Goal: Task Accomplishment & Management: Use online tool/utility

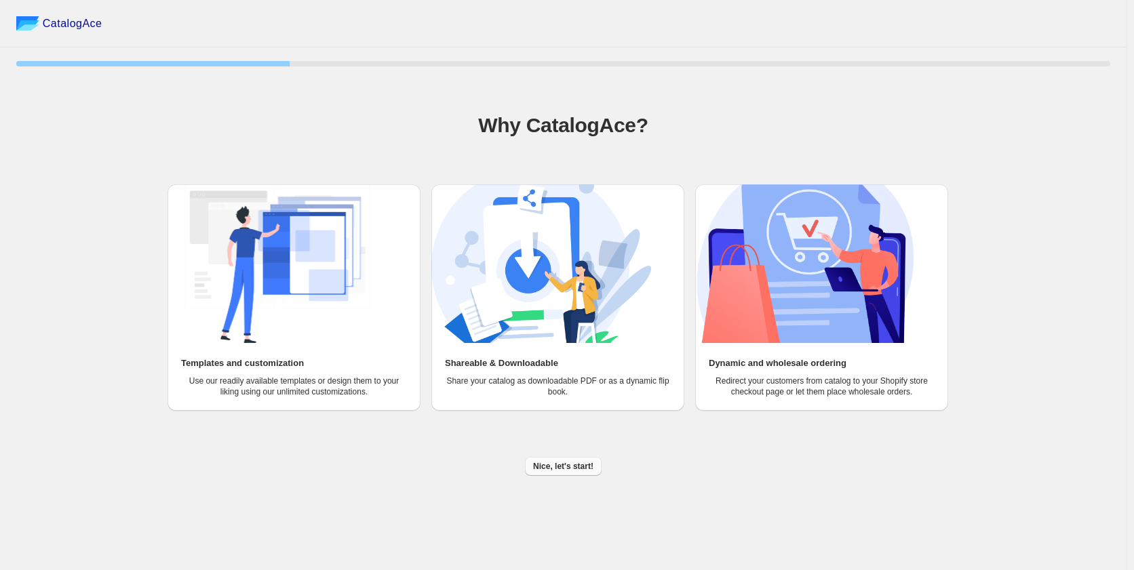
click at [557, 475] on button "Nice, let's start!" at bounding box center [563, 466] width 77 height 19
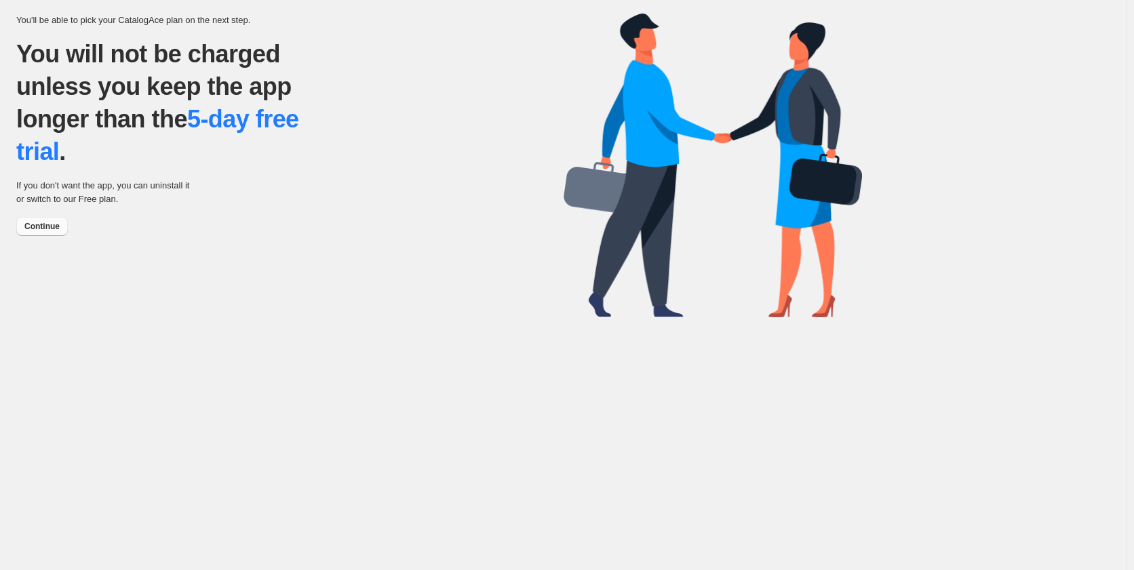
click at [27, 227] on span "Continue" at bounding box center [41, 226] width 35 height 11
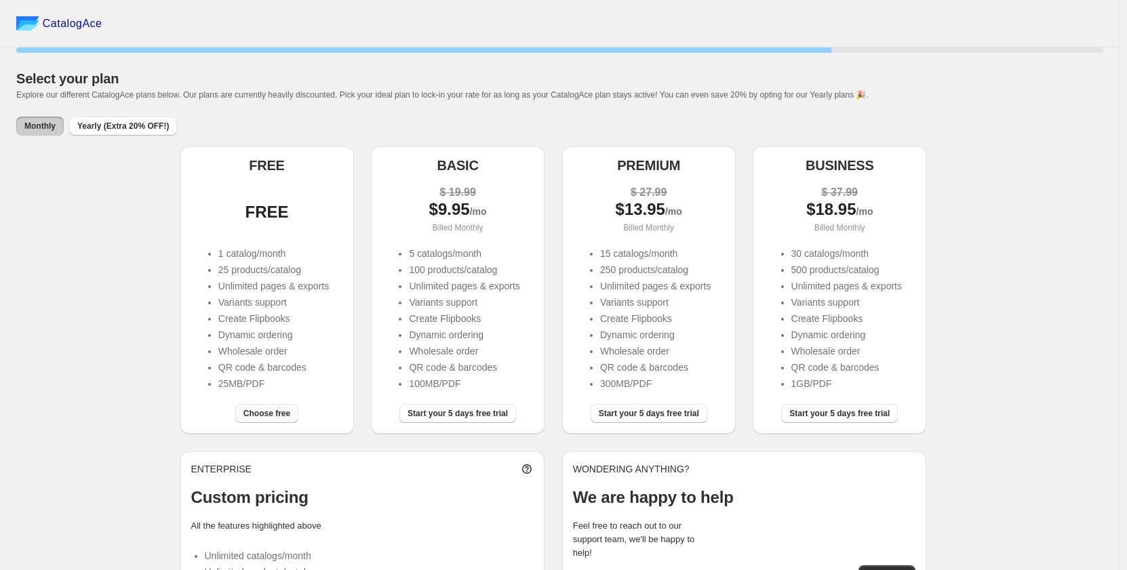
click at [286, 418] on span "Choose free" at bounding box center [266, 413] width 47 height 11
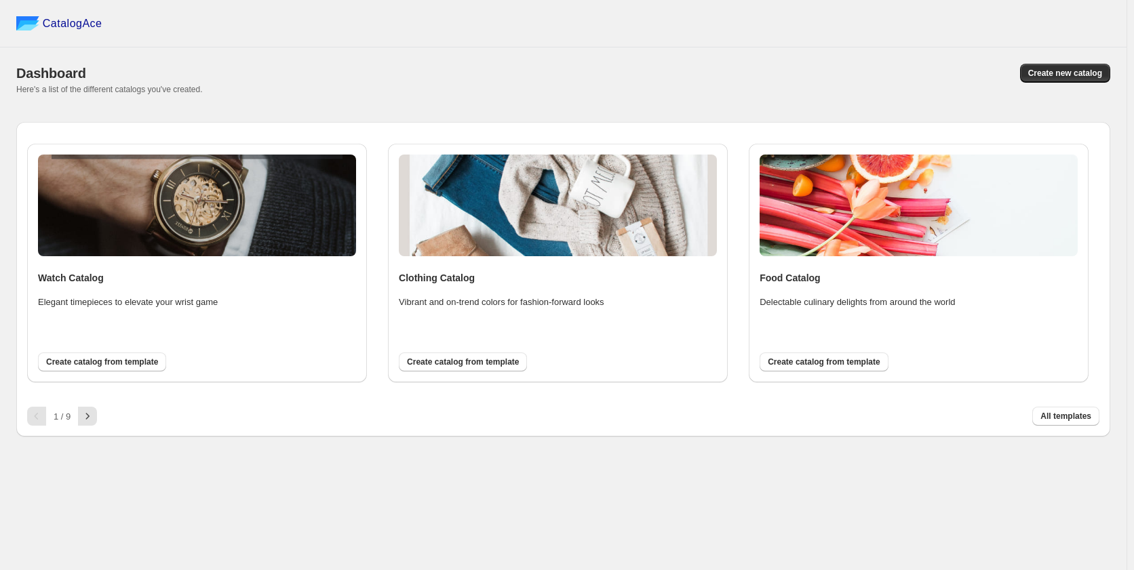
drag, startPoint x: 1082, startPoint y: 422, endPoint x: 1100, endPoint y: 408, distance: 23.1
click at [1084, 421] on button "All templates" at bounding box center [1065, 416] width 67 height 19
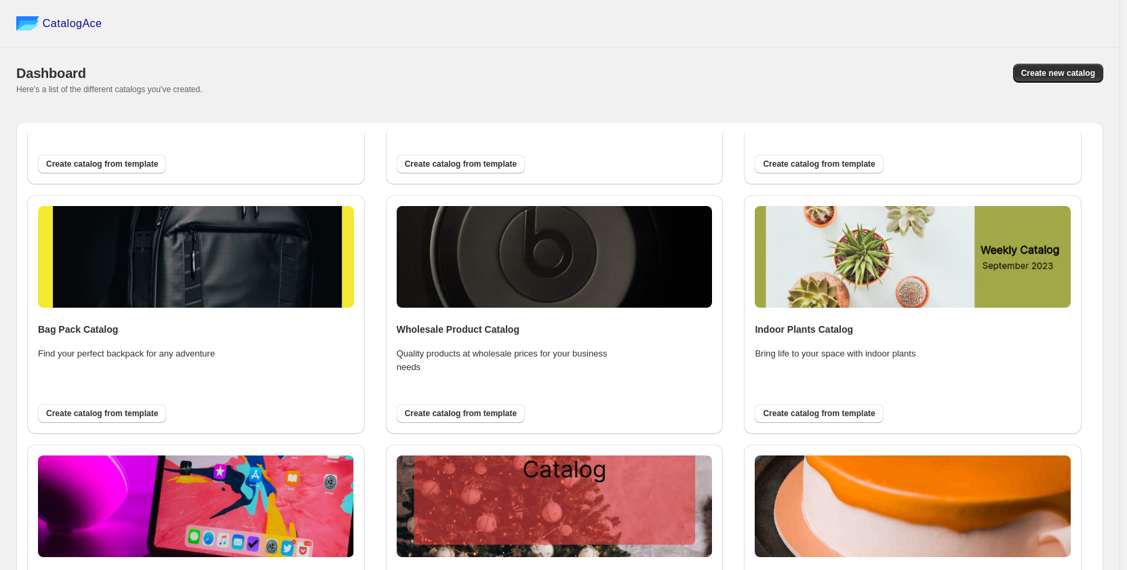
scroll to position [1378, 0]
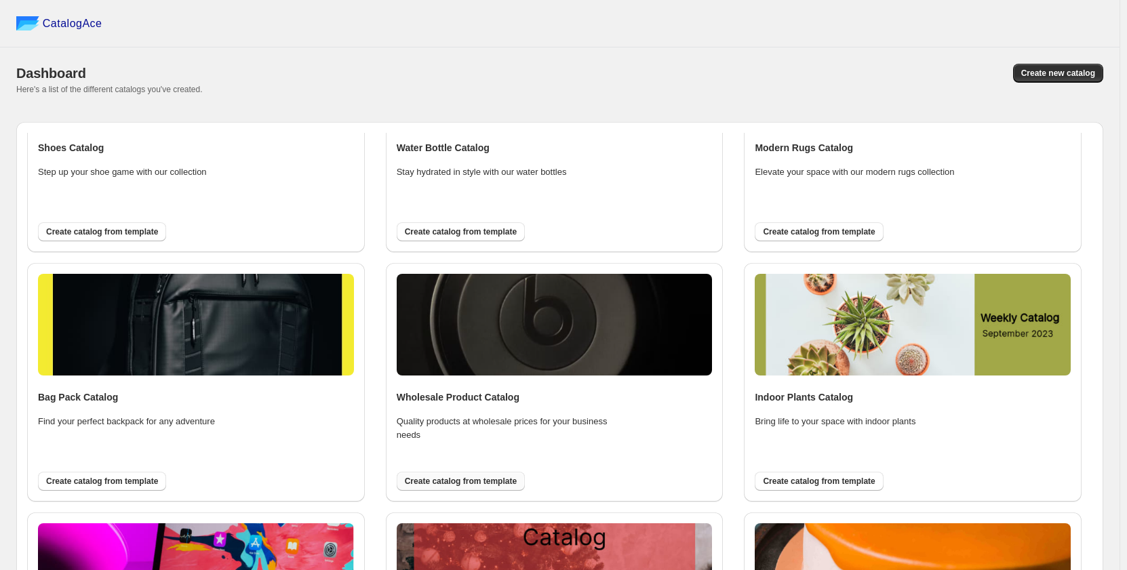
click at [461, 479] on span "Create catalog from template" at bounding box center [461, 481] width 112 height 11
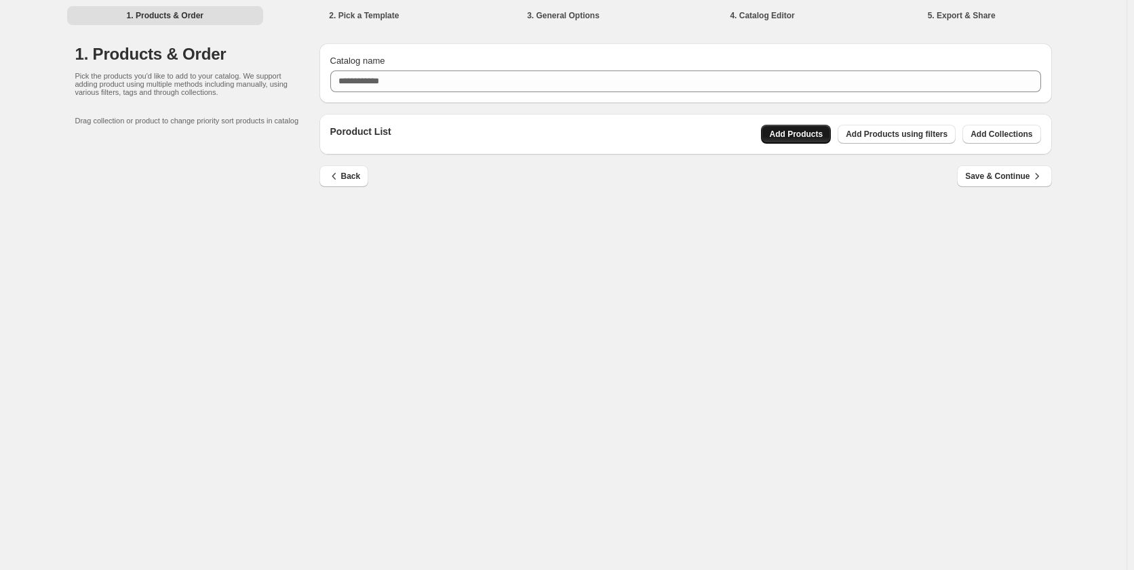
click at [823, 132] on span "Add Products" at bounding box center [796, 134] width 54 height 11
drag, startPoint x: 924, startPoint y: 132, endPoint x: 1004, endPoint y: 142, distance: 79.9
click at [1004, 149] on div "Poroduct List Add Products Add Products using filters Add Collections" at bounding box center [685, 134] width 732 height 41
click at [1002, 134] on span "Add Collections" at bounding box center [1001, 134] width 62 height 11
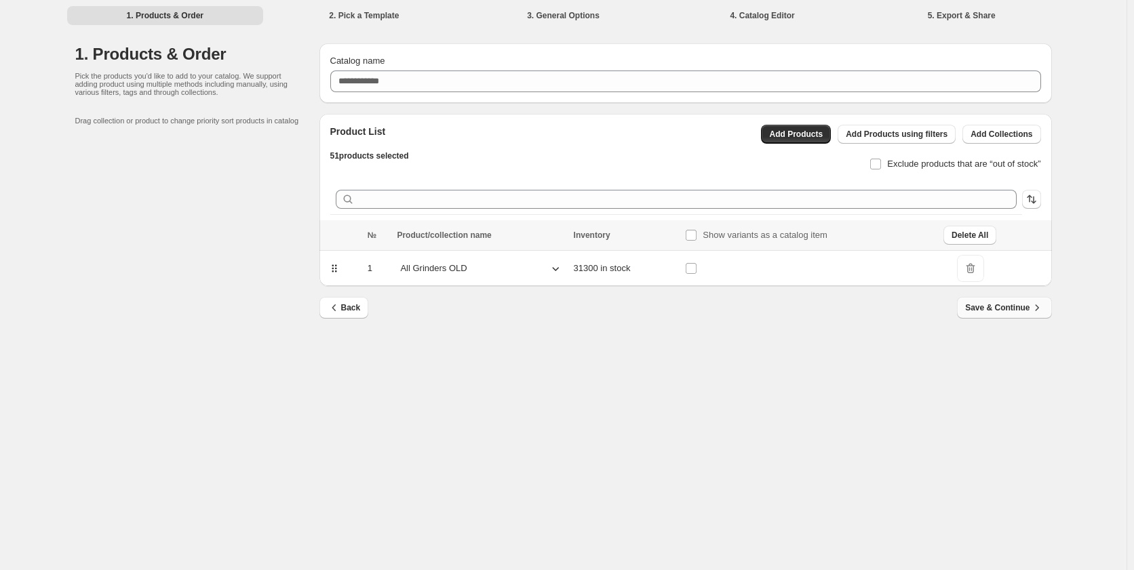
click at [992, 314] on span "Save & Continue" at bounding box center [1004, 308] width 78 height 14
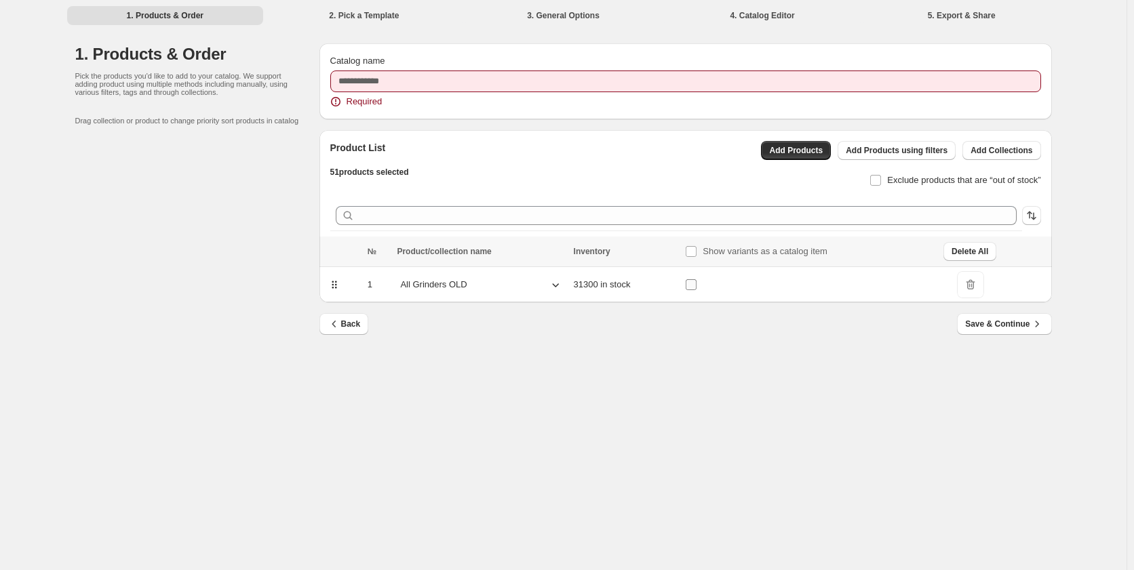
click at [701, 280] on label at bounding box center [694, 285] width 18 height 18
click at [1001, 324] on span "Save & Continue" at bounding box center [1004, 324] width 78 height 14
click at [380, 94] on div "Catalog name Required" at bounding box center [685, 81] width 711 height 54
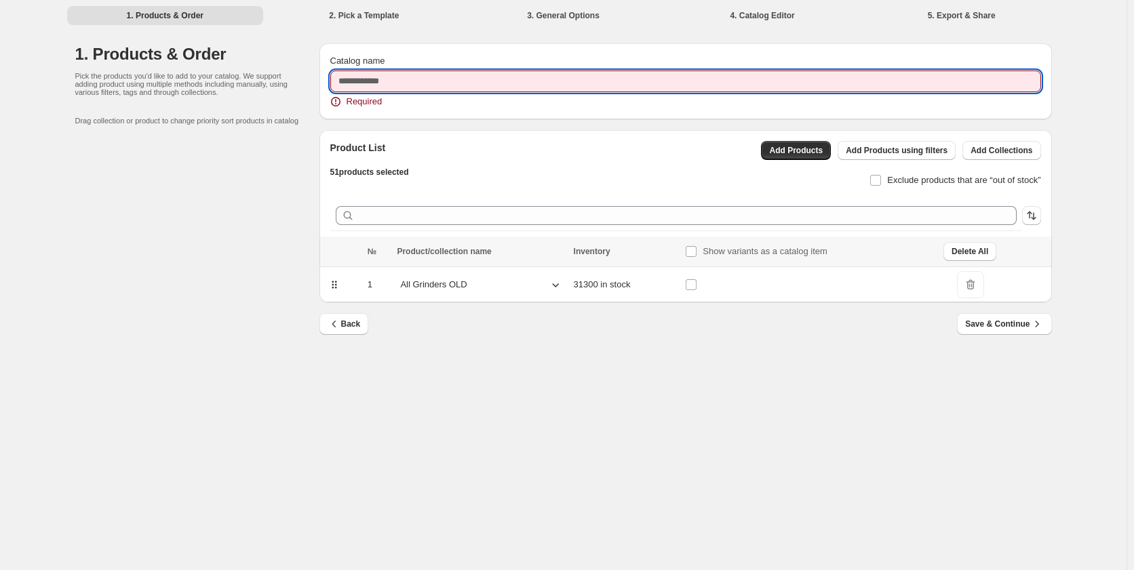
click at [380, 87] on input "Catalog name" at bounding box center [685, 82] width 711 height 22
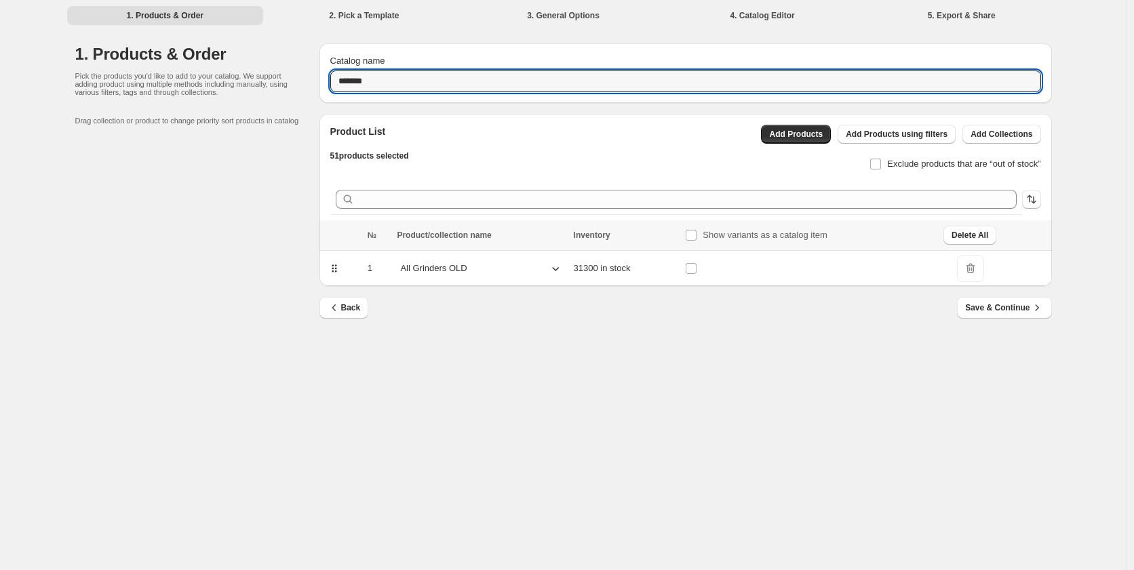
type input "*******"
click at [972, 271] on span "DeleteIcon" at bounding box center [970, 268] width 27 height 27
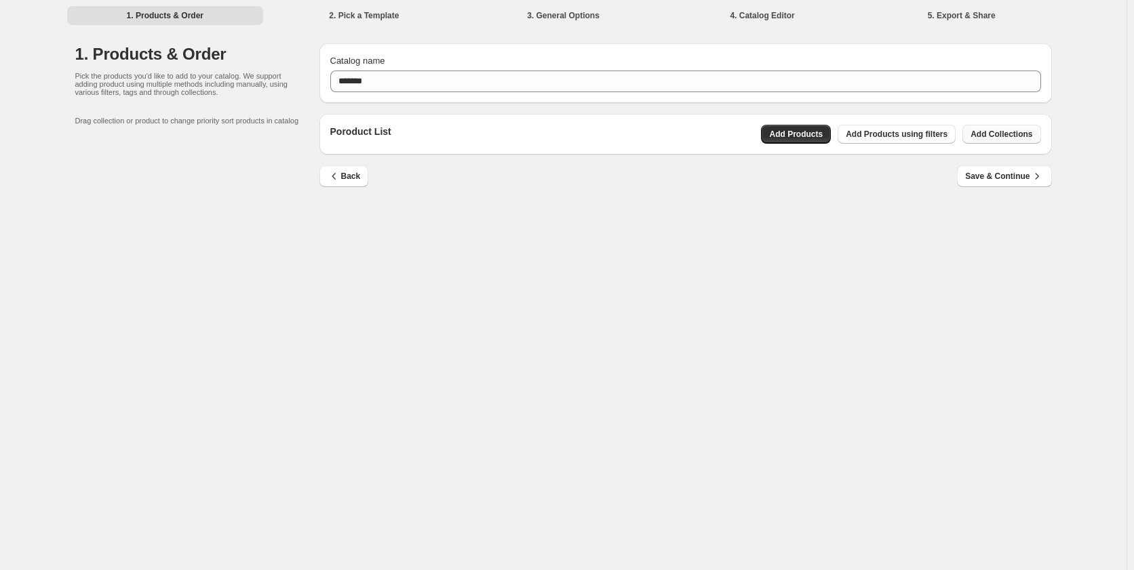
click at [1006, 140] on button "Add Collections" at bounding box center [1001, 134] width 78 height 19
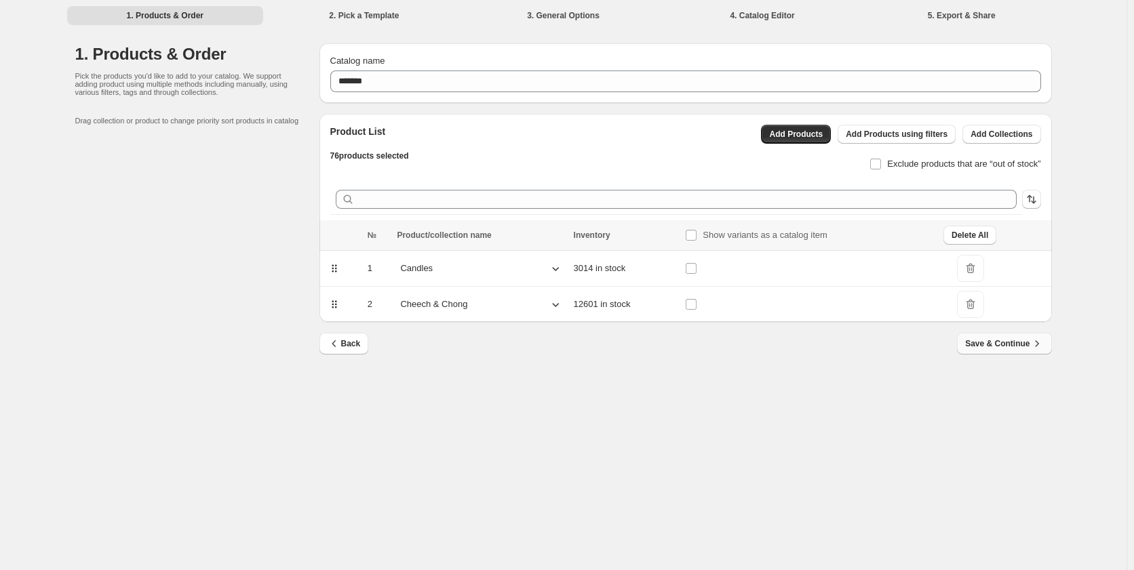
click at [992, 346] on span "Save & Continue" at bounding box center [1004, 344] width 78 height 14
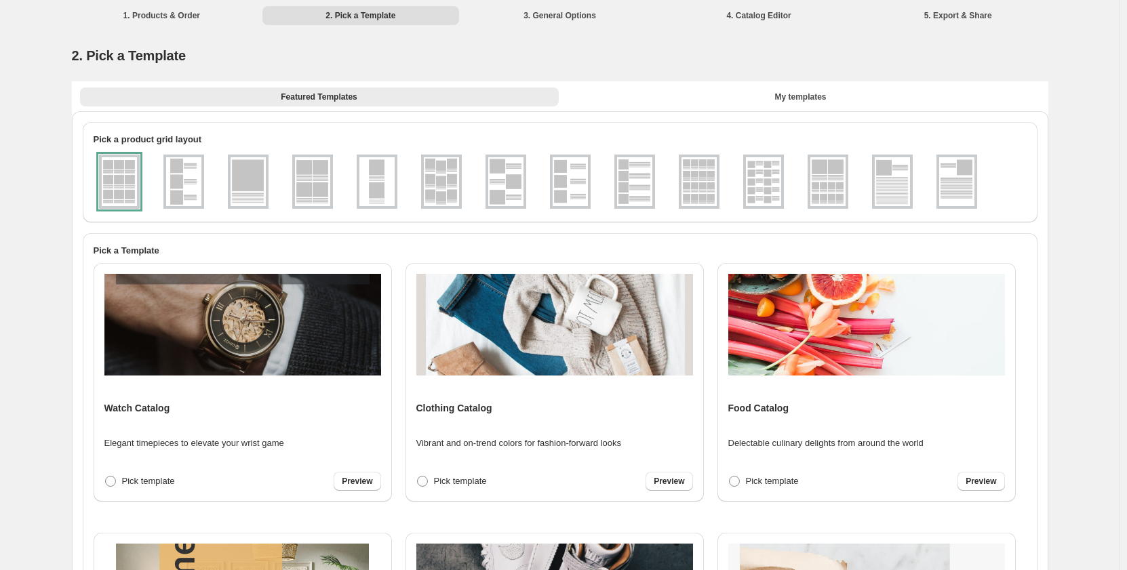
click at [701, 178] on img at bounding box center [699, 181] width 35 height 49
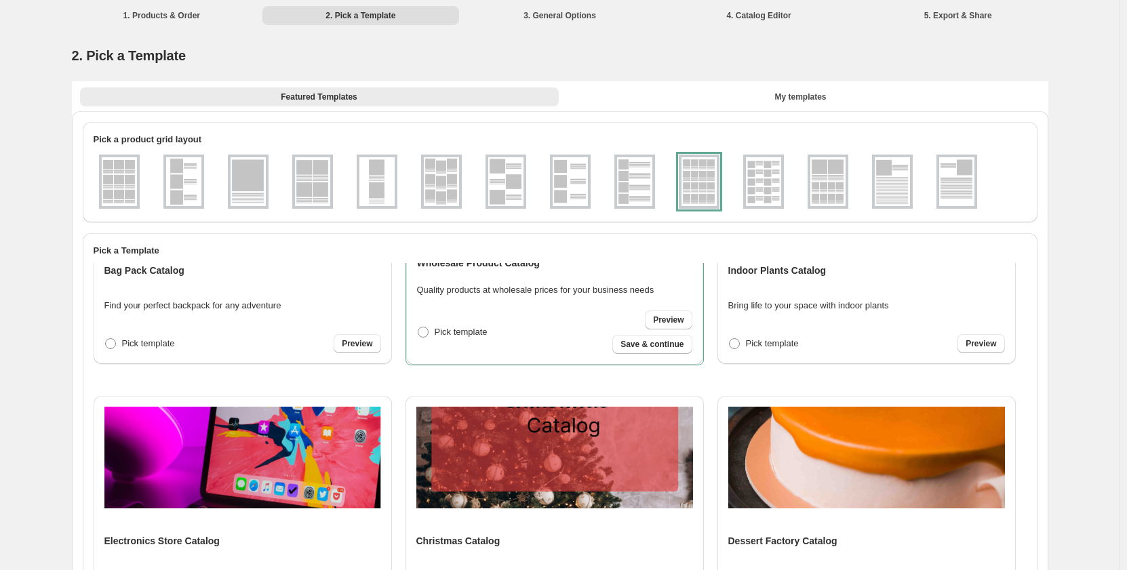
scroll to position [1628, 0]
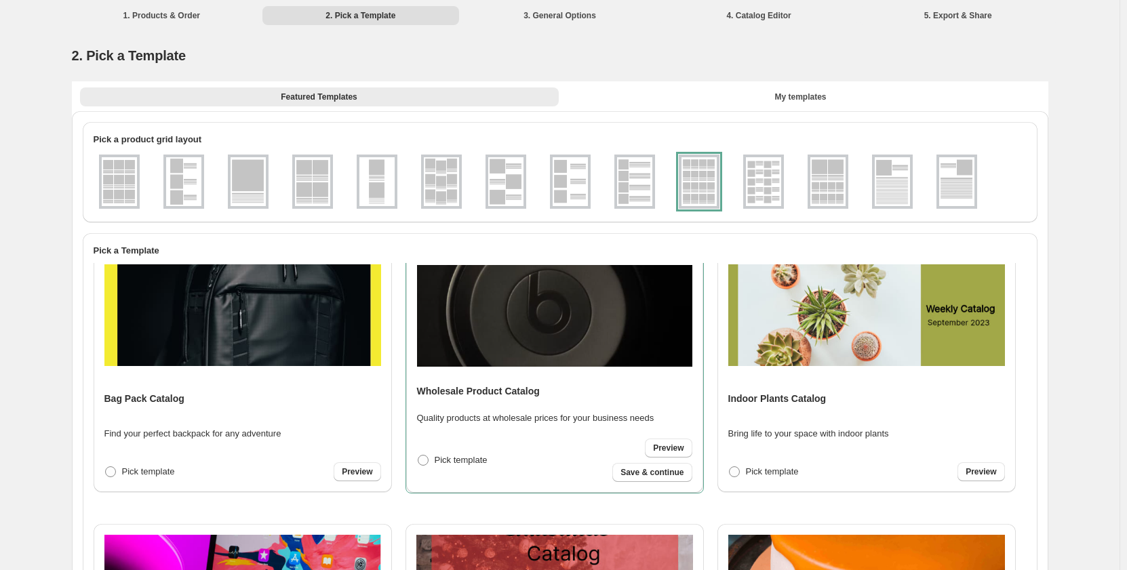
click at [583, 379] on div "Wholesale Product Catalog Quality products at wholesale prices for your busines…" at bounding box center [554, 373] width 275 height 217
click at [662, 448] on span "Preview" at bounding box center [668, 448] width 31 height 11
click at [666, 473] on span "Save & continue" at bounding box center [652, 472] width 63 height 11
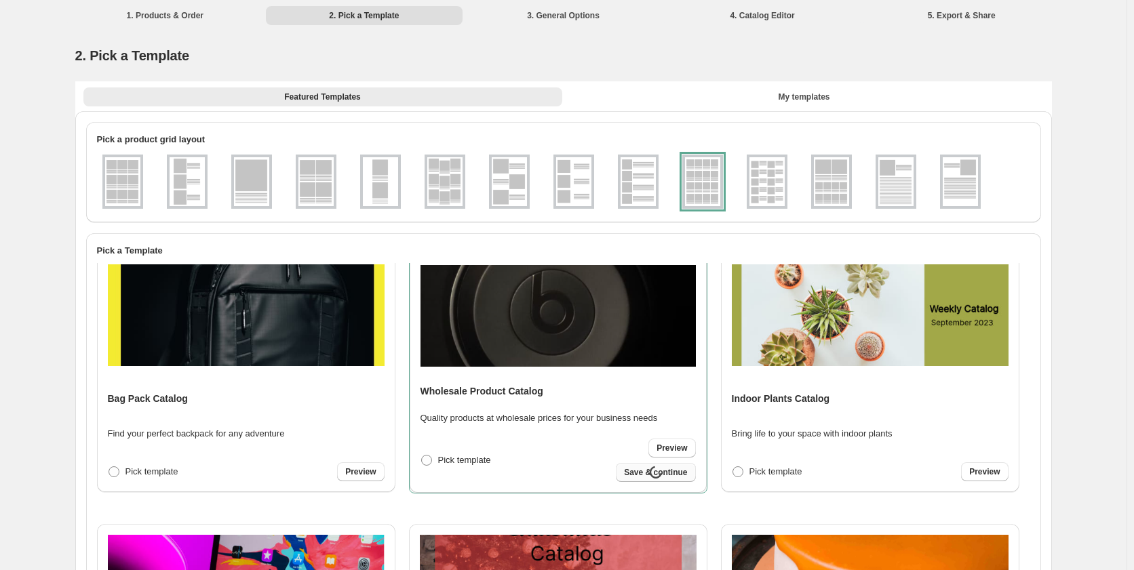
select select "**********"
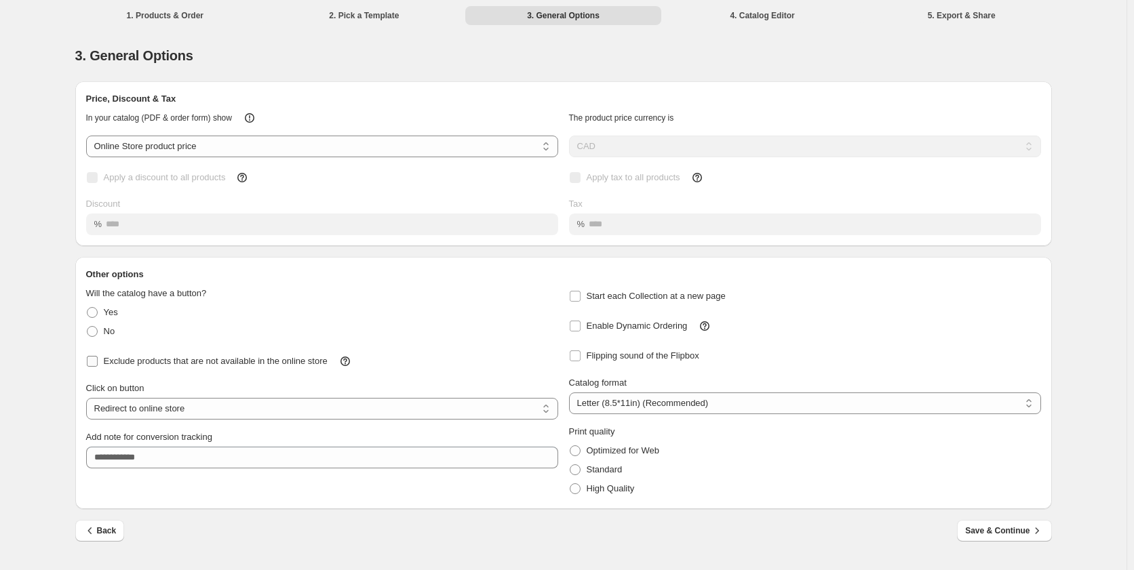
click at [164, 357] on span "Exclude products that are not available in the online store" at bounding box center [216, 361] width 224 height 10
click at [993, 530] on span "Save & Continue" at bounding box center [1004, 531] width 78 height 14
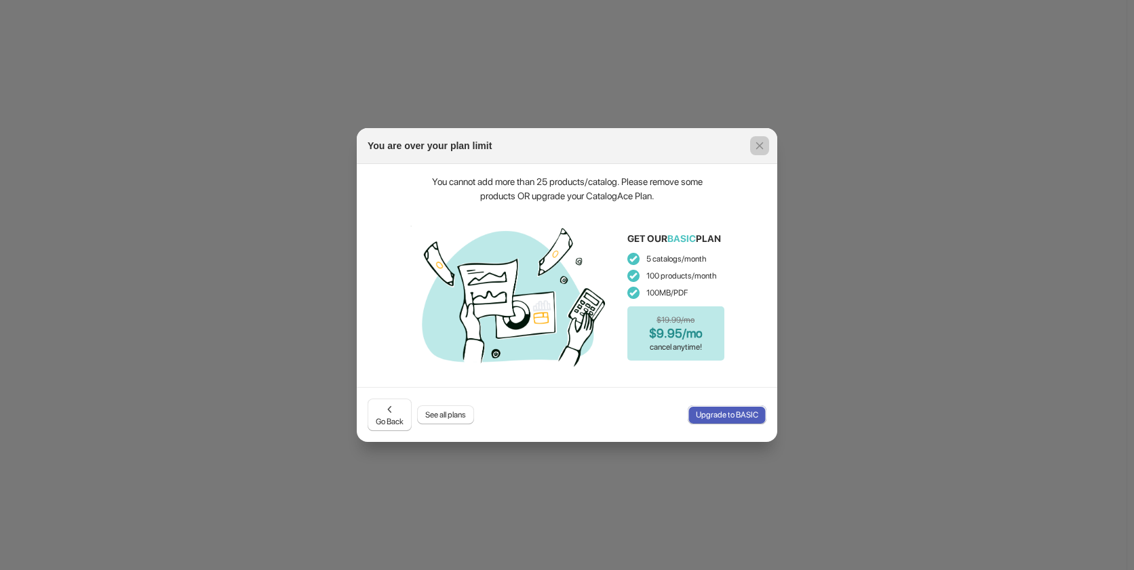
click at [685, 63] on div at bounding box center [567, 285] width 1134 height 570
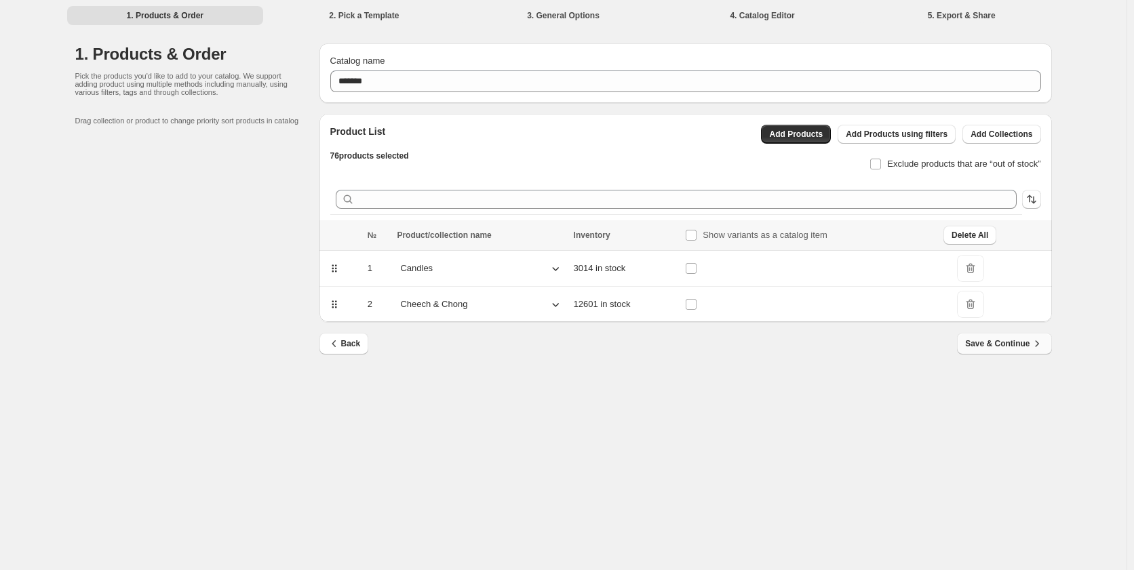
click at [1011, 338] on span "Save & Continue" at bounding box center [1004, 344] width 78 height 14
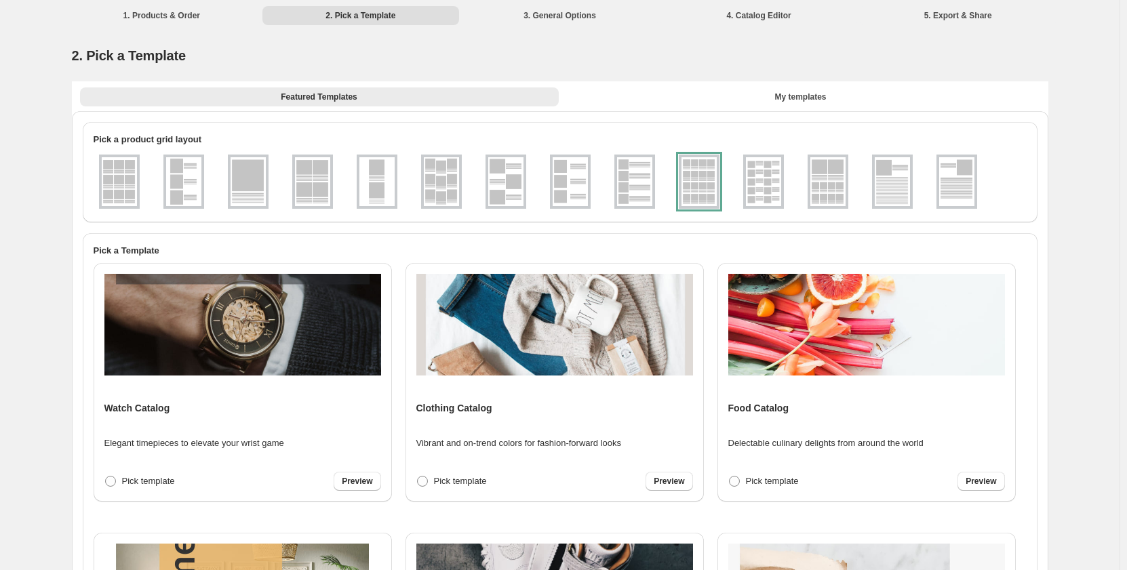
click at [688, 177] on div at bounding box center [699, 182] width 41 height 54
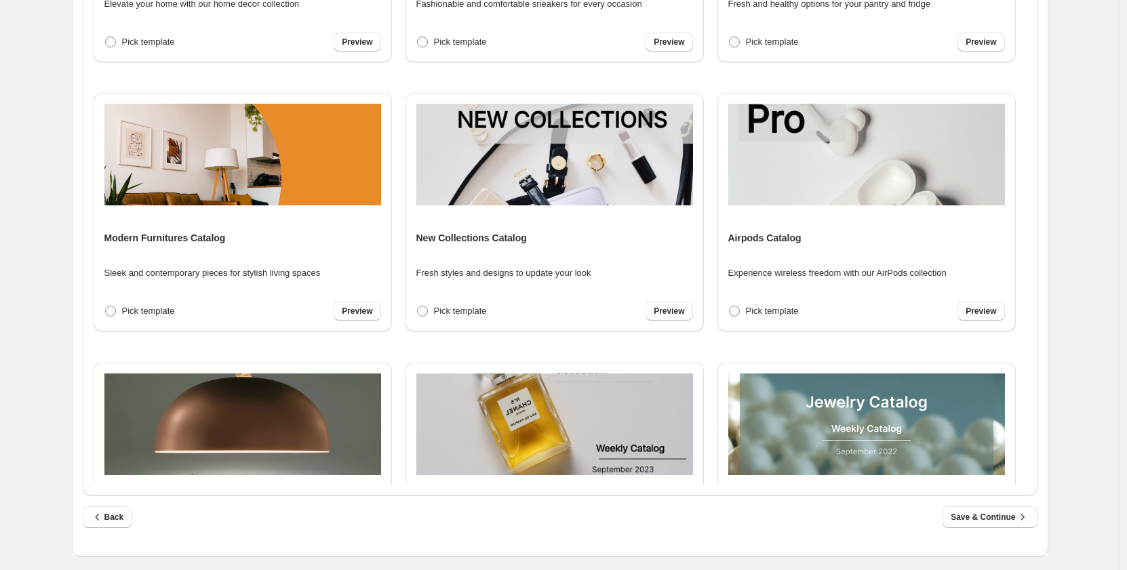
scroll to position [475, 0]
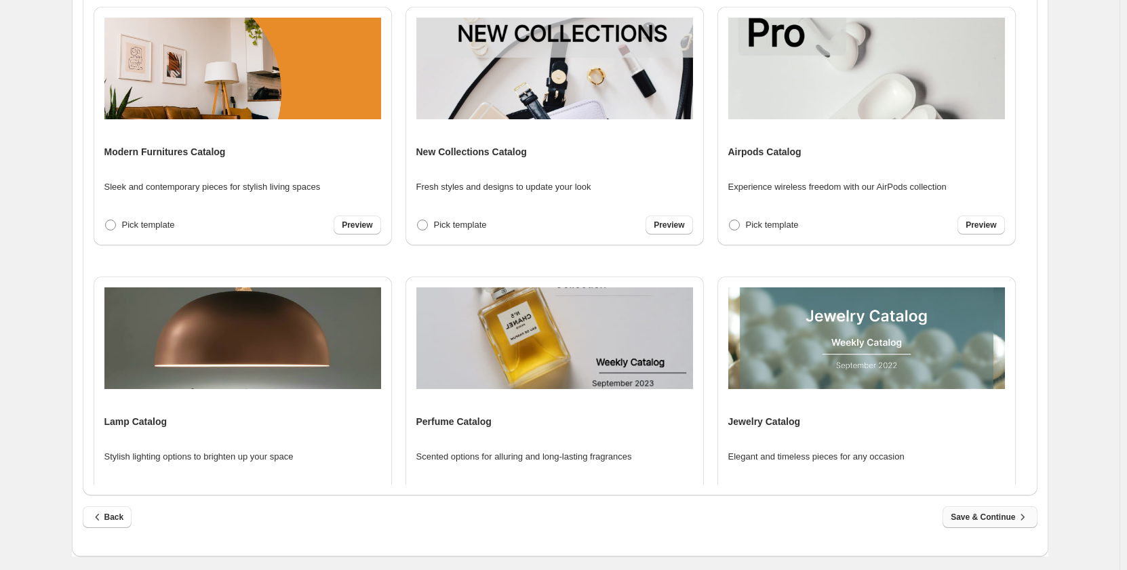
click at [1020, 515] on icon "button" at bounding box center [1023, 518] width 14 height 14
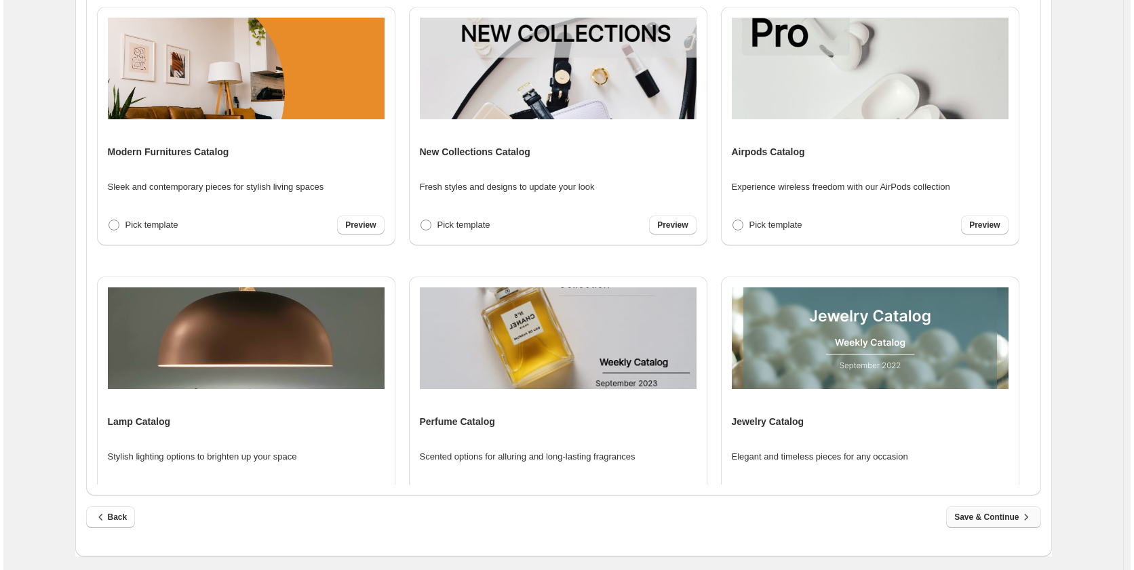
scroll to position [0, 0]
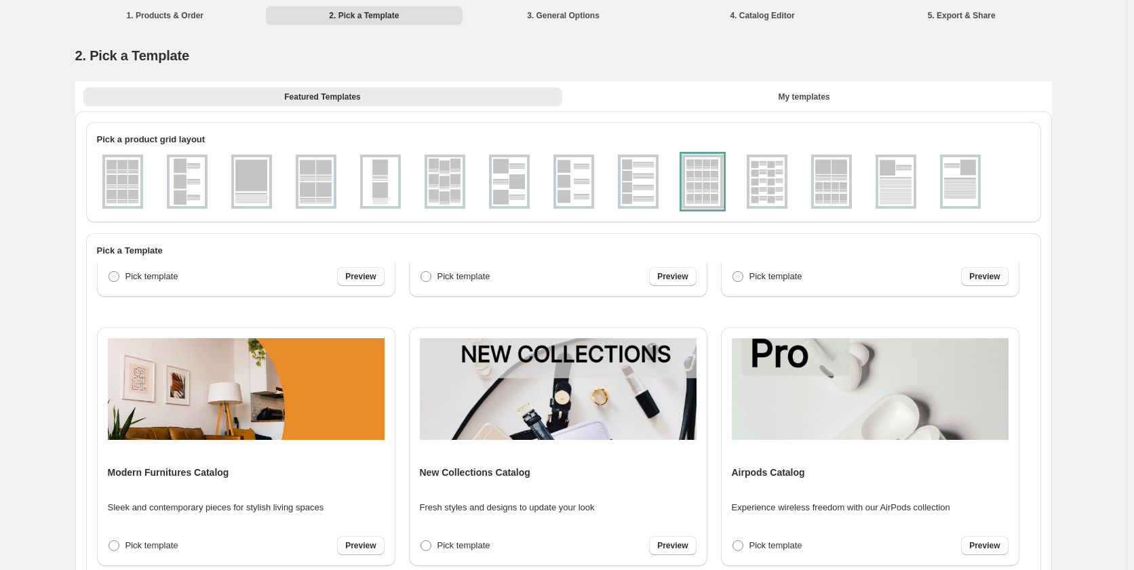
select select "**********"
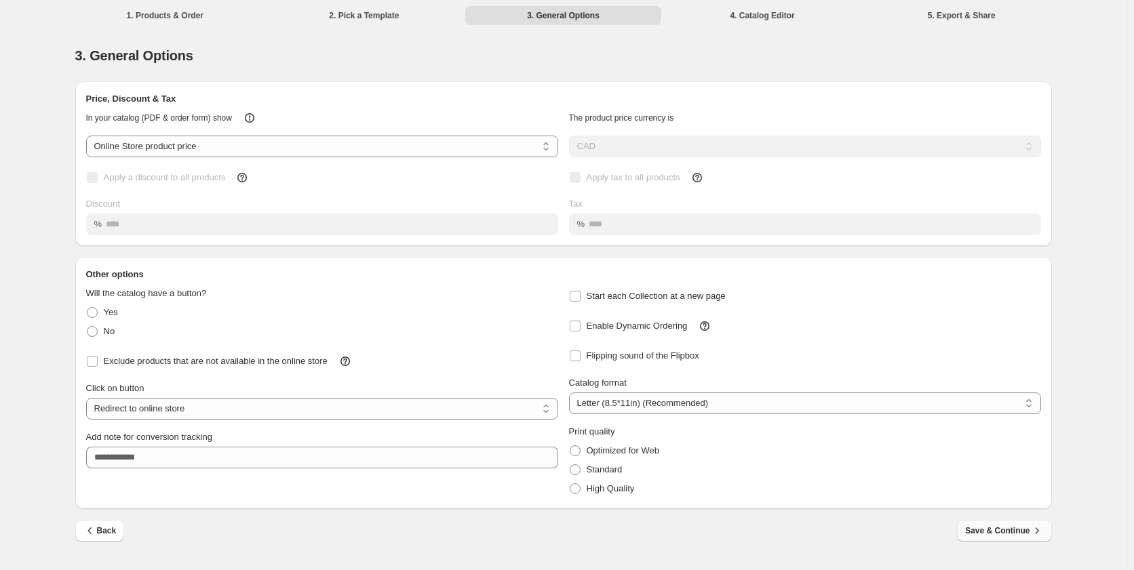
click at [1023, 533] on span "Save & Continue" at bounding box center [1004, 531] width 78 height 14
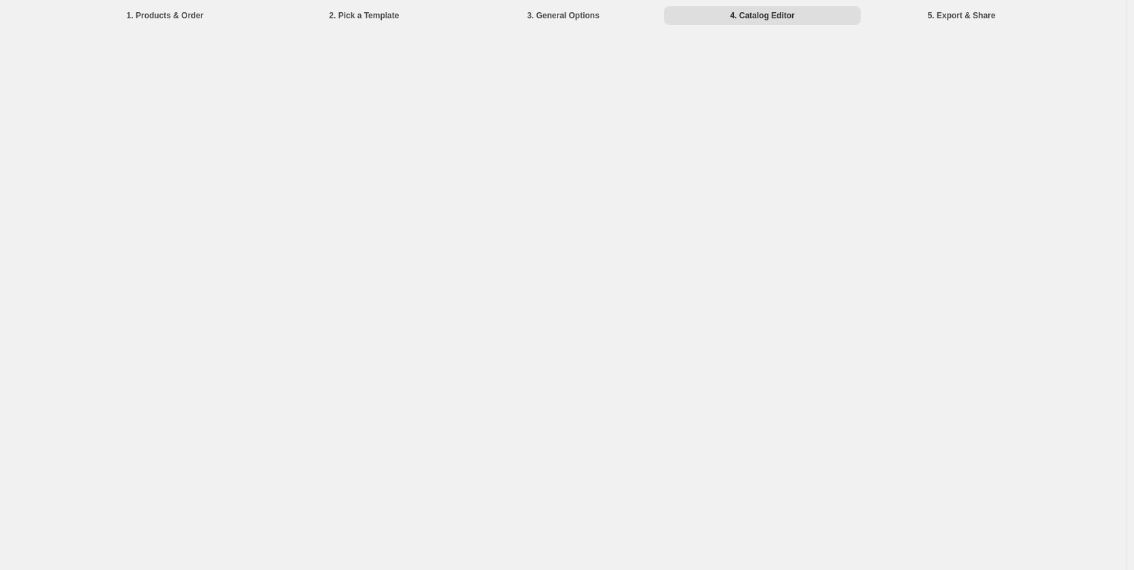
click at [406, 45] on div "1. Products & Order 2. Pick a Template 3. General Options 4. Catalog Editor 5. …" at bounding box center [563, 285] width 1126 height 570
click at [504, 420] on div "1. Products & Order 2. Pick a Template 3. General Options 4. Catalog Editor 5. …" at bounding box center [563, 285] width 1126 height 570
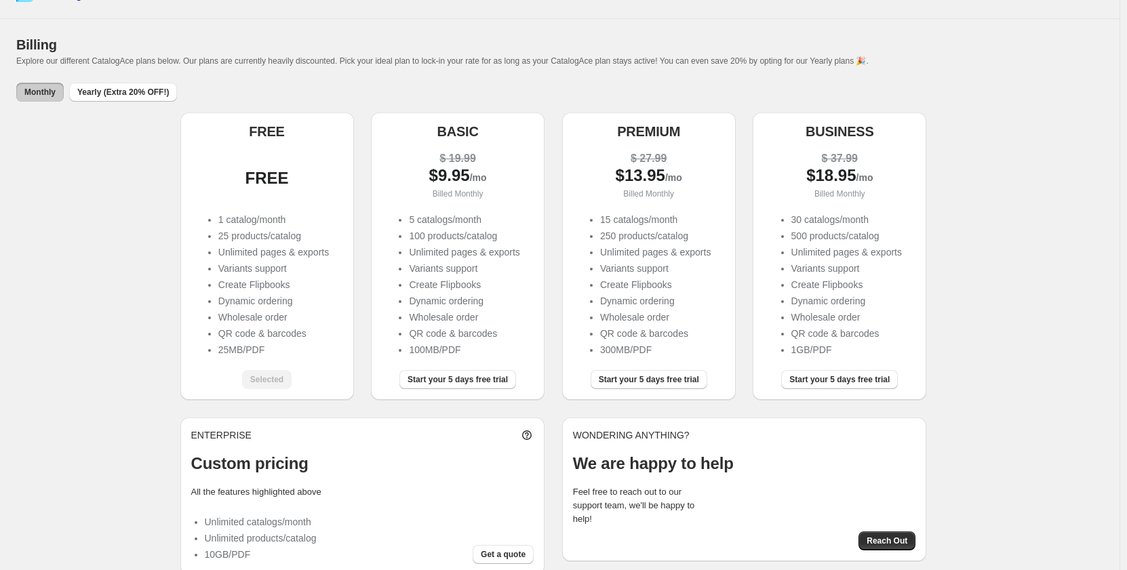
scroll to position [52, 0]
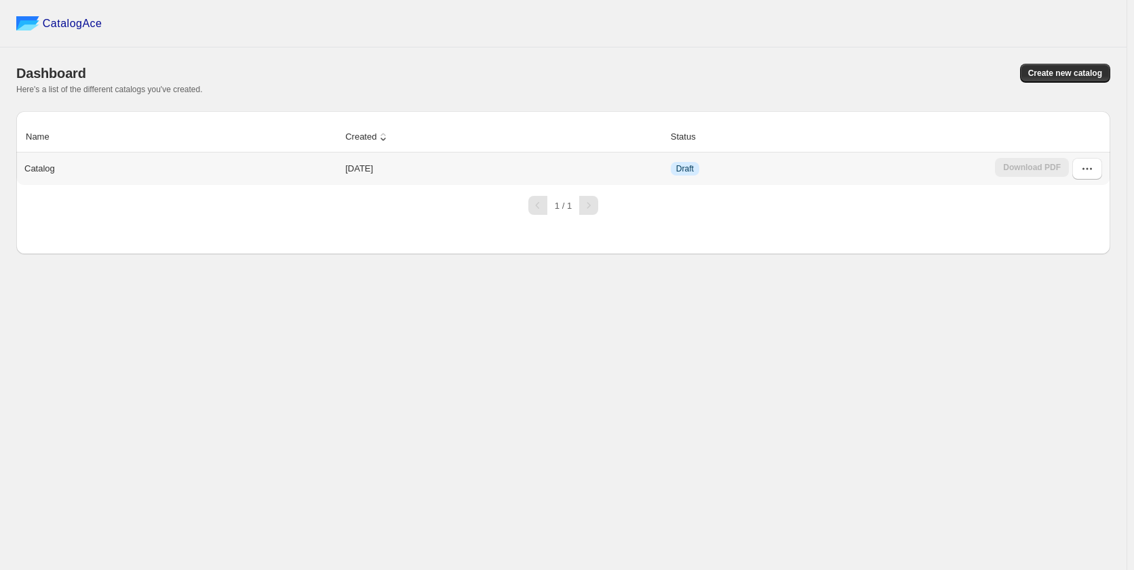
click at [688, 172] on span "Draft" at bounding box center [685, 168] width 18 height 11
click at [1103, 170] on td "Download PDF" at bounding box center [1050, 169] width 119 height 33
click at [1084, 174] on icon "button" at bounding box center [1087, 169] width 14 height 14
click at [1080, 285] on span "Edit" at bounding box center [1085, 292] width 69 height 14
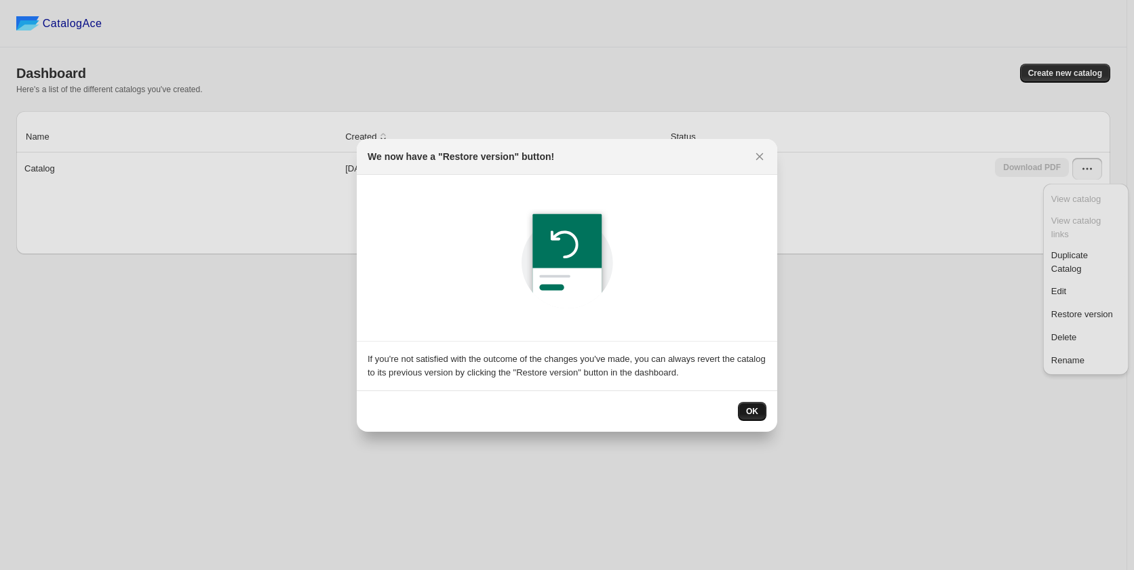
click at [758, 413] on span "OK" at bounding box center [752, 411] width 12 height 11
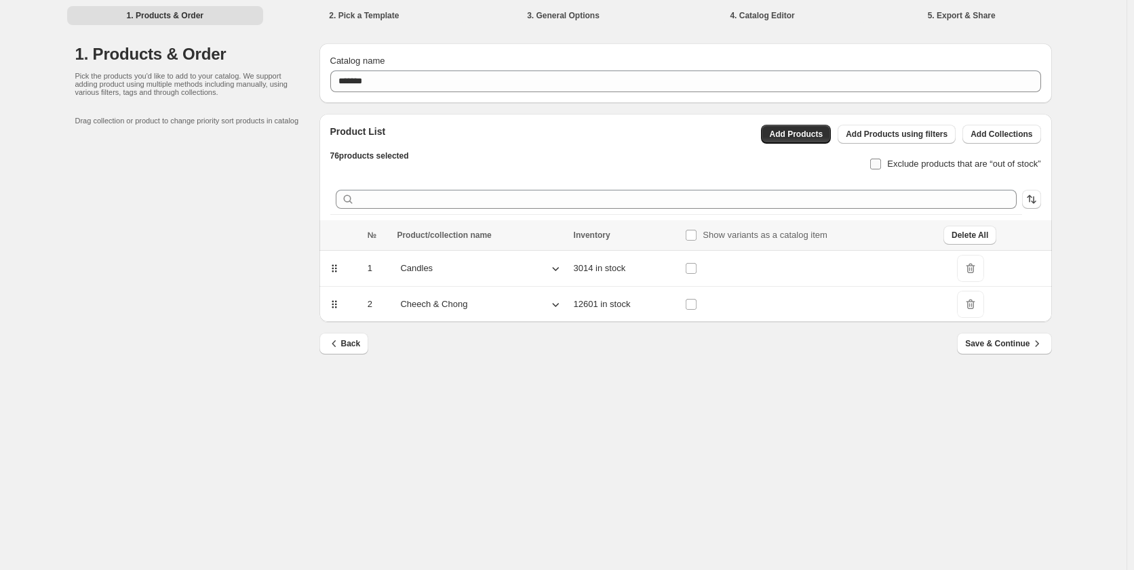
click at [933, 167] on span "Exclude products that are “out of stock”" at bounding box center [963, 164] width 153 height 10
click at [1022, 342] on span "Save & Continue" at bounding box center [1004, 344] width 78 height 14
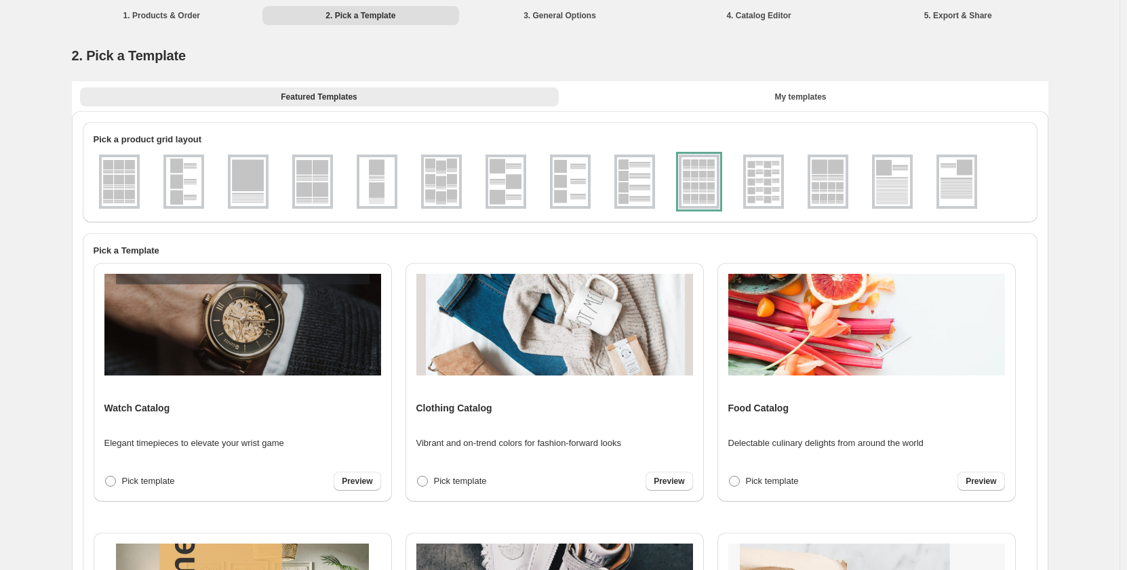
click at [698, 193] on div at bounding box center [699, 182] width 41 height 54
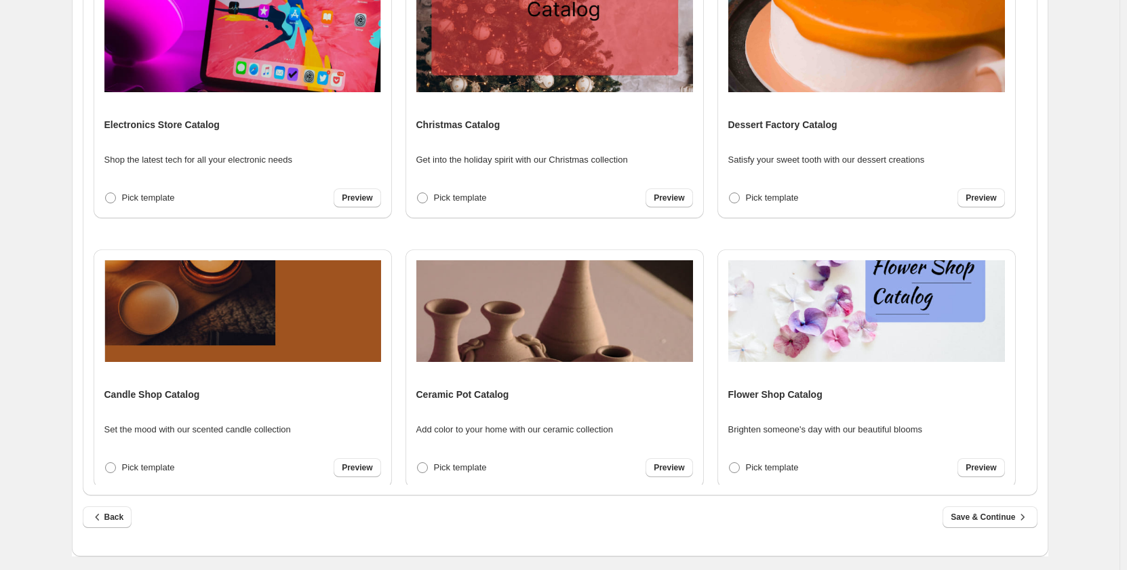
scroll to position [1885, 0]
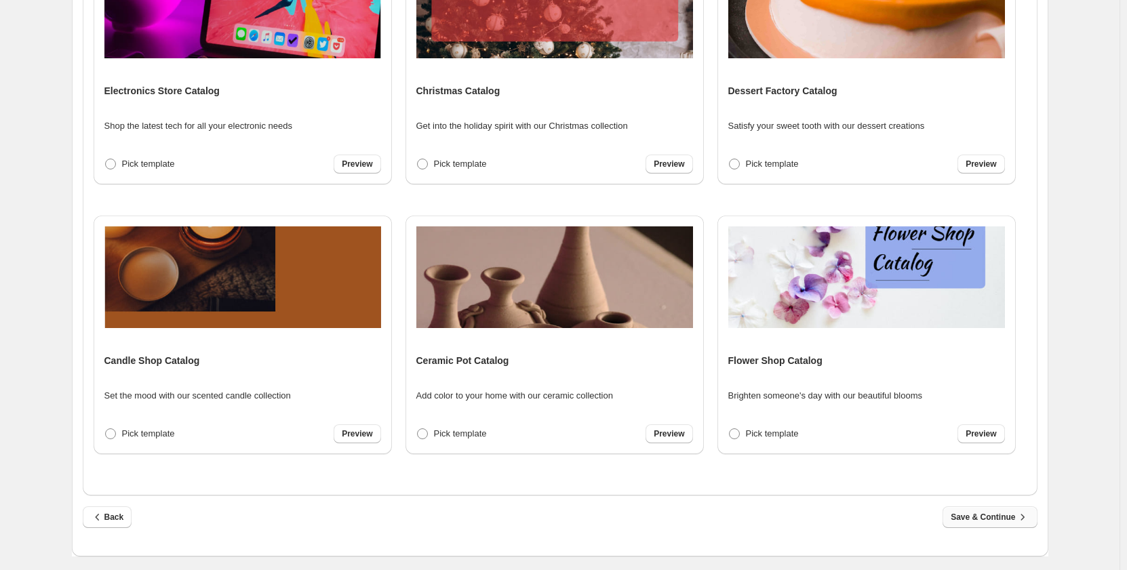
click at [1022, 524] on icon "button" at bounding box center [1023, 518] width 14 height 14
select select "**********"
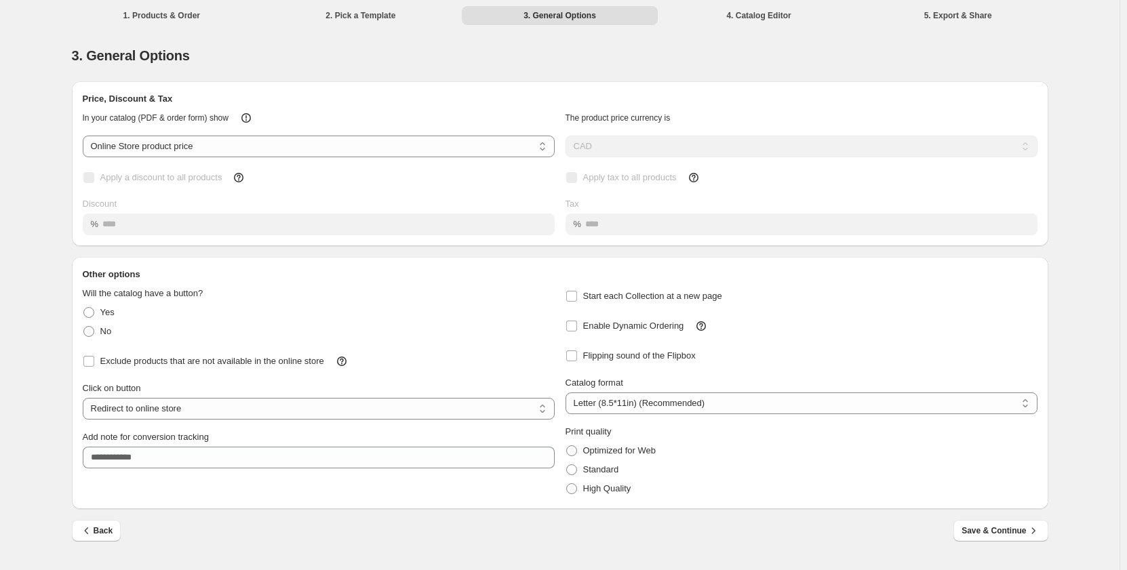
scroll to position [0, 0]
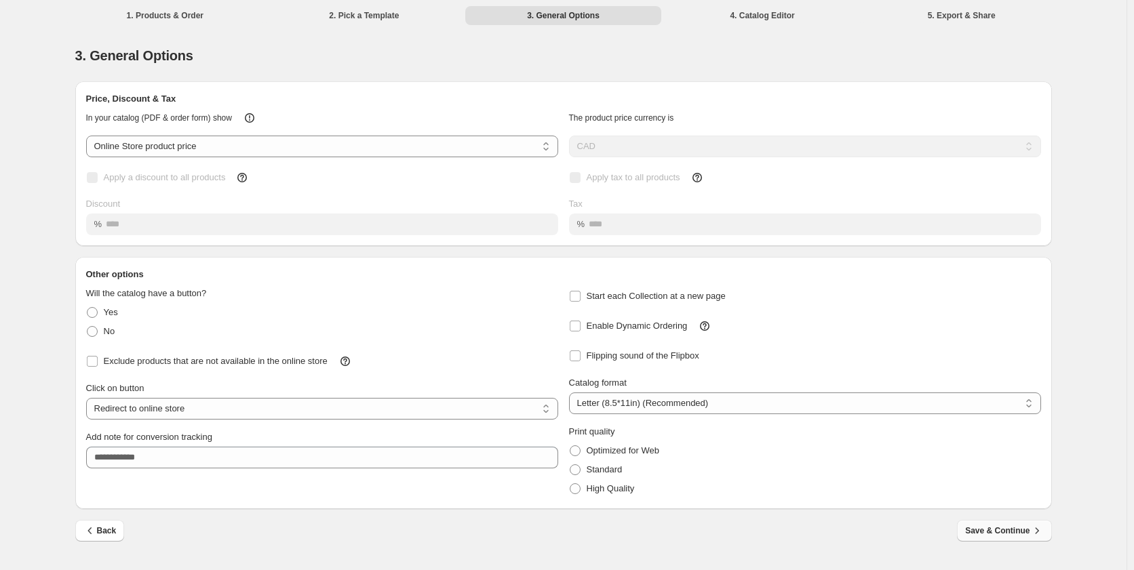
click at [1016, 530] on span "Save & Continue" at bounding box center [1004, 531] width 78 height 14
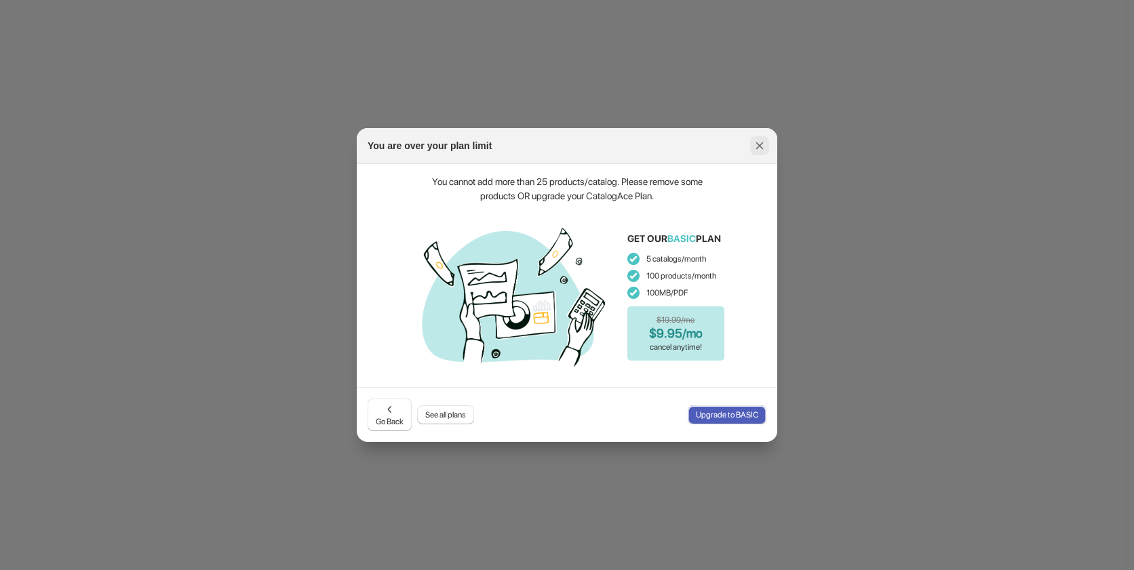
click at [759, 140] on icon ":rj:" at bounding box center [760, 146] width 14 height 14
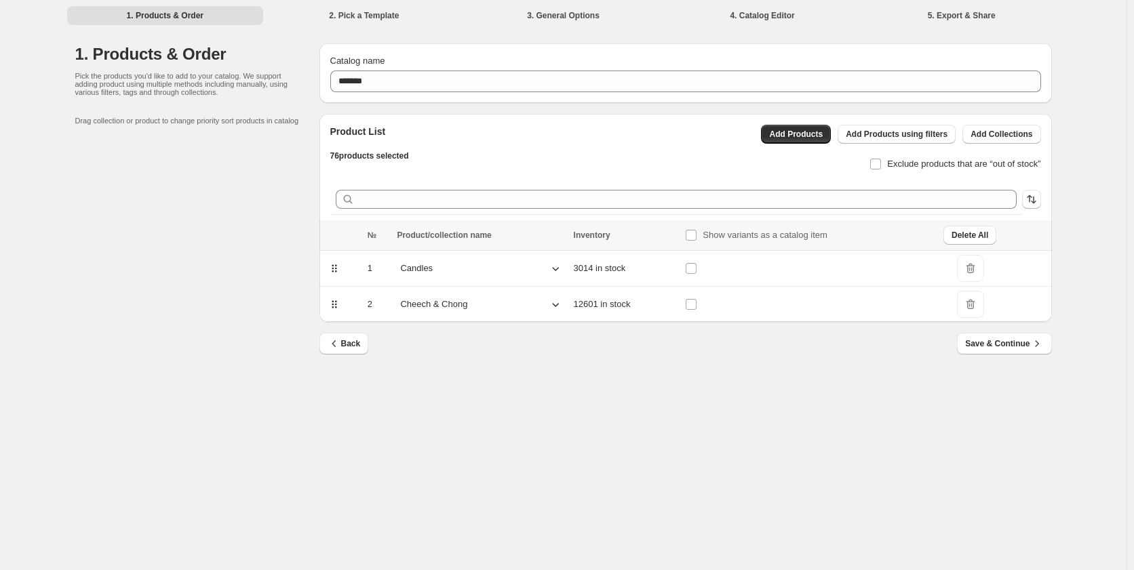
click at [964, 268] on span "DeleteIcon" at bounding box center [970, 268] width 27 height 27
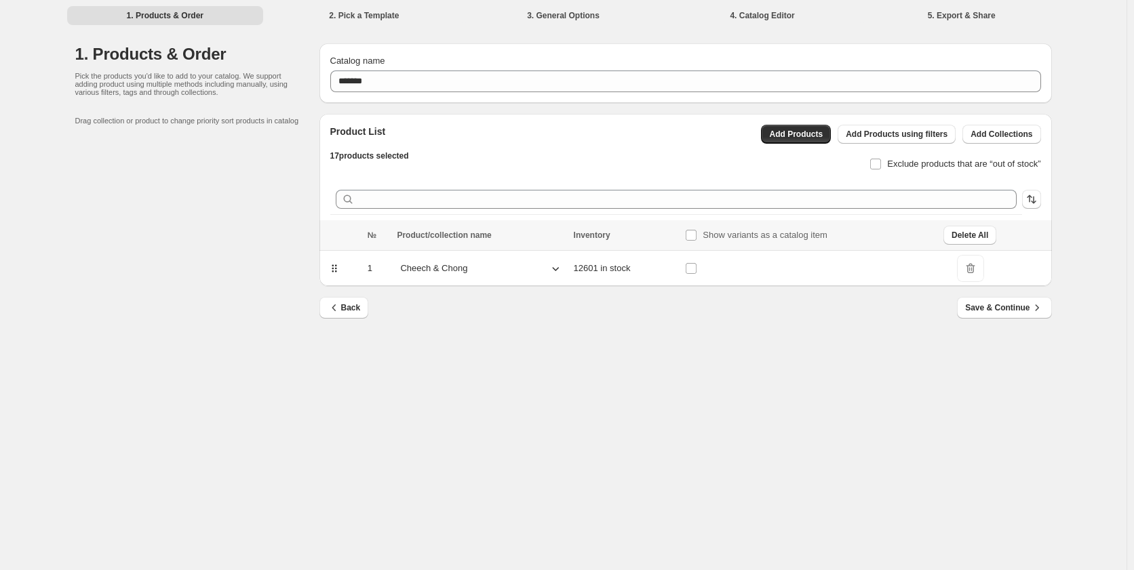
click at [970, 265] on span "DeleteIcon" at bounding box center [970, 268] width 27 height 27
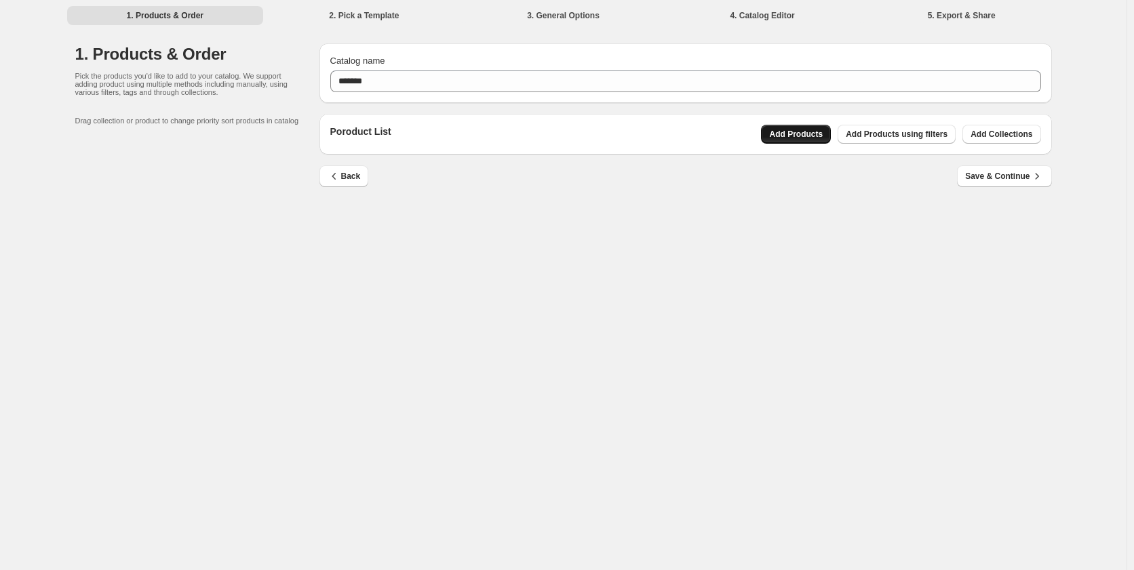
click at [822, 130] on span "Add Products" at bounding box center [796, 134] width 54 height 11
click at [1016, 129] on button "Add Collections" at bounding box center [1001, 134] width 78 height 19
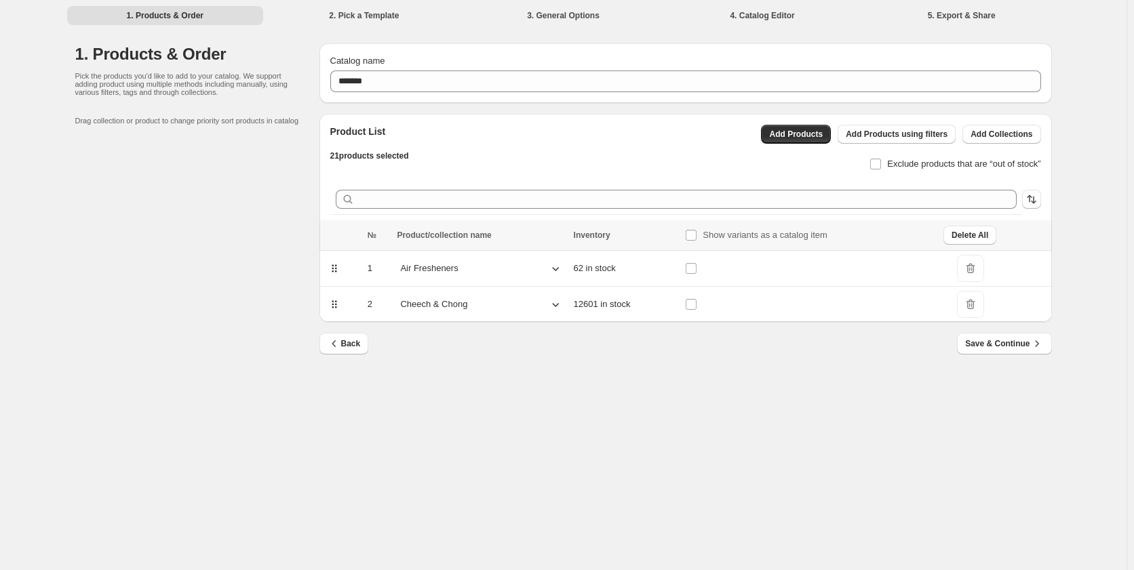
click at [970, 301] on span "DeleteIcon" at bounding box center [970, 304] width 27 height 27
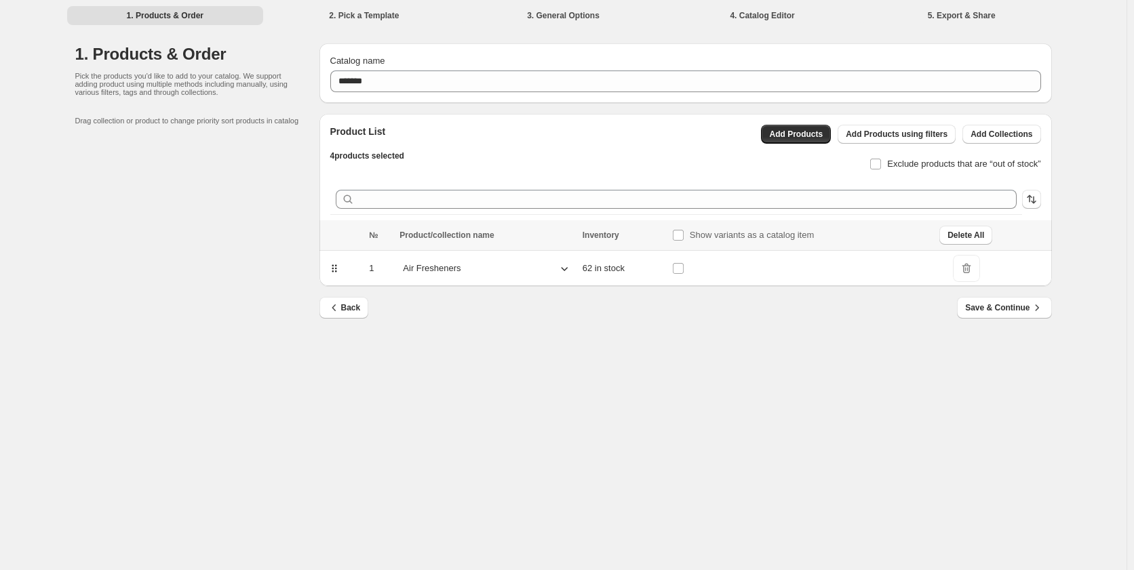
click at [548, 269] on div "Air Fresheners" at bounding box center [486, 268] width 174 height 20
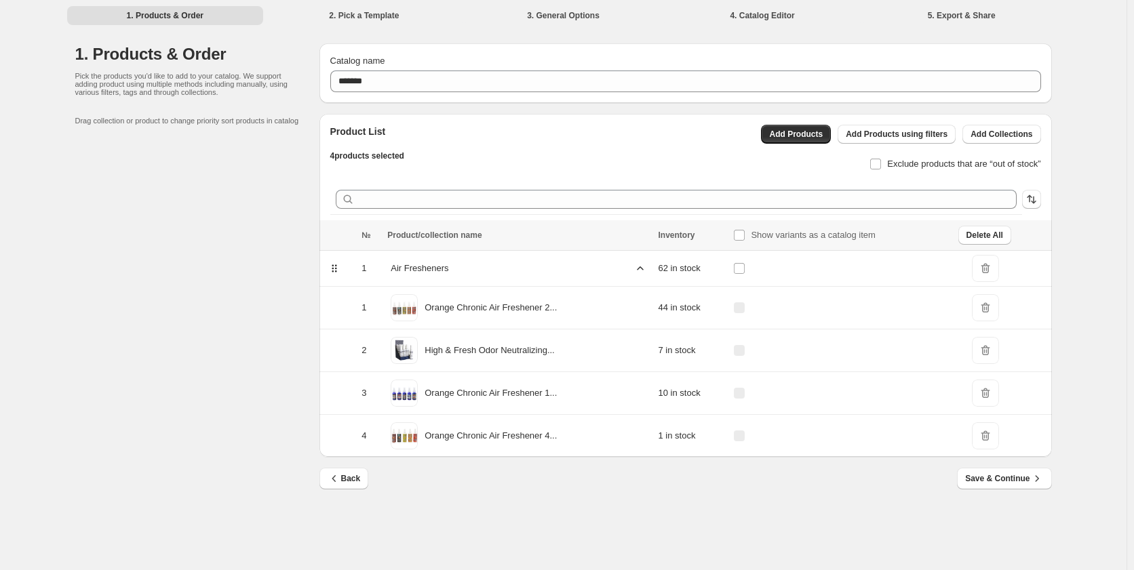
click at [969, 234] on span "Delete All" at bounding box center [984, 235] width 37 height 11
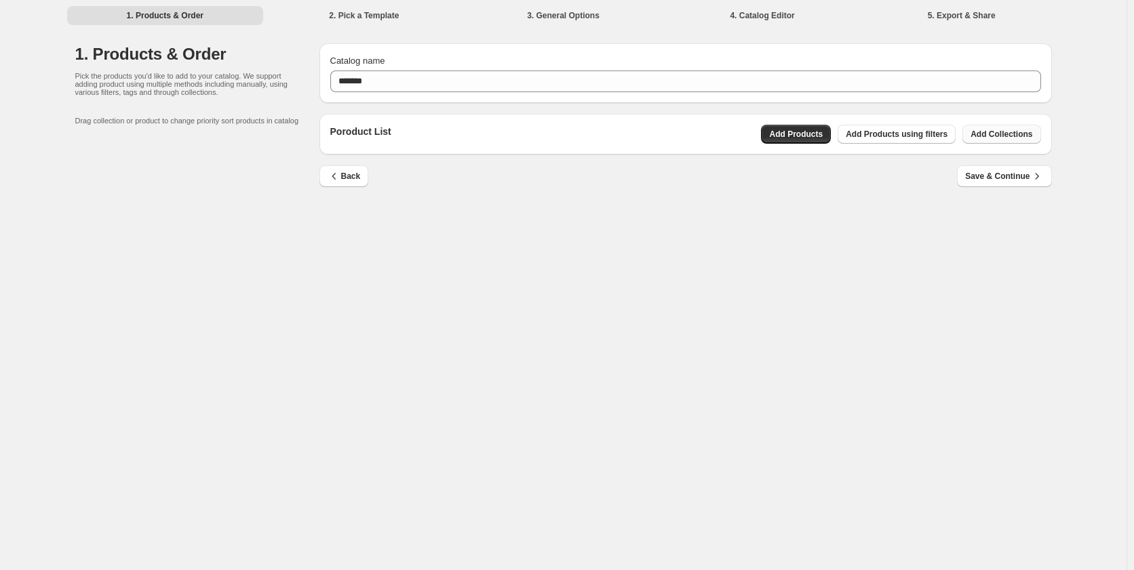
click at [1000, 136] on span "Add Collections" at bounding box center [1001, 134] width 62 height 11
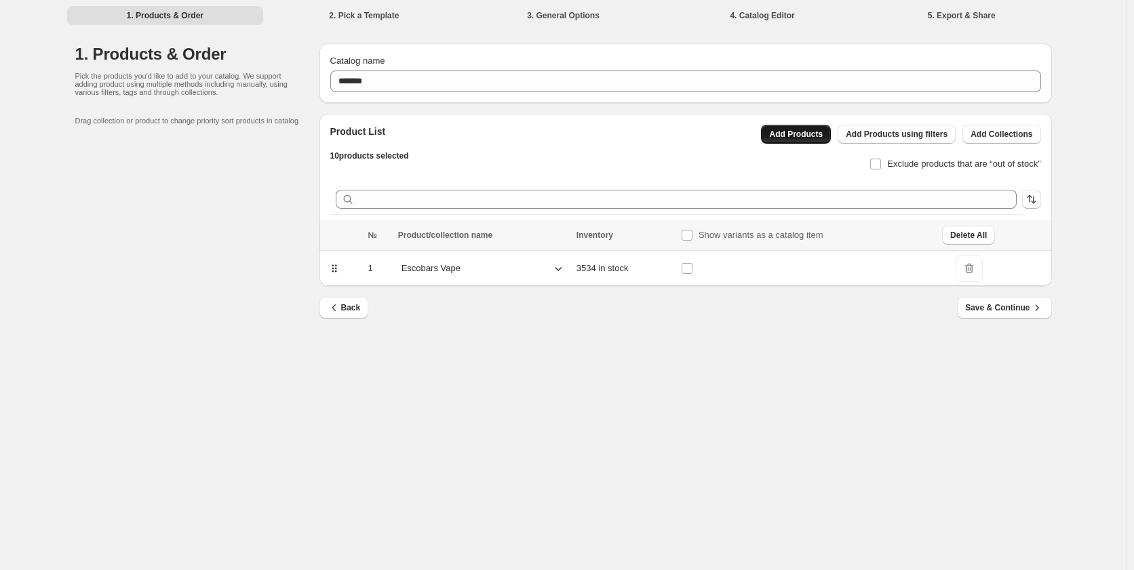
click at [802, 132] on span "Add Products" at bounding box center [796, 134] width 54 height 11
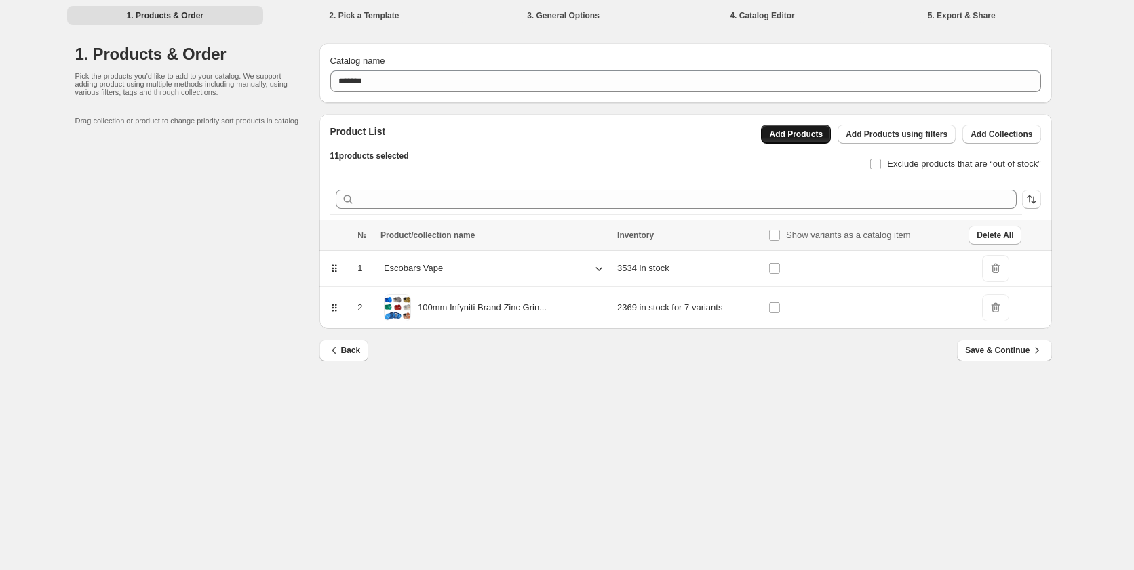
click at [812, 133] on span "Add Products" at bounding box center [796, 134] width 54 height 11
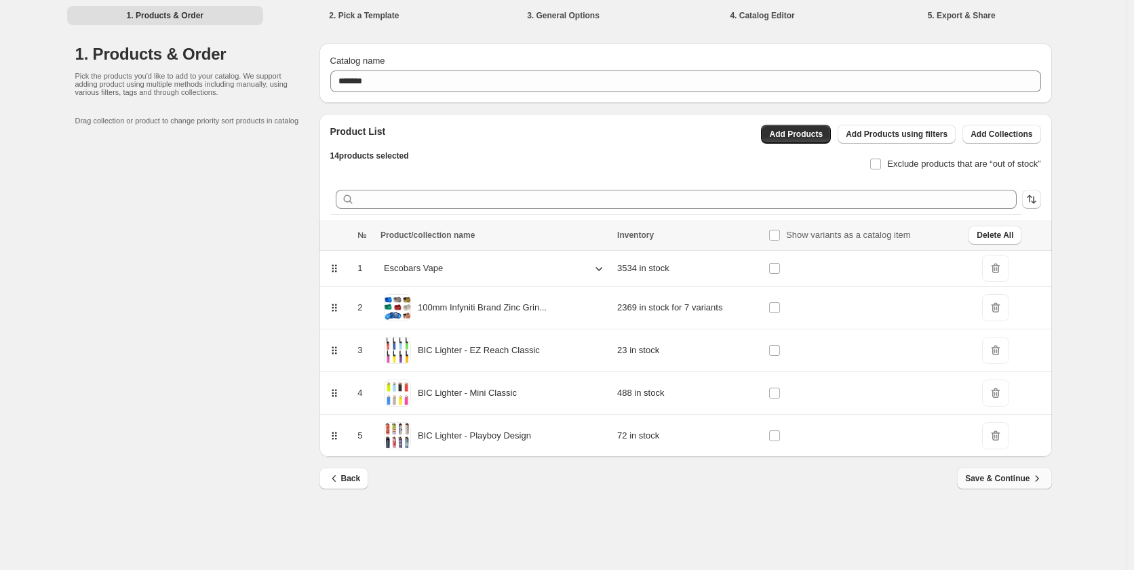
click at [1002, 474] on span "Save & Continue" at bounding box center [1004, 479] width 78 height 14
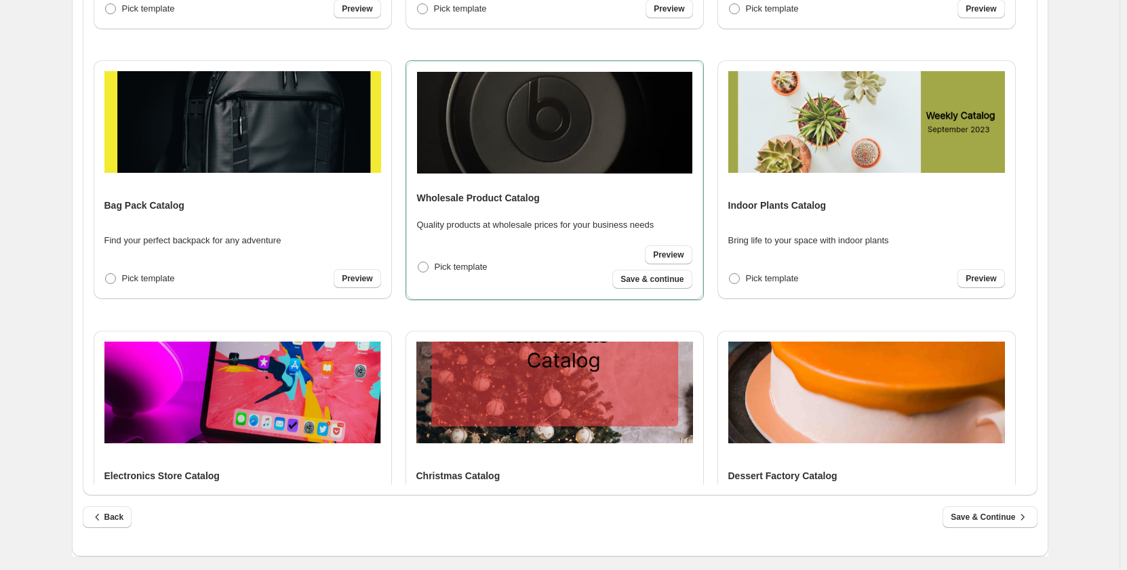
scroll to position [1356, 0]
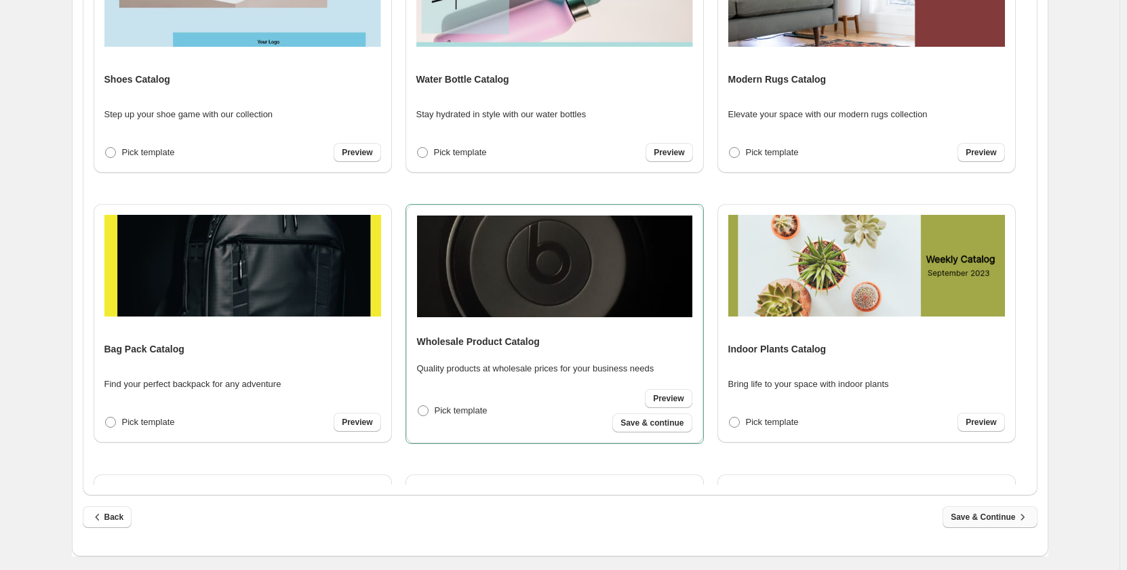
click at [992, 512] on button "Save & Continue" at bounding box center [990, 518] width 94 height 22
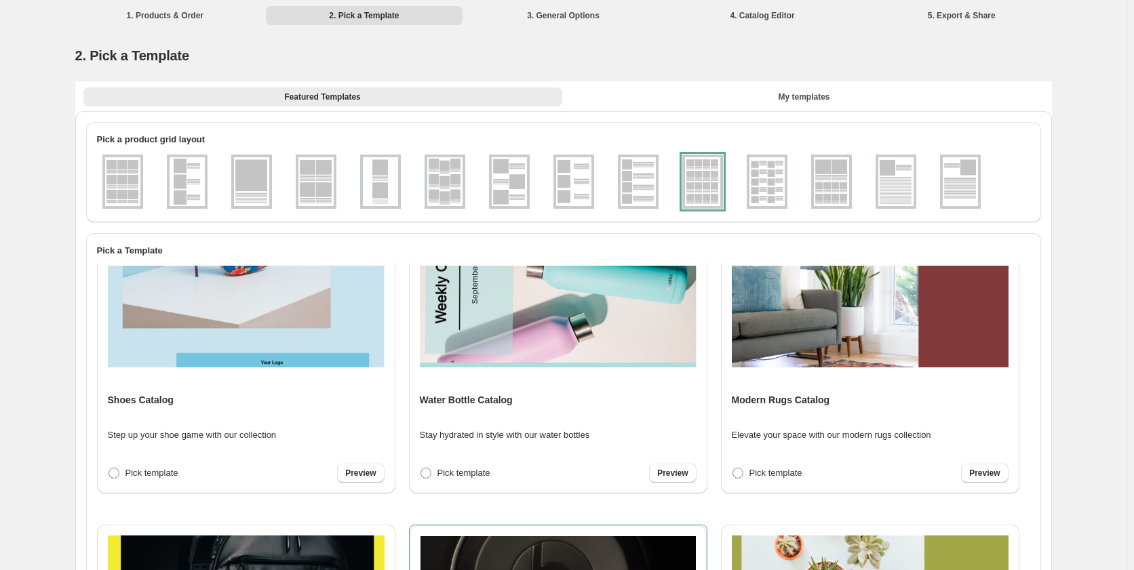
select select "**********"
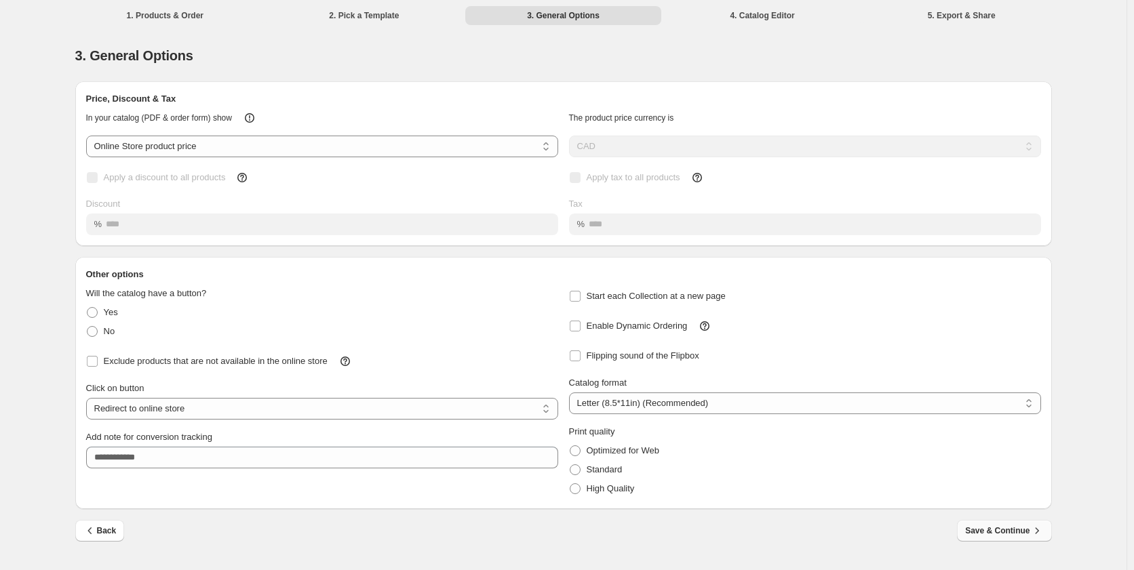
click at [1039, 520] on button "Save & Continue" at bounding box center [1004, 531] width 94 height 22
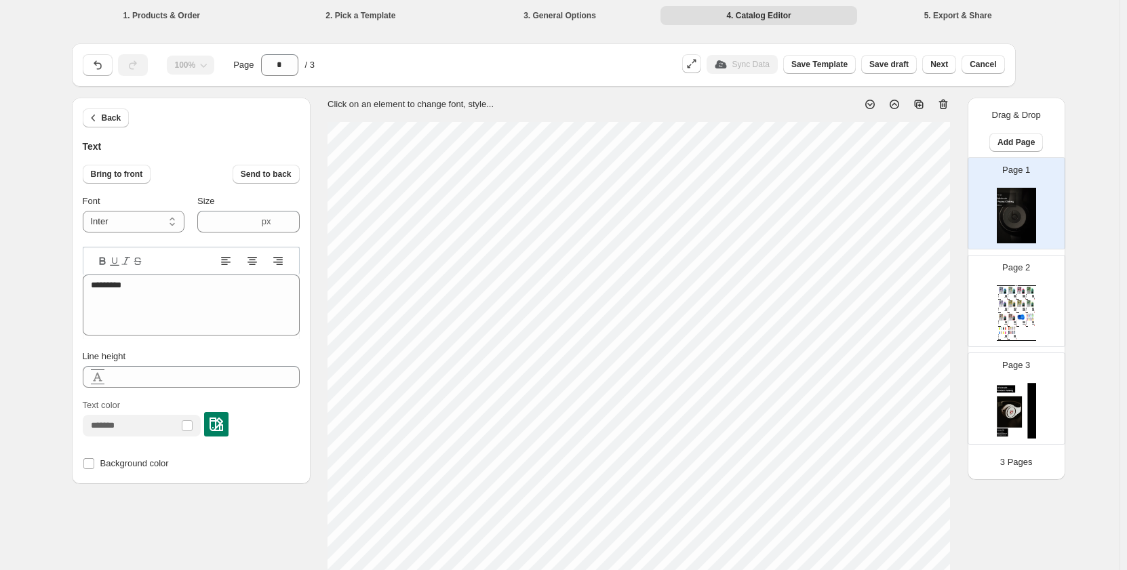
scroll to position [11, 1]
type textarea "**********"
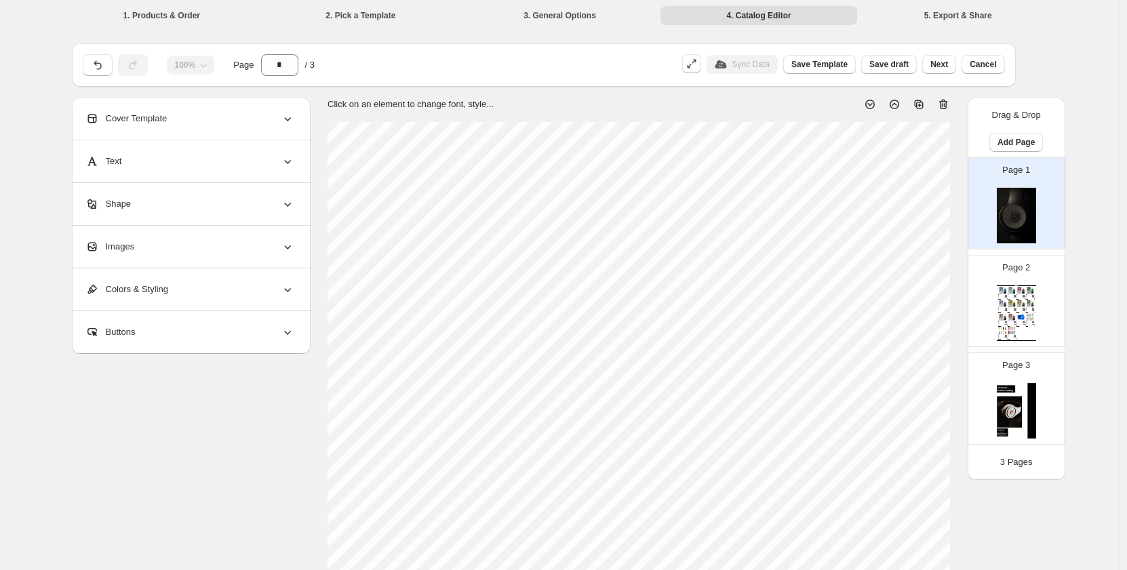
click at [194, 235] on div "Images" at bounding box center [189, 247] width 209 height 42
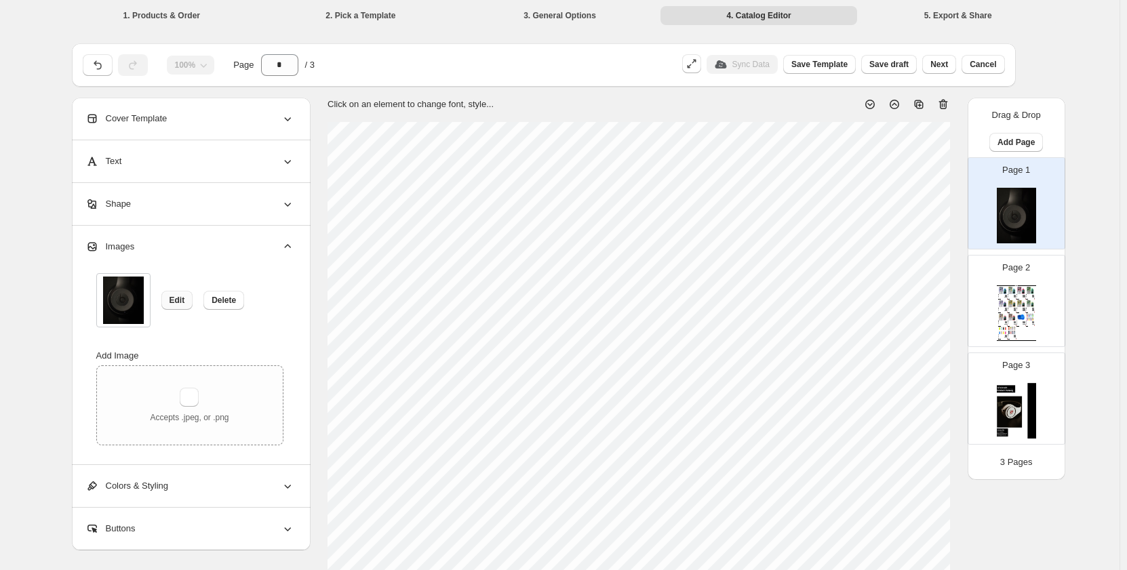
click at [192, 300] on button "Edit" at bounding box center [177, 300] width 32 height 19
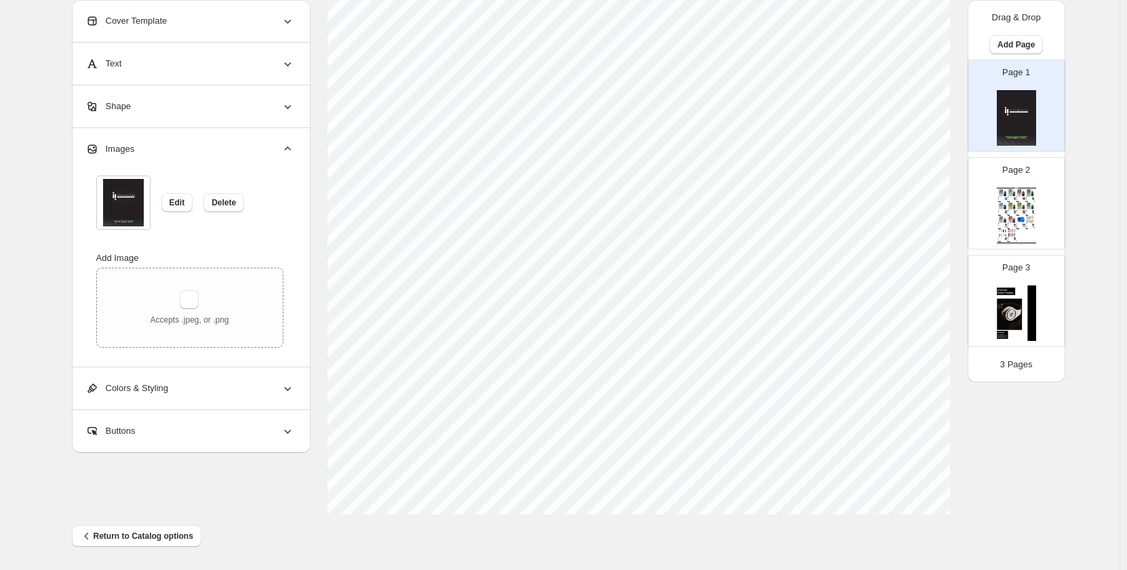
click at [1017, 180] on div "Page 2 Wholesale Product Catalog Esco Bars - Blue Razz - Federal Blue Razz Esco…" at bounding box center [1010, 198] width 85 height 91
type input "*"
select select "**********"
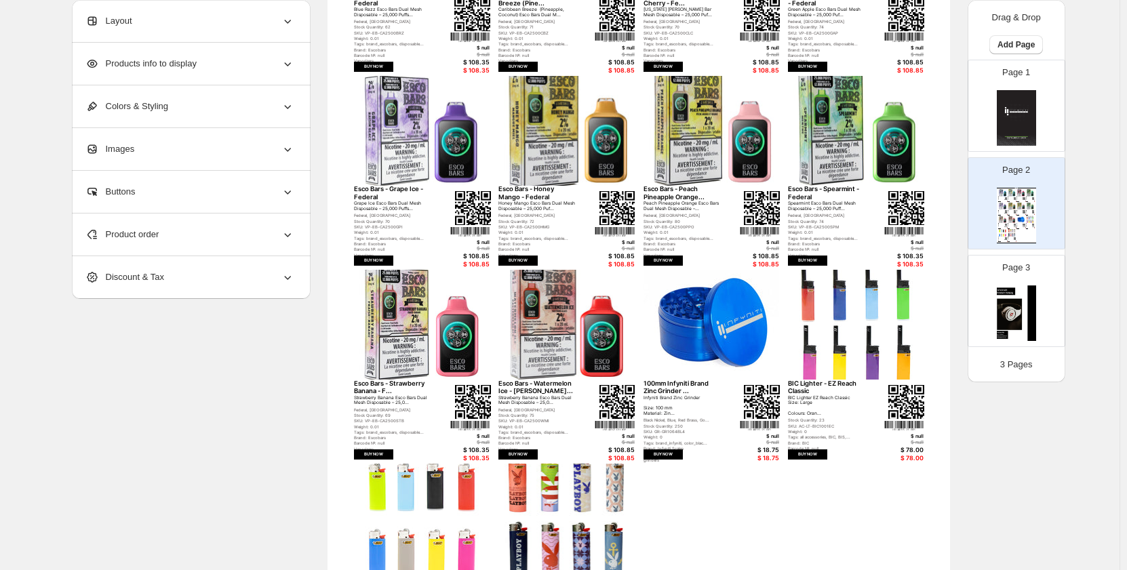
scroll to position [0, 0]
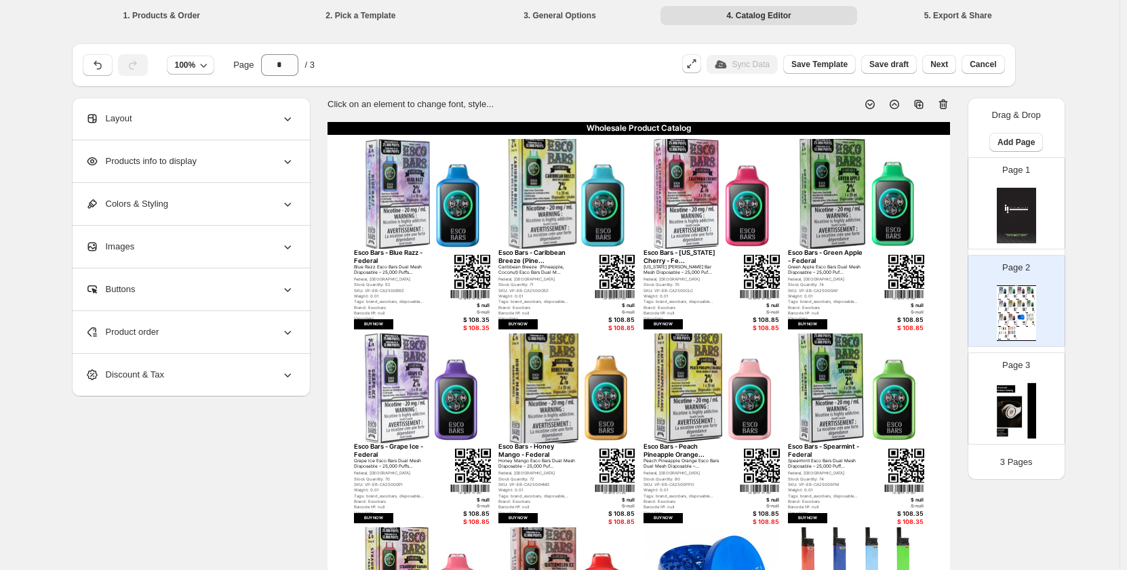
click at [208, 118] on div "Layout" at bounding box center [189, 119] width 209 height 42
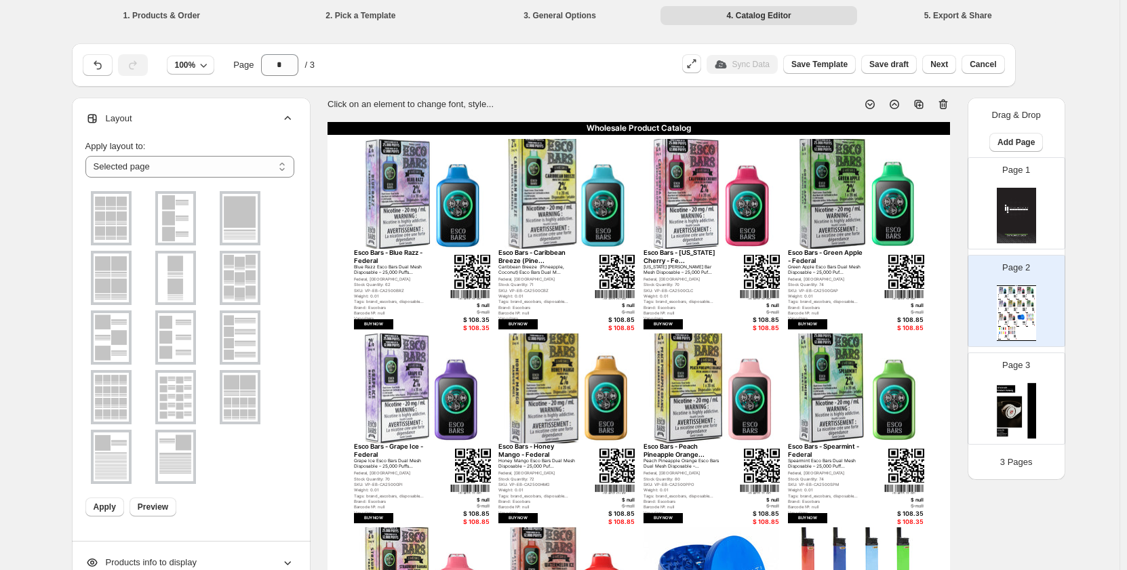
click at [223, 116] on div "Layout" at bounding box center [189, 119] width 209 height 42
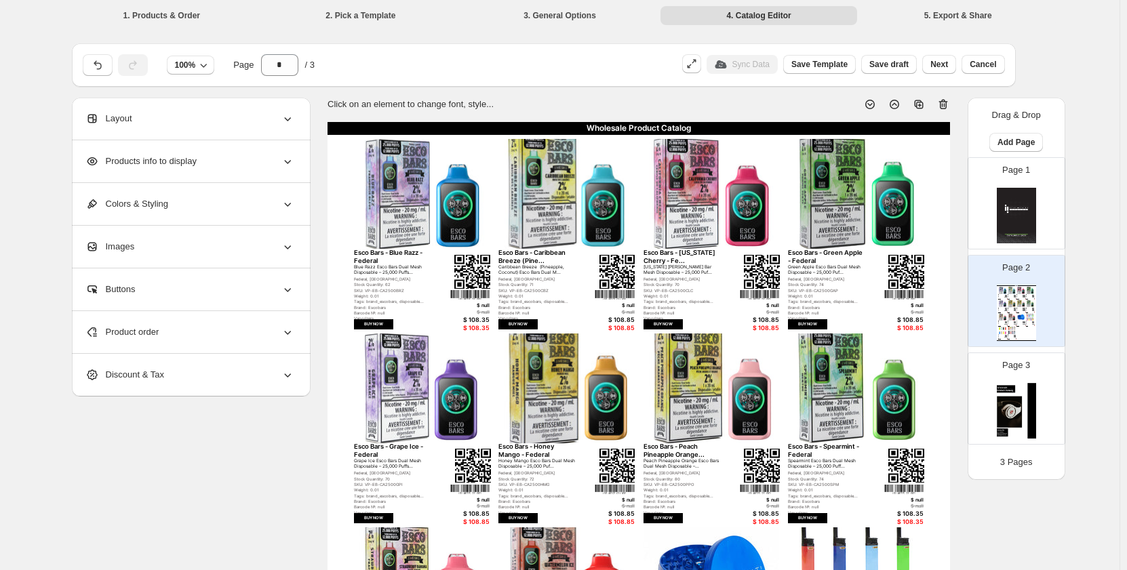
click at [469, 282] on img at bounding box center [472, 272] width 36 height 34
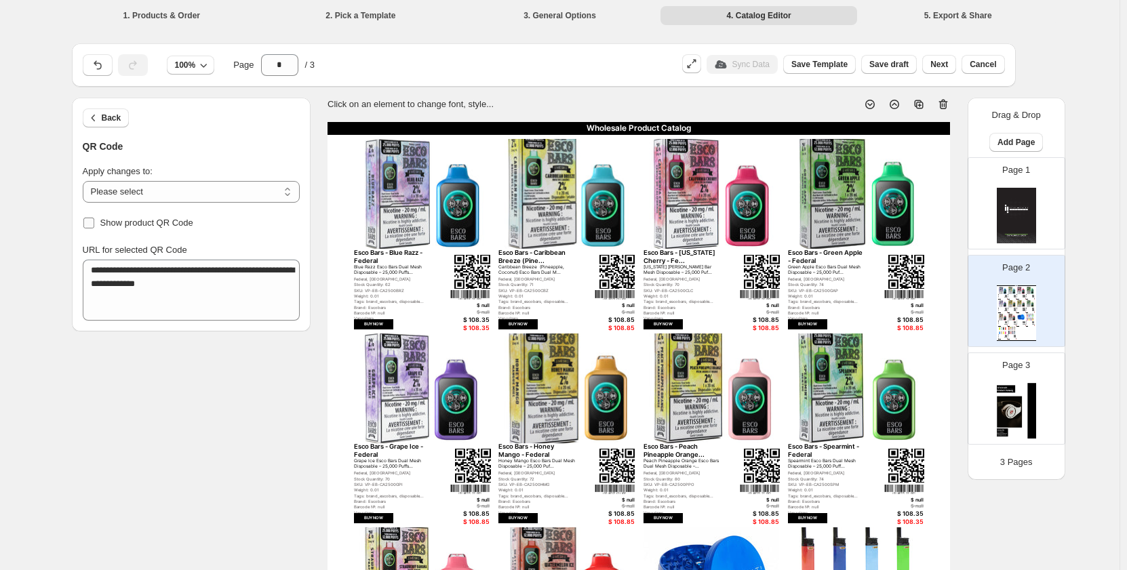
click at [100, 218] on label "Show product QR Code" at bounding box center [138, 223] width 111 height 19
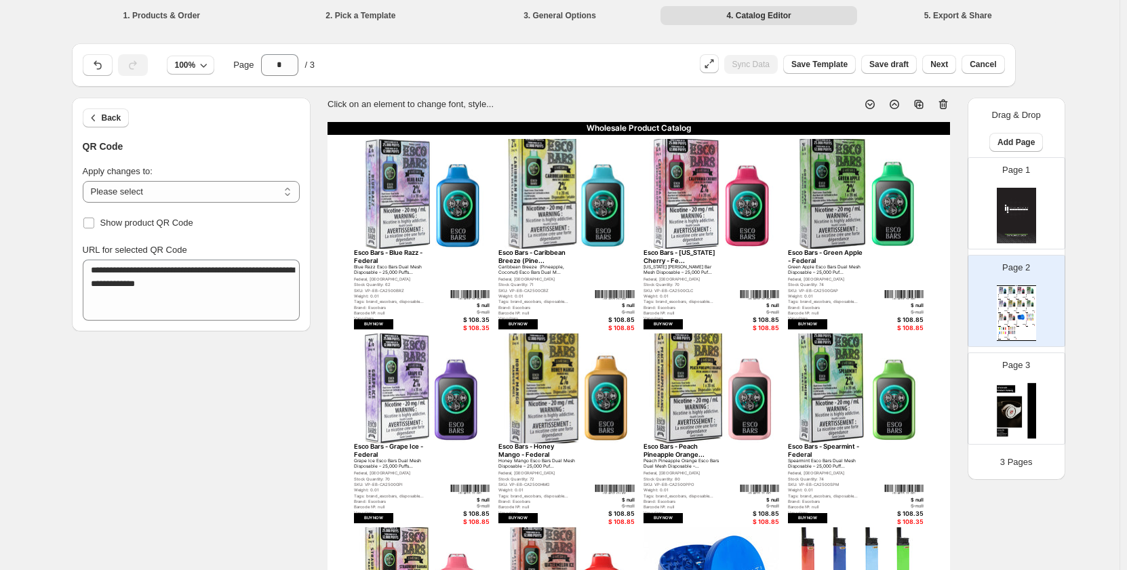
click at [264, 389] on div "**********" at bounding box center [560, 513] width 977 height 830
click at [104, 120] on button "Back" at bounding box center [106, 118] width 47 height 19
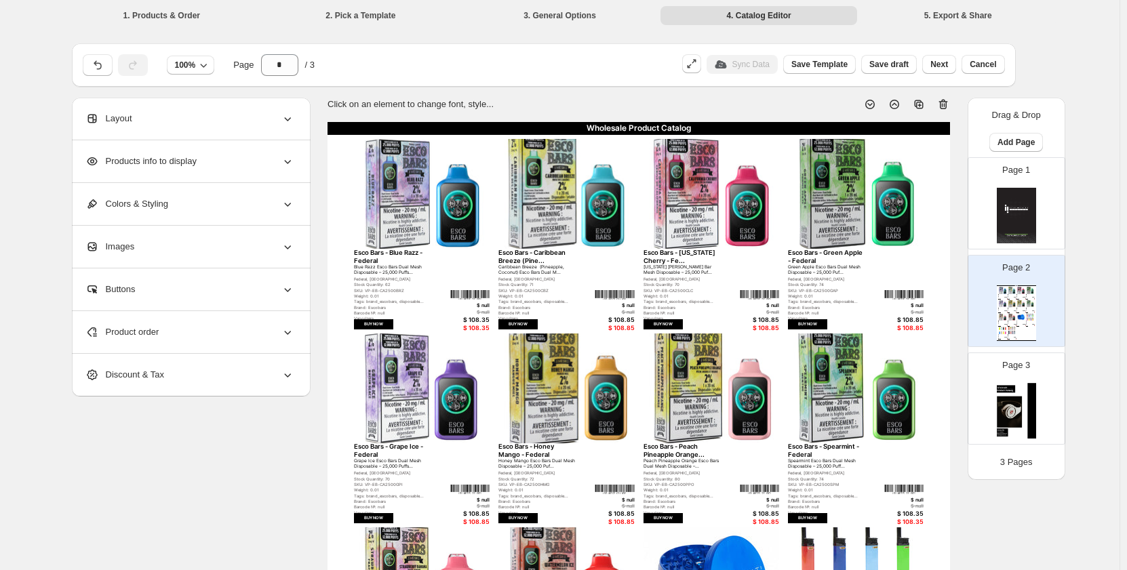
click at [471, 286] on div "Esco Bars - Blue Razz - Federal Blue Razz Esco Bars Dual Mesh Disposable – 25,0…" at bounding box center [422, 285] width 136 height 73
click at [470, 290] on div "Esco Bars - Blue Razz - Federal Blue Razz Esco Bars Dual Mesh Disposable – 25,0…" at bounding box center [422, 285] width 136 height 73
click at [468, 294] on img at bounding box center [469, 294] width 39 height 9
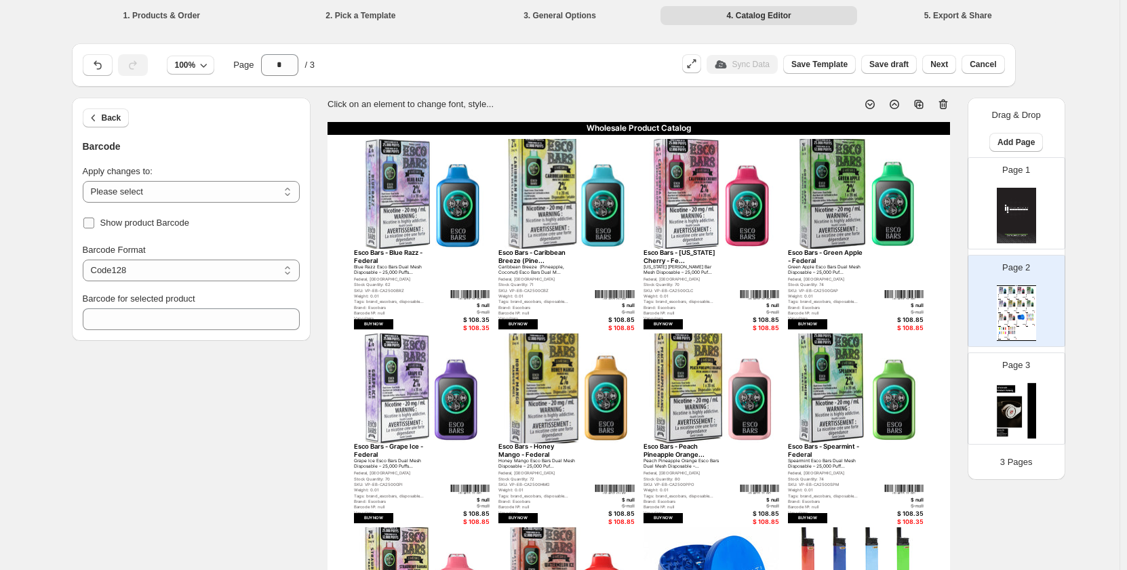
click at [104, 222] on span "Show product Barcode" at bounding box center [145, 223] width 90 height 10
click at [438, 329] on div "Wholesale Product Catalog Esco Bars - Blue Razz - Federal Blue Razz Esco Bars D…" at bounding box center [639, 525] width 623 height 806
click at [384, 296] on div "Weight: 0.01" at bounding box center [393, 296] width 79 height 5
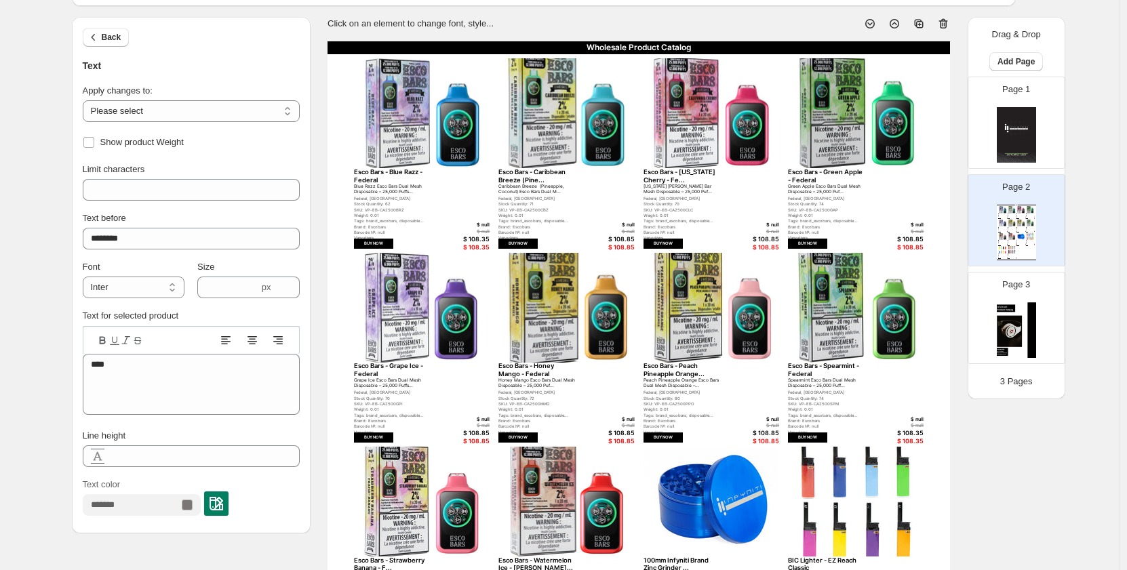
scroll to position [68, 0]
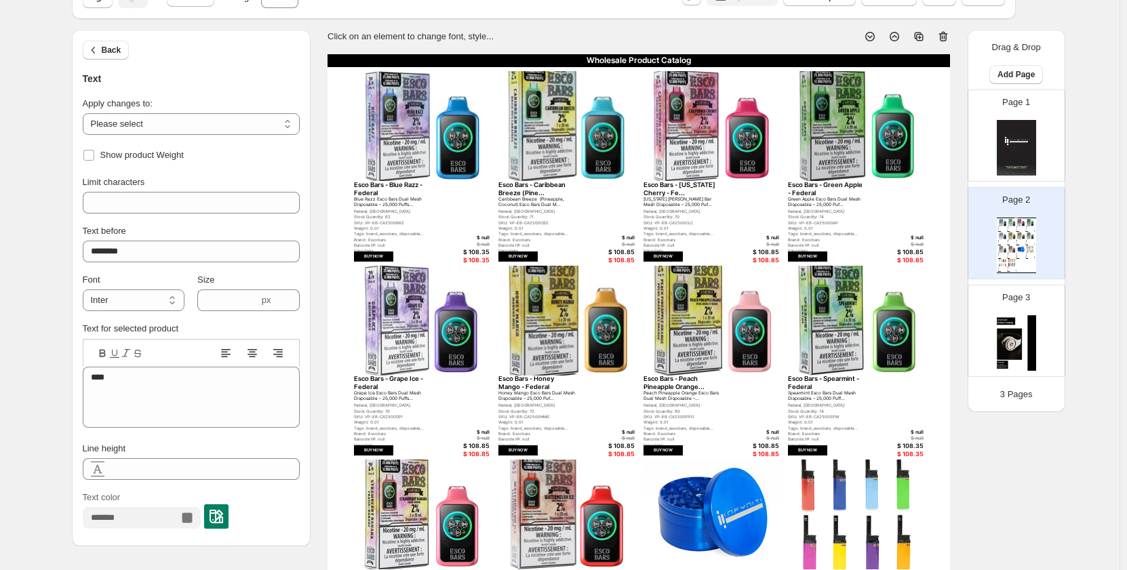
click at [475, 259] on div "$ 108.35" at bounding box center [469, 260] width 39 height 7
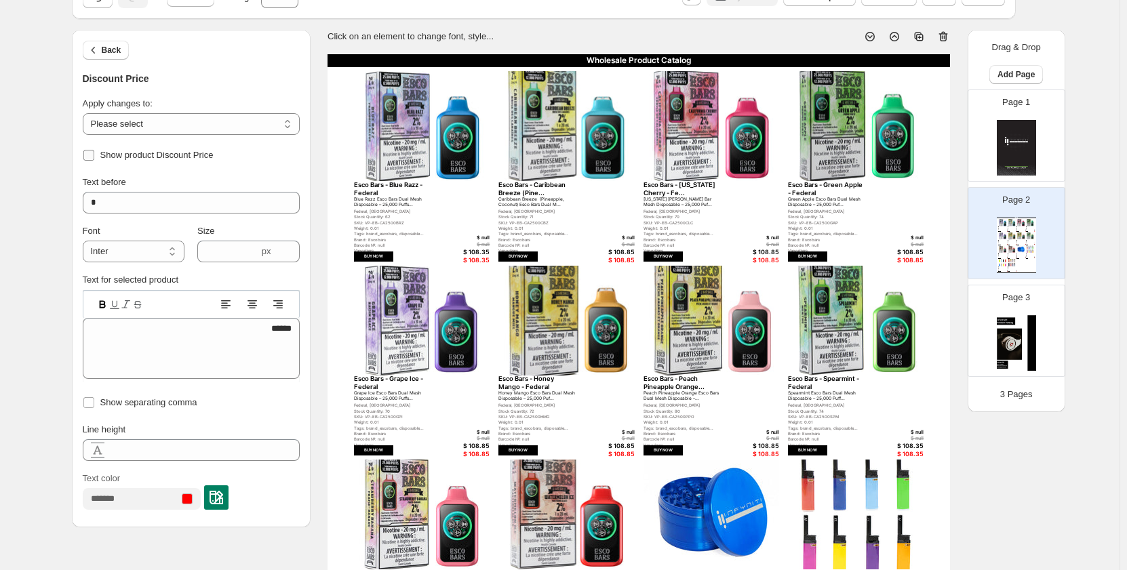
click at [153, 154] on span "Show product Discount Price" at bounding box center [156, 155] width 113 height 10
click at [488, 301] on img at bounding box center [422, 321] width 136 height 110
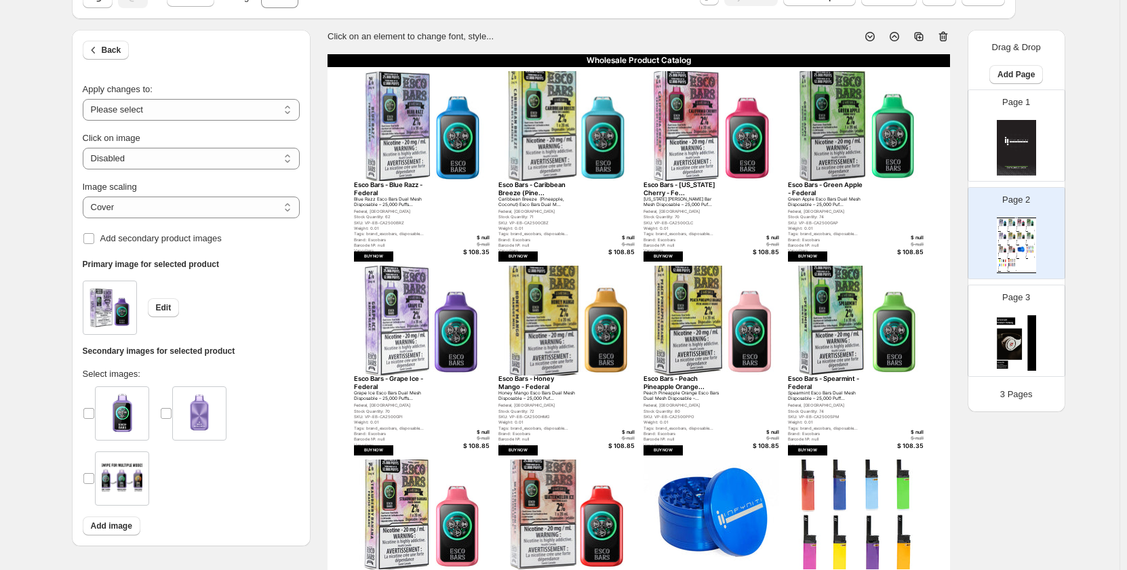
click at [487, 242] on div "$ null" at bounding box center [469, 245] width 39 height 6
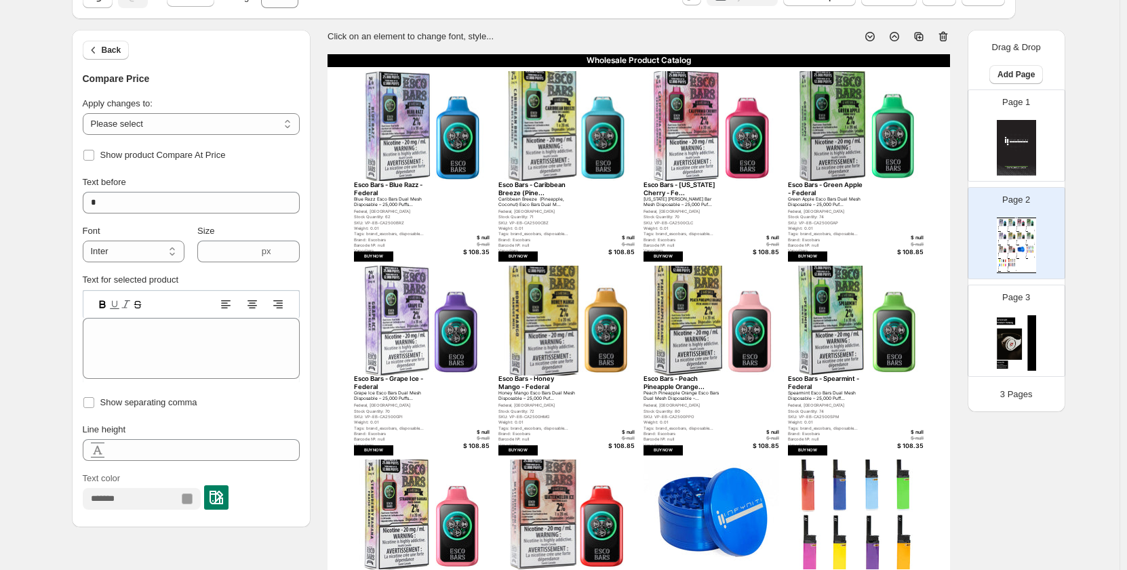
click at [154, 165] on div "**********" at bounding box center [191, 341] width 217 height 352
click at [163, 152] on span "Show product Compare At Price" at bounding box center [162, 155] width 125 height 10
click at [484, 235] on div "$ null" at bounding box center [469, 238] width 39 height 6
click at [134, 155] on span "Show product Cost Per Item" at bounding box center [155, 155] width 111 height 10
click at [376, 236] on div "Tags: brand_escobars, disposable..." at bounding box center [393, 233] width 79 height 5
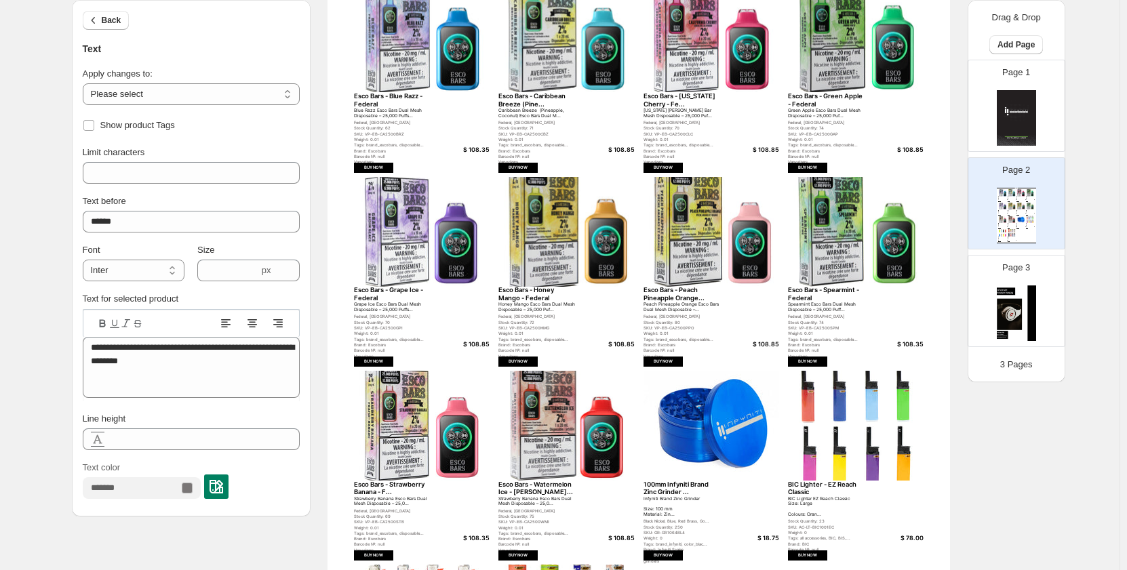
scroll to position [203, 0]
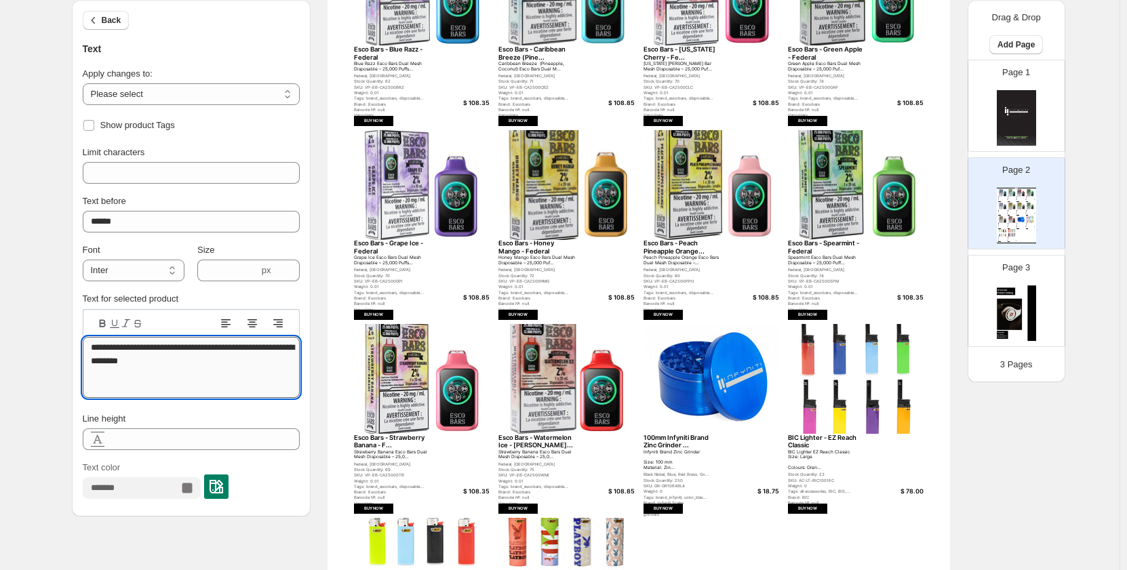
click at [203, 351] on textarea "**********" at bounding box center [191, 367] width 217 height 61
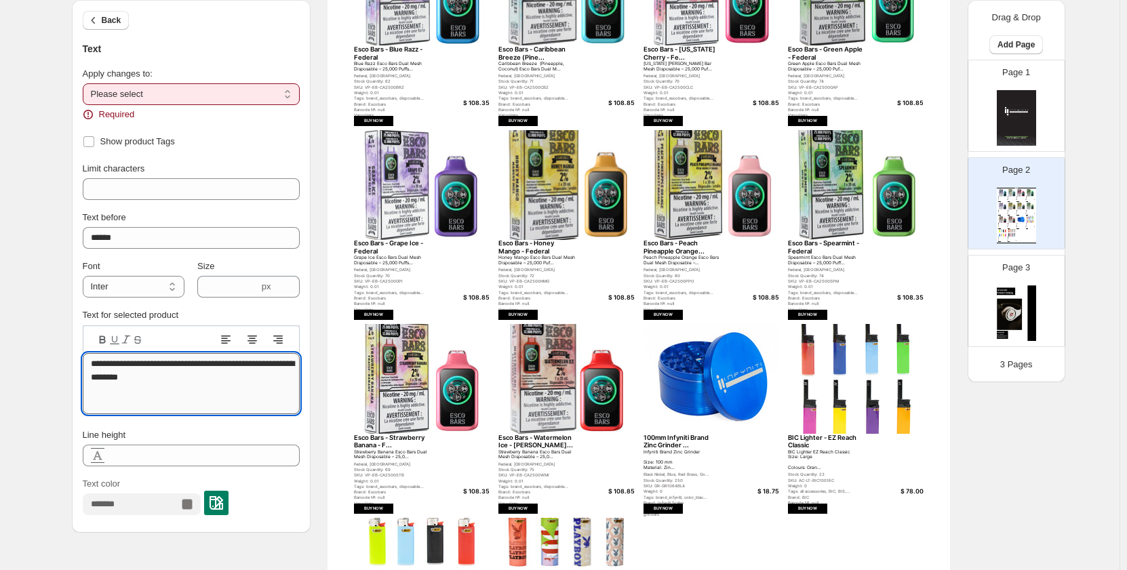
drag, startPoint x: 248, startPoint y: 389, endPoint x: 92, endPoint y: 361, distance: 159.1
click at [92, 361] on textarea "**********" at bounding box center [191, 383] width 217 height 61
type textarea "**********"
click at [162, 140] on span "Show product Tags" at bounding box center [137, 141] width 75 height 10
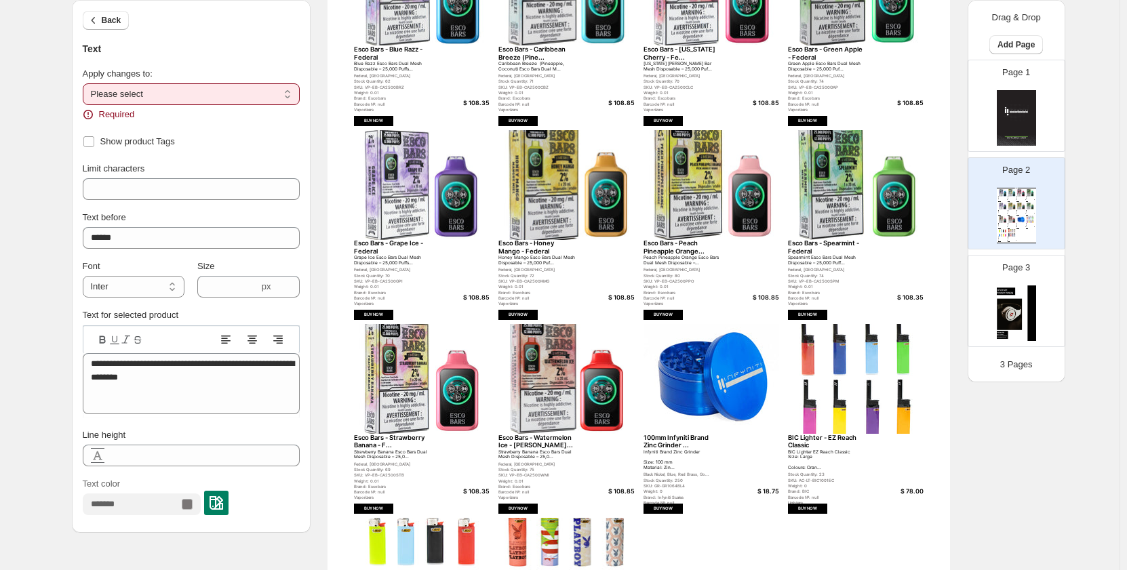
click at [361, 109] on div "Vaporizers" at bounding box center [393, 109] width 79 height 5
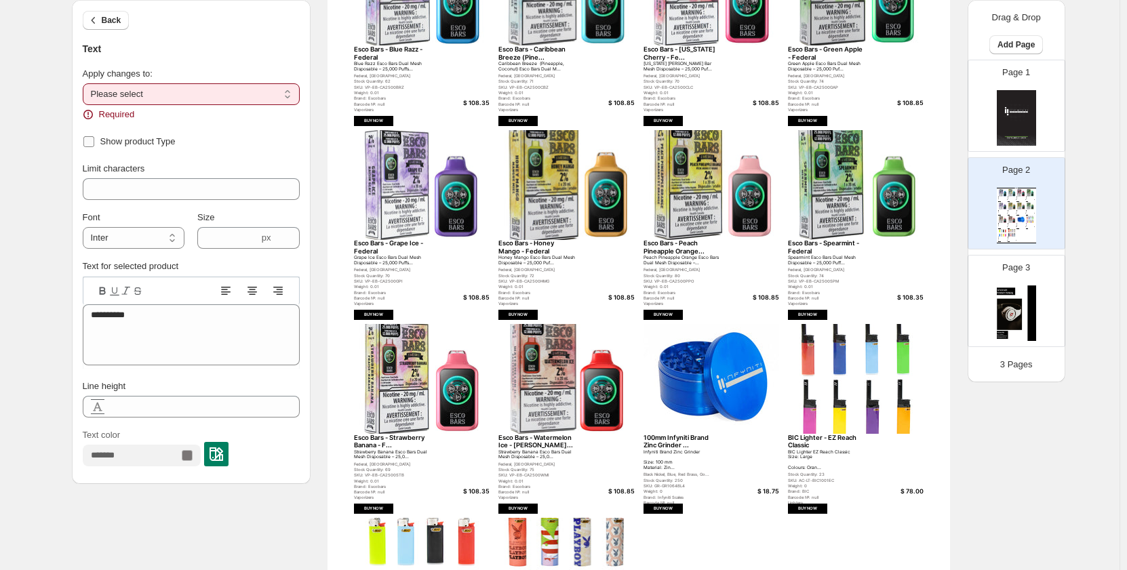
click at [127, 144] on span "Show product Type" at bounding box center [137, 141] width 75 height 10
click at [408, 102] on div "Barcode №: null" at bounding box center [393, 104] width 79 height 5
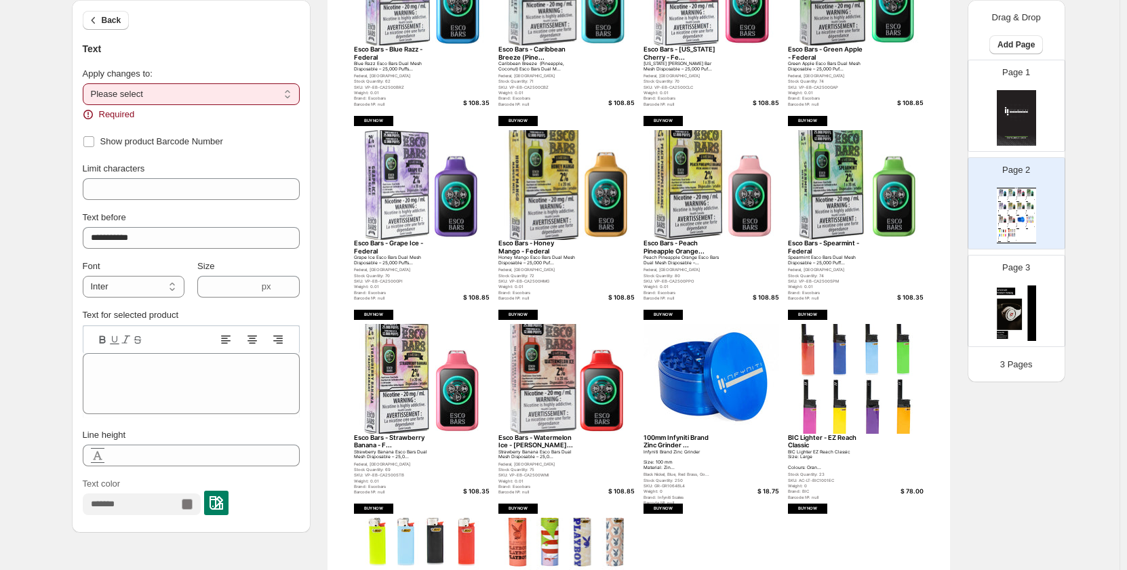
click at [370, 102] on div "Barcode №: null" at bounding box center [393, 104] width 79 height 5
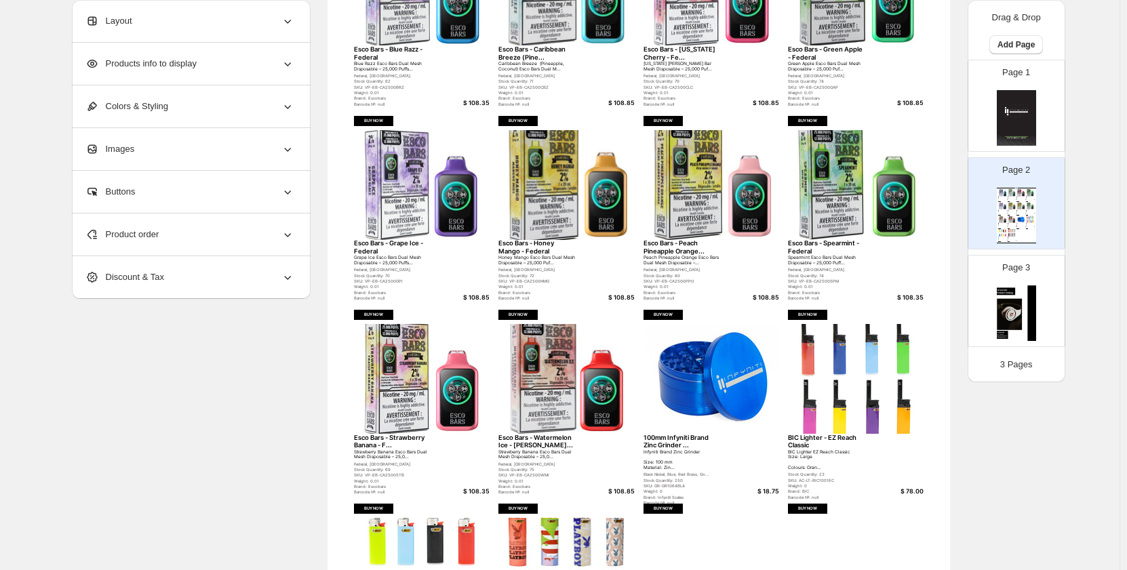
click at [376, 104] on div "Barcode №: null" at bounding box center [393, 104] width 79 height 5
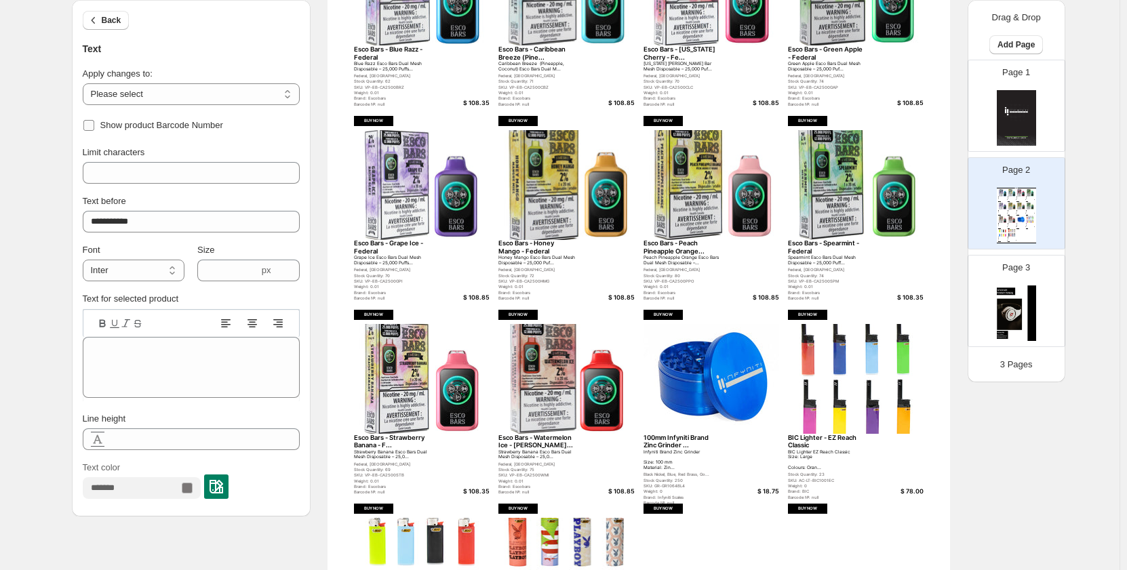
click at [157, 125] on span "Show product Barcode Number" at bounding box center [161, 125] width 123 height 10
click at [358, 91] on div "Weight: 0.01" at bounding box center [393, 92] width 79 height 5
type input "*******"
type textarea "****"
click at [172, 125] on span "Show product Weight" at bounding box center [141, 125] width 83 height 10
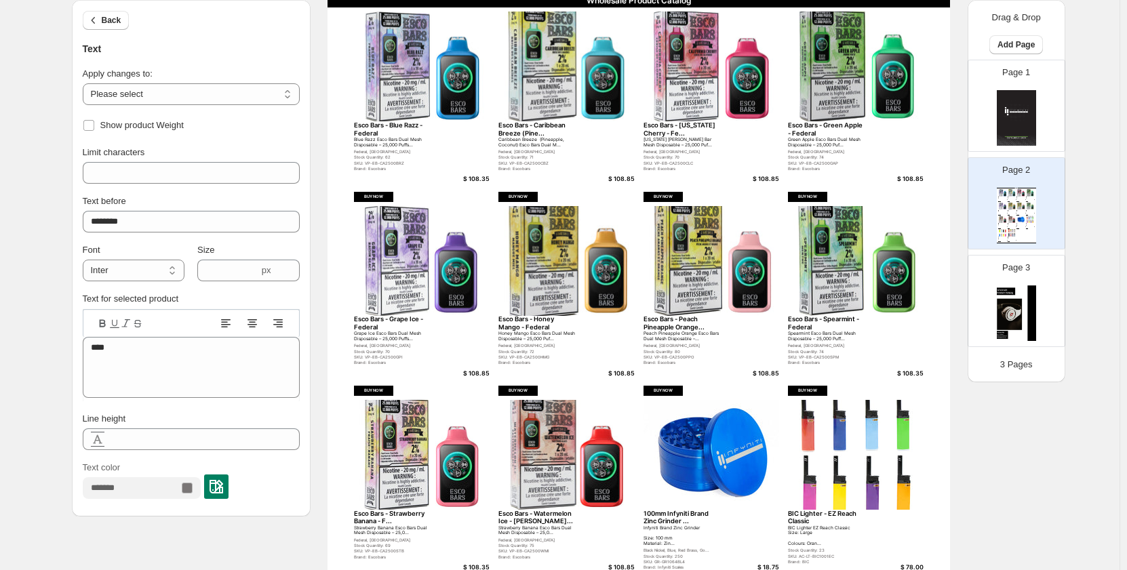
scroll to position [407, 0]
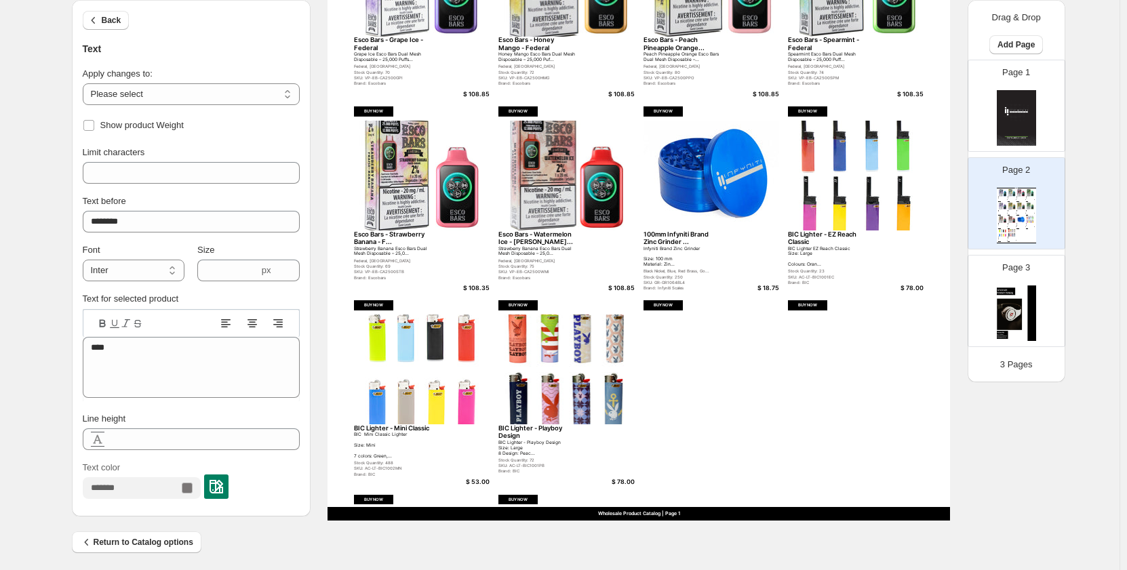
click at [402, 189] on img at bounding box center [422, 176] width 136 height 110
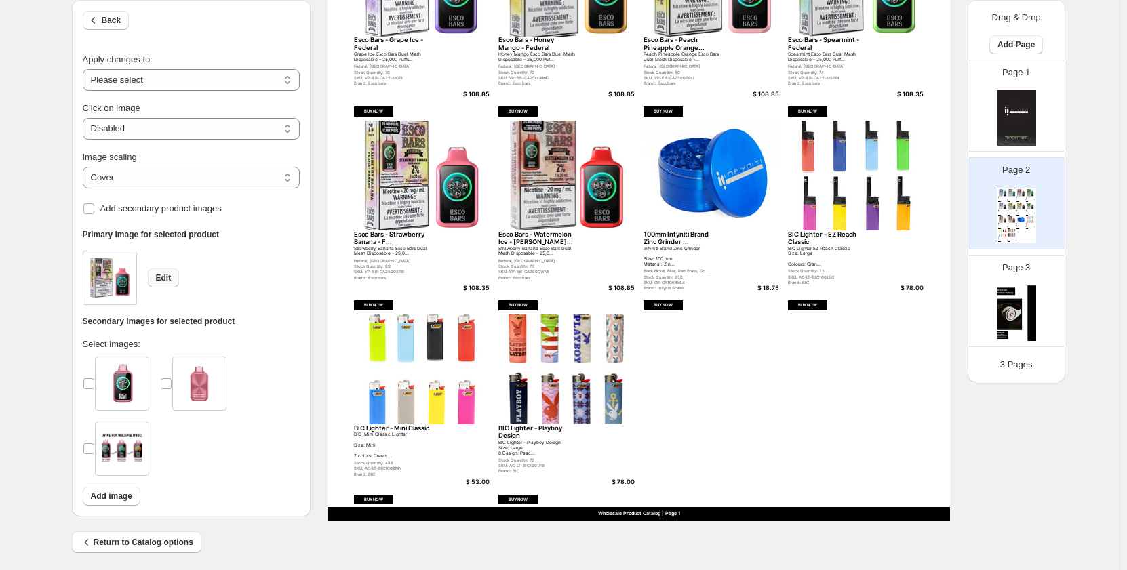
click at [172, 273] on span "Edit" at bounding box center [164, 278] width 16 height 11
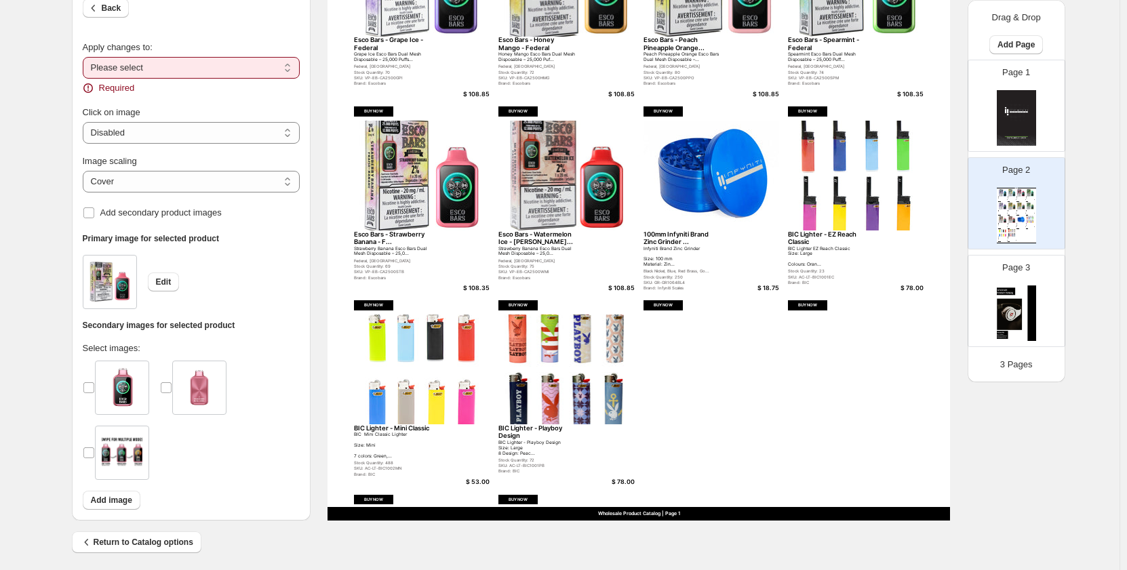
click at [237, 66] on select "**********" at bounding box center [191, 68] width 217 height 22
click at [215, 298] on div "Edit" at bounding box center [191, 282] width 217 height 54
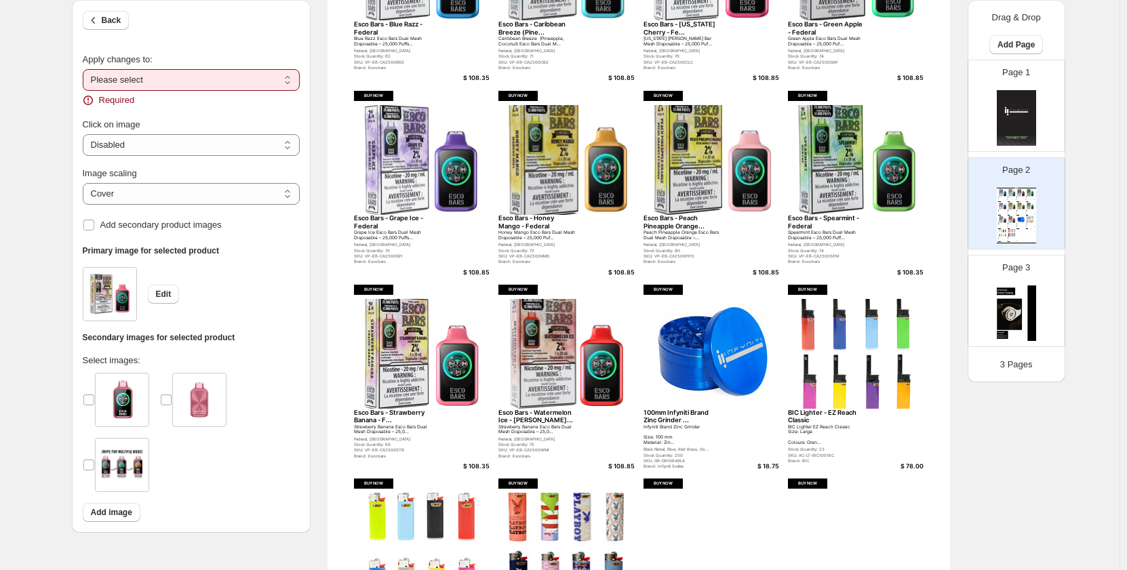
scroll to position [6, 0]
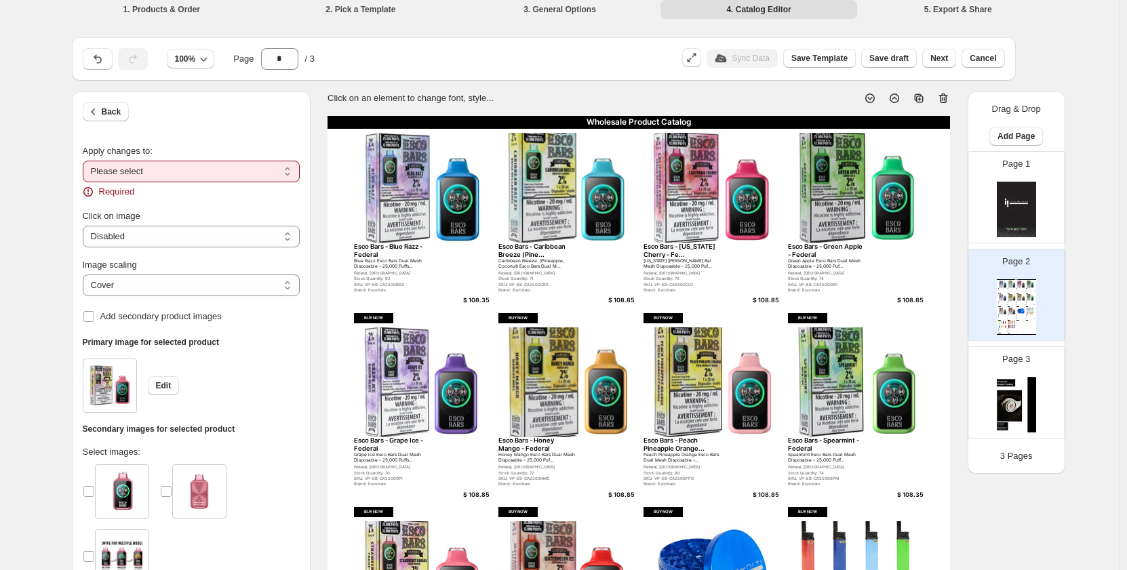
click at [843, 428] on img at bounding box center [856, 383] width 136 height 110
click at [171, 387] on span "Edit" at bounding box center [164, 385] width 16 height 11
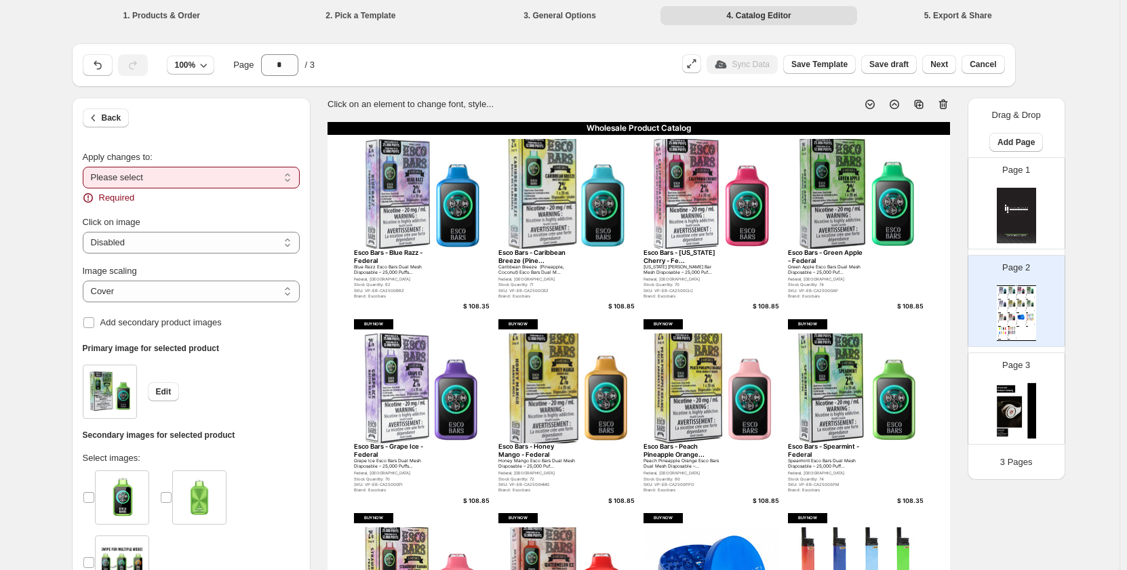
scroll to position [413, 0]
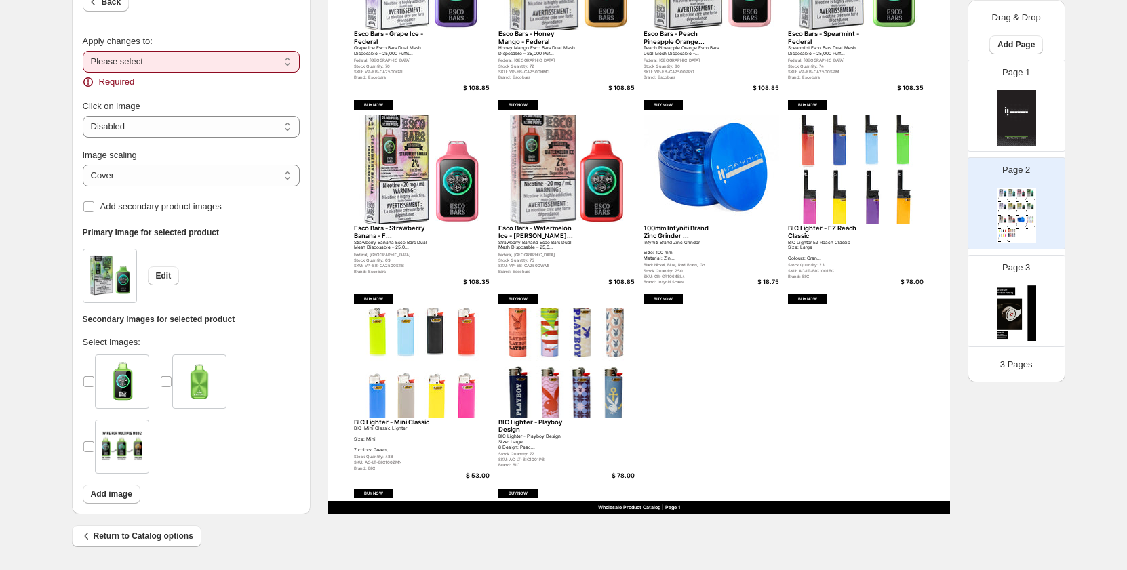
click at [819, 298] on div "BUY NOW" at bounding box center [807, 299] width 39 height 10
select select "**********"
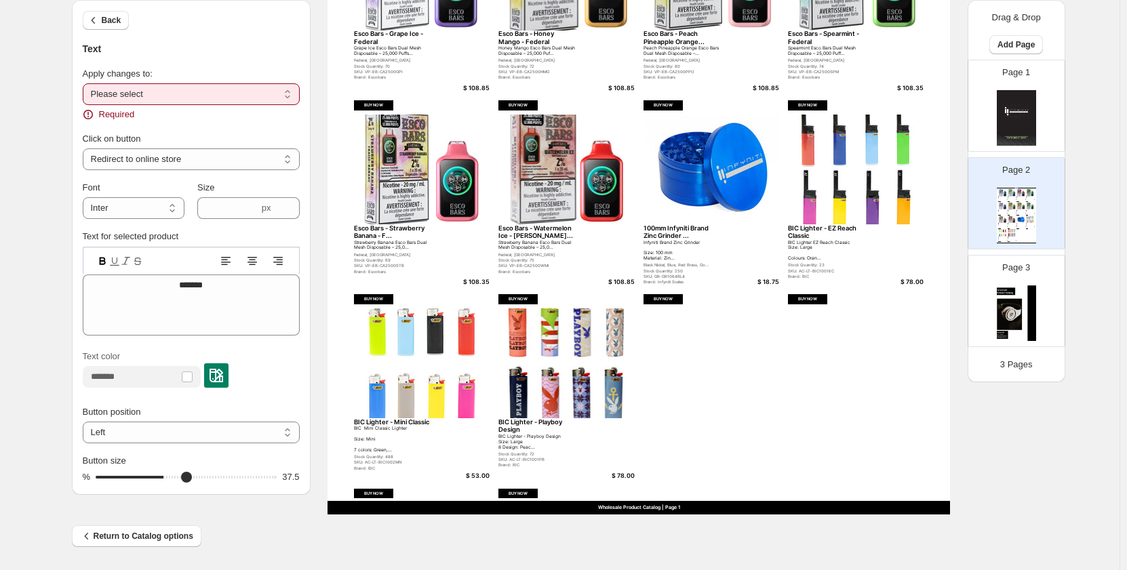
click at [199, 103] on select "**********" at bounding box center [191, 94] width 217 height 22
select select "**********"
click at [85, 83] on select "**********" at bounding box center [191, 94] width 217 height 22
type input "**"
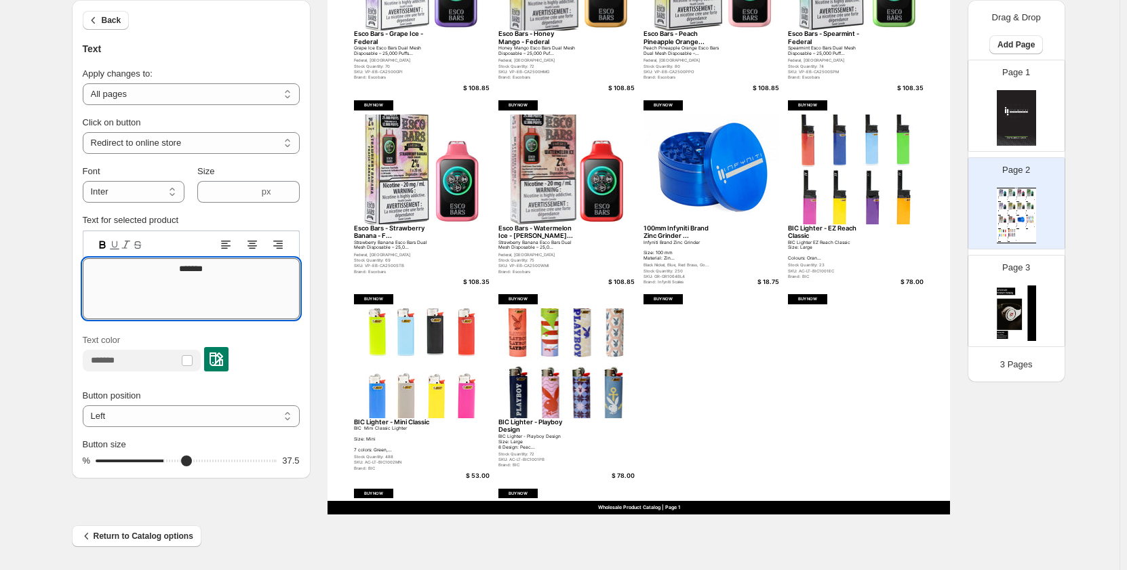
click at [180, 267] on textarea "*******" at bounding box center [191, 288] width 217 height 61
click at [50, 345] on div "**********" at bounding box center [560, 78] width 1120 height 983
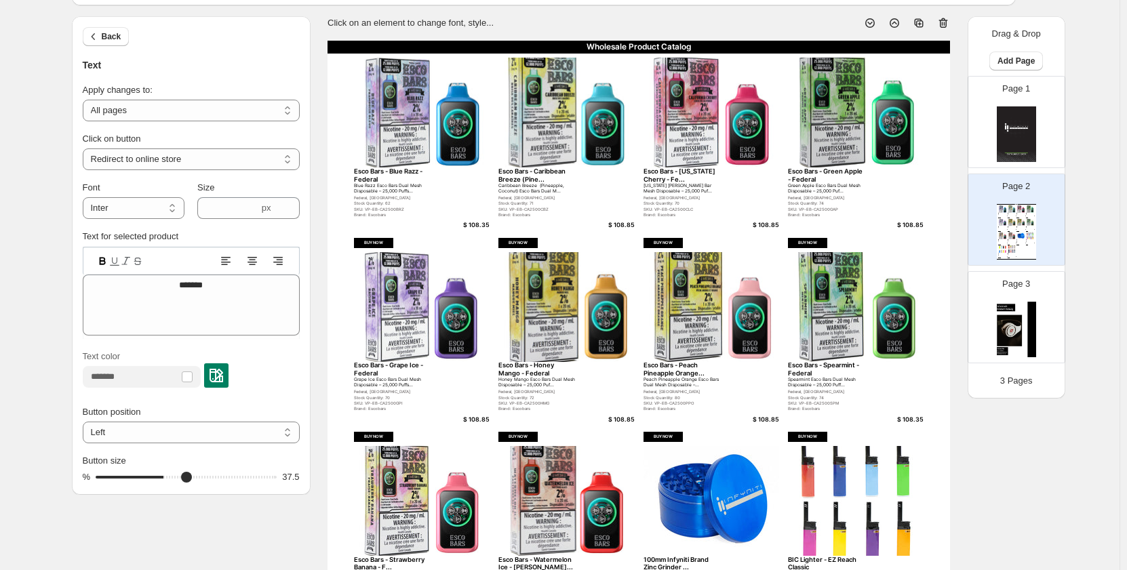
scroll to position [74, 0]
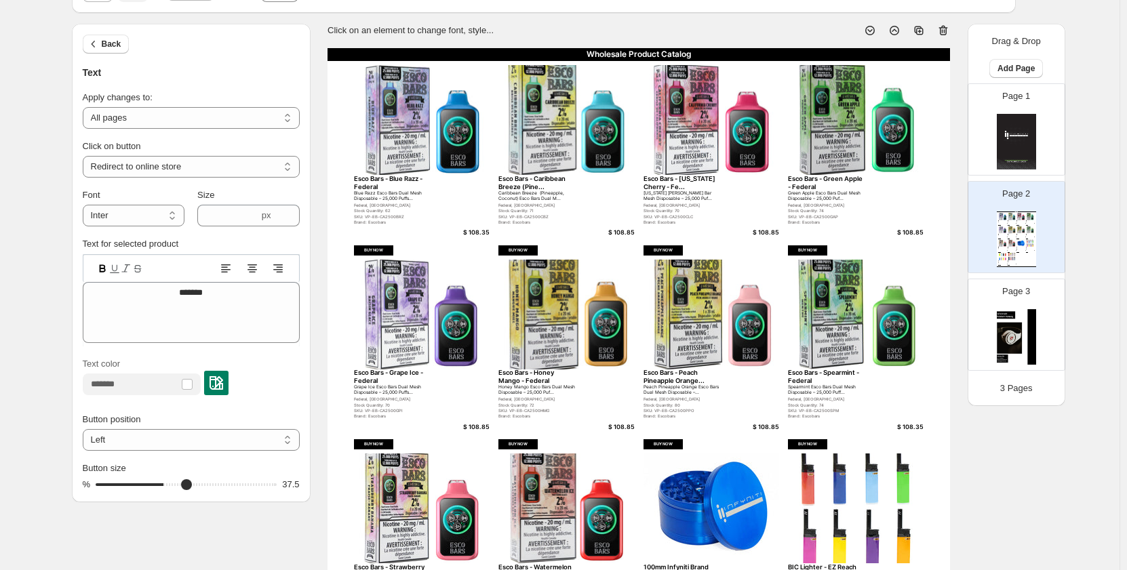
click at [917, 32] on icon at bounding box center [919, 31] width 14 height 14
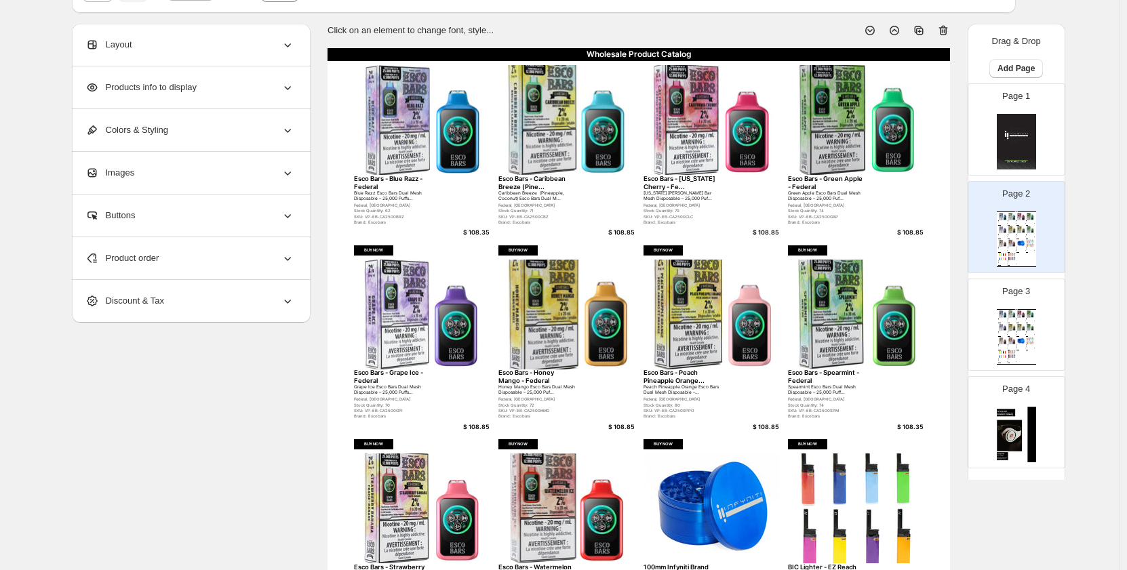
click at [245, 52] on div "Layout" at bounding box center [189, 45] width 209 height 42
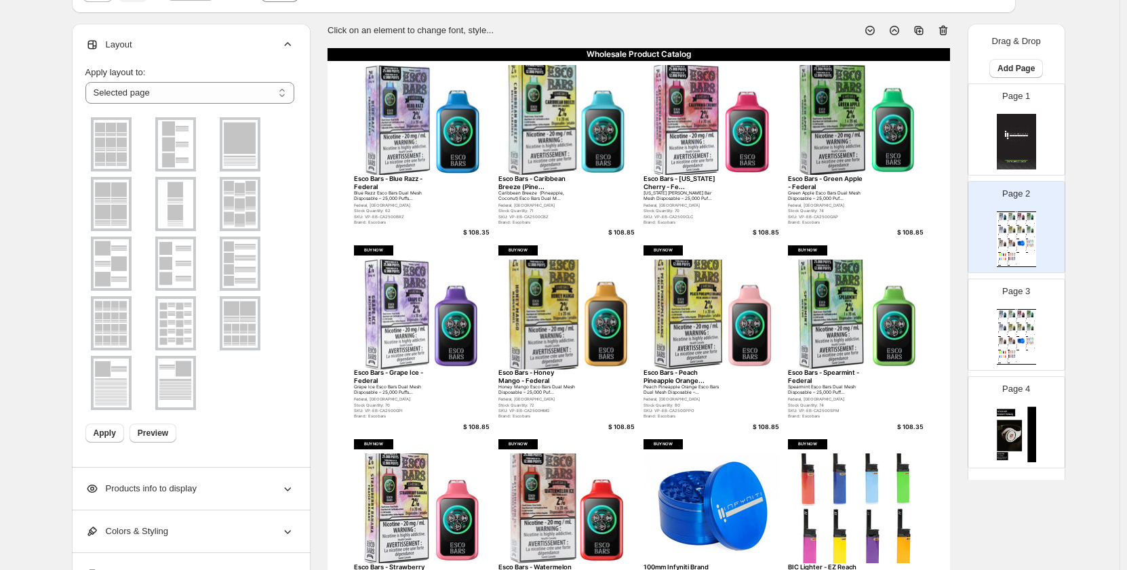
click at [115, 154] on img at bounding box center [111, 144] width 35 height 49
click at [103, 144] on div at bounding box center [111, 144] width 41 height 54
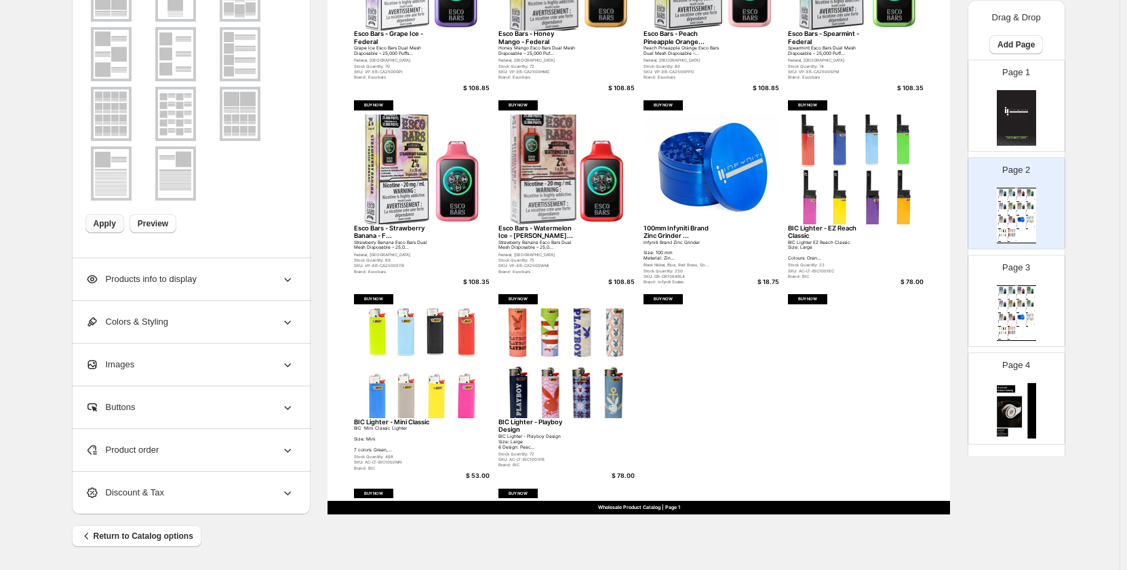
click at [116, 227] on span "Apply" at bounding box center [105, 223] width 22 height 11
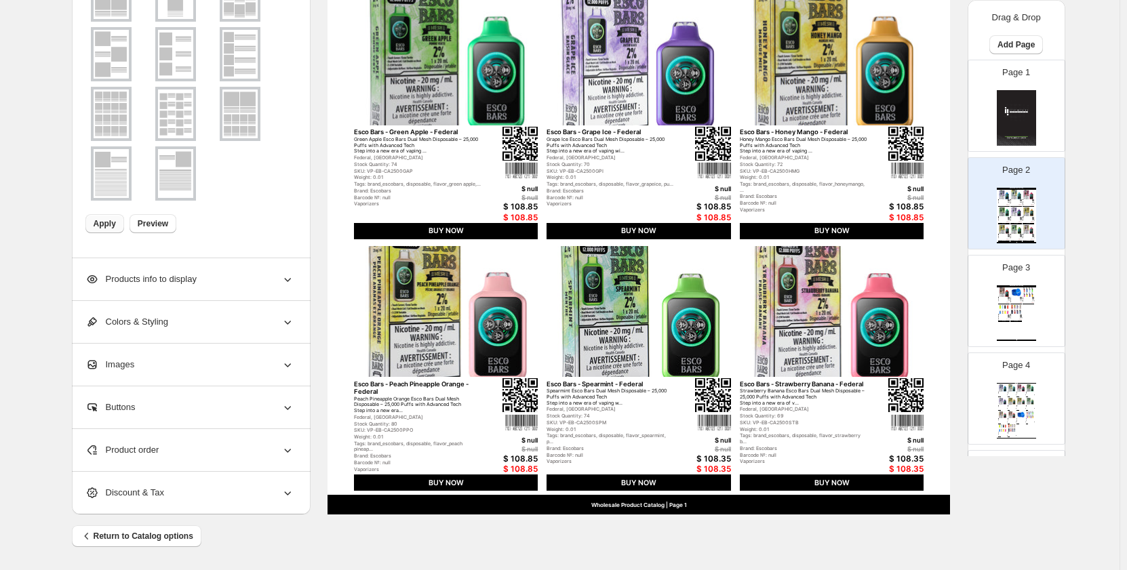
click at [212, 357] on div "Images" at bounding box center [189, 365] width 209 height 42
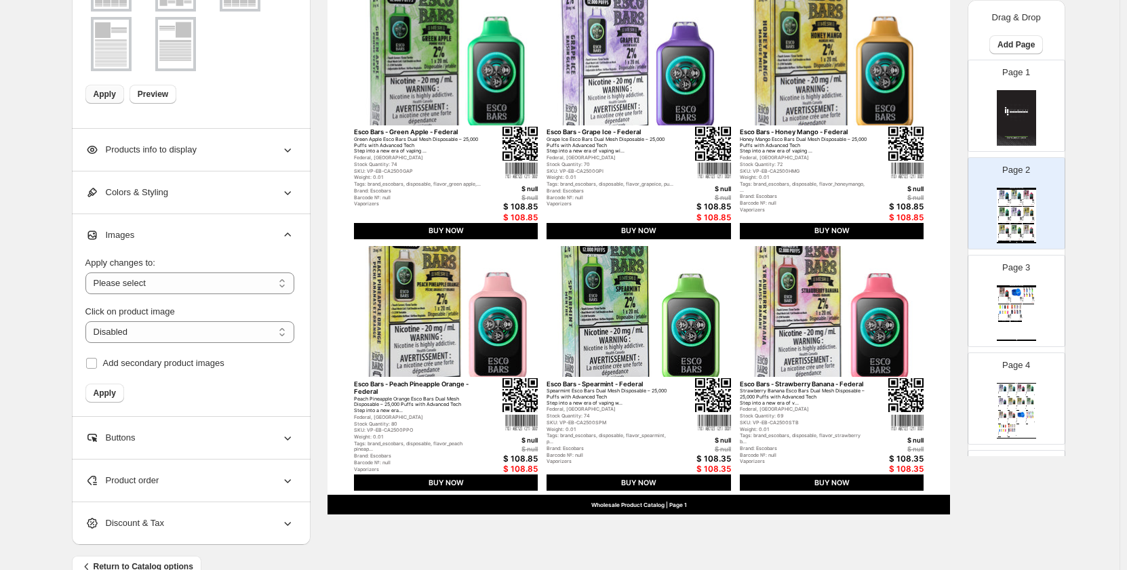
click at [233, 162] on div "Products info to display" at bounding box center [189, 150] width 209 height 42
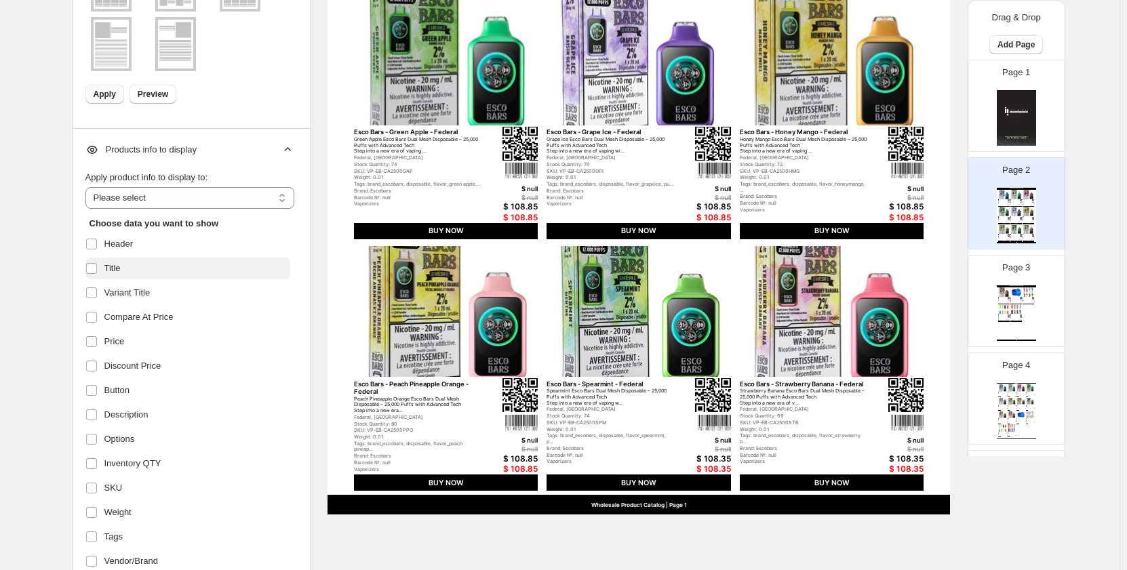
click at [124, 277] on label "Title" at bounding box center [187, 269] width 205 height 22
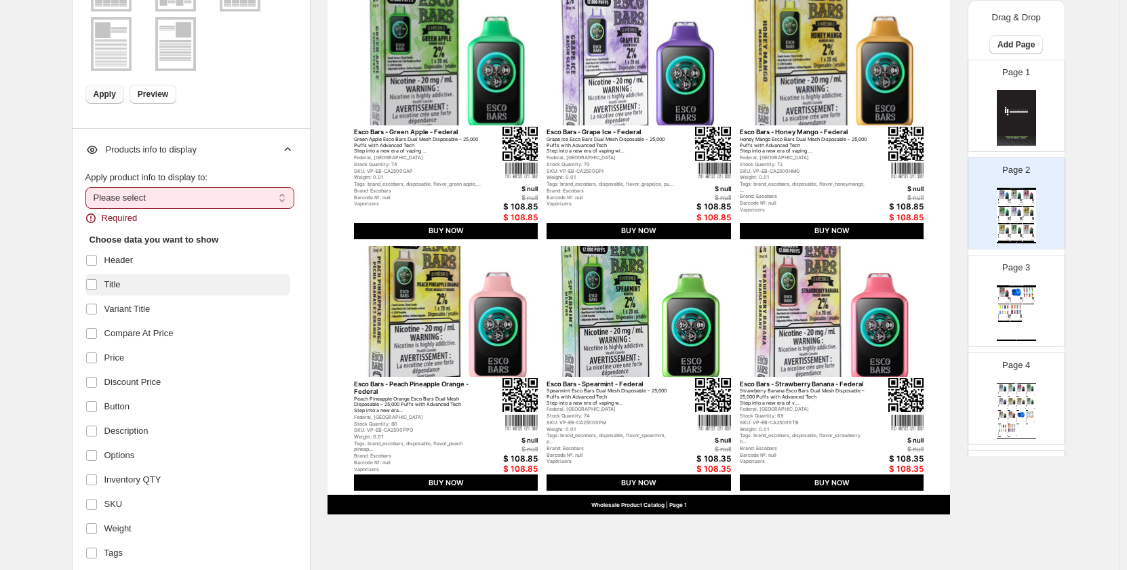
click at [124, 277] on label "Title" at bounding box center [187, 285] width 205 height 22
click at [233, 200] on select "**********" at bounding box center [189, 198] width 209 height 22
select select "*********"
click at [88, 187] on select "**********" at bounding box center [189, 198] width 209 height 22
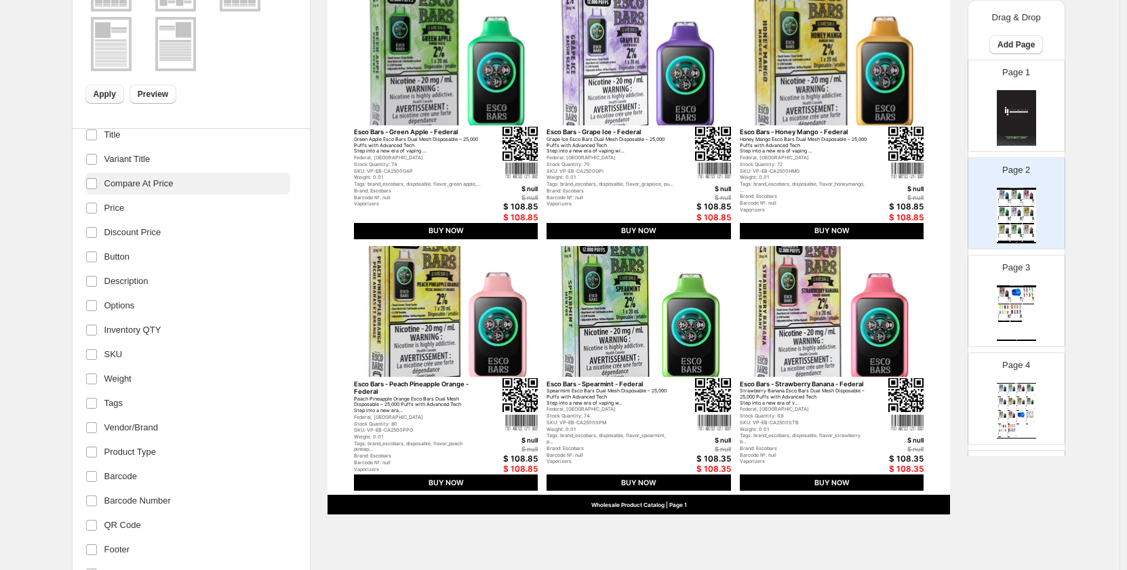
scroll to position [171, 0]
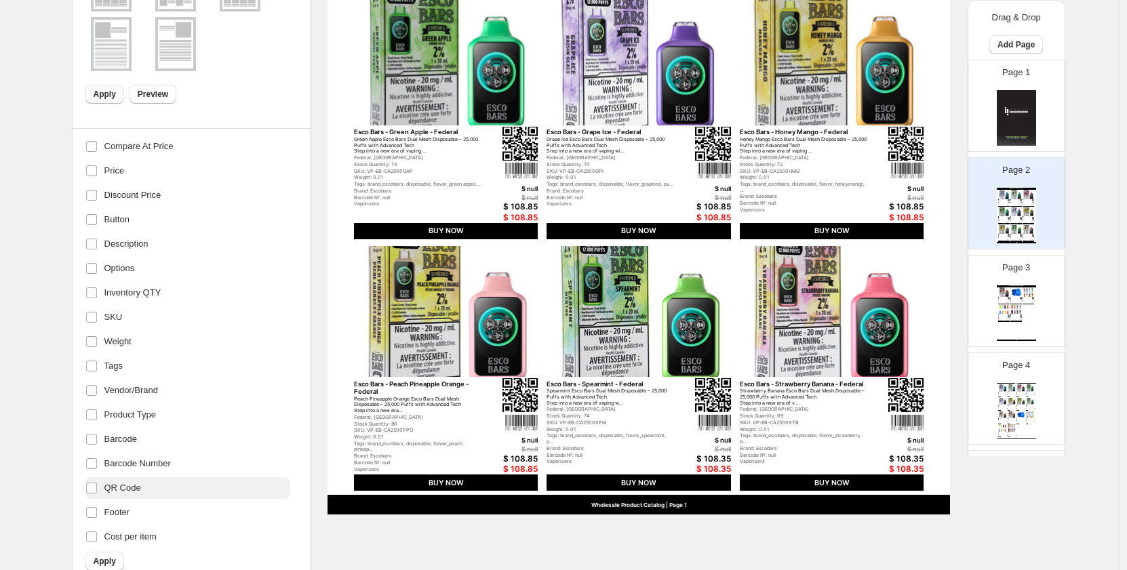
click at [122, 494] on span "QR Code" at bounding box center [122, 488] width 37 height 14
click at [123, 451] on ul "Header Title Variant Title Compare At Price Price Discount Price Button Descrip…" at bounding box center [187, 305] width 205 height 486
click at [120, 465] on span "Barcode Number" at bounding box center [137, 464] width 66 height 14
click at [120, 448] on label "Barcode" at bounding box center [187, 440] width 205 height 22
click at [116, 366] on span "Tags" at bounding box center [113, 366] width 18 height 14
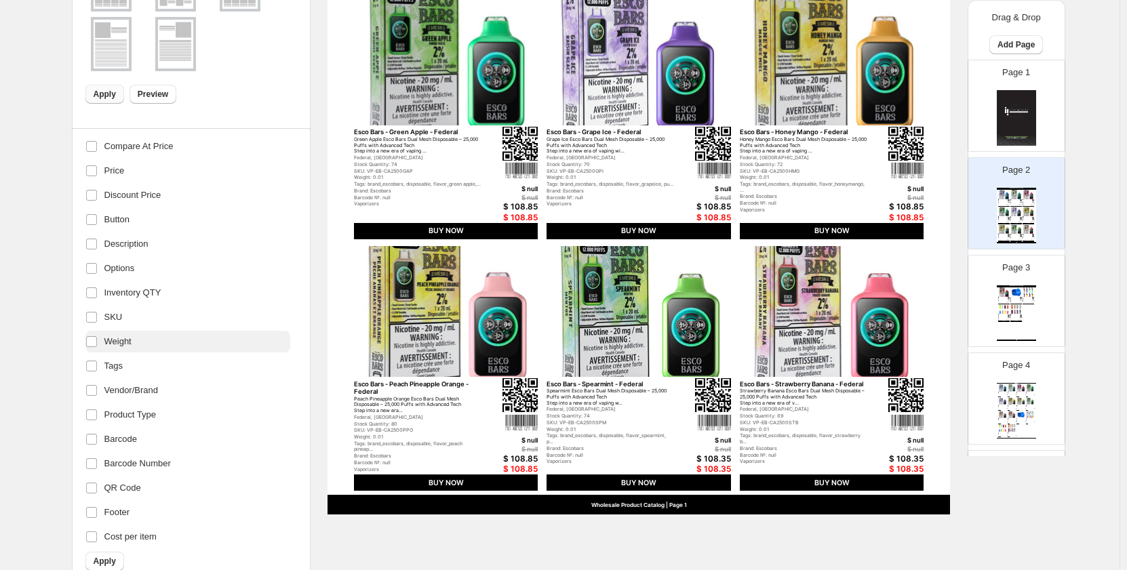
click at [121, 340] on span "Weight" at bounding box center [117, 342] width 27 height 14
click at [108, 566] on span "Apply" at bounding box center [105, 561] width 22 height 11
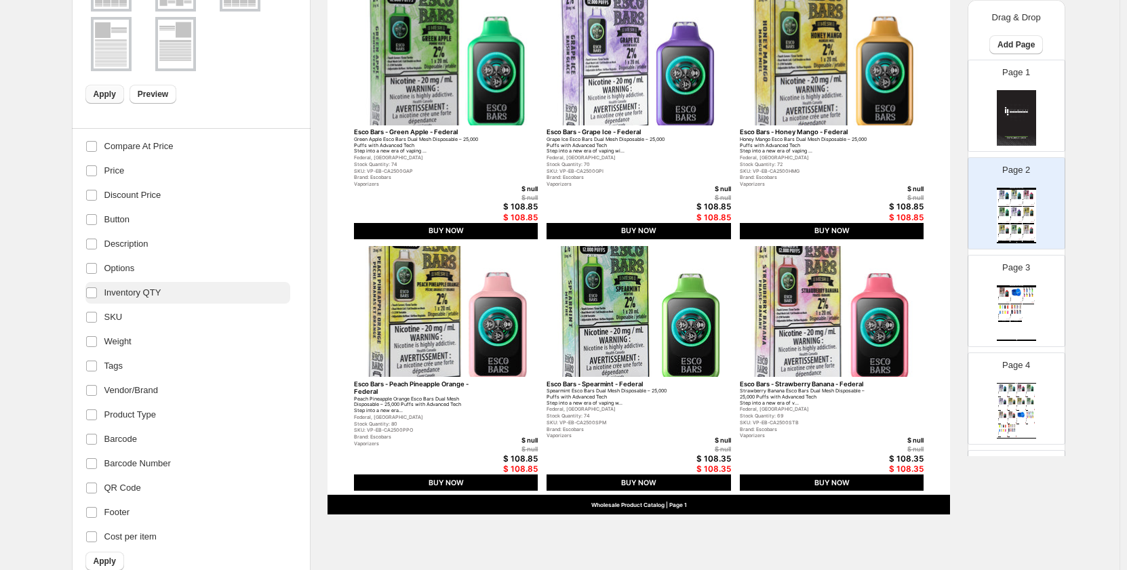
click at [127, 300] on label "Inventory QTY" at bounding box center [187, 293] width 205 height 22
click at [140, 292] on span "Inventory QTY" at bounding box center [132, 293] width 57 height 14
click at [109, 563] on span "Apply" at bounding box center [105, 561] width 22 height 11
click at [99, 561] on span "Apply" at bounding box center [105, 561] width 22 height 11
click at [141, 247] on span "Description" at bounding box center [126, 244] width 44 height 14
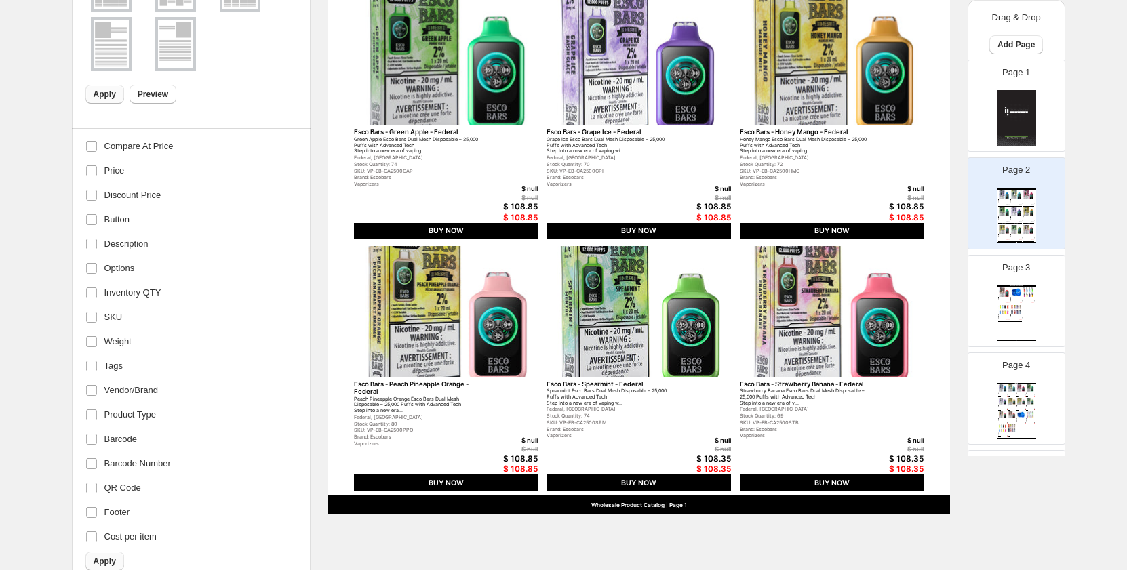
click at [111, 554] on button "Apply" at bounding box center [104, 561] width 39 height 19
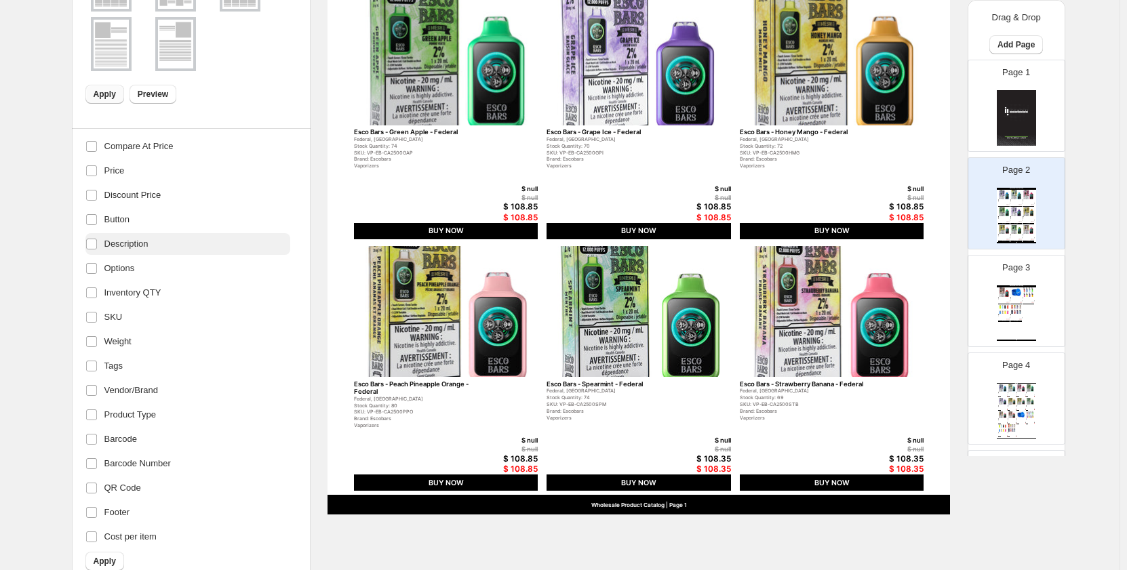
click at [126, 246] on span "Description" at bounding box center [126, 244] width 44 height 14
click at [163, 195] on label "Discount Price" at bounding box center [187, 195] width 205 height 22
click at [163, 196] on label "Discount Price" at bounding box center [187, 195] width 205 height 22
click at [117, 171] on span "Price" at bounding box center [114, 171] width 20 height 14
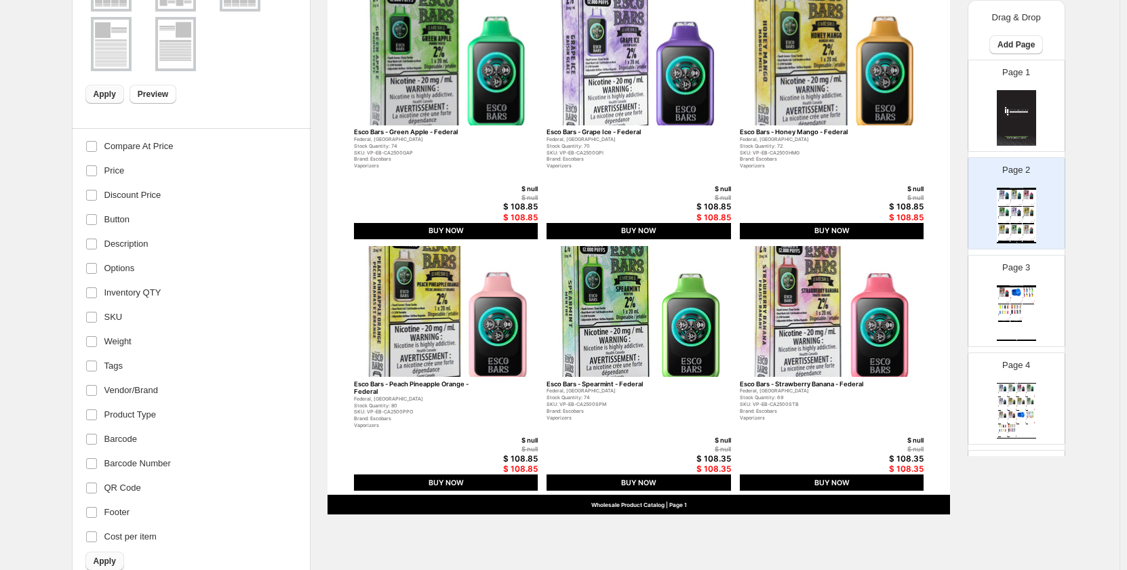
click at [99, 556] on button "Apply" at bounding box center [104, 561] width 39 height 19
click at [123, 165] on span "Price" at bounding box center [114, 171] width 20 height 14
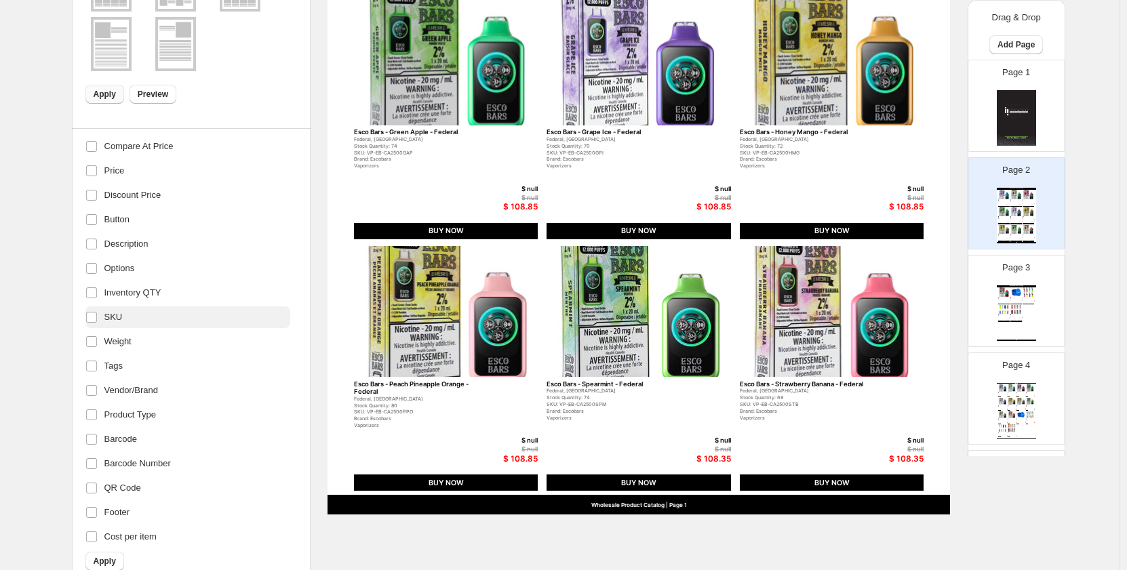
drag, startPoint x: 115, startPoint y: 555, endPoint x: 153, endPoint y: 317, distance: 241.2
click at [113, 556] on button "Apply" at bounding box center [104, 561] width 39 height 19
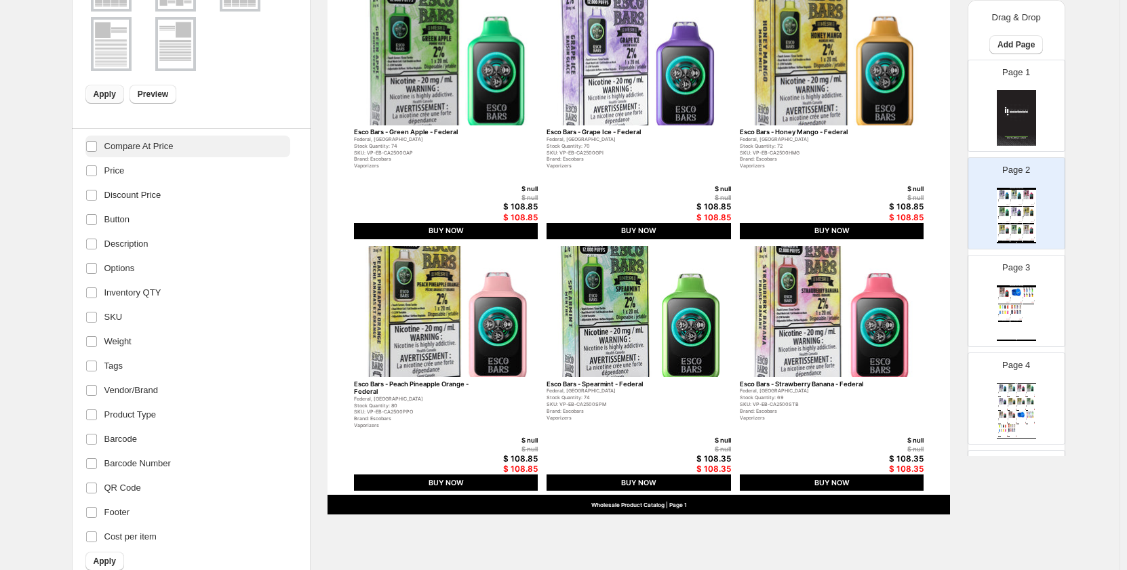
click at [151, 154] on label "Compare At Price" at bounding box center [187, 147] width 205 height 22
click at [108, 555] on button "Apply" at bounding box center [104, 561] width 39 height 19
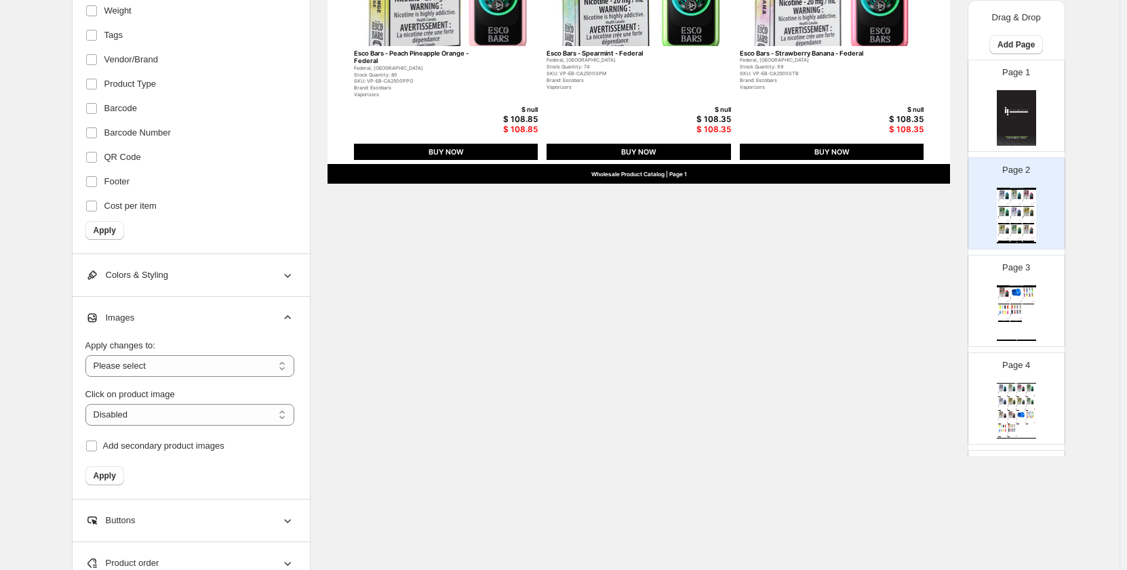
scroll to position [857, 0]
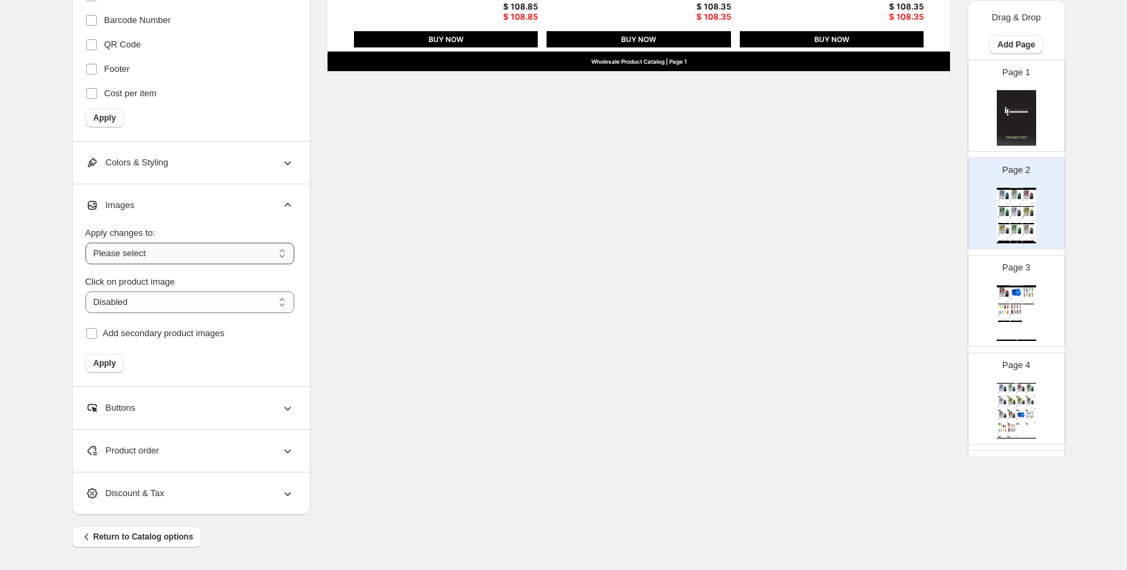
click at [258, 251] on select "**********" at bounding box center [189, 254] width 209 height 22
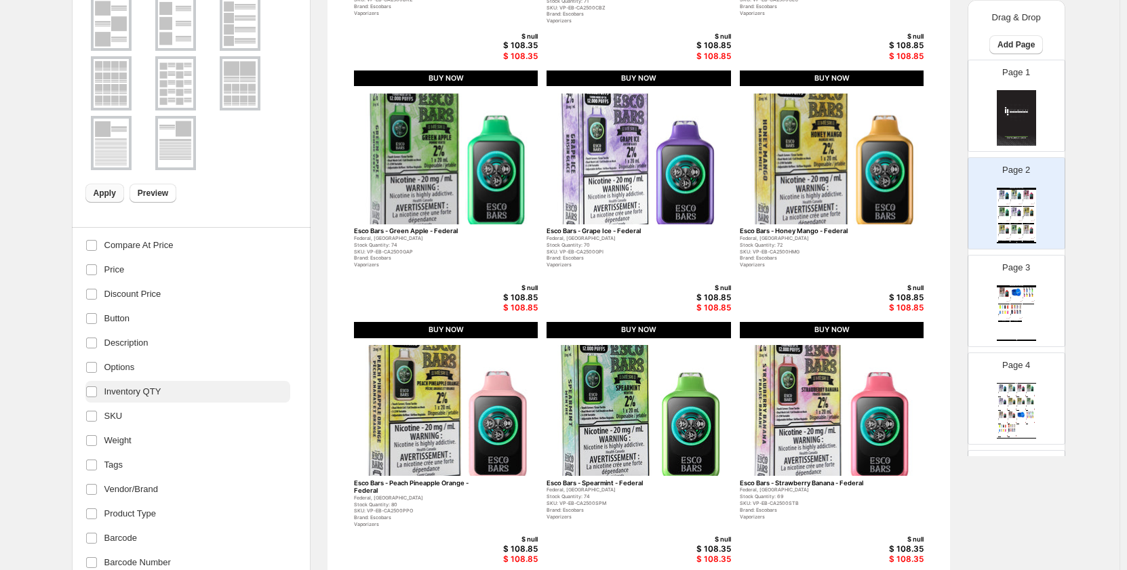
scroll to position [450, 0]
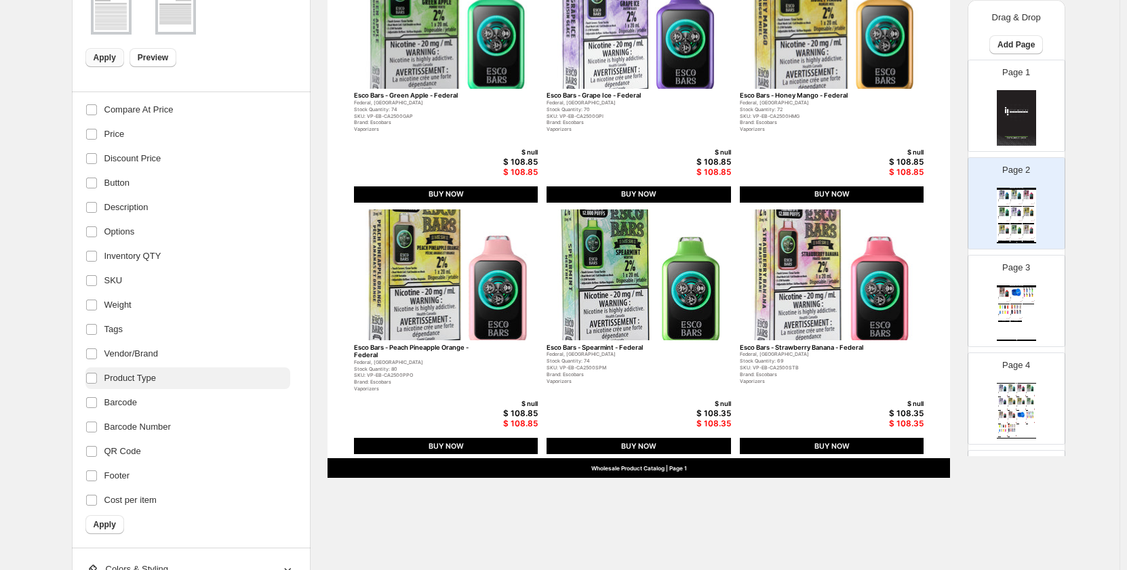
click at [168, 377] on label "Product Type" at bounding box center [187, 379] width 205 height 22
click at [104, 524] on span "Apply" at bounding box center [105, 524] width 22 height 11
click at [140, 376] on span "Product Type" at bounding box center [130, 379] width 52 height 14
click at [98, 521] on span "Apply" at bounding box center [105, 524] width 22 height 11
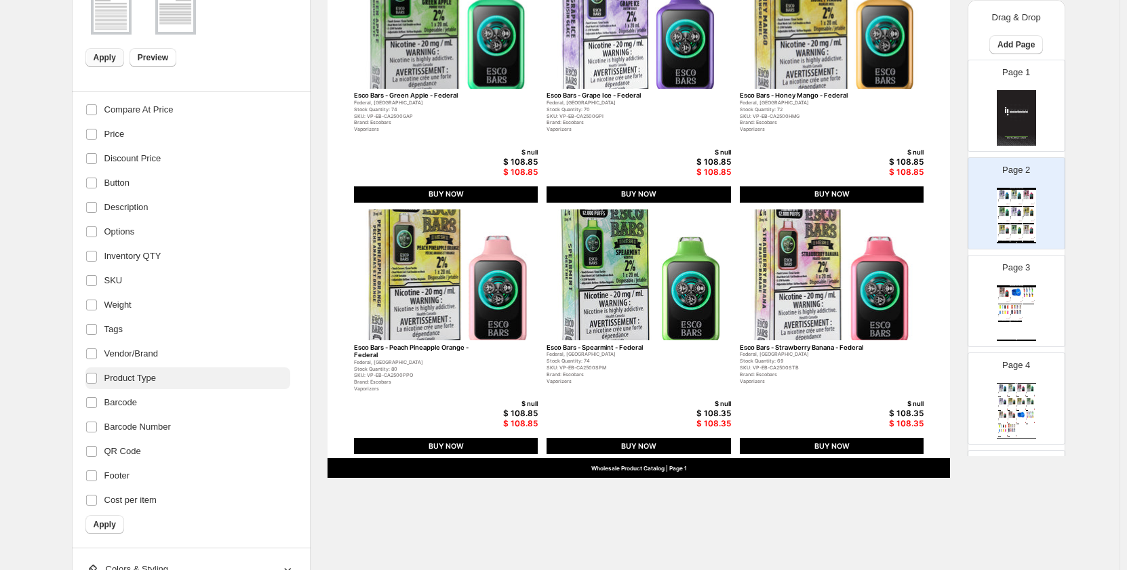
click at [128, 378] on span "Product Type" at bounding box center [130, 379] width 52 height 14
click at [113, 378] on span "Product Type" at bounding box center [130, 379] width 52 height 14
click at [113, 475] on span "Footer" at bounding box center [117, 476] width 26 height 14
click at [110, 525] on span "Apply" at bounding box center [105, 524] width 22 height 11
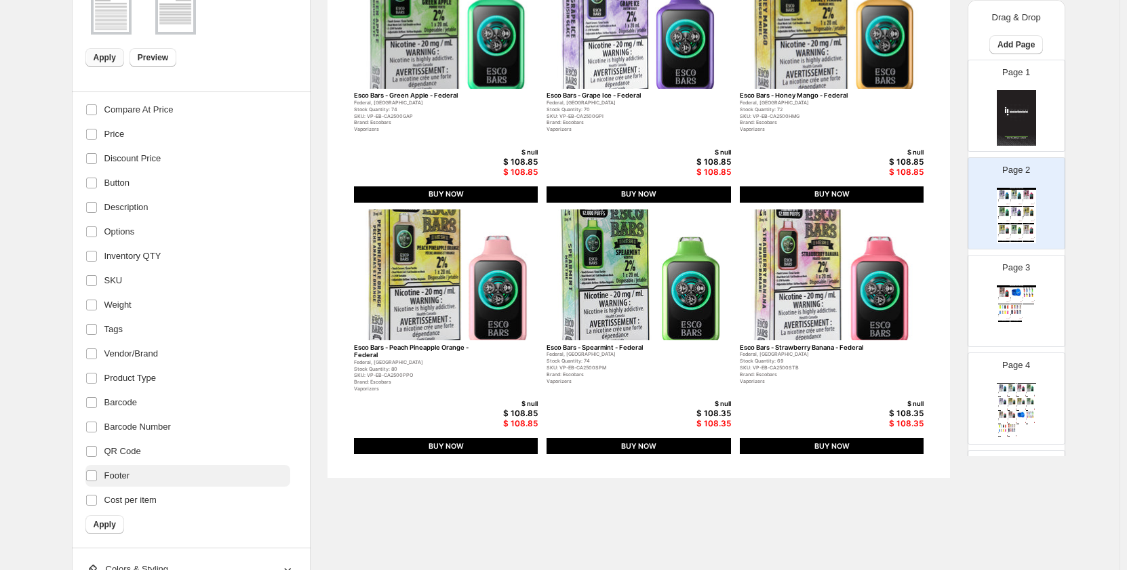
click at [129, 481] on span "Footer" at bounding box center [117, 476] width 26 height 14
click at [115, 520] on span "Apply" at bounding box center [105, 524] width 22 height 11
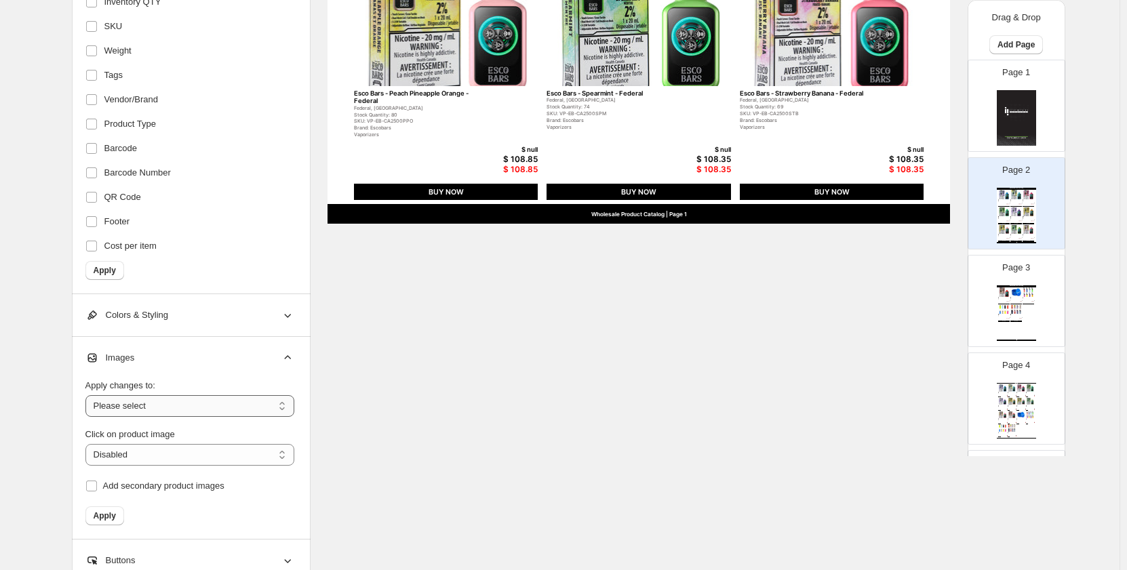
scroll to position [857, 0]
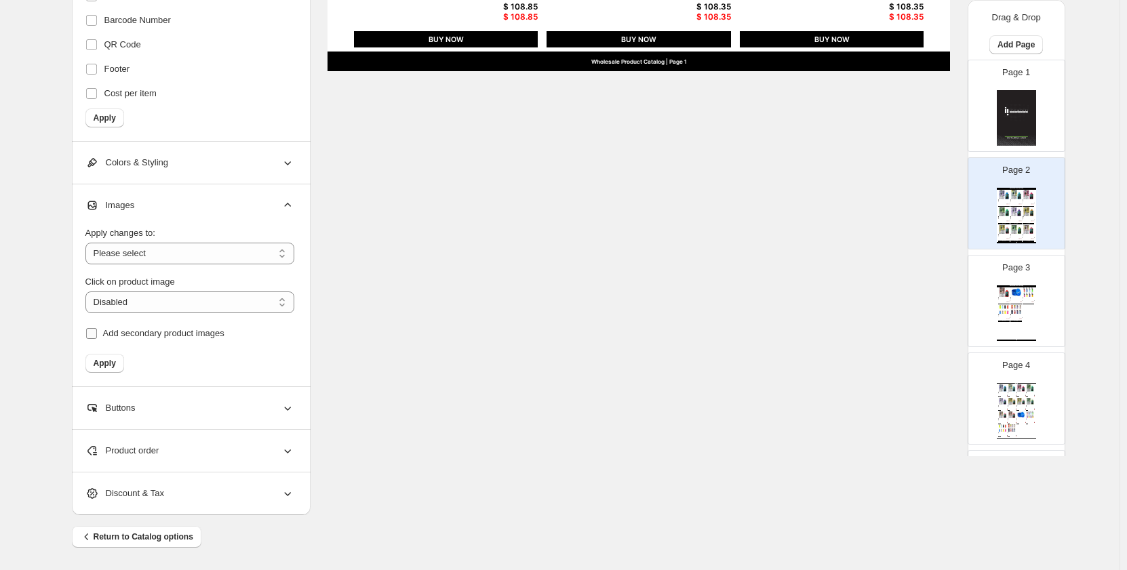
click at [157, 332] on span "Add secondary product images" at bounding box center [163, 333] width 121 height 10
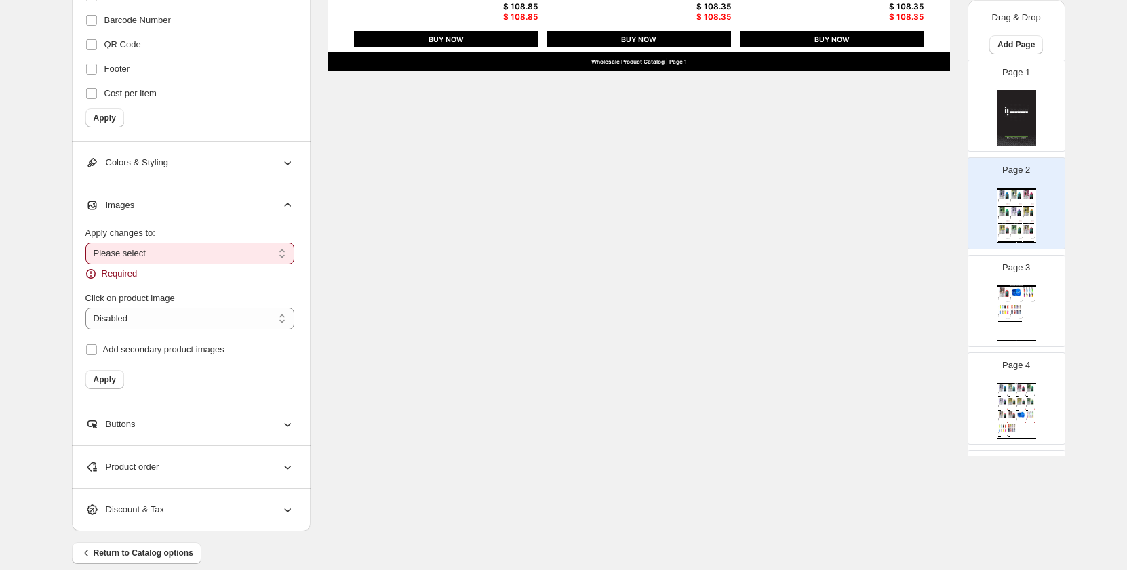
click at [206, 234] on div "Apply changes to:" at bounding box center [189, 234] width 209 height 14
click at [200, 250] on select "**********" at bounding box center [189, 254] width 209 height 22
select select "**********"
click at [88, 243] on select "**********" at bounding box center [189, 254] width 209 height 22
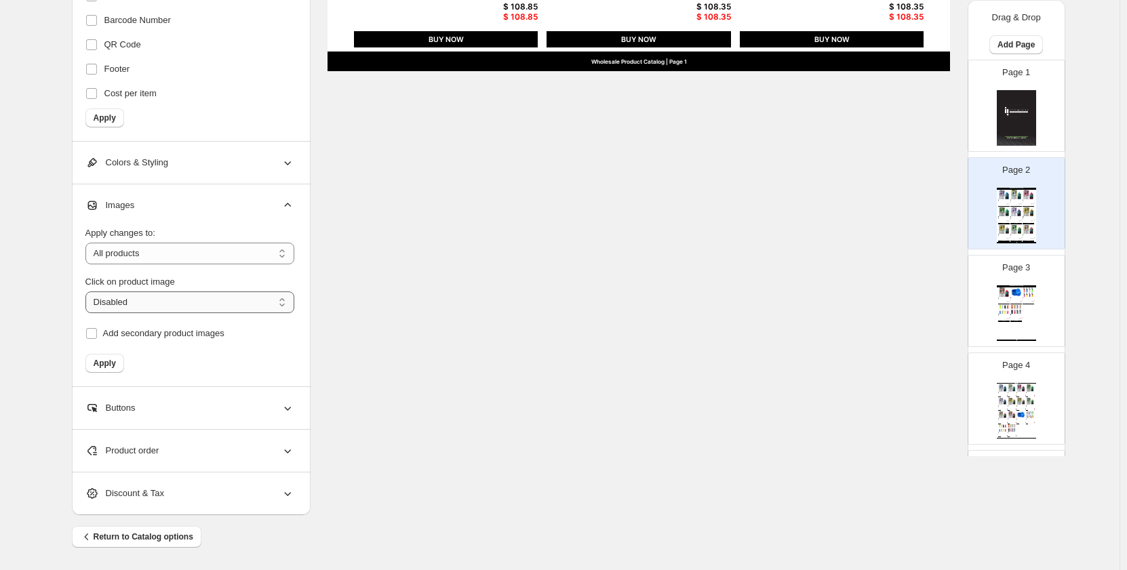
click at [188, 306] on select "**********" at bounding box center [189, 303] width 209 height 22
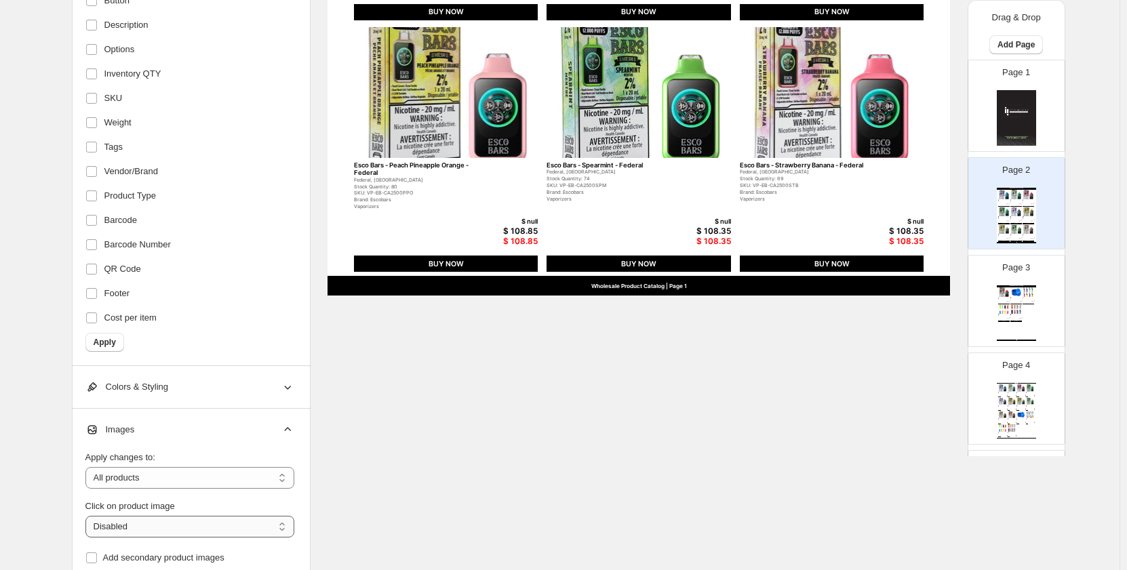
scroll to position [653, 0]
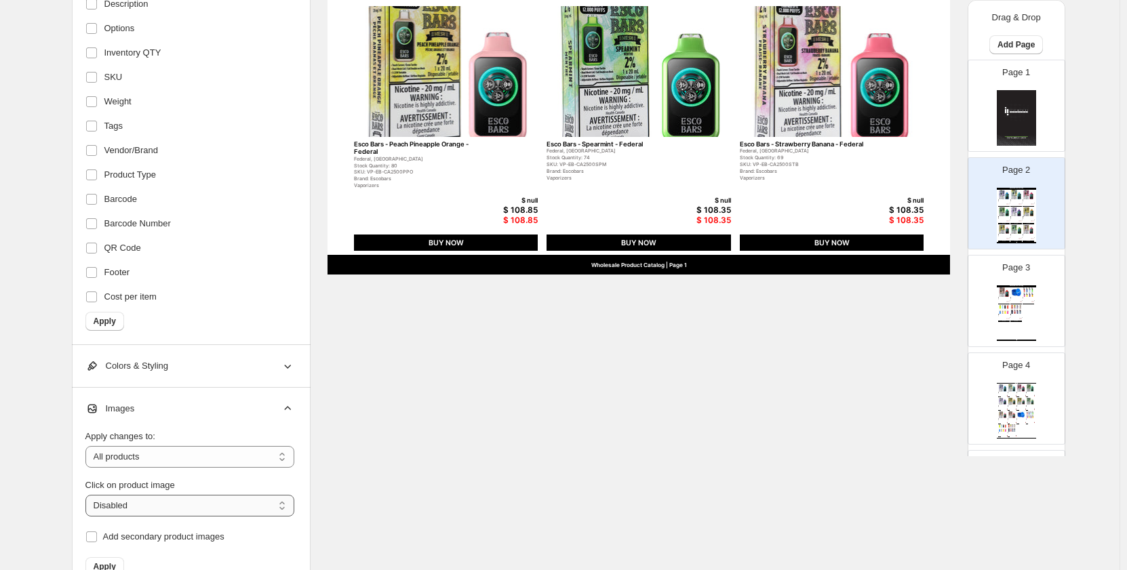
click at [189, 505] on select "**********" at bounding box center [189, 506] width 209 height 22
click at [88, 495] on select "**********" at bounding box center [189, 506] width 209 height 22
select select "**********"
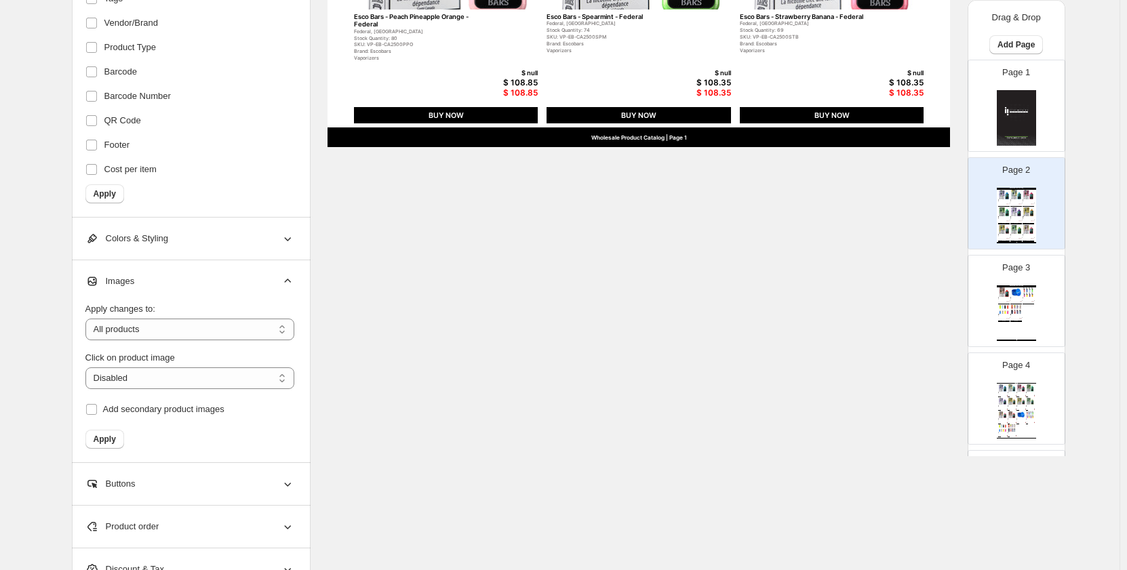
scroll to position [857, 0]
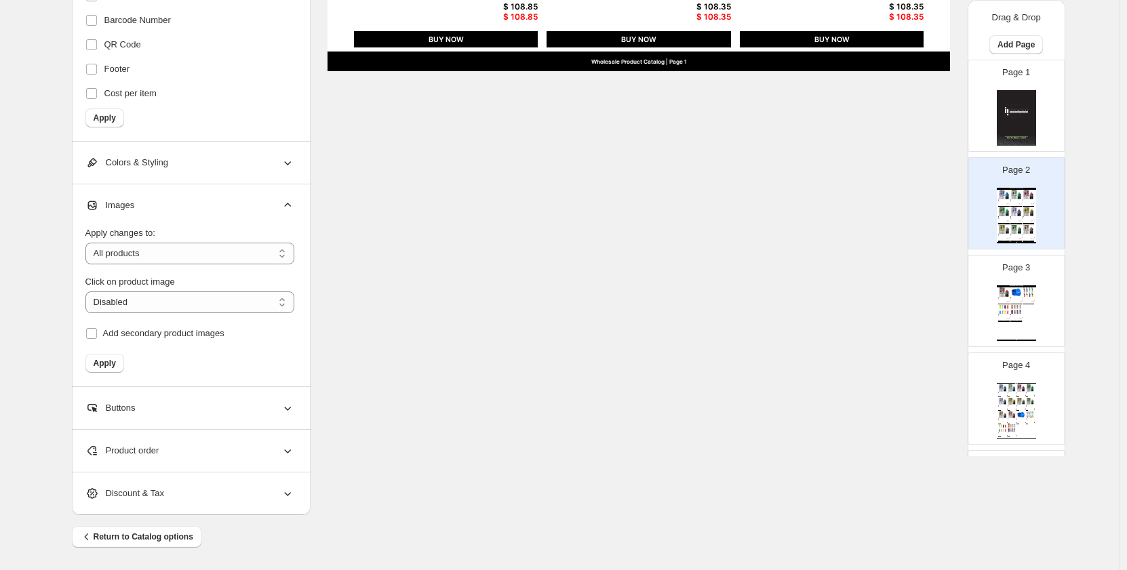
click at [119, 368] on button "Apply" at bounding box center [104, 363] width 39 height 19
click at [180, 408] on div "Buttons" at bounding box center [189, 408] width 209 height 42
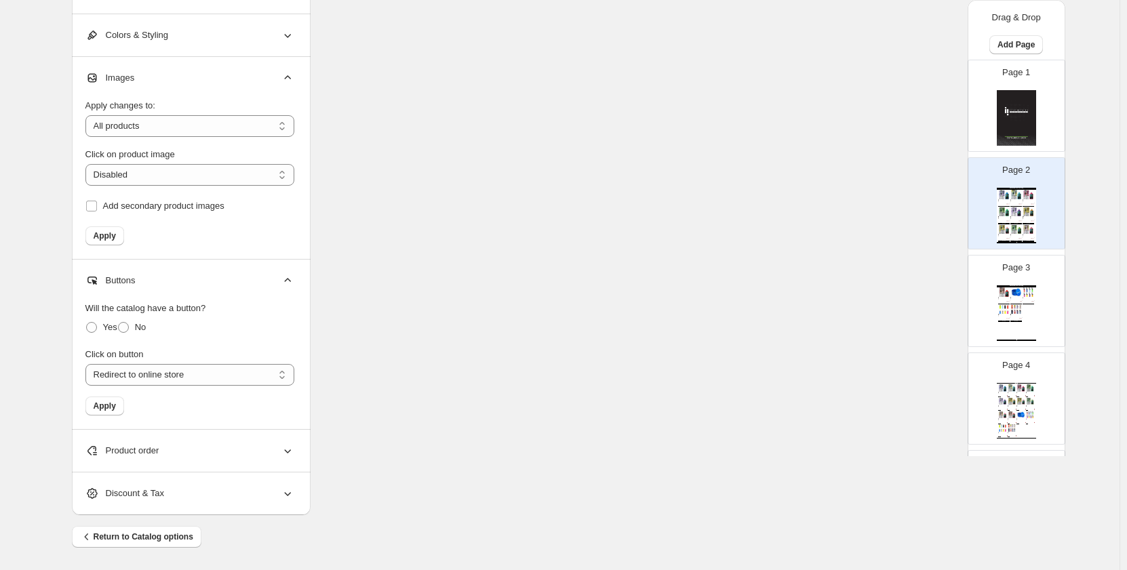
click at [194, 452] on div "Product order" at bounding box center [189, 451] width 209 height 42
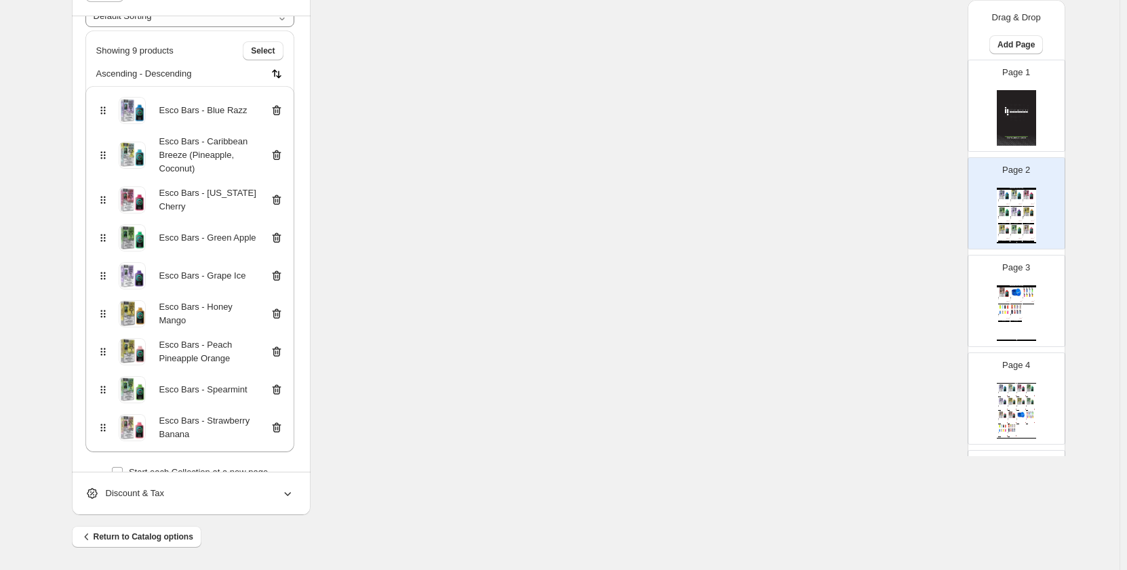
scroll to position [163, 0]
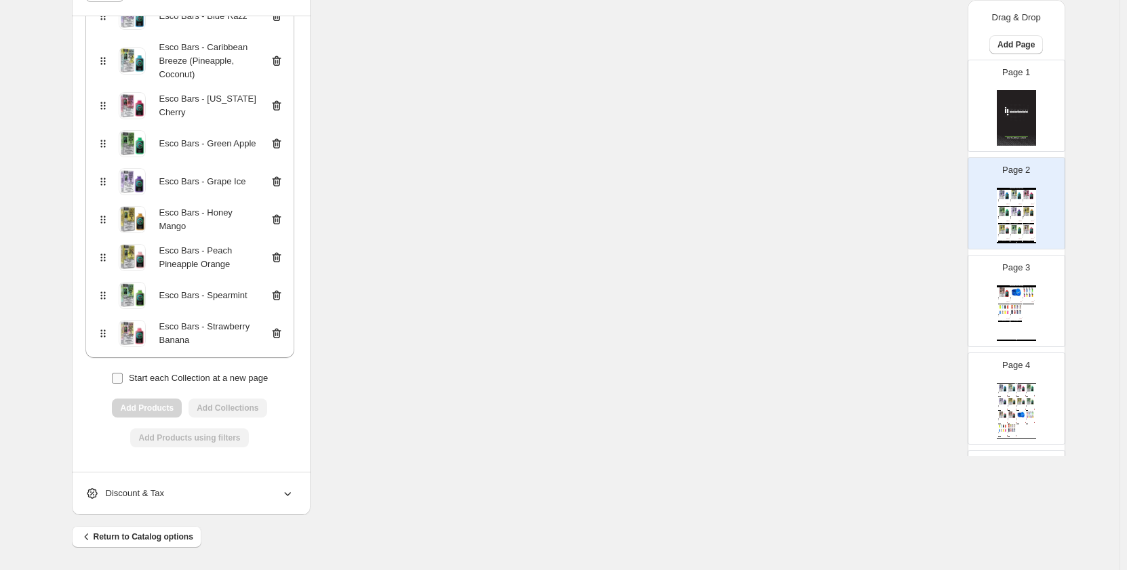
click at [240, 385] on span "Start each Collection at a new page" at bounding box center [198, 379] width 139 height 14
click at [267, 430] on div "Add Products using filters" at bounding box center [189, 438] width 209 height 19
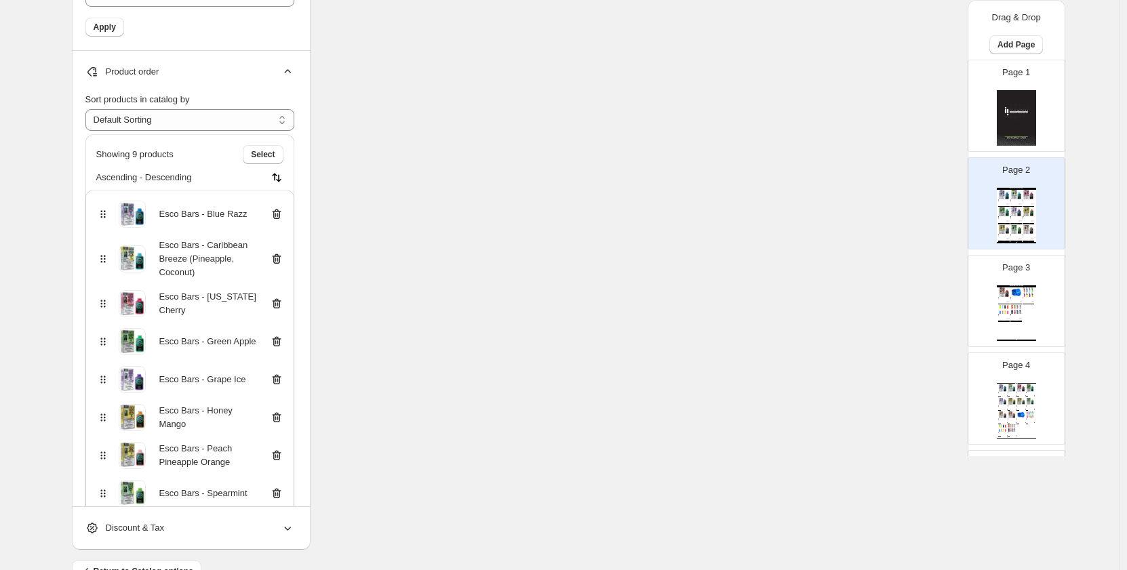
scroll to position [1330, 0]
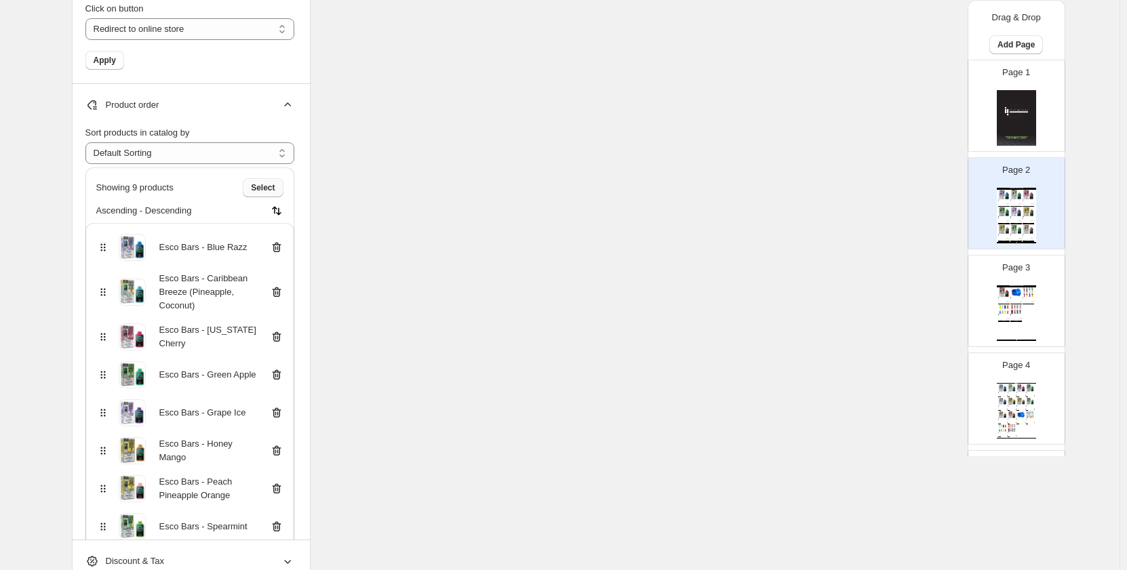
click at [262, 190] on span "Select" at bounding box center [263, 187] width 24 height 11
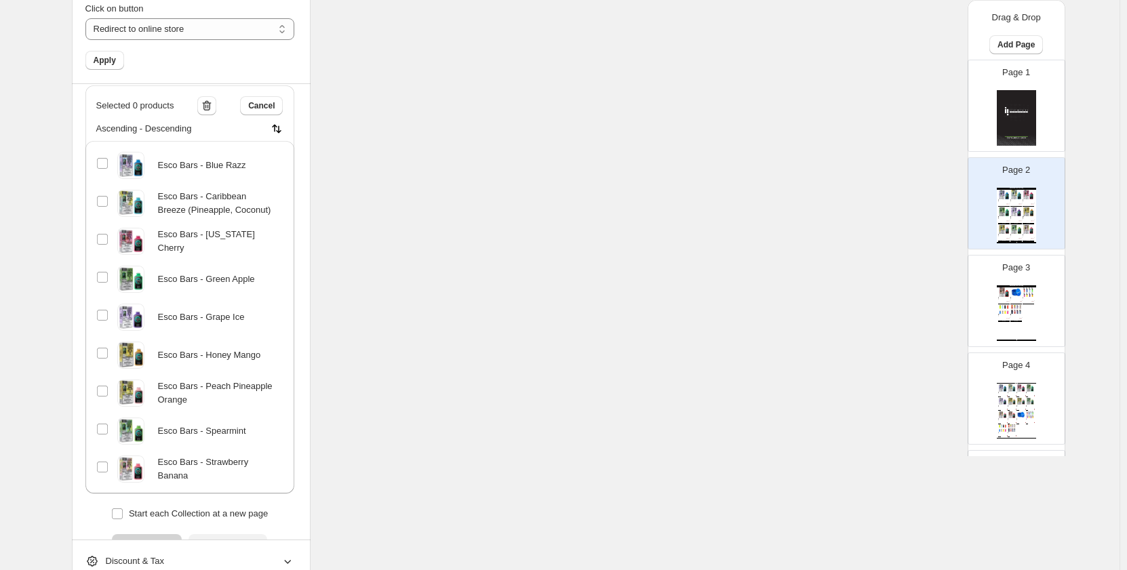
scroll to position [150, 0]
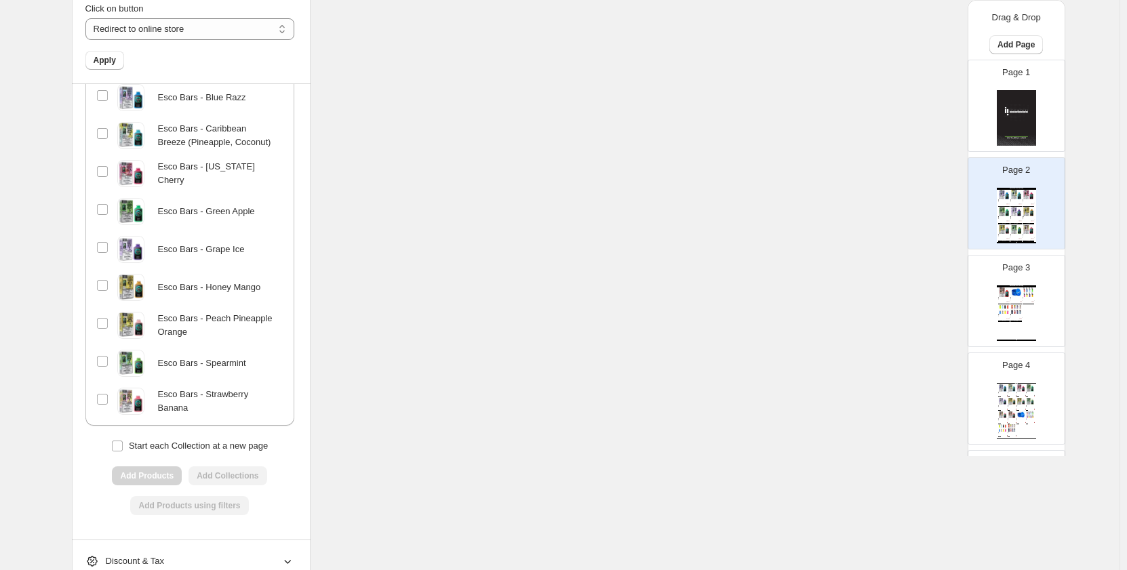
click at [102, 319] on div "Esco Bars - Peach Pineapple Orange" at bounding box center [189, 325] width 187 height 27
click at [110, 296] on div "Esco Bars - Honey Mango" at bounding box center [189, 287] width 187 height 27
click at [113, 244] on div "Esco Bars - Grape Ice" at bounding box center [189, 249] width 187 height 27
click at [110, 237] on div "Esco Bars - Grape Ice" at bounding box center [189, 249] width 187 height 27
click at [99, 245] on span at bounding box center [102, 247] width 12 height 12
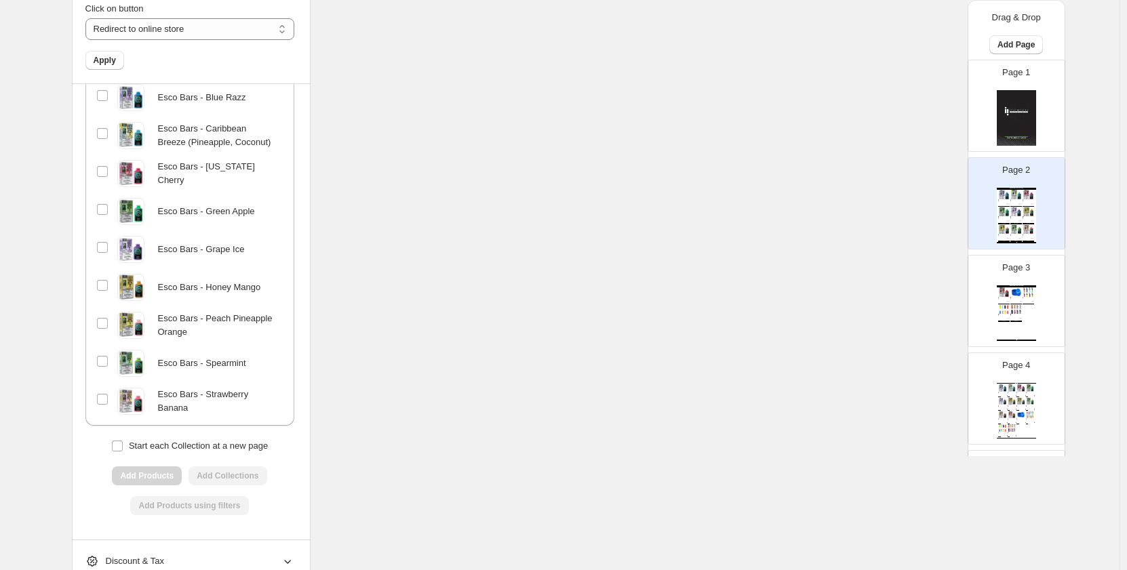
click at [103, 180] on div at bounding box center [102, 173] width 12 height 16
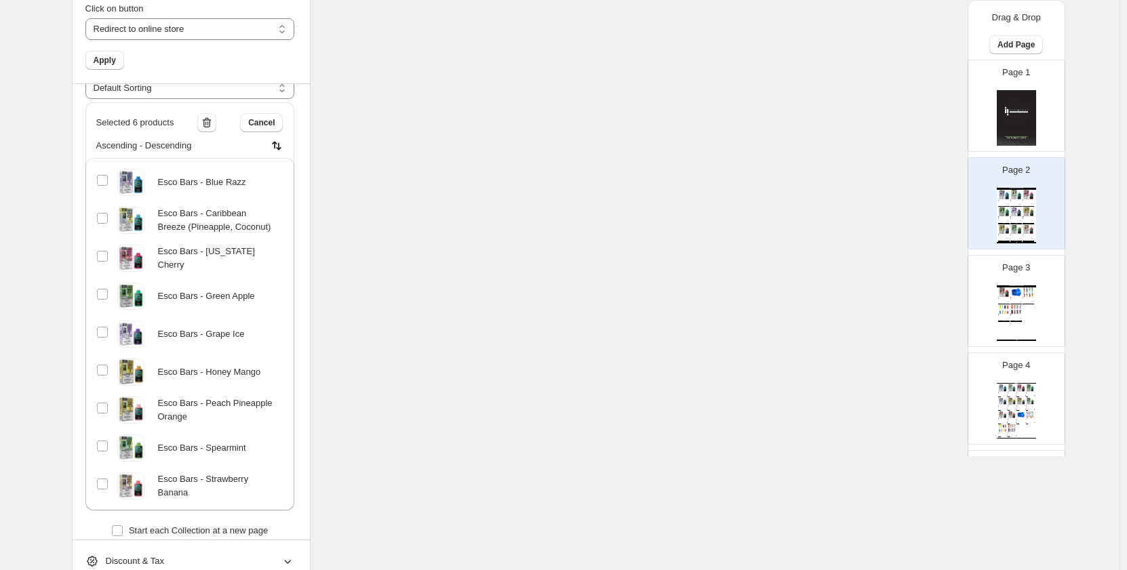
scroll to position [0, 0]
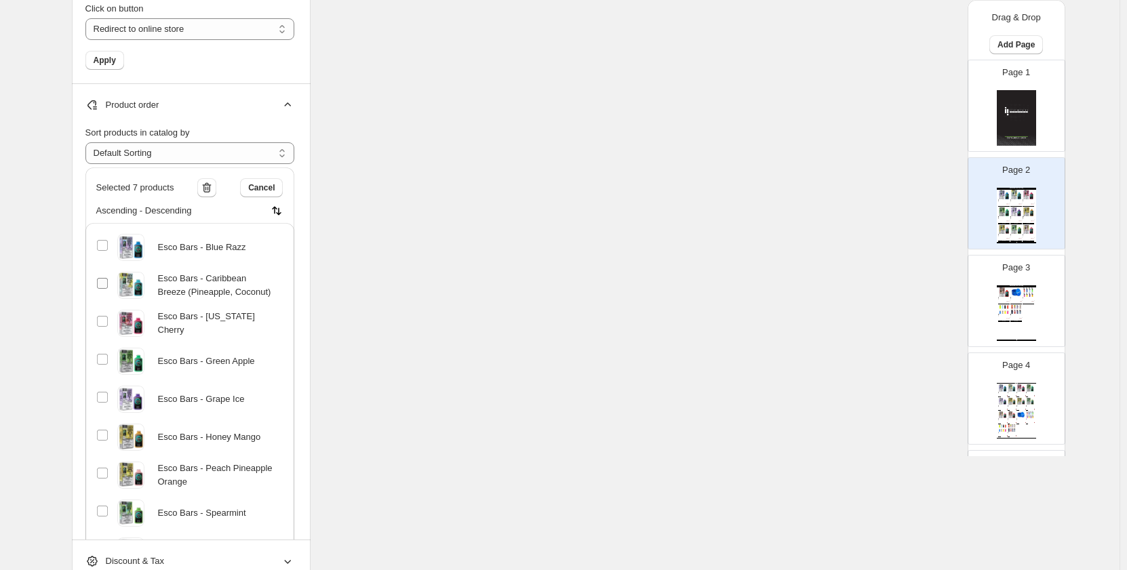
click at [100, 277] on span at bounding box center [102, 283] width 12 height 12
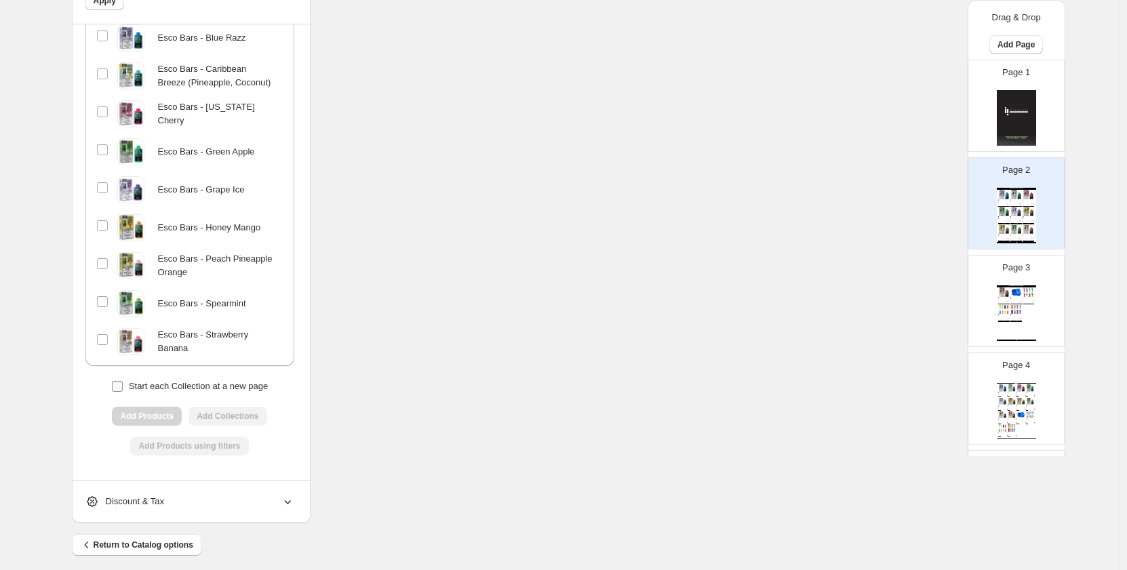
scroll to position [1398, 0]
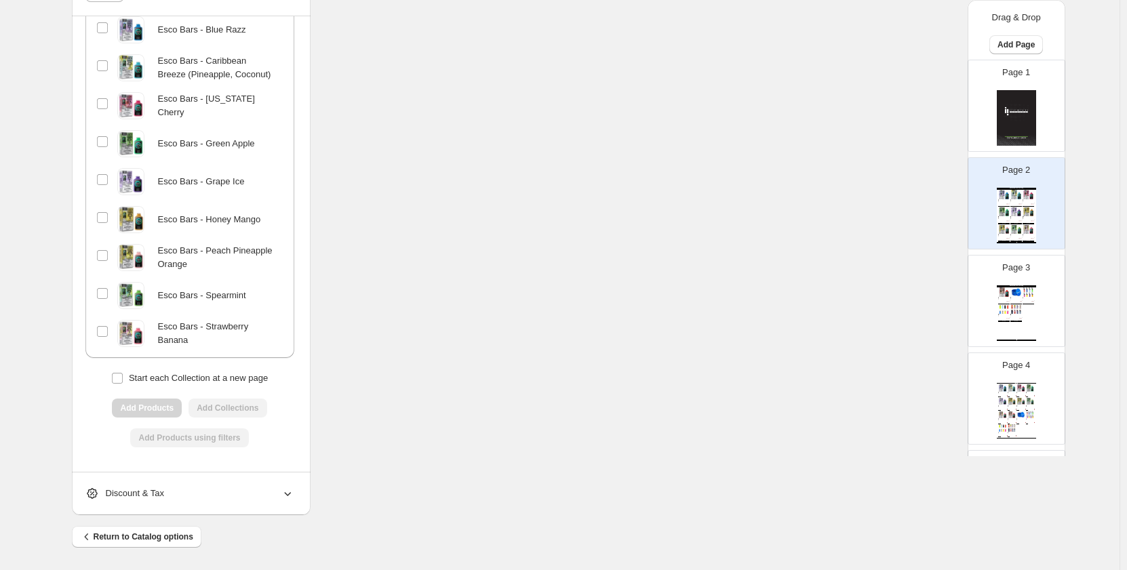
click at [246, 438] on div "Add Products using filters" at bounding box center [189, 438] width 209 height 19
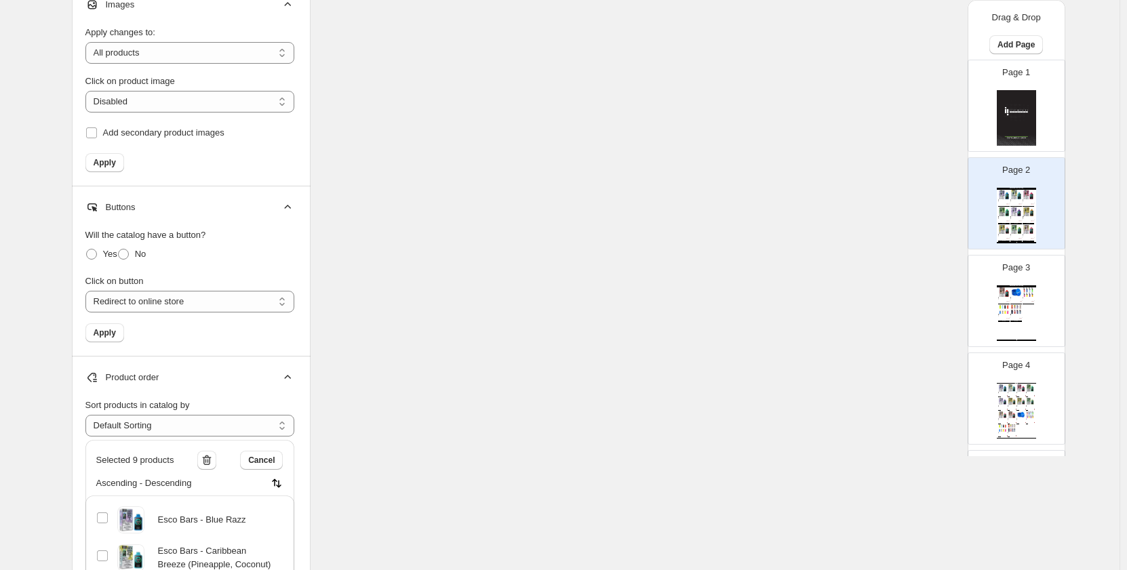
scroll to position [1194, 0]
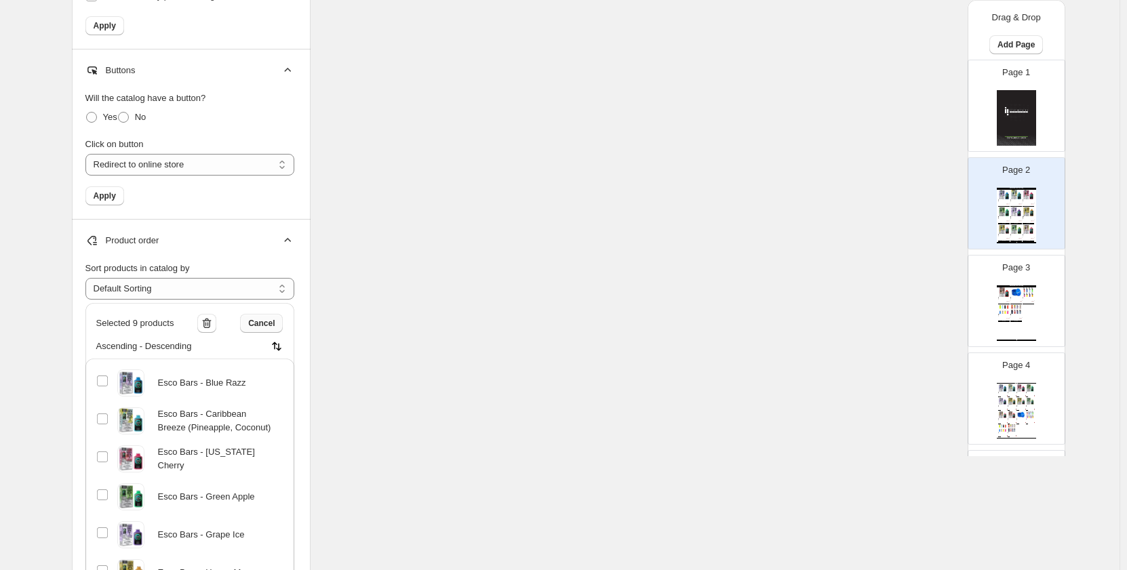
click at [261, 330] on button "Cancel" at bounding box center [261, 323] width 43 height 19
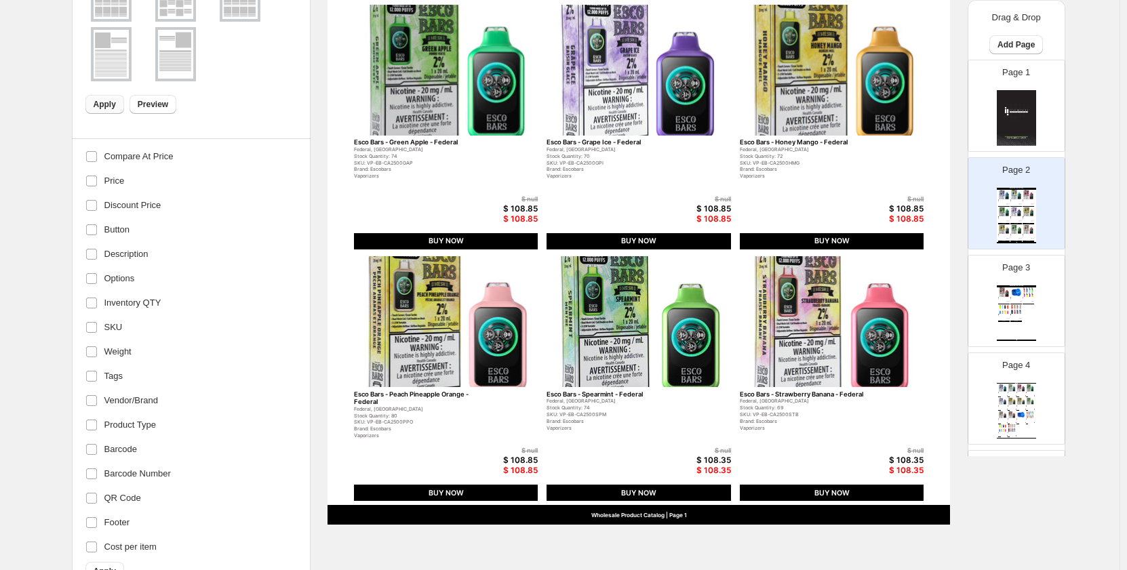
scroll to position [177, 0]
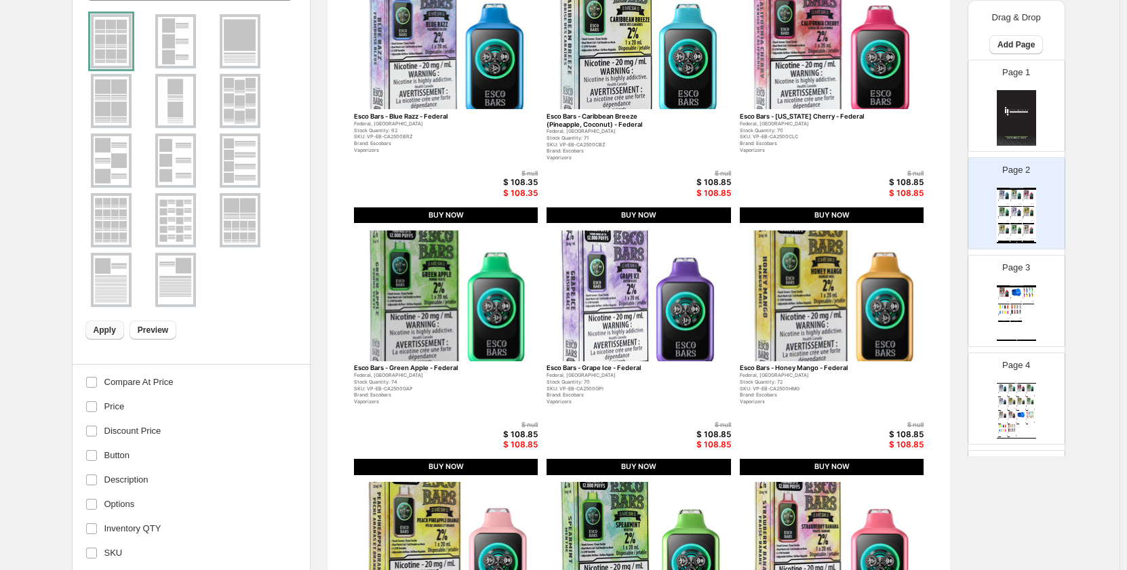
click at [1023, 212] on img at bounding box center [1029, 212] width 12 height 9
click at [1006, 309] on img at bounding box center [1004, 309] width 12 height 9
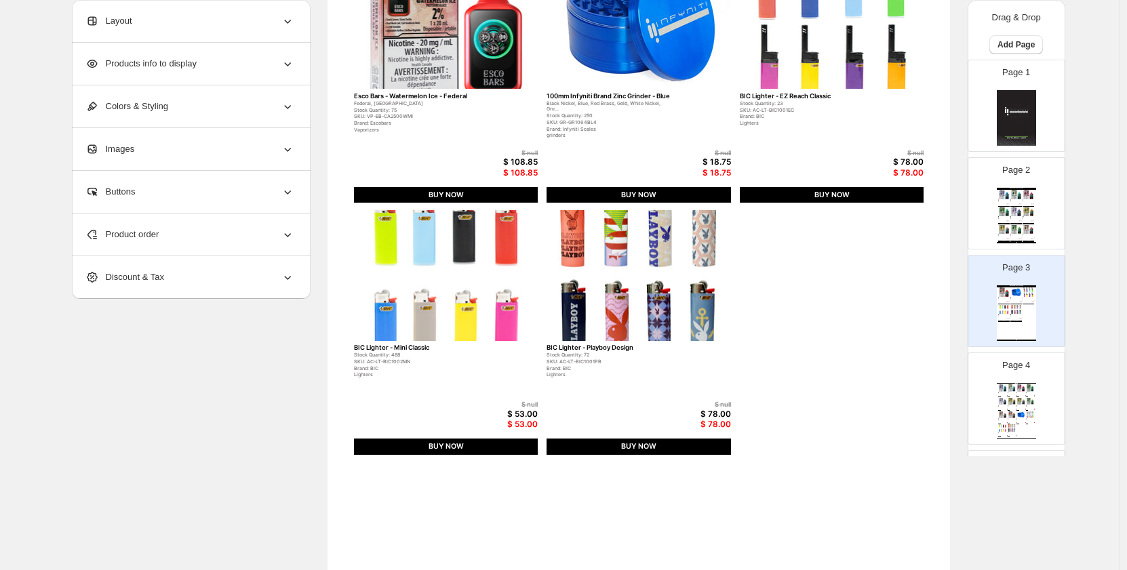
scroll to position [203, 0]
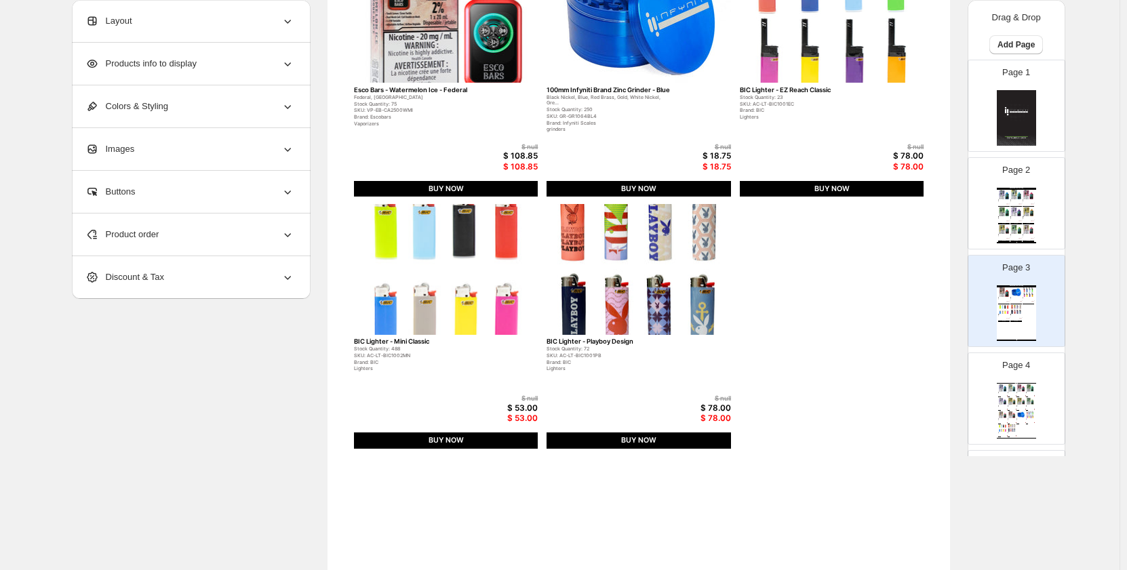
click at [998, 398] on img at bounding box center [1002, 401] width 9 height 7
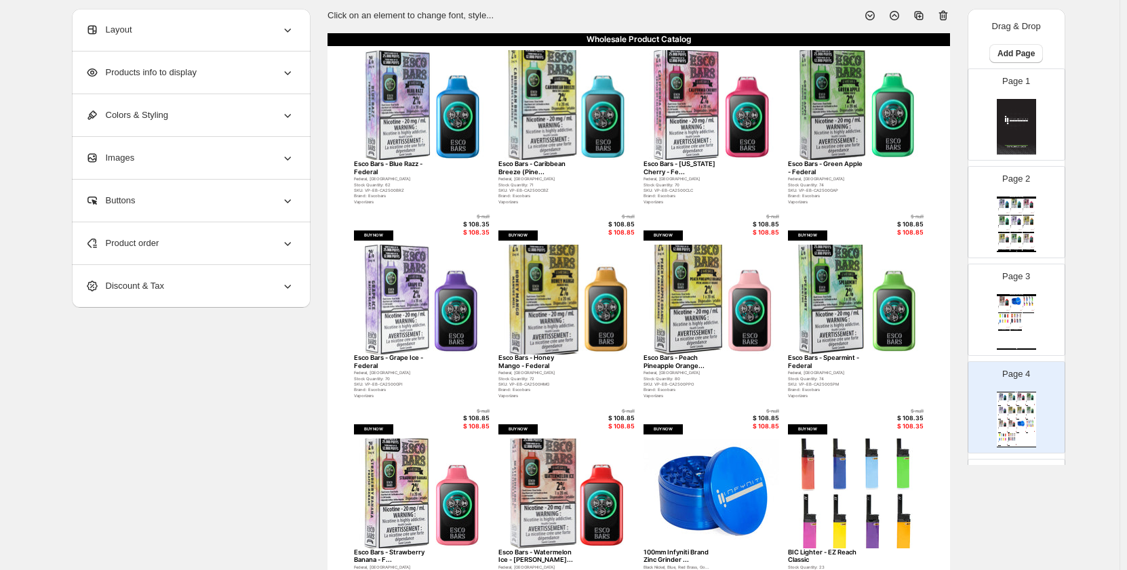
scroll to position [0, 0]
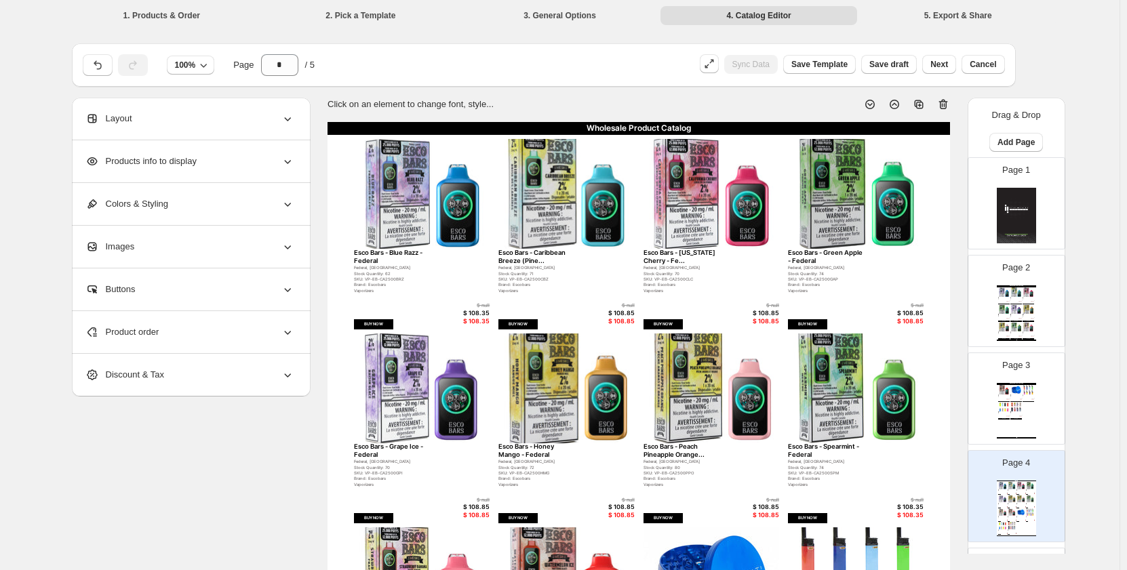
click at [1012, 295] on img at bounding box center [1016, 292] width 12 height 9
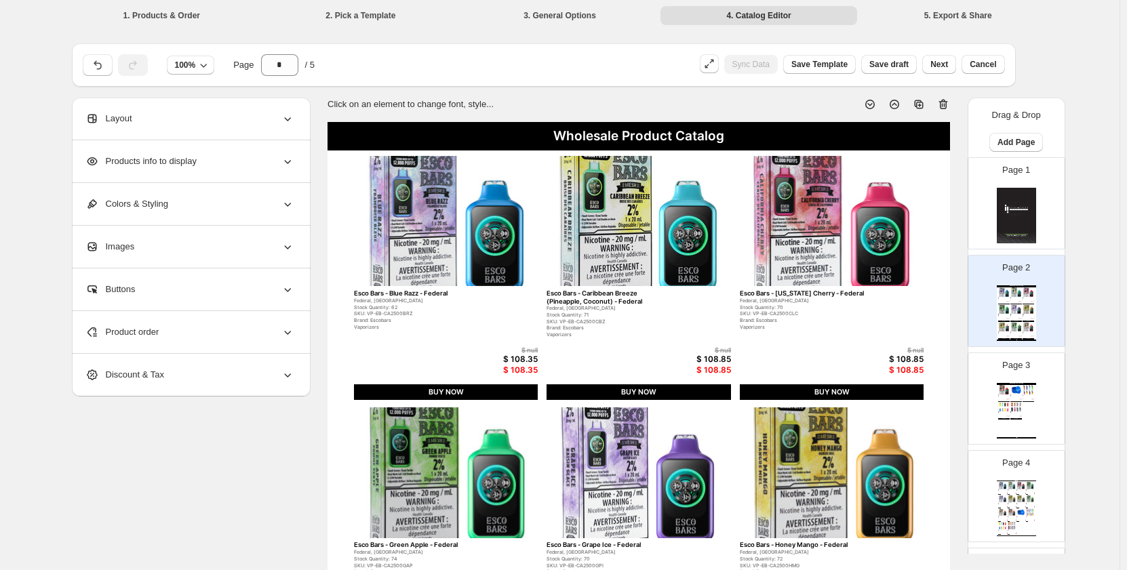
click at [1026, 503] on img at bounding box center [1030, 499] width 9 height 7
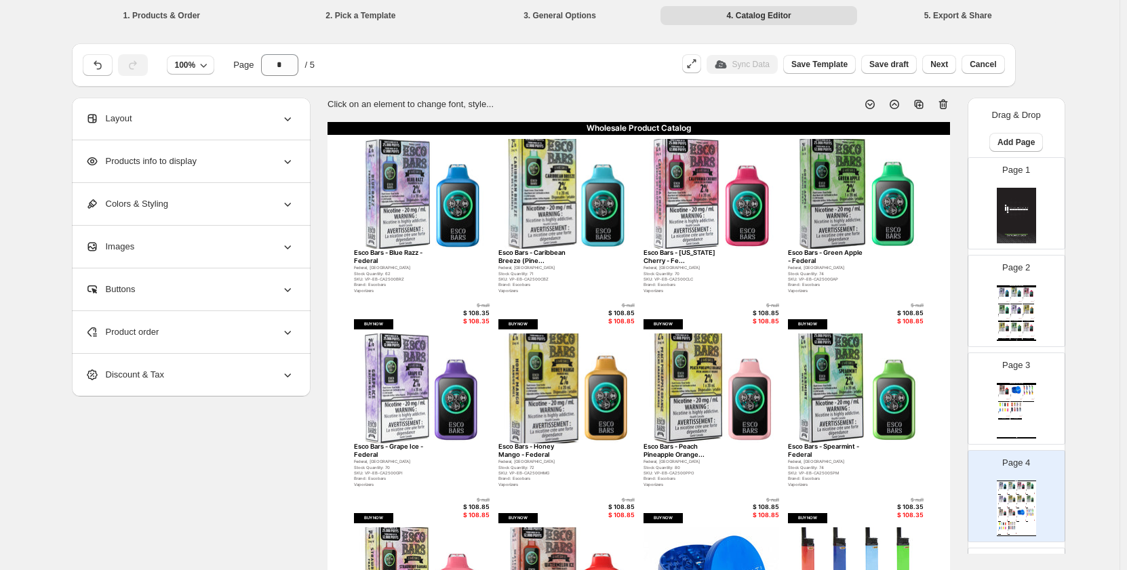
click at [1025, 407] on div "Wholesale Product Catalog Esco Bars - Watermelon Ice - Federal Federal, Ontario…" at bounding box center [1016, 411] width 39 height 56
type input "*"
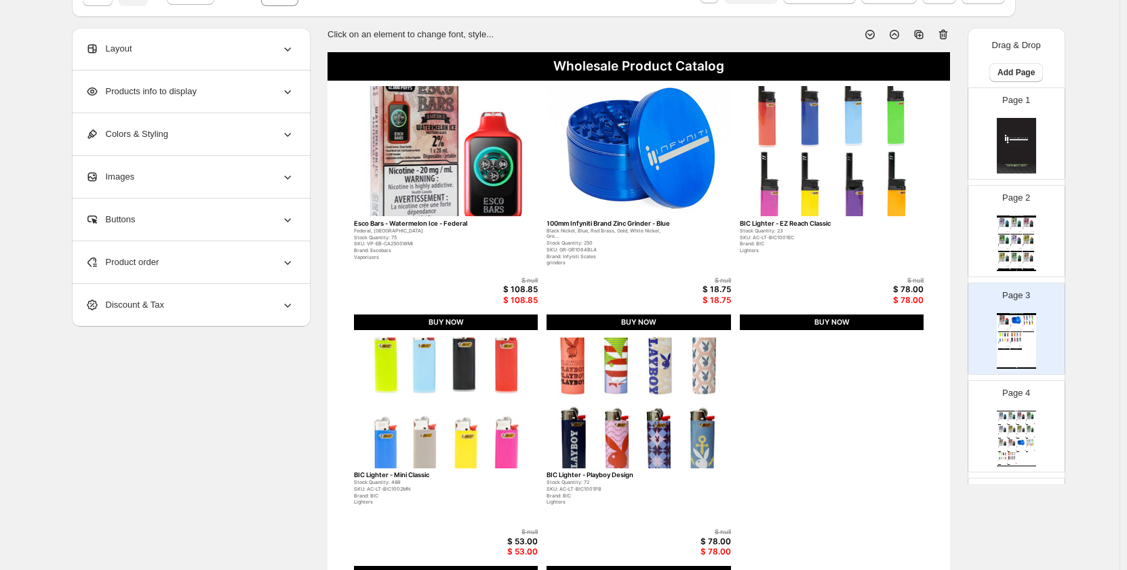
scroll to position [136, 0]
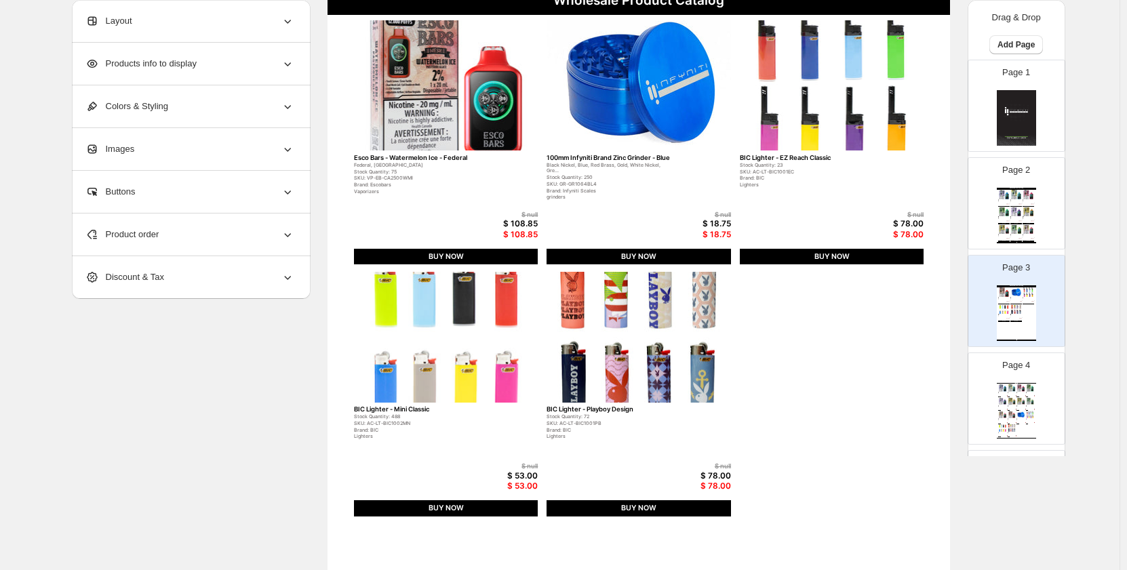
click at [572, 342] on img at bounding box center [639, 337] width 184 height 131
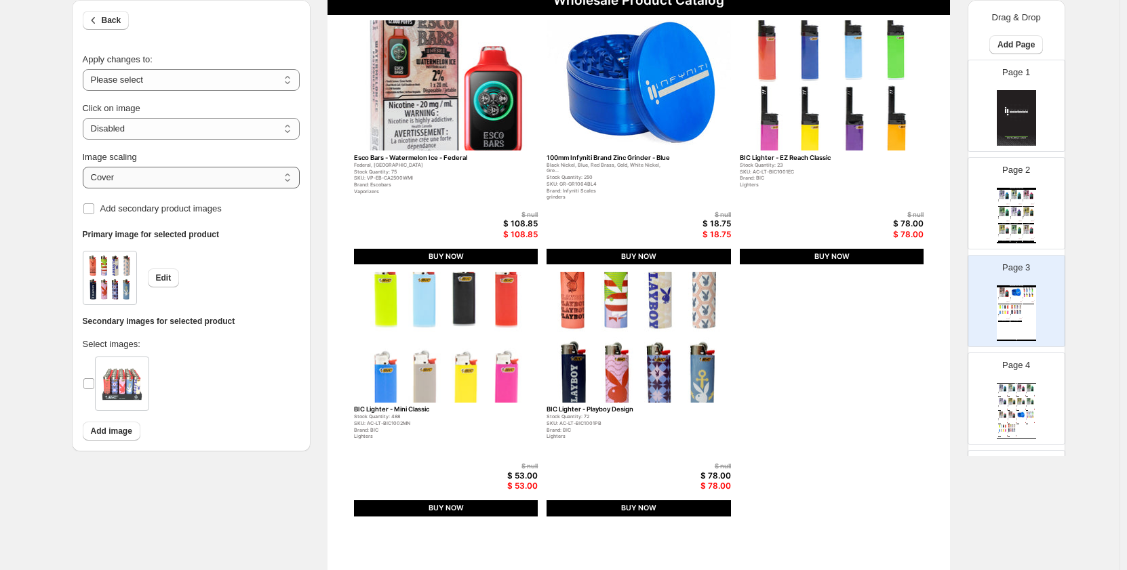
click at [186, 177] on select "***** *******" at bounding box center [191, 178] width 217 height 22
click at [85, 182] on select "***** *******" at bounding box center [191, 178] width 217 height 22
select select "*****"
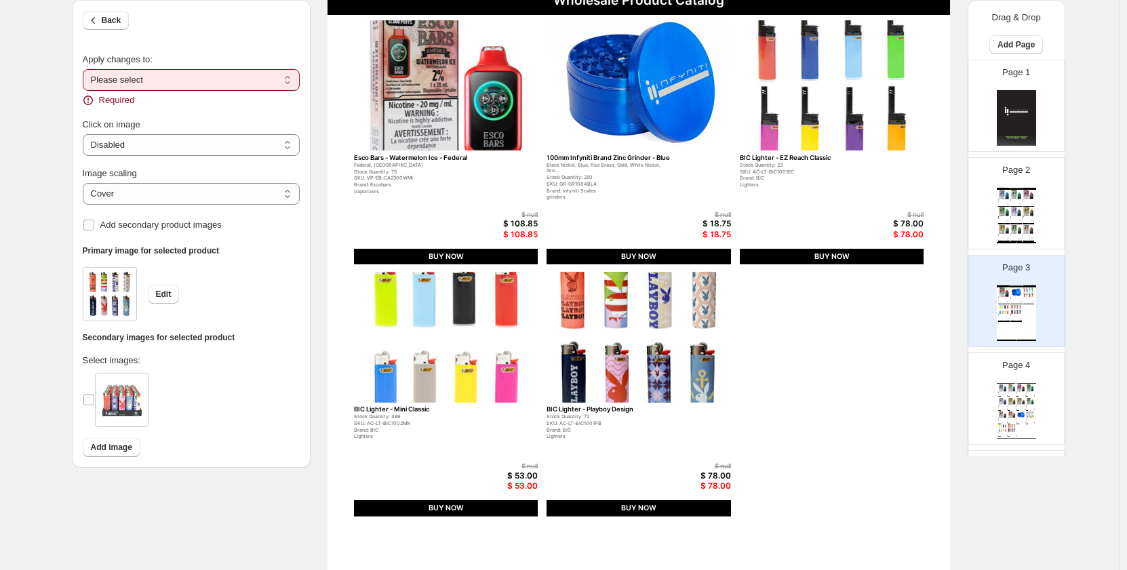
click at [208, 78] on select "**********" at bounding box center [191, 80] width 217 height 22
select select "**********"
click at [85, 69] on select "**********" at bounding box center [191, 80] width 217 height 22
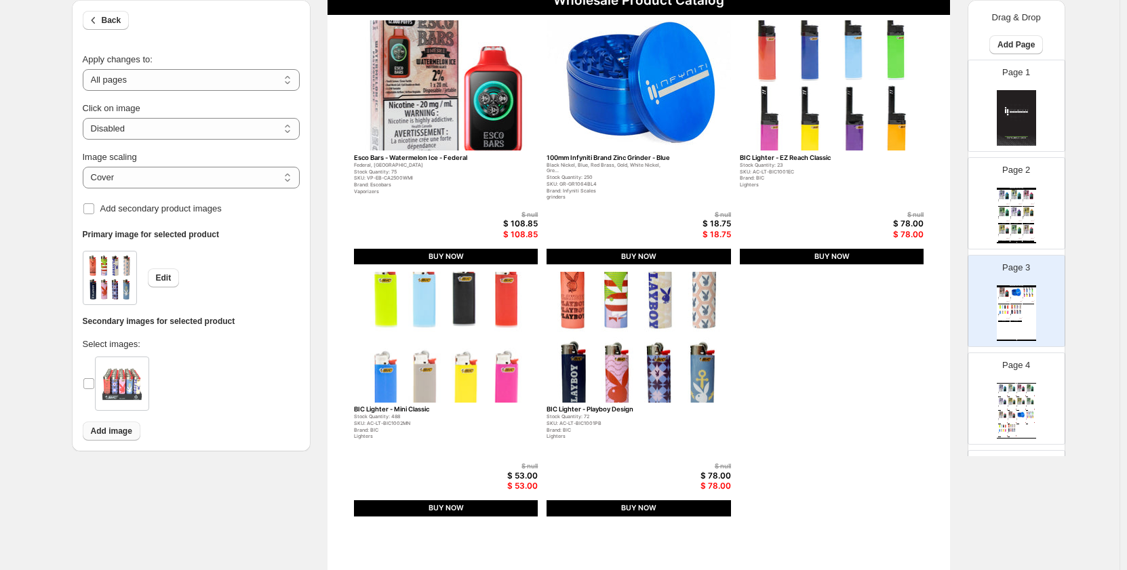
click at [104, 429] on span "Add image" at bounding box center [111, 431] width 41 height 11
click at [222, 130] on select "**********" at bounding box center [191, 129] width 217 height 22
click at [236, 172] on select "***** *******" at bounding box center [191, 178] width 217 height 22
select select "*******"
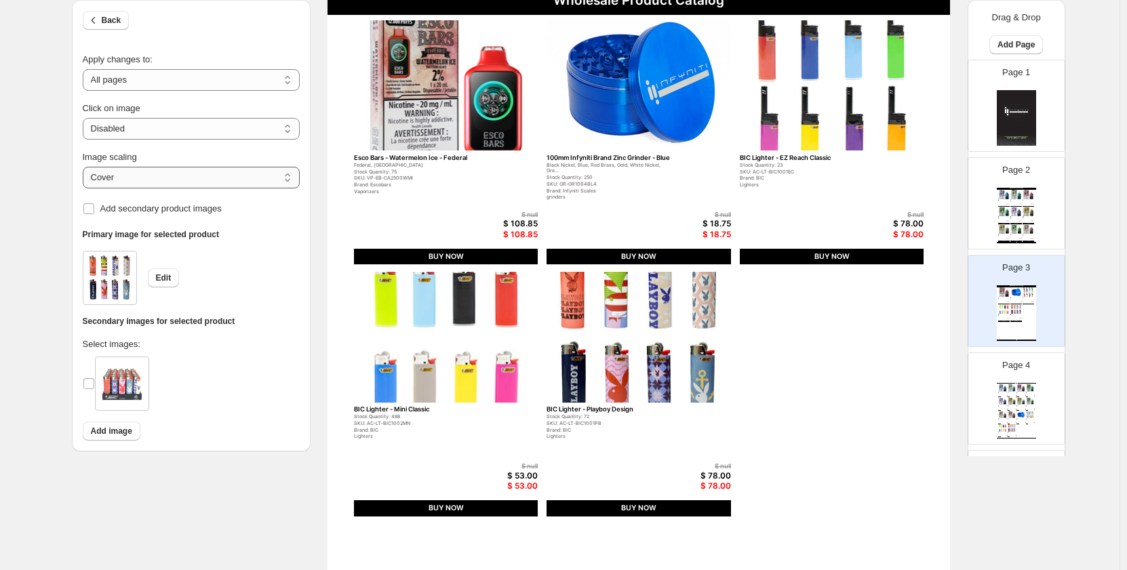
click at [85, 167] on select "***** *******" at bounding box center [191, 178] width 217 height 22
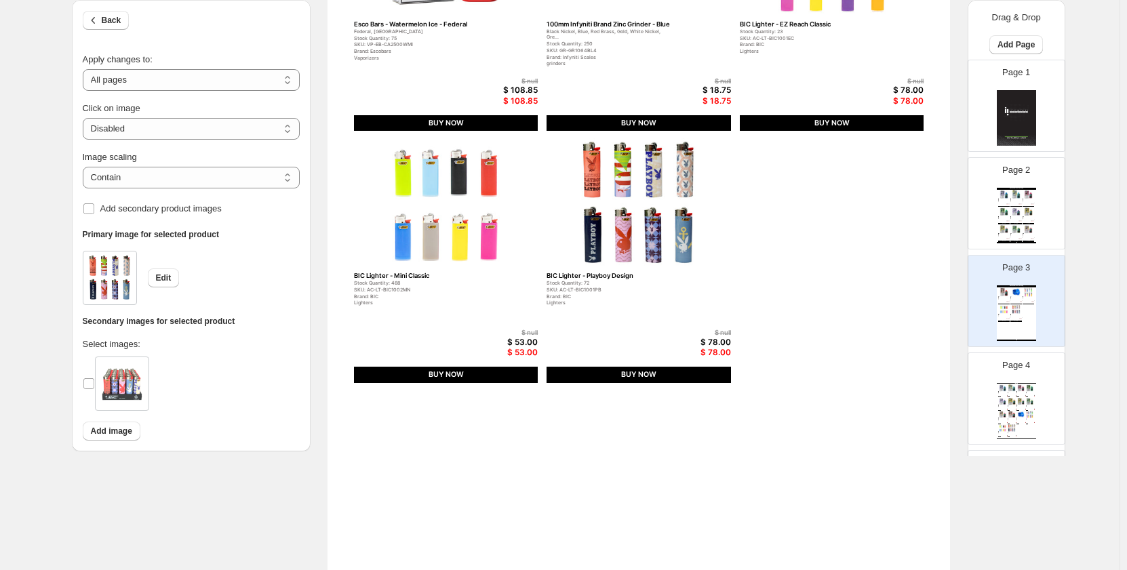
scroll to position [203, 0]
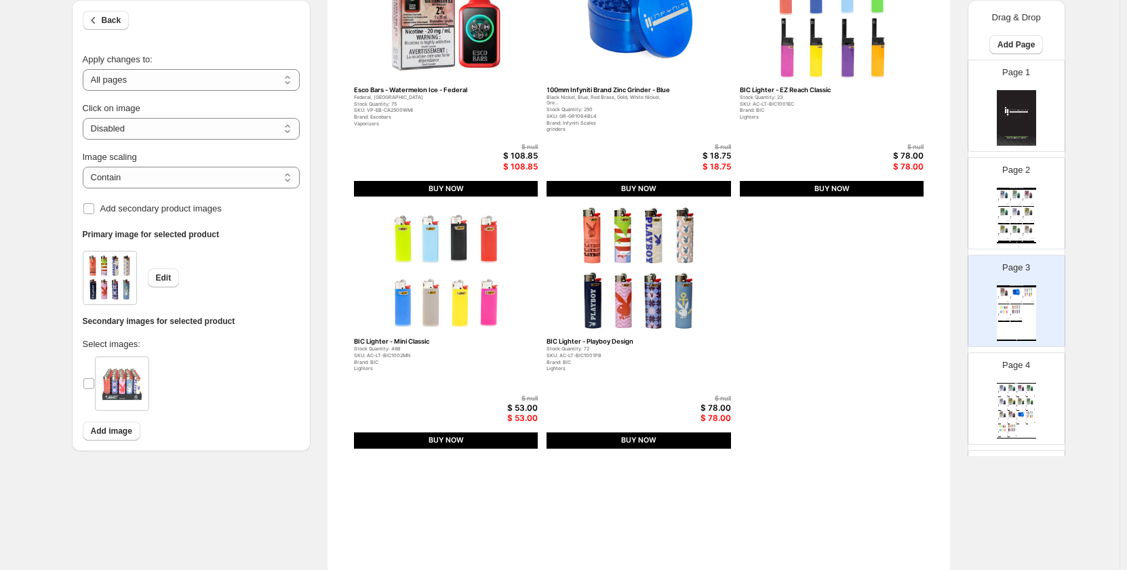
click at [1027, 233] on img at bounding box center [1029, 229] width 12 height 9
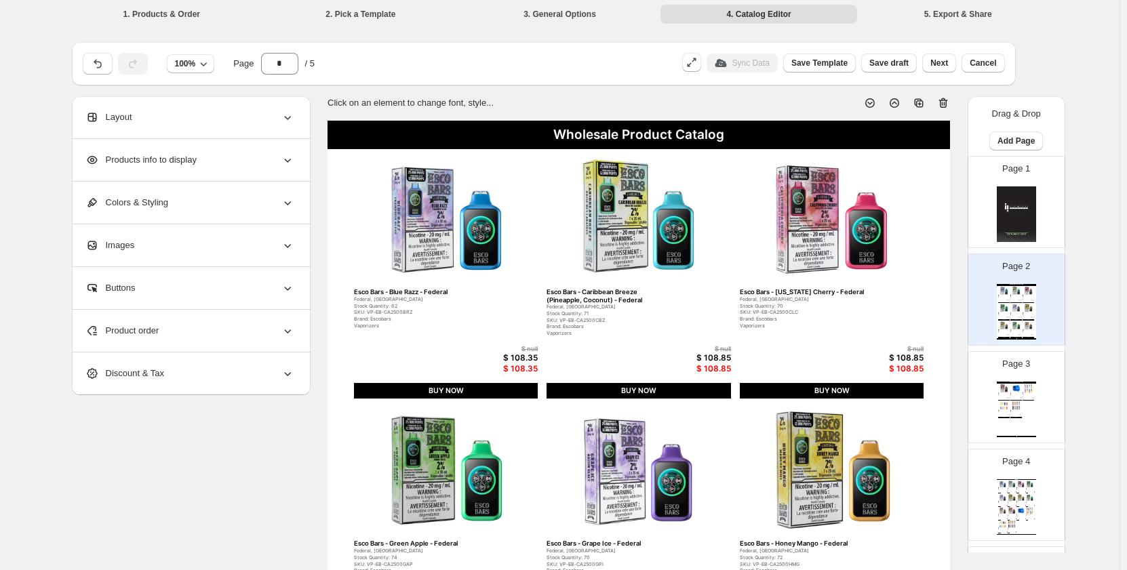
scroll to position [0, 0]
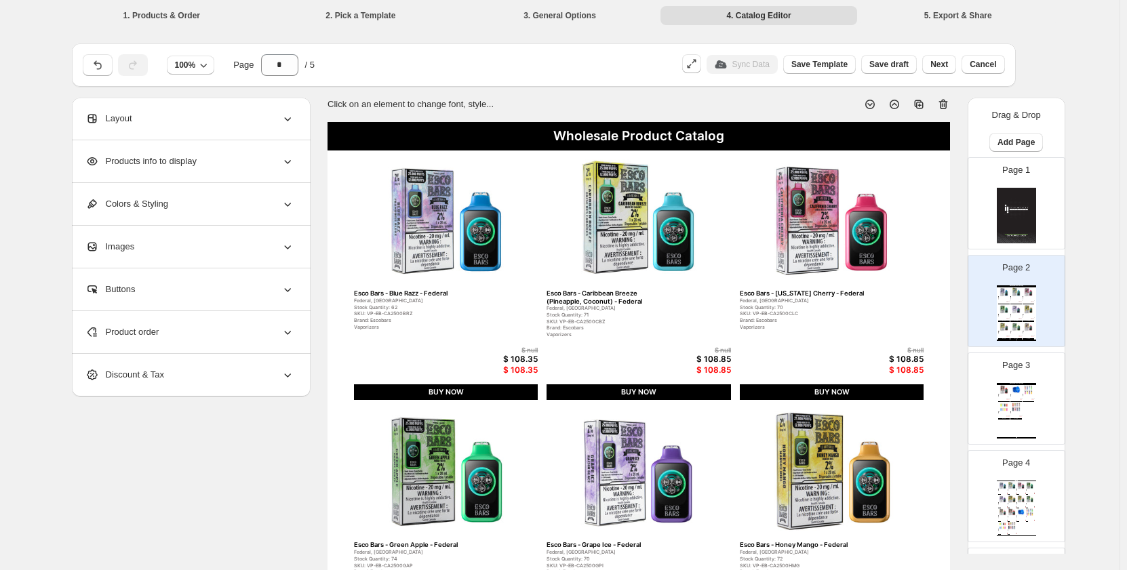
click at [198, 116] on div "Layout" at bounding box center [189, 119] width 209 height 42
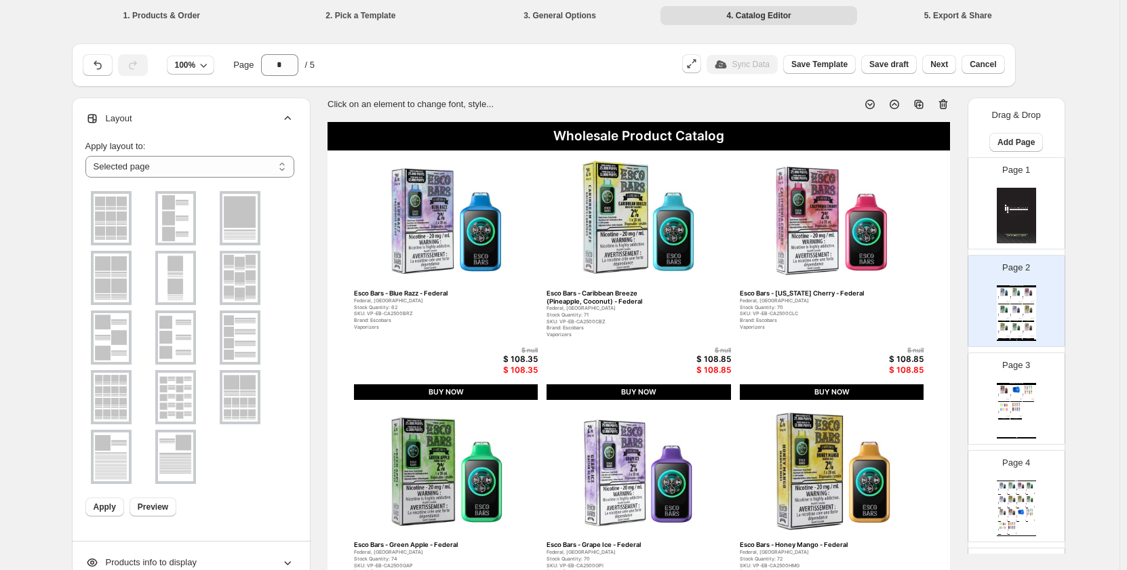
click at [123, 223] on img at bounding box center [111, 218] width 35 height 49
click at [127, 406] on img at bounding box center [111, 397] width 35 height 49
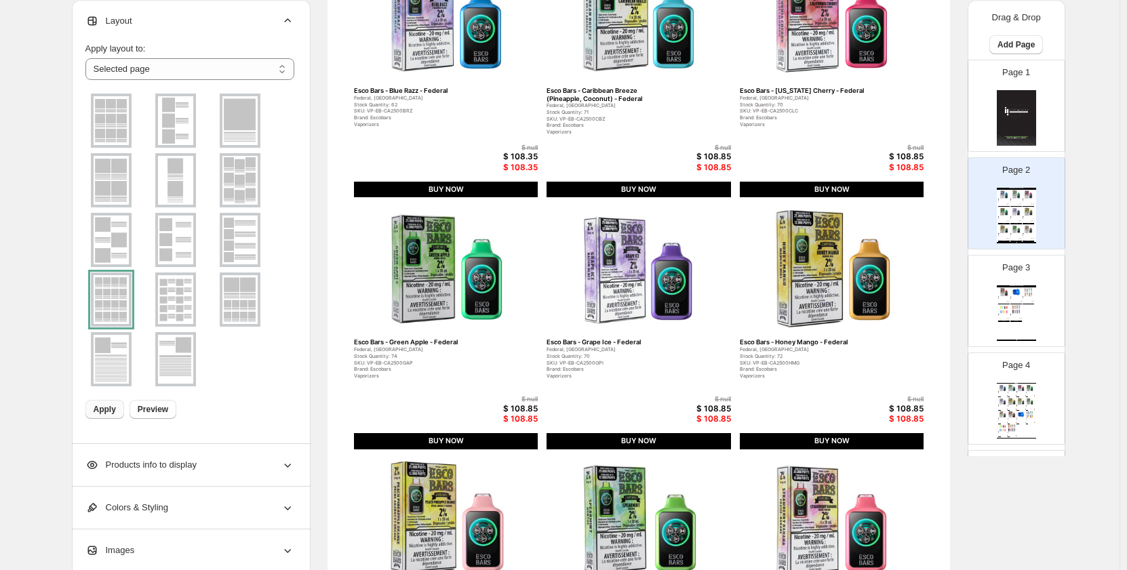
scroll to position [203, 0]
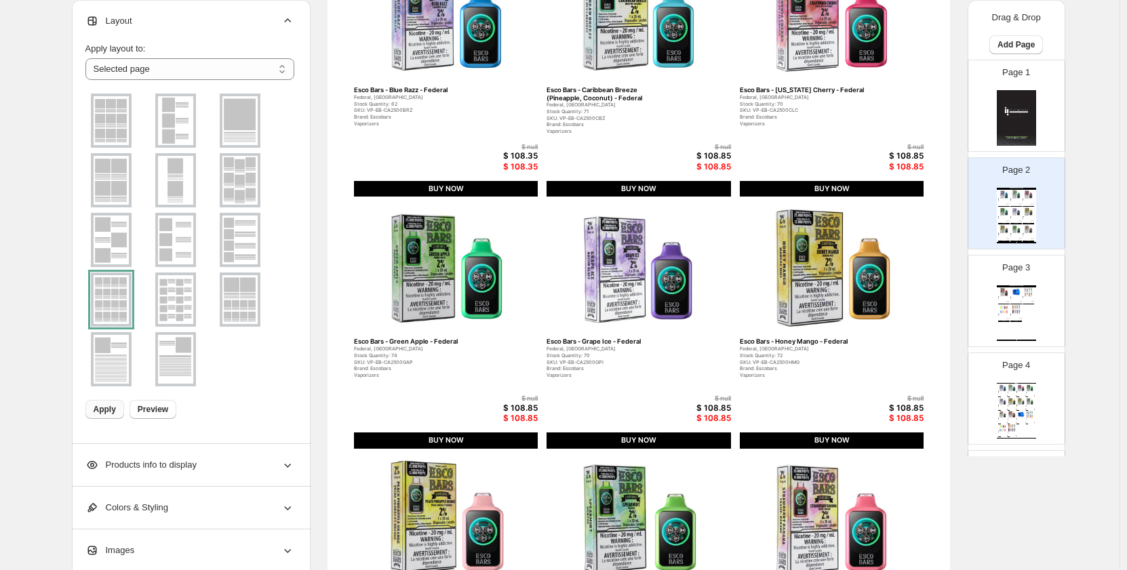
click at [110, 408] on span "Apply" at bounding box center [105, 409] width 22 height 11
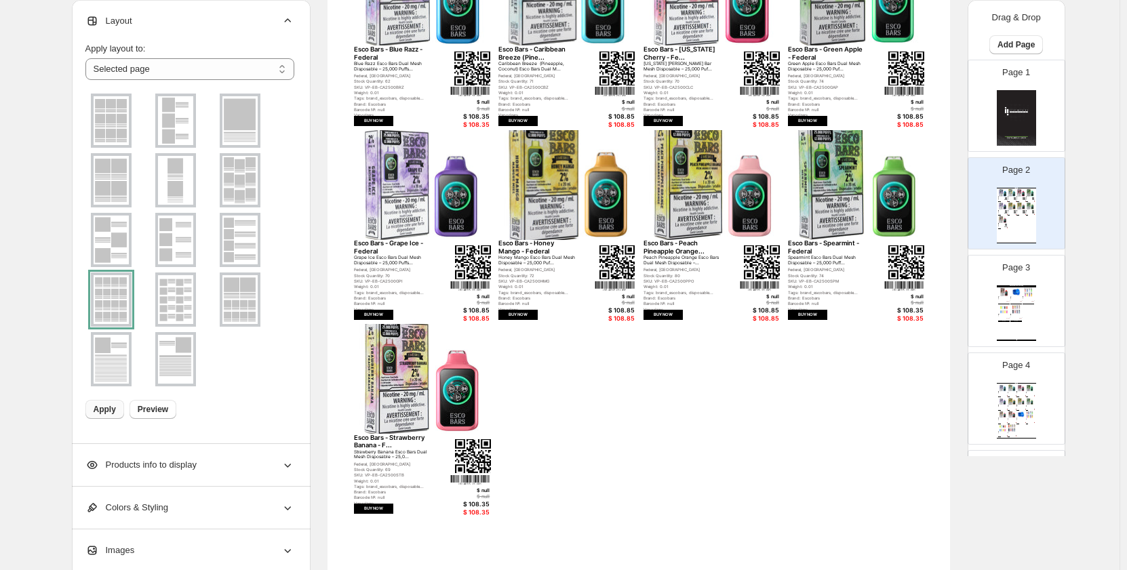
scroll to position [0, 0]
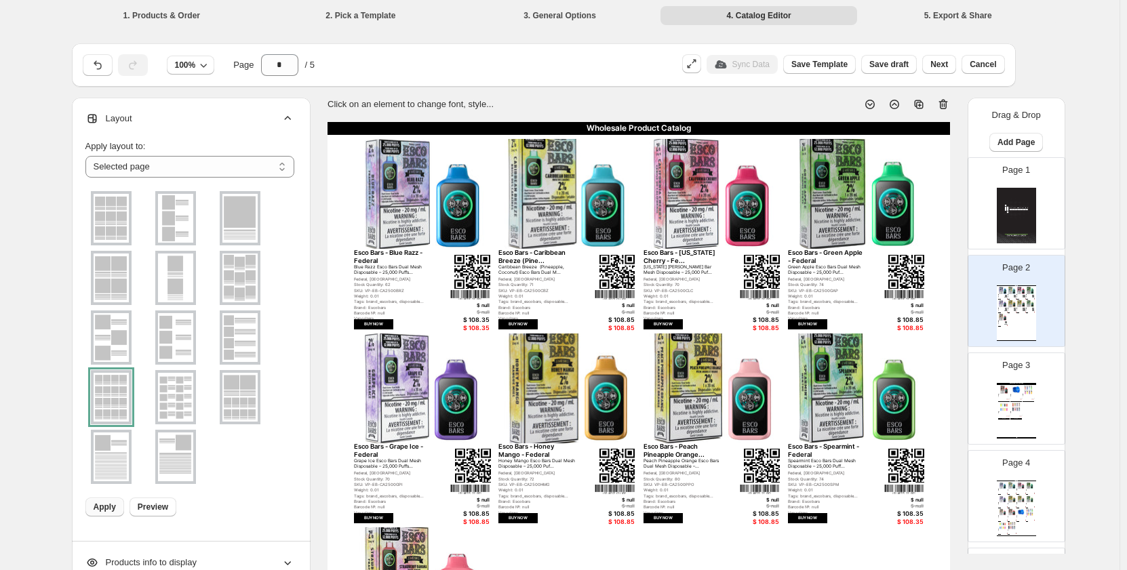
click at [998, 409] on img at bounding box center [1004, 407] width 12 height 9
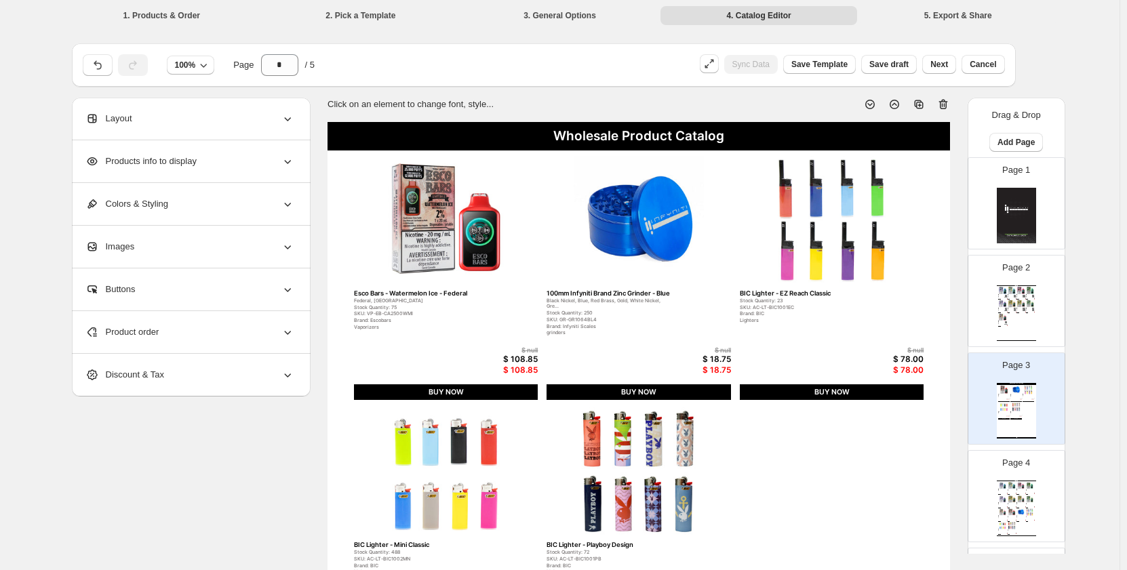
click at [200, 114] on div "Layout" at bounding box center [189, 119] width 209 height 42
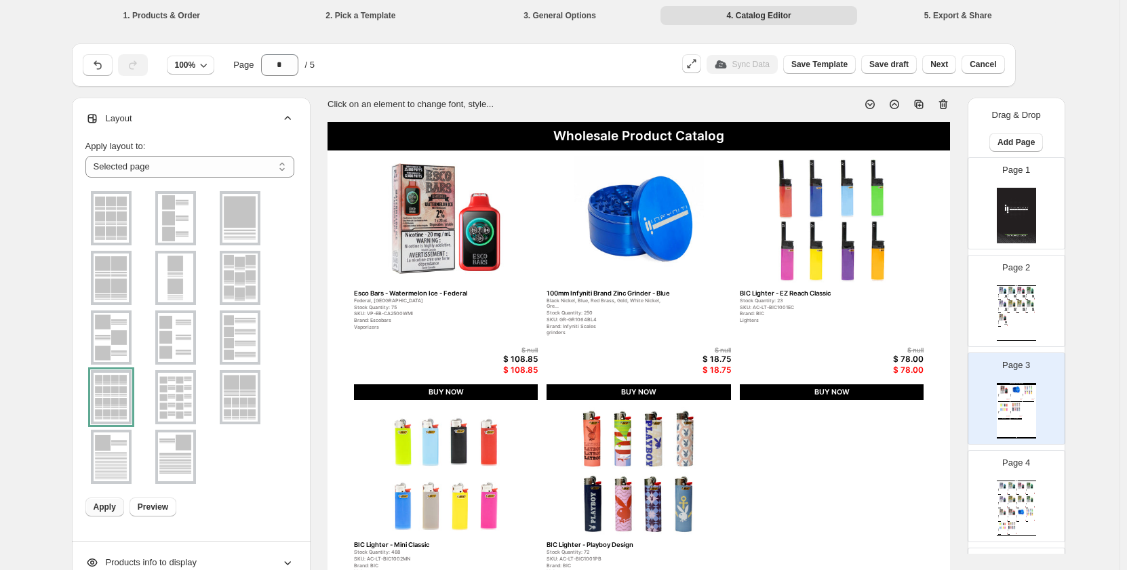
click at [101, 511] on span "Apply" at bounding box center [105, 507] width 22 height 11
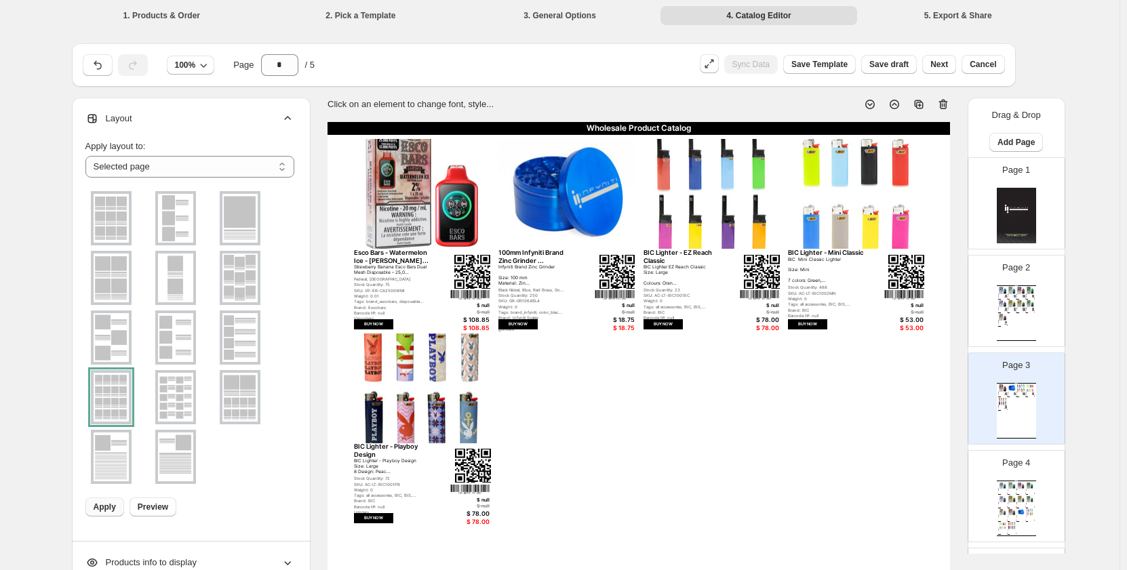
click at [1012, 498] on img at bounding box center [1012, 499] width 9 height 7
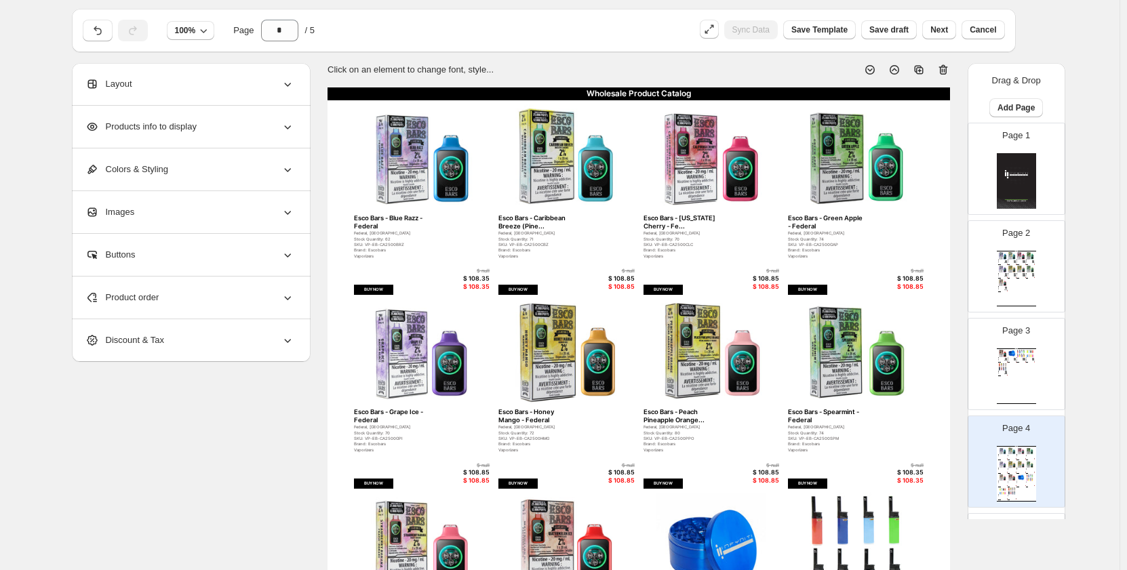
scroll to position [68, 0]
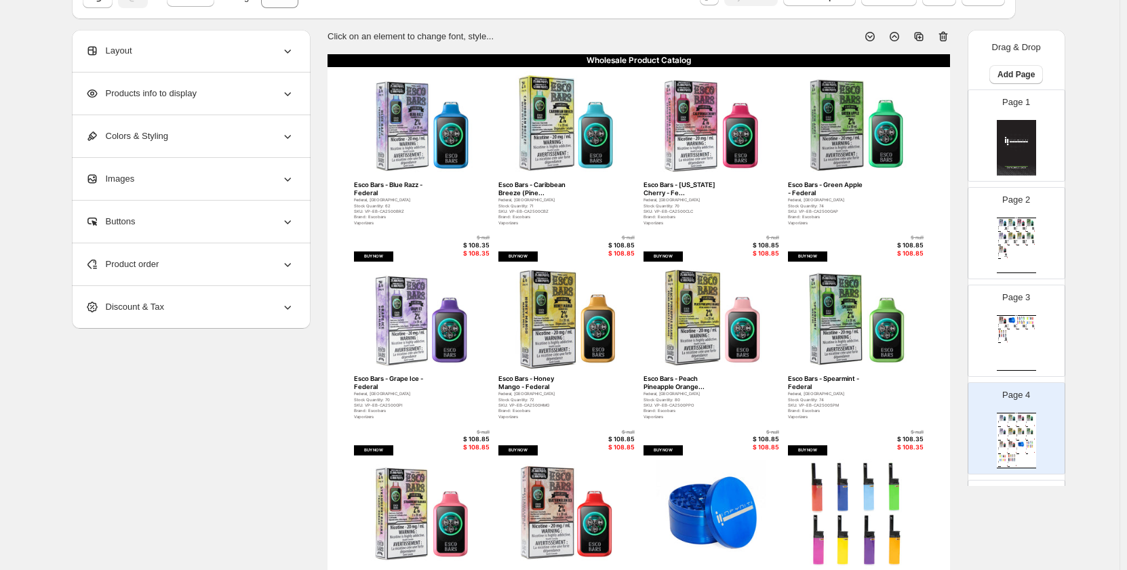
click at [254, 47] on div "Layout" at bounding box center [189, 51] width 209 height 42
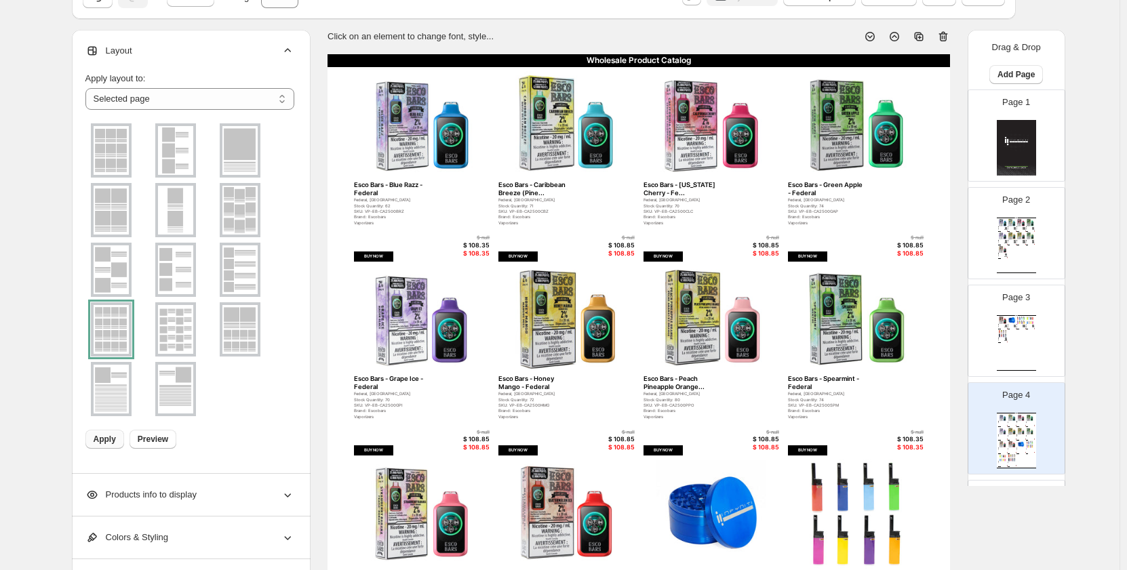
click at [115, 338] on div at bounding box center [111, 329] width 41 height 54
click at [986, 444] on div "Page 4 Wholesale Product Catalog Esco Bars - Blue Razz - Federal Federal, Ontar…" at bounding box center [1010, 423] width 85 height 91
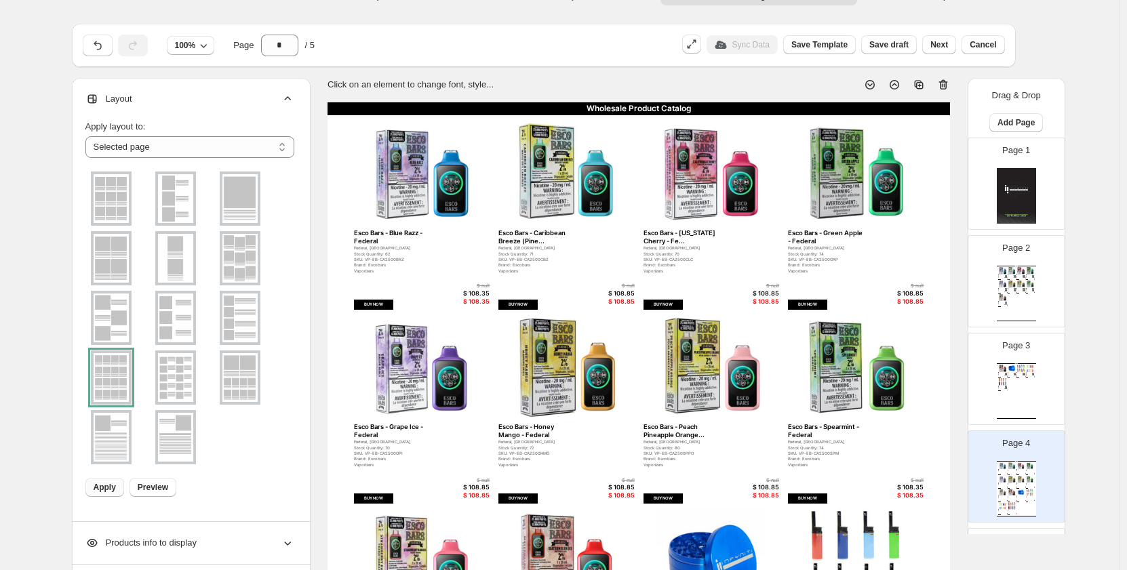
scroll to position [0, 0]
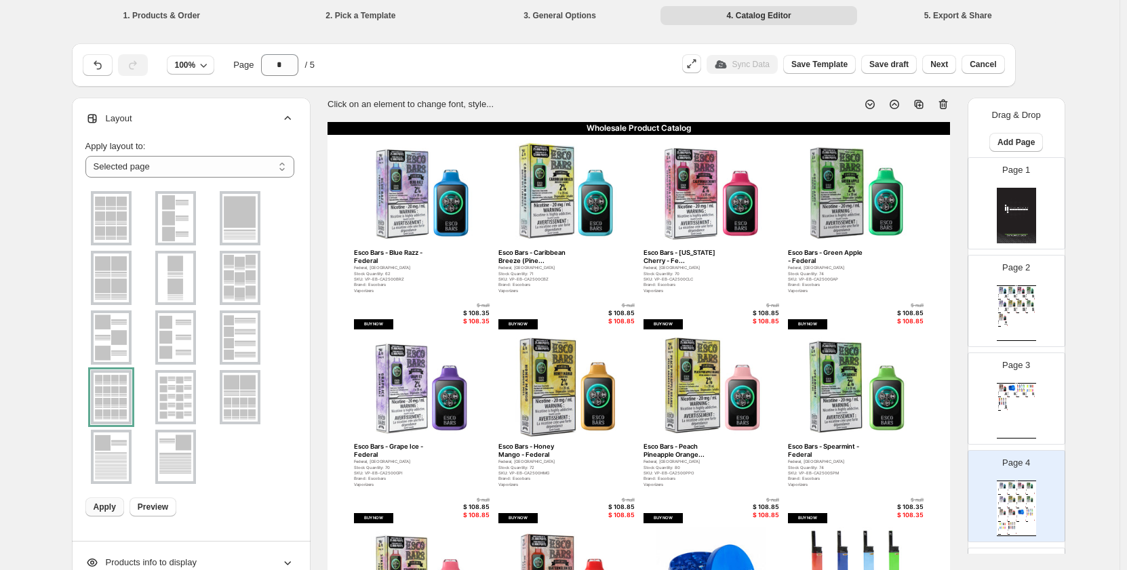
click at [991, 301] on div "Page 2 Wholesale Product Catalog Esco Bars - Blue Razz - Federal Blue Razz Esco…" at bounding box center [1010, 295] width 85 height 91
type input "*"
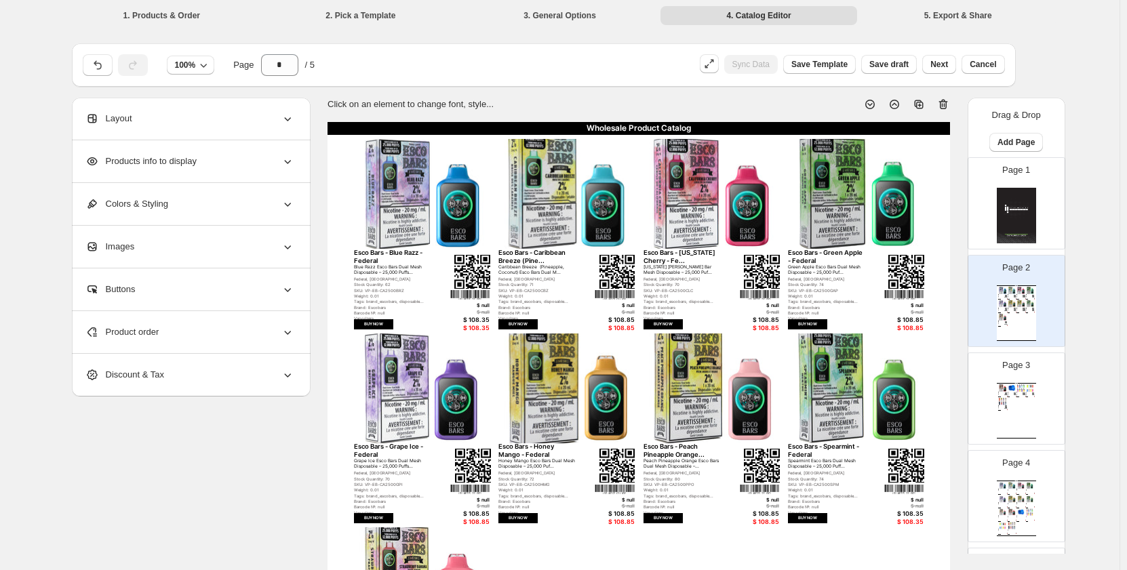
click at [475, 272] on img at bounding box center [472, 272] width 36 height 34
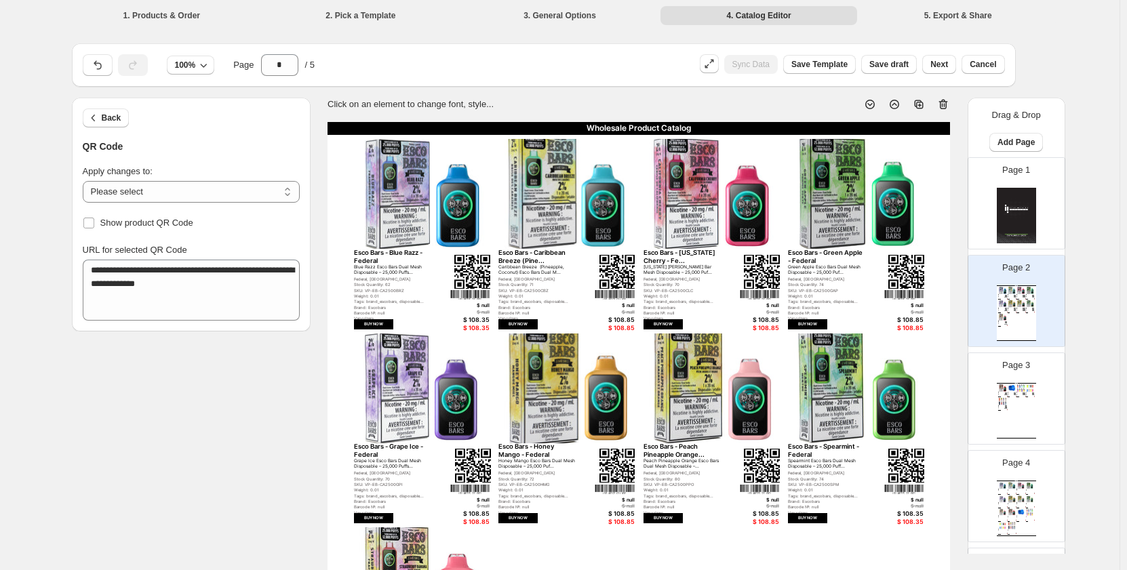
click at [357, 206] on img at bounding box center [422, 194] width 136 height 110
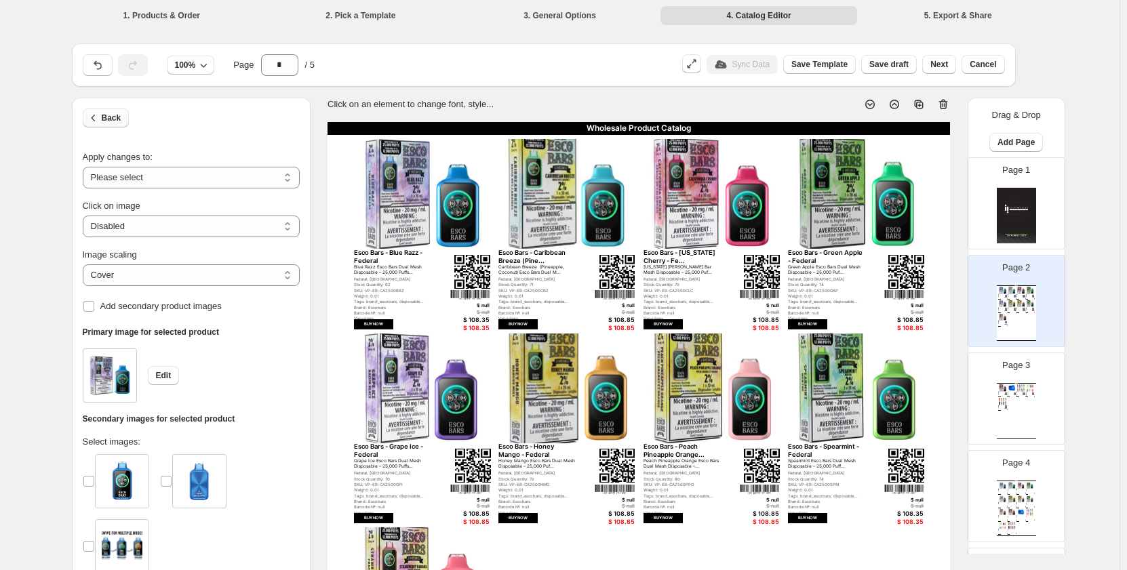
click at [118, 125] on button "Back" at bounding box center [106, 118] width 47 height 19
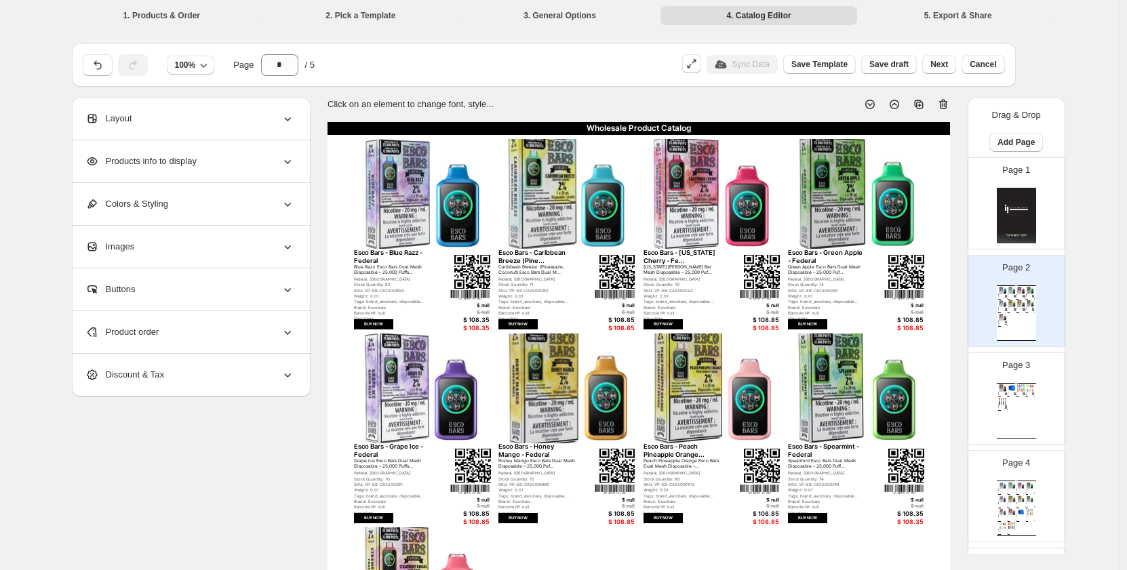
click at [1023, 296] on img at bounding box center [1024, 296] width 2 height 2
click at [203, 160] on div "Products info to display" at bounding box center [189, 161] width 209 height 42
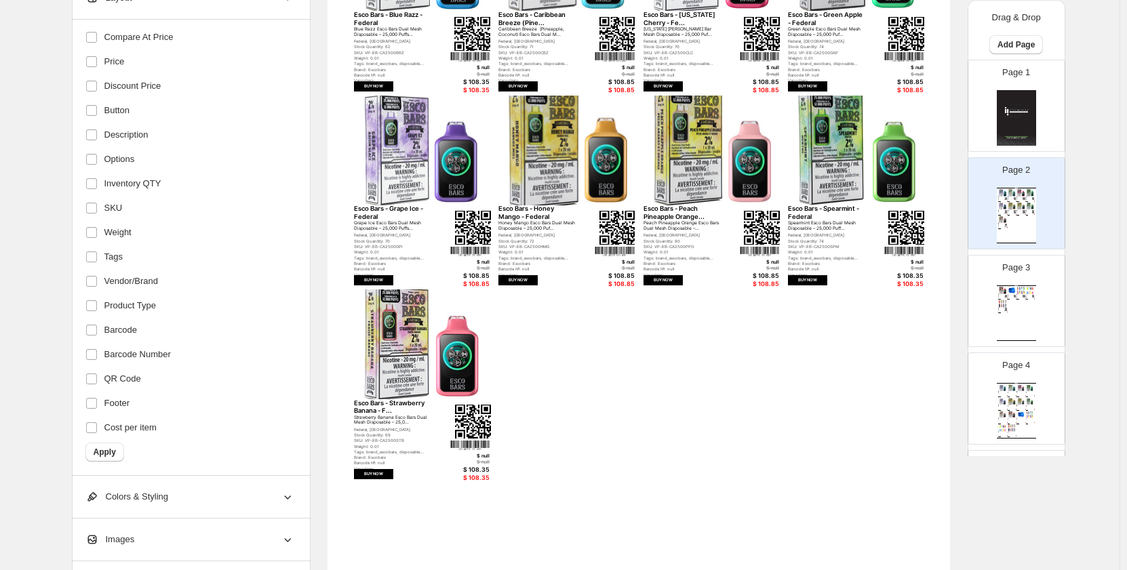
scroll to position [271, 0]
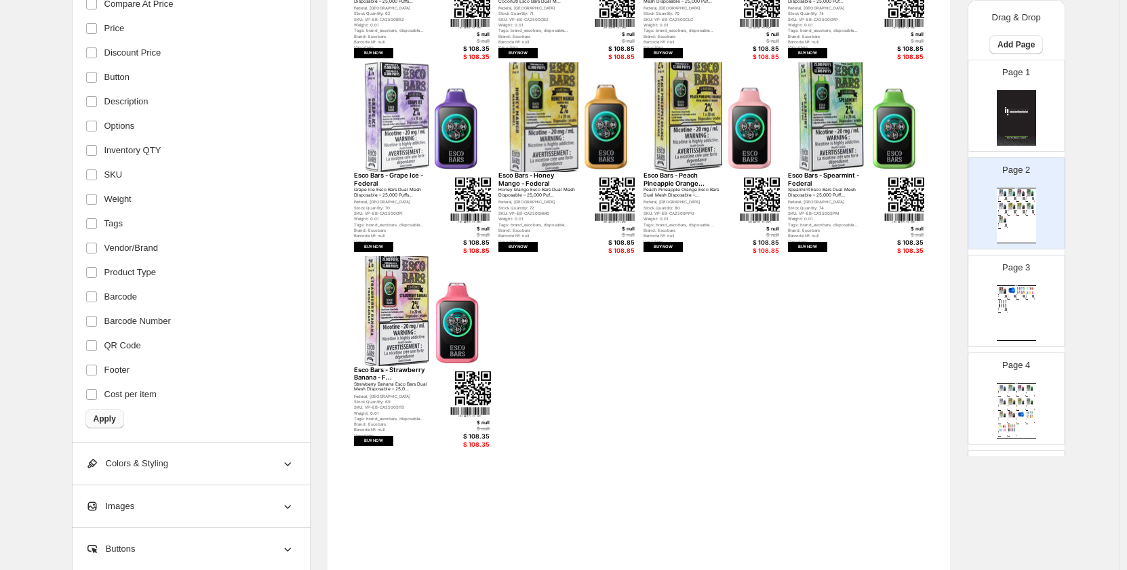
click at [102, 421] on span "Apply" at bounding box center [105, 419] width 22 height 11
click at [112, 422] on span "Apply" at bounding box center [105, 419] width 22 height 11
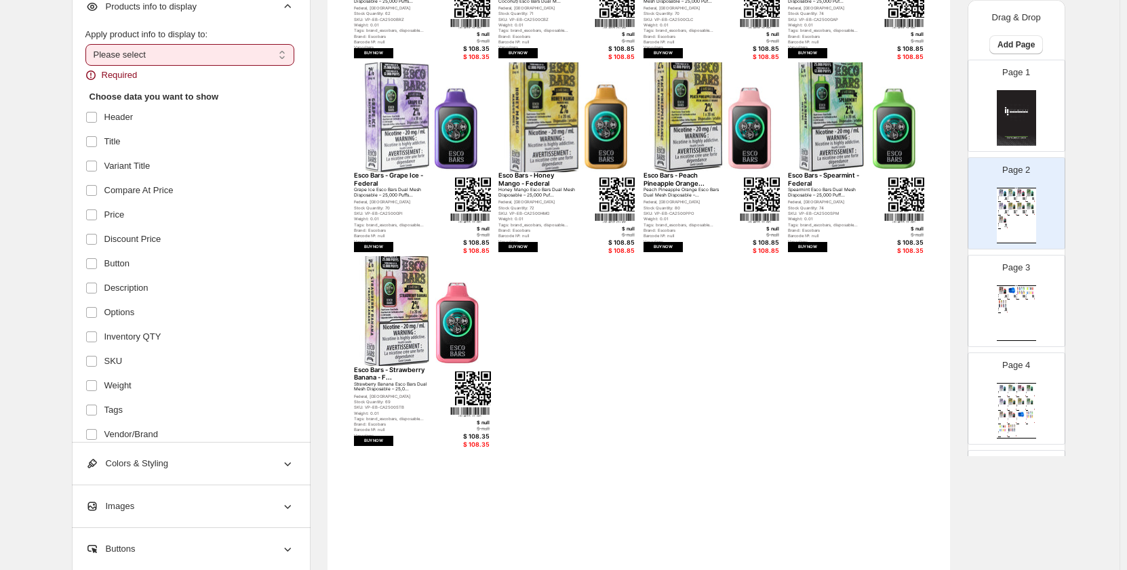
scroll to position [0, 0]
click at [231, 48] on select "**********" at bounding box center [189, 56] width 209 height 22
select select "*********"
click at [88, 45] on select "**********" at bounding box center [189, 56] width 209 height 22
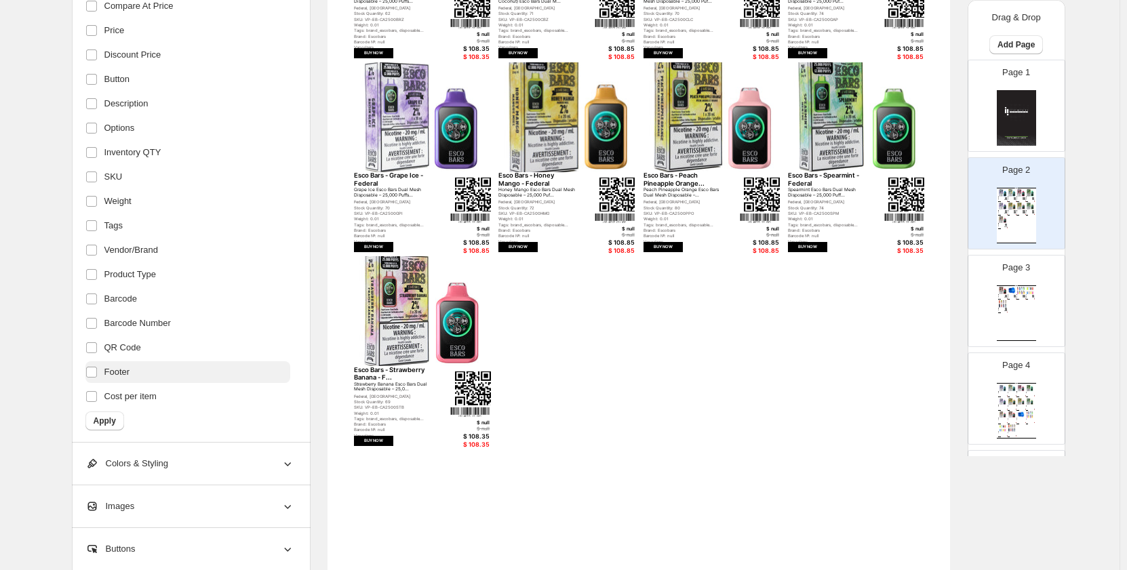
scroll to position [171, 0]
click at [96, 420] on span "Apply" at bounding box center [105, 419] width 22 height 11
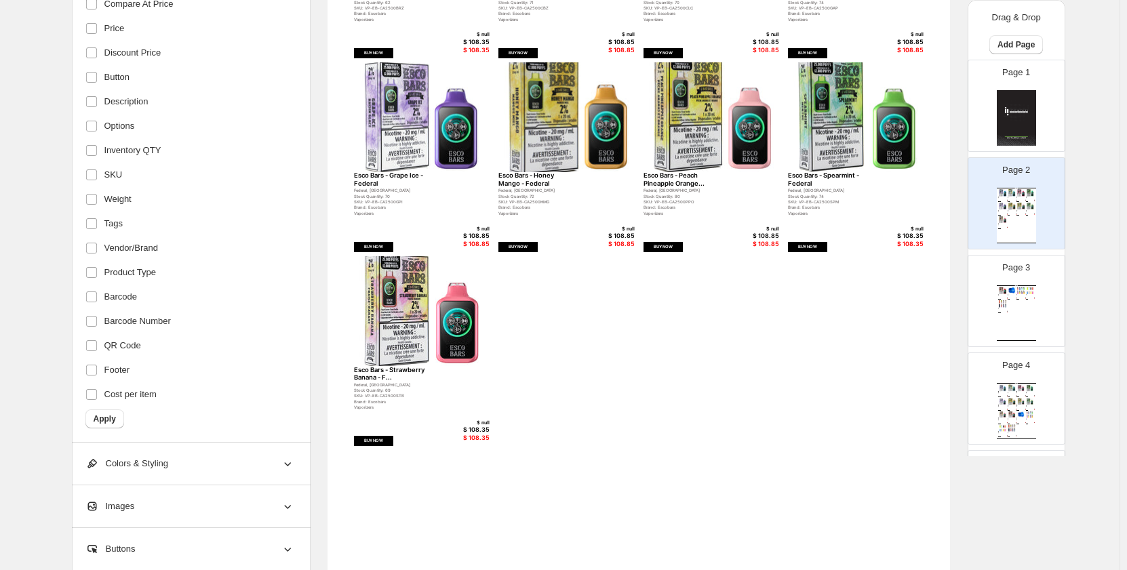
click at [1026, 302] on div "Wholesale Product Catalog Esco Bars - Watermelon Ice - Feder... Federal, Ontari…" at bounding box center [1016, 314] width 39 height 56
type input "*"
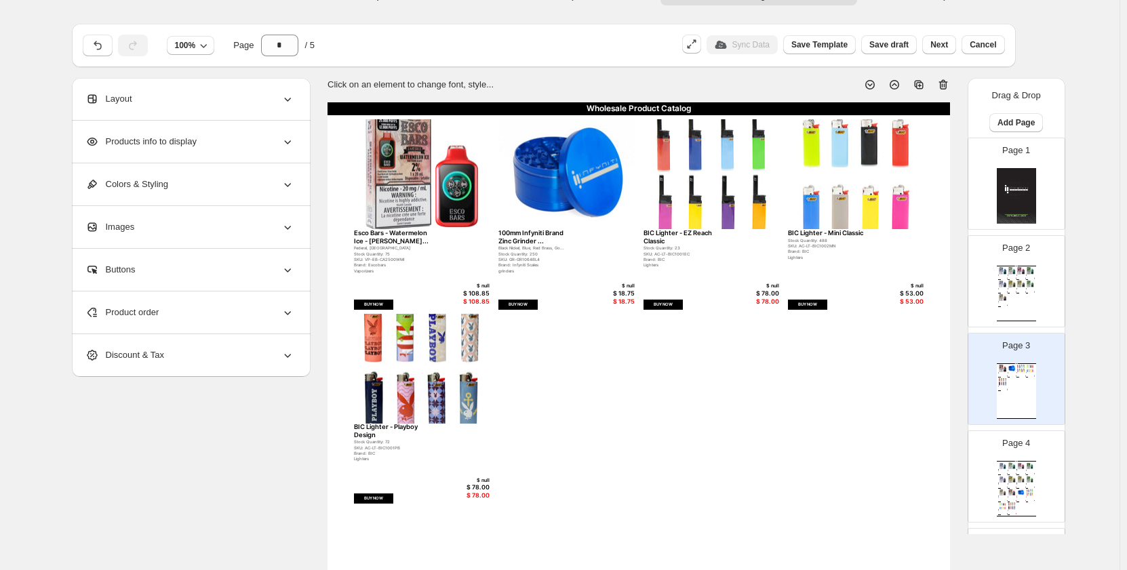
scroll to position [0, 0]
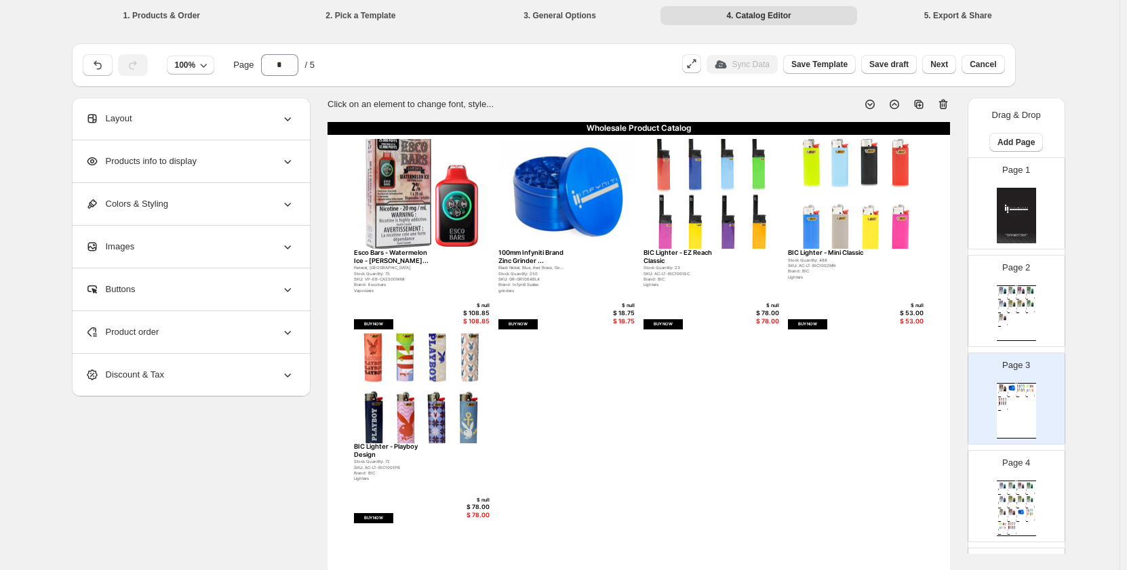
click at [241, 229] on div "Images" at bounding box center [189, 247] width 209 height 42
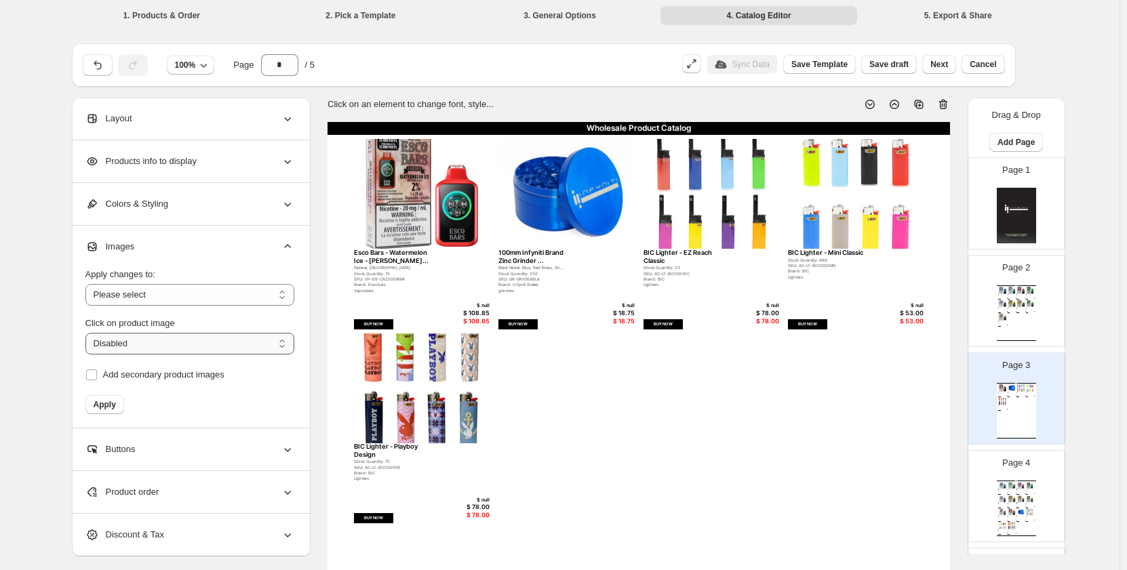
click at [254, 347] on select "**********" at bounding box center [189, 344] width 209 height 22
click at [272, 286] on select "**********" at bounding box center [189, 295] width 209 height 22
select select "**********"
click at [88, 284] on select "**********" at bounding box center [189, 295] width 209 height 22
click at [193, 341] on select "**********" at bounding box center [189, 344] width 209 height 22
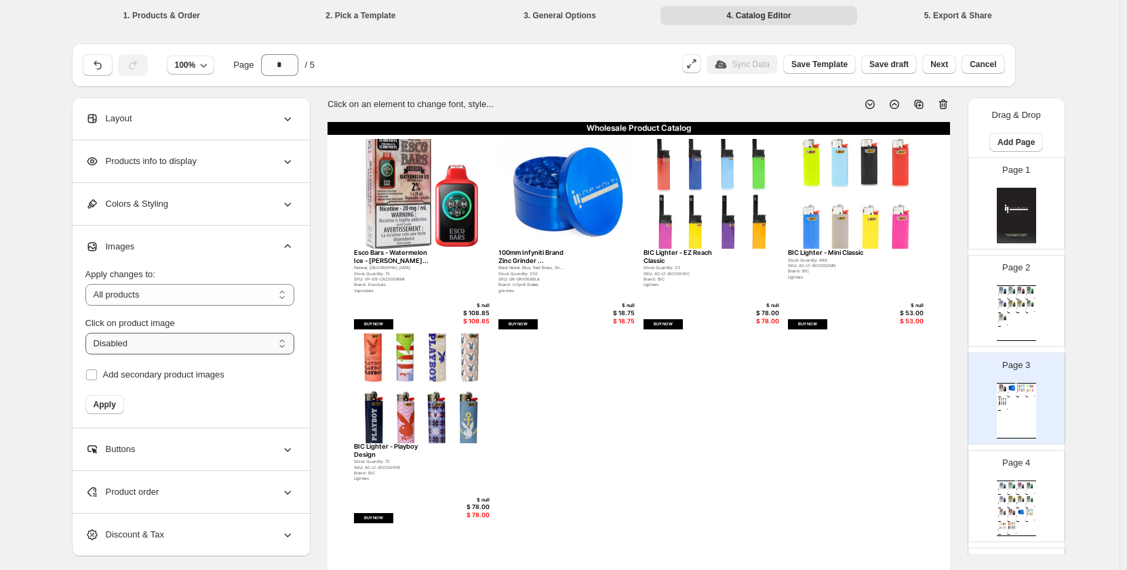
click at [194, 347] on select "**********" at bounding box center [189, 344] width 209 height 22
click at [100, 406] on span "Apply" at bounding box center [105, 404] width 22 height 11
click at [1025, 534] on div "Wholesale Product Catalog Esco Bars - Blue Razz - Federal Federal, Ontario Stoc…" at bounding box center [1016, 509] width 39 height 56
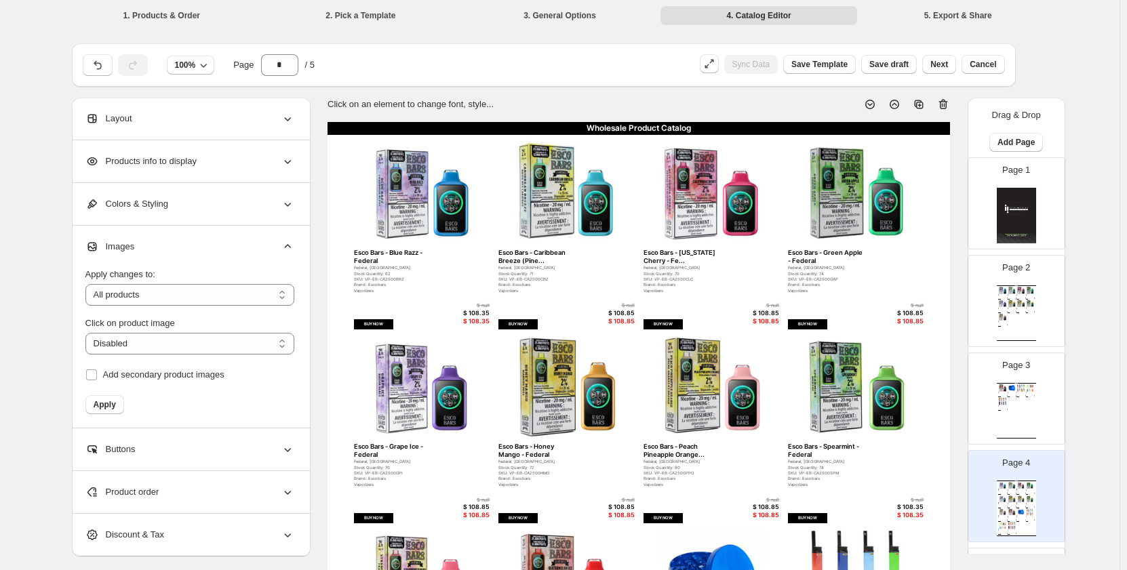
type input "*"
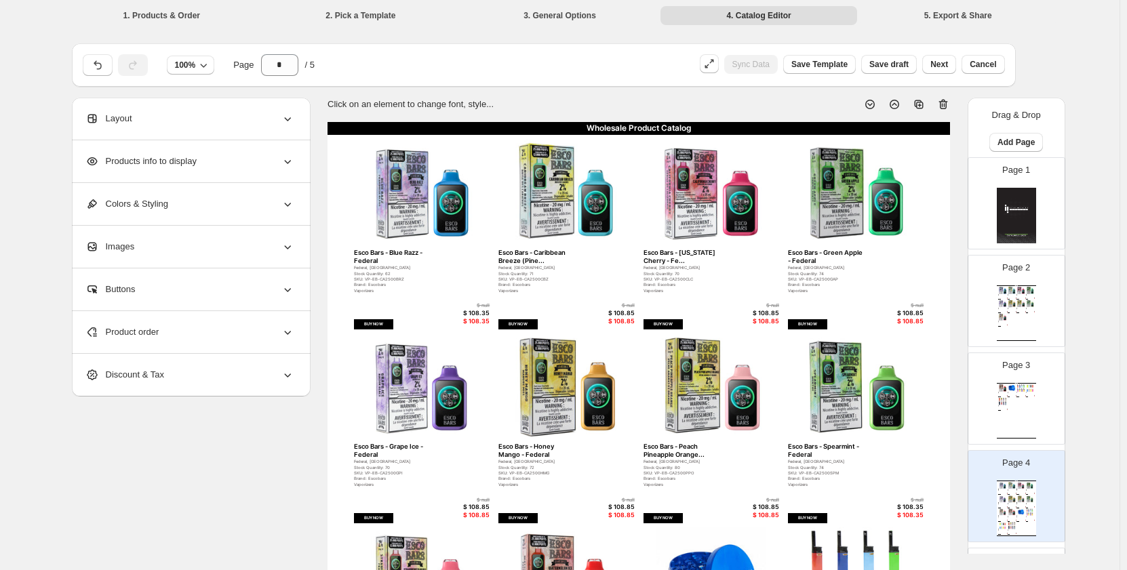
click at [201, 326] on div "Product order" at bounding box center [189, 332] width 209 height 42
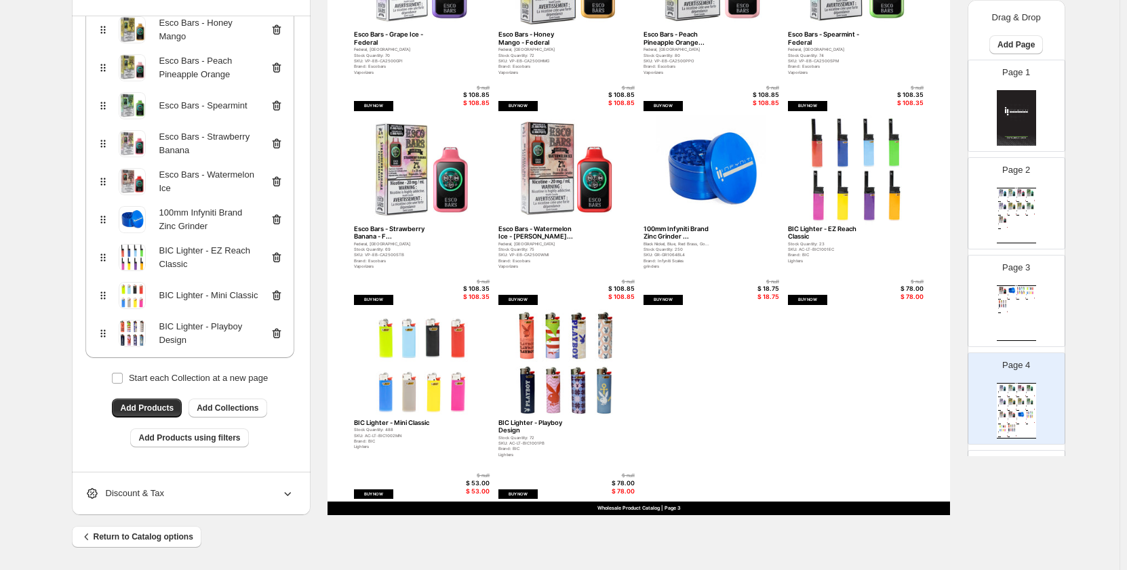
scroll to position [413, 0]
click at [195, 489] on div "Discount & Tax" at bounding box center [189, 493] width 209 height 42
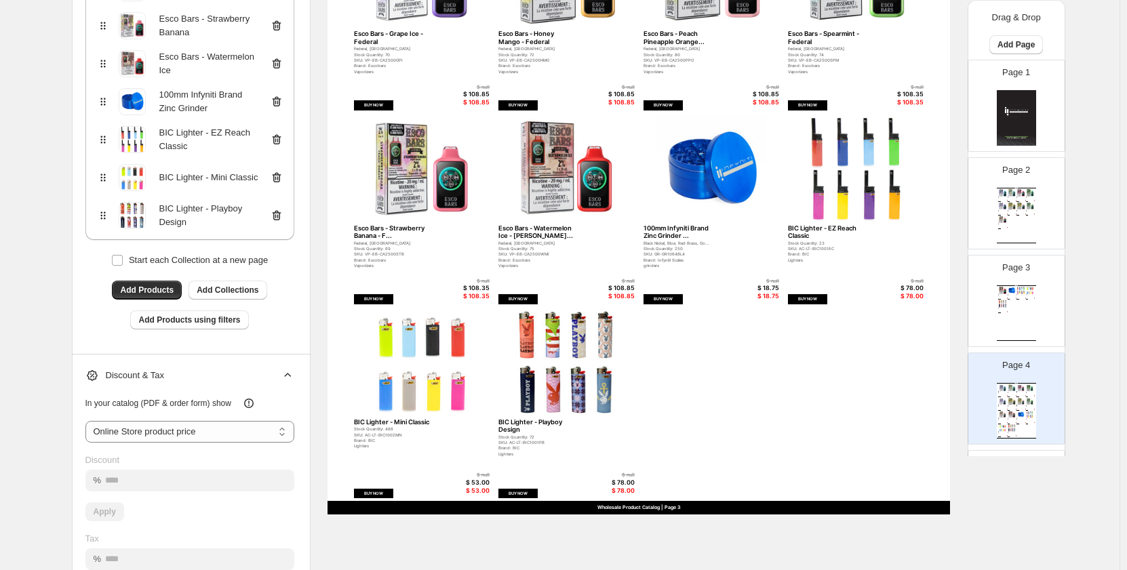
click at [283, 378] on icon at bounding box center [288, 376] width 14 height 14
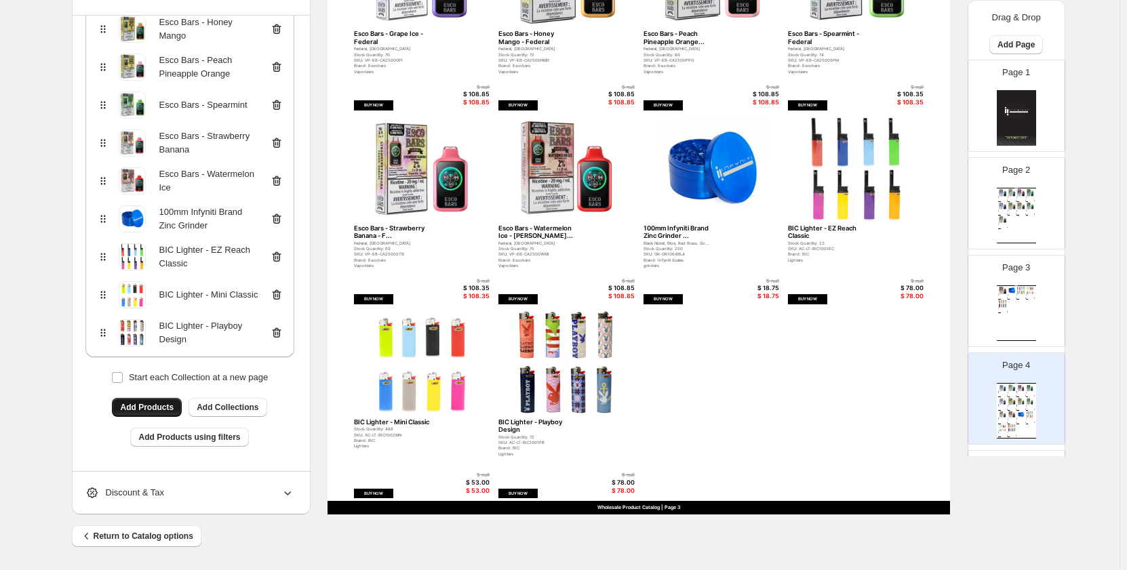
click at [163, 409] on span "Add Products" at bounding box center [147, 407] width 54 height 11
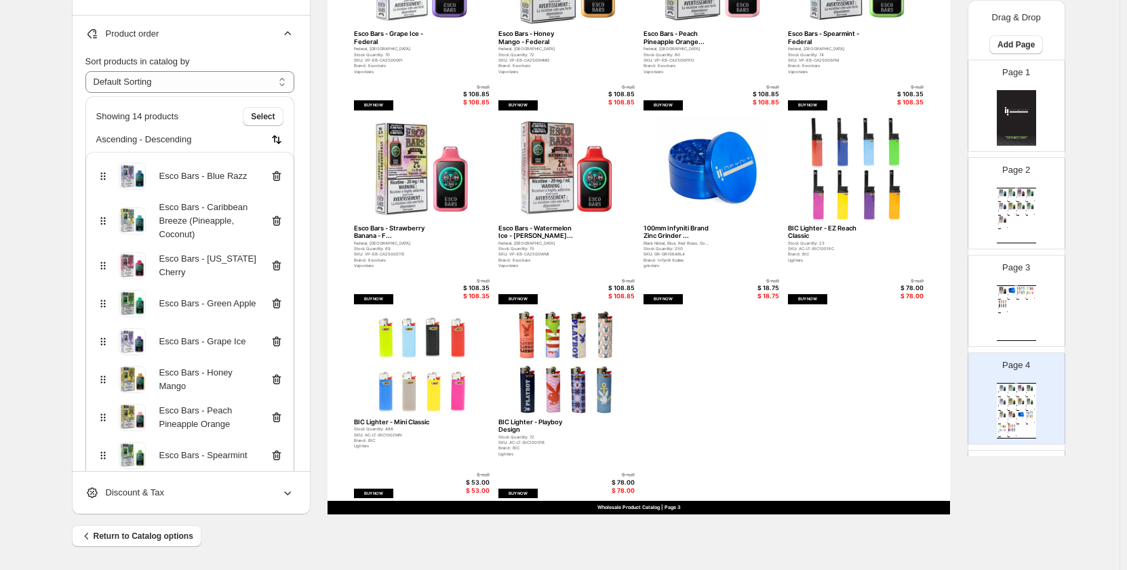
scroll to position [0, 0]
click at [236, 28] on div "Product order" at bounding box center [189, 37] width 209 height 42
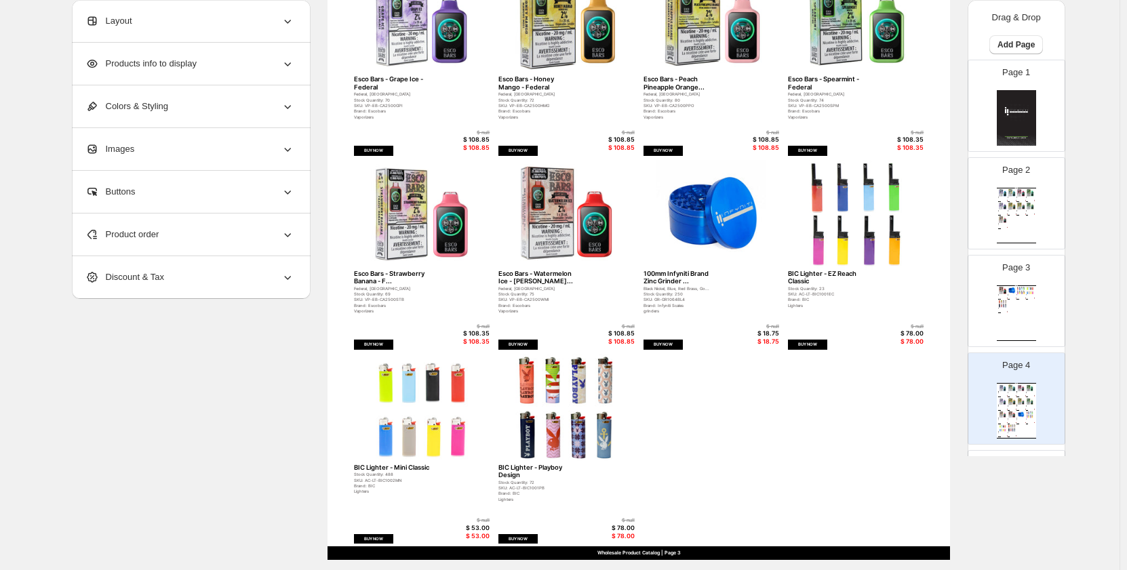
scroll to position [345, 0]
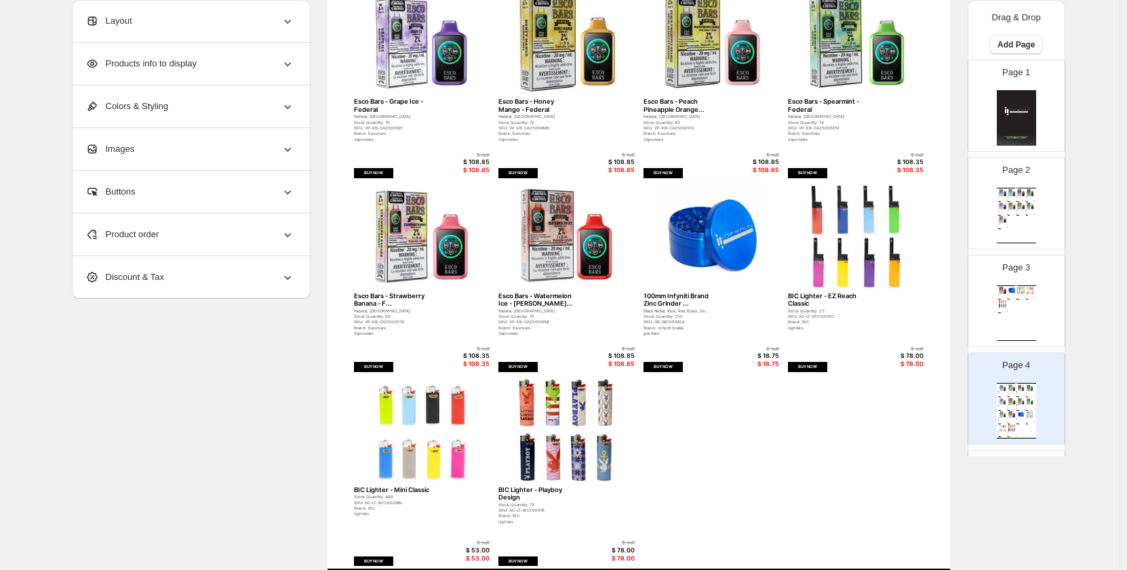
click at [257, 117] on div "Colors & Styling" at bounding box center [189, 106] width 209 height 42
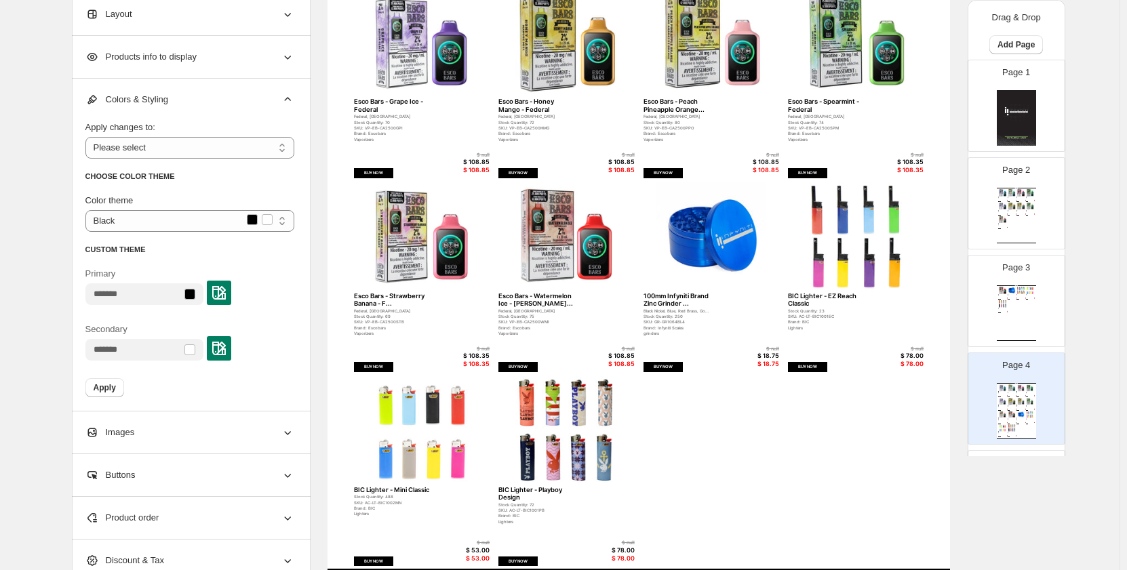
click at [179, 445] on div "Images" at bounding box center [189, 433] width 209 height 42
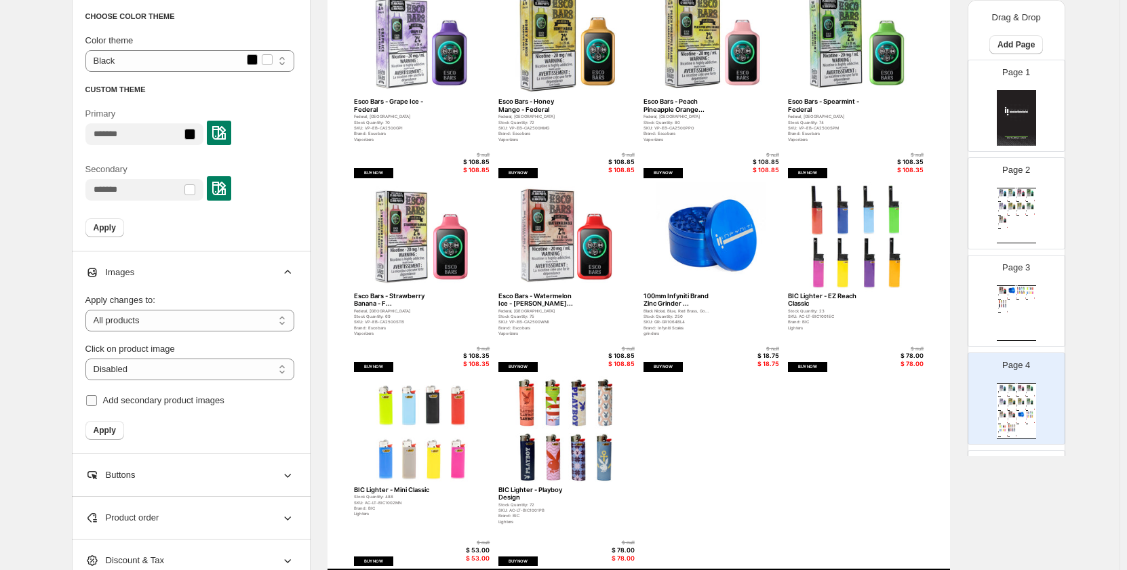
click at [187, 406] on span "Add secondary product images" at bounding box center [163, 401] width 121 height 14
click at [366, 283] on img at bounding box center [422, 237] width 136 height 110
select select "*******"
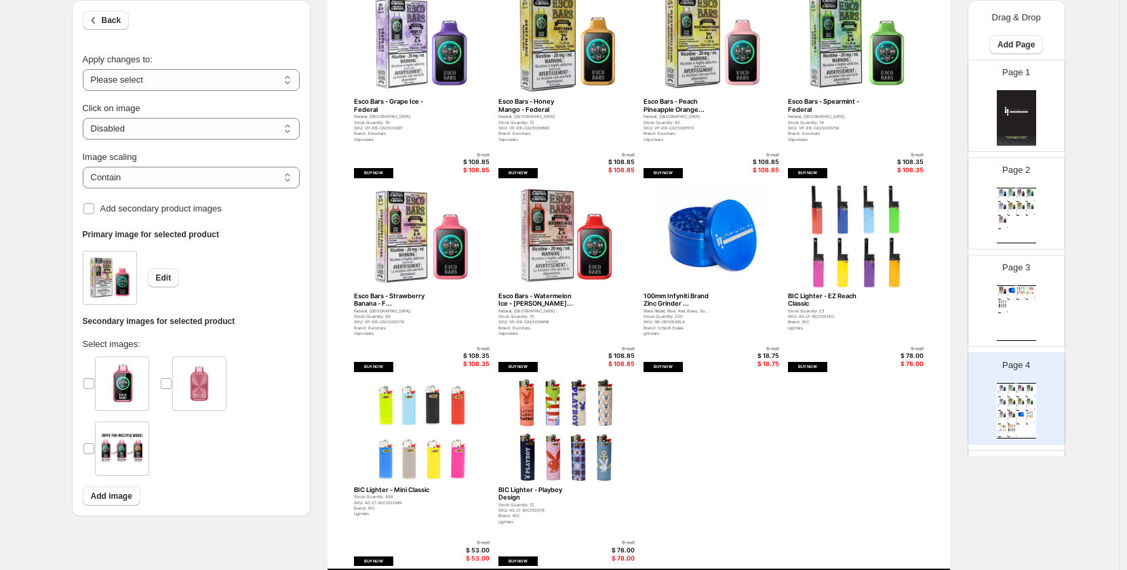
click at [386, 273] on img at bounding box center [422, 237] width 136 height 110
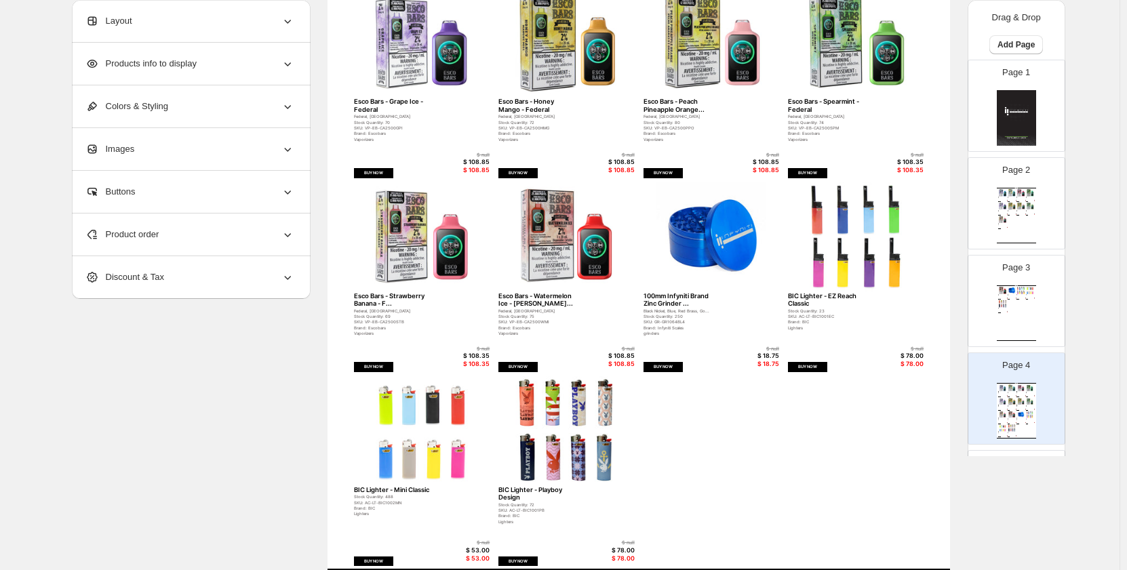
click at [386, 273] on img at bounding box center [422, 237] width 136 height 110
select select "*******"
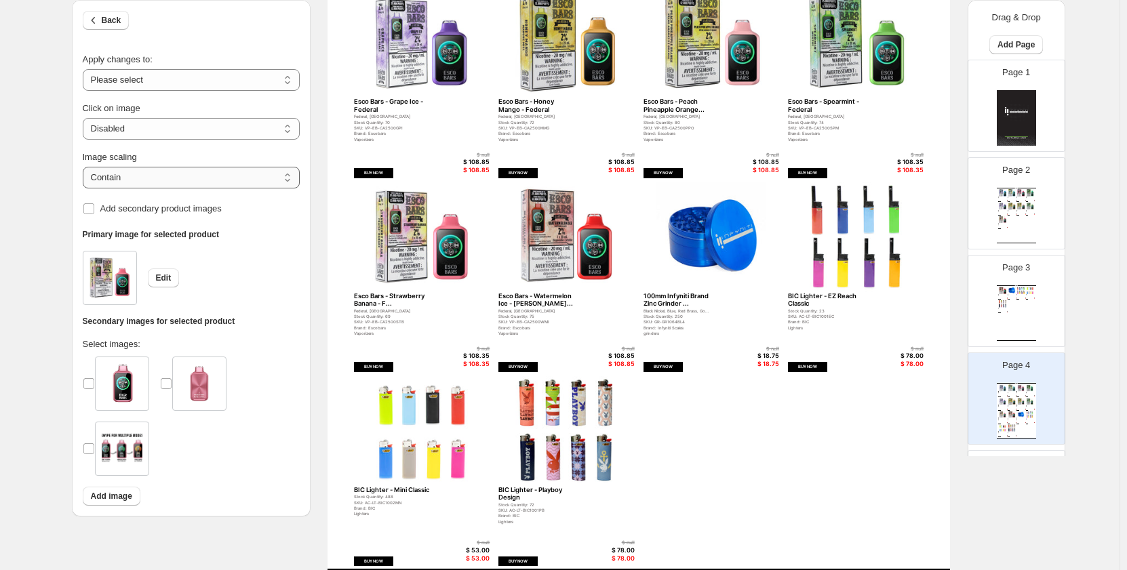
click at [217, 171] on select "***** *******" at bounding box center [191, 178] width 217 height 22
click at [85, 167] on select "***** *******" at bounding box center [191, 178] width 217 height 22
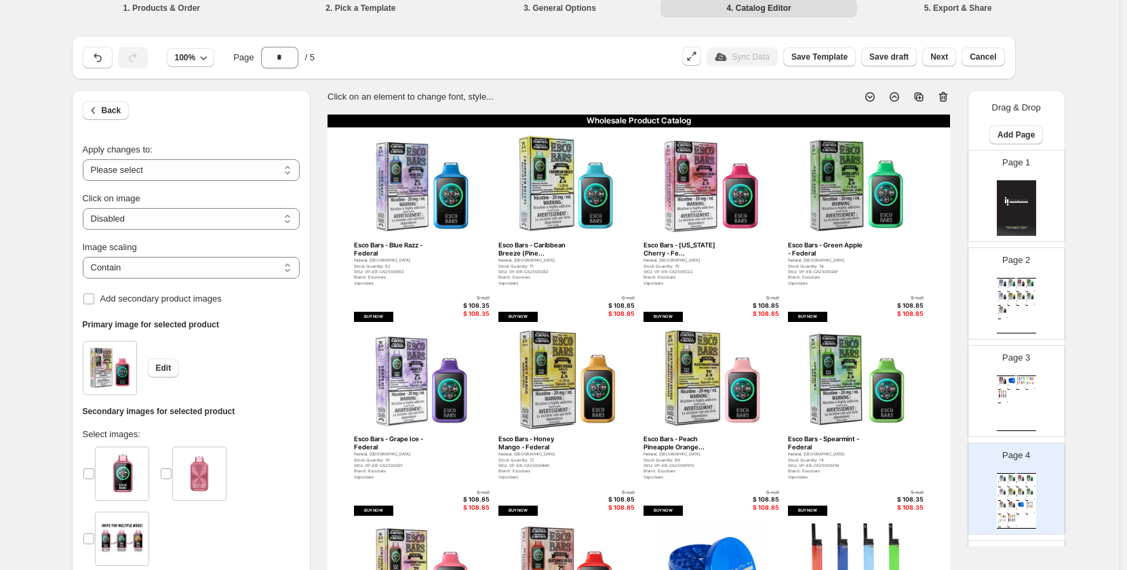
scroll to position [6, 0]
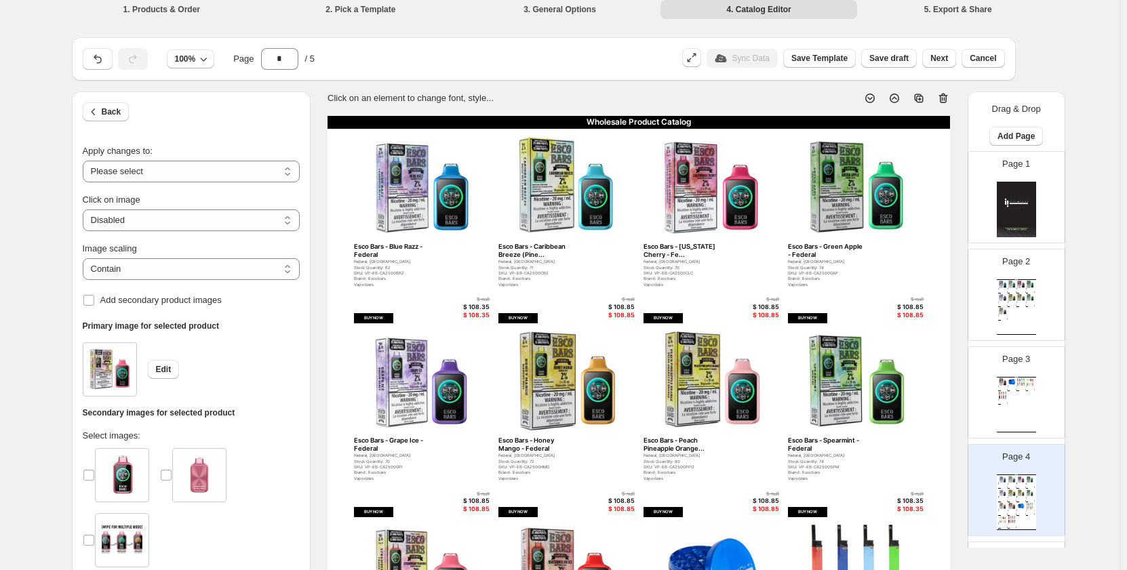
click at [1024, 275] on div "Page 2 Wholesale Product Catalog Esco Bars - Blue Razz - Federal Federal, Ontar…" at bounding box center [1010, 289] width 85 height 91
type input "*"
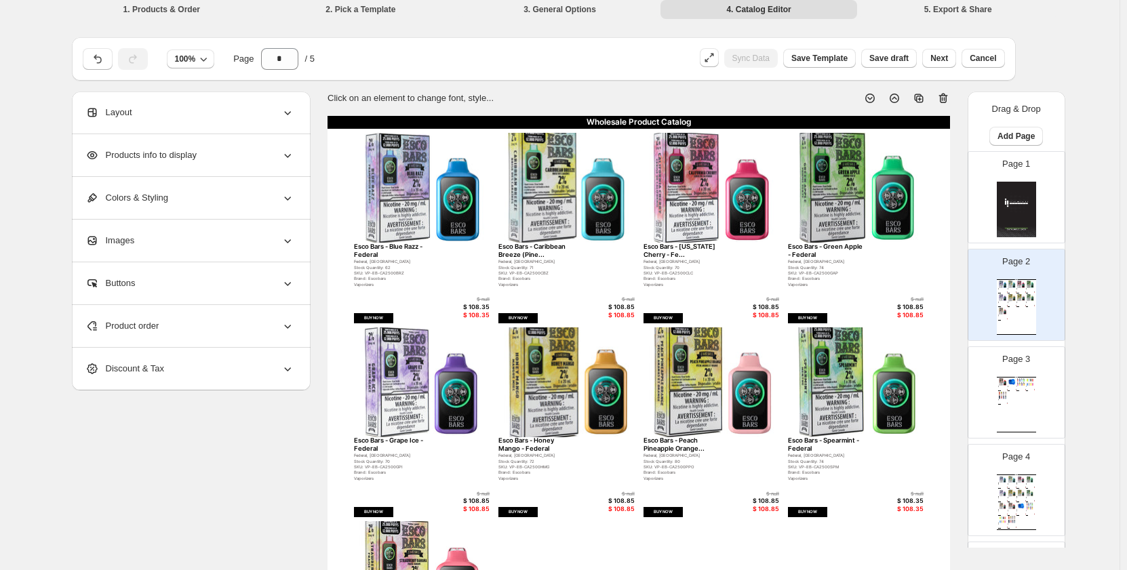
click at [357, 237] on img at bounding box center [422, 188] width 136 height 110
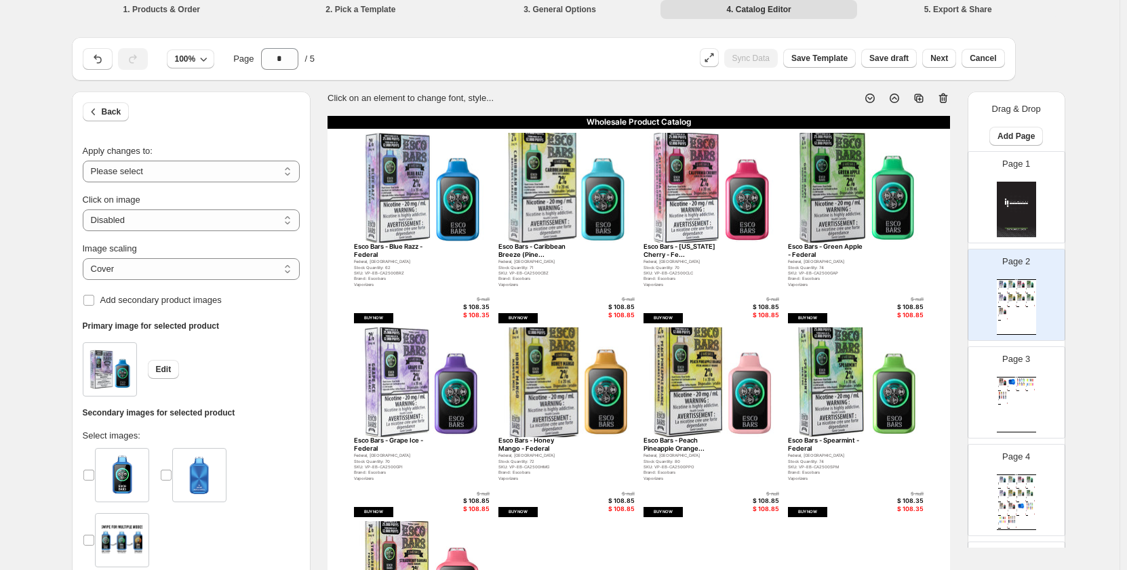
click at [196, 283] on div "Image scaling ***** ******* Cover Add secondary product images" at bounding box center [191, 270] width 217 height 79
drag, startPoint x: 202, startPoint y: 270, endPoint x: 197, endPoint y: 278, distance: 9.8
click at [202, 270] on select "***** *******" at bounding box center [191, 269] width 217 height 22
click at [85, 274] on select "***** *******" at bounding box center [191, 269] width 217 height 22
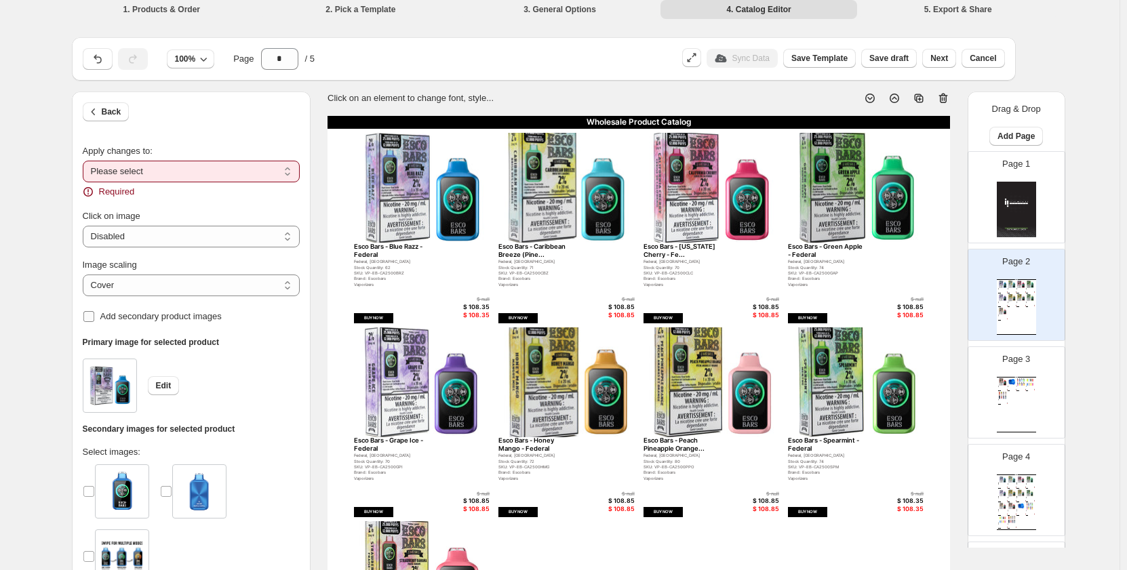
select select "*****"
click at [140, 186] on div "Required" at bounding box center [191, 192] width 217 height 14
drag, startPoint x: 155, startPoint y: 163, endPoint x: 153, endPoint y: 172, distance: 9.7
click at [155, 163] on select "**********" at bounding box center [191, 172] width 217 height 22
select select "**********"
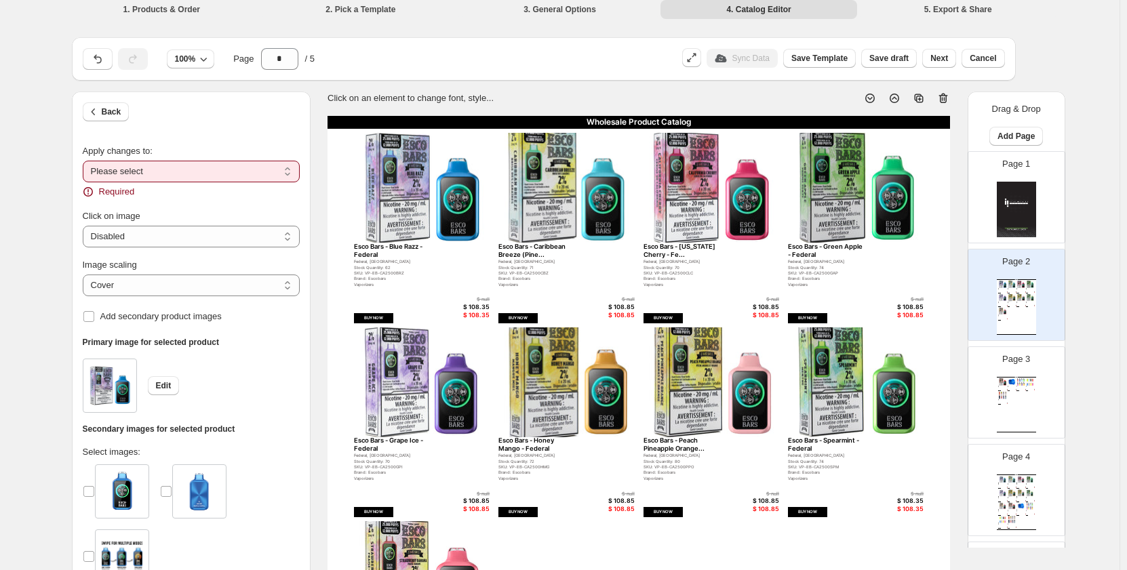
click at [85, 161] on select "**********" at bounding box center [191, 172] width 217 height 22
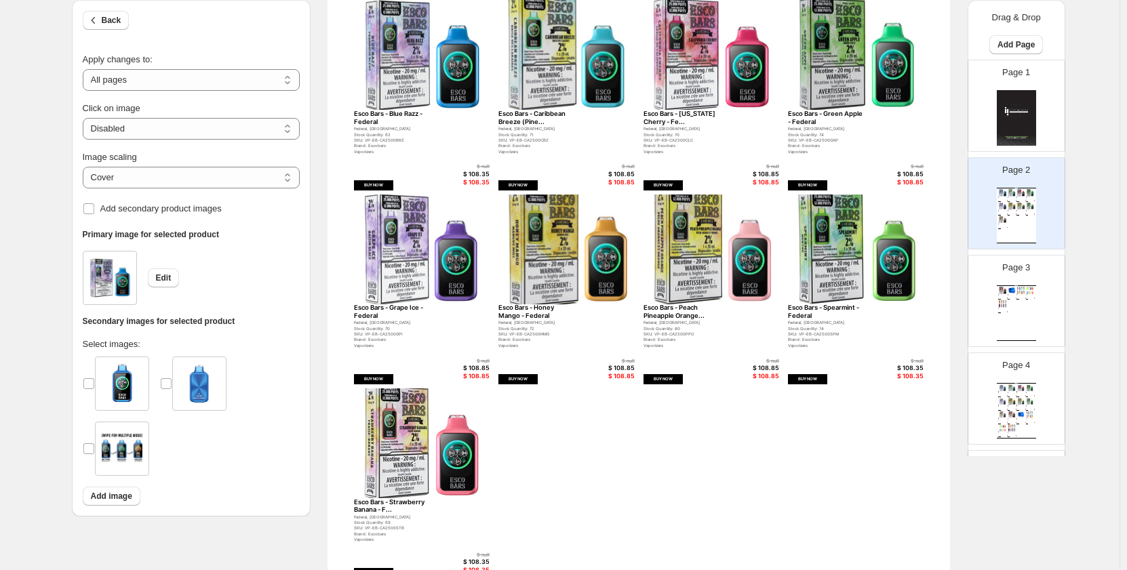
scroll to position [210, 0]
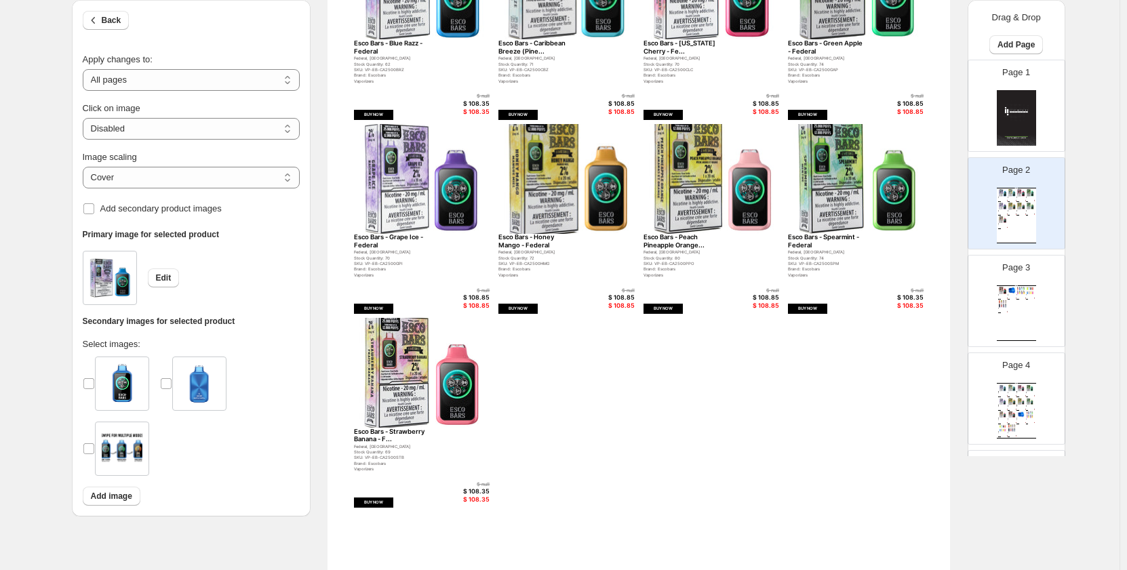
click at [688, 372] on div "Wholesale Product Catalog Esco Bars - Blue Razz - Federal Federal, Ontario Stoc…" at bounding box center [639, 316] width 623 height 806
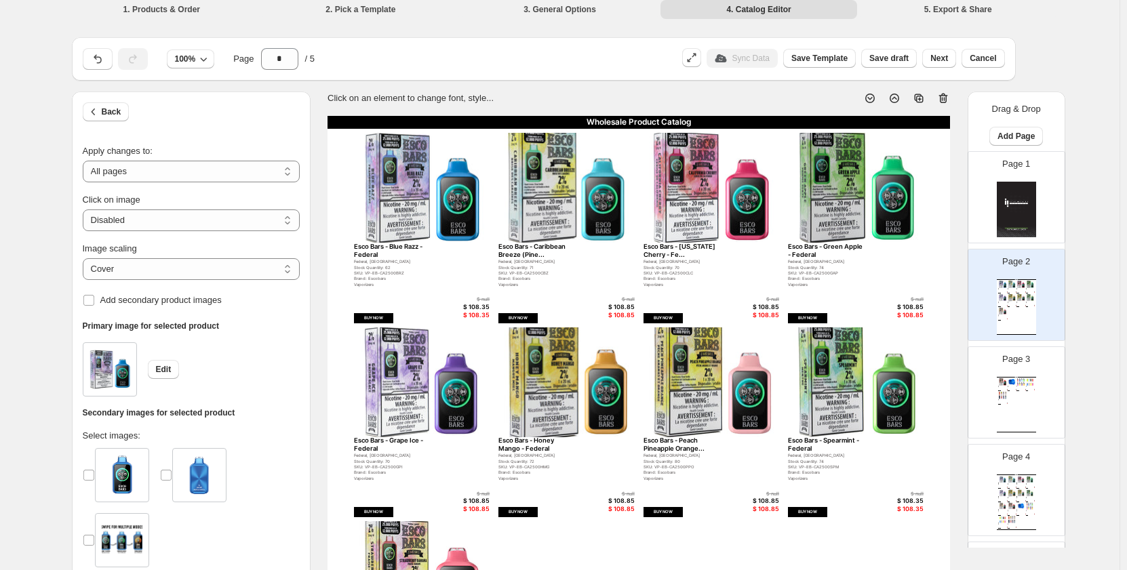
scroll to position [121, 0]
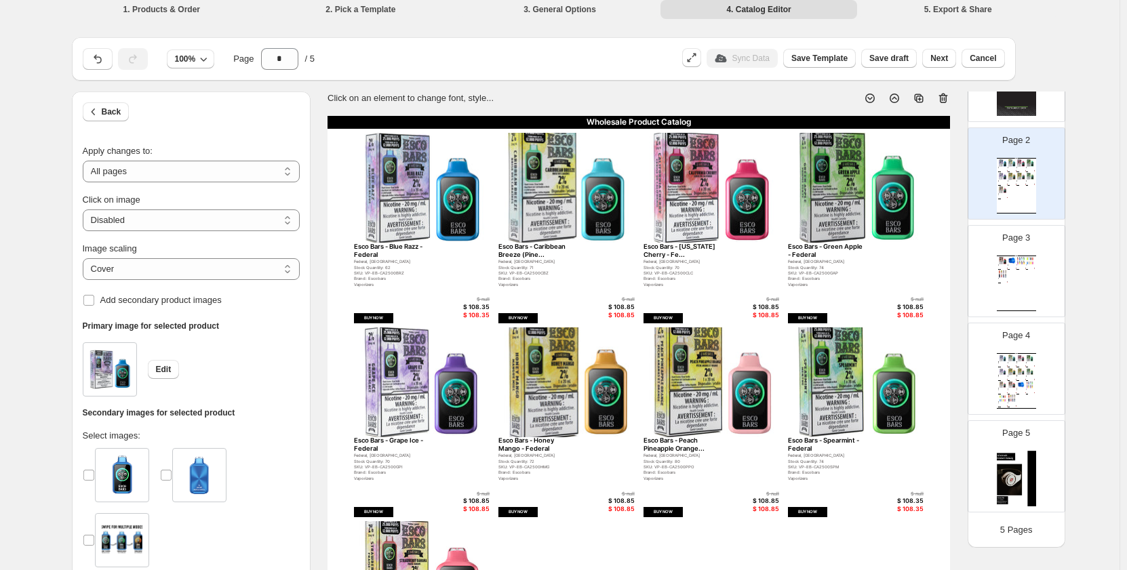
click at [1012, 510] on div "Page 5" at bounding box center [1016, 466] width 96 height 91
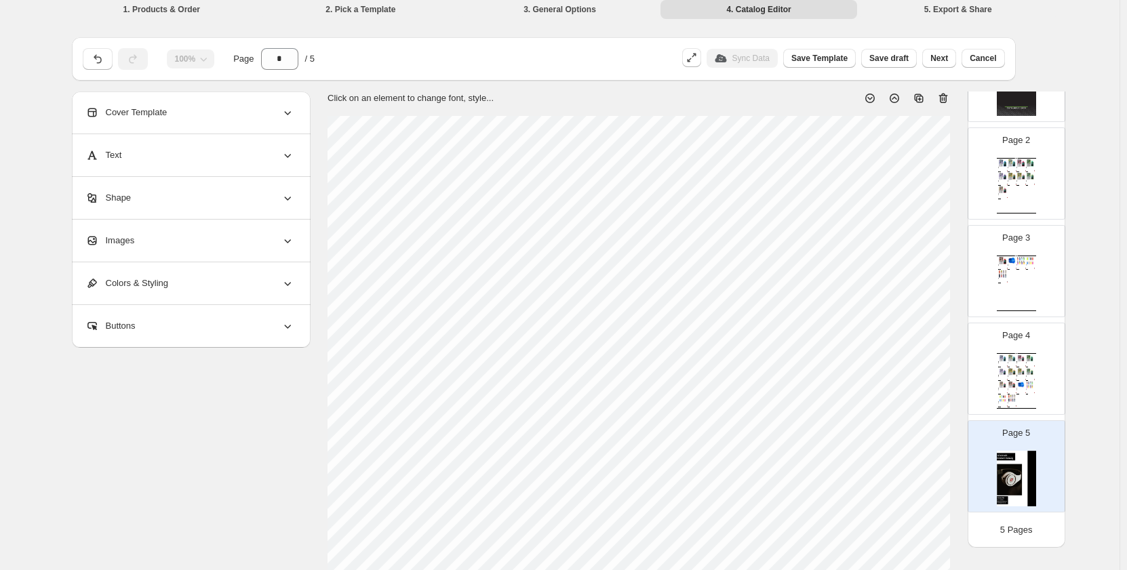
click at [1020, 380] on div "Wholesale Product Catalog Esco Bars - Blue Razz - Federal Federal, Ontario Stoc…" at bounding box center [1016, 381] width 39 height 56
type input "*"
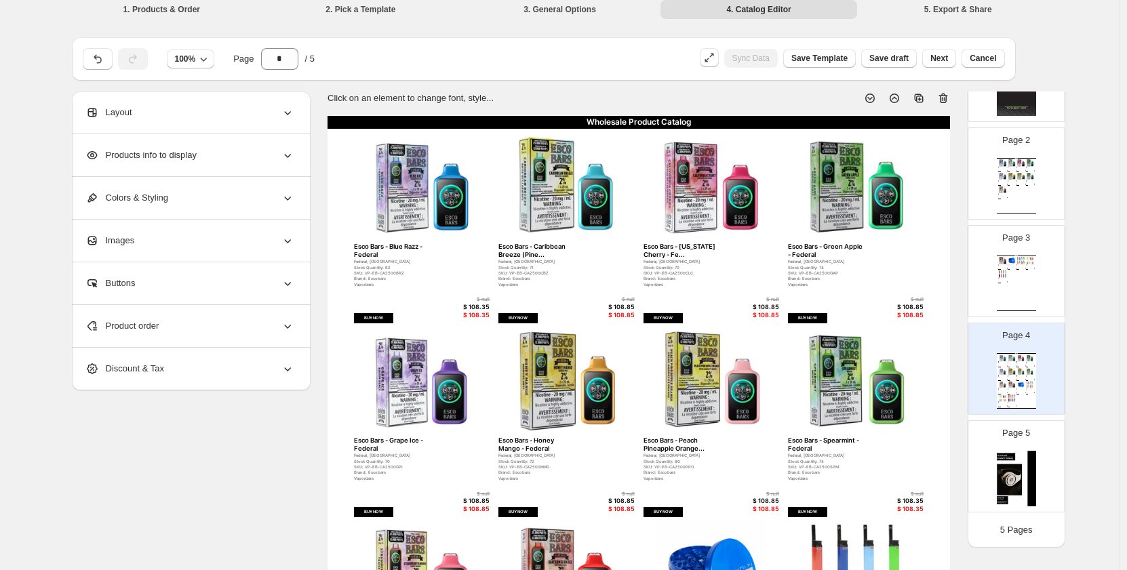
click at [396, 205] on img at bounding box center [422, 188] width 136 height 110
select select "*******"
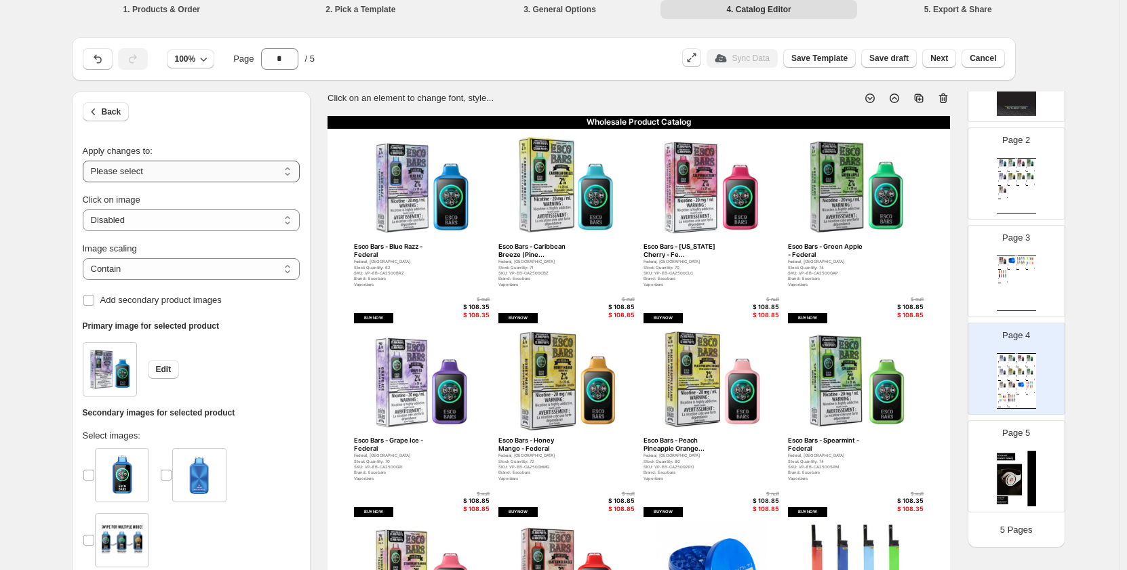
click at [240, 169] on select "**********" at bounding box center [191, 172] width 217 height 22
select select "**********"
click at [85, 161] on select "**********" at bounding box center [191, 172] width 217 height 22
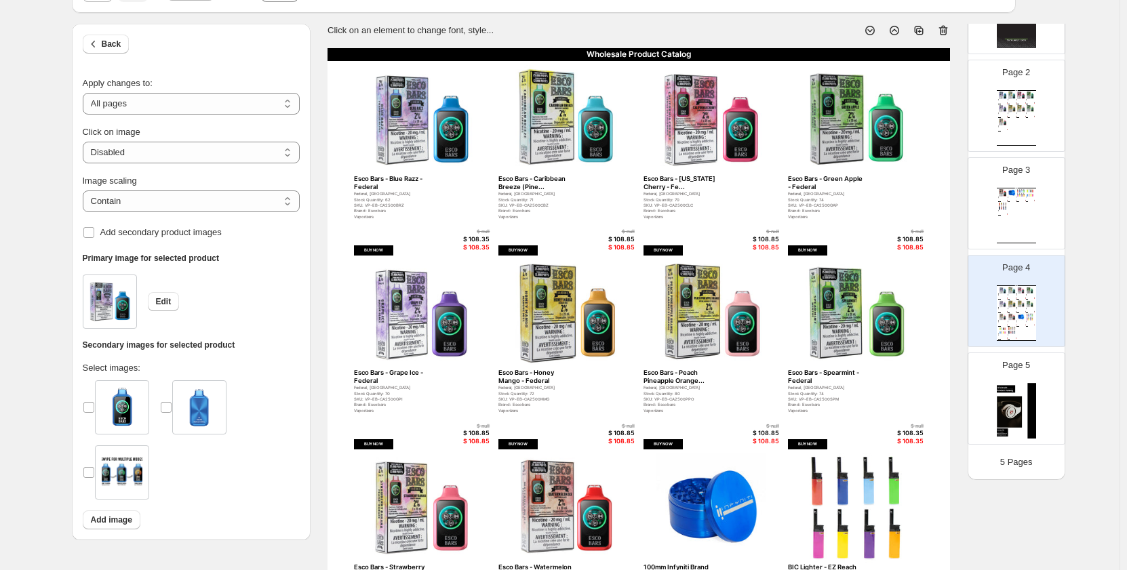
click at [1013, 410] on img at bounding box center [1016, 411] width 39 height 56
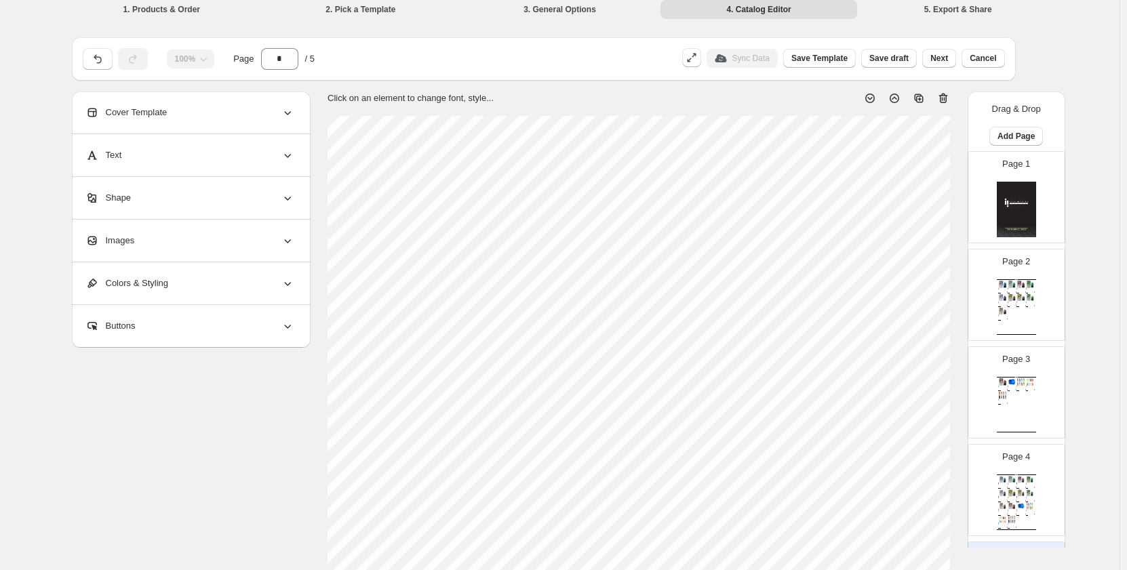
scroll to position [121, 0]
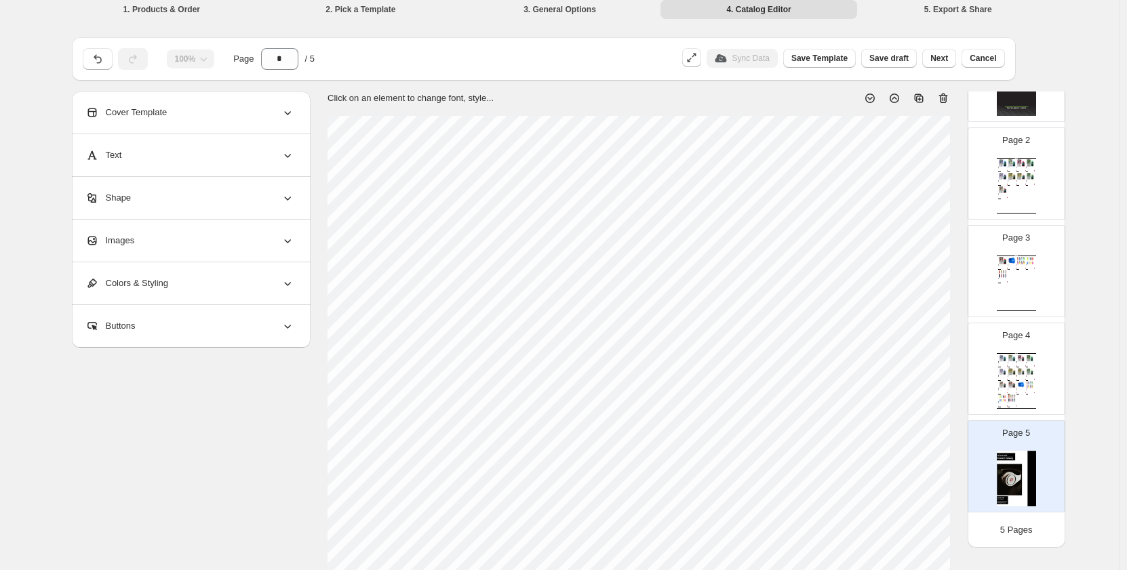
click at [1003, 491] on img at bounding box center [1016, 479] width 39 height 56
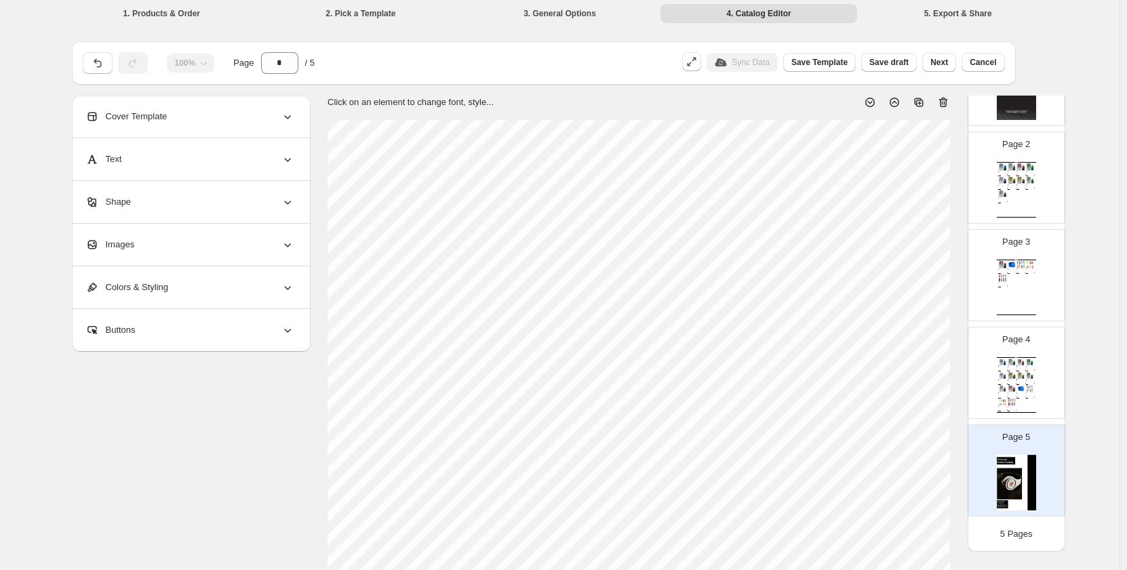
scroll to position [0, 0]
click at [1004, 191] on div "$ 108.85" at bounding box center [1005, 191] width 3 height 1
type input "*"
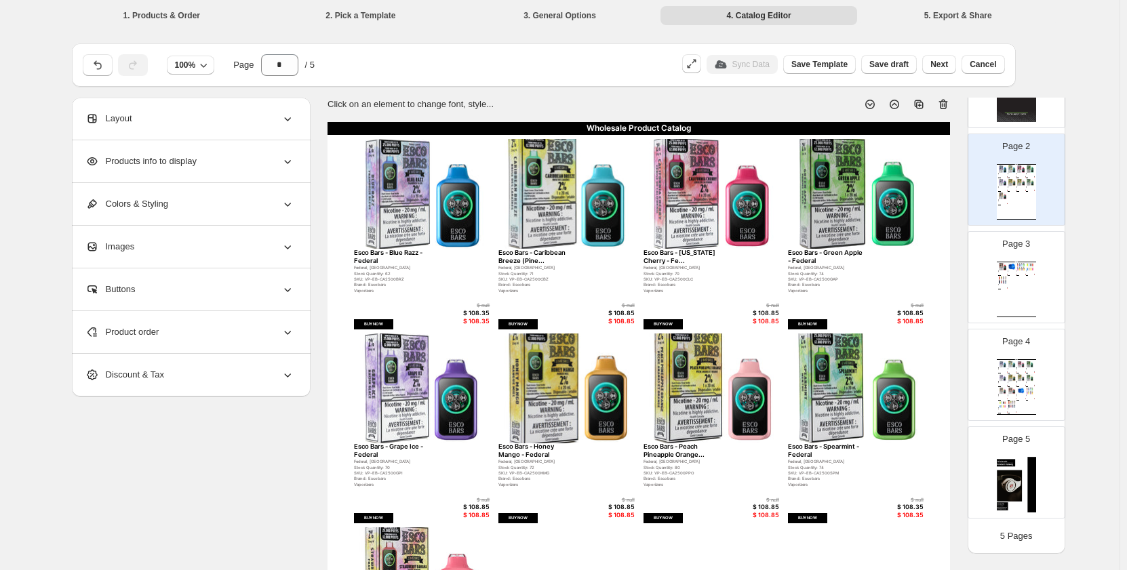
click at [243, 227] on div "Images" at bounding box center [189, 247] width 209 height 42
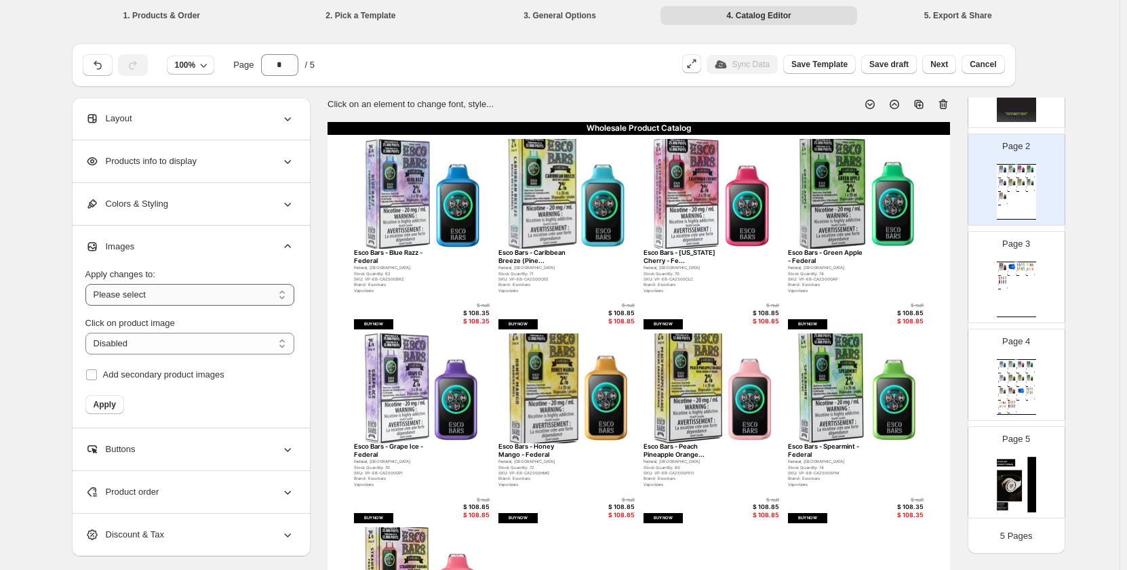
click at [176, 291] on select "**********" at bounding box center [189, 295] width 209 height 22
select select "**********"
click at [88, 284] on select "**********" at bounding box center [189, 295] width 209 height 22
click at [158, 349] on select "**********" at bounding box center [189, 344] width 209 height 22
click at [195, 325] on div "Click on product image" at bounding box center [189, 324] width 209 height 14
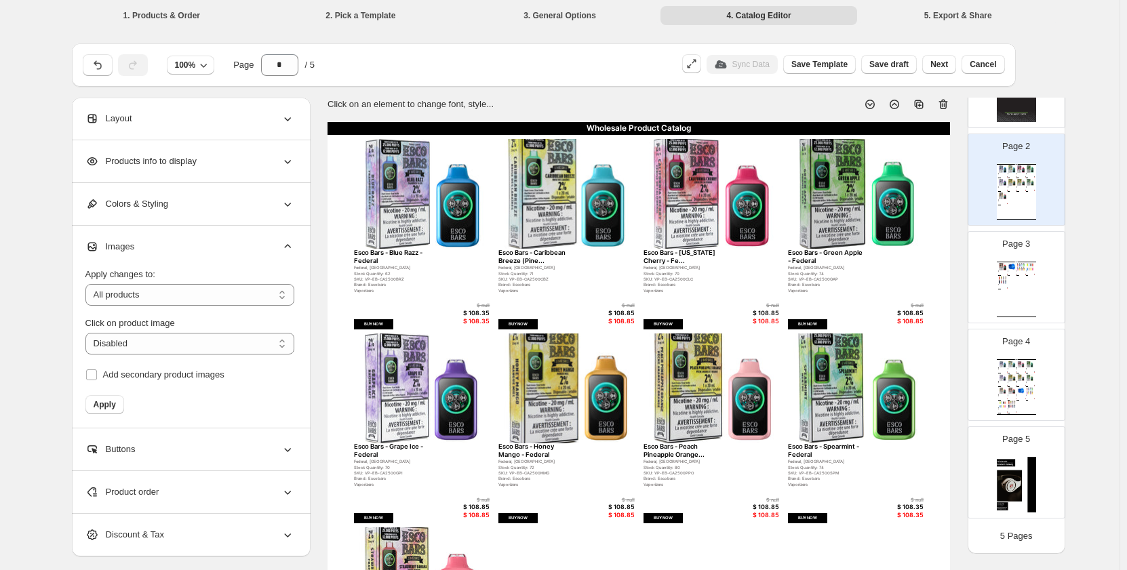
click at [399, 399] on img at bounding box center [422, 389] width 136 height 110
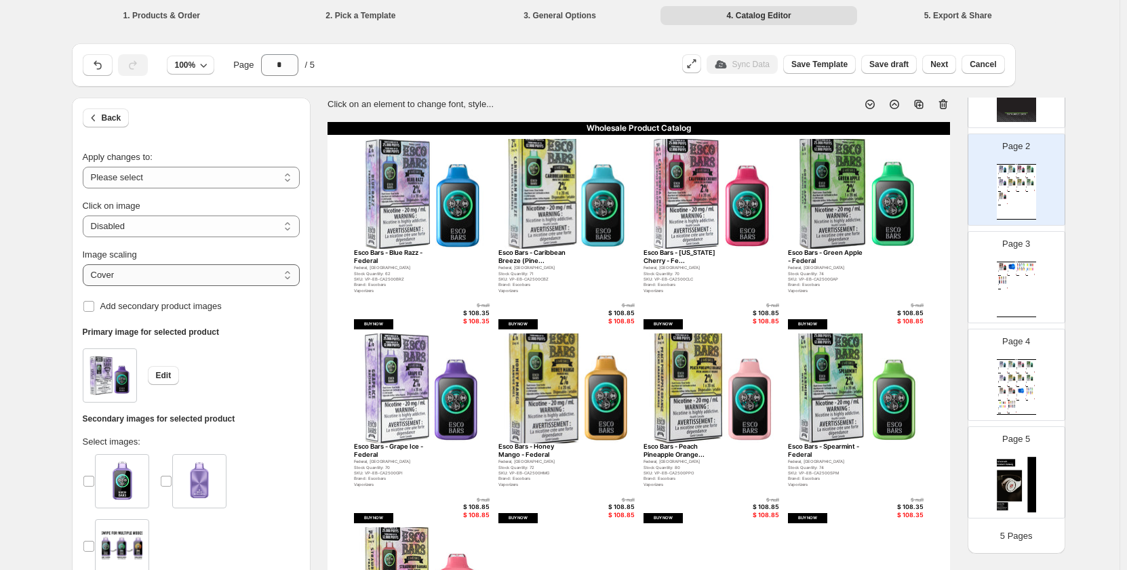
click at [178, 276] on select "***** *******" at bounding box center [191, 275] width 217 height 22
click at [85, 280] on select "***** *******" at bounding box center [191, 275] width 217 height 22
select select "*****"
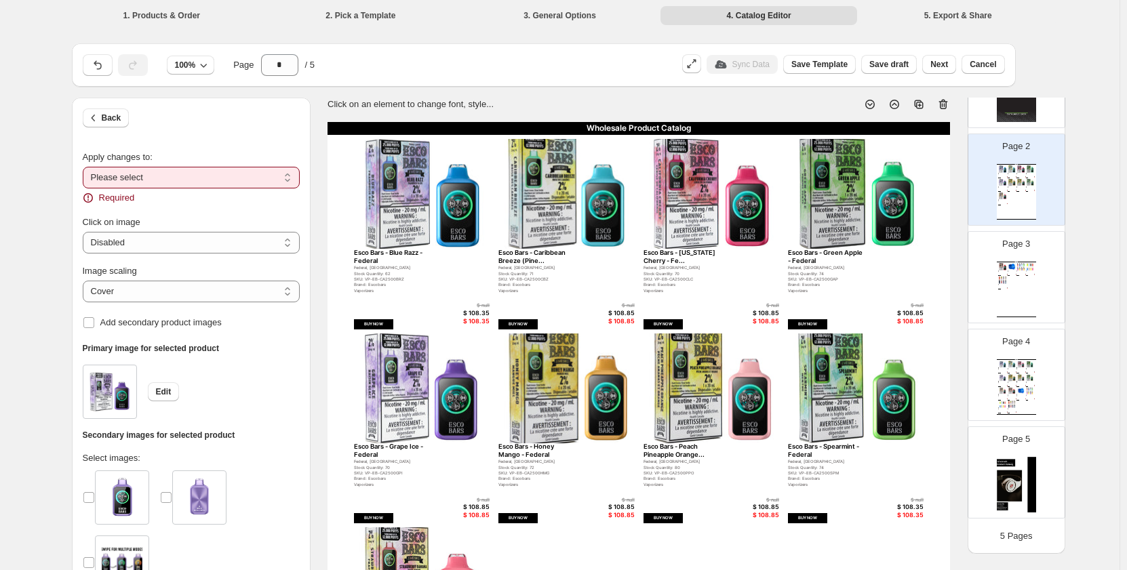
click at [174, 177] on select "**********" at bounding box center [191, 178] width 217 height 22
select select "**********"
click at [85, 167] on select "**********" at bounding box center [191, 178] width 217 height 22
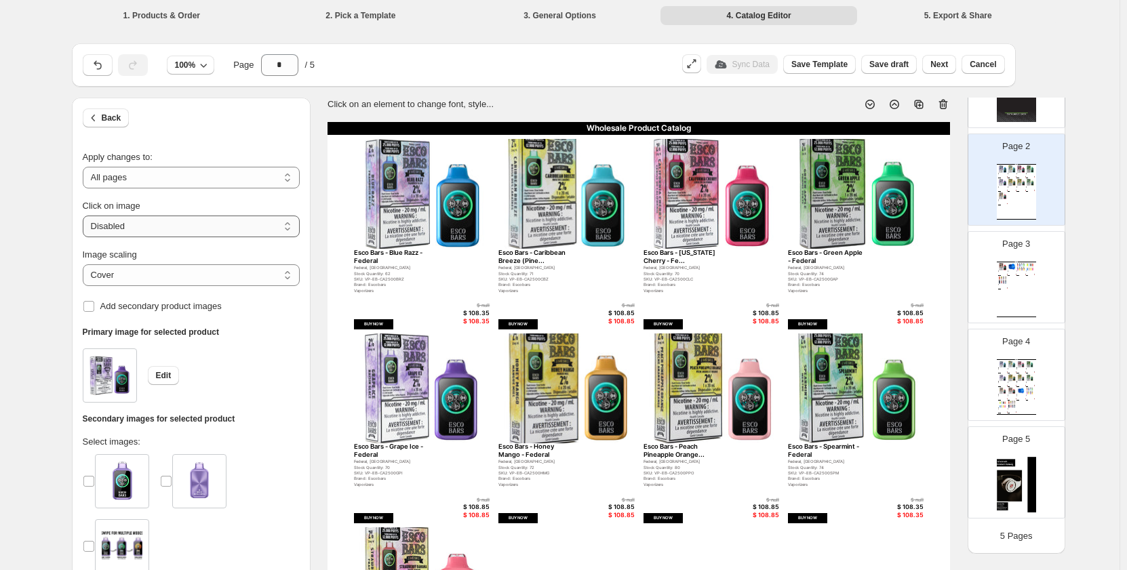
click at [235, 227] on select "**********" at bounding box center [191, 227] width 217 height 22
click at [238, 232] on select "**********" at bounding box center [191, 227] width 217 height 22
click at [239, 269] on select "***** *******" at bounding box center [191, 275] width 217 height 22
select select "*******"
click at [85, 264] on select "***** *******" at bounding box center [191, 275] width 217 height 22
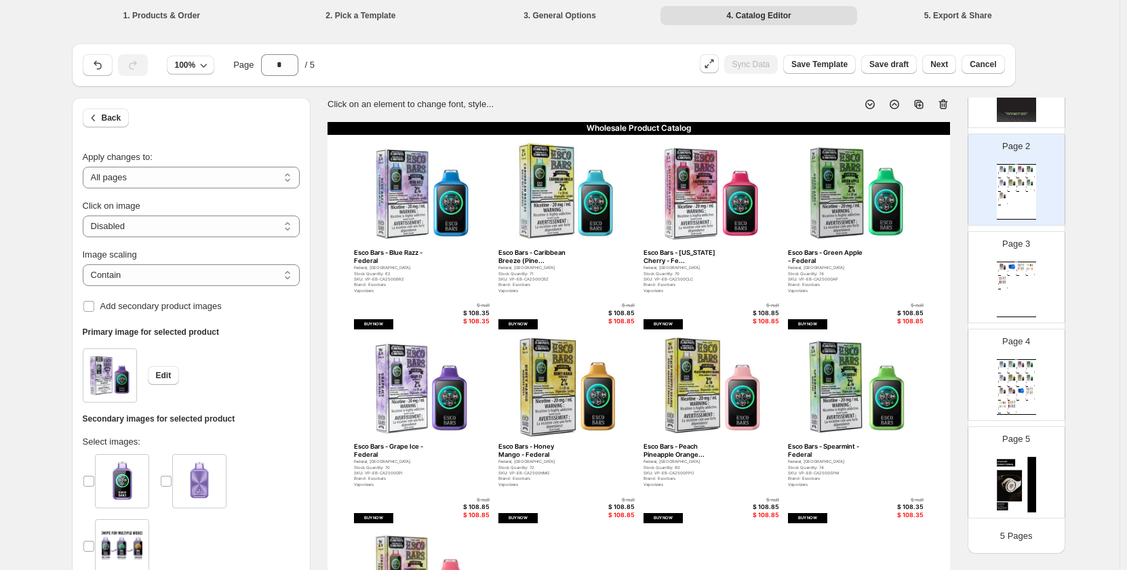
click at [1012, 276] on div "Wholesale Product Catalog Esco Bars - Watermelon Ice - Feder... Federal, Ontari…" at bounding box center [1016, 290] width 39 height 56
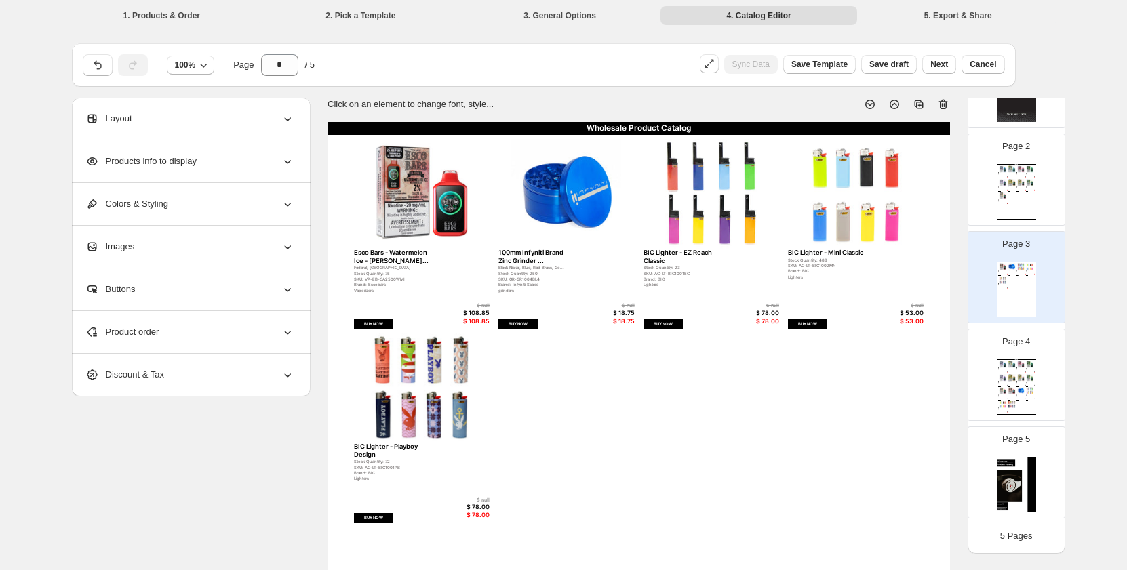
click at [1017, 393] on img at bounding box center [1021, 390] width 9 height 7
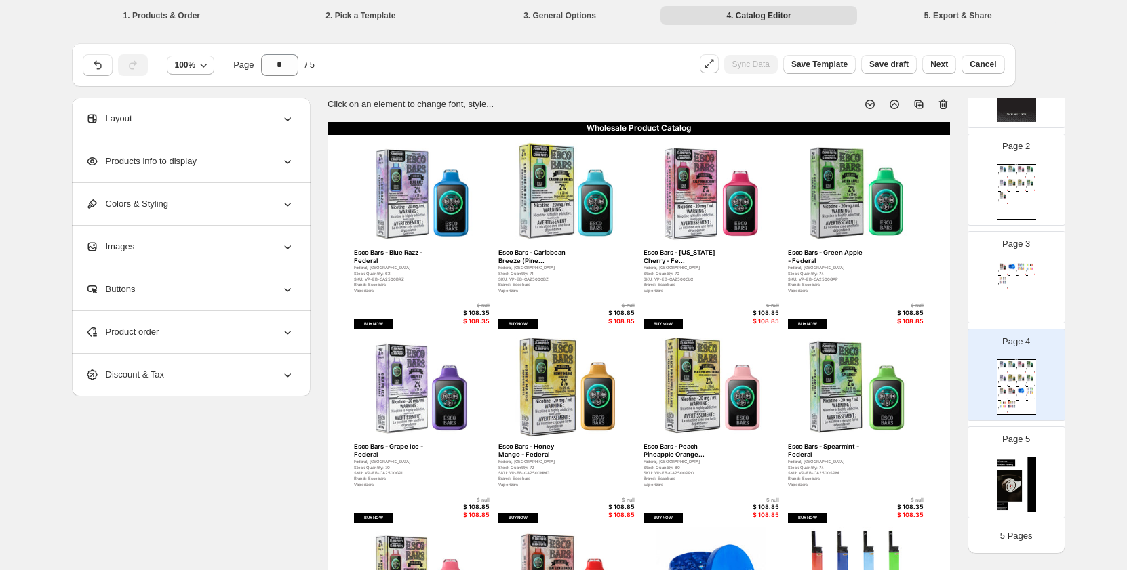
click at [997, 177] on div "Wholesale Product Catalog Esco Bars - Blue Razz - Federal Federal, Ontario Stoc…" at bounding box center [1016, 192] width 39 height 56
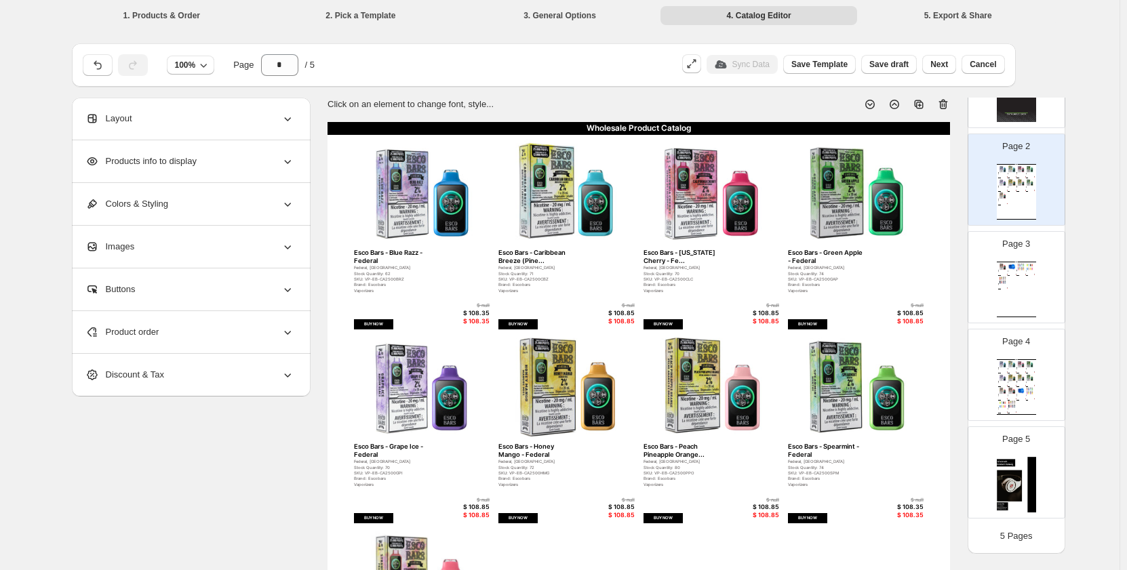
click at [1029, 304] on div "Wholesale Product Catalog Esco Bars - Watermelon Ice - Feder... Federal, Ontari…" at bounding box center [1016, 290] width 39 height 56
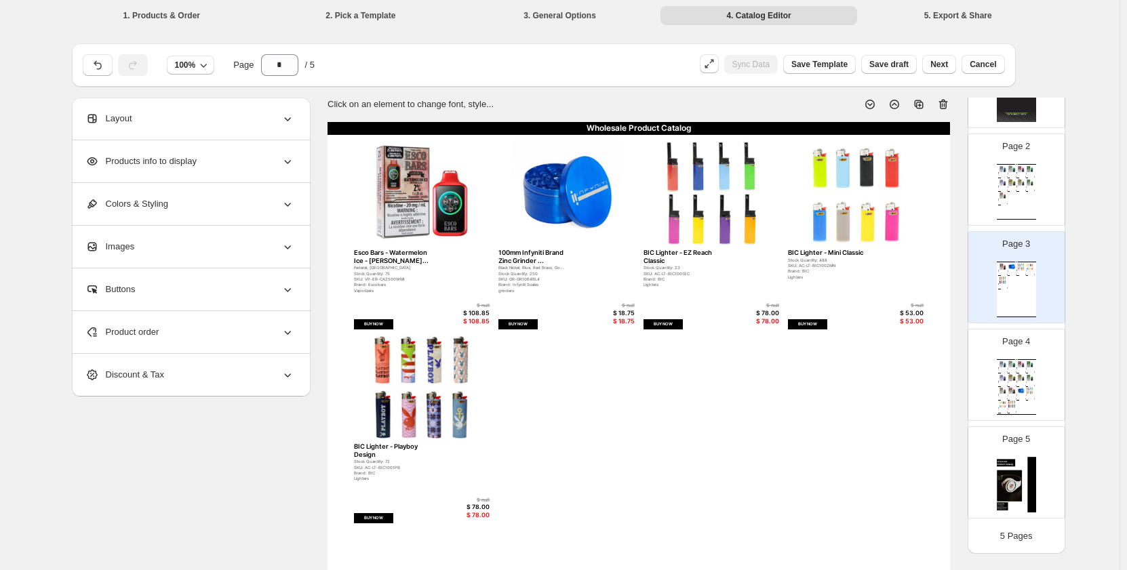
click at [1012, 374] on img at bounding box center [1012, 377] width 9 height 7
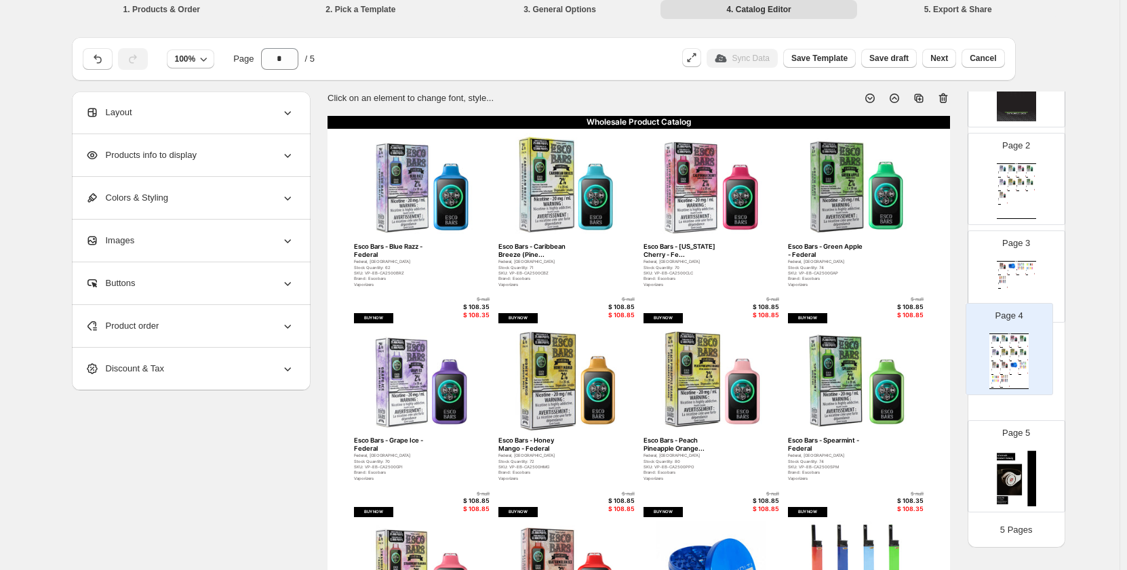
scroll to position [116, 0]
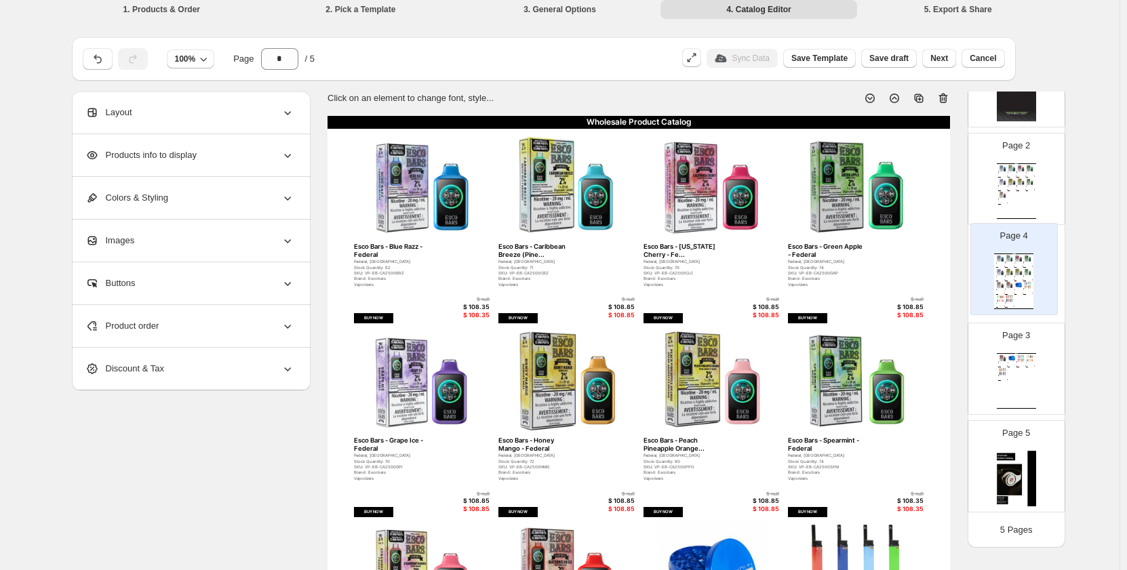
drag, startPoint x: 1002, startPoint y: 318, endPoint x: 1009, endPoint y: 252, distance: 66.8
click at [1009, 252] on div "Page 1 Page 2 Wholesale Product Catalog Esco Bars - Blue Razz - Federal Federal…" at bounding box center [1017, 276] width 98 height 483
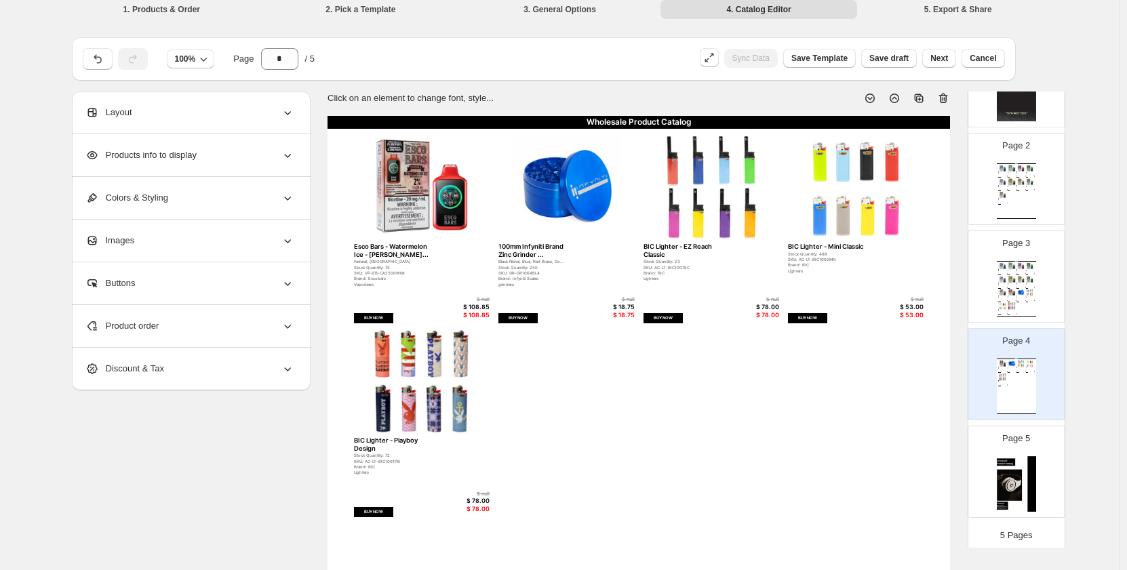
click at [1027, 201] on div "Wholesale Product Catalog Esco Bars - Blue Razz - Federal Federal, Ontario Stoc…" at bounding box center [1016, 191] width 39 height 56
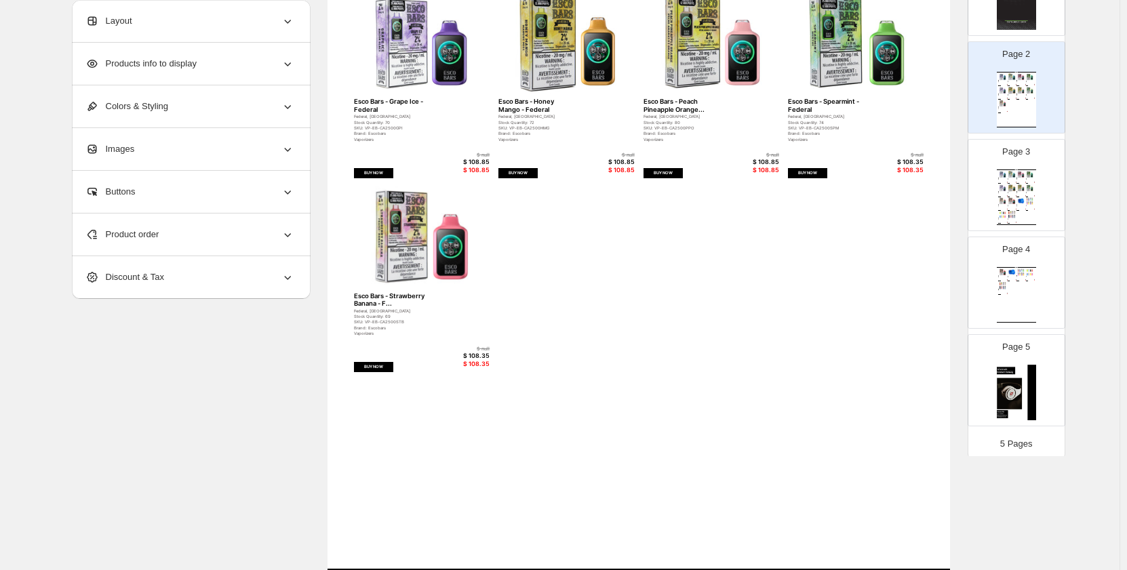
scroll to position [0, 0]
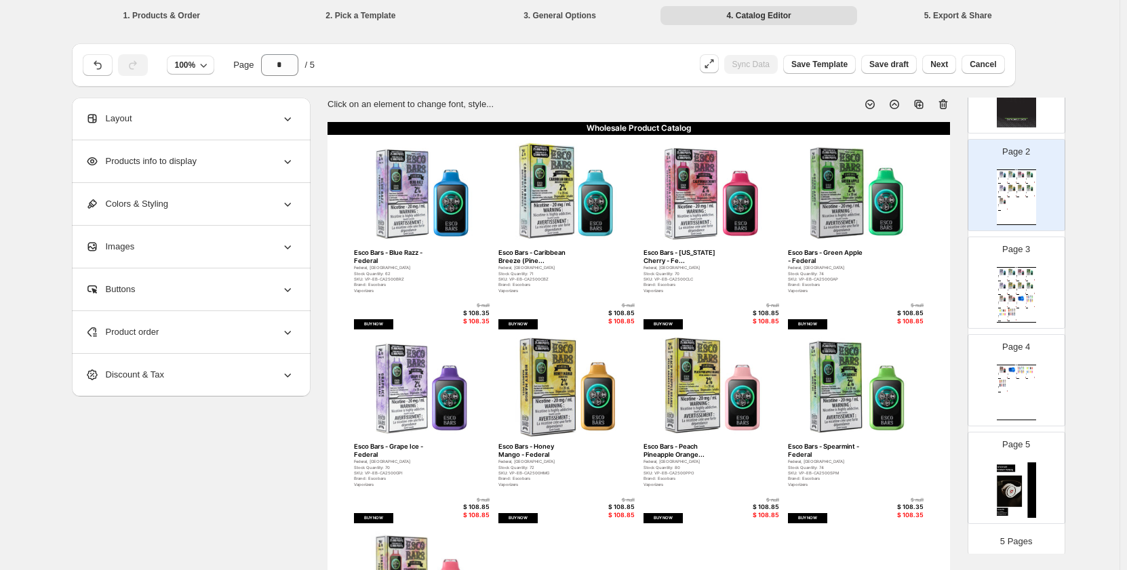
click at [1002, 213] on div "Wholesale Product Catalog Esco Bars - Blue Razz - Federal Federal, Ontario Stoc…" at bounding box center [1016, 198] width 39 height 56
click at [997, 287] on div "Wholesale Product Catalog Esco Bars - Blue Razz - Federal Federal, Ontario Stoc…" at bounding box center [1016, 295] width 39 height 56
type input "*"
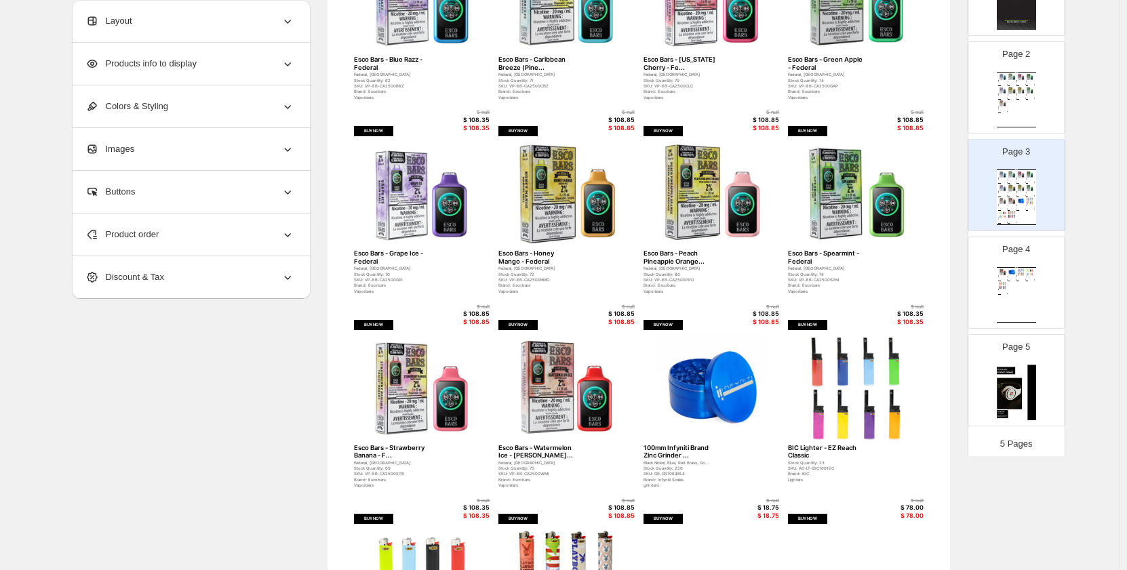
scroll to position [407, 0]
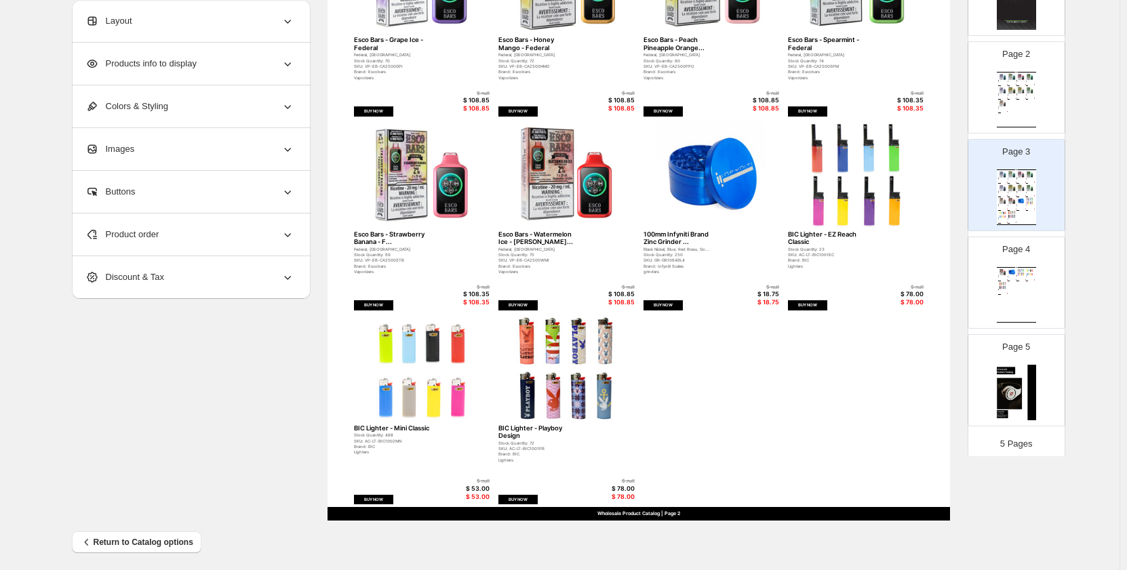
click at [632, 208] on img at bounding box center [566, 176] width 136 height 110
select select "*******"
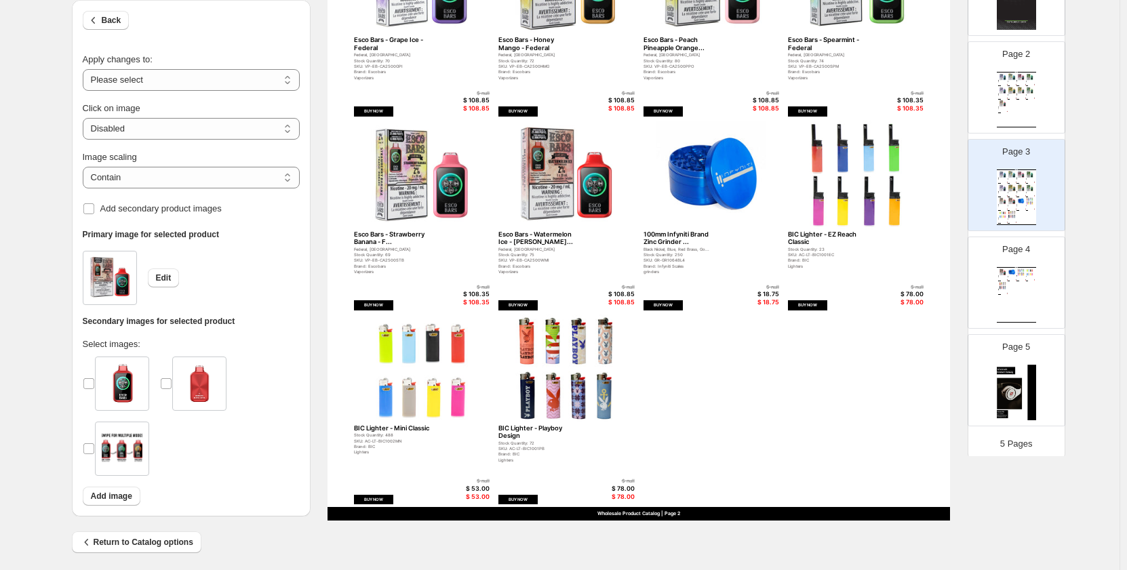
click at [698, 211] on img at bounding box center [712, 176] width 136 height 110
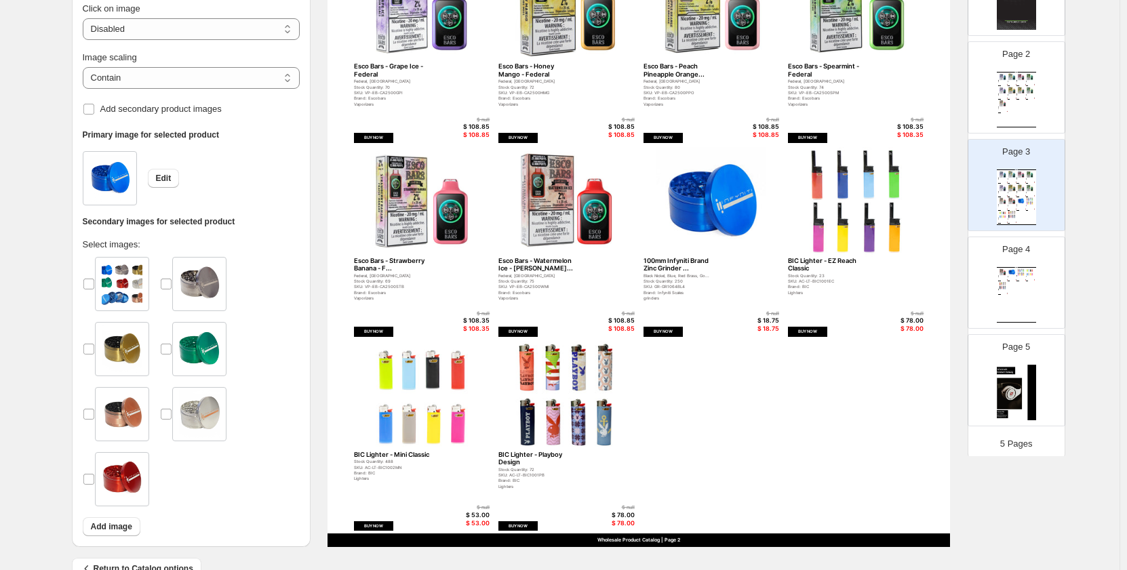
scroll to position [413, 0]
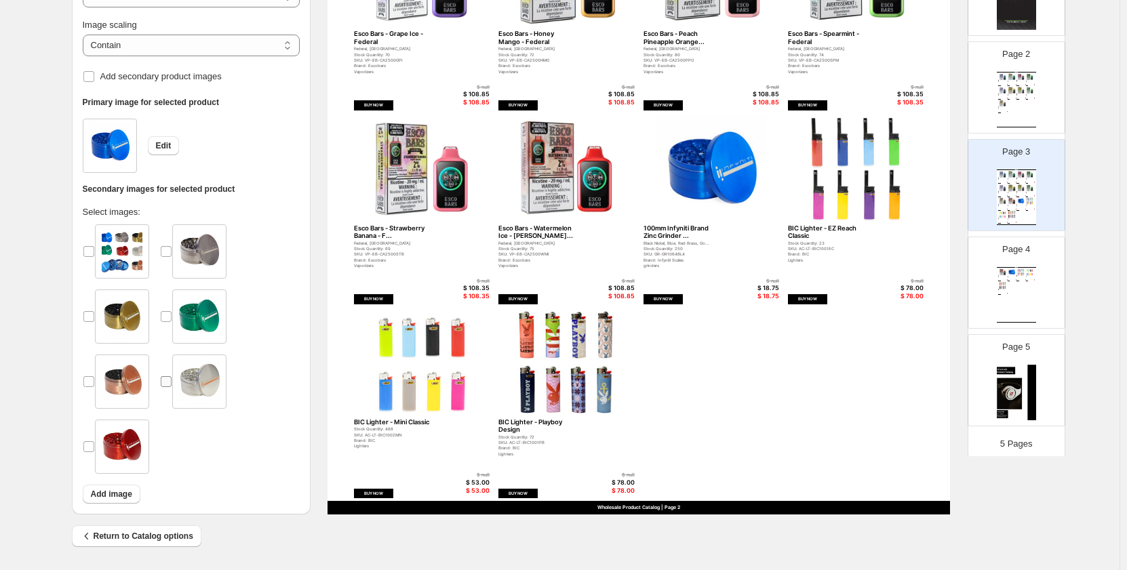
click at [172, 376] on span at bounding box center [166, 382] width 12 height 12
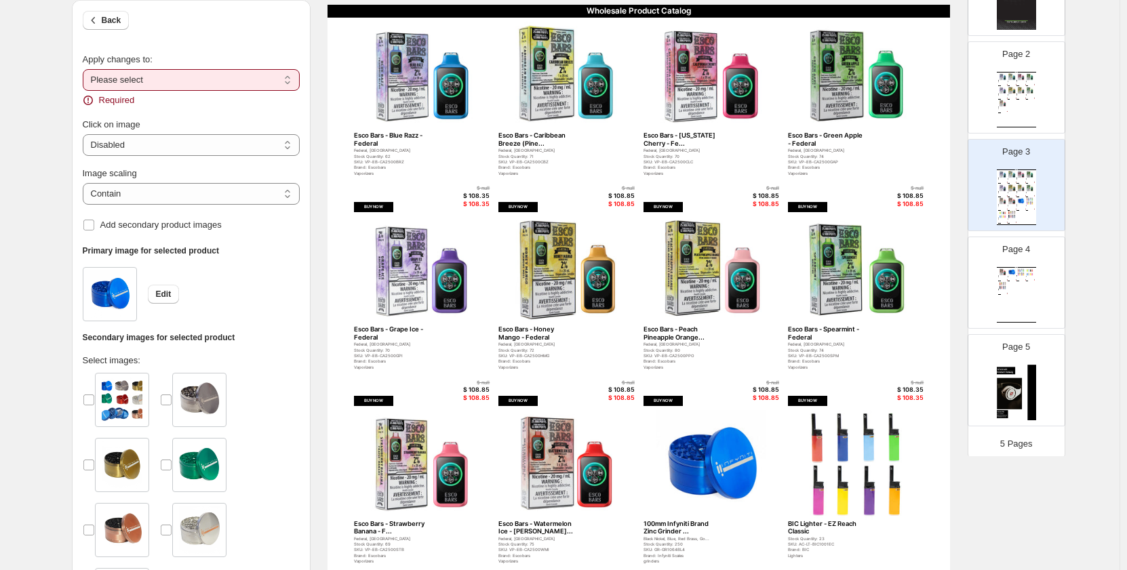
scroll to position [0, 0]
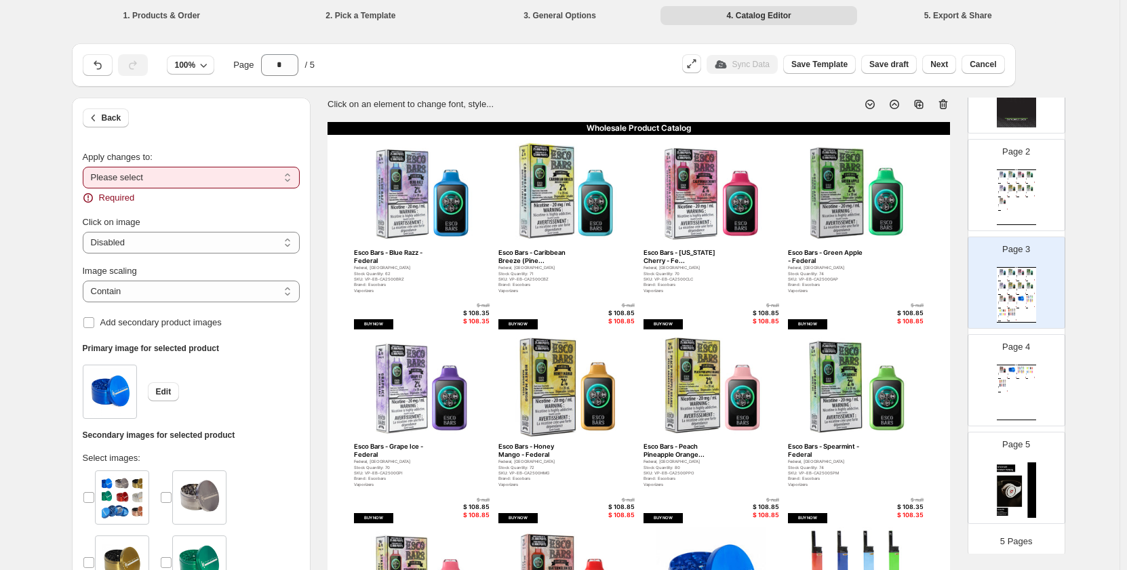
click at [164, 188] on div "**********" at bounding box center [191, 178] width 217 height 54
click at [167, 181] on select "**********" at bounding box center [191, 178] width 217 height 22
click at [85, 167] on select "**********" at bounding box center [191, 178] width 217 height 22
click at [163, 189] on div "**********" at bounding box center [191, 178] width 217 height 54
click at [163, 178] on select "**********" at bounding box center [191, 178] width 217 height 22
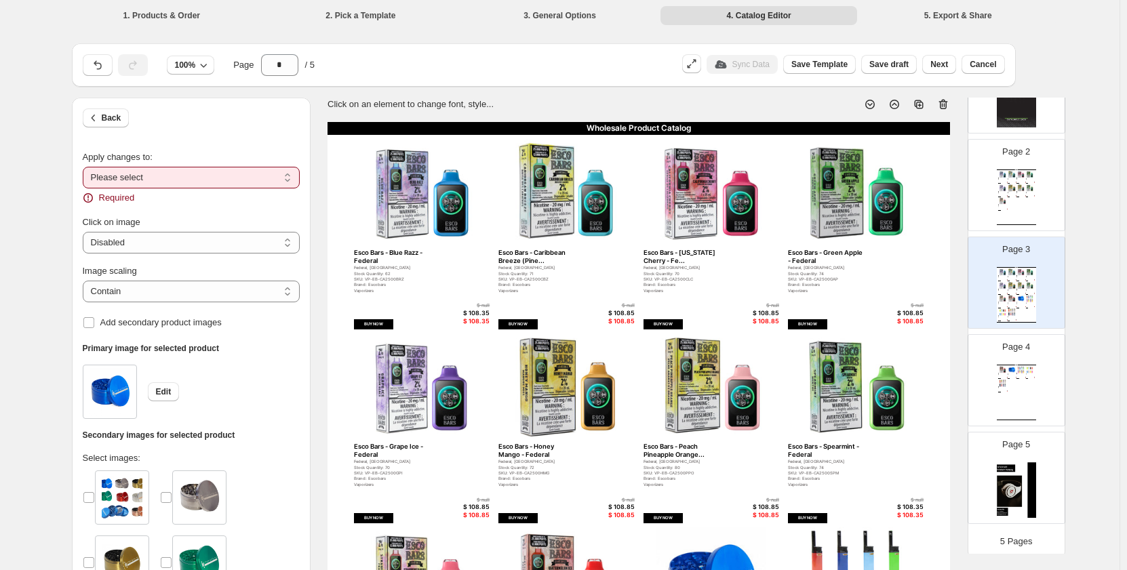
select select "**********"
click at [85, 167] on select "**********" at bounding box center [191, 178] width 217 height 22
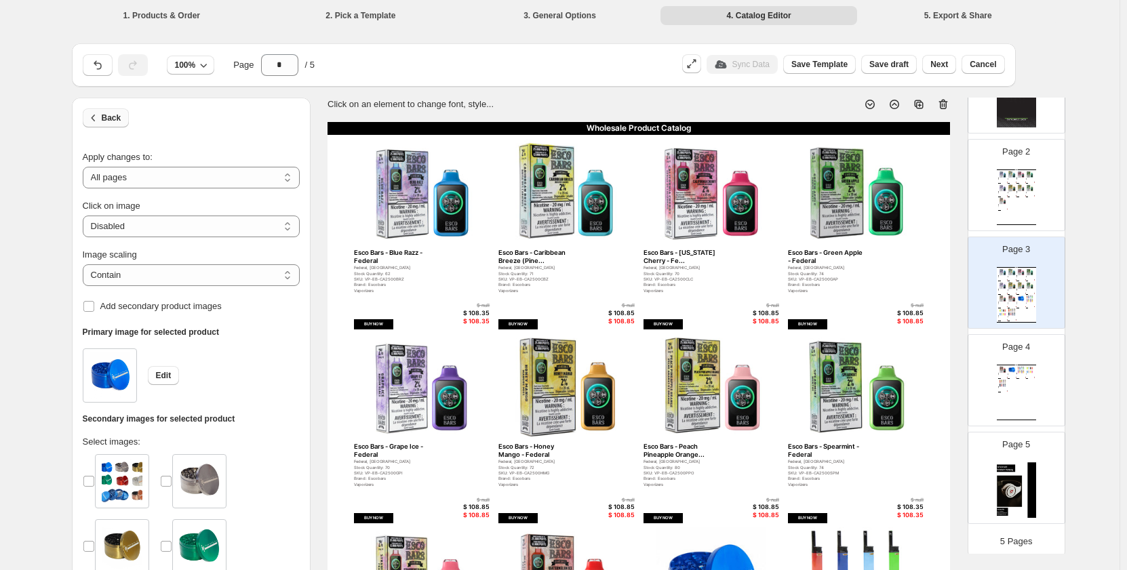
click at [116, 109] on button "Back" at bounding box center [106, 118] width 47 height 19
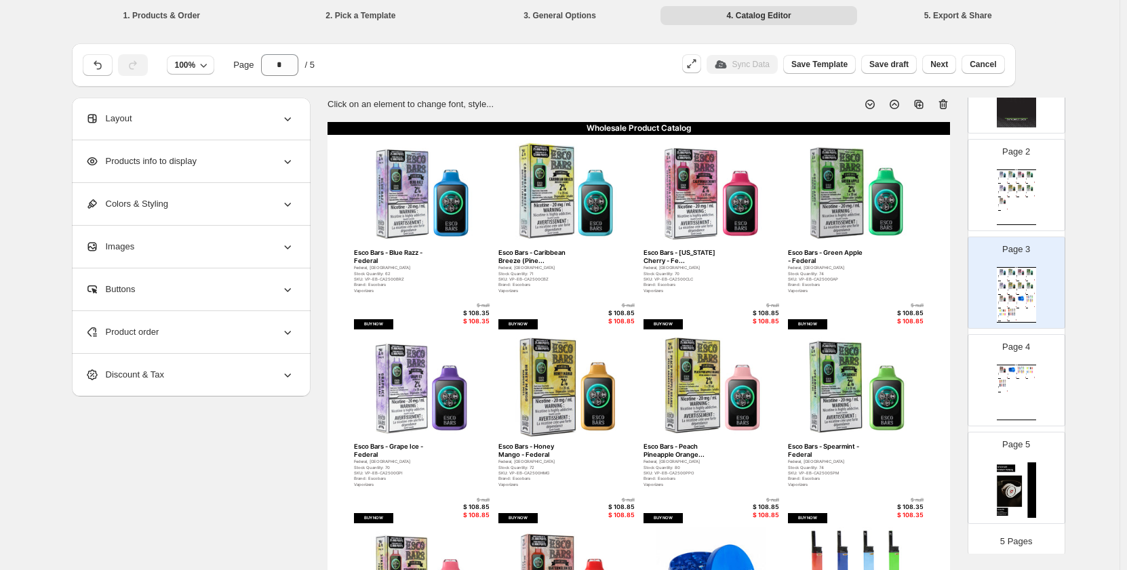
click at [155, 332] on span "Product order" at bounding box center [122, 333] width 74 height 14
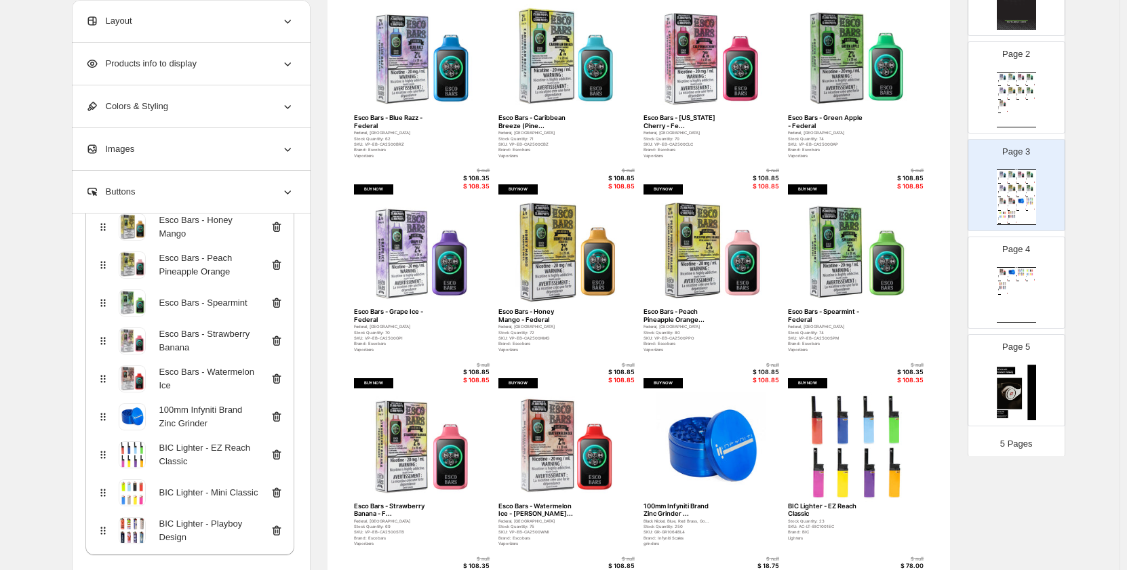
scroll to position [413, 0]
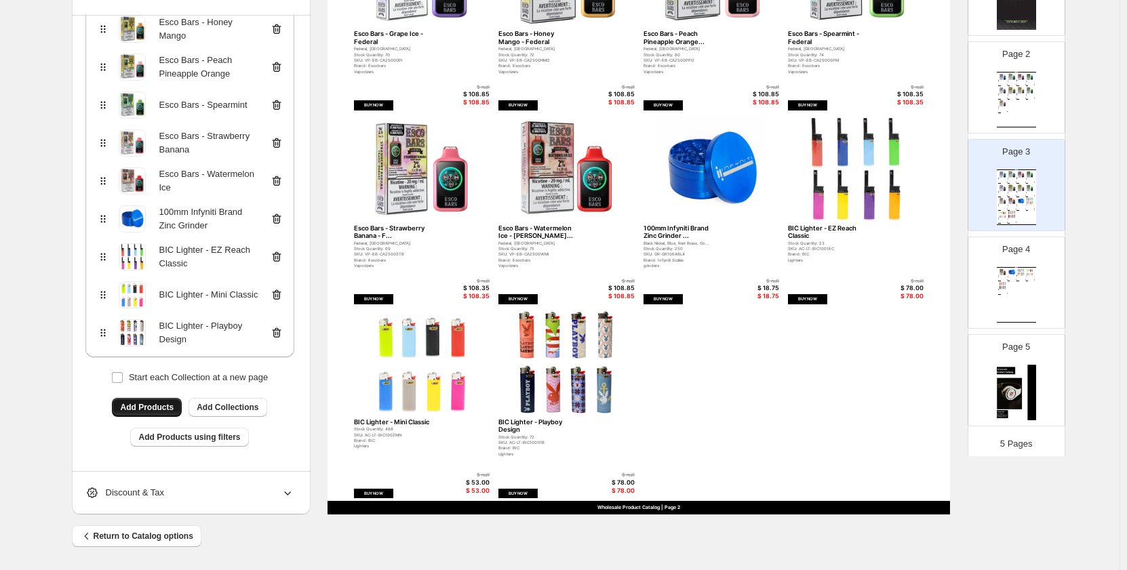
click at [159, 409] on span "Add Products" at bounding box center [147, 407] width 54 height 11
click at [225, 406] on span "Add Collections" at bounding box center [228, 407] width 62 height 11
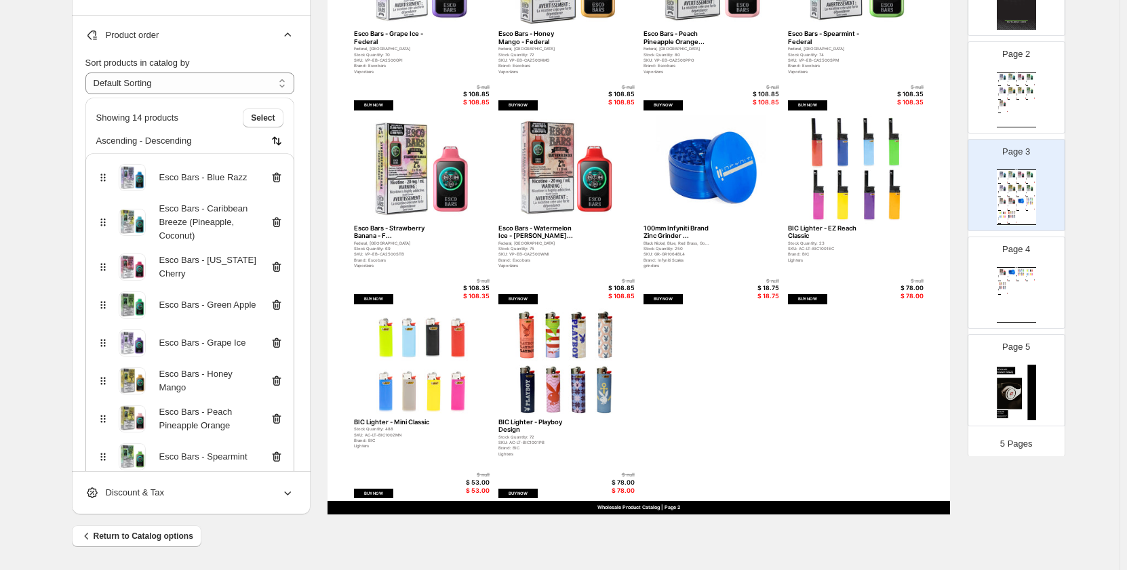
scroll to position [0, 0]
click at [264, 122] on span "Select" at bounding box center [263, 119] width 24 height 11
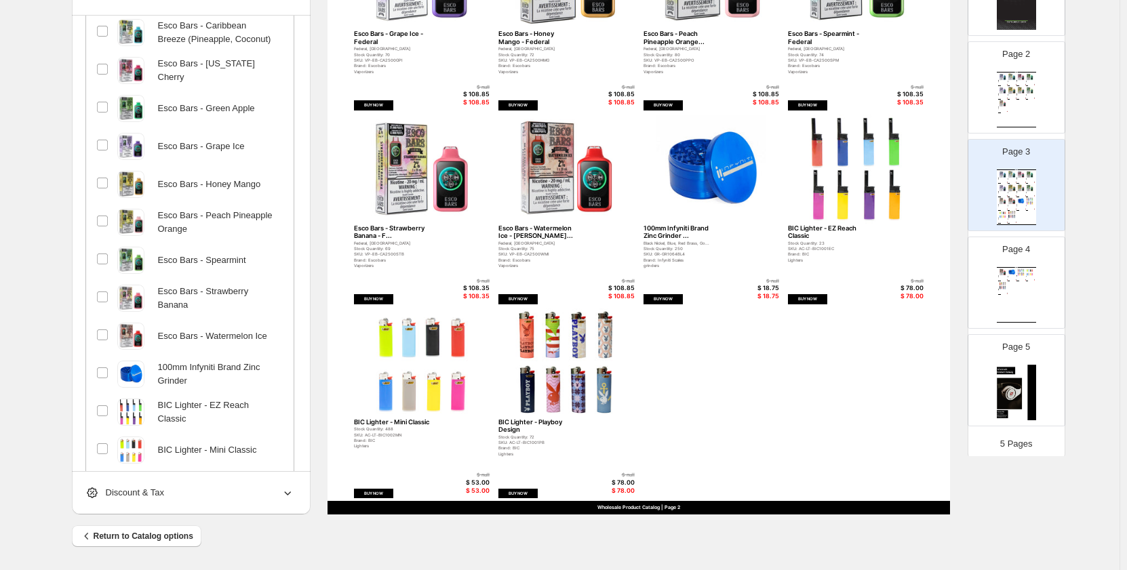
scroll to position [340, 0]
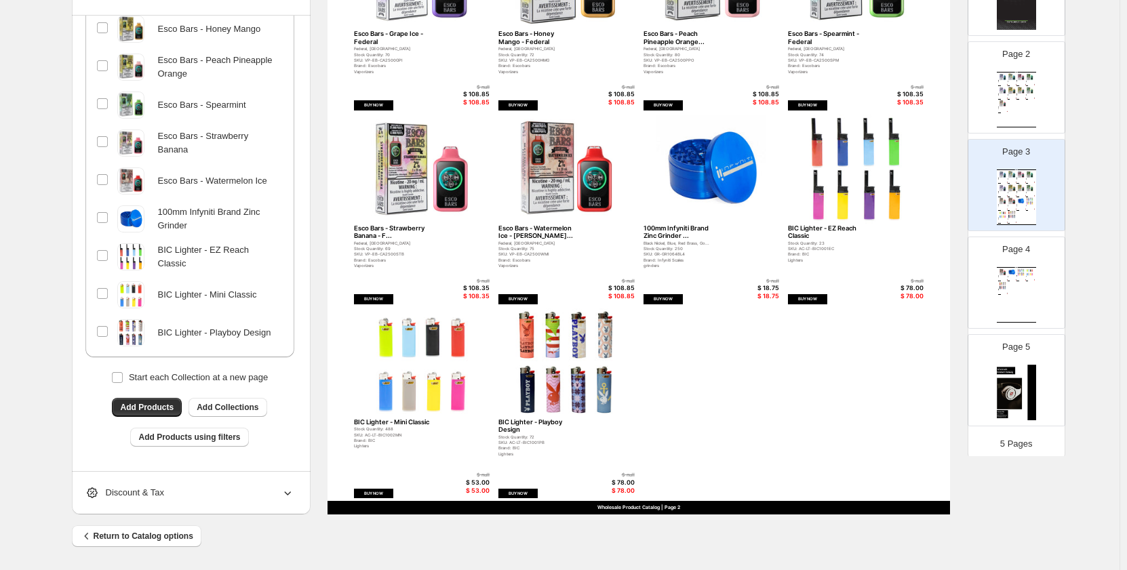
click at [98, 246] on div "BIC Lighter - EZ Reach Classic" at bounding box center [189, 257] width 209 height 38
click at [140, 410] on span "Add Products" at bounding box center [147, 407] width 54 height 11
click at [218, 374] on span "Start each Collection at a new page" at bounding box center [198, 377] width 139 height 10
click at [813, 432] on div "Wholesale Product Catalog Esco Bars - Blue Razz - Federal Federal, Ontario Stoc…" at bounding box center [639, 112] width 623 height 806
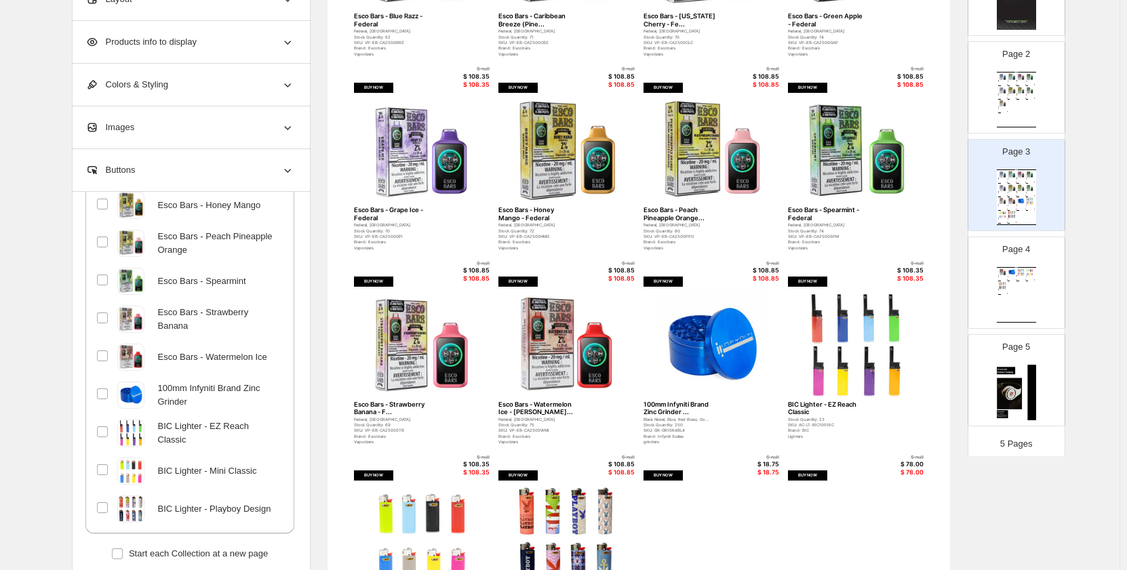
scroll to position [0, 0]
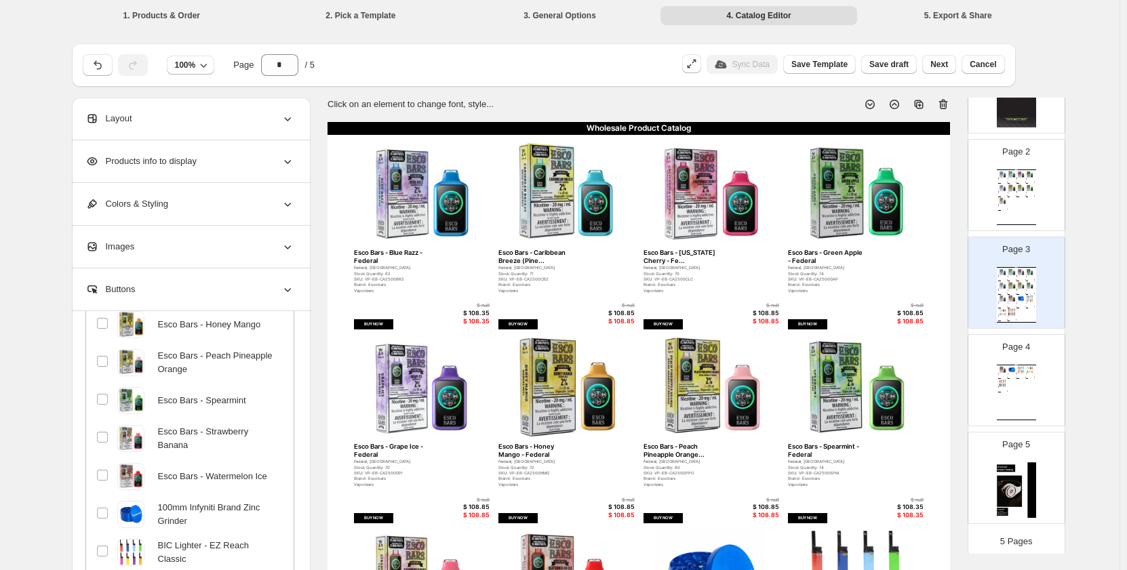
click at [1022, 296] on img at bounding box center [1021, 298] width 9 height 7
click at [1004, 428] on div "Page 5" at bounding box center [1010, 472] width 85 height 91
type input "*"
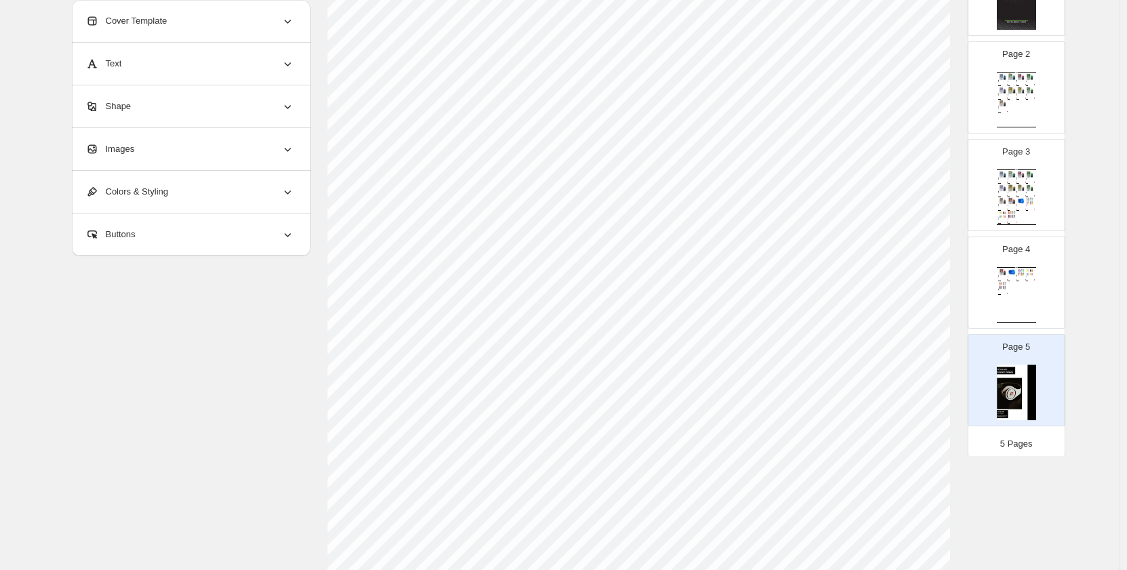
scroll to position [407, 0]
click at [1031, 380] on img at bounding box center [1016, 393] width 39 height 56
drag, startPoint x: 1012, startPoint y: 380, endPoint x: 1003, endPoint y: 378, distance: 9.2
click at [1003, 378] on img at bounding box center [1016, 393] width 39 height 56
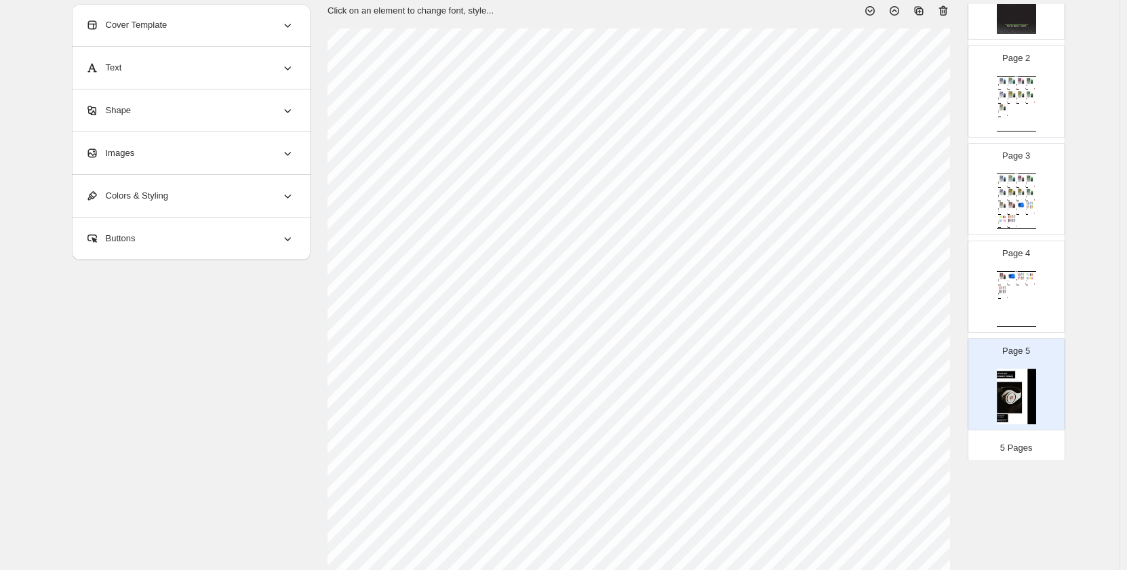
scroll to position [0, 0]
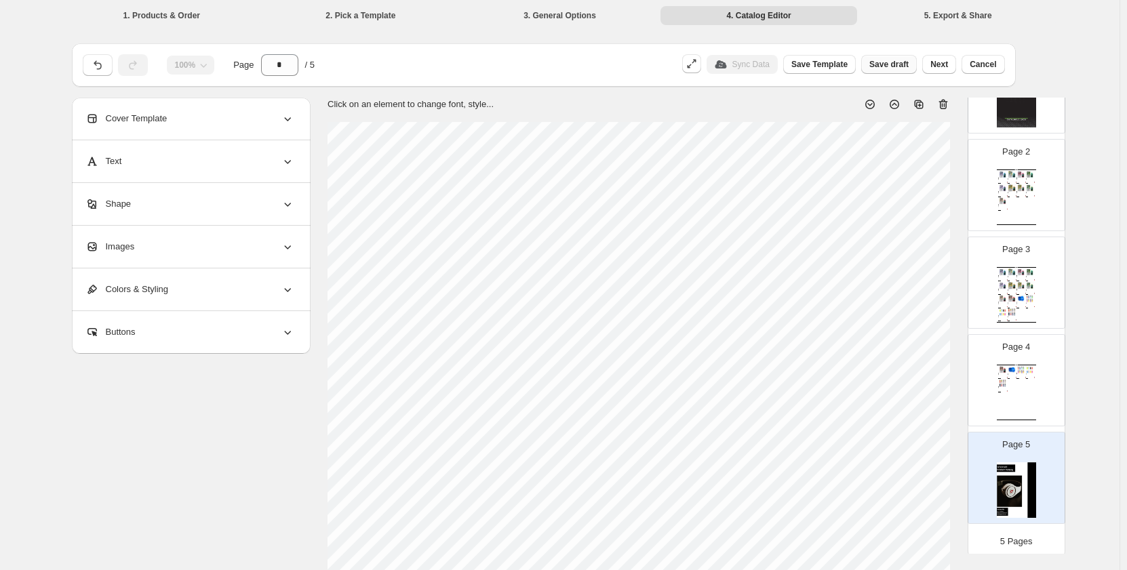
click at [894, 64] on span "Save draft" at bounding box center [888, 64] width 39 height 11
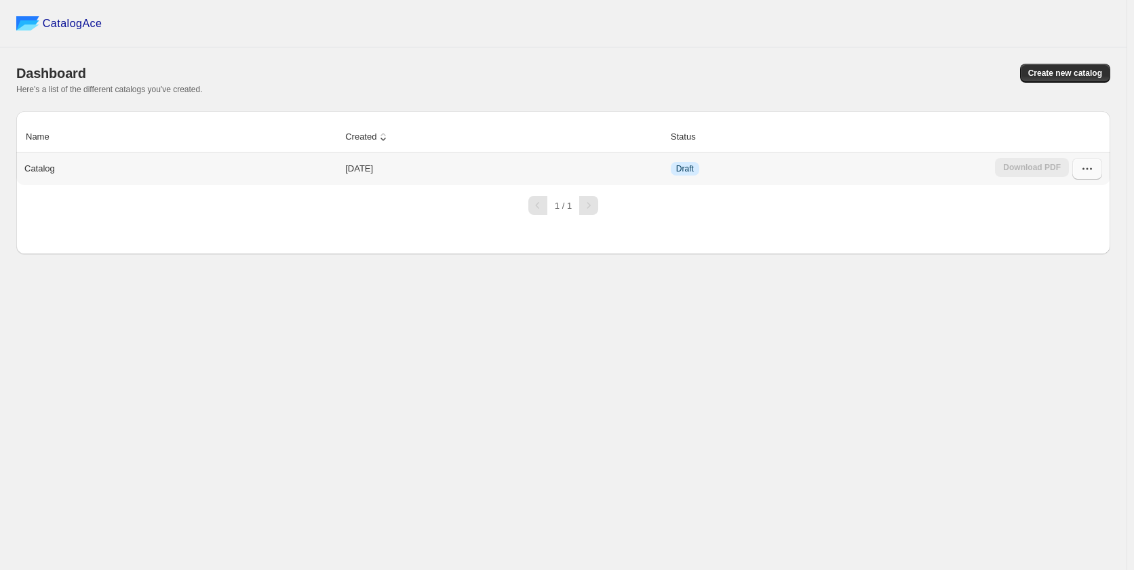
click at [1083, 169] on icon "button" at bounding box center [1087, 169] width 14 height 14
click at [1072, 285] on span "Edit" at bounding box center [1085, 292] width 69 height 14
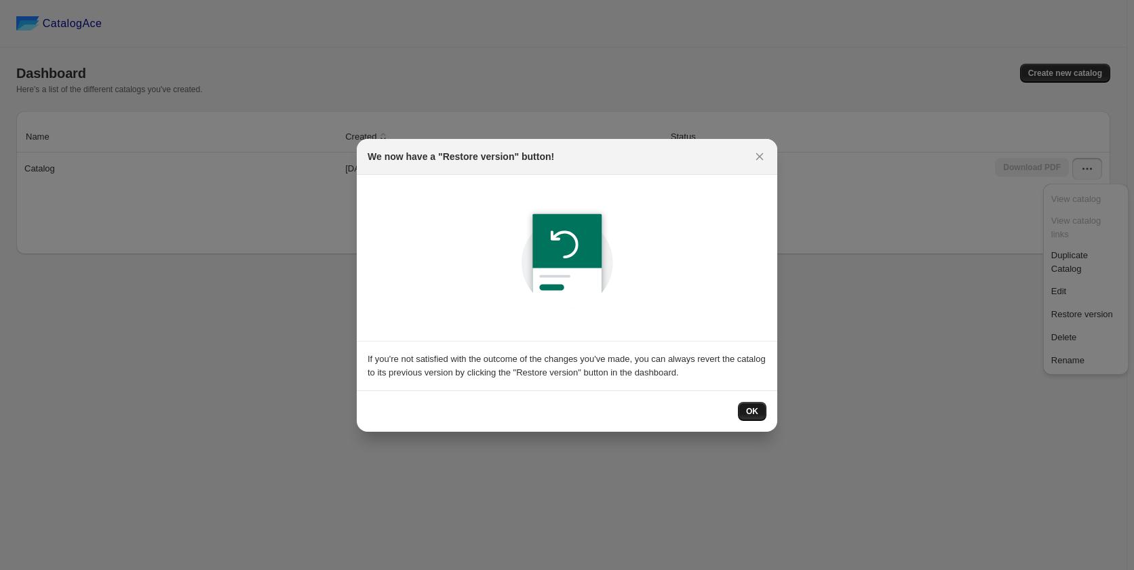
click at [748, 404] on button "OK" at bounding box center [752, 411] width 28 height 19
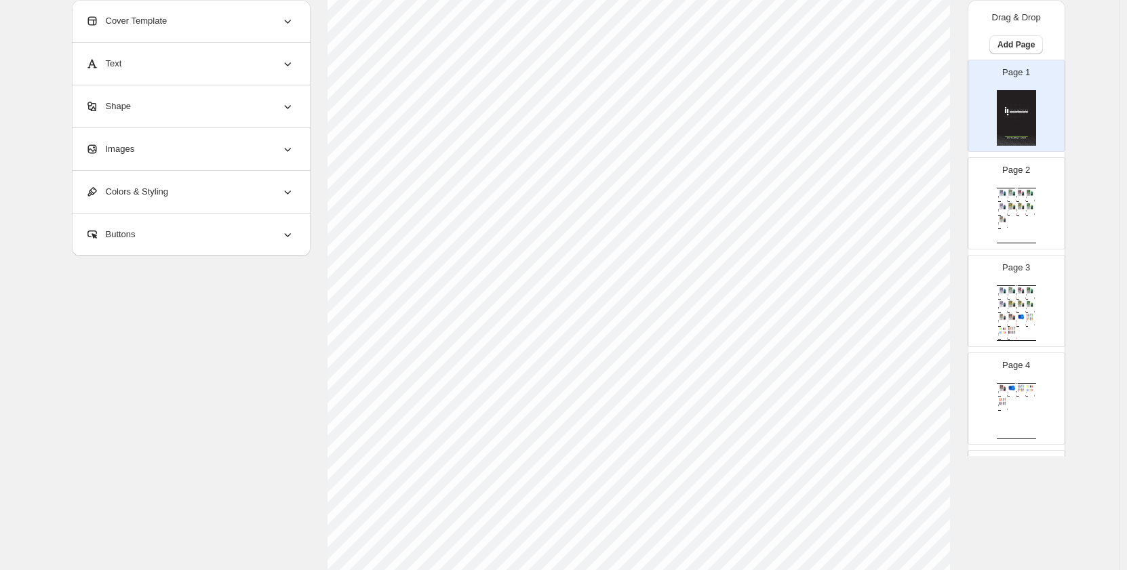
scroll to position [413, 0]
click at [968, 392] on section "Click on an element to change font, style..." at bounding box center [639, 100] width 657 height 830
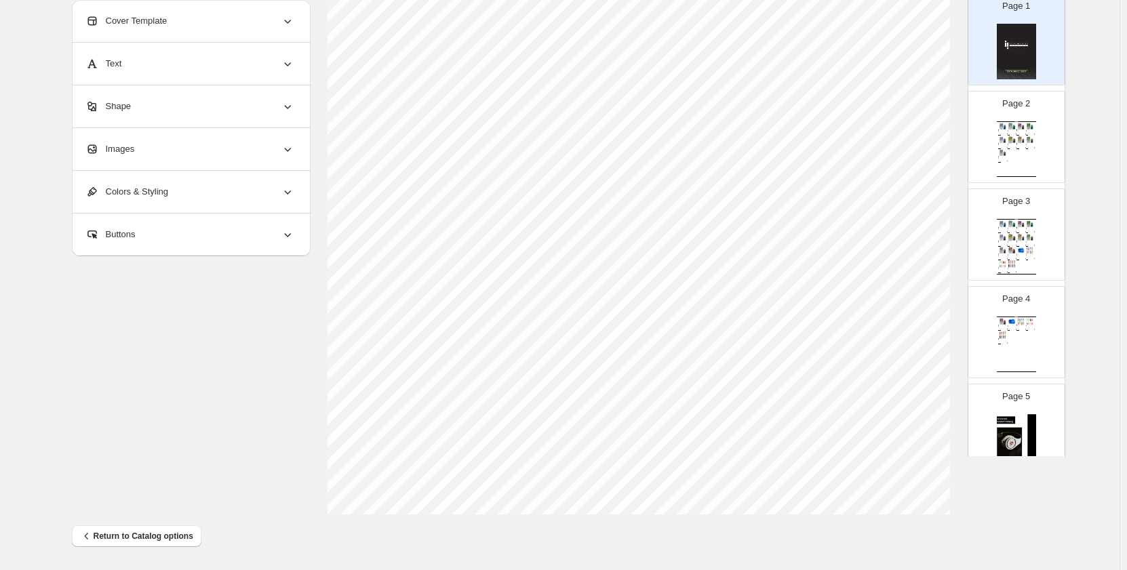
scroll to position [121, 0]
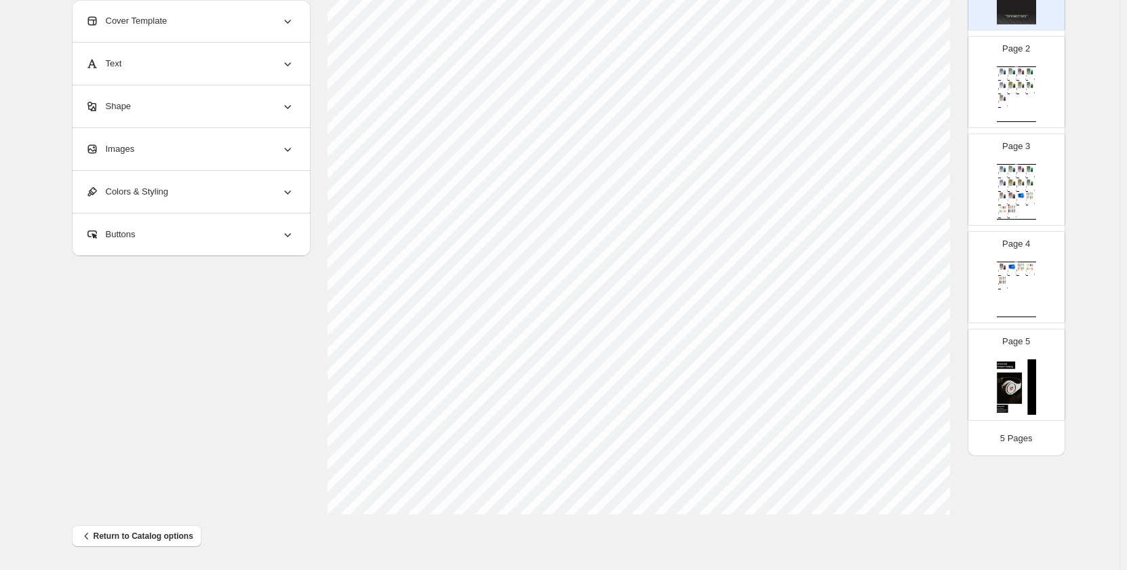
click at [1023, 382] on img at bounding box center [1016, 387] width 39 height 56
type input "*"
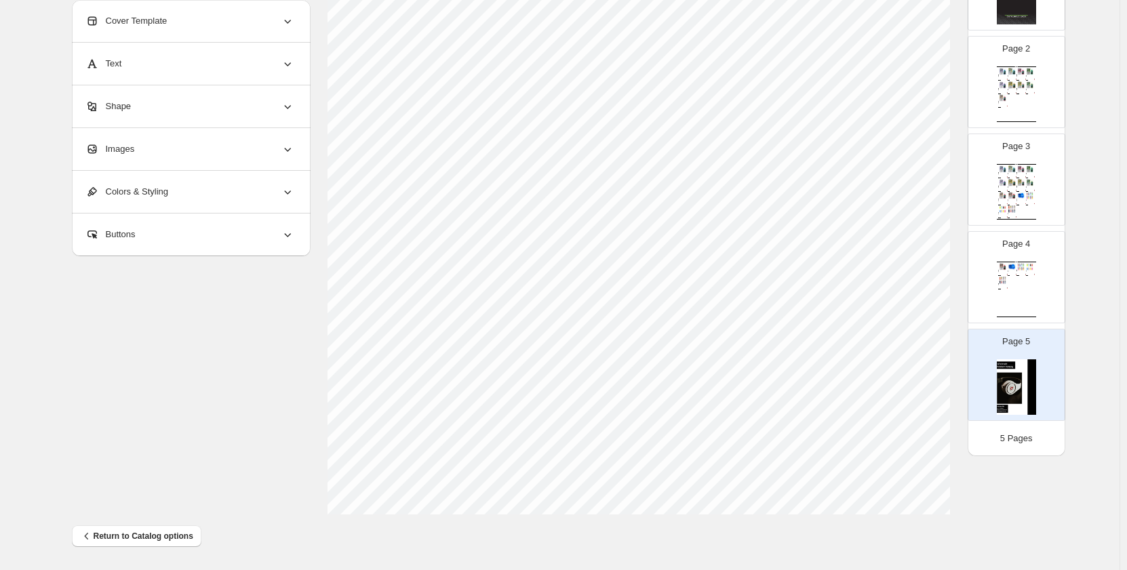
drag, startPoint x: 1023, startPoint y: 382, endPoint x: 1003, endPoint y: 376, distance: 21.4
click at [1003, 376] on img at bounding box center [1016, 387] width 39 height 56
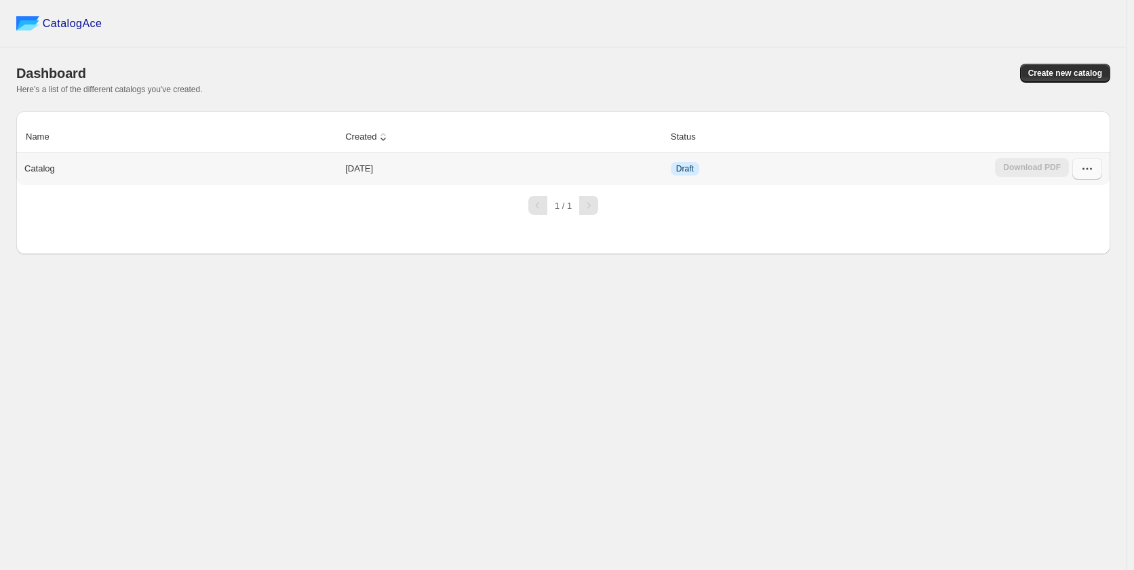
click at [1087, 166] on icon "button" at bounding box center [1087, 169] width 14 height 14
click at [1069, 285] on span "Edit" at bounding box center [1085, 292] width 69 height 14
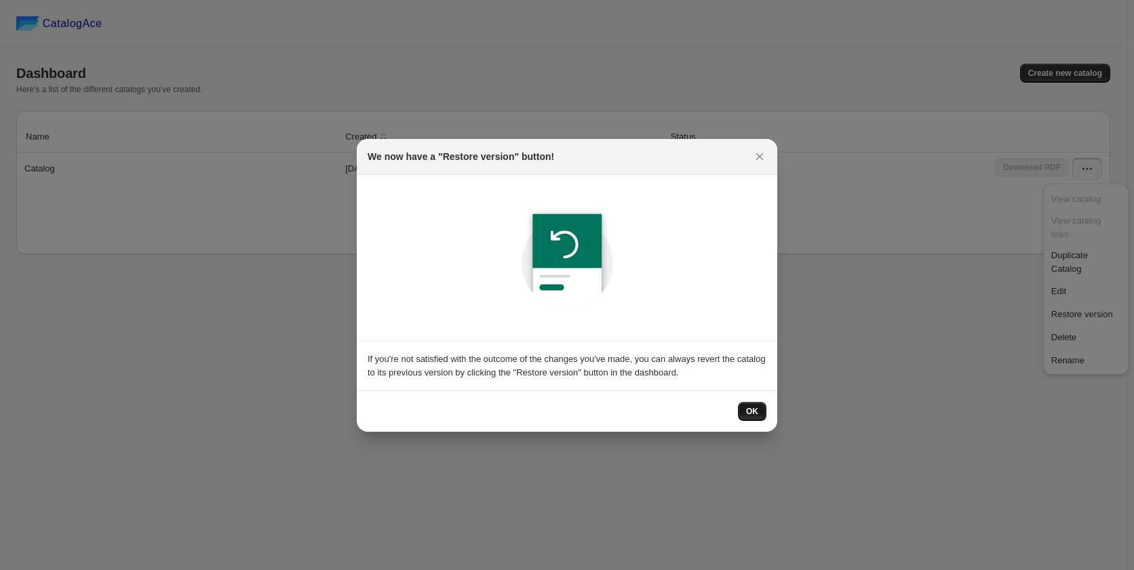
click at [759, 409] on button "OK" at bounding box center [752, 411] width 28 height 19
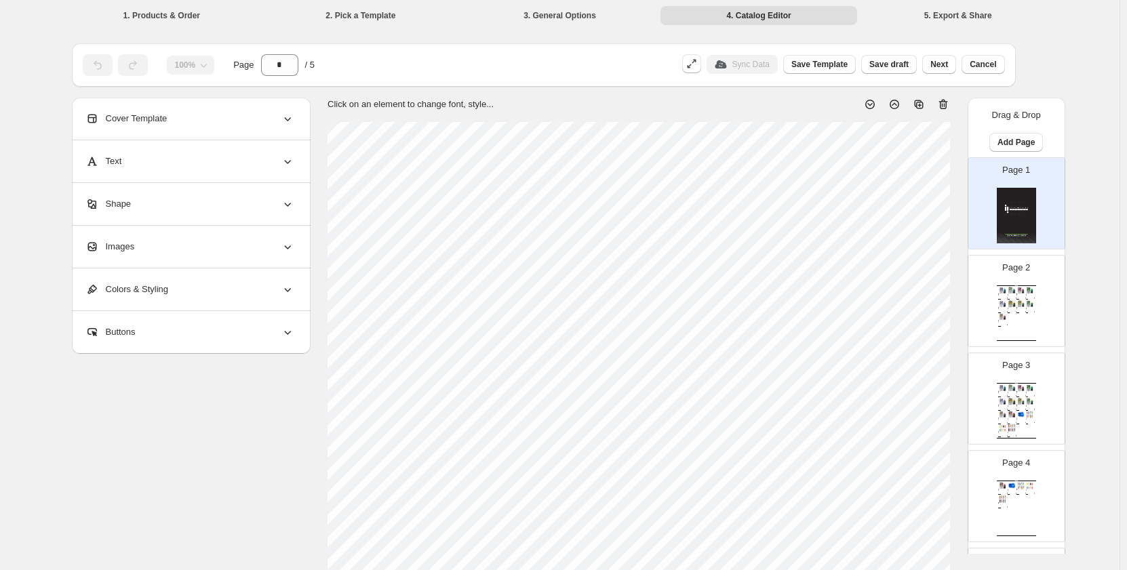
scroll to position [413, 0]
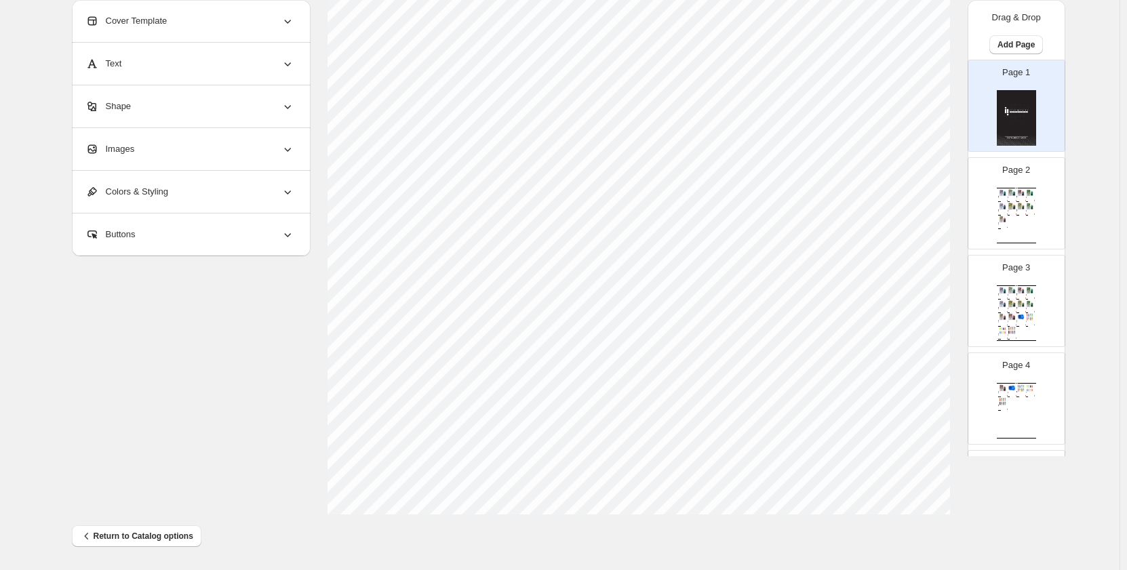
click at [979, 232] on div "Page 2 Wholesale Product Catalog Esco Bars - Blue Razz - Federal Federal, [GEOG…" at bounding box center [1010, 198] width 85 height 91
type input "*"
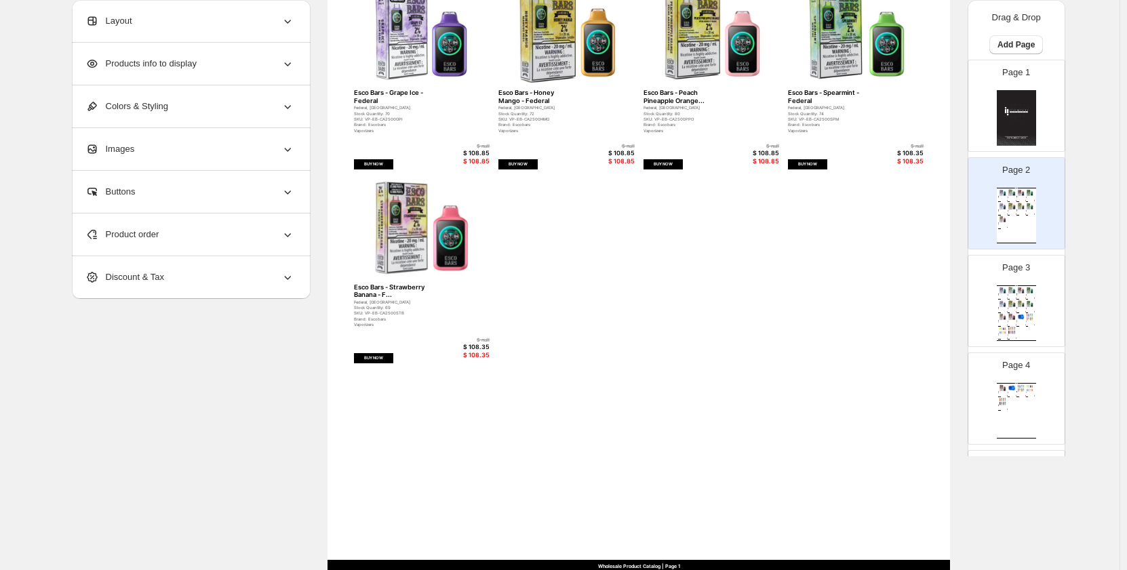
scroll to position [210, 0]
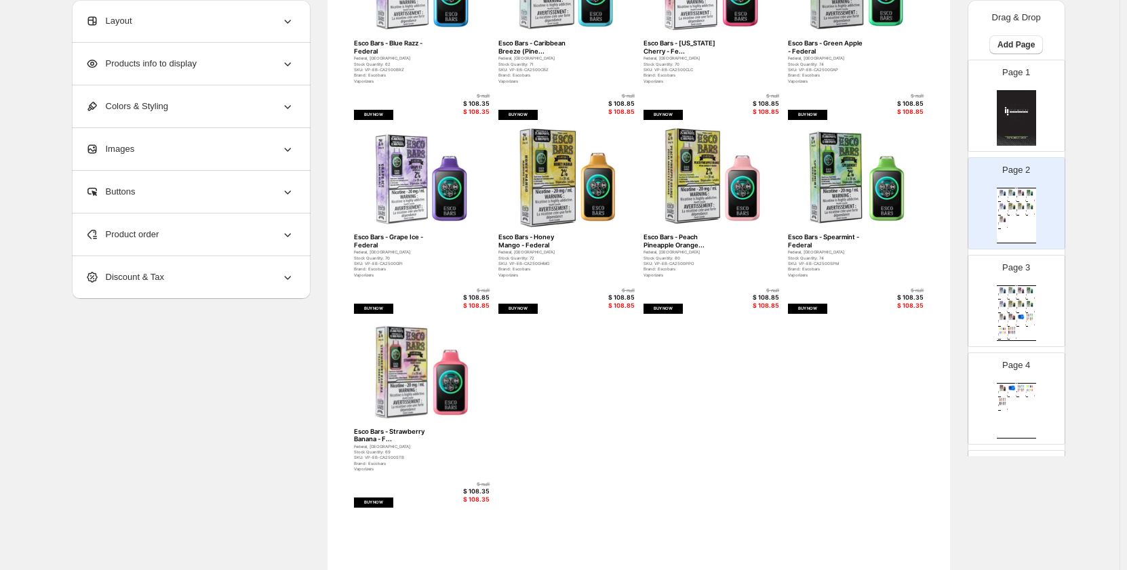
click at [501, 304] on div "Wholesale Product Catalog Esco Bars - Blue Razz - Federal Federal, Ontario Stoc…" at bounding box center [639, 316] width 623 height 806
click at [513, 308] on div "BUY NOW" at bounding box center [517, 309] width 39 height 10
select select "**********"
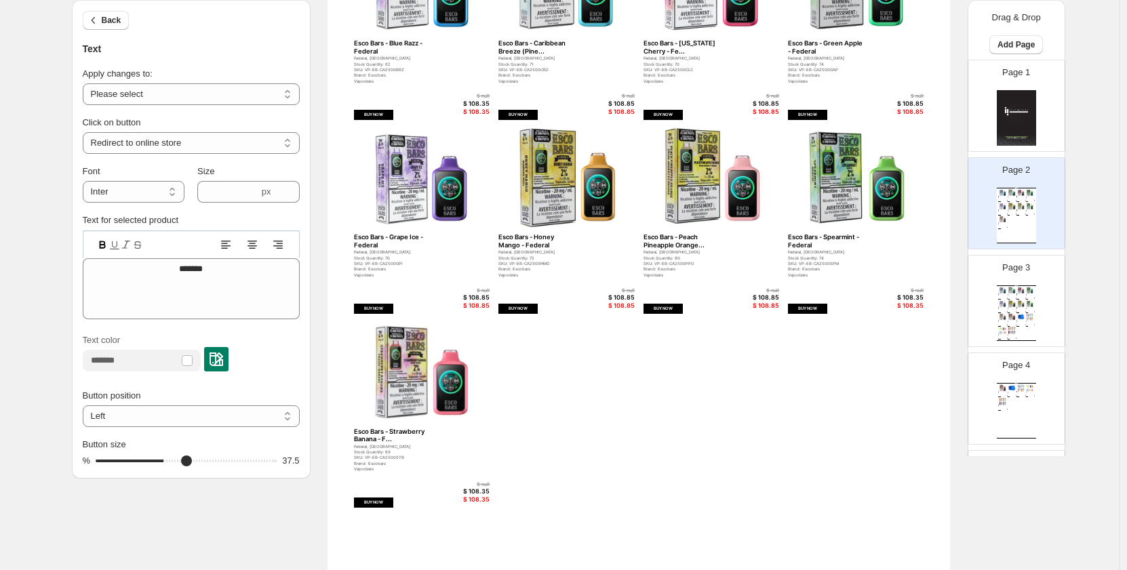
type input "**"
click at [236, 90] on select "**********" at bounding box center [191, 94] width 217 height 22
click at [178, 91] on select "**********" at bounding box center [191, 94] width 217 height 22
select select "**********"
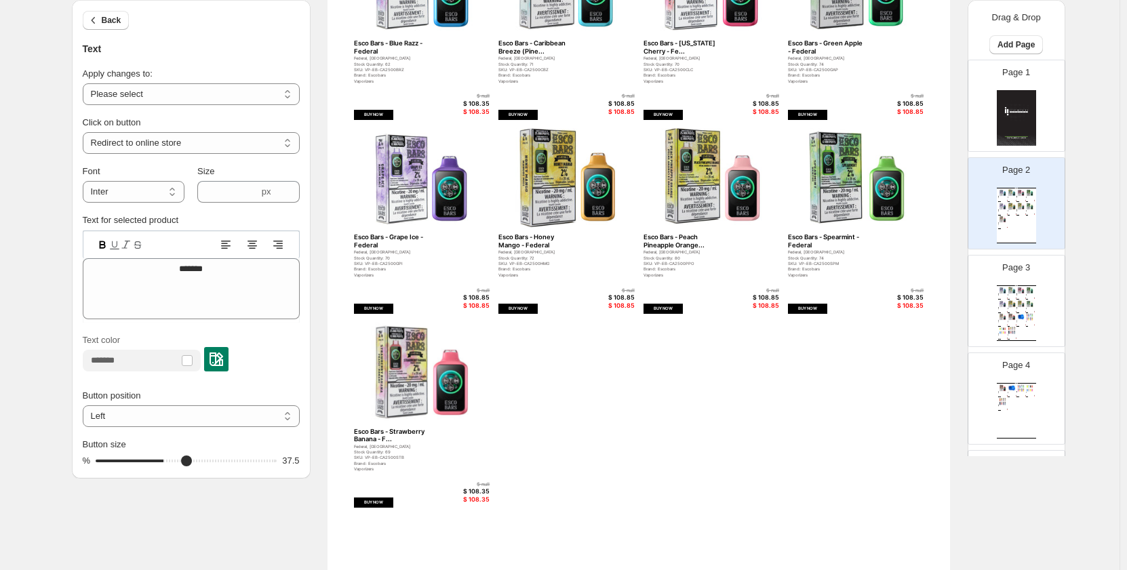
click at [85, 83] on select "**********" at bounding box center [191, 94] width 217 height 22
type input "**"
click at [206, 511] on div "**********" at bounding box center [560, 303] width 977 height 830
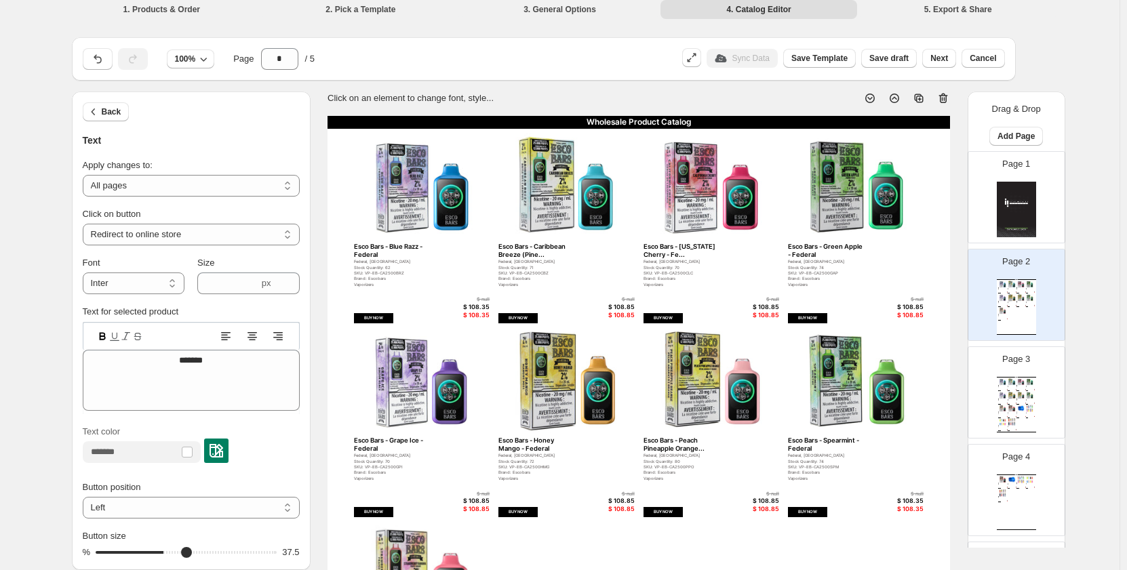
scroll to position [0, 0]
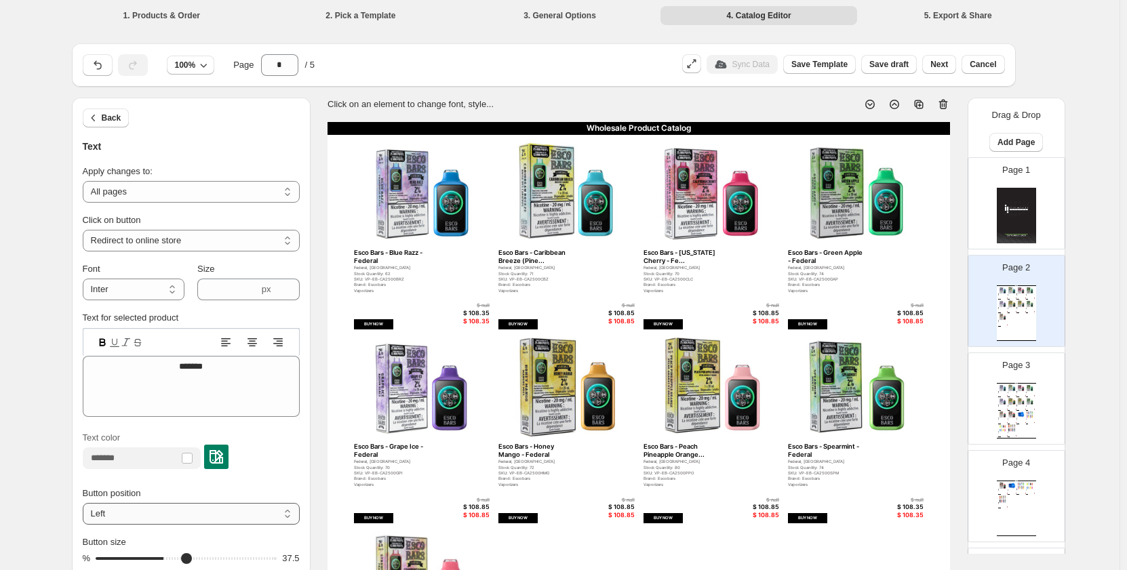
click at [271, 510] on select "**** ****** *****" at bounding box center [191, 514] width 217 height 22
select select "******"
click at [85, 503] on select "**** ****** *****" at bounding box center [191, 514] width 217 height 22
type input "**"
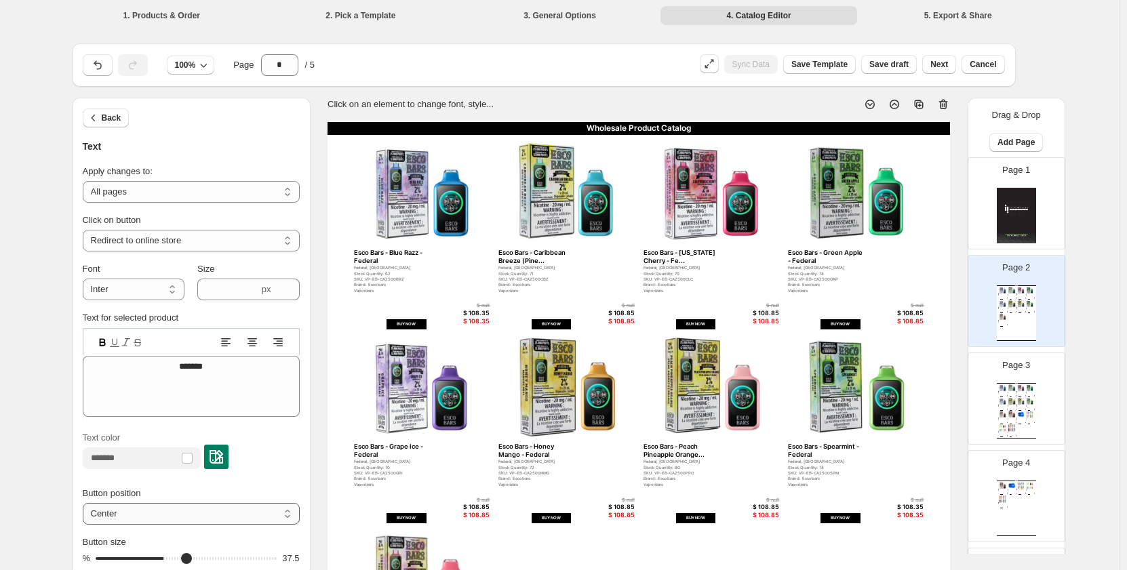
click at [216, 509] on select "**** ****** *****" at bounding box center [191, 514] width 217 height 22
select select "****"
click at [85, 503] on select "**** ****** *****" at bounding box center [191, 514] width 217 height 22
type input "**"
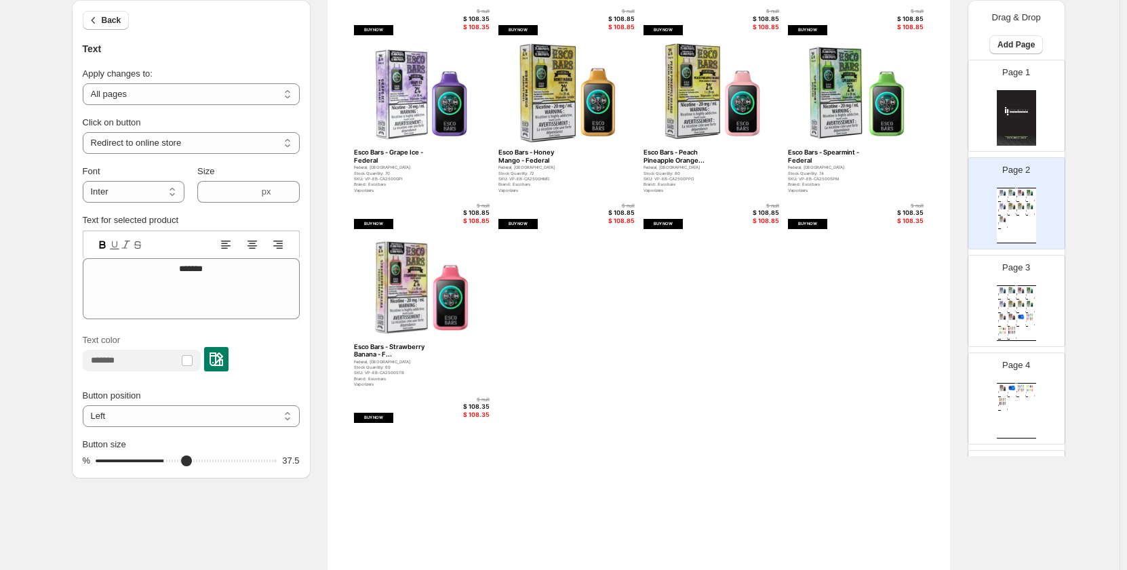
scroll to position [407, 0]
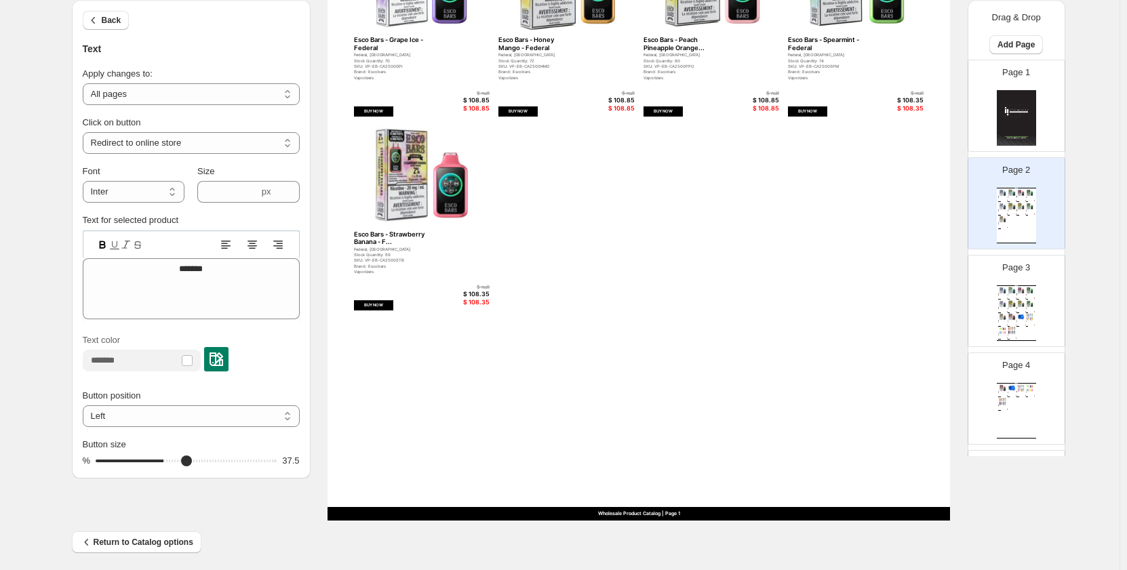
click at [1006, 287] on div "Wholesale Product Catalog Esco Bars - Blue Razz - Federal Federal, Ontario Stoc…" at bounding box center [1016, 314] width 39 height 56
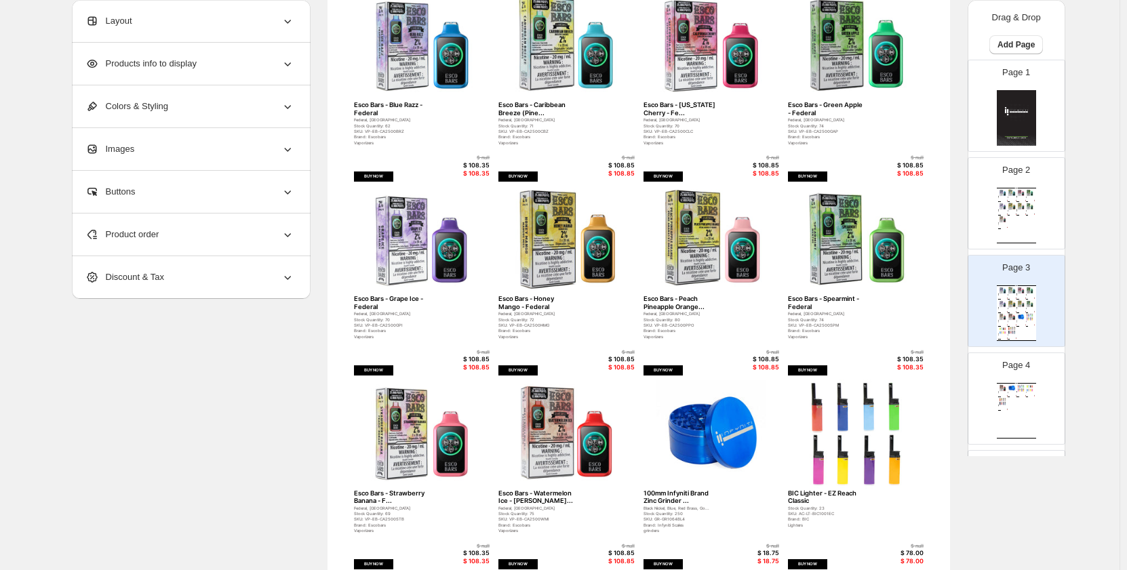
scroll to position [136, 0]
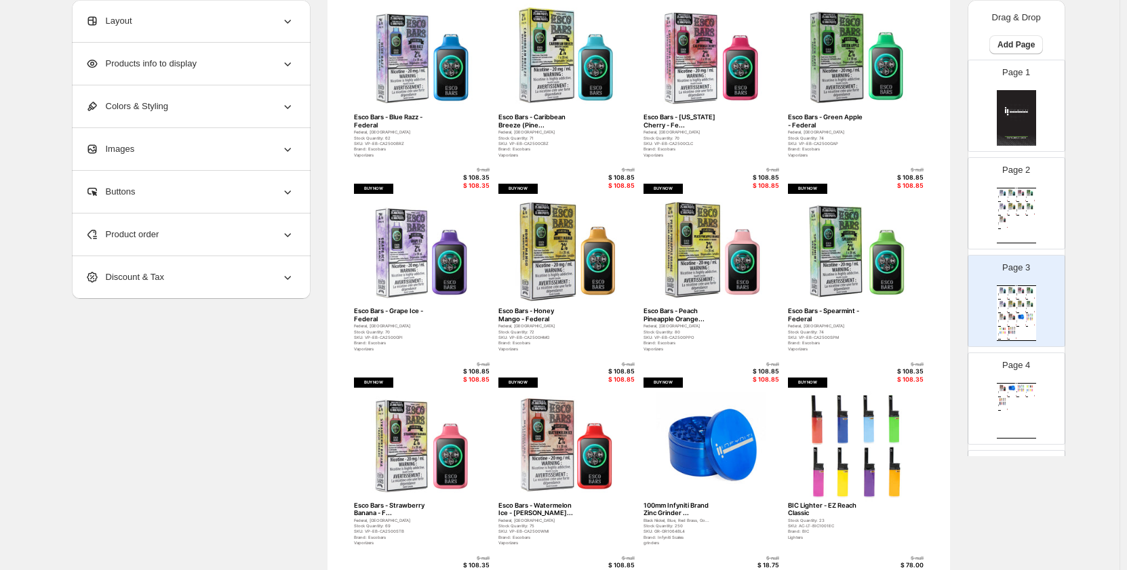
click at [373, 137] on div "Stock Quantity: 62" at bounding box center [393, 138] width 79 height 5
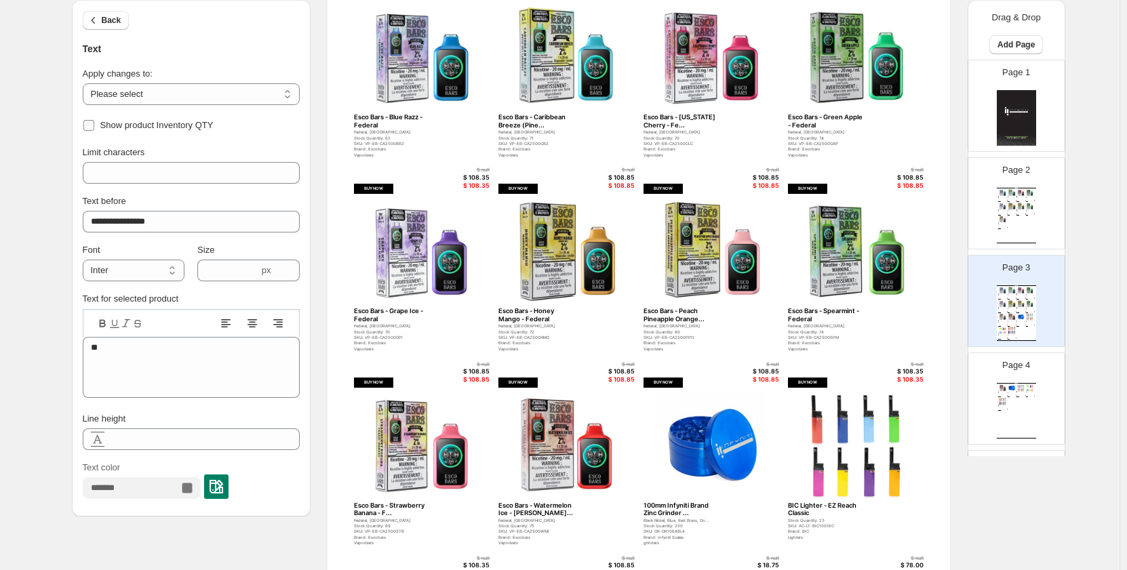
click at [148, 130] on span "Show product Inventory QTY" at bounding box center [156, 126] width 113 height 14
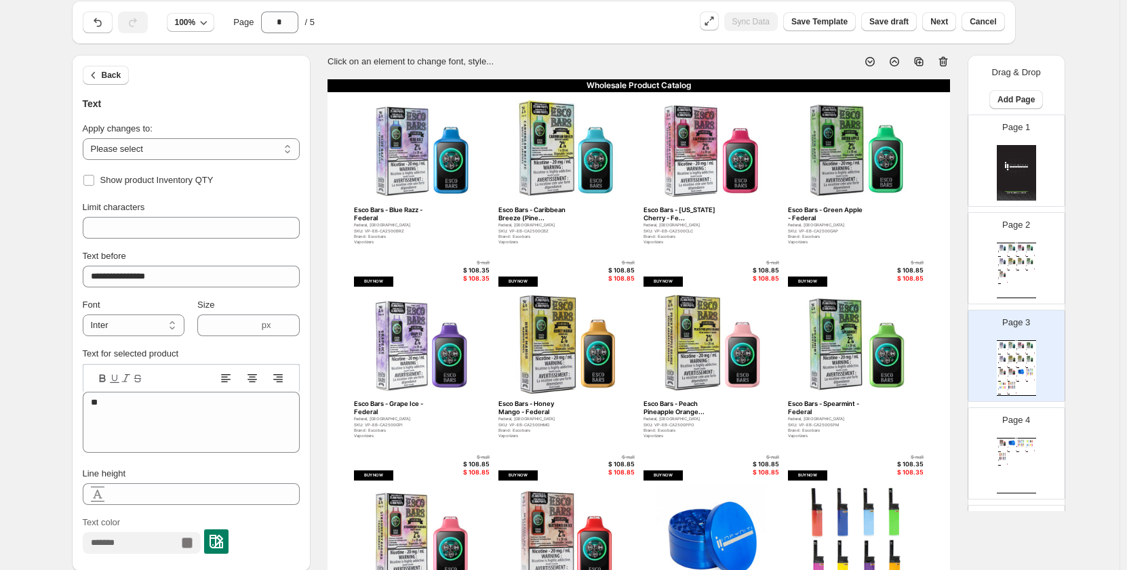
scroll to position [0, 0]
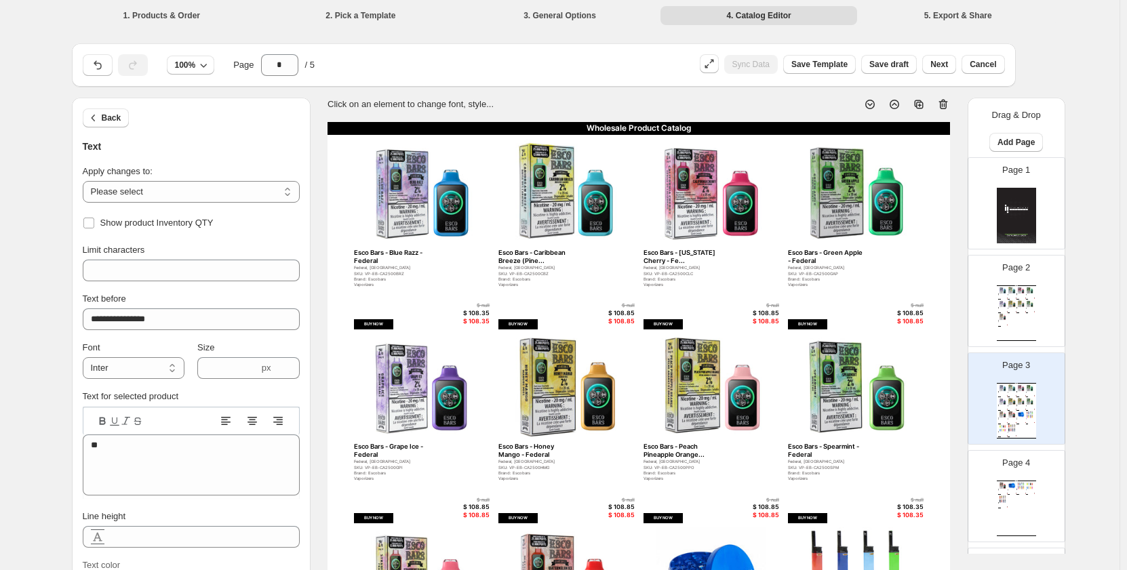
click at [1017, 286] on div "Wholesale Product Catalog" at bounding box center [1016, 286] width 39 height 1
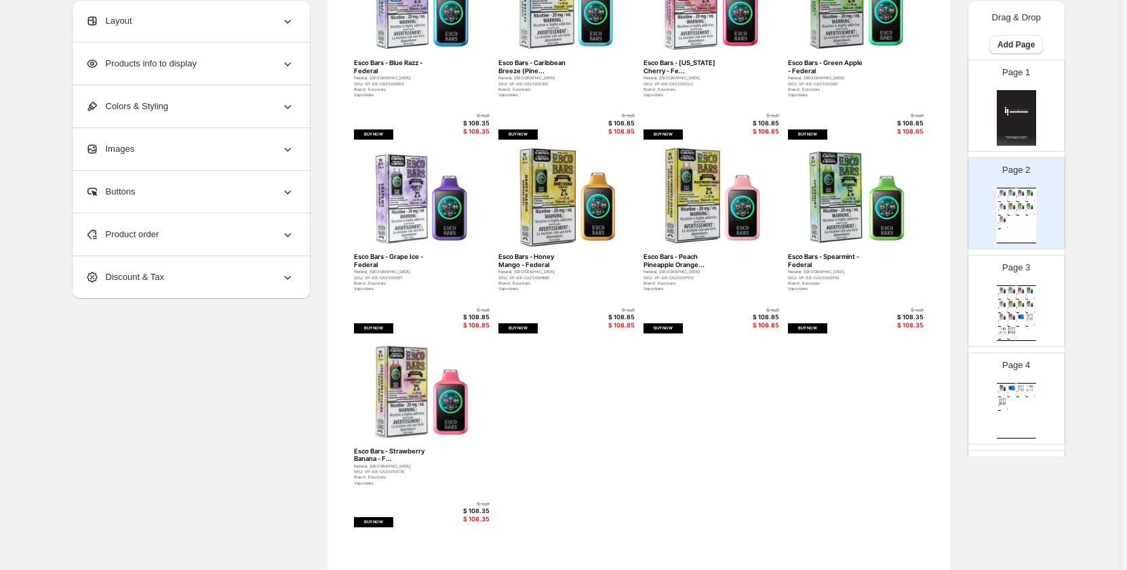
scroll to position [413, 0]
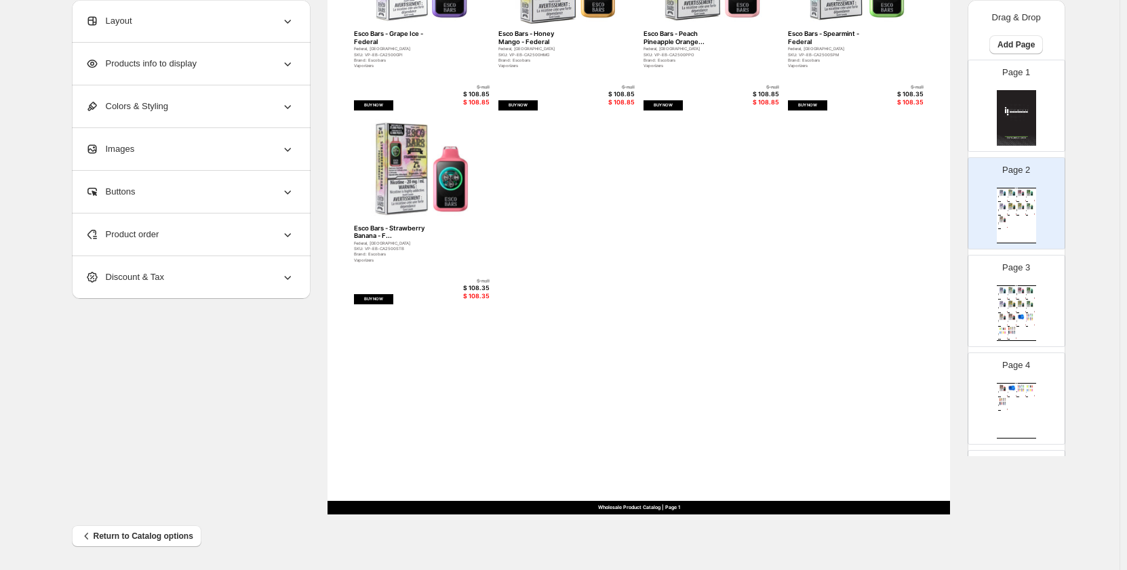
click at [997, 309] on div "Wholesale Product Catalog Esco Bars - Blue Razz - Federal Federal, Ontario SKU:…" at bounding box center [1016, 314] width 39 height 56
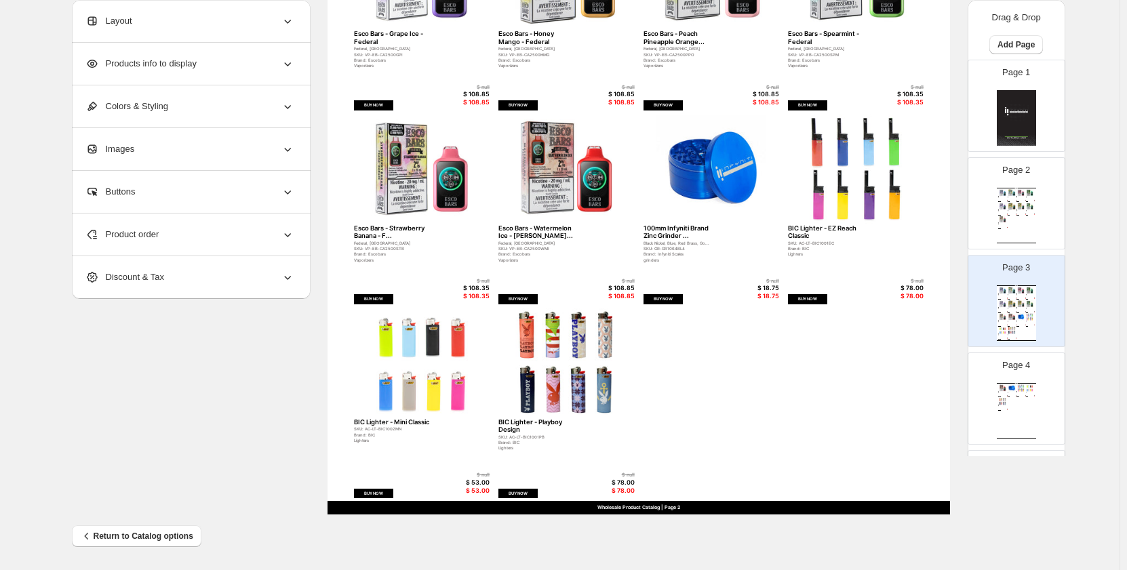
click at [1028, 418] on div "Wholesale Product Catalog Esco Bars - Watermelon Ice - Feder... Federal, Ontari…" at bounding box center [1016, 411] width 39 height 56
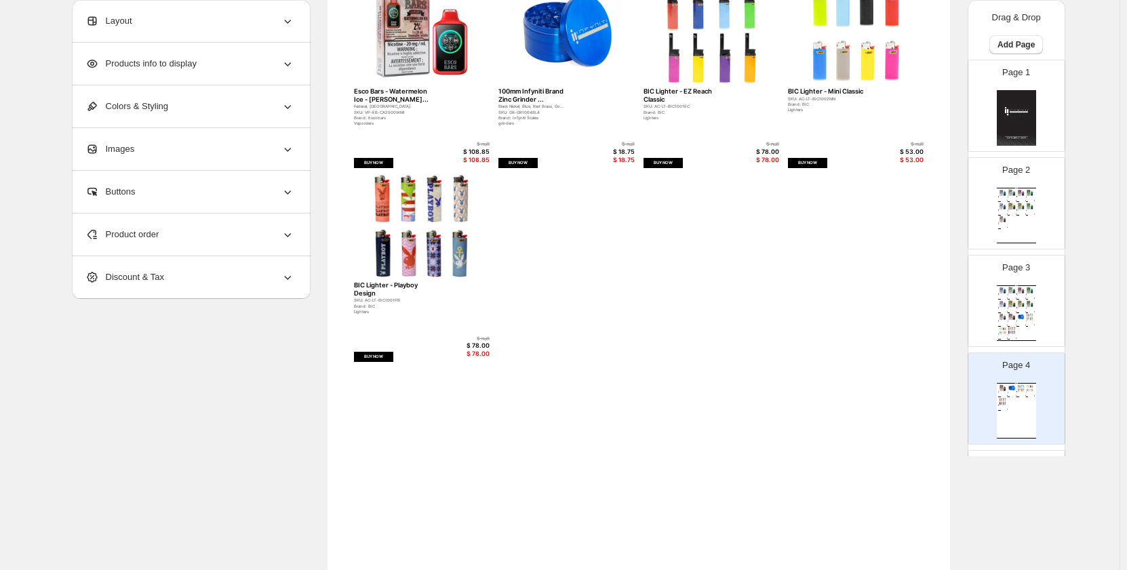
scroll to position [277, 0]
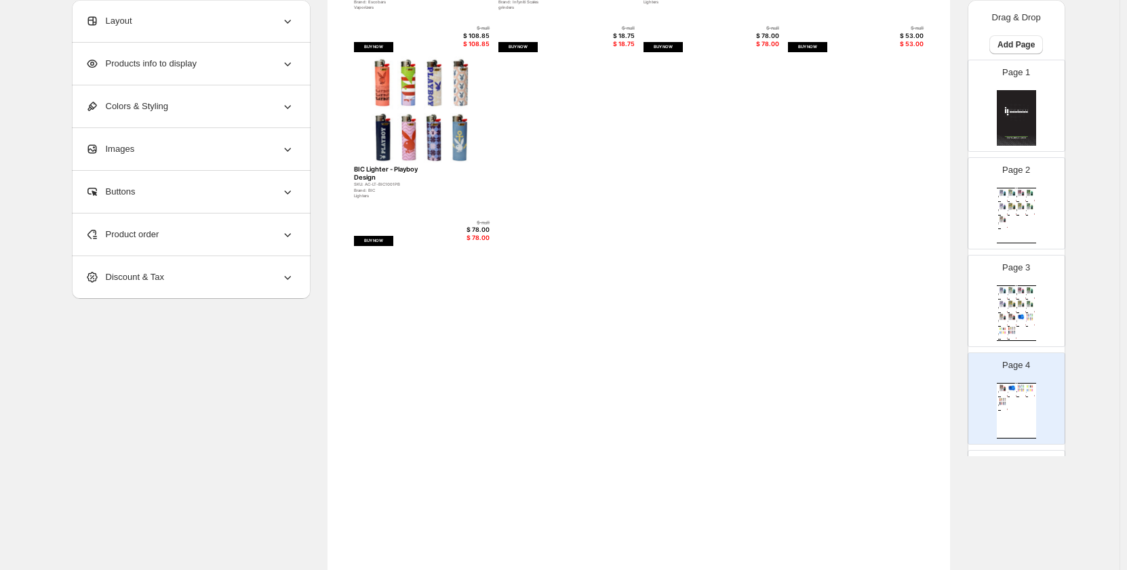
click at [992, 280] on div "Page 3 Wholesale Product Catalog Esco Bars - Blue Razz - Federal Federal, Ontar…" at bounding box center [1010, 295] width 85 height 91
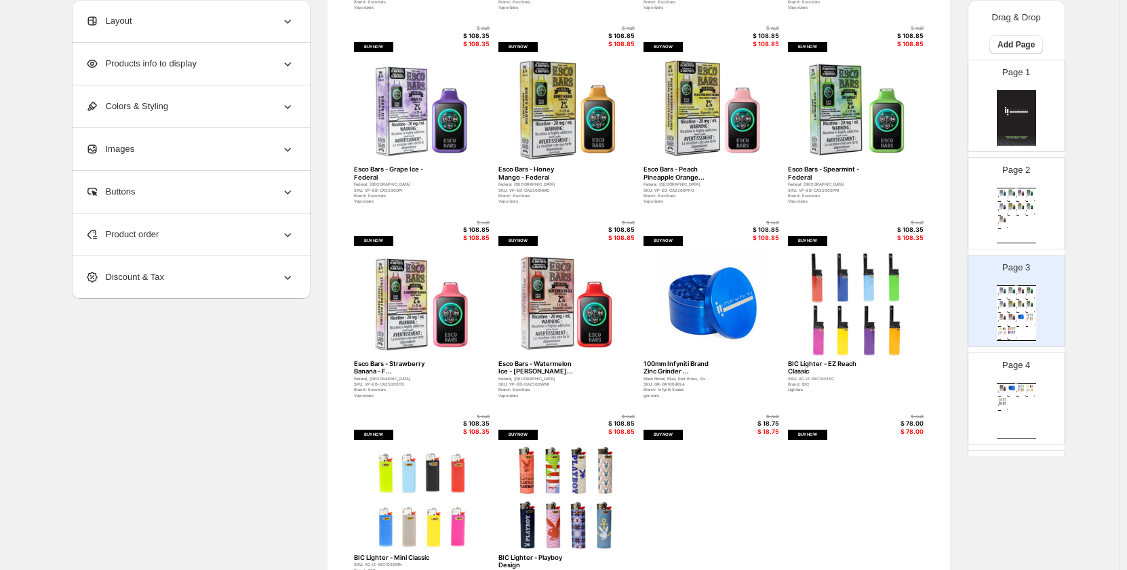
click at [1025, 404] on div "Wholesale Product Catalog Esco Bars - Watermelon Ice - Feder... Federal, Ontari…" at bounding box center [1016, 411] width 39 height 56
type input "*"
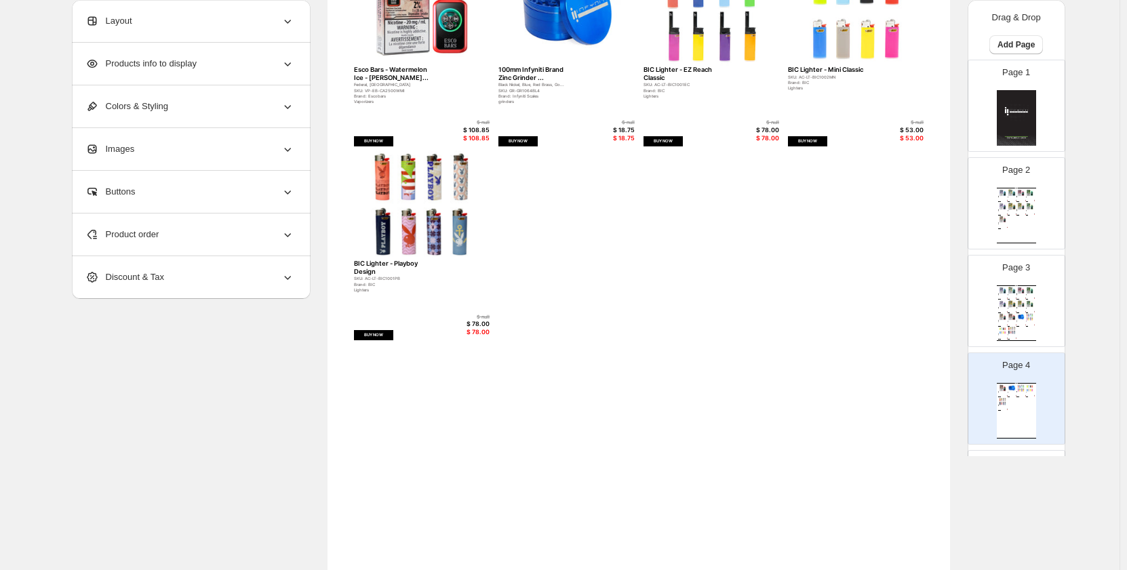
scroll to position [6, 0]
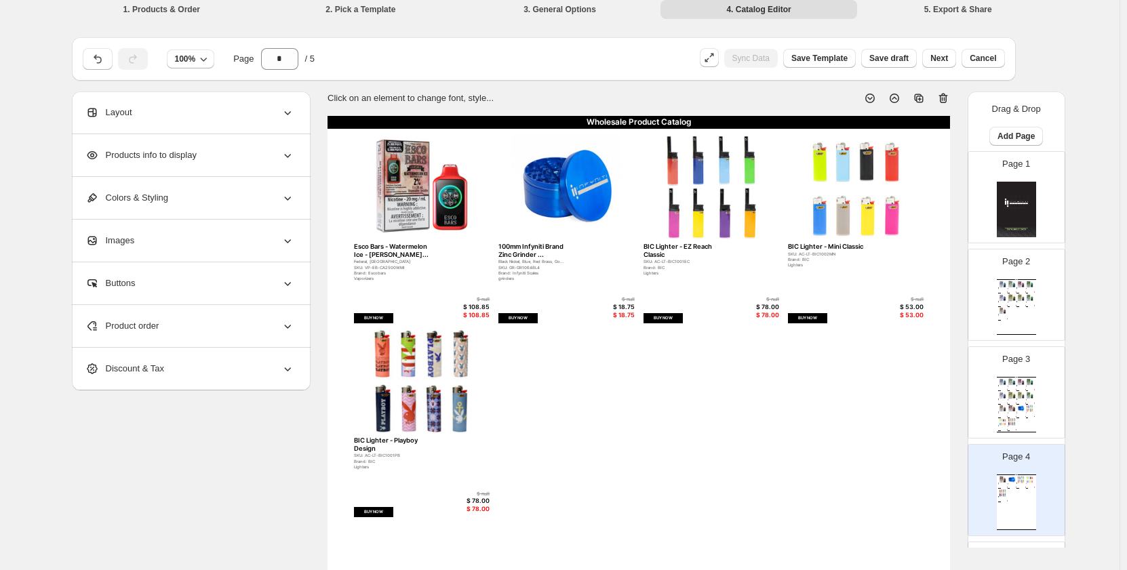
click at [366, 169] on img at bounding box center [422, 188] width 136 height 110
select select "*******"
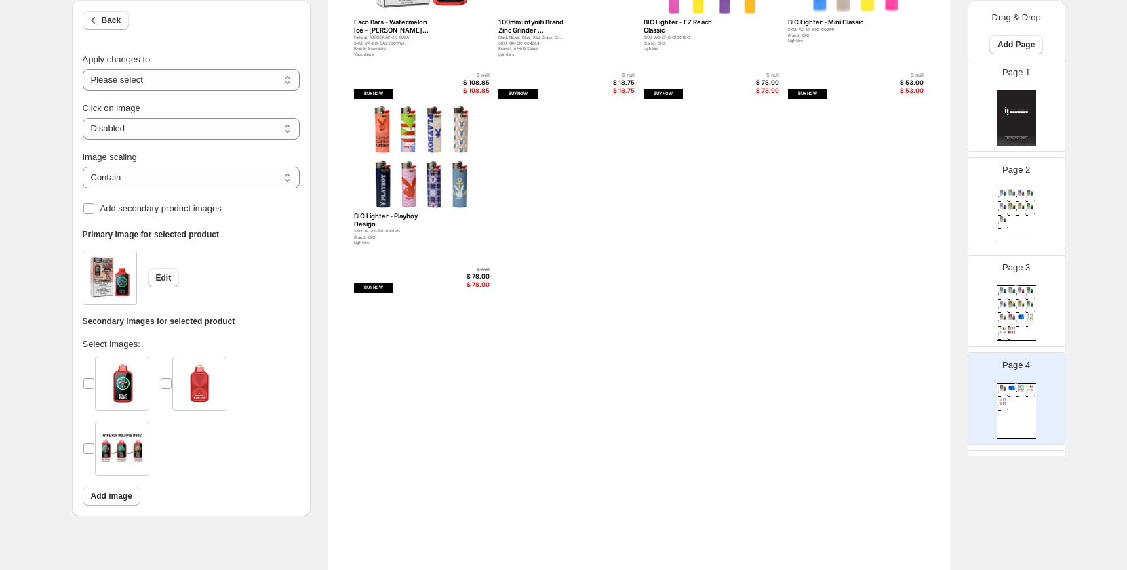
scroll to position [142, 0]
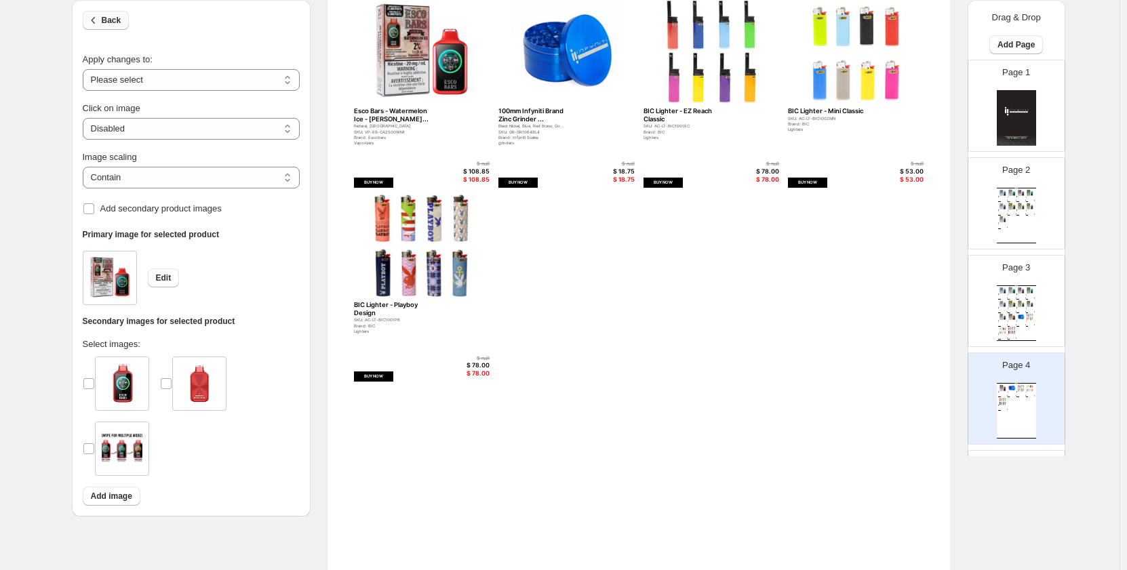
click at [98, 14] on icon "button" at bounding box center [94, 21] width 14 height 14
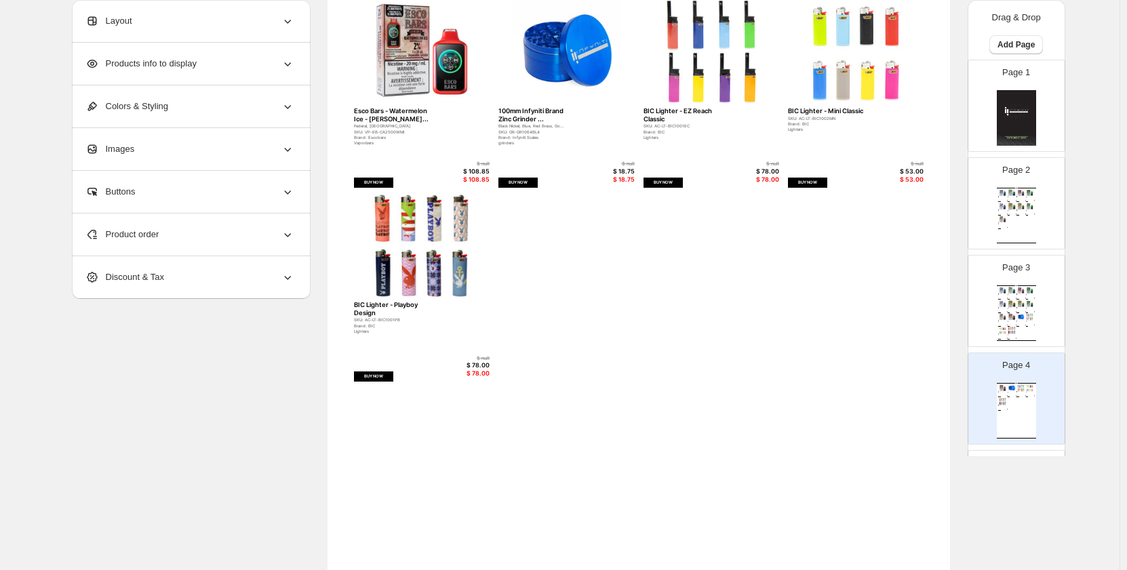
click at [245, 153] on div "Images" at bounding box center [189, 149] width 209 height 42
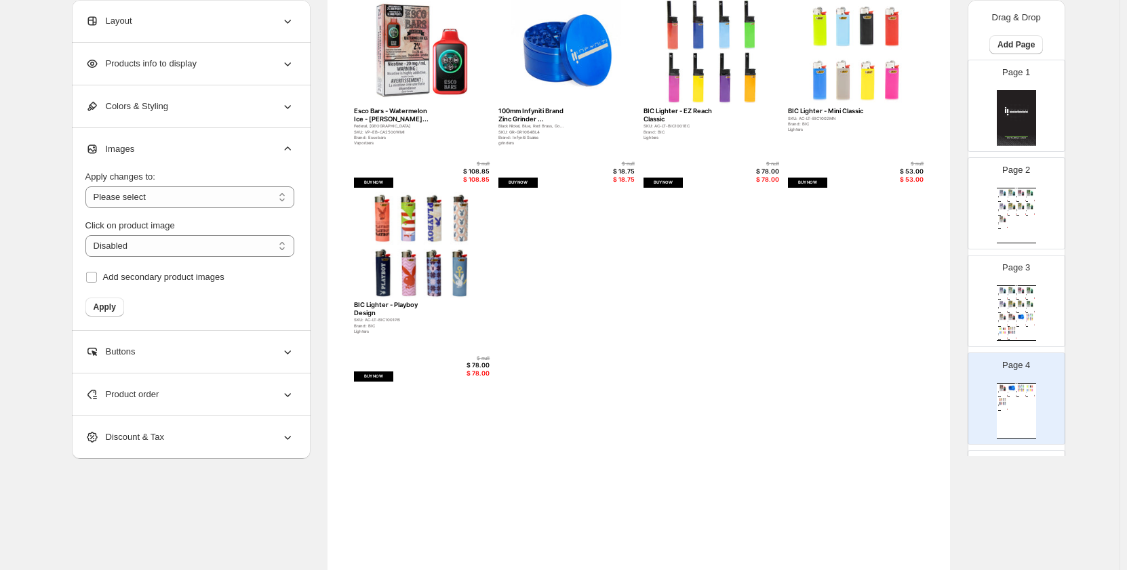
click at [279, 104] on div "Colors & Styling" at bounding box center [189, 106] width 209 height 42
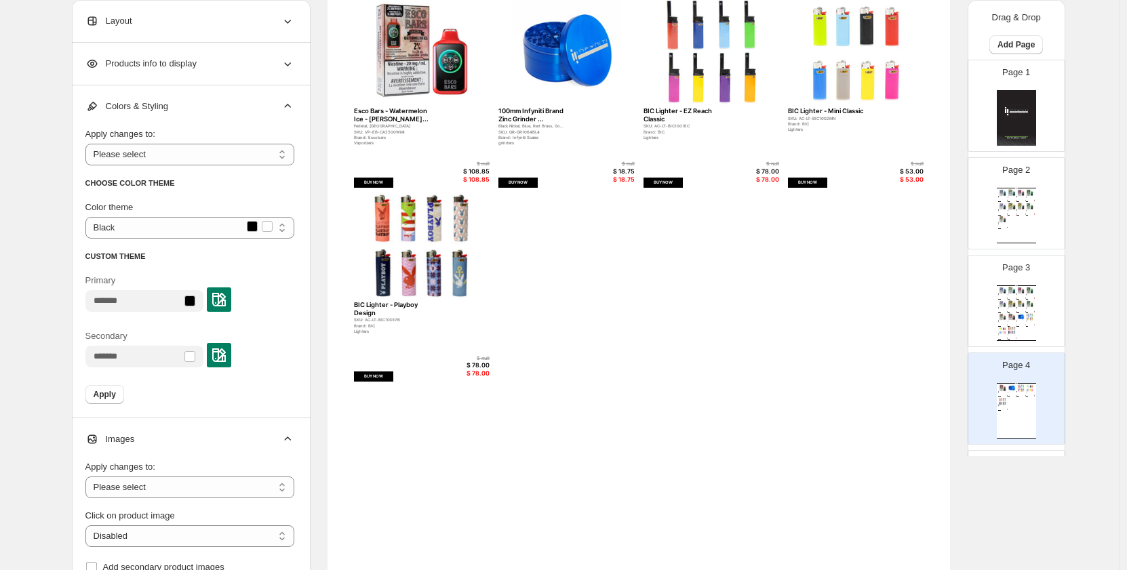
click at [278, 64] on div "Products info to display" at bounding box center [189, 64] width 209 height 42
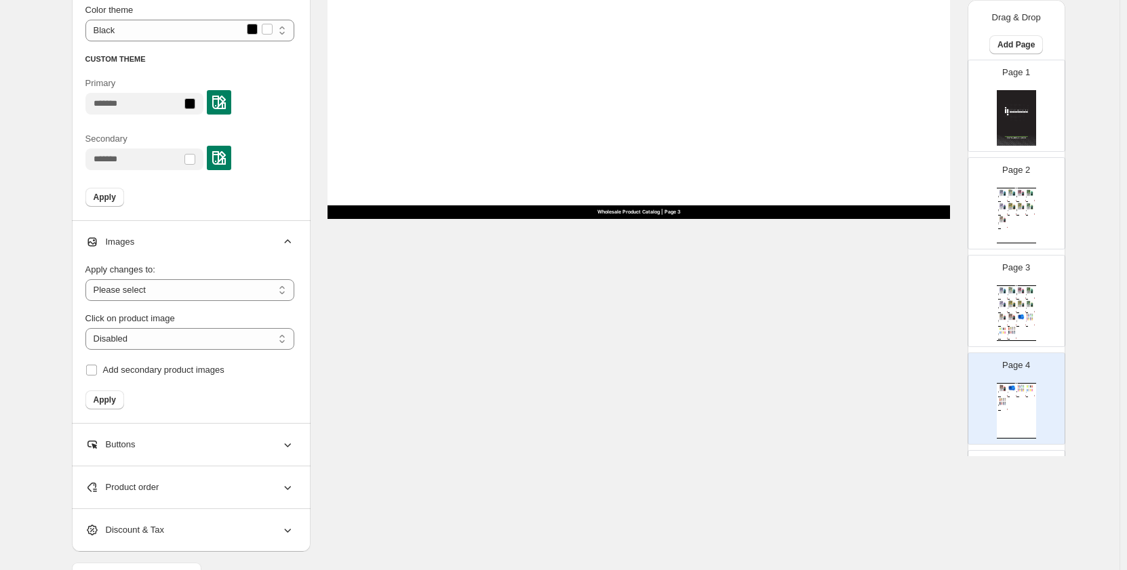
scroll to position [677, 0]
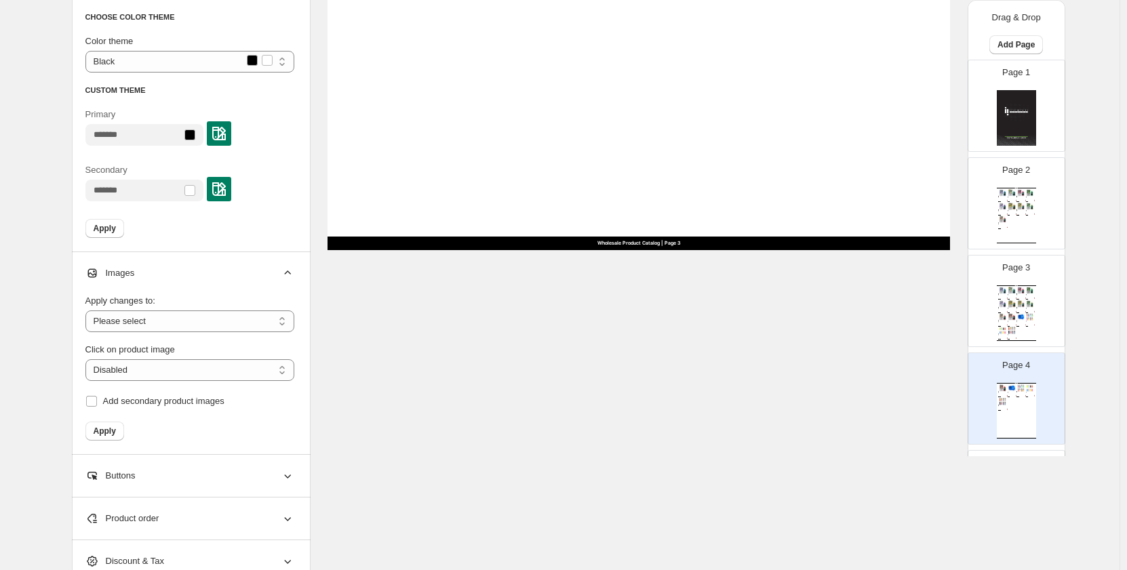
click at [1020, 321] on div "100mm Infyniti Brand Zinc Grinder ... Black Nickel, Blue, Red Brass, Go... SKU:…" at bounding box center [1021, 322] width 9 height 2
type input "*"
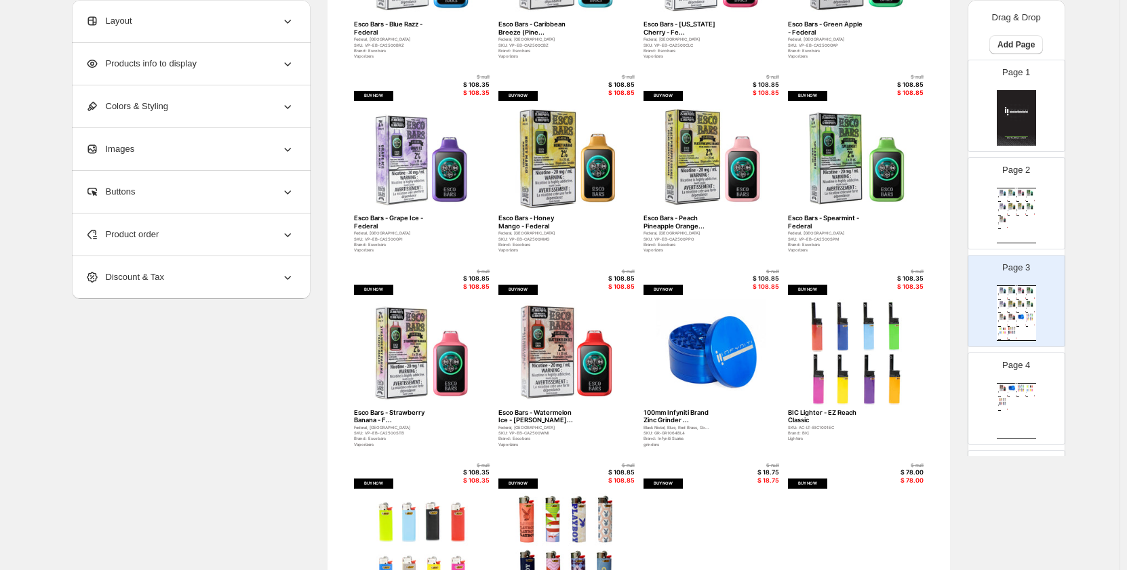
scroll to position [0, 0]
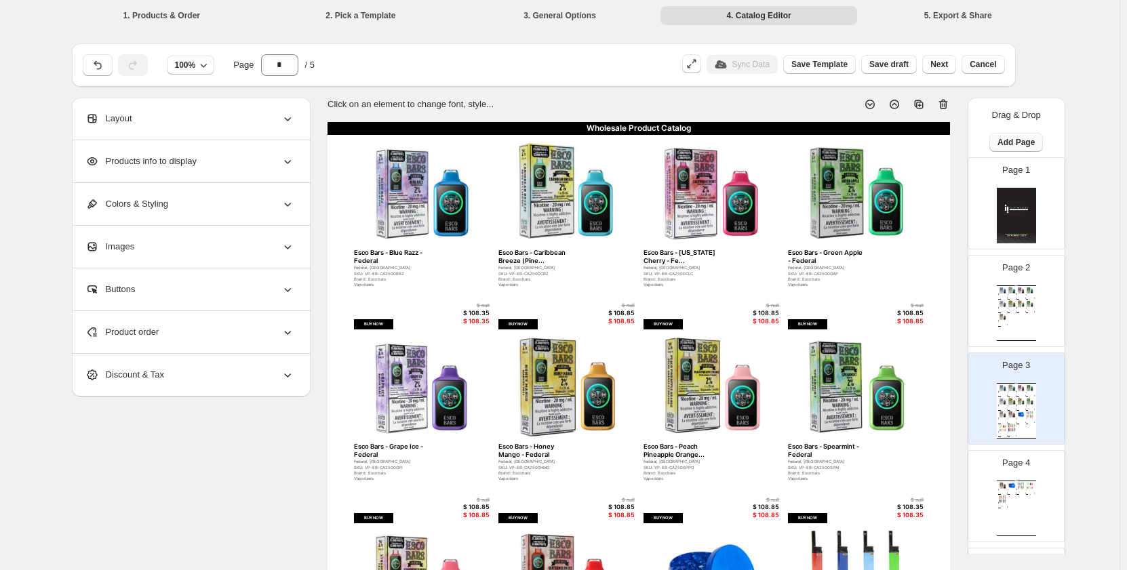
click at [1016, 135] on button "Add Page" at bounding box center [1016, 142] width 54 height 19
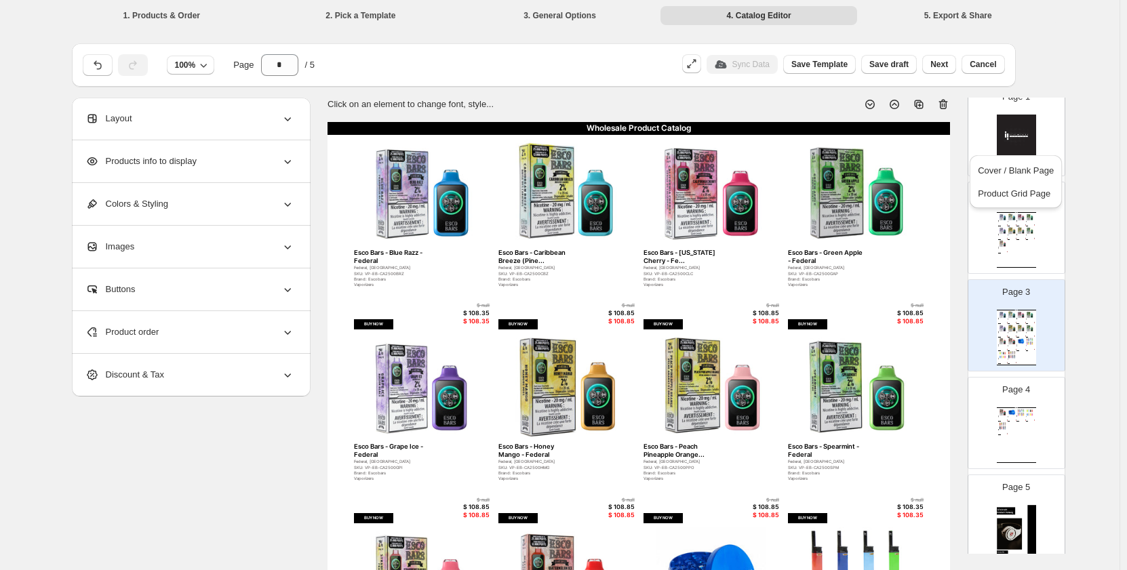
scroll to position [121, 0]
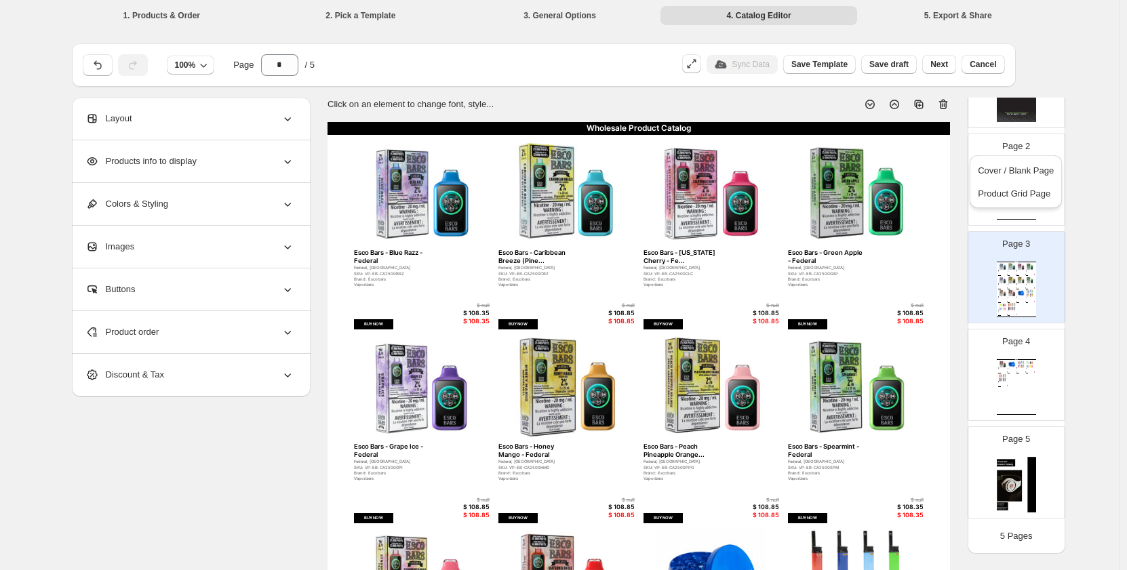
click at [1026, 283] on img at bounding box center [1030, 280] width 9 height 7
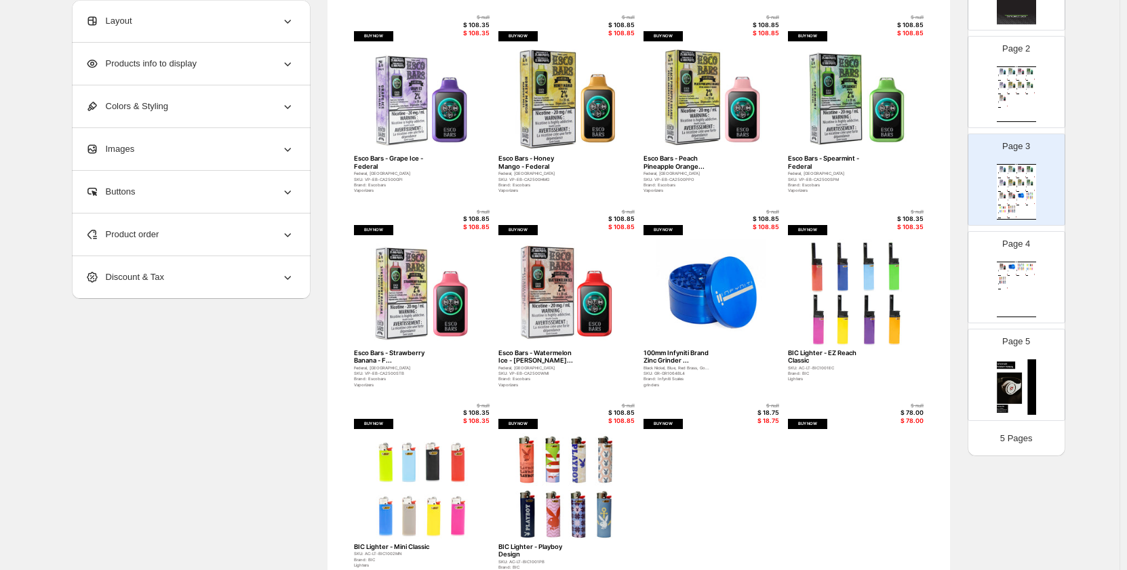
scroll to position [413, 0]
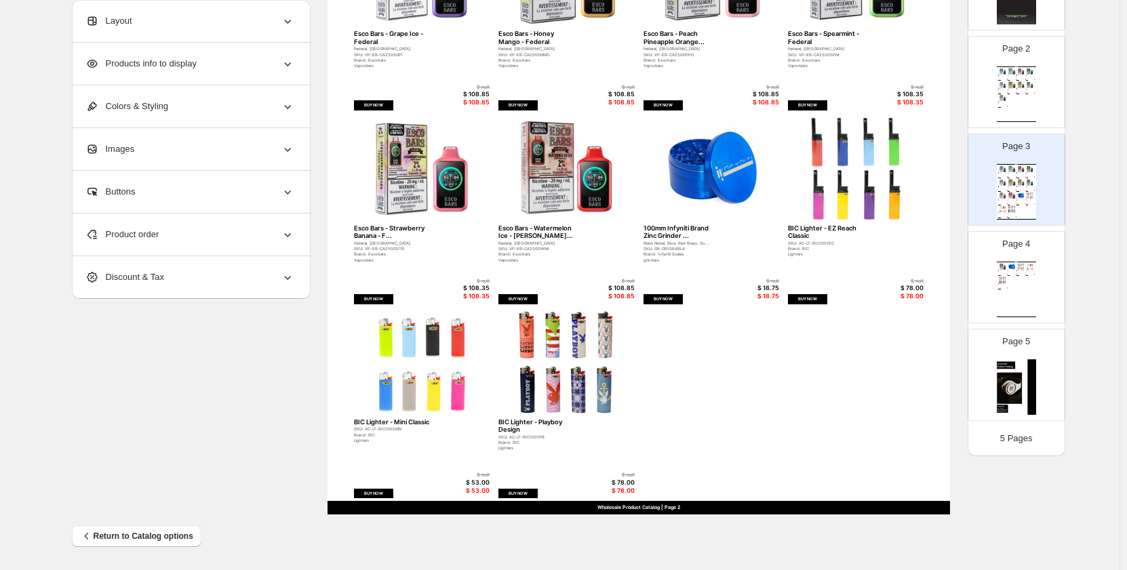
click at [625, 363] on img at bounding box center [566, 364] width 136 height 110
select select "*******"
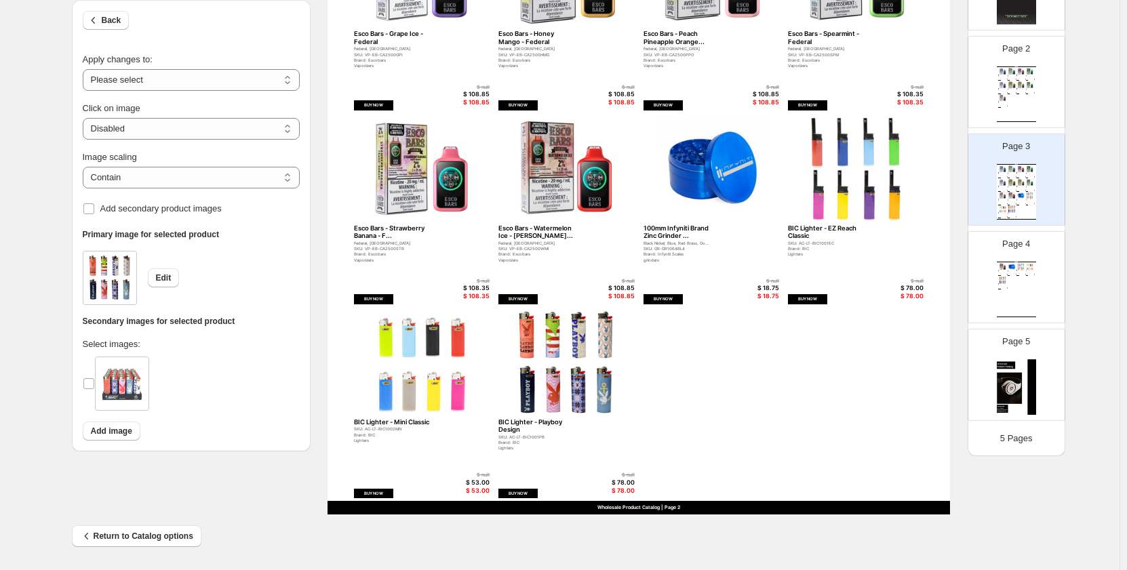
click at [557, 368] on img at bounding box center [566, 364] width 136 height 110
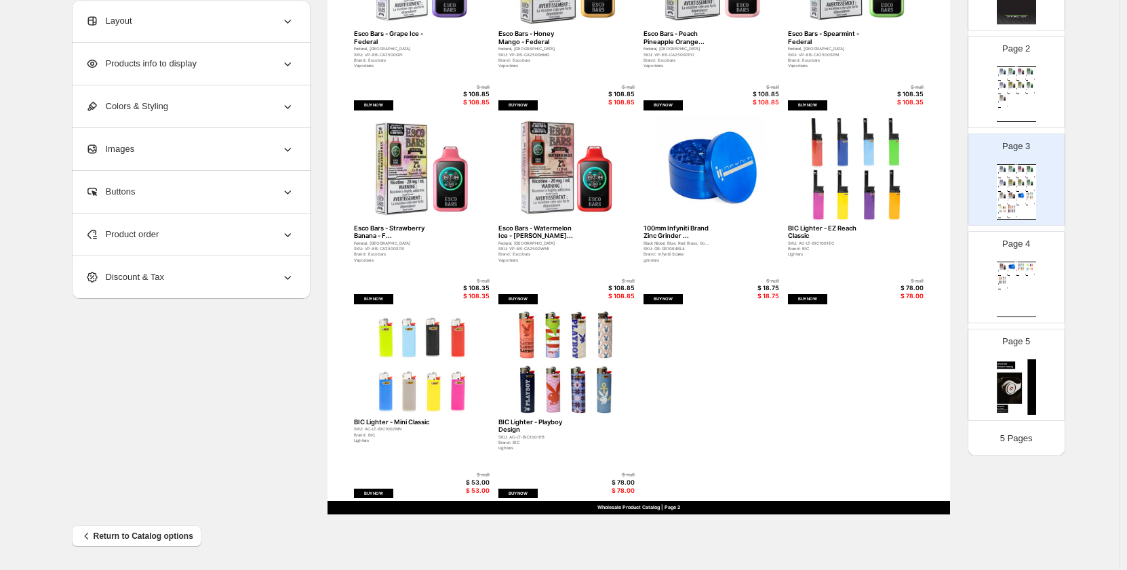
click at [557, 368] on img at bounding box center [566, 364] width 136 height 110
select select "*******"
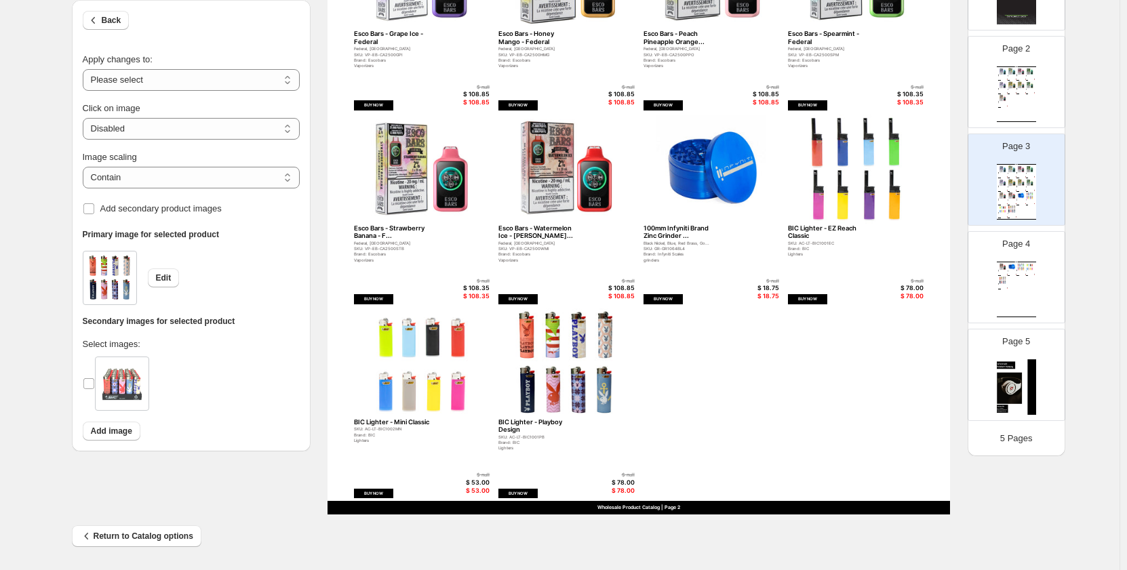
click at [181, 271] on div "Edit" at bounding box center [191, 278] width 217 height 54
click at [174, 277] on button "Edit" at bounding box center [164, 278] width 32 height 19
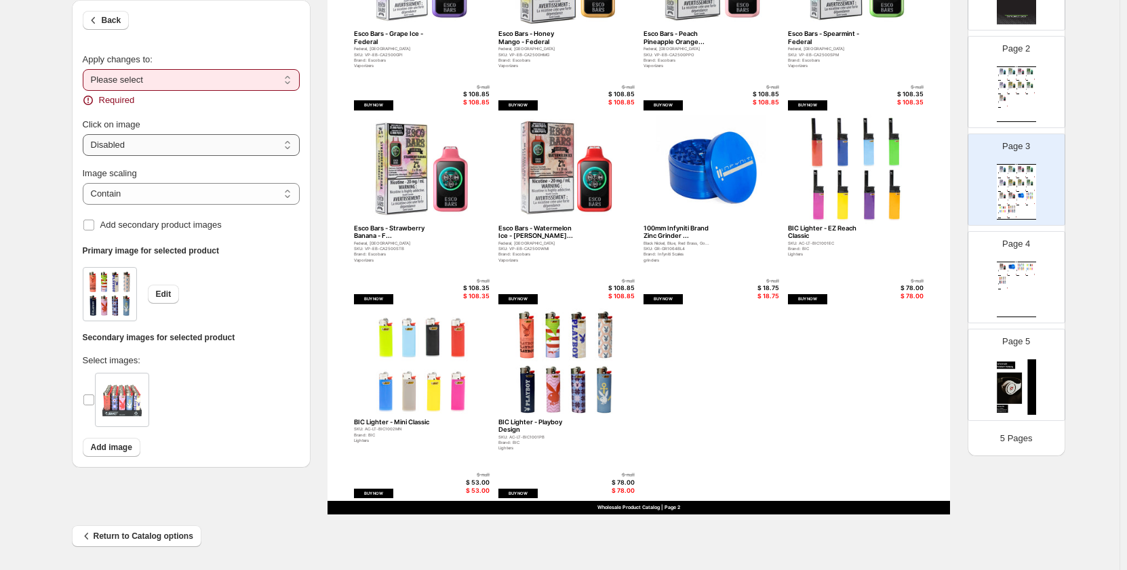
click at [205, 146] on select "**********" at bounding box center [191, 145] width 217 height 22
click at [208, 375] on div at bounding box center [191, 405] width 217 height 65
click at [204, 227] on span "Add secondary product images" at bounding box center [160, 225] width 121 height 10
click at [168, 225] on span "Add secondary product images" at bounding box center [160, 225] width 121 height 10
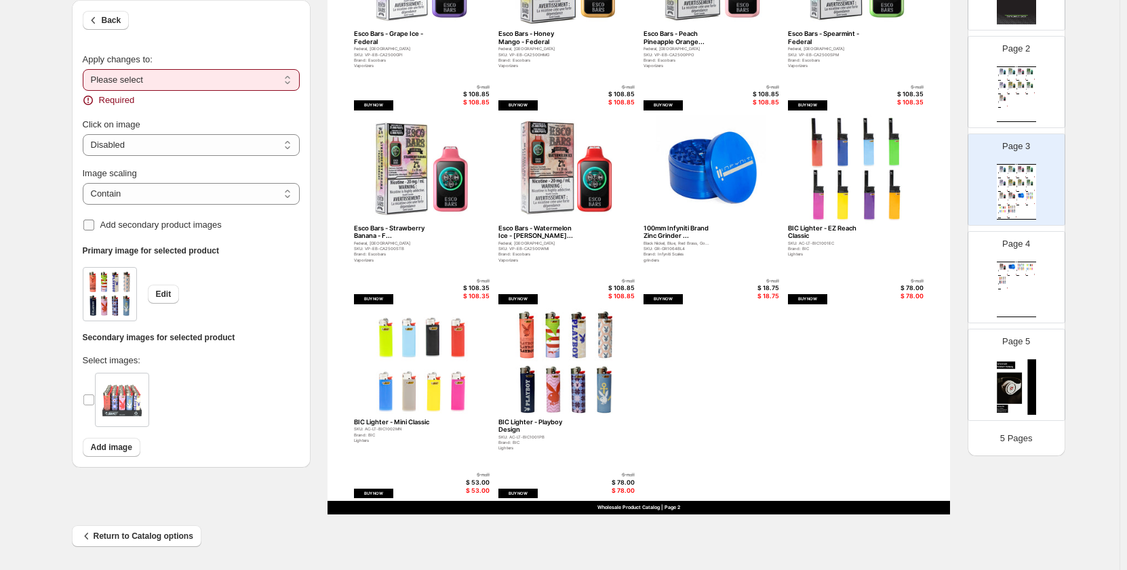
click at [168, 225] on span "Add secondary product images" at bounding box center [160, 225] width 121 height 10
click at [182, 81] on select "**********" at bounding box center [191, 80] width 217 height 22
select select "**********"
click at [85, 69] on select "**********" at bounding box center [191, 80] width 217 height 22
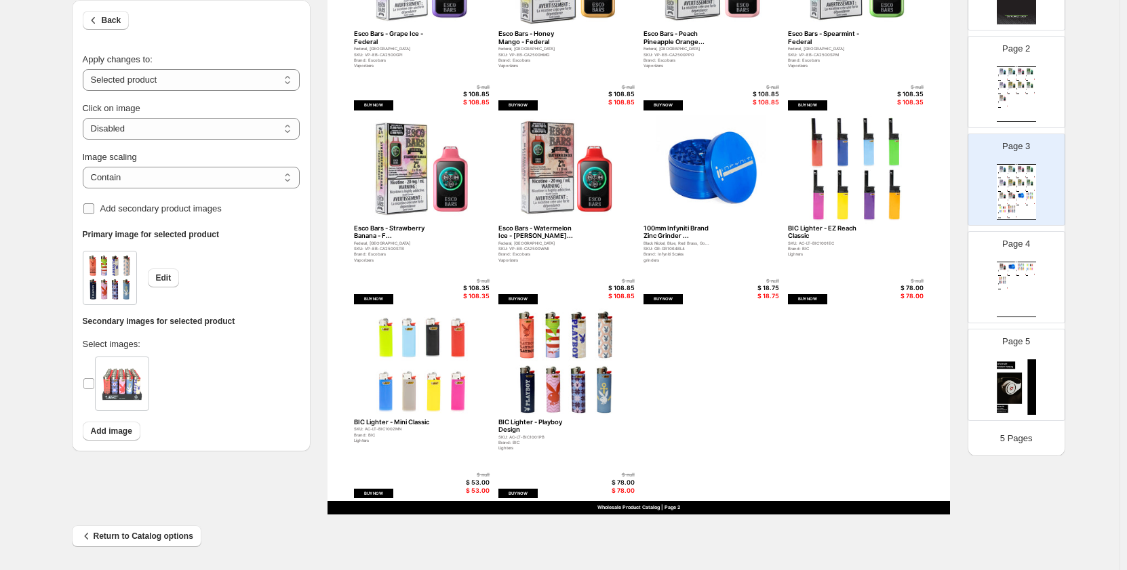
click at [132, 205] on span "Add secondary product images" at bounding box center [160, 208] width 121 height 10
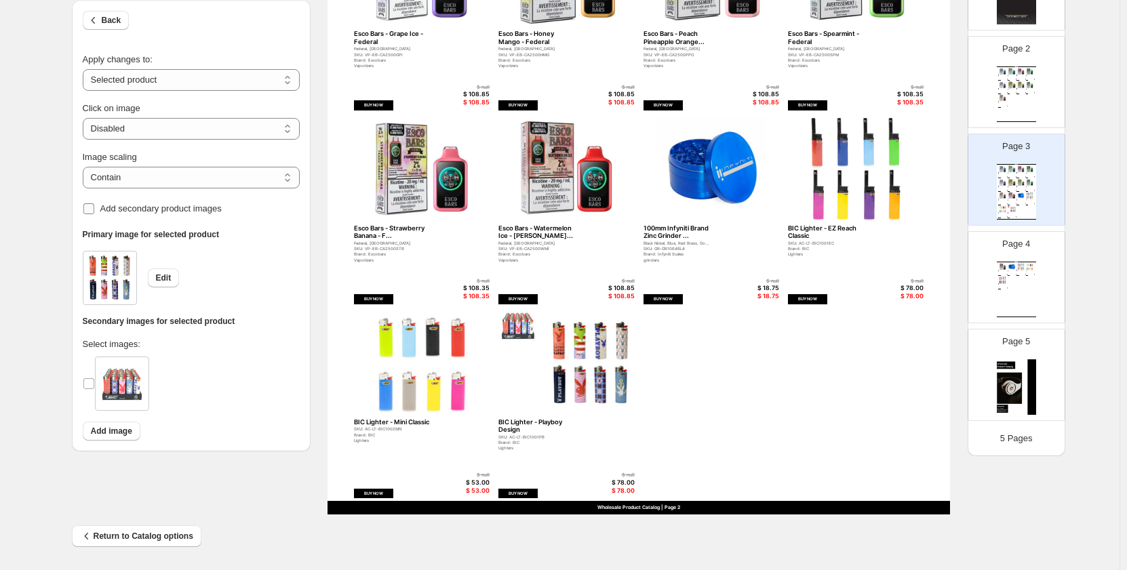
click at [132, 205] on span "Add secondary product images" at bounding box center [160, 208] width 121 height 10
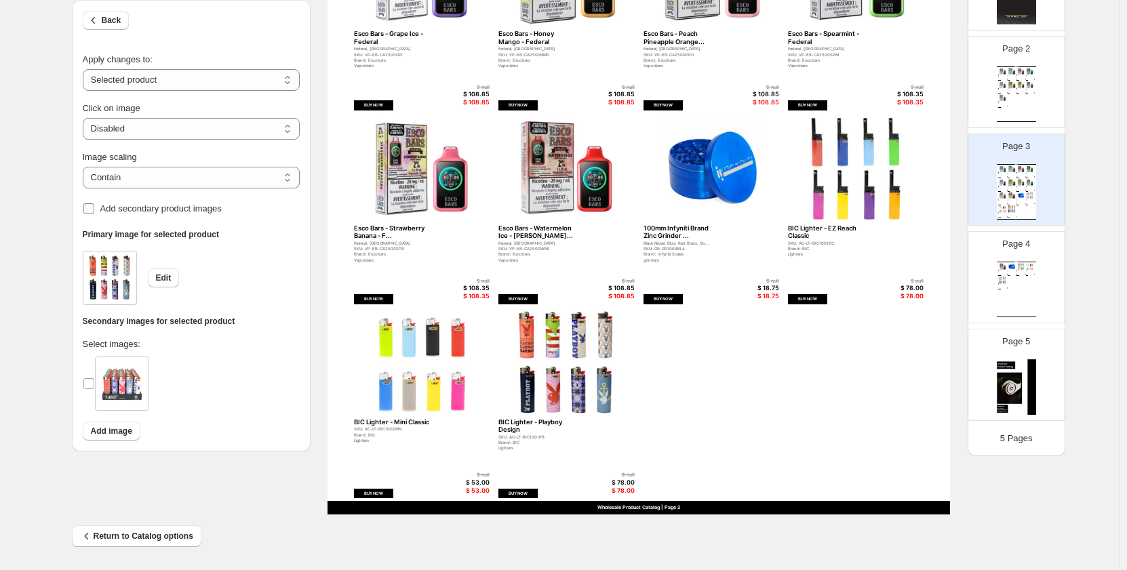
click at [132, 205] on span "Add secondary product images" at bounding box center [160, 208] width 121 height 10
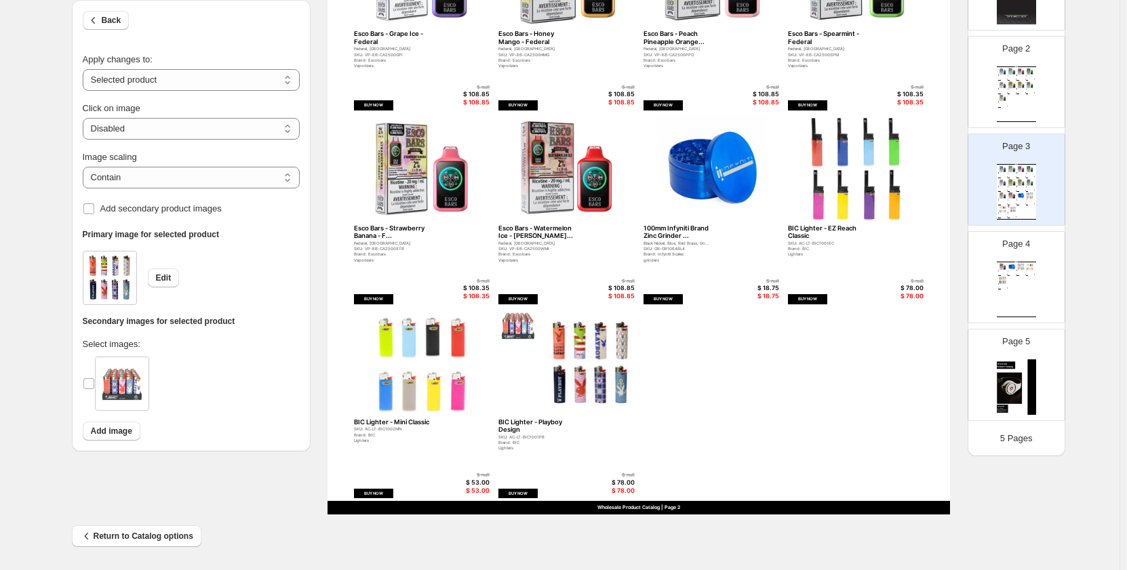
click at [820, 393] on div "Wholesale Product Catalog Esco Bars - Blue Razz - Federal Federal, Ontario SKU:…" at bounding box center [639, 112] width 623 height 806
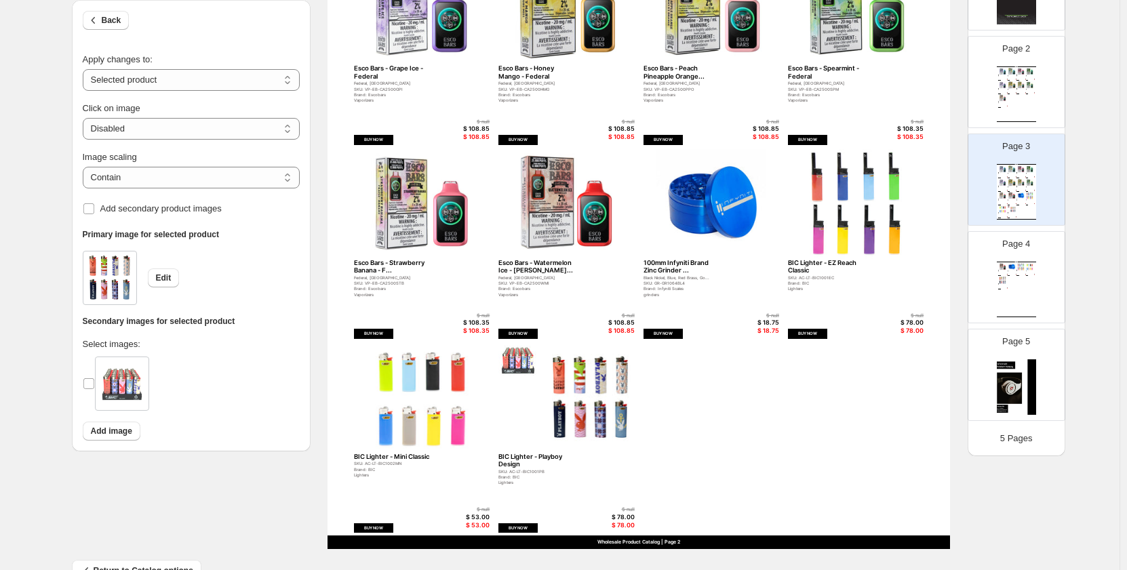
scroll to position [345, 0]
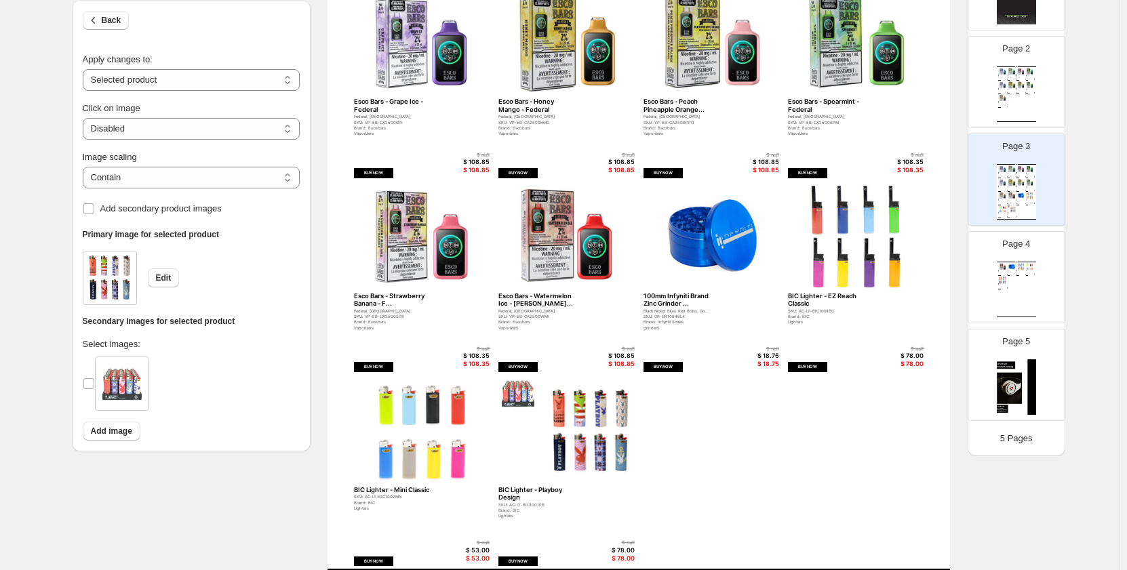
click at [415, 422] on img at bounding box center [422, 431] width 136 height 110
click at [140, 210] on span "Add secondary product images" at bounding box center [160, 208] width 121 height 10
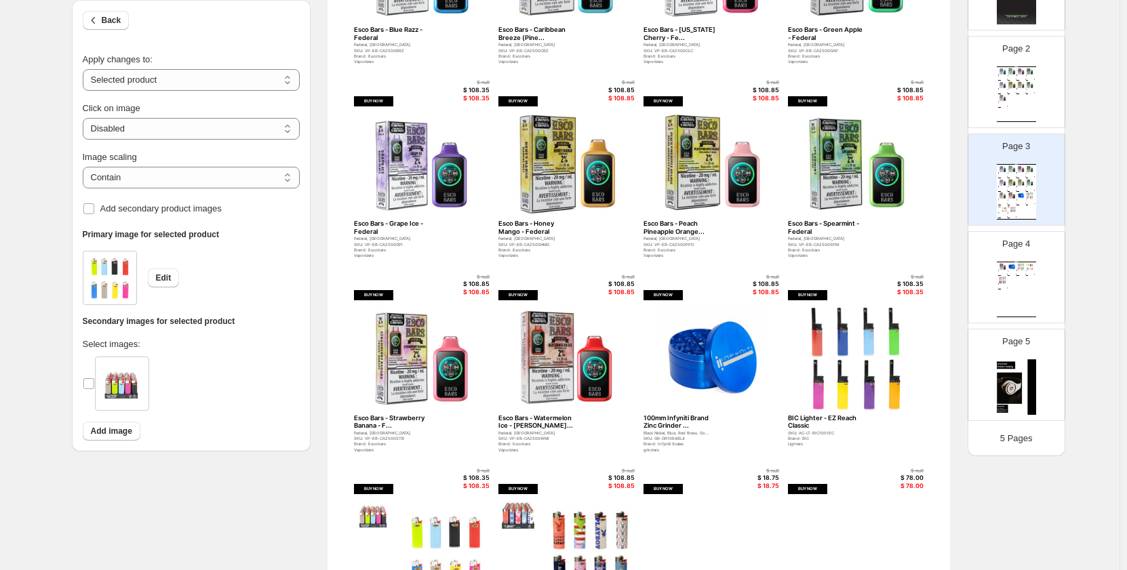
scroll to position [210, 0]
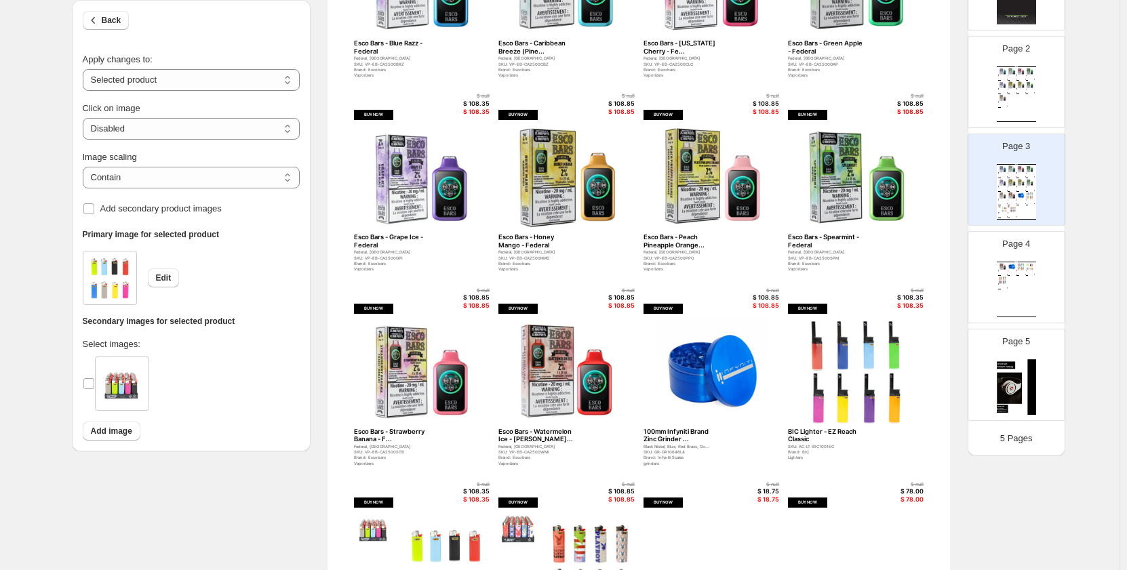
click at [560, 382] on img at bounding box center [566, 373] width 136 height 110
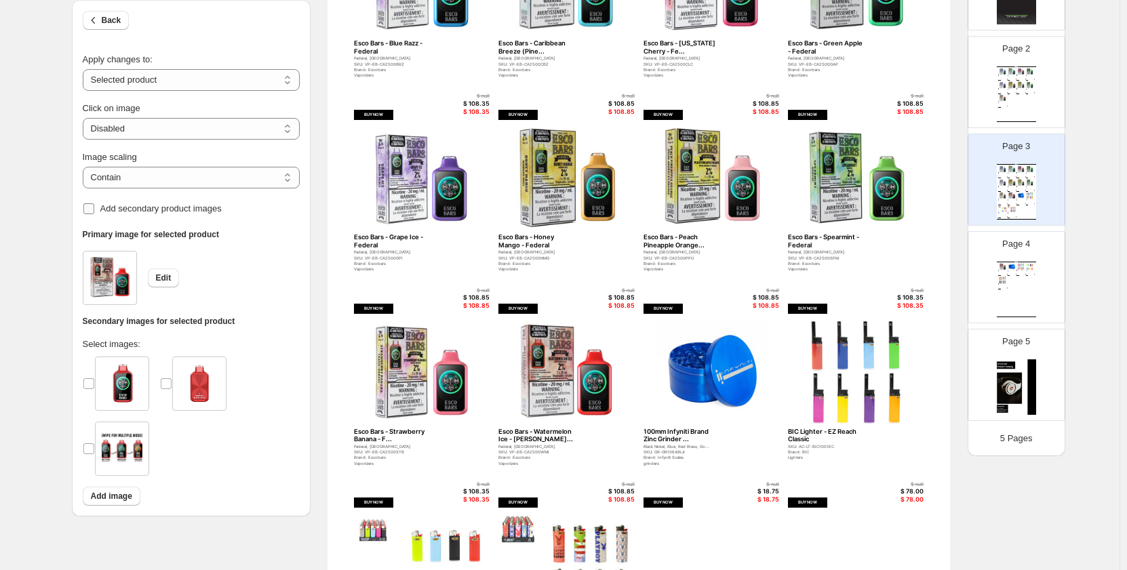
click at [172, 207] on span "Add secondary product images" at bounding box center [160, 208] width 121 height 10
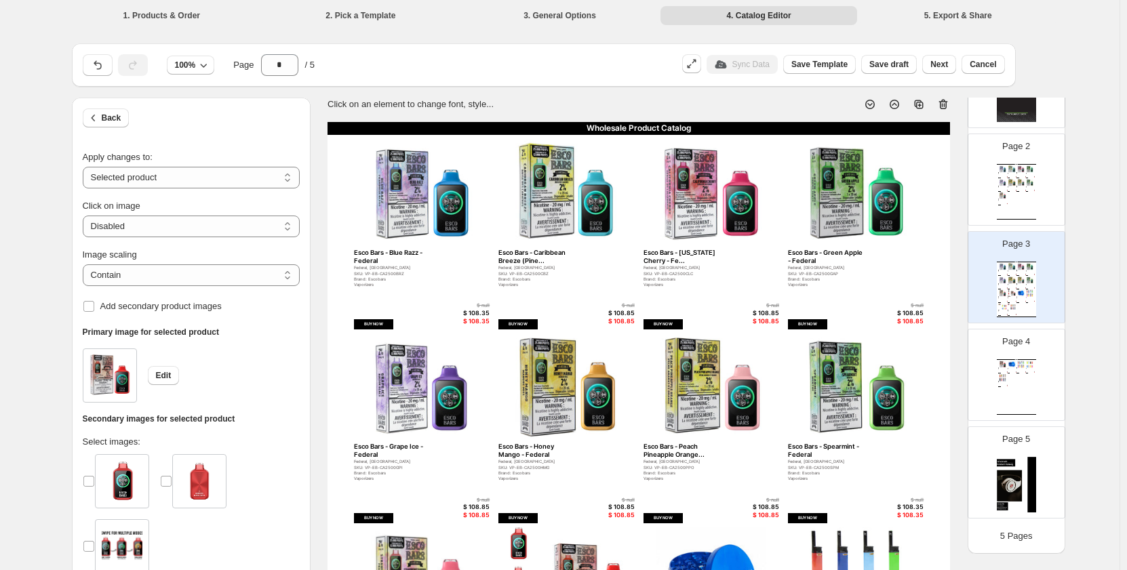
scroll to position [413, 0]
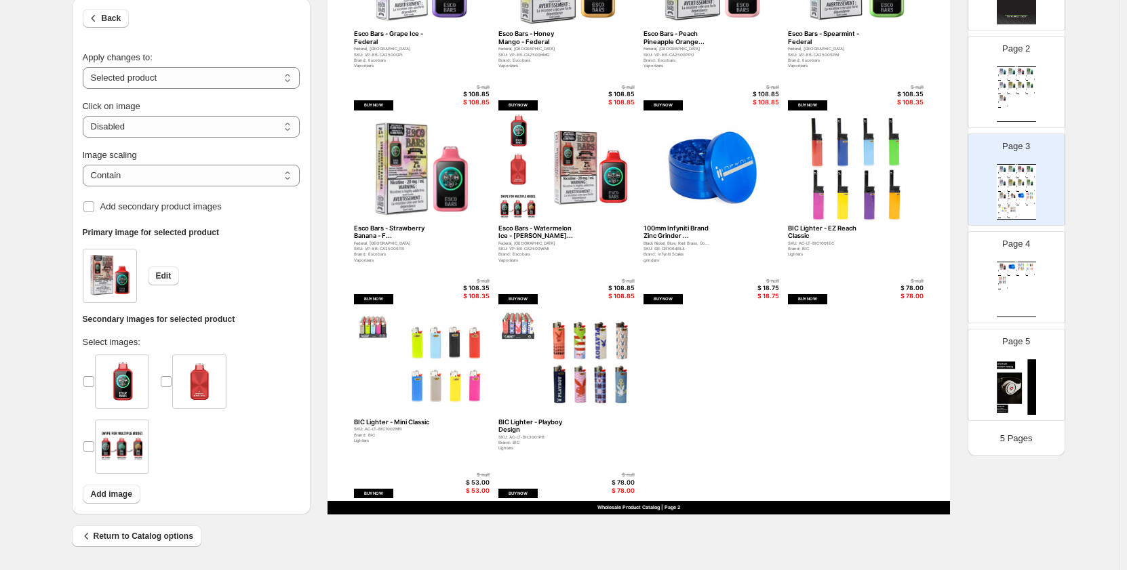
click at [1027, 123] on div "Page 2 Wholesale Product Catalog Esco Bars - Blue Razz - Federal Federal, Ontar…" at bounding box center [1016, 82] width 96 height 91
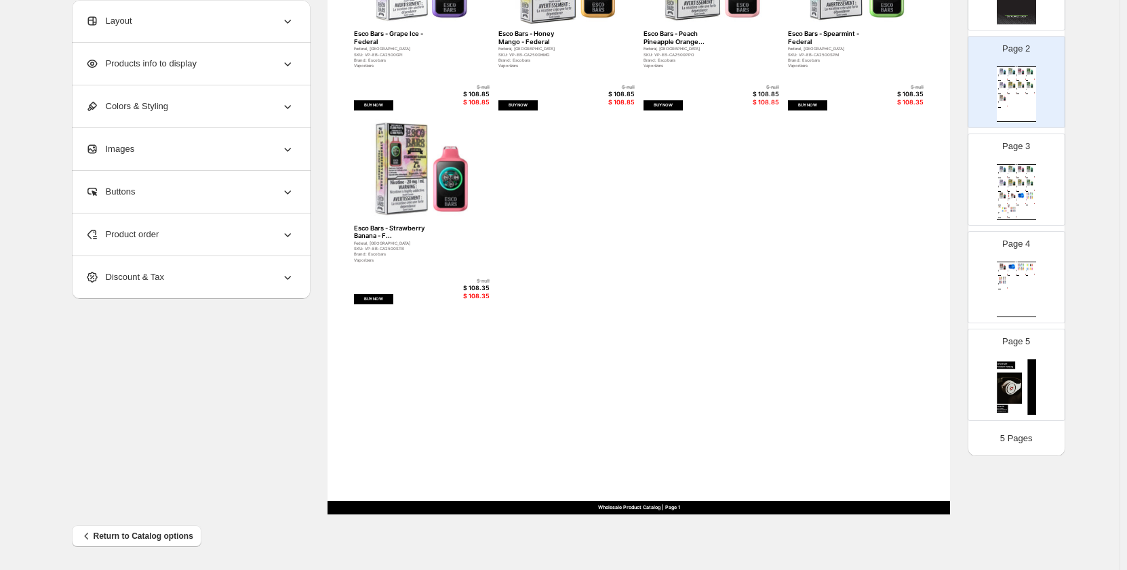
click at [1017, 181] on img at bounding box center [1021, 182] width 9 height 7
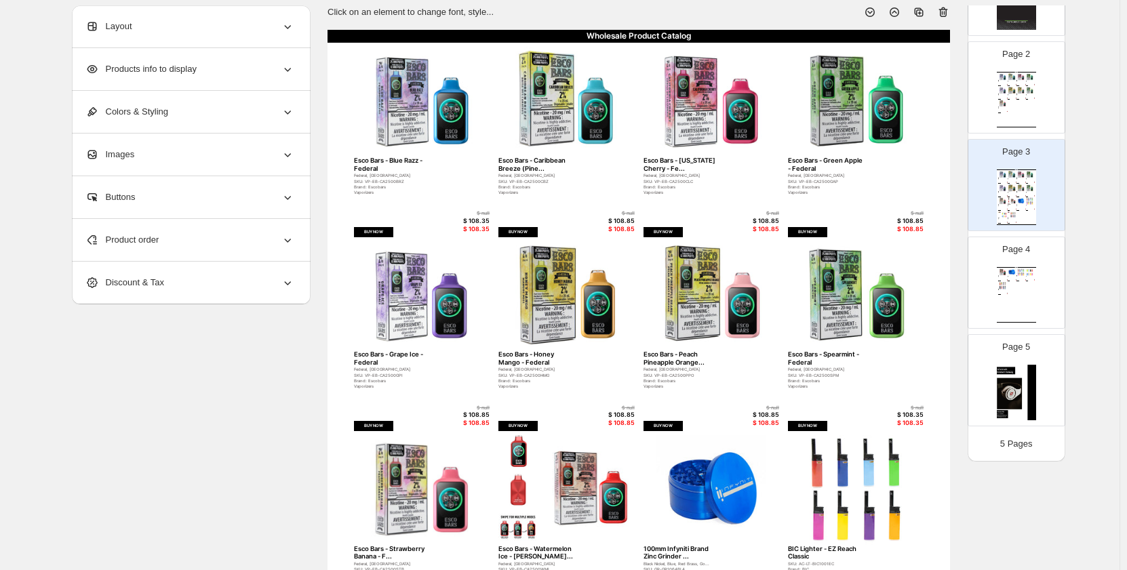
scroll to position [74, 0]
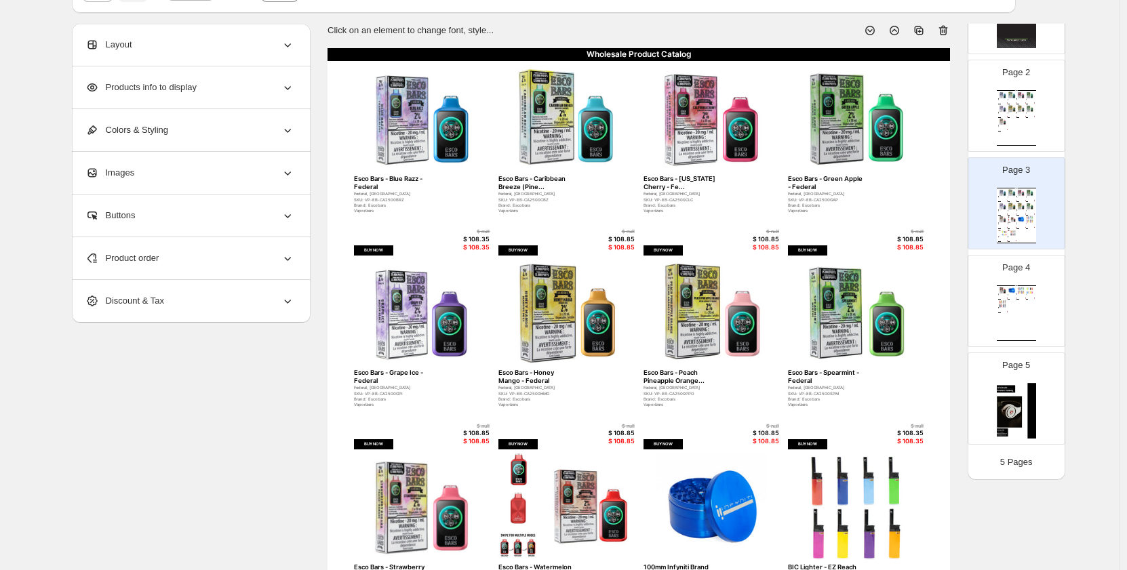
click at [1015, 329] on div "Wholesale Product Catalog Esco Bars - Watermelon Ice - Feder... Federal, Ontari…" at bounding box center [1016, 314] width 39 height 56
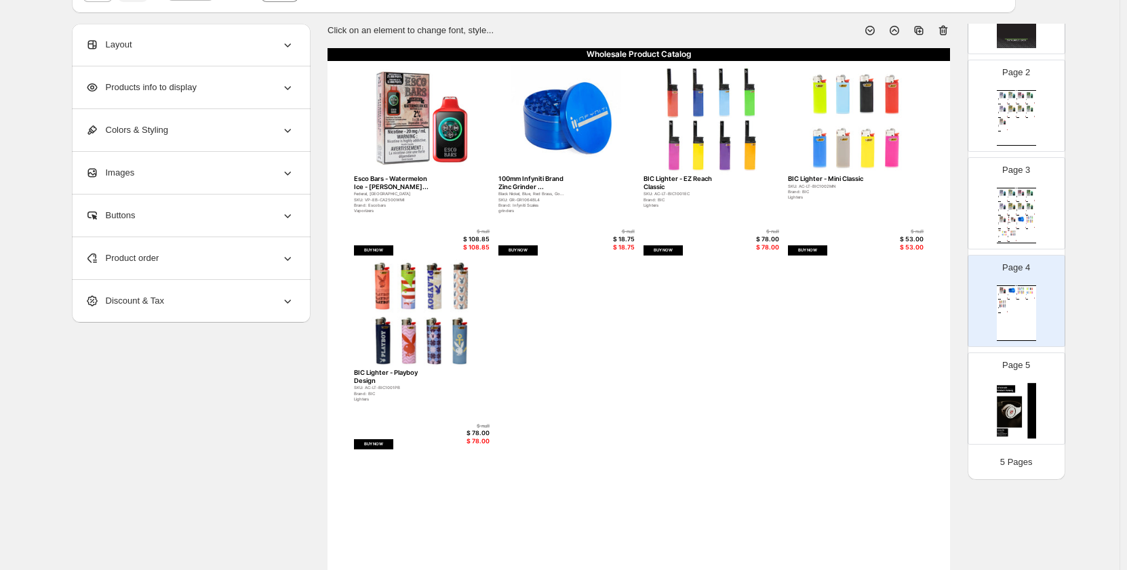
click at [1017, 402] on img at bounding box center [1016, 411] width 39 height 56
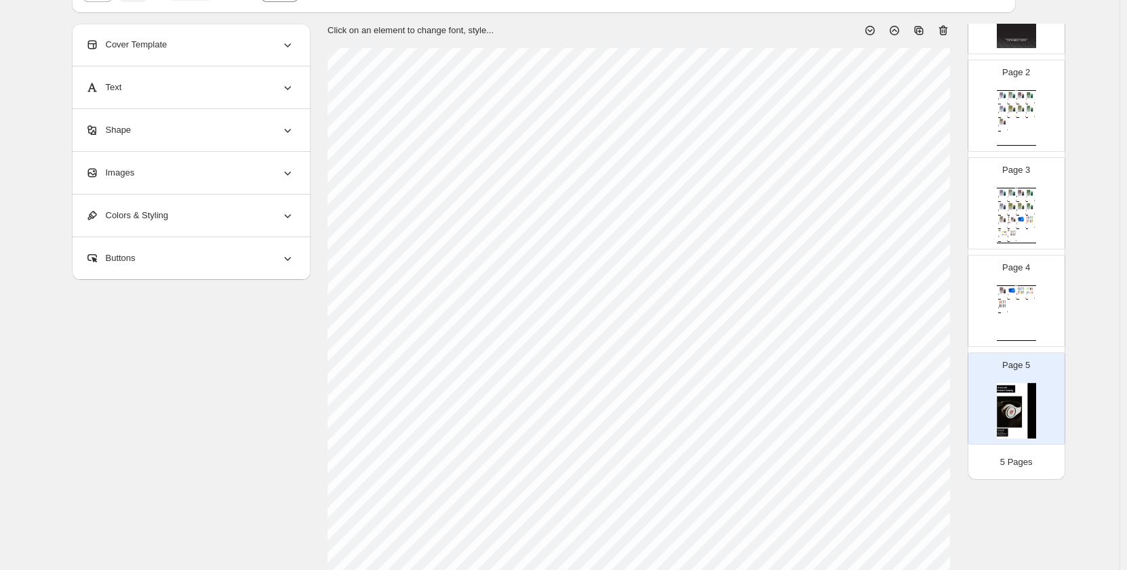
click at [949, 33] on icon at bounding box center [944, 31] width 14 height 14
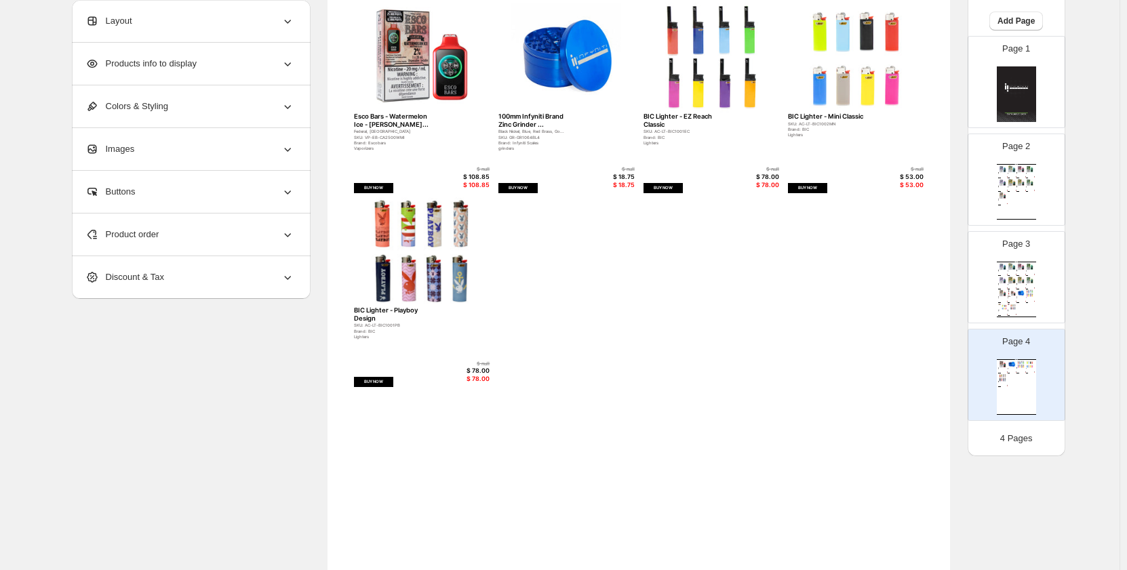
scroll to position [136, 0]
click at [1021, 298] on div "100mm Infyniti Brand Zinc Grinder ... Black Nickel, Blue, Red Brass, Go... SKU:…" at bounding box center [1021, 298] width 9 height 2
type input "*"
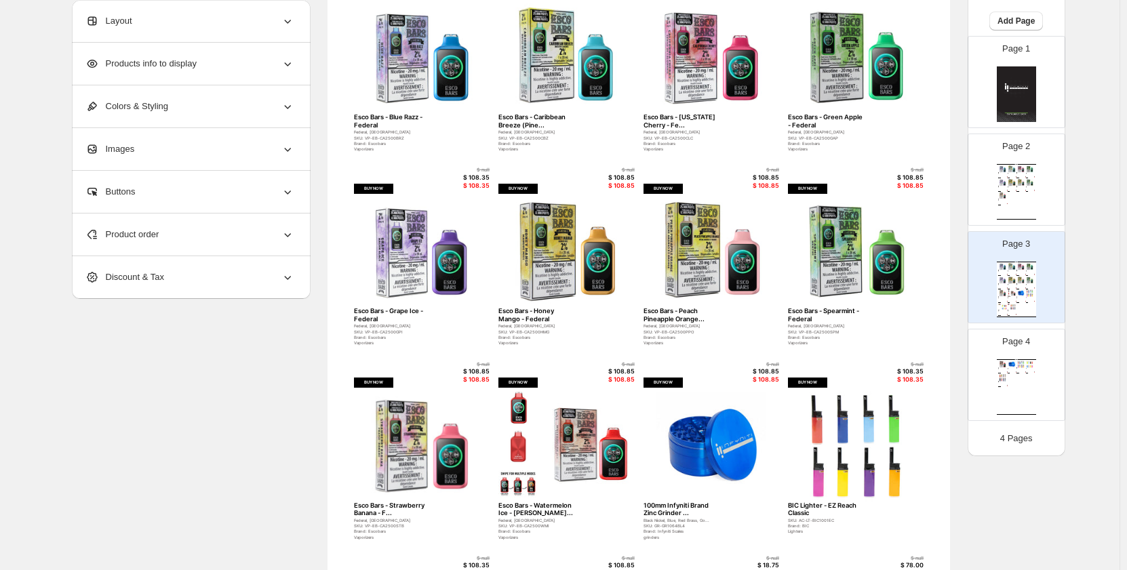
click at [547, 397] on div "Wholesale Product Catalog Esco Bars - Blue Razz - Federal Federal, Ontario SKU:…" at bounding box center [639, 389] width 623 height 806
click at [553, 429] on img at bounding box center [590, 447] width 87 height 110
select select "*******"
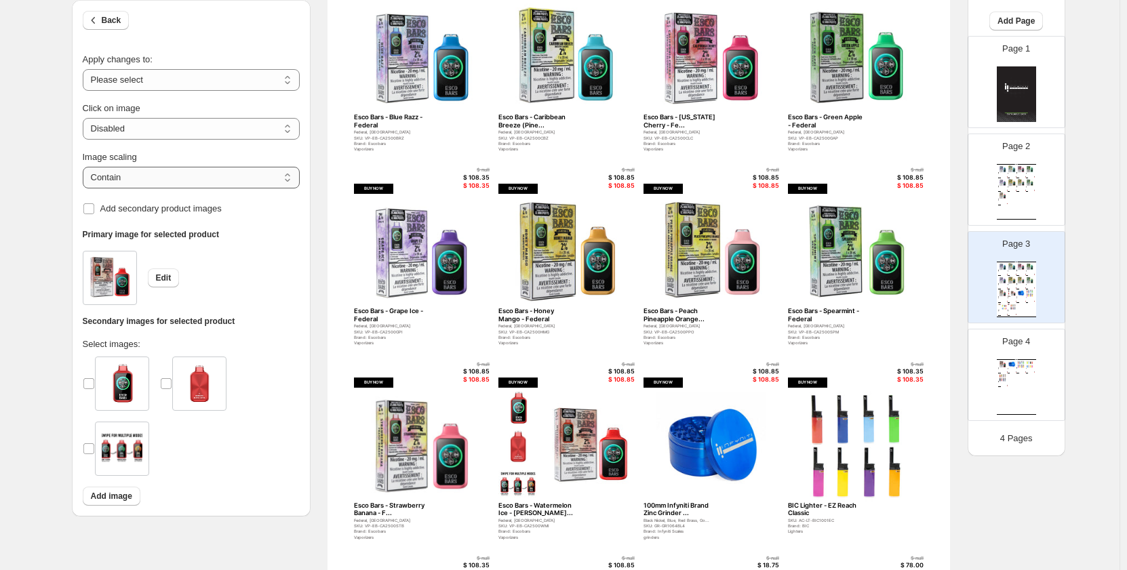
click at [250, 176] on select "***** *******" at bounding box center [191, 178] width 217 height 22
click at [282, 163] on div "Image scaling" at bounding box center [191, 158] width 217 height 14
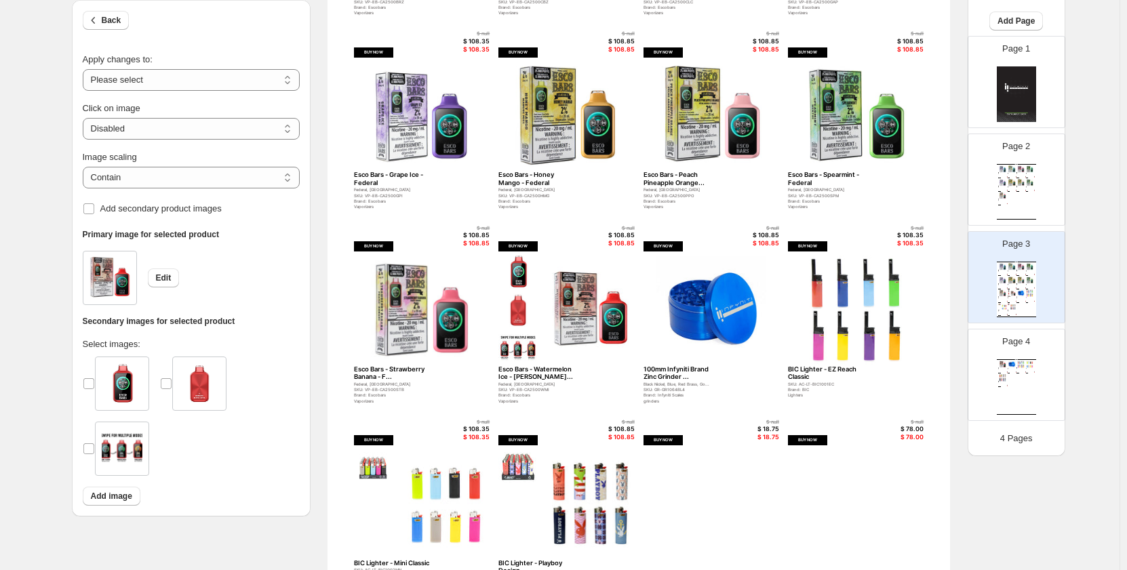
scroll to position [407, 0]
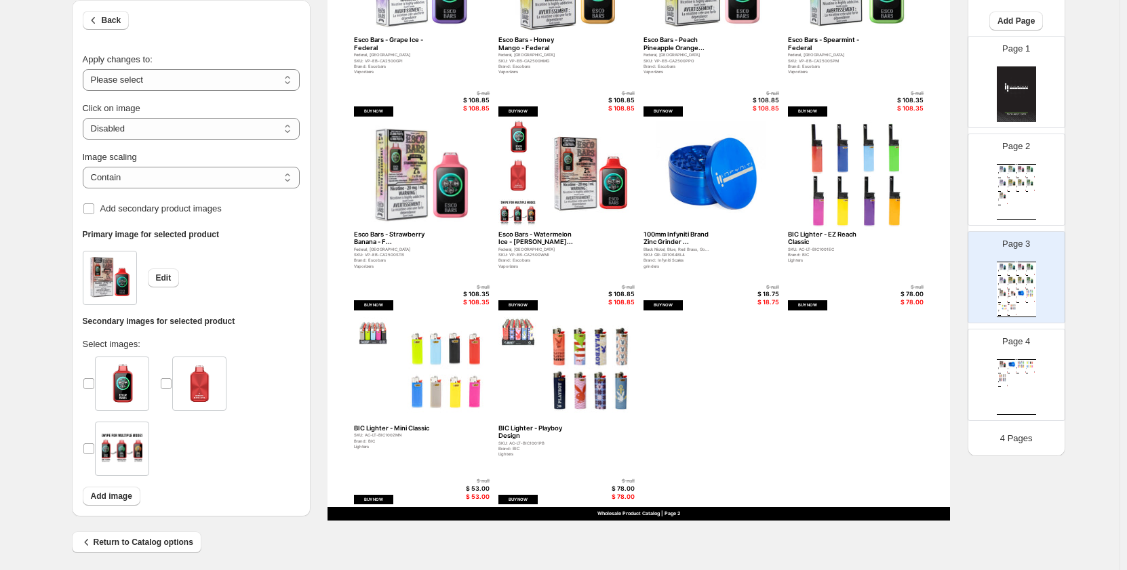
click at [998, 173] on div "Esco Bars - Blue Razz - Federal" at bounding box center [1000, 173] width 5 height 1
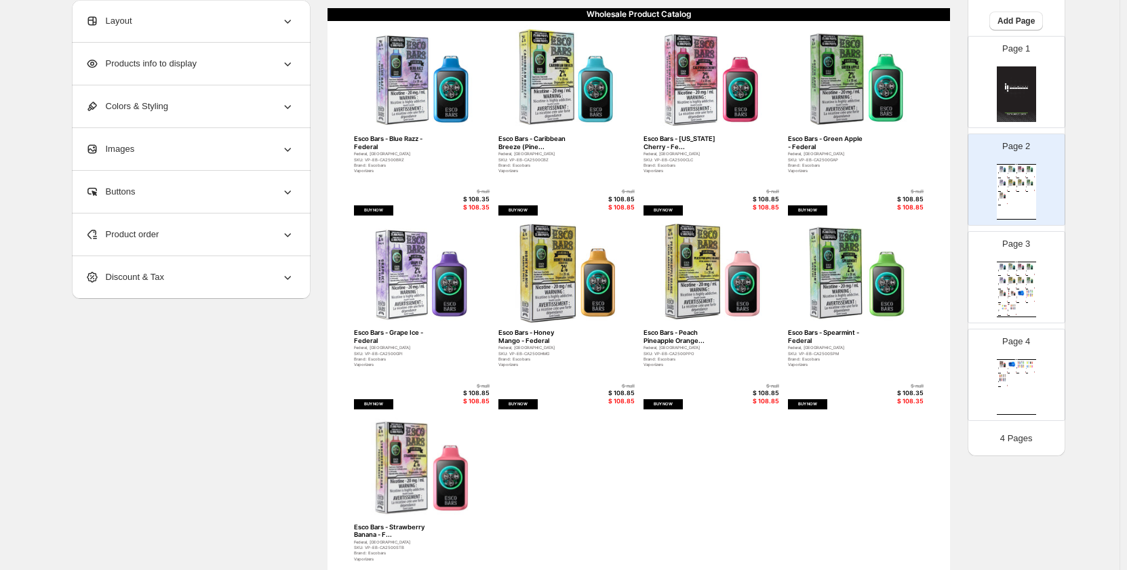
scroll to position [271, 0]
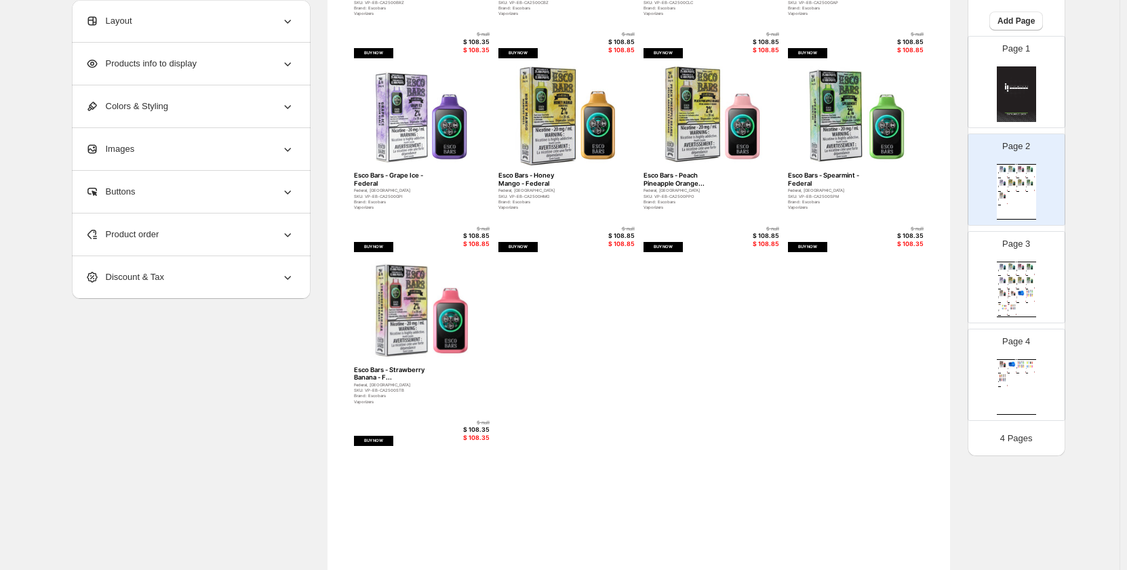
click at [1018, 273] on div "Wholesale Product Catalog Esco Bars - Blue Razz - Federal Federal, Ontario SKU:…" at bounding box center [1016, 290] width 39 height 56
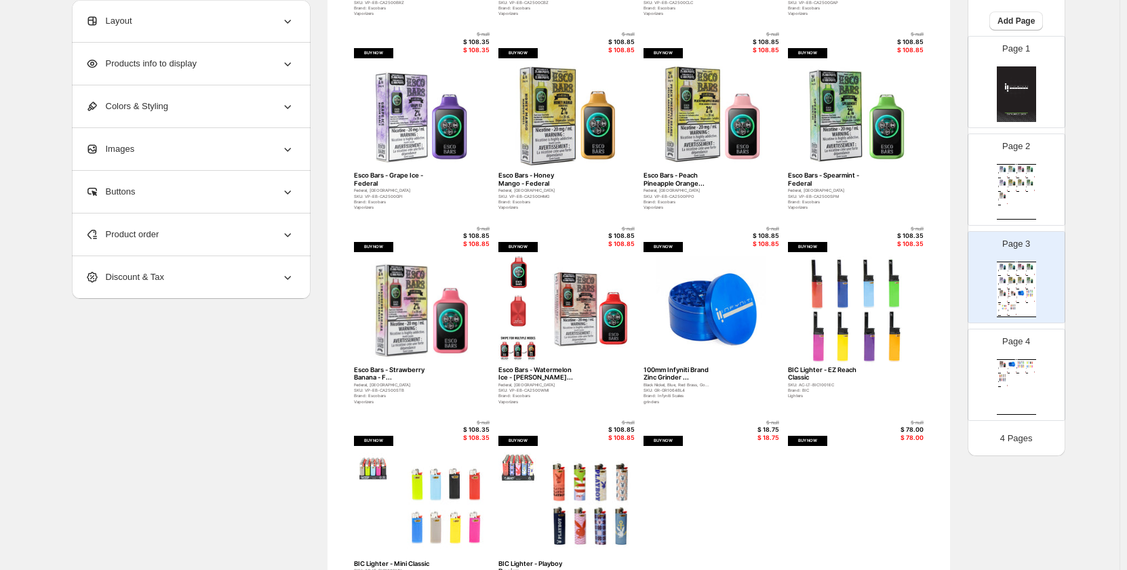
click at [177, 232] on div "Product order" at bounding box center [189, 235] width 209 height 42
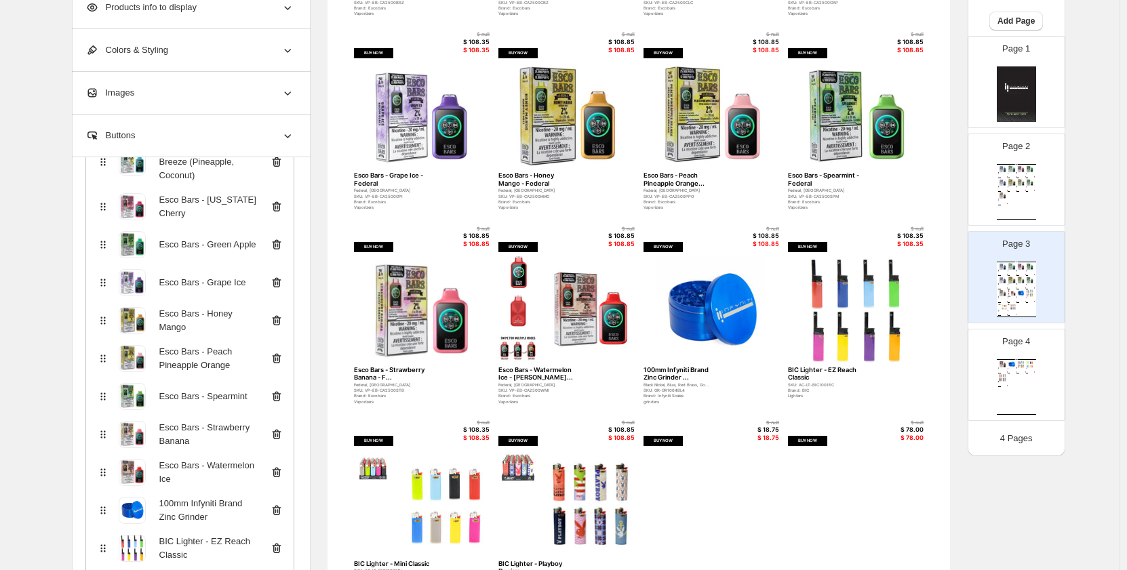
scroll to position [353, 0]
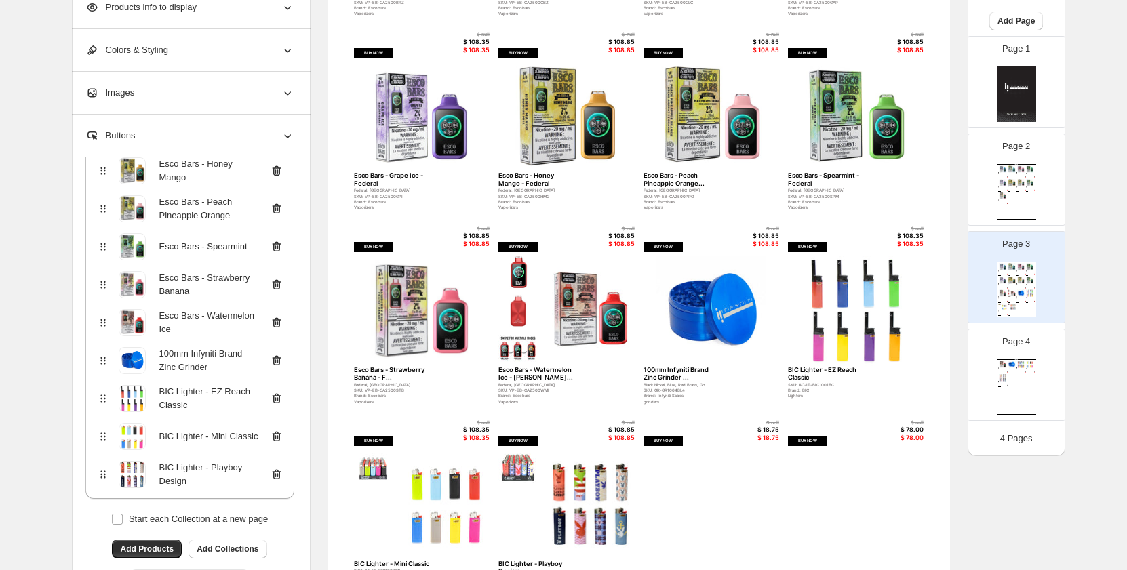
click at [106, 360] on icon at bounding box center [105, 361] width 2 height 2
click at [283, 354] on icon at bounding box center [277, 361] width 14 height 14
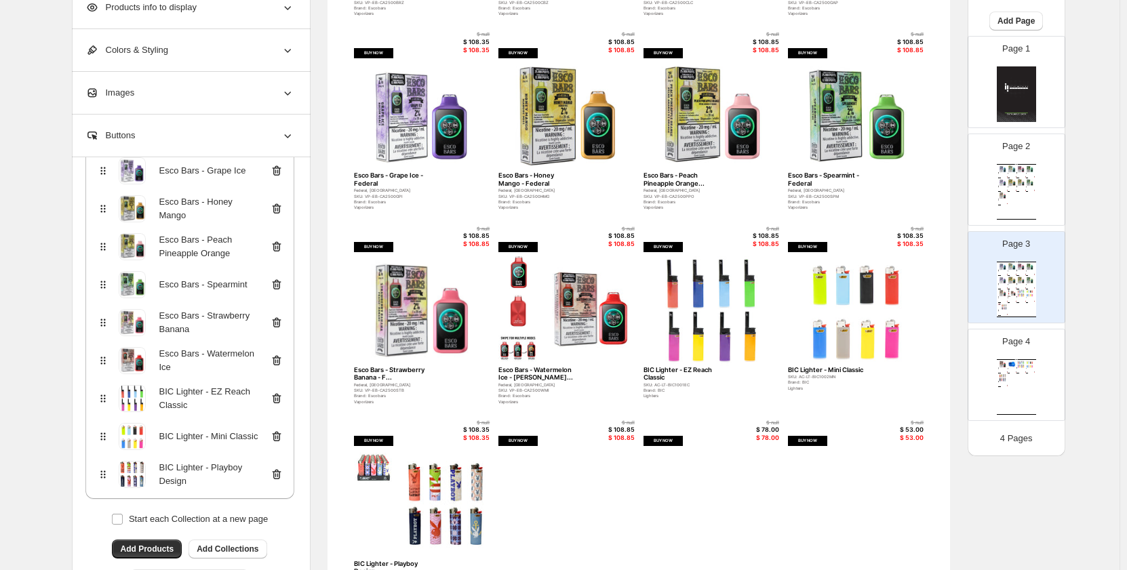
click at [279, 397] on icon at bounding box center [277, 399] width 14 height 14
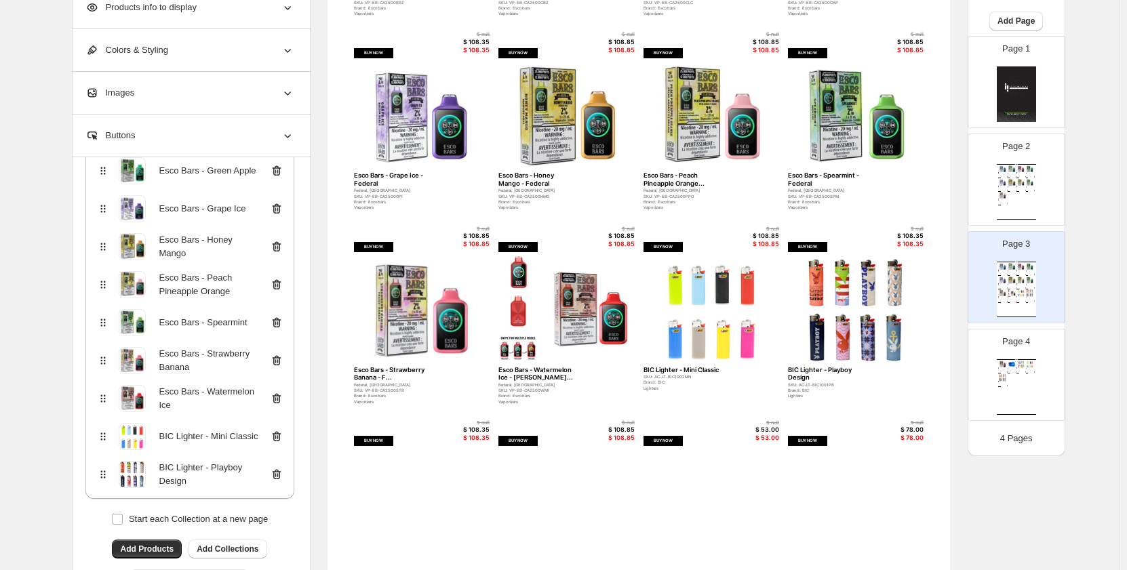
click at [280, 435] on icon at bounding box center [277, 437] width 14 height 14
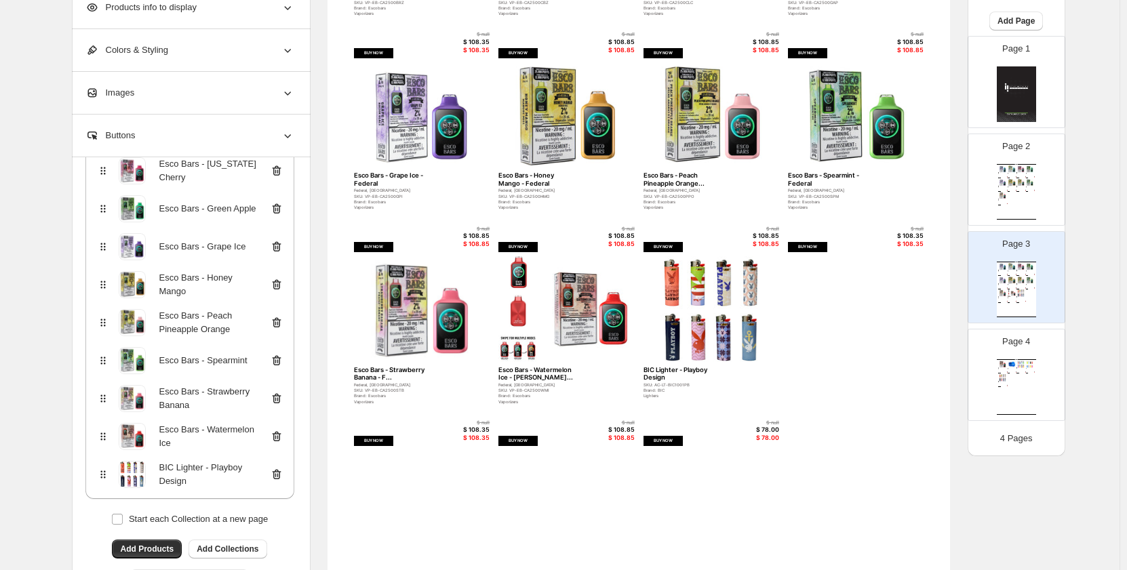
click at [278, 474] on icon at bounding box center [277, 475] width 14 height 14
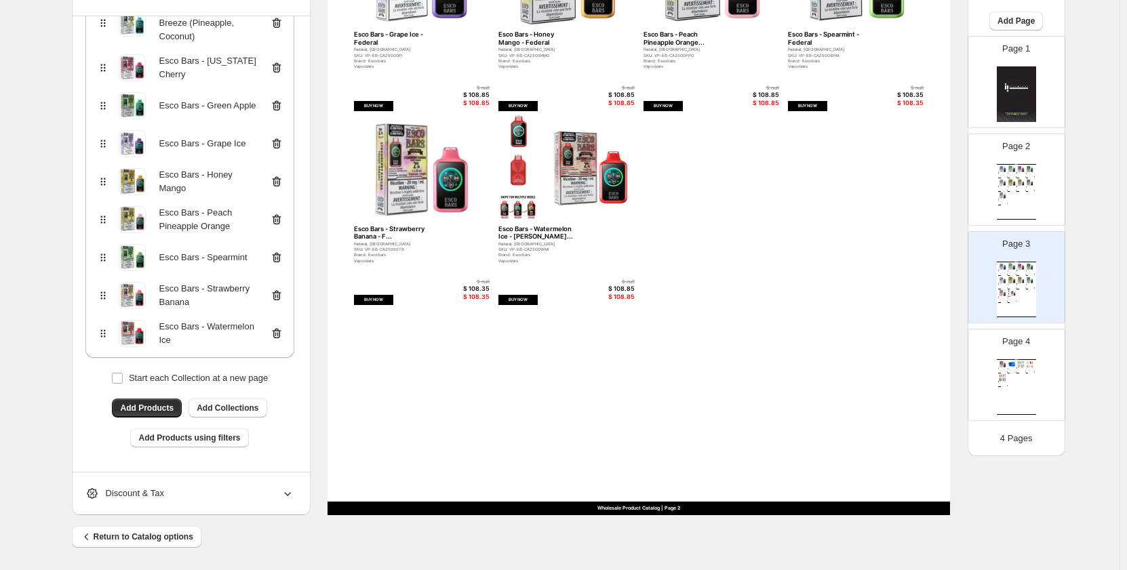
scroll to position [413, 0]
click at [1026, 363] on img at bounding box center [1030, 364] width 9 height 7
type input "*"
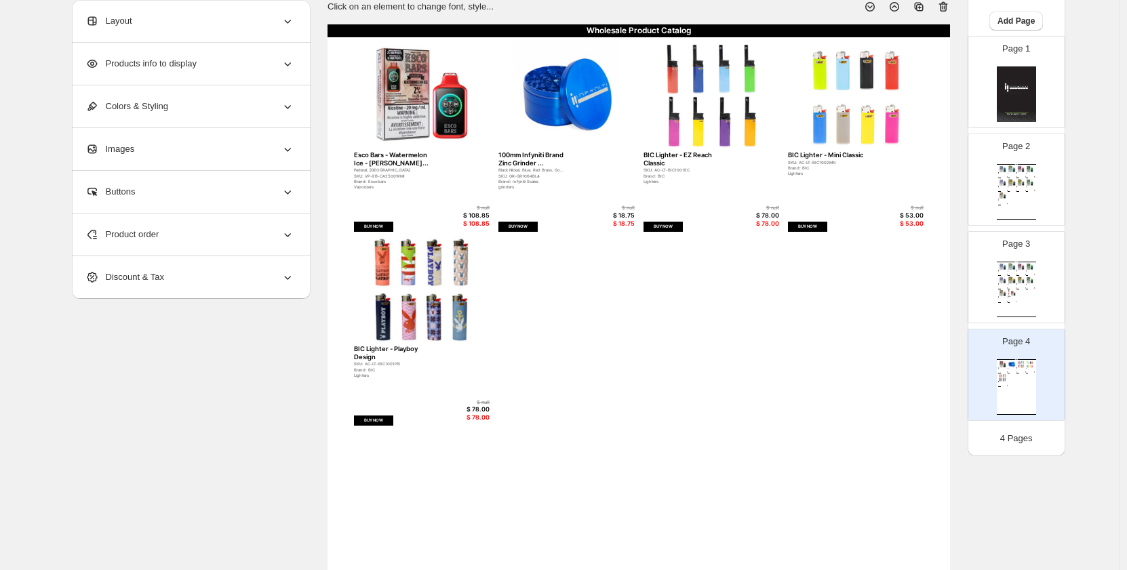
scroll to position [74, 0]
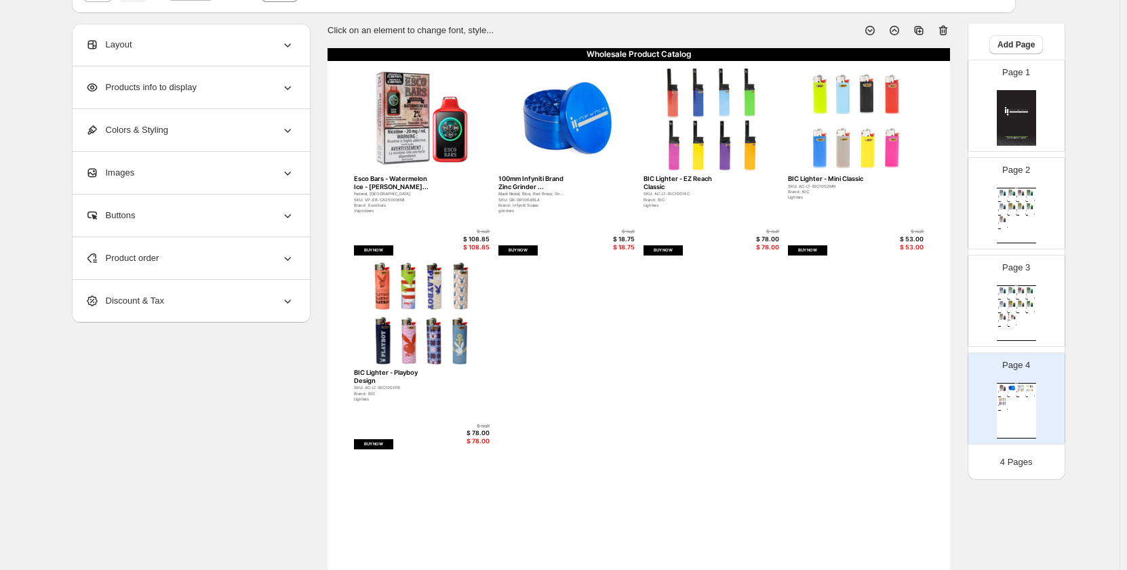
click at [428, 130] on img at bounding box center [422, 120] width 136 height 110
select select "*******"
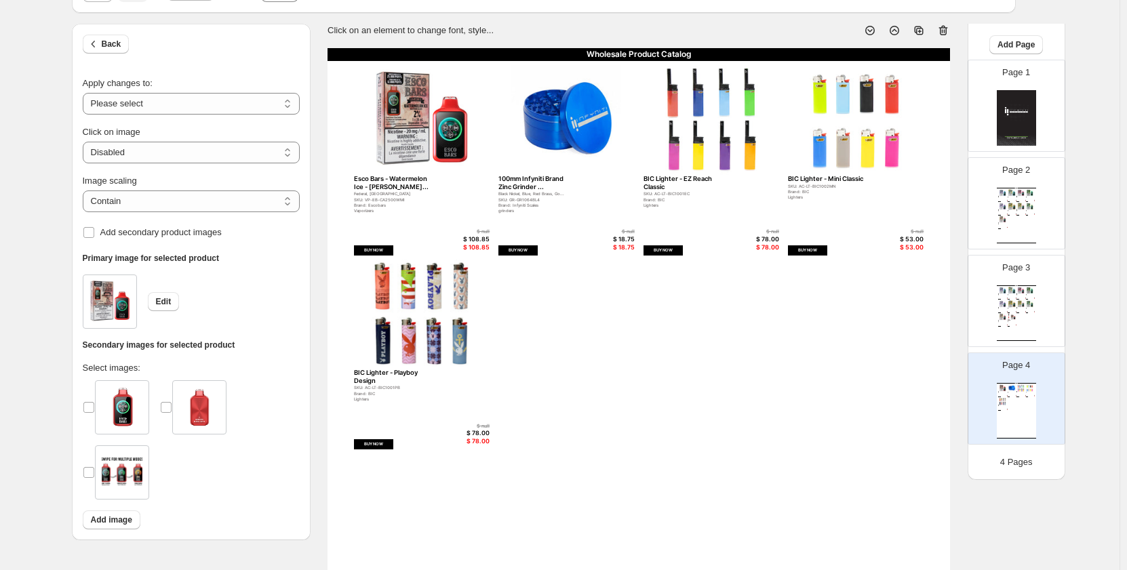
click at [391, 24] on p "Click on an element to change font, style..." at bounding box center [411, 31] width 166 height 14
click at [723, 372] on div "Wholesale Product Catalog Esco Bars - Watermelon Ice - Feder... Federal, Ontari…" at bounding box center [639, 451] width 623 height 806
click at [998, 323] on div "Vaporizers" at bounding box center [1000, 323] width 5 height 0
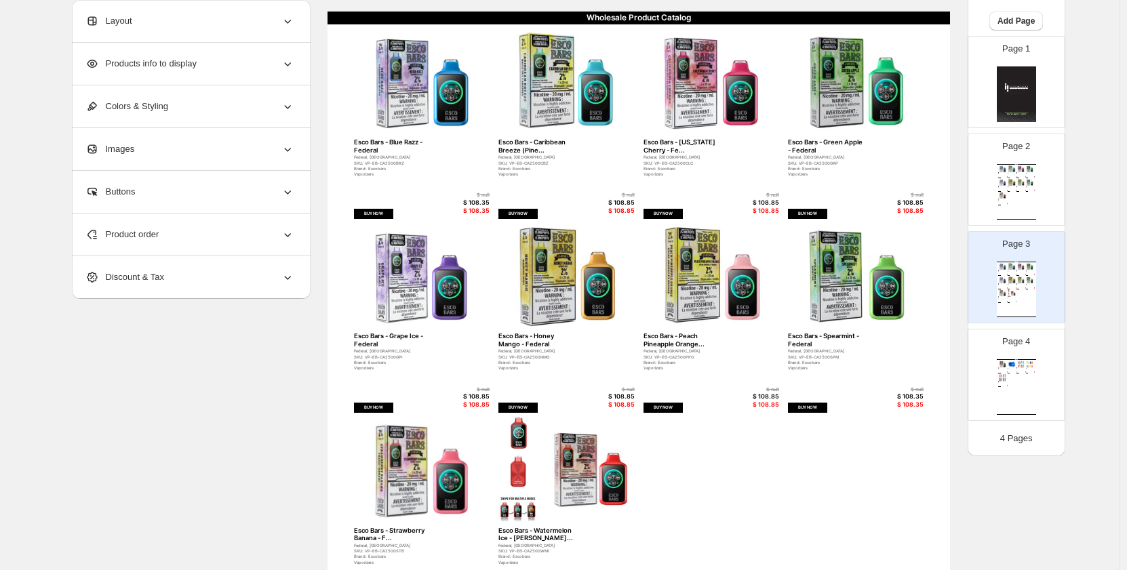
scroll to position [142, 0]
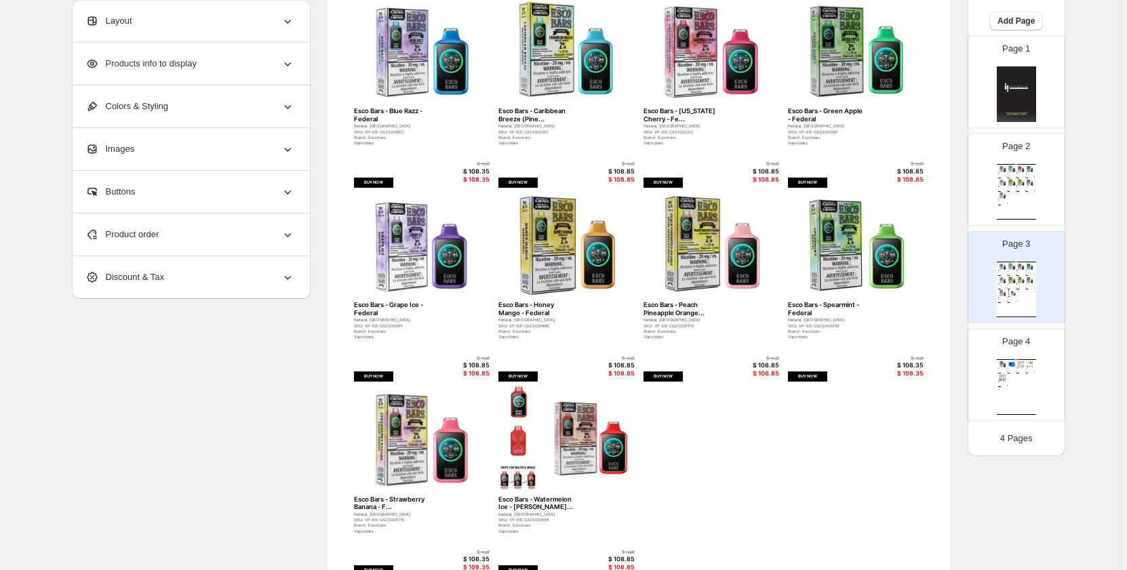
click at [980, 364] on div "Page 4 Wholesale Product Catalog Esco Bars - Watermelon Ice - Feder... Federal,…" at bounding box center [1010, 369] width 85 height 91
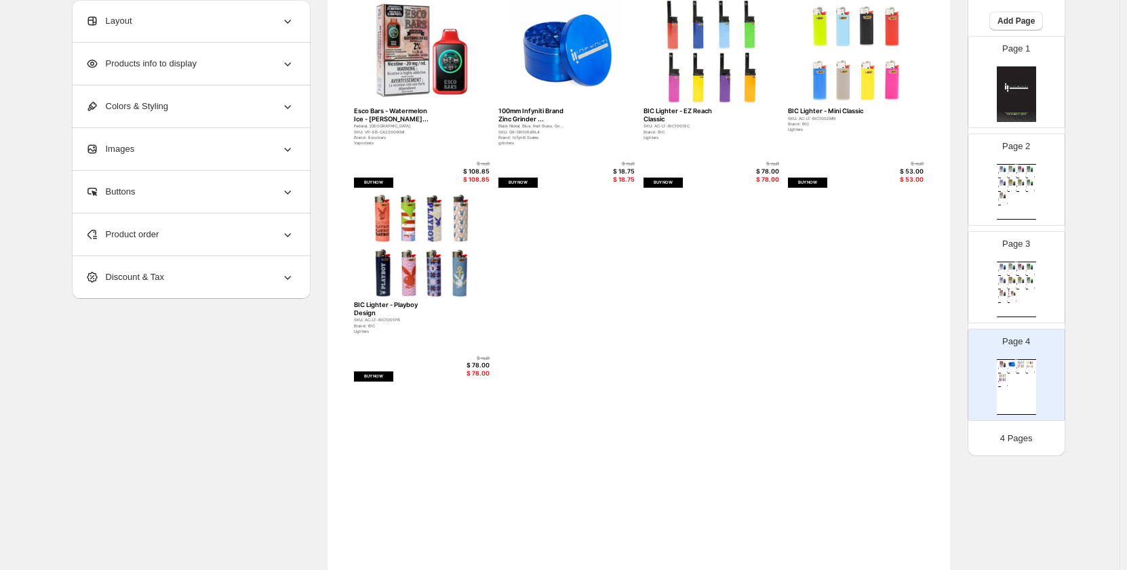
click at [203, 233] on div "Product order" at bounding box center [189, 235] width 209 height 42
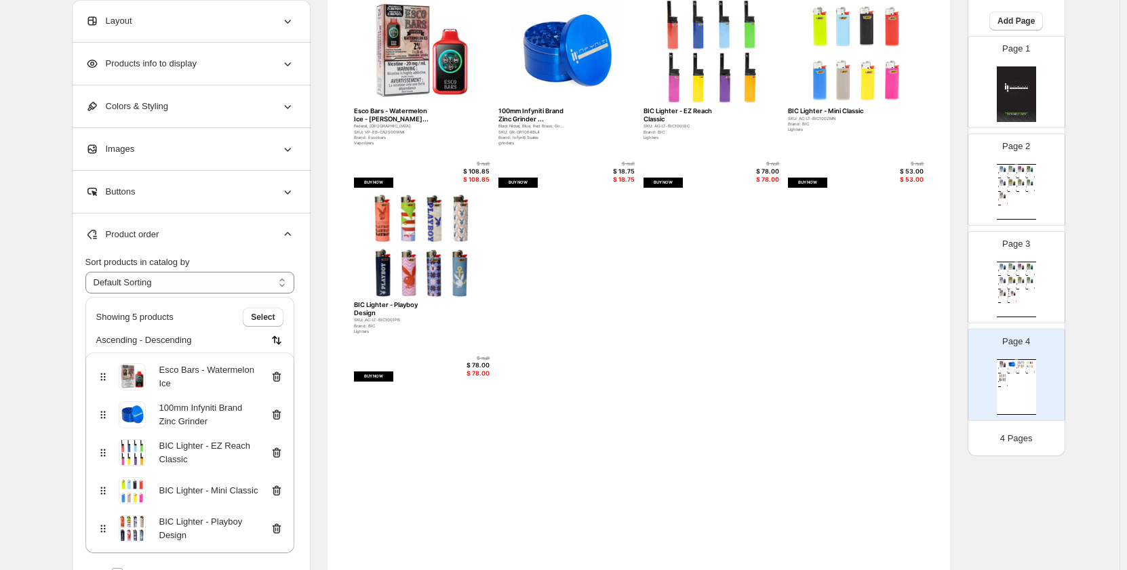
click at [281, 374] on icon at bounding box center [276, 377] width 9 height 10
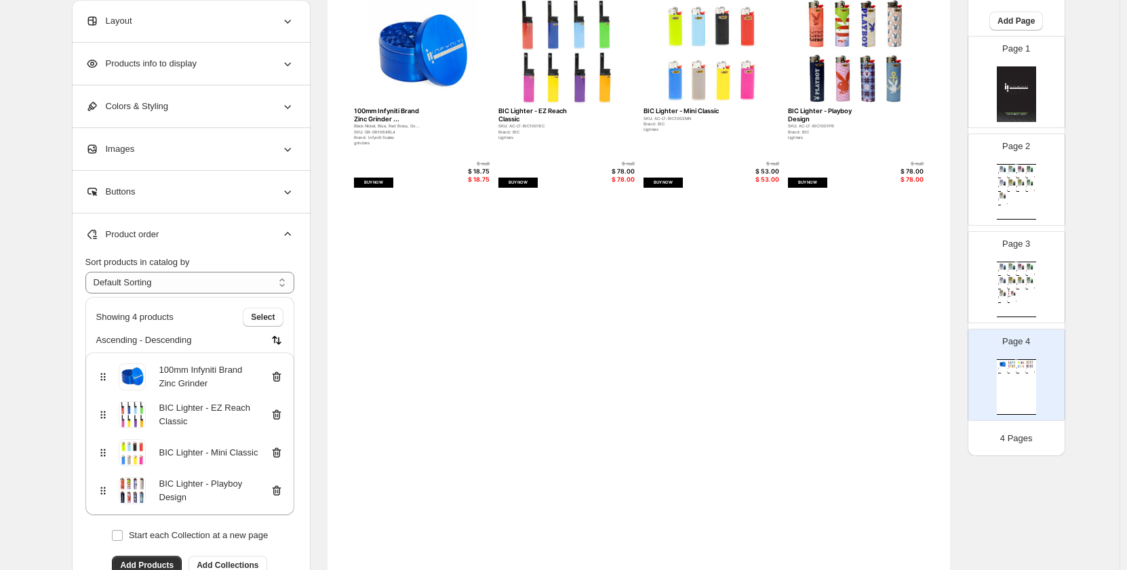
click at [279, 411] on icon at bounding box center [276, 415] width 9 height 10
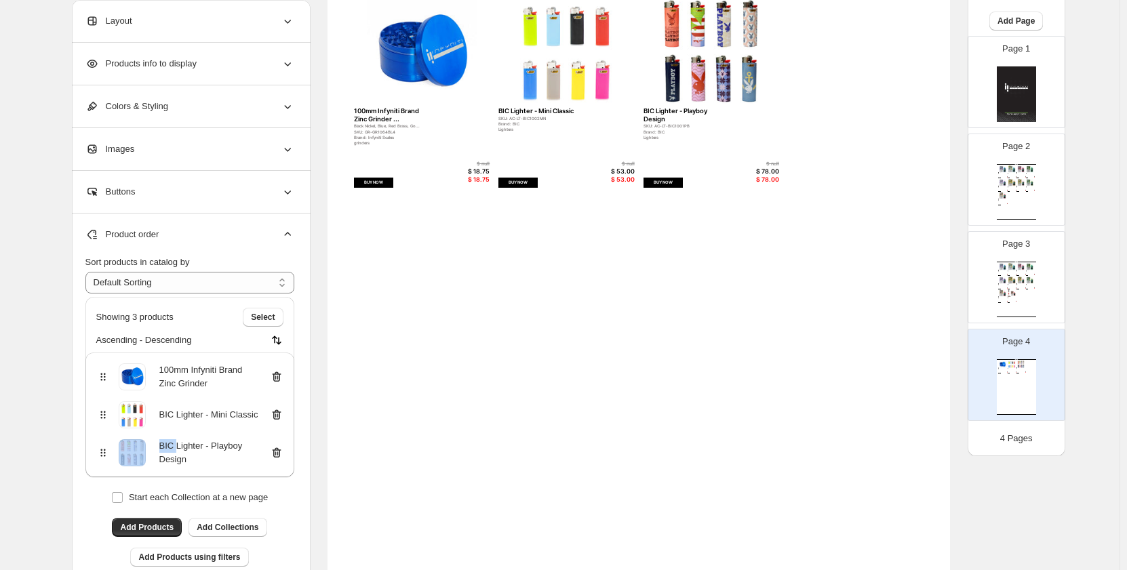
click at [279, 411] on icon at bounding box center [276, 415] width 9 height 10
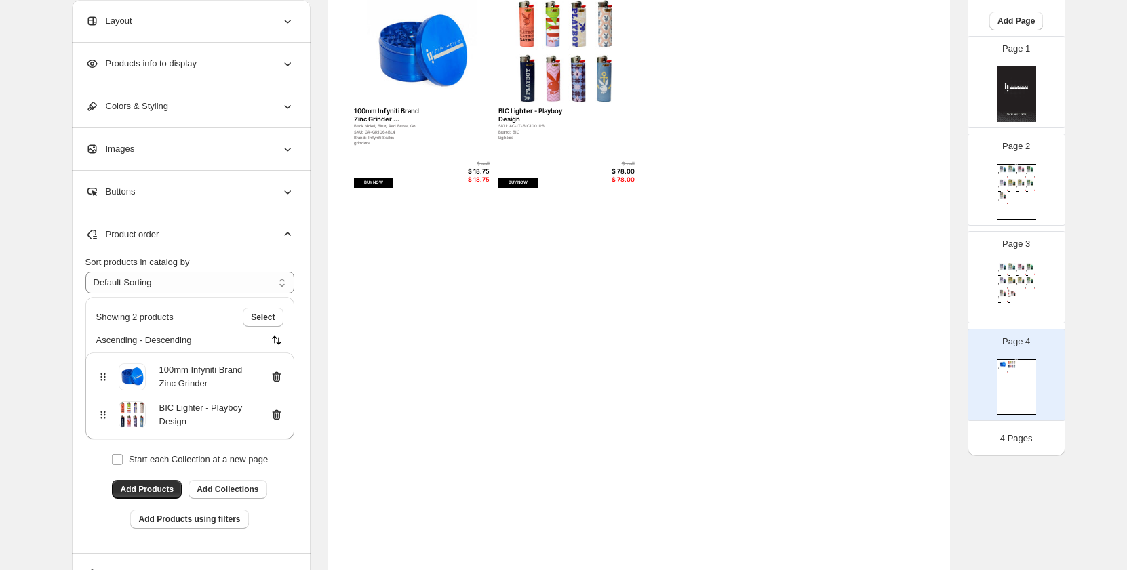
click at [281, 417] on icon at bounding box center [276, 415] width 9 height 10
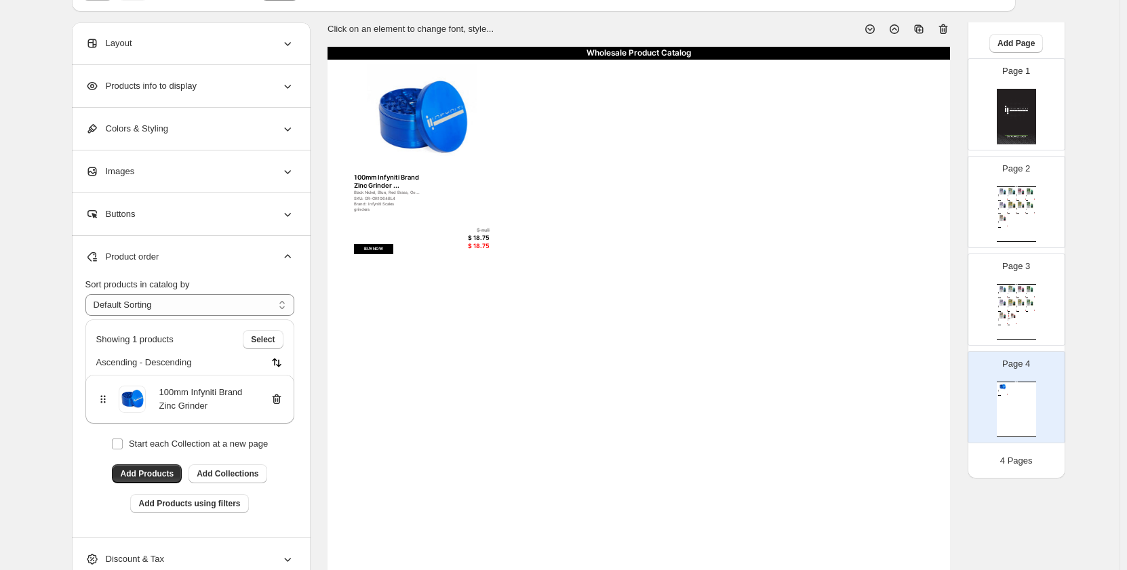
scroll to position [0, 0]
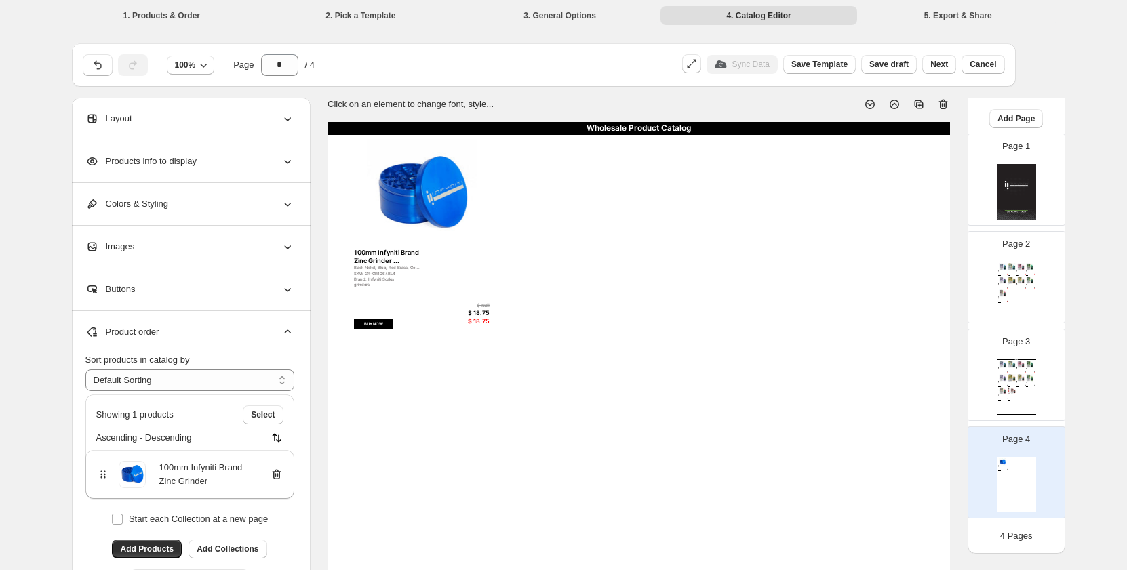
click at [1027, 382] on div "SKU: VP-EB-CA2500SPM" at bounding box center [1028, 382] width 5 height 0
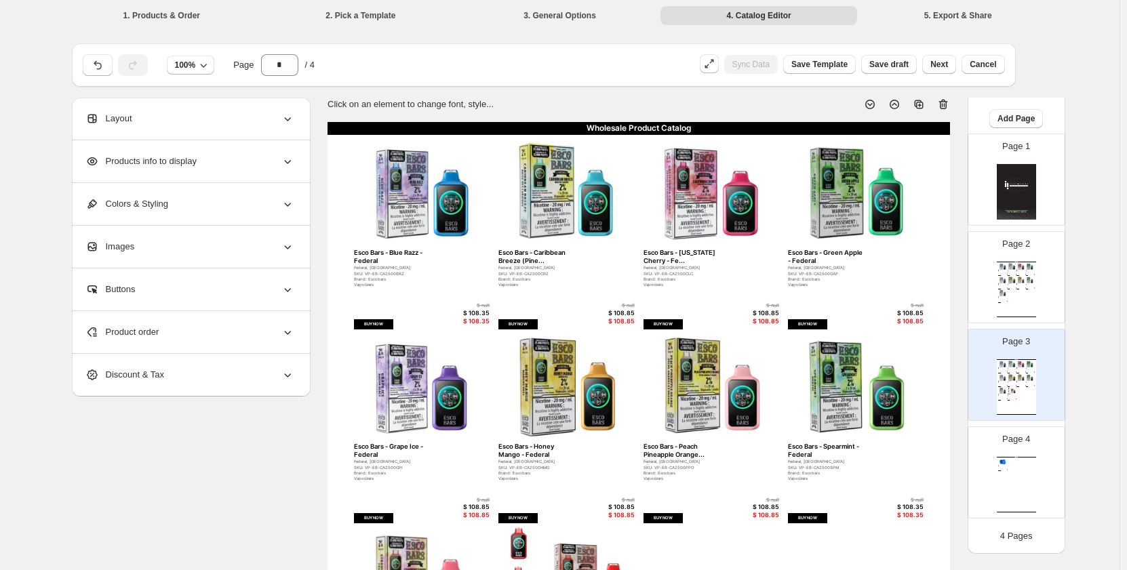
click at [1012, 478] on div "Wholesale Product Catalog 100mm Infyniti Brand Zinc Grinder ... Black Nickel, B…" at bounding box center [1016, 485] width 39 height 56
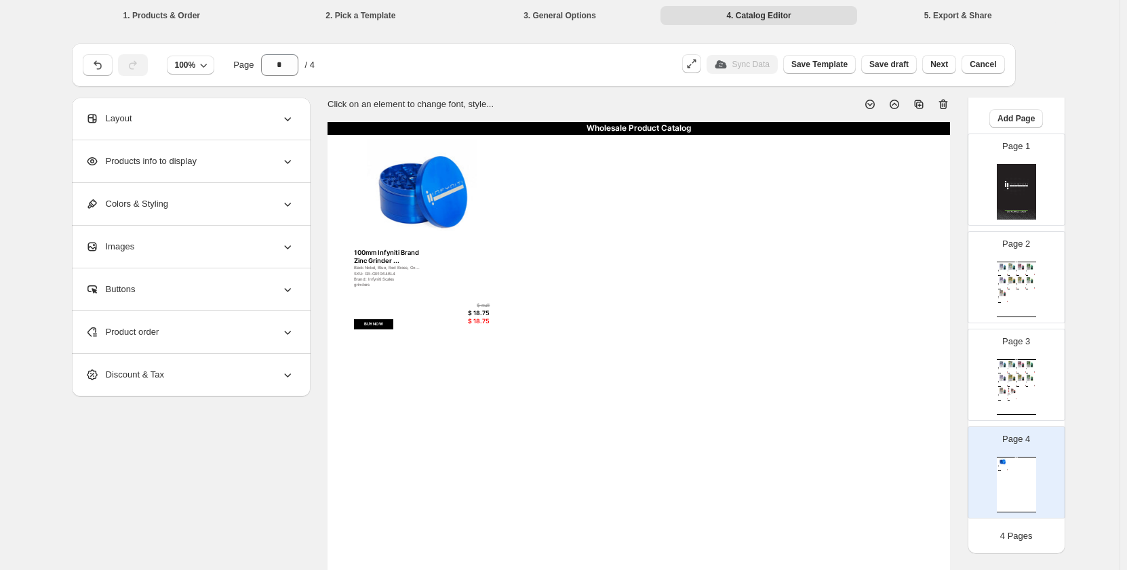
click at [263, 242] on div "Images" at bounding box center [189, 247] width 209 height 42
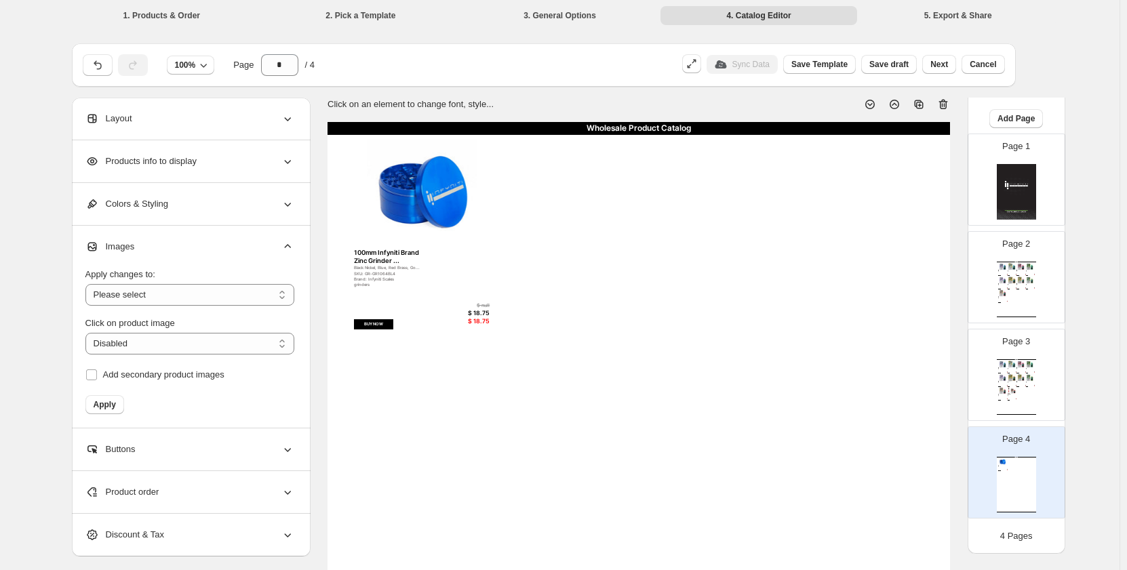
click at [256, 241] on div "Images" at bounding box center [189, 247] width 209 height 42
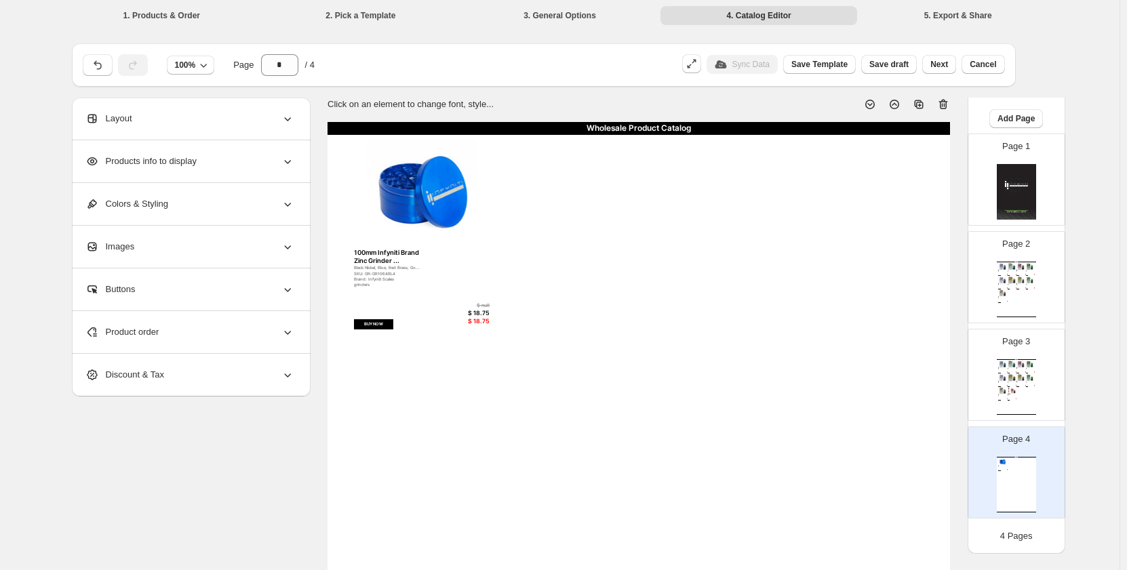
click at [217, 336] on div "Product order" at bounding box center [189, 332] width 209 height 42
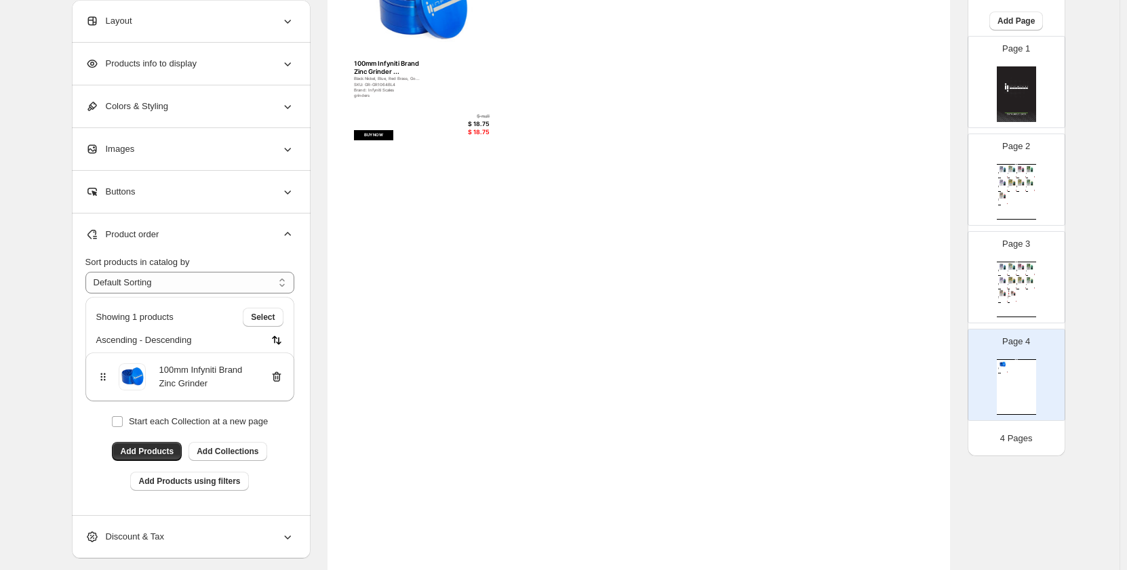
scroll to position [203, 0]
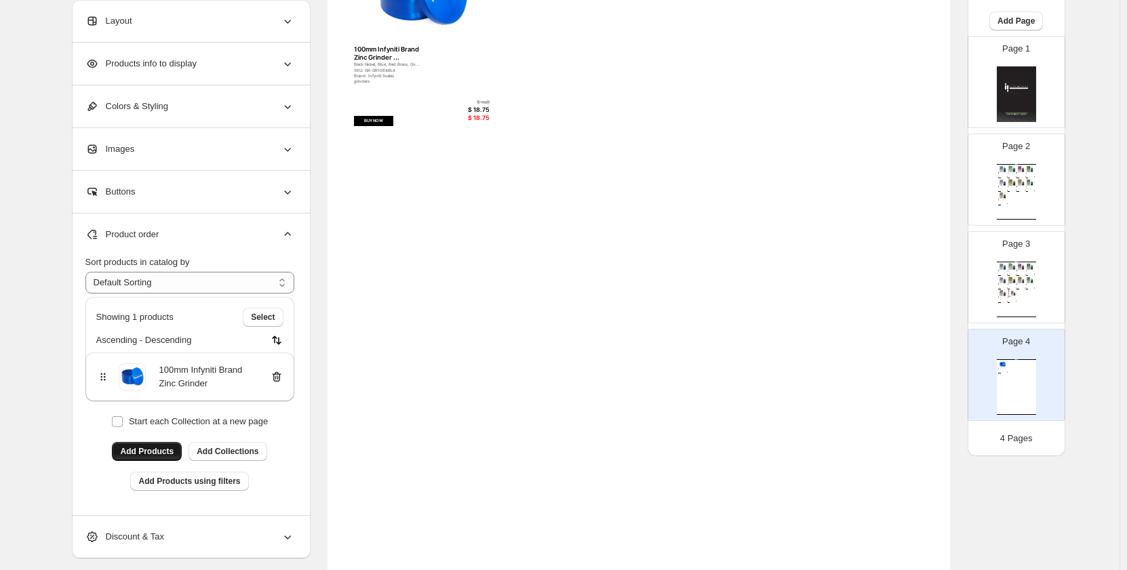
click at [157, 450] on span "Add Products" at bounding box center [147, 451] width 54 height 11
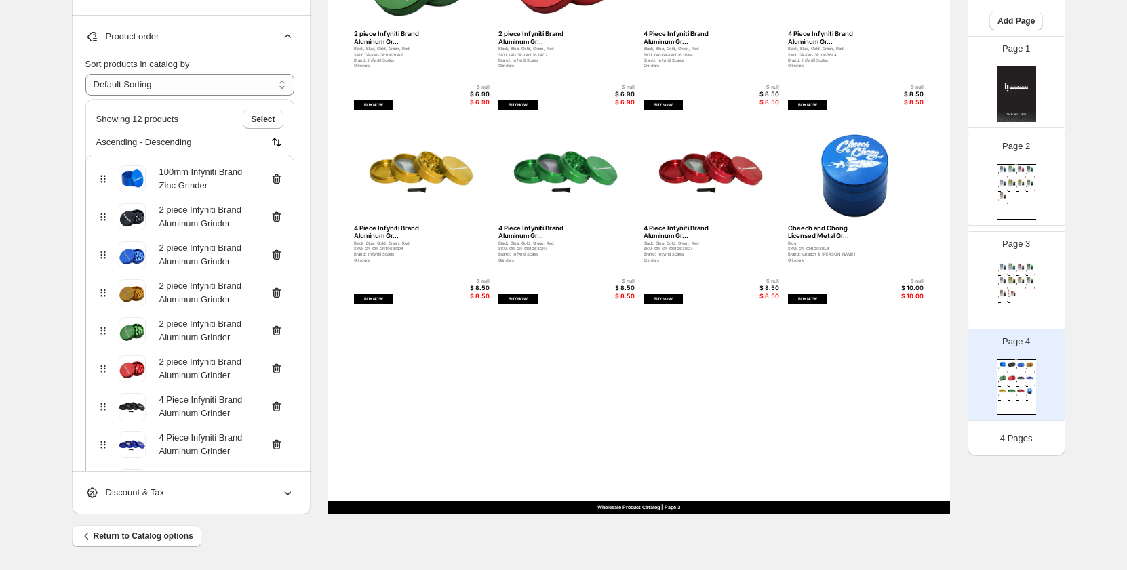
scroll to position [264, 0]
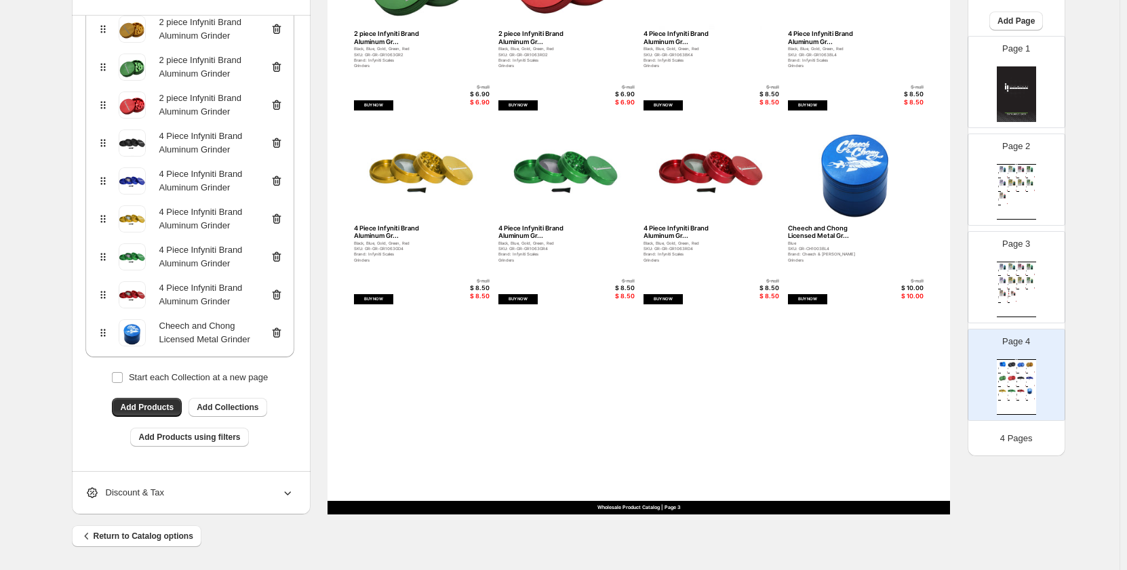
click at [575, 396] on div "Wholesale Product Catalog 100mm Infyniti Brand Zinc Grinder ... Black Nickel, B…" at bounding box center [639, 112] width 623 height 806
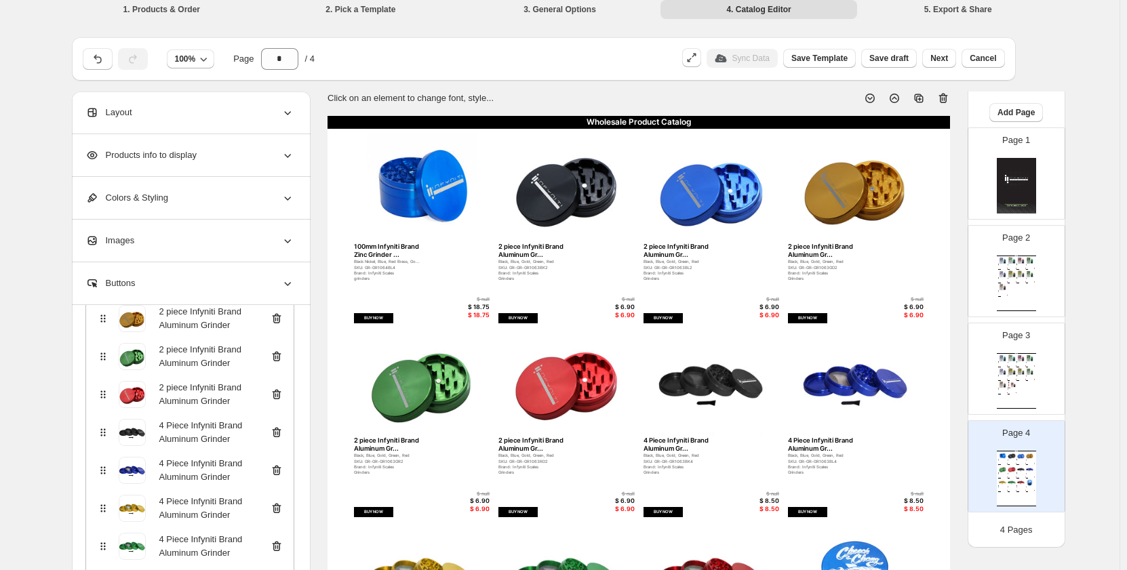
scroll to position [277, 0]
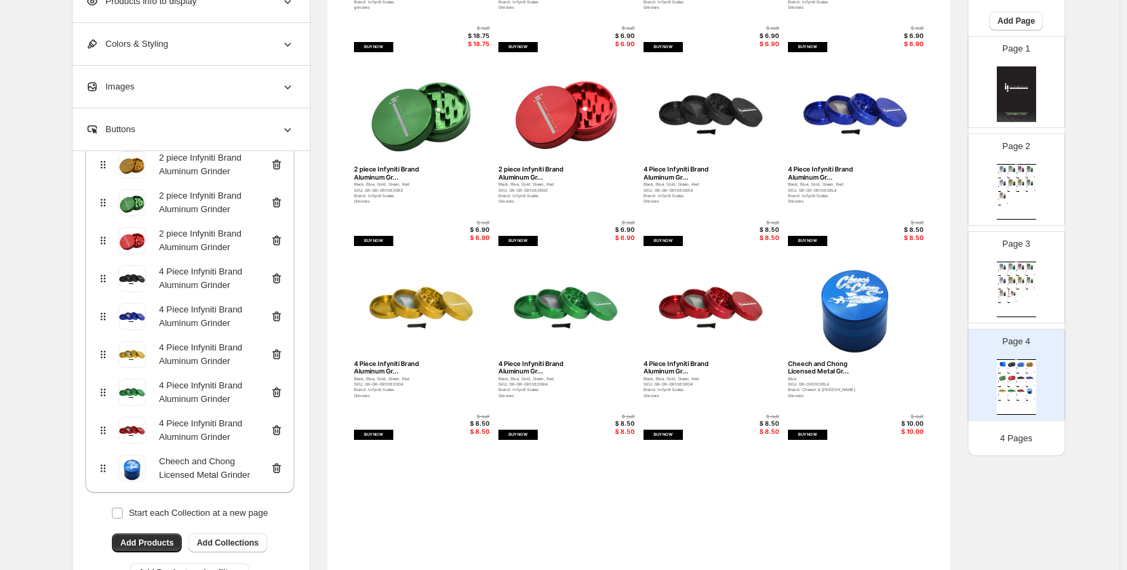
click at [950, 367] on div "Wholesale Product Catalog 100mm Infyniti Brand Zinc Grinder ... Black Nickel, B…" at bounding box center [639, 248] width 623 height 806
click at [994, 278] on div "Page 3 Wholesale Product Catalog Esco Bars - Blue Razz - Federal Federal, Ontar…" at bounding box center [1010, 272] width 85 height 91
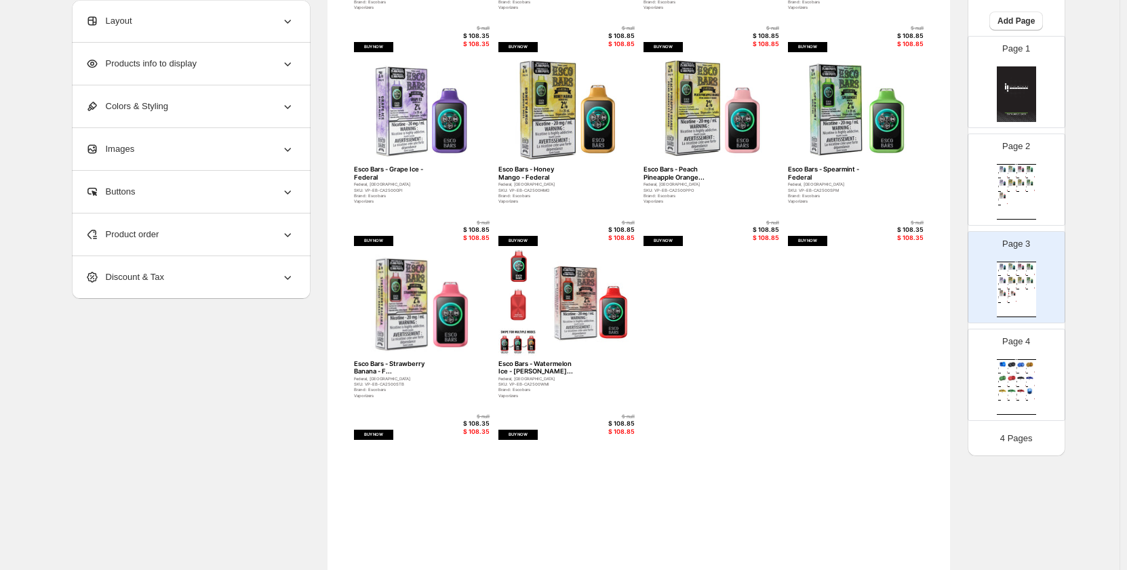
scroll to position [0, 0]
click at [1020, 372] on div "Wholesale Product Catalog 100mm Infyniti Brand Zinc Grinder ... Black Nickel, B…" at bounding box center [1016, 387] width 39 height 56
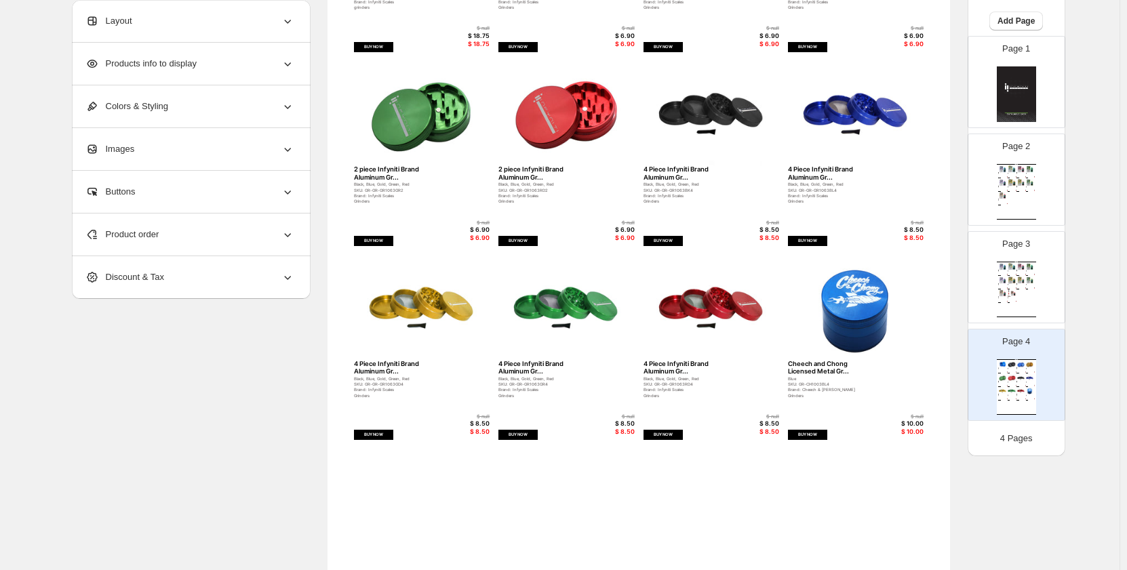
click at [1019, 296] on div "Wholesale Product Catalog Esco Bars - Blue Razz - Federal Federal, Ontario SKU:…" at bounding box center [1016, 290] width 39 height 56
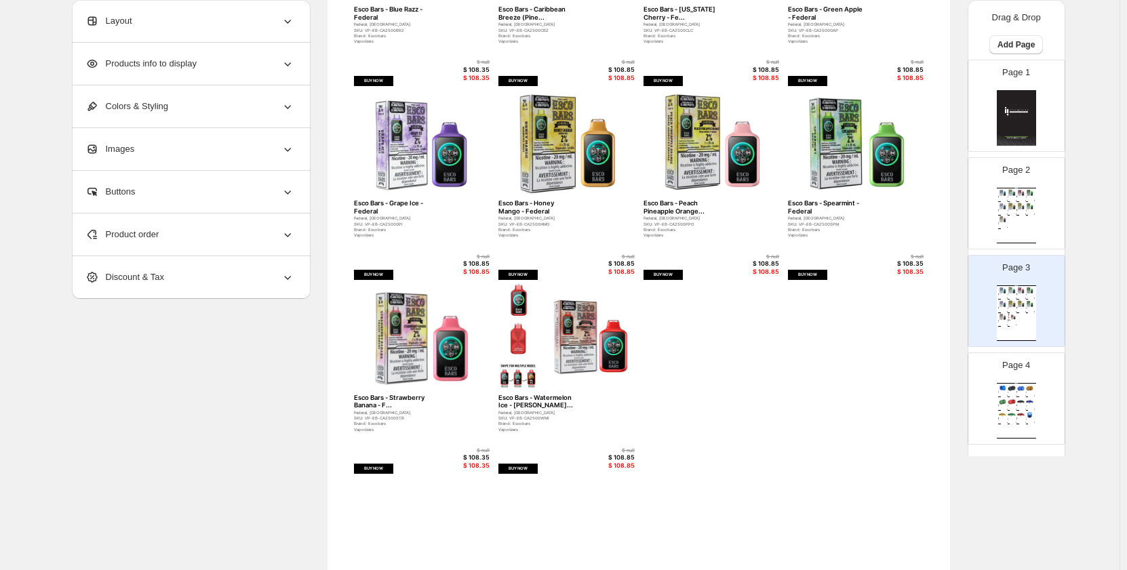
scroll to position [210, 0]
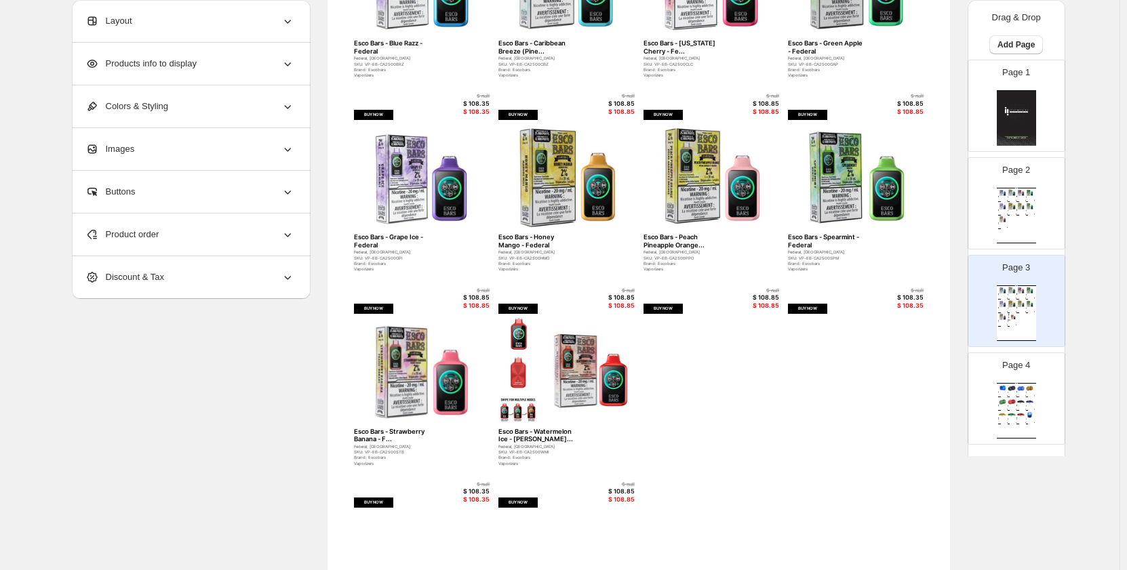
click at [1016, 243] on div "Wholesale Product Catalog | Page undefined" at bounding box center [1016, 243] width 39 height 1
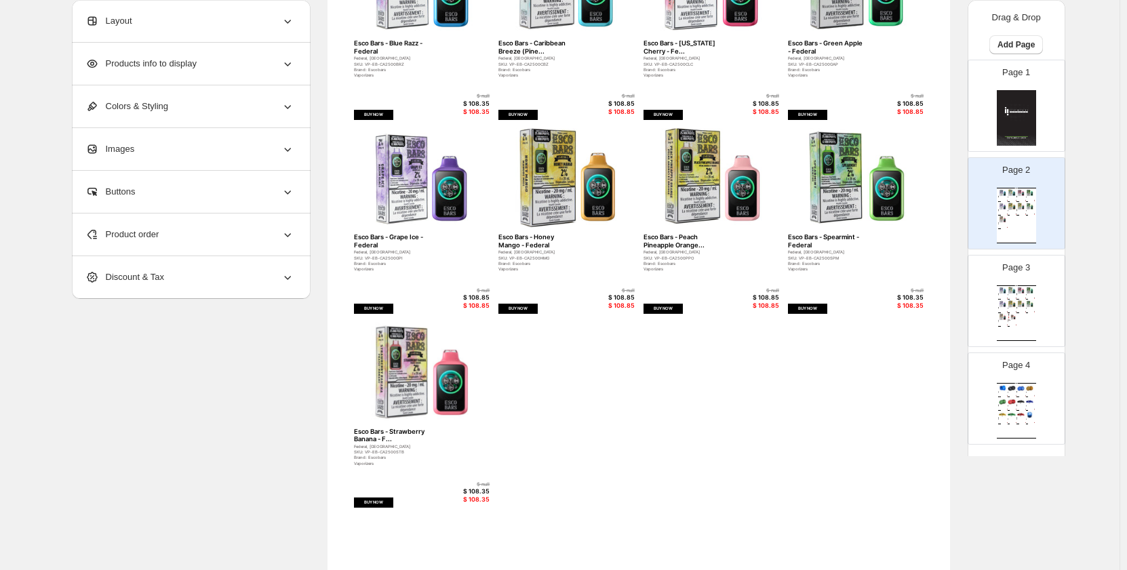
click at [1017, 304] on img at bounding box center [1021, 303] width 9 height 7
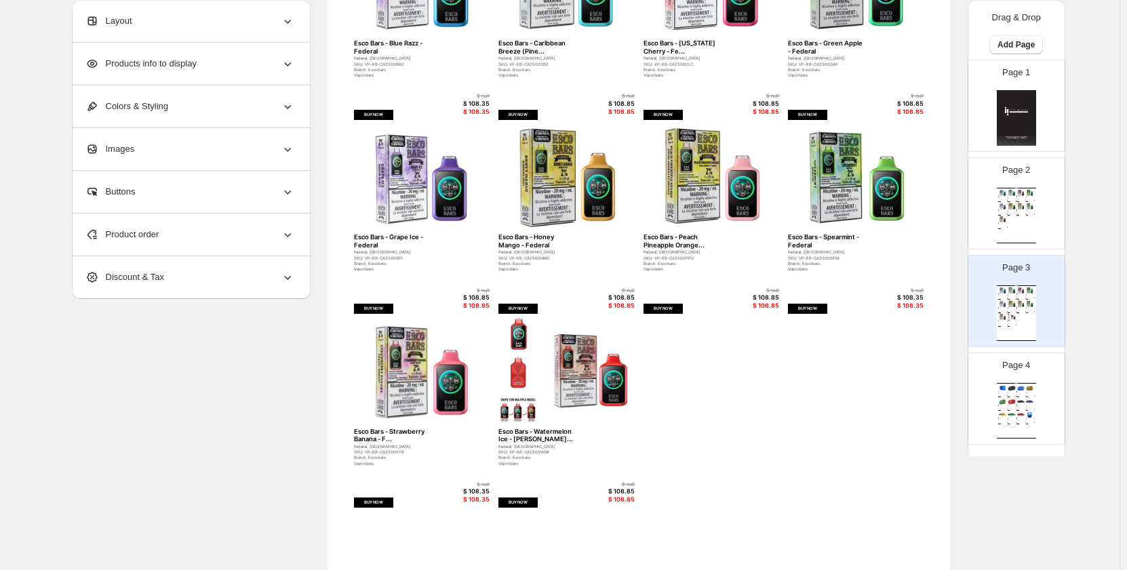
click at [1008, 378] on div "Page 4 Wholesale Product Catalog 100mm Infyniti Brand Zinc Grinder ... Black Ni…" at bounding box center [1010, 393] width 85 height 91
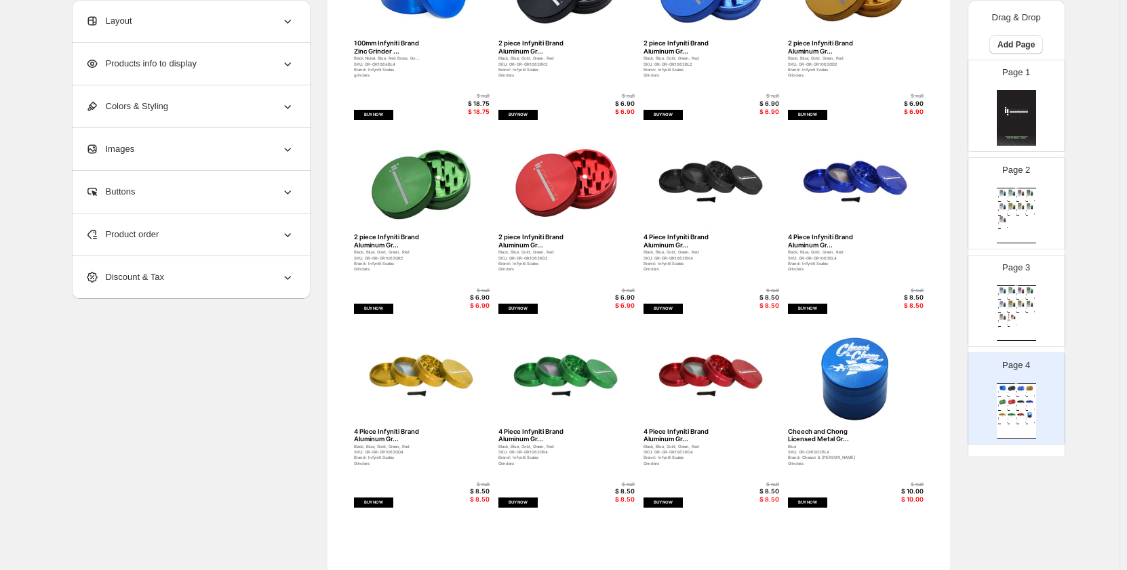
click at [1053, 282] on div "Page 3 Wholesale Product Catalog Esco Bars - Blue Razz - Federal Federal, Ontar…" at bounding box center [1016, 301] width 96 height 91
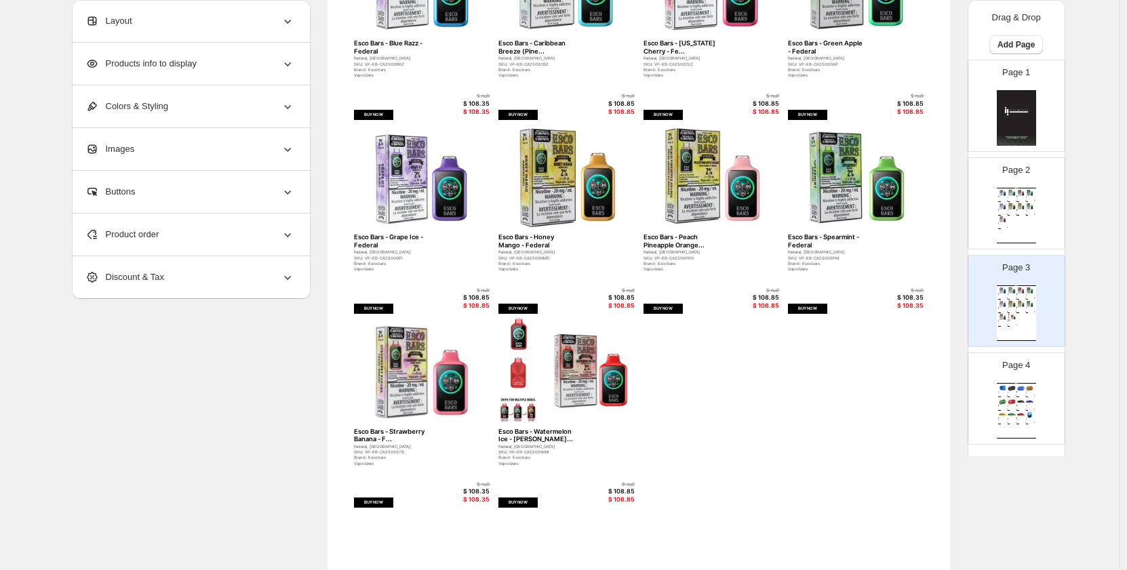
click at [1024, 377] on div "Page 4 Wholesale Product Catalog 100mm Infyniti Brand Zinc Grinder ... Black Ni…" at bounding box center [1010, 393] width 85 height 91
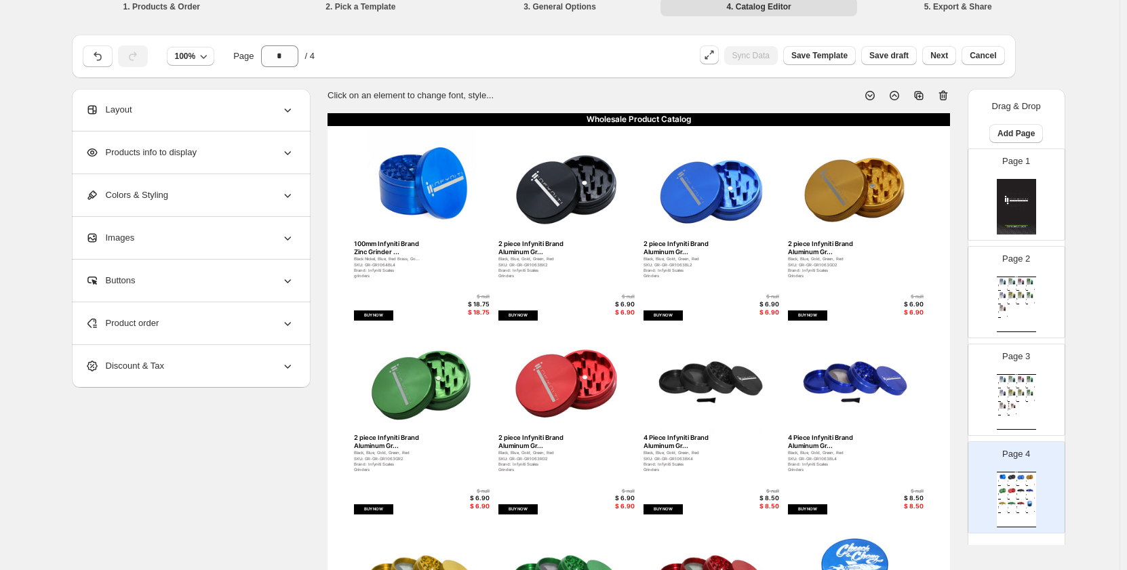
scroll to position [6, 0]
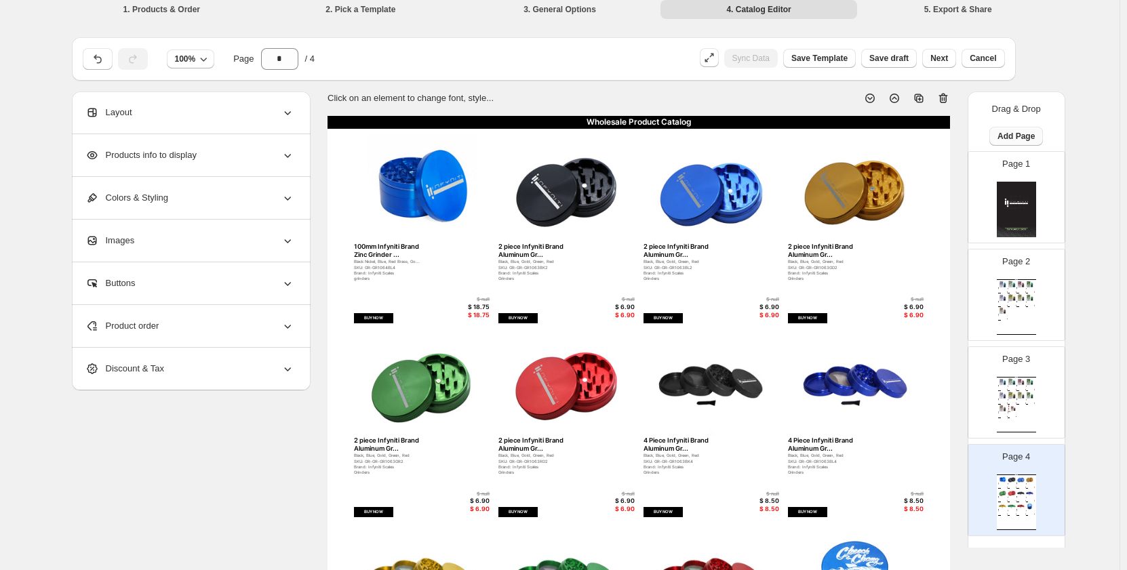
click at [1020, 134] on span "Add Page" at bounding box center [1016, 136] width 37 height 11
click at [1027, 189] on span "Product Grid Page" at bounding box center [1014, 187] width 73 height 10
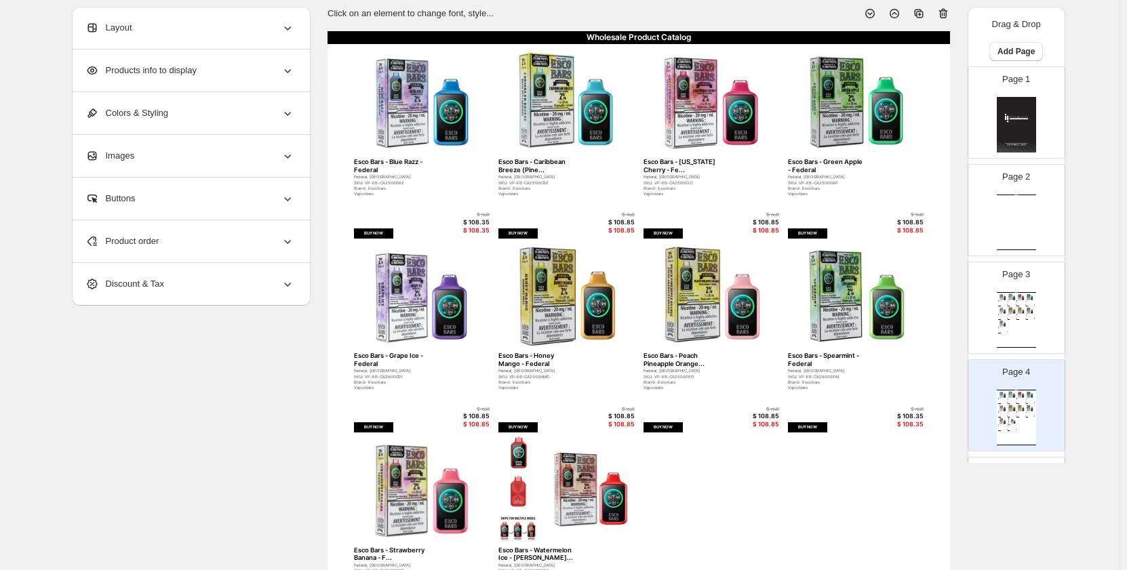
scroll to position [210, 0]
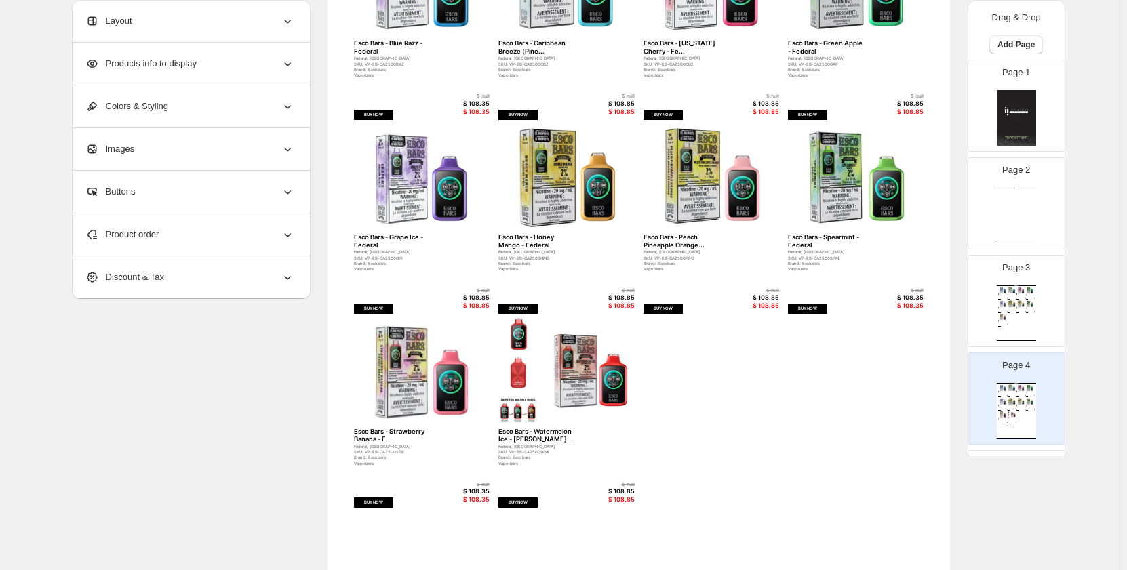
click at [1007, 191] on div "Wholesale Product Catalog Wholesale Product Catalog | Page undefined" at bounding box center [1016, 216] width 39 height 56
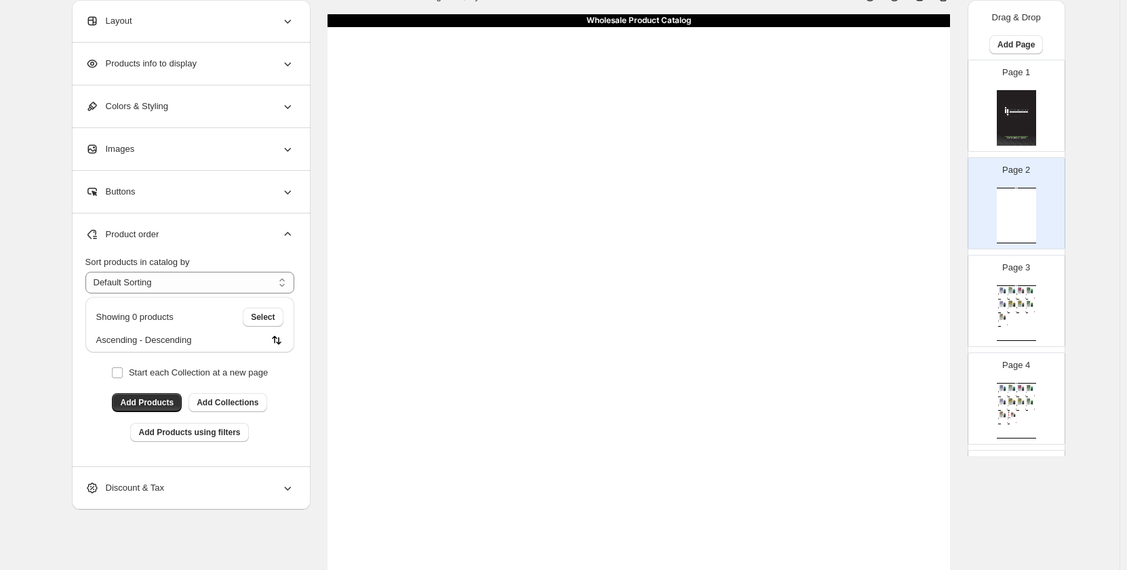
scroll to position [6, 0]
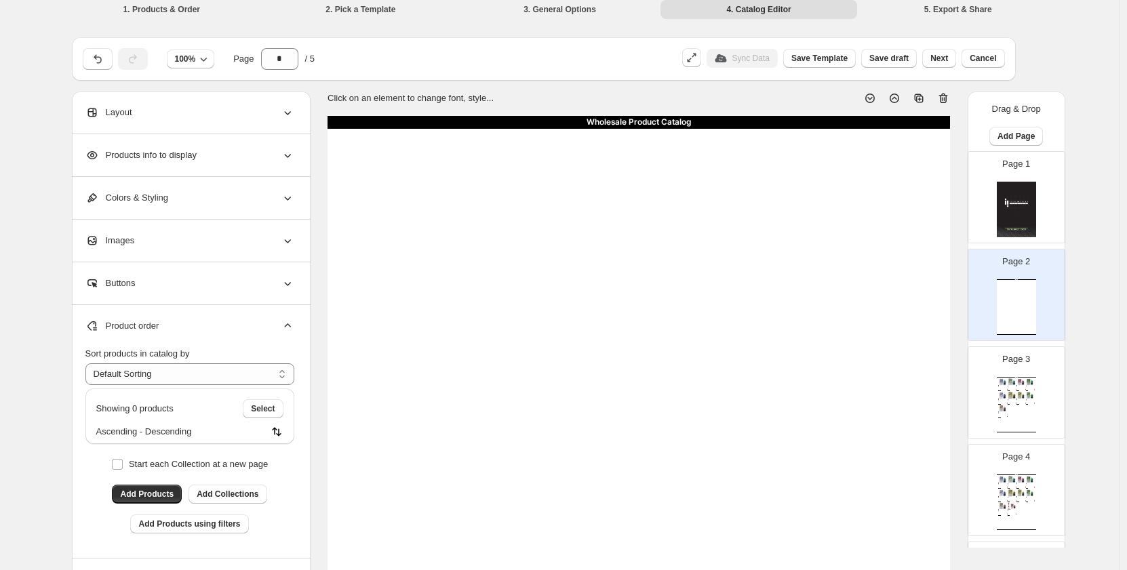
click at [1012, 264] on p "Page 2" at bounding box center [1016, 262] width 28 height 14
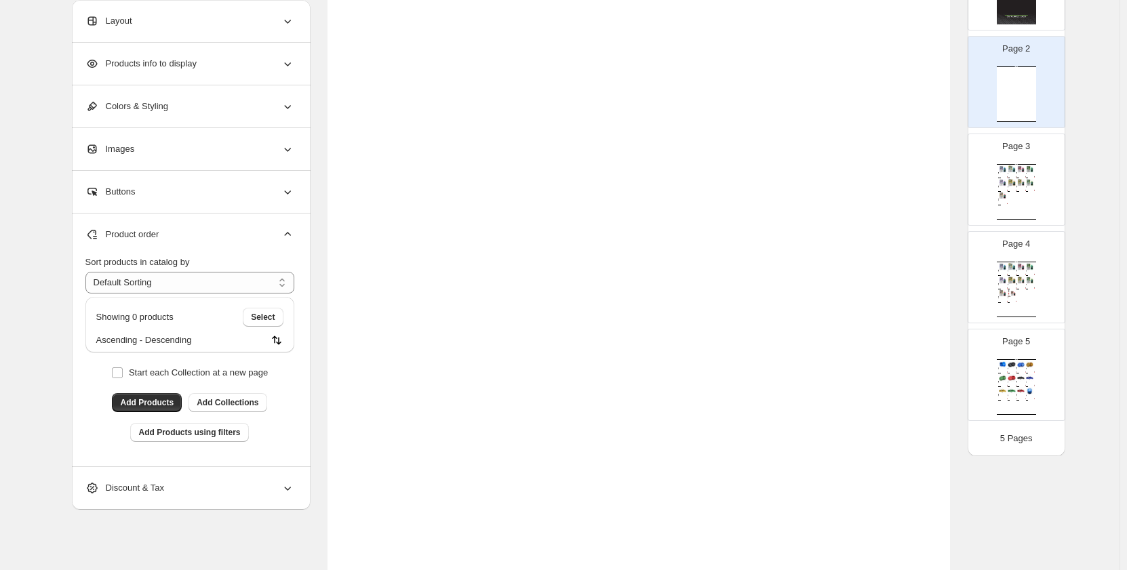
scroll to position [116, 0]
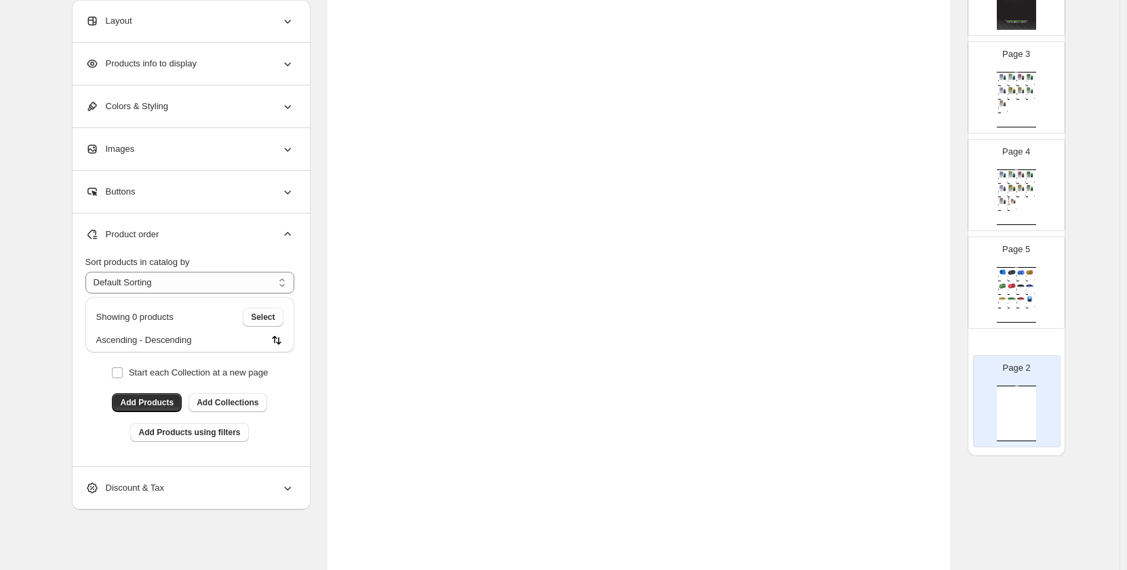
drag, startPoint x: 1015, startPoint y: 102, endPoint x: 1017, endPoint y: 425, distance: 322.8
click at [1017, 425] on div "Drag & Drop Add Page Page 1 Page 2 Wholesale Product Catalog Wholesale Product …" at bounding box center [1017, 170] width 98 height 572
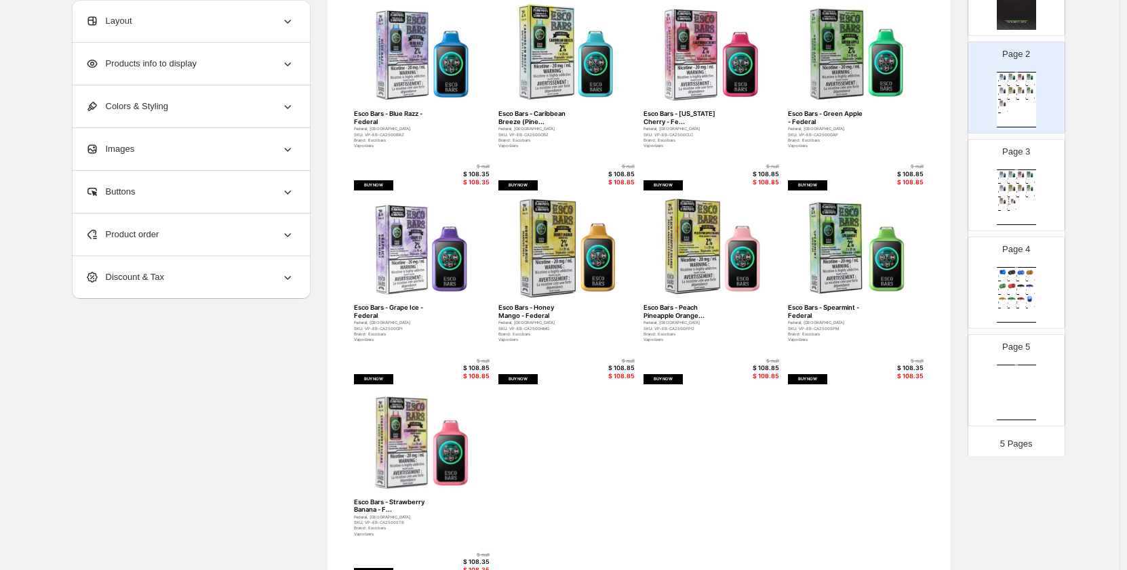
click at [1019, 375] on div "Wholesale Product Catalog Wholesale Product Catalog | Page undefined" at bounding box center [1016, 393] width 39 height 56
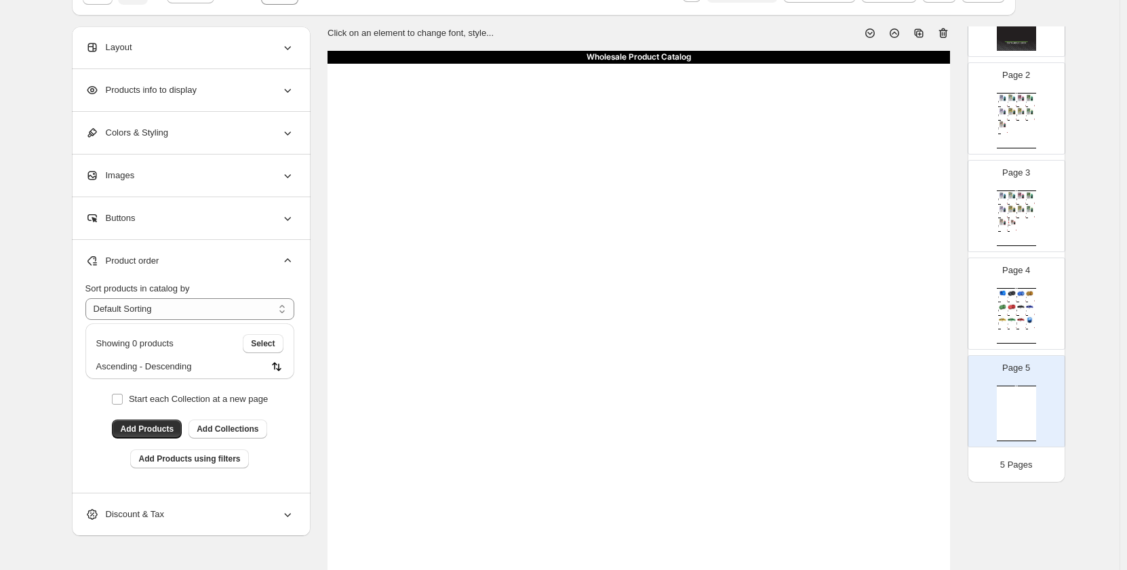
scroll to position [0, 0]
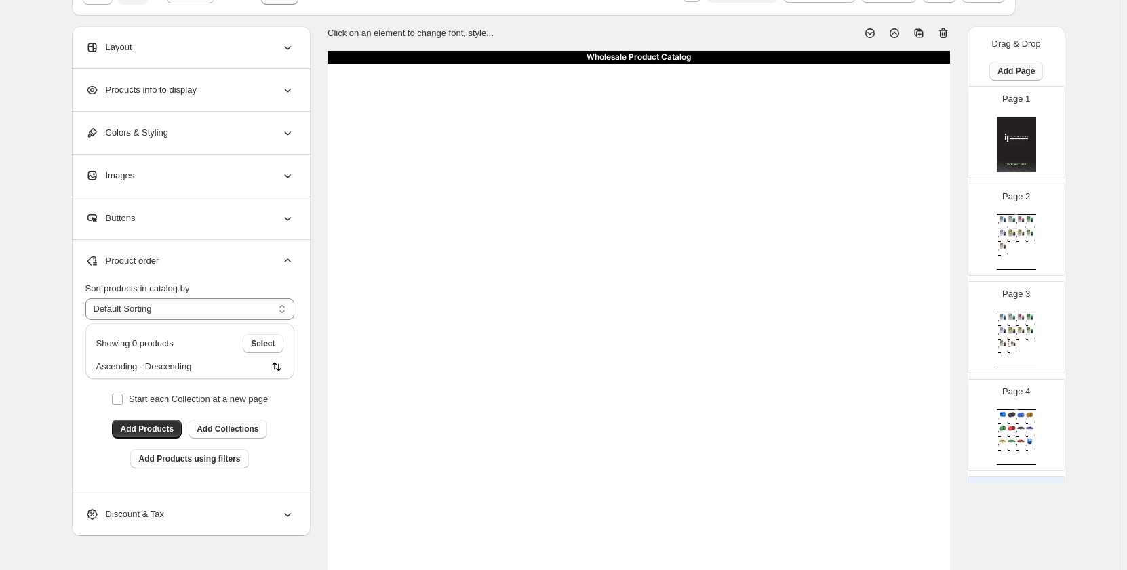
click at [1009, 68] on span "Add Page" at bounding box center [1016, 71] width 37 height 11
click at [1014, 106] on button "Cover / Blank Page" at bounding box center [1016, 99] width 84 height 22
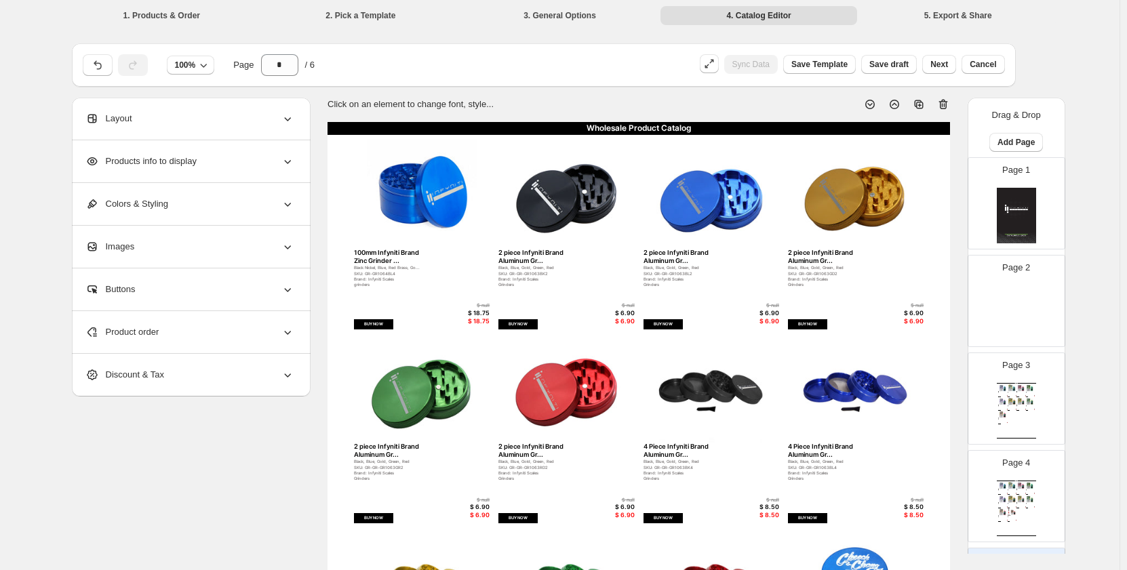
click at [1008, 301] on img at bounding box center [1016, 314] width 39 height 56
type input "*"
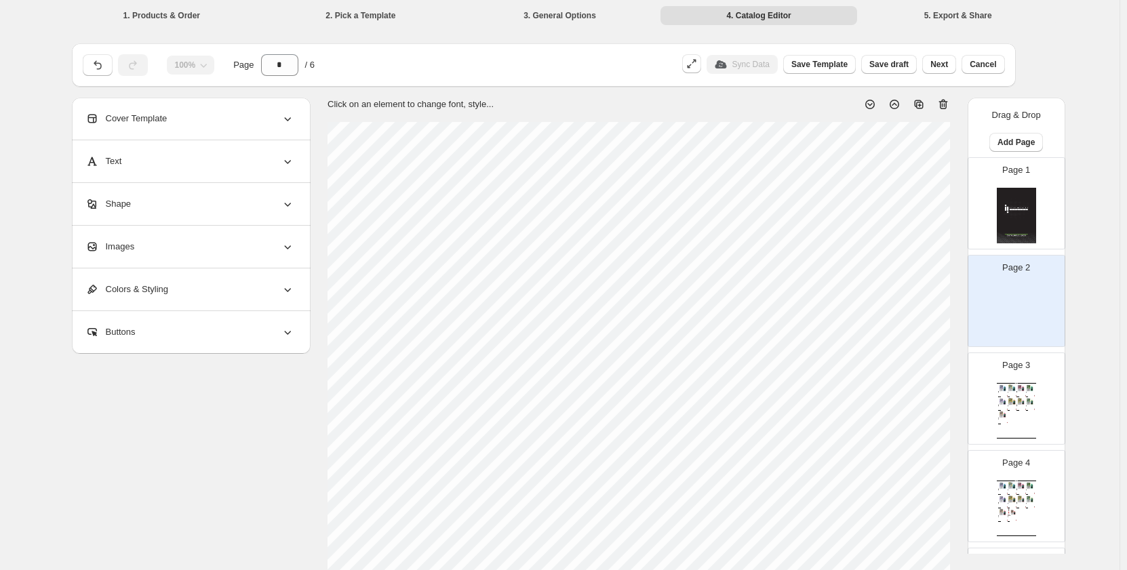
click at [147, 251] on div "Images" at bounding box center [189, 247] width 209 height 42
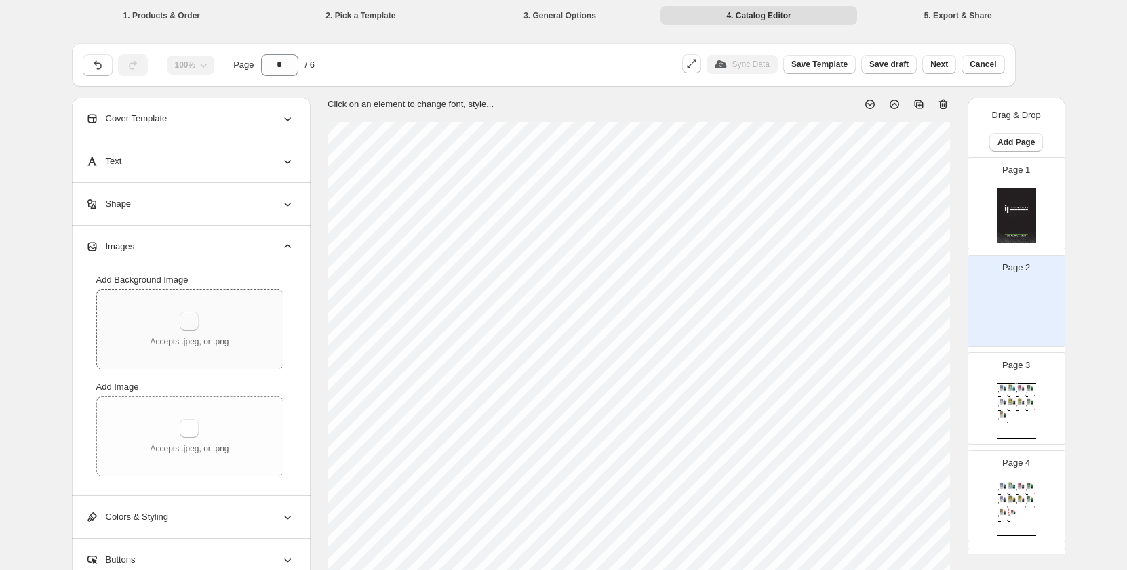
click at [193, 324] on button "button" at bounding box center [189, 321] width 19 height 19
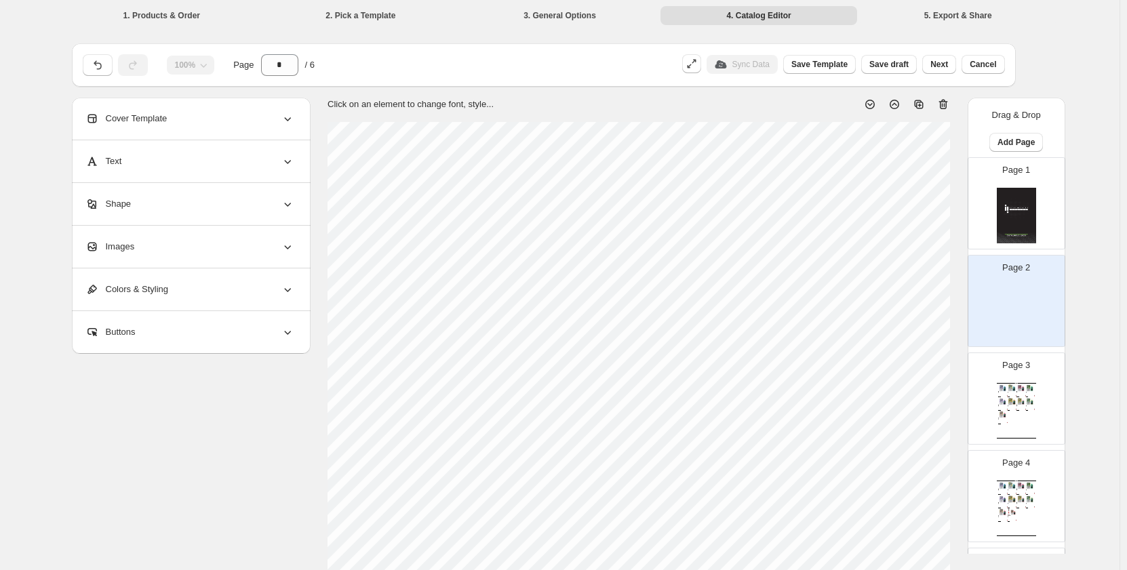
click at [1002, 291] on img at bounding box center [1016, 314] width 39 height 56
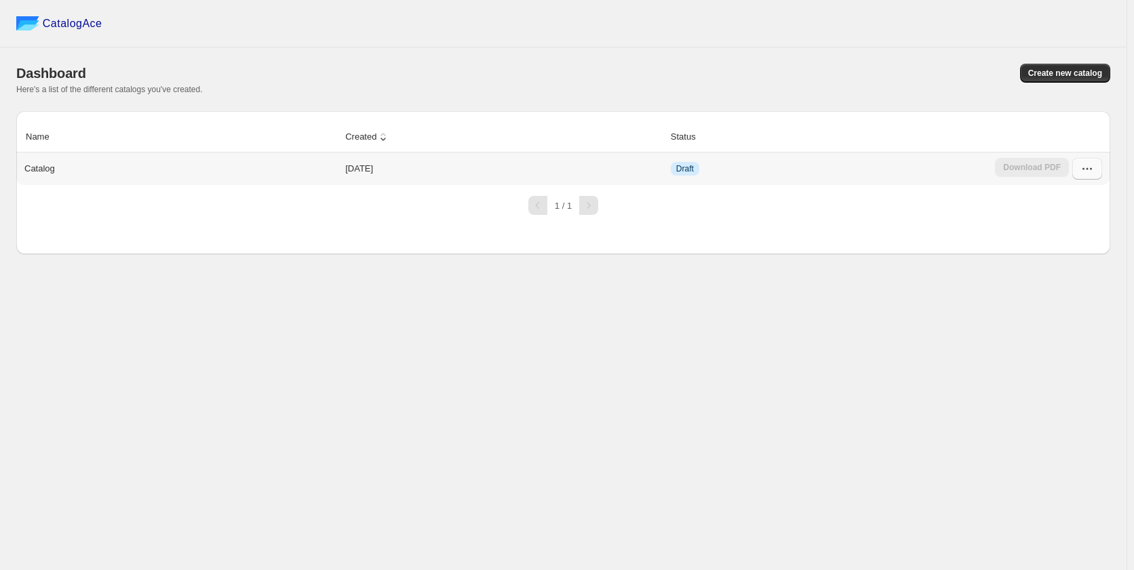
click at [1079, 170] on button "button" at bounding box center [1087, 169] width 30 height 22
click at [1069, 285] on span "Edit" at bounding box center [1085, 292] width 69 height 14
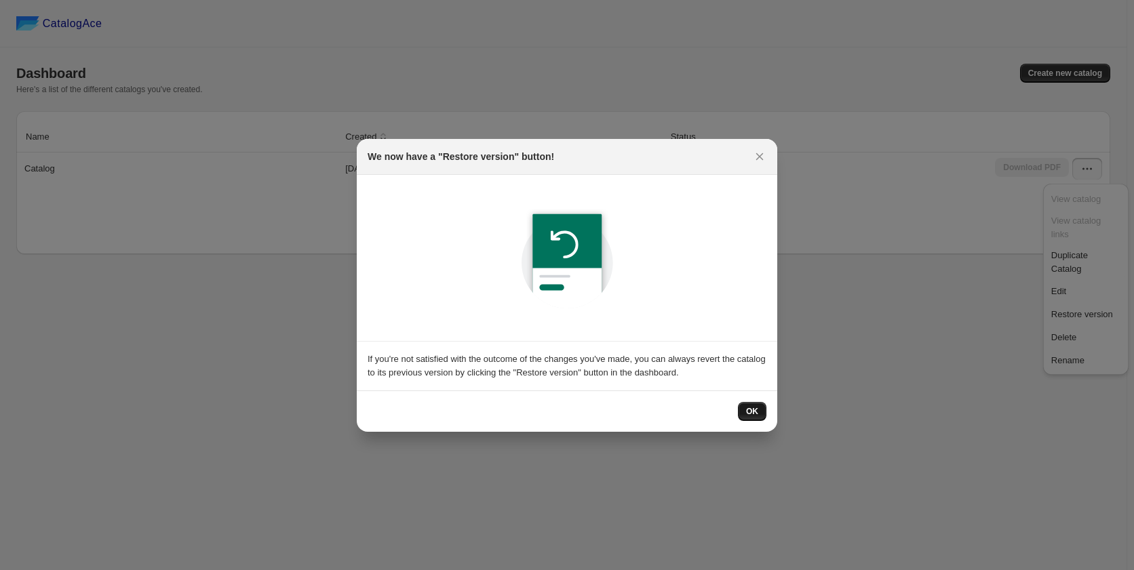
click at [755, 410] on span "OK" at bounding box center [752, 411] width 12 height 11
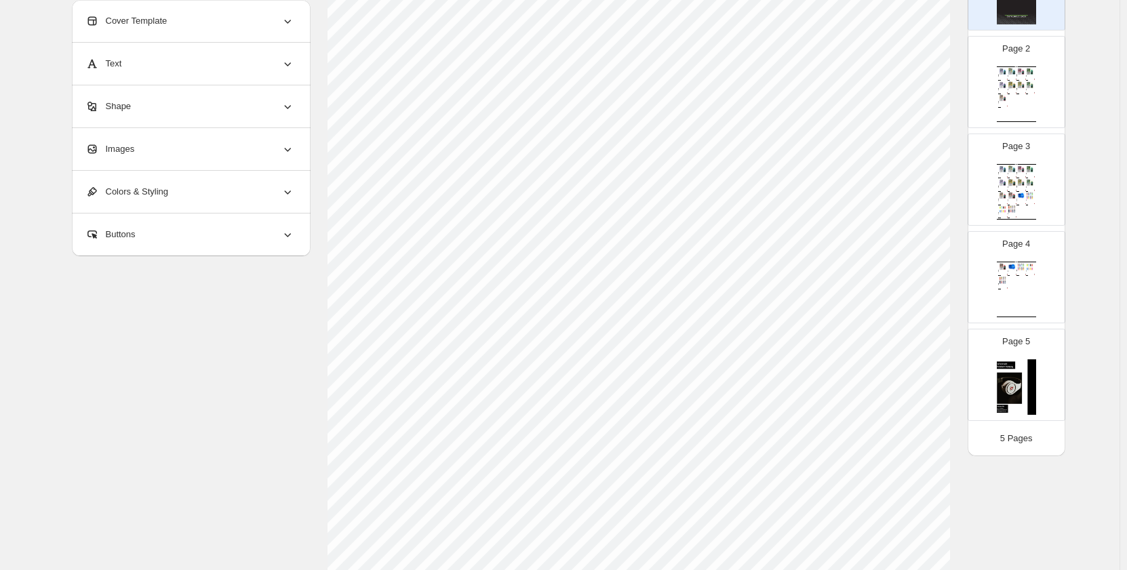
scroll to position [339, 0]
click at [1021, 381] on img at bounding box center [1016, 387] width 39 height 56
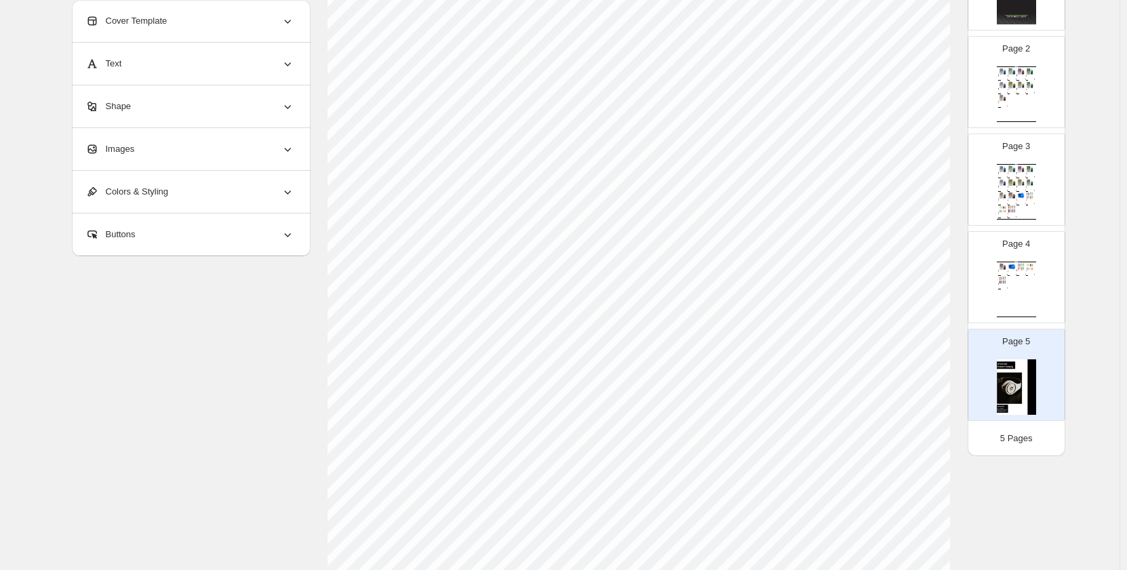
scroll to position [0, 0]
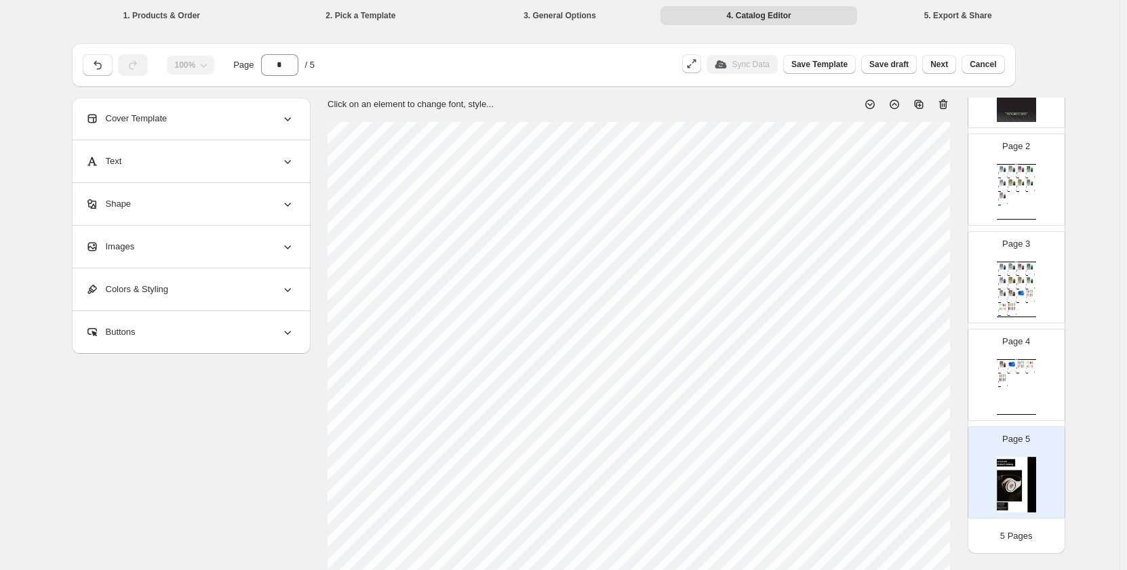
click at [946, 107] on icon at bounding box center [944, 105] width 14 height 14
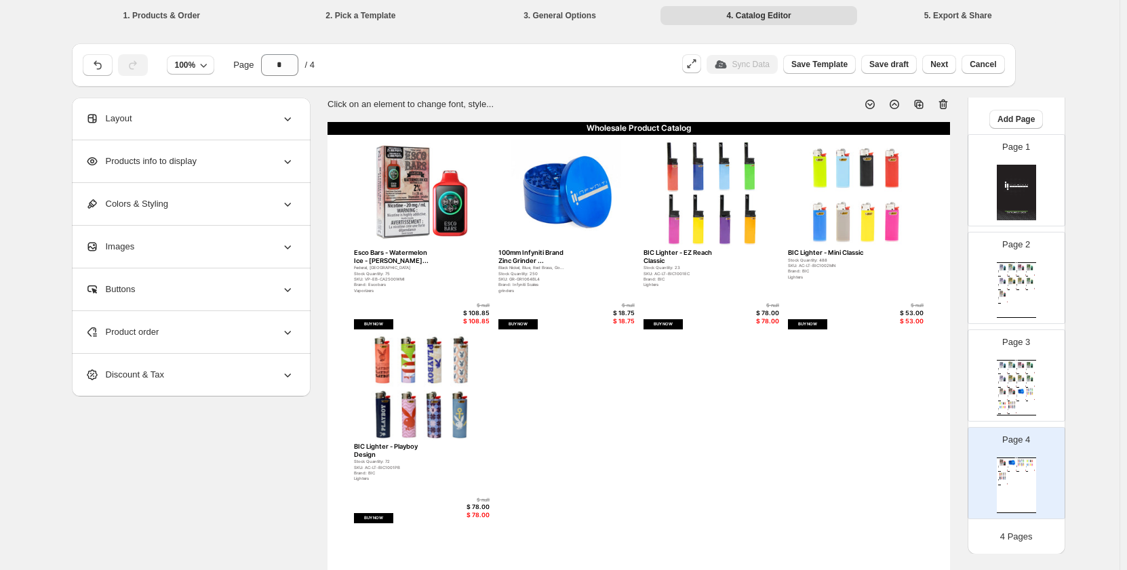
scroll to position [24, 0]
click at [998, 249] on div "Page 2 Wholesale Product Catalog Esco Bars - Blue Razz - Federal Federal, [GEOG…" at bounding box center [1010, 272] width 85 height 91
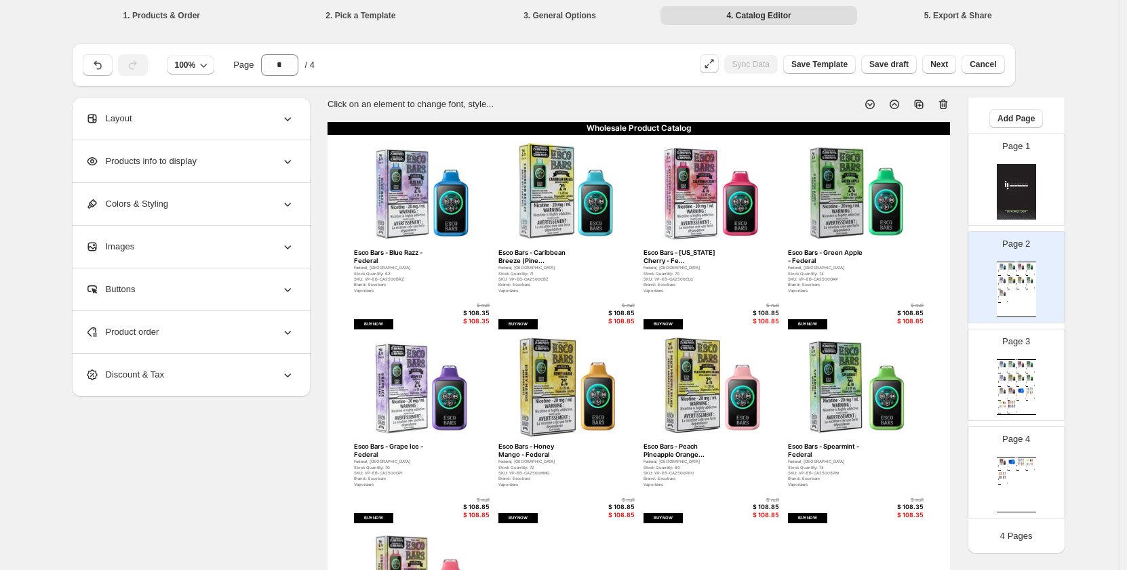
click at [1004, 388] on img at bounding box center [1002, 390] width 9 height 7
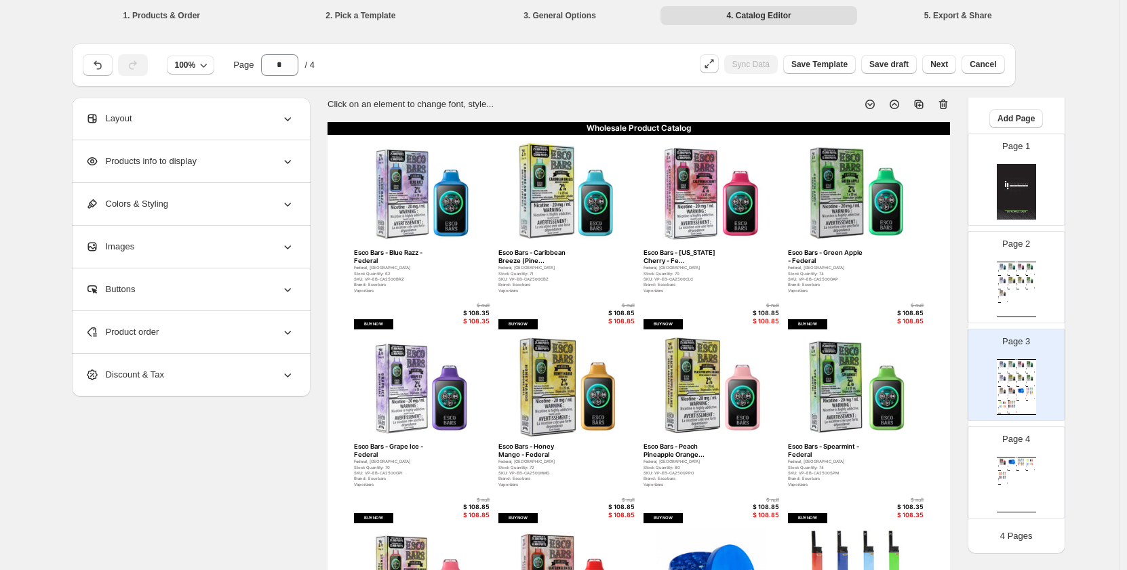
click at [1006, 445] on p "Page 4" at bounding box center [1016, 440] width 28 height 14
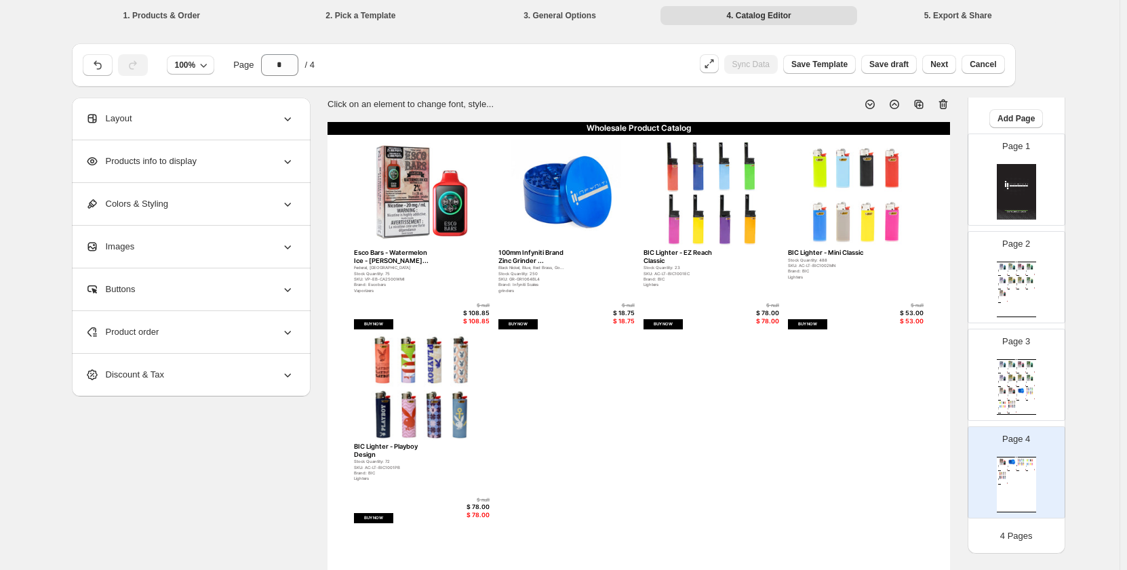
click at [1027, 391] on img at bounding box center [1030, 390] width 9 height 7
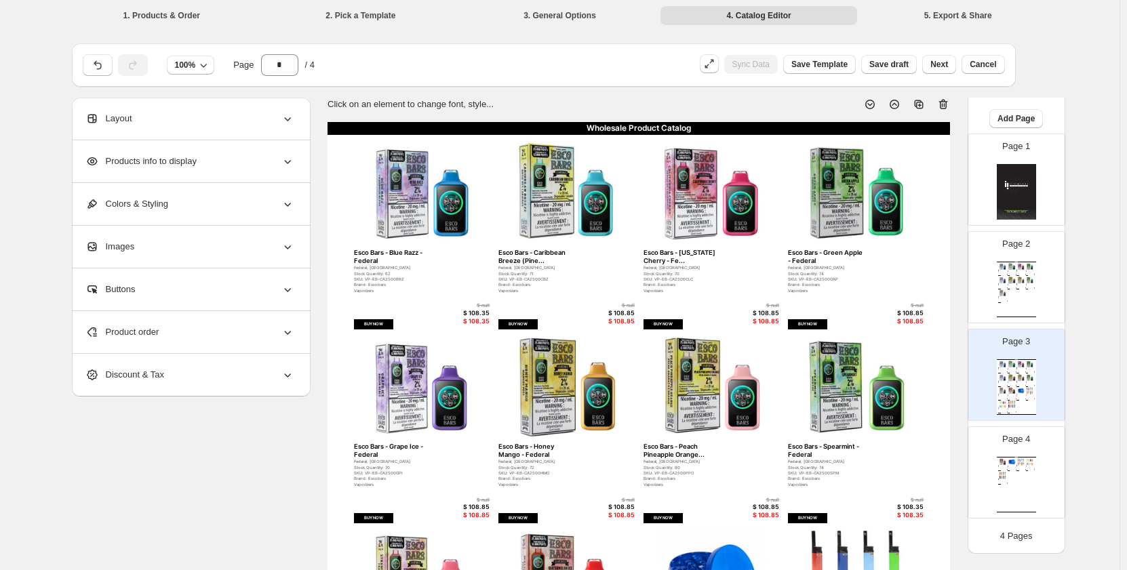
click at [1046, 267] on div "Page 2 Wholesale Product Catalog Esco Bars - Blue Razz - Federal Federal, [GEOG…" at bounding box center [1010, 272] width 85 height 91
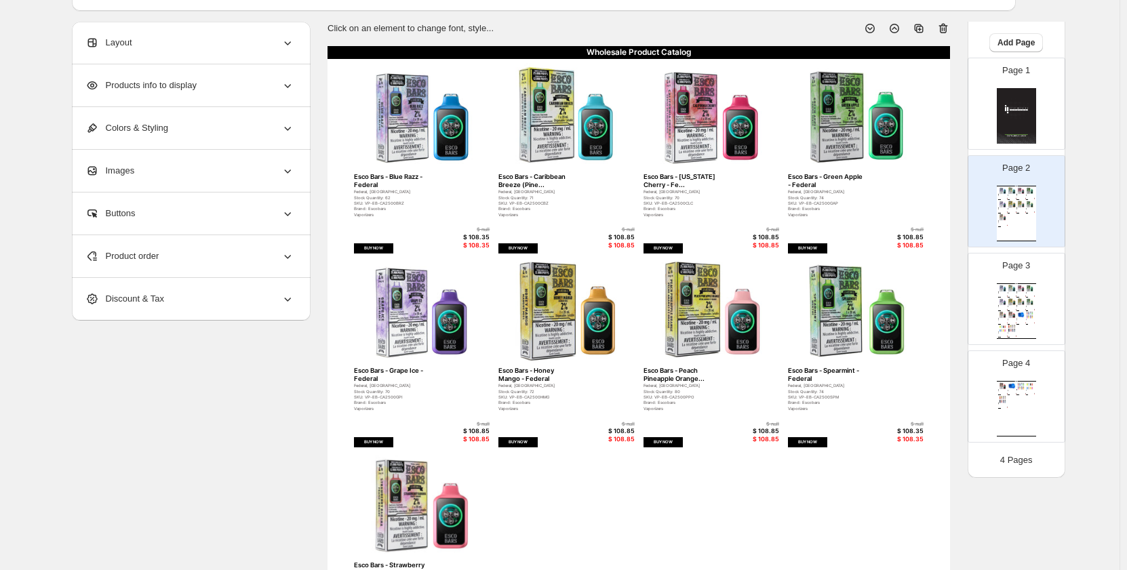
scroll to position [203, 0]
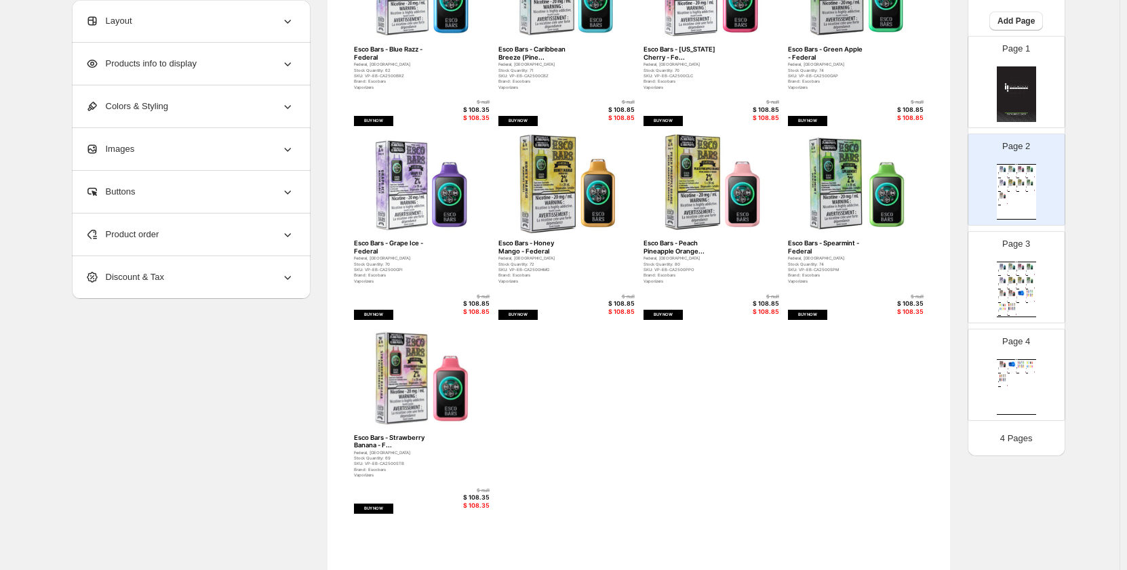
click at [1023, 294] on img at bounding box center [1021, 293] width 9 height 7
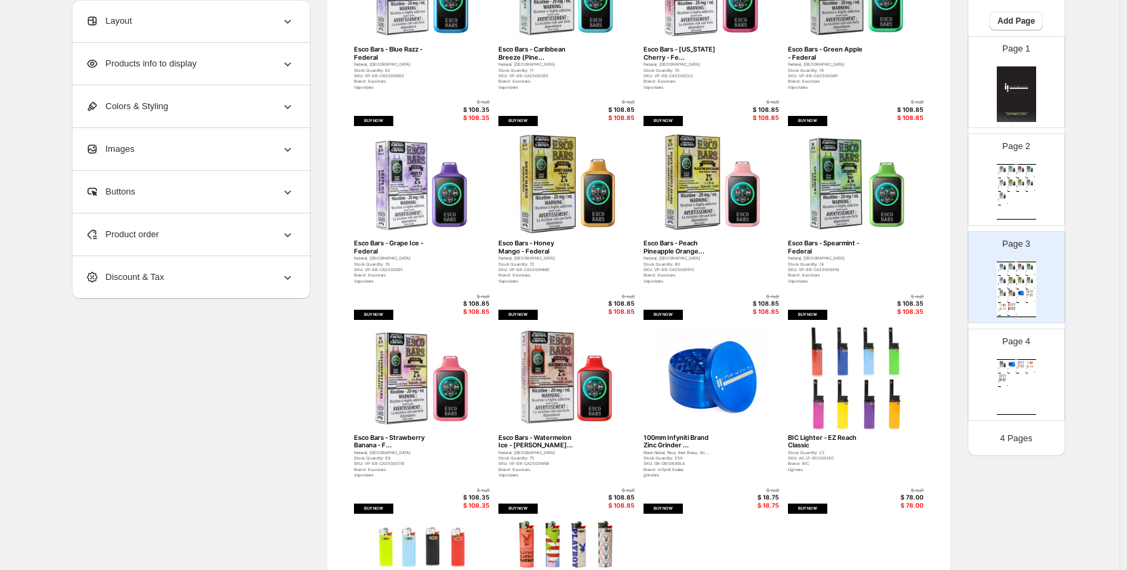
click at [184, 239] on div "Product order" at bounding box center [189, 235] width 209 height 42
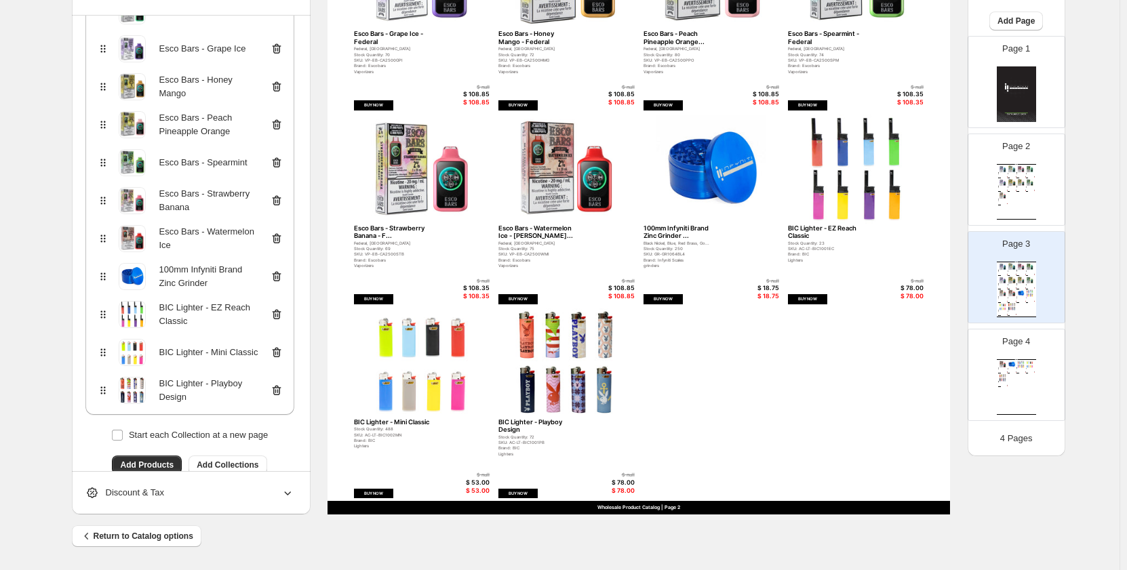
scroll to position [353, 0]
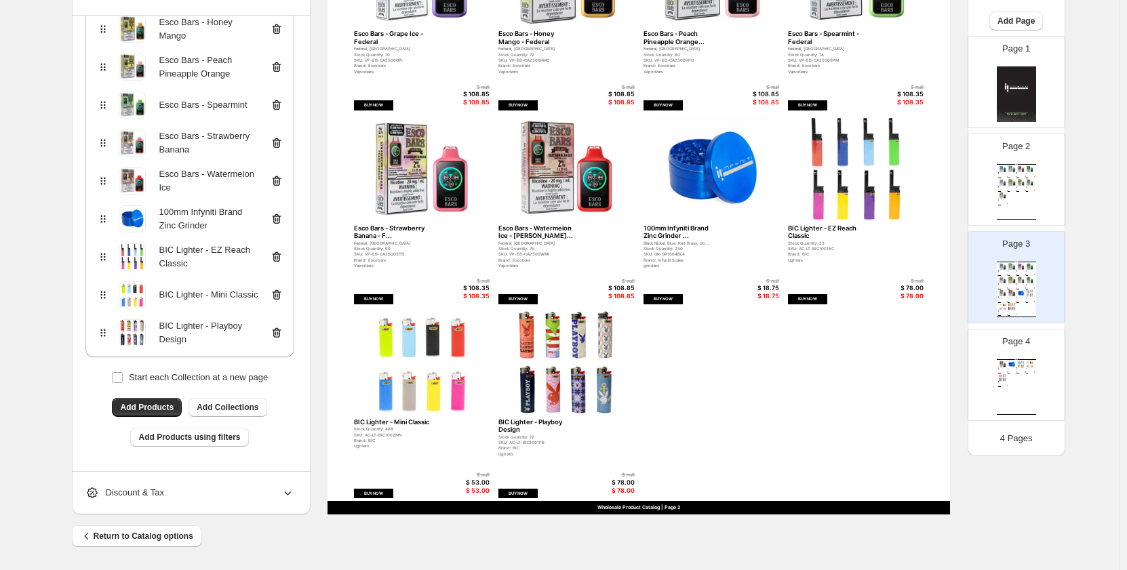
click at [280, 215] on icon at bounding box center [276, 219] width 9 height 10
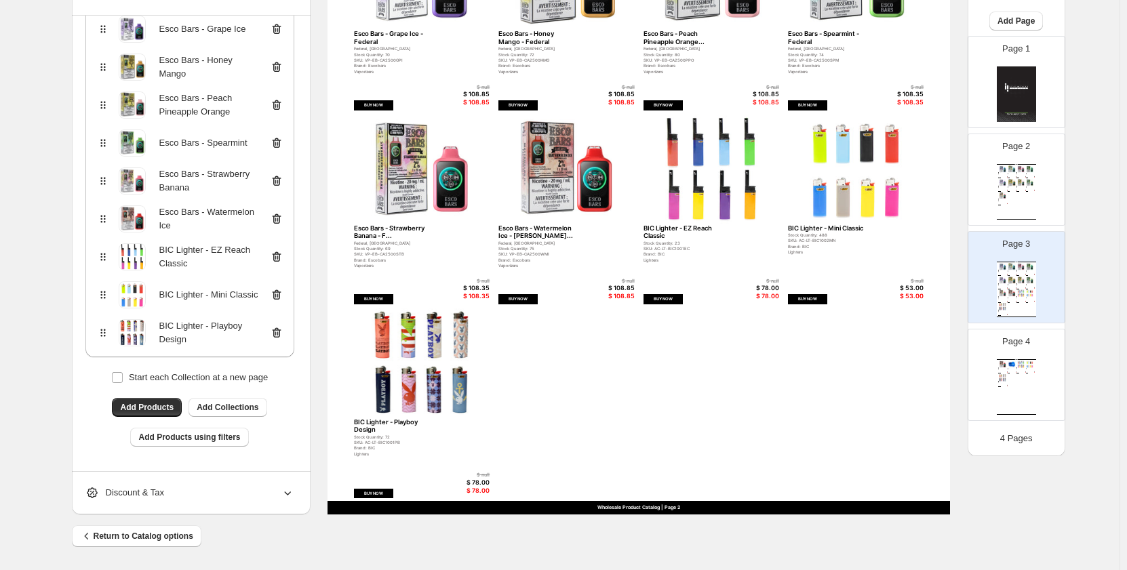
click at [288, 254] on div "BIC Lighter - EZ Reach Classic" at bounding box center [189, 257] width 209 height 38
click at [275, 256] on icon at bounding box center [277, 257] width 14 height 14
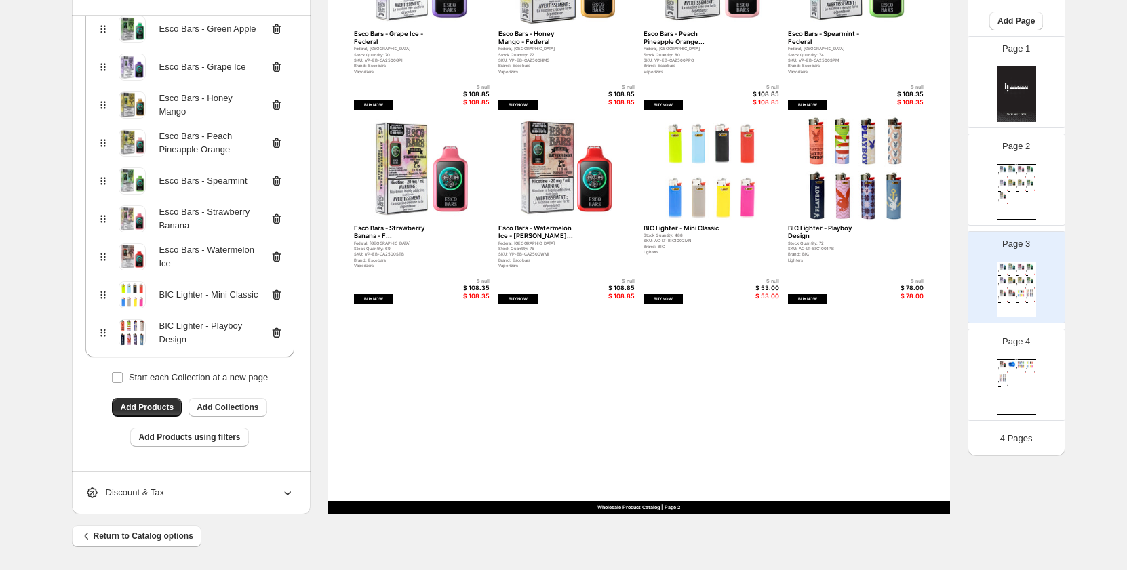
click at [279, 292] on icon at bounding box center [277, 295] width 14 height 14
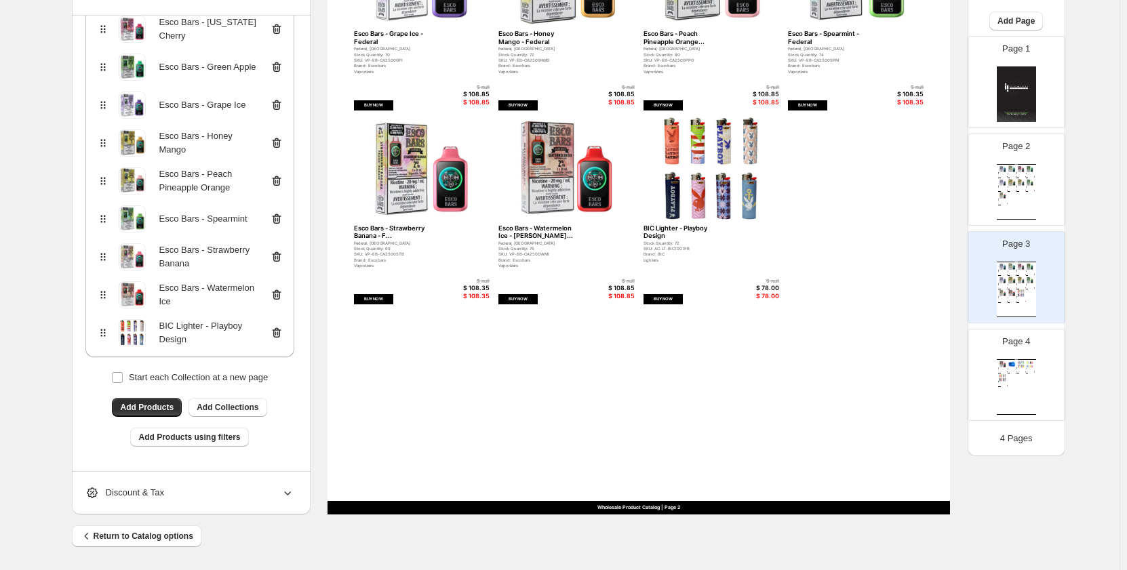
click at [281, 332] on icon at bounding box center [277, 333] width 14 height 14
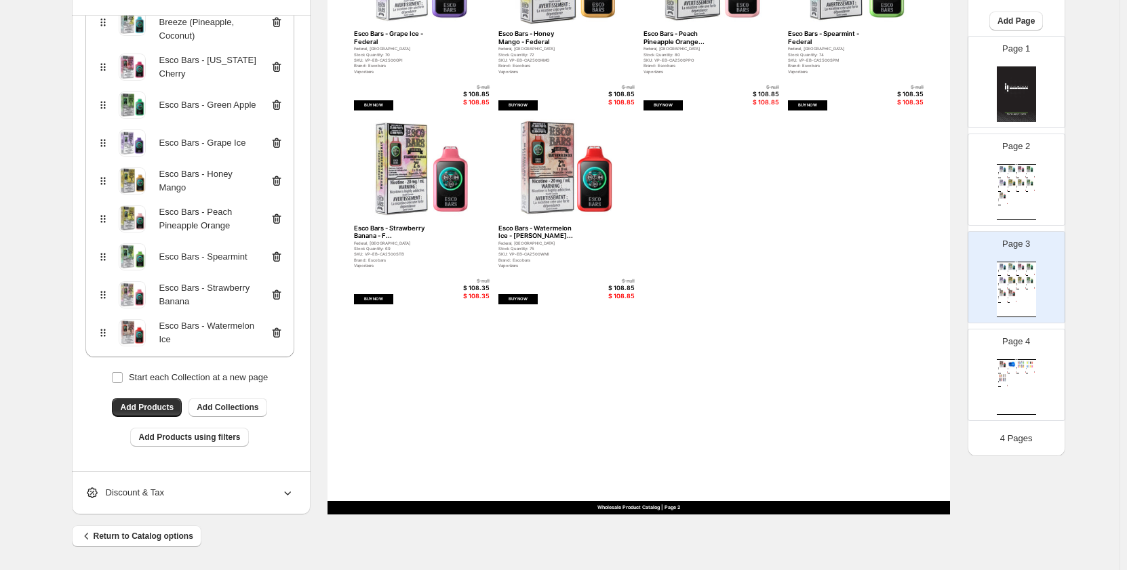
click at [1017, 371] on div "Wholesale Product Catalog Esco Bars - Watermelon Ice - [PERSON_NAME]... Federal…" at bounding box center [1016, 387] width 39 height 56
type input "*"
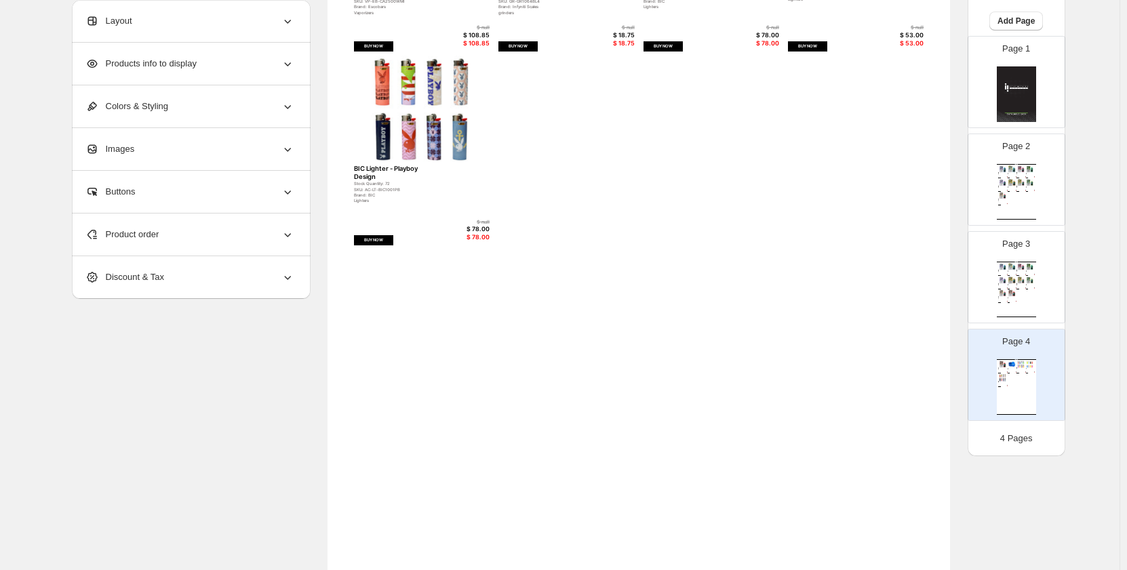
scroll to position [277, 0]
click at [243, 237] on div "Product order" at bounding box center [189, 235] width 209 height 42
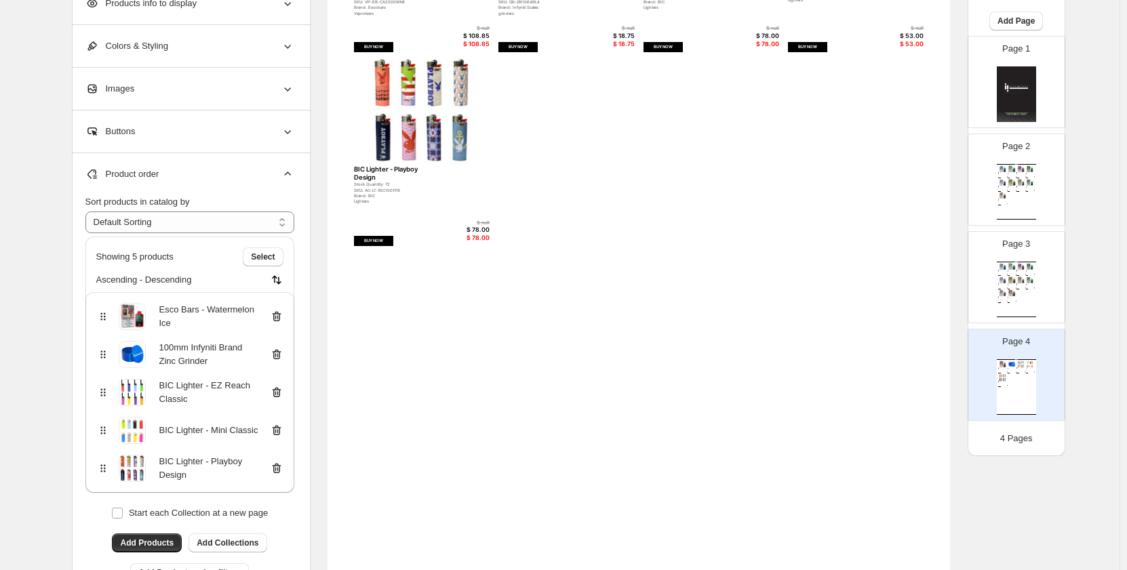
click at [274, 314] on icon at bounding box center [277, 317] width 14 height 14
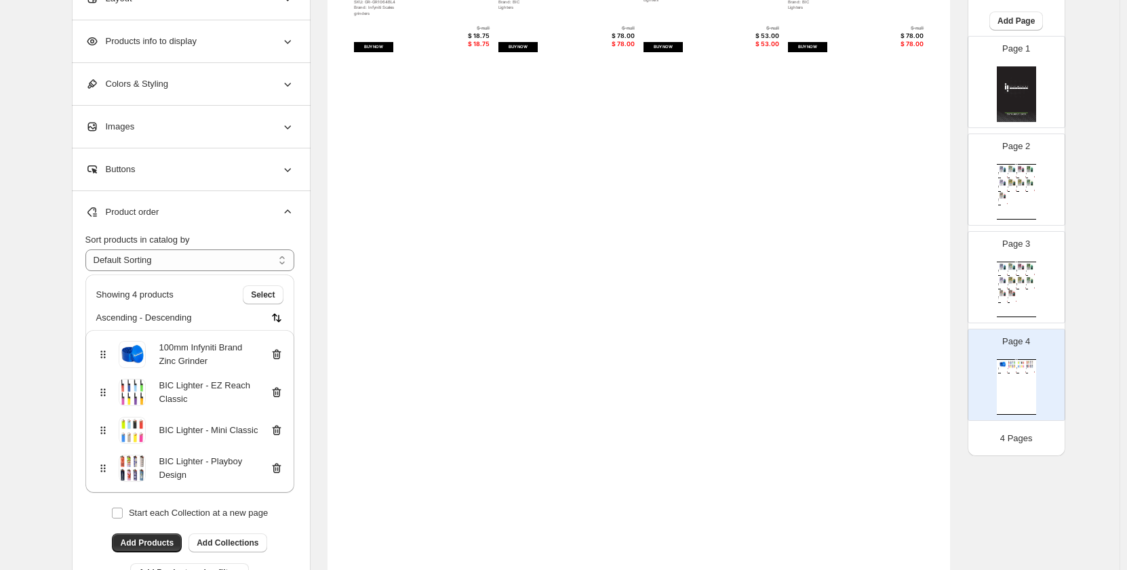
click at [281, 353] on icon at bounding box center [277, 355] width 14 height 14
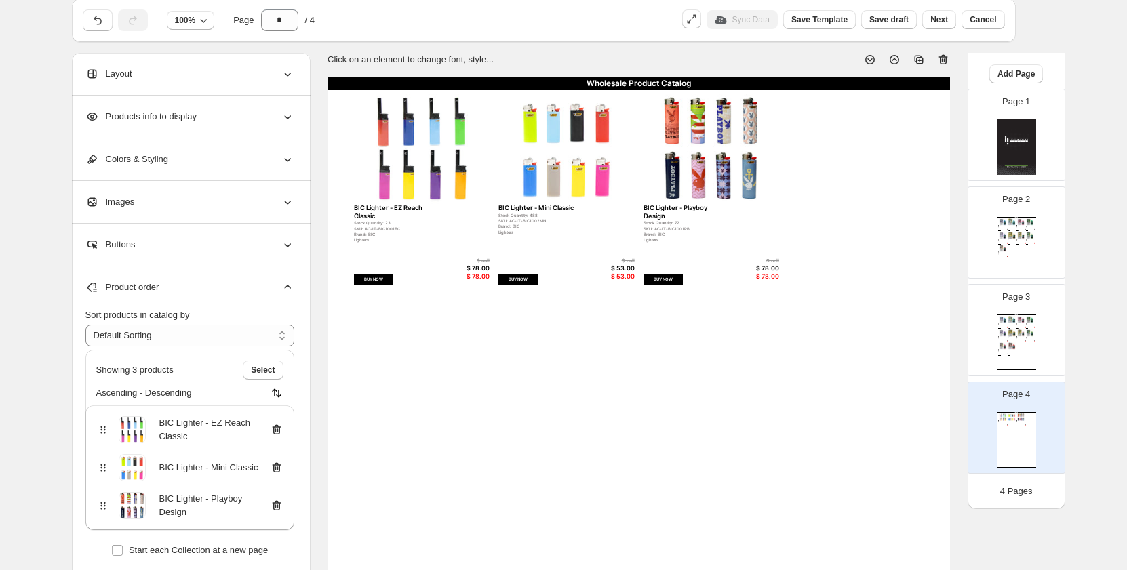
scroll to position [203, 0]
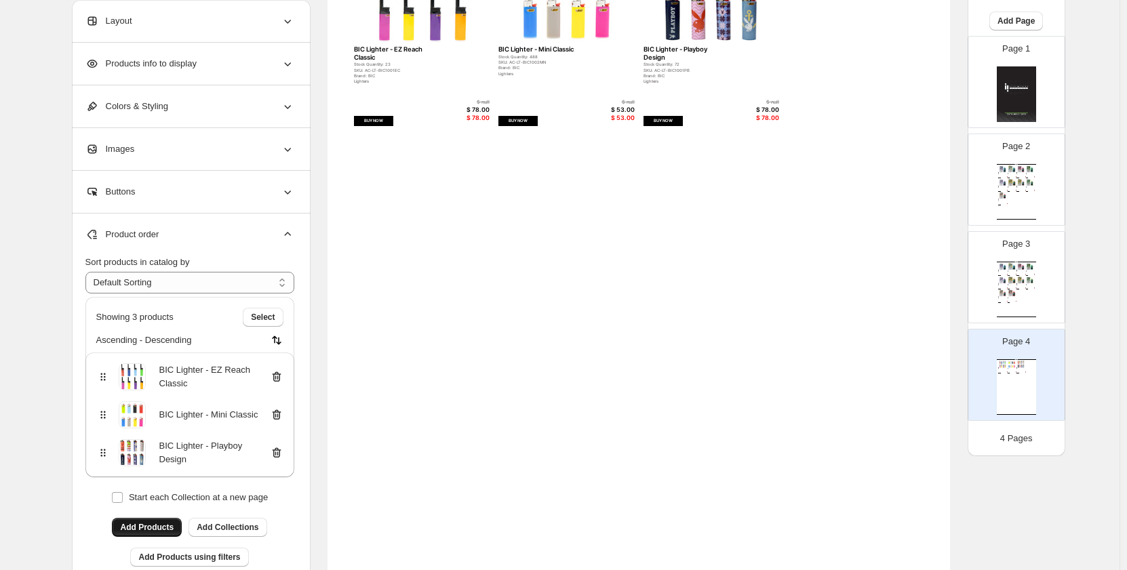
click at [159, 529] on span "Add Products" at bounding box center [147, 527] width 54 height 11
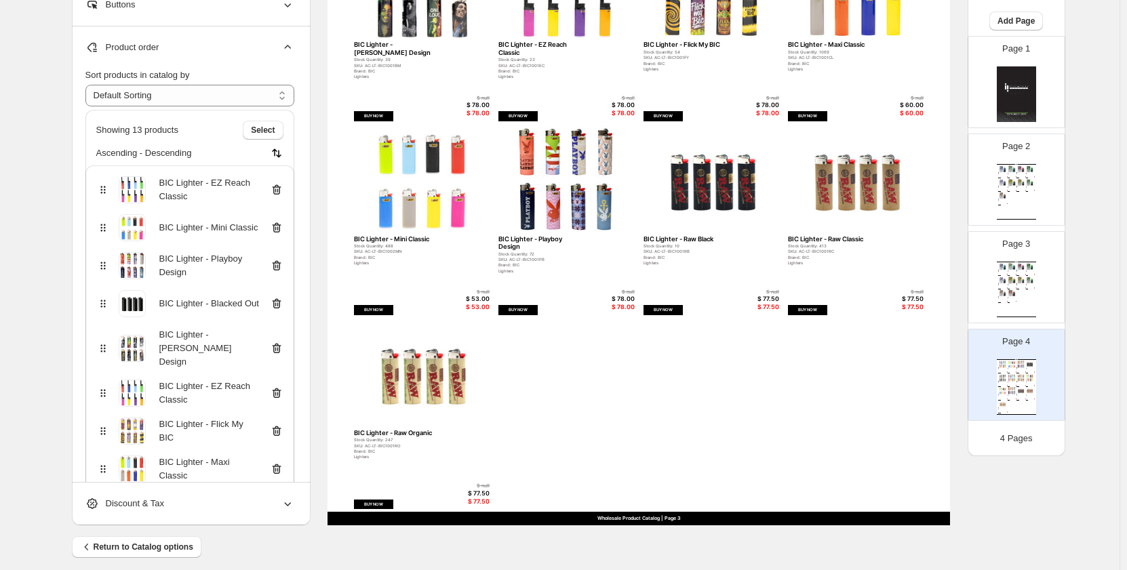
scroll to position [407, 0]
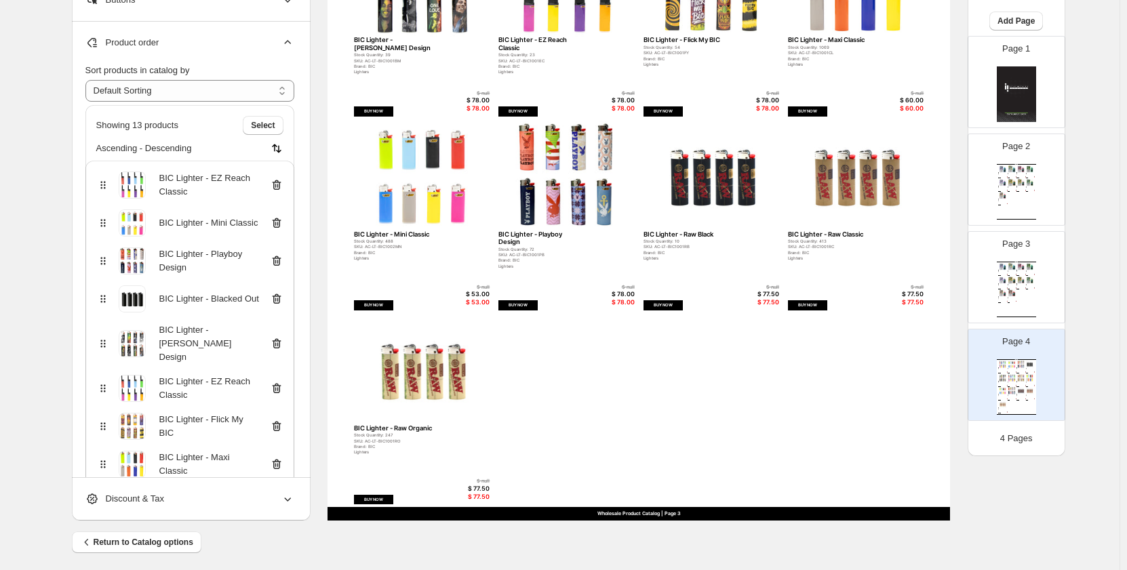
click at [433, 378] on img at bounding box center [422, 370] width 136 height 110
select select "*******"
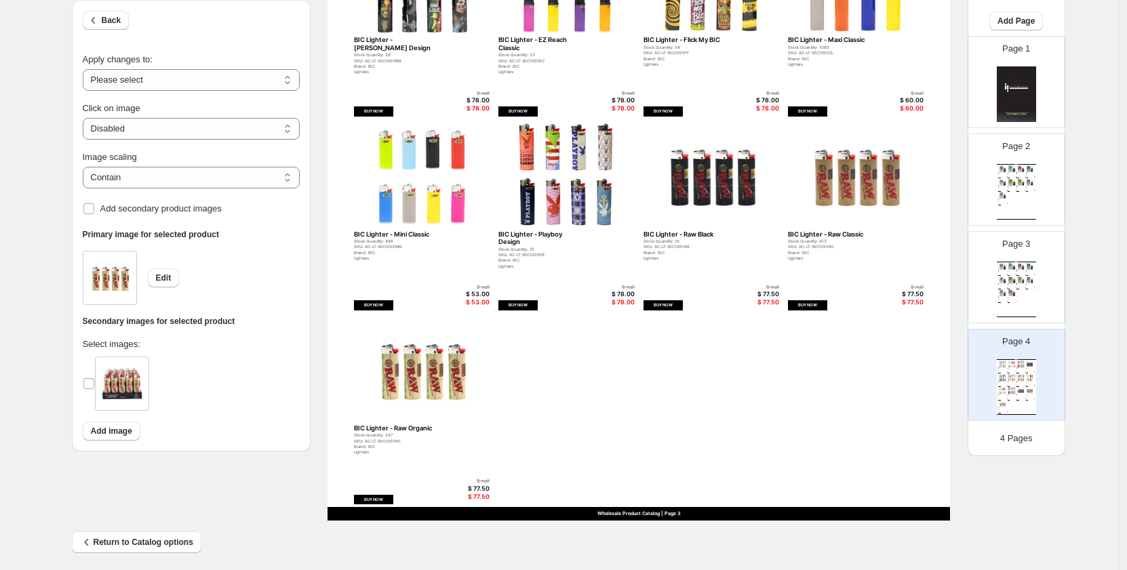
click at [231, 267] on div "Edit" at bounding box center [191, 278] width 217 height 54
click at [123, 28] on button "Back" at bounding box center [106, 20] width 47 height 19
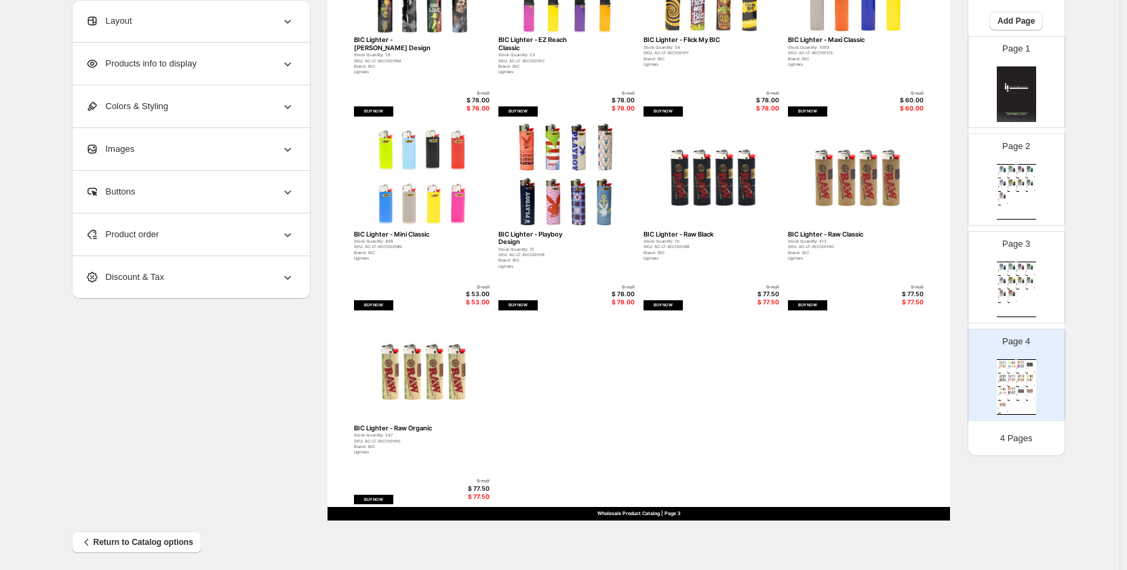
click at [159, 234] on span "Product order" at bounding box center [122, 235] width 74 height 14
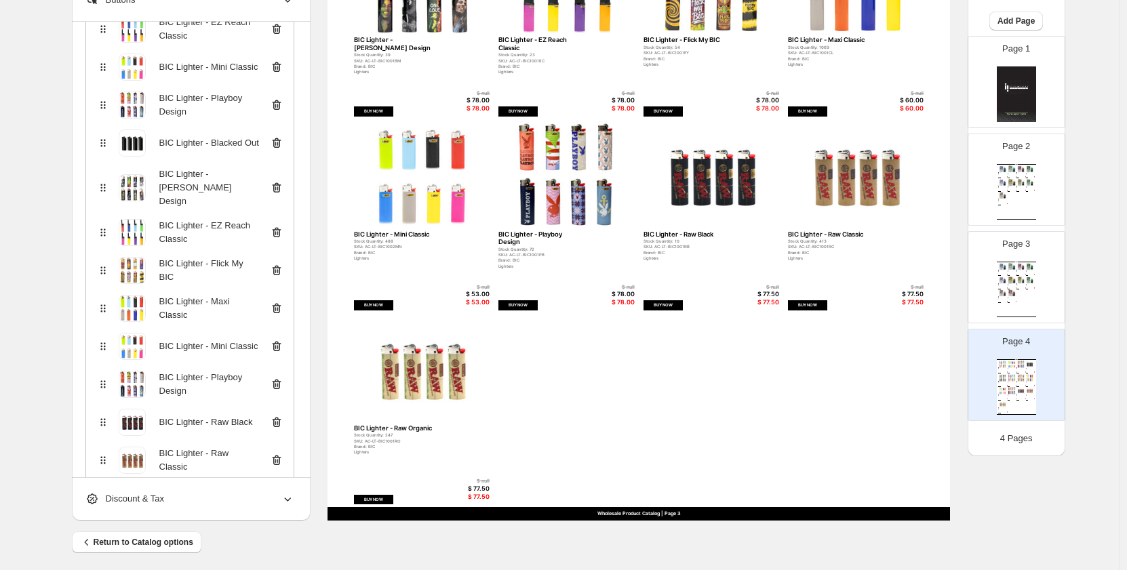
scroll to position [302, 0]
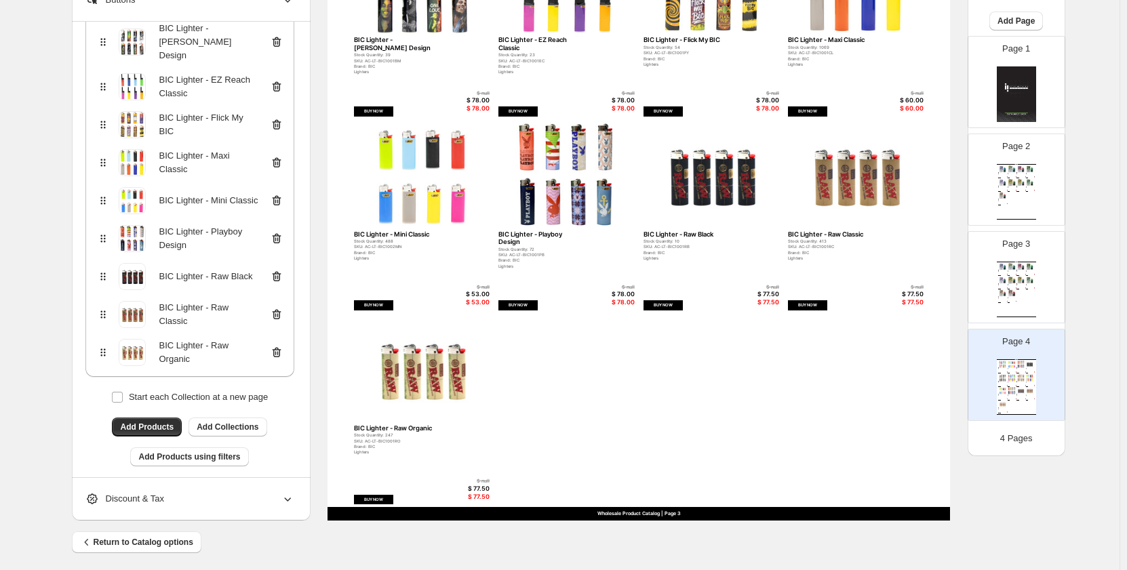
click at [283, 346] on icon at bounding box center [277, 353] width 14 height 14
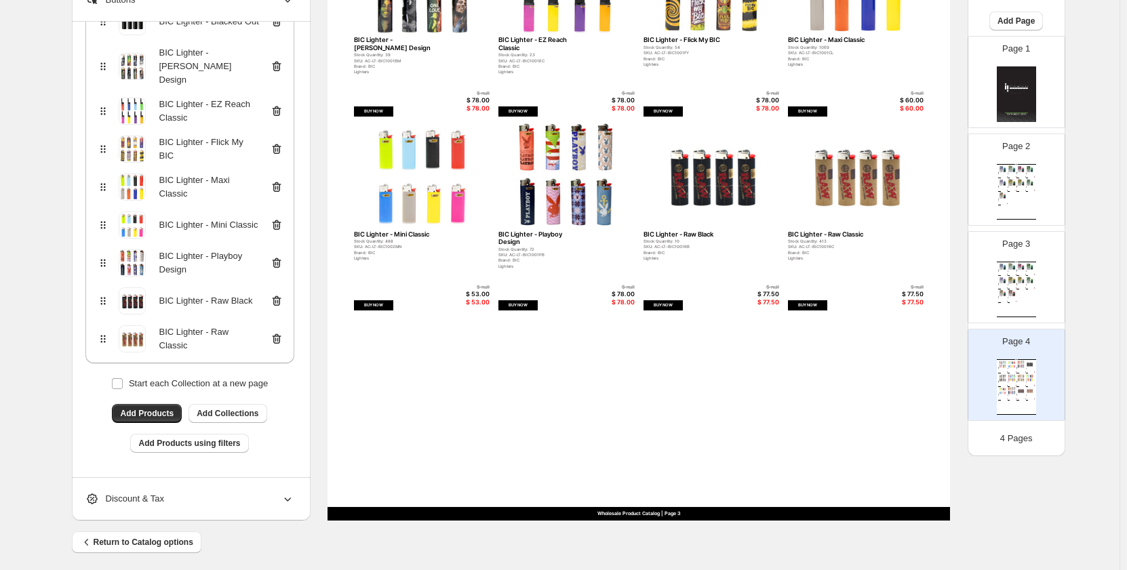
scroll to position [264, 0]
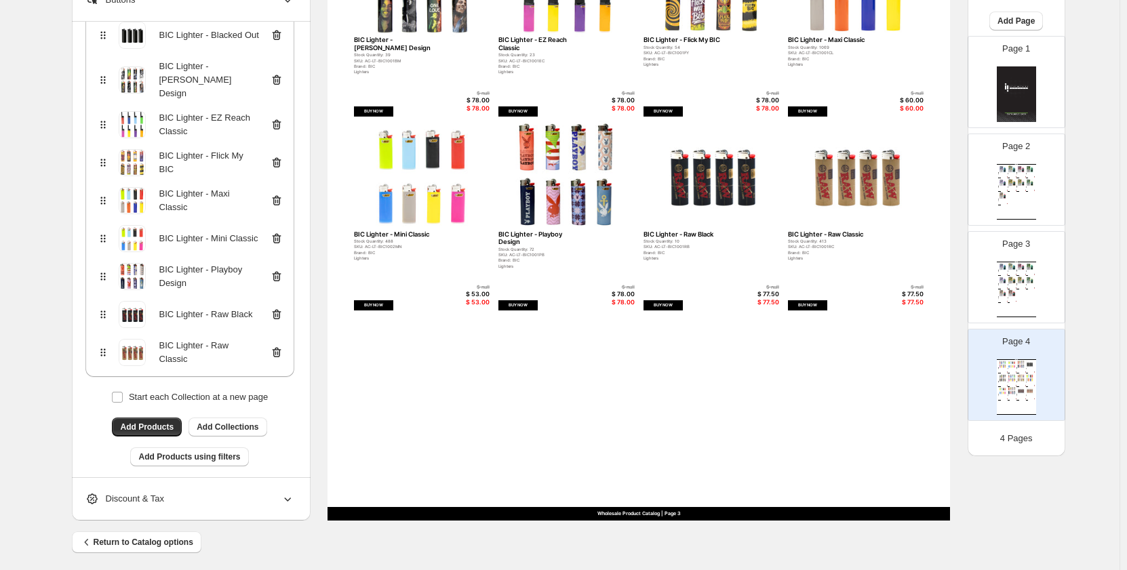
click at [276, 351] on icon at bounding box center [275, 353] width 1 height 4
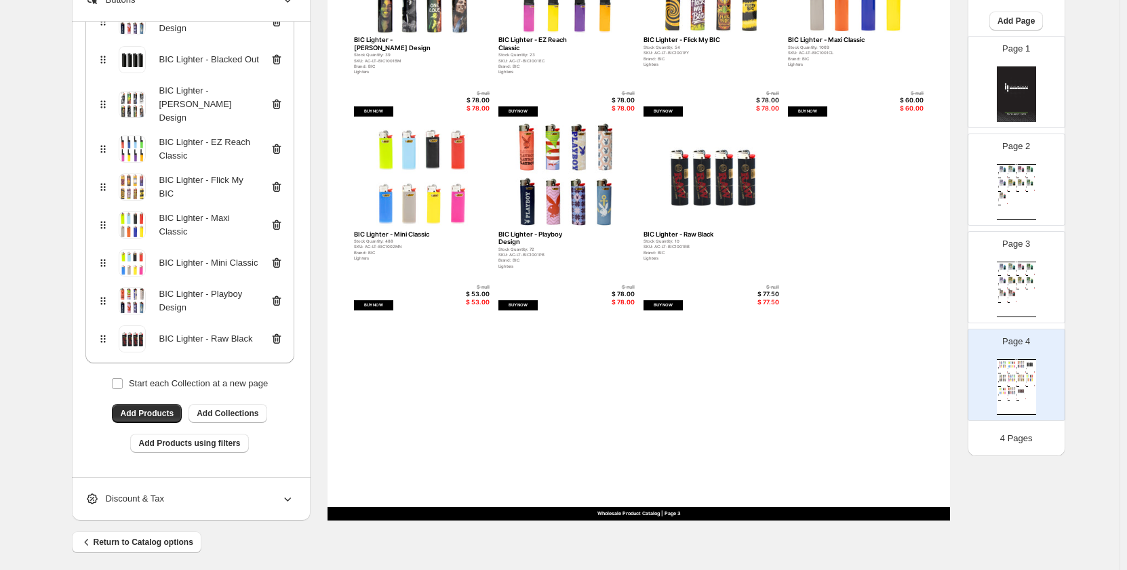
scroll to position [226, 0]
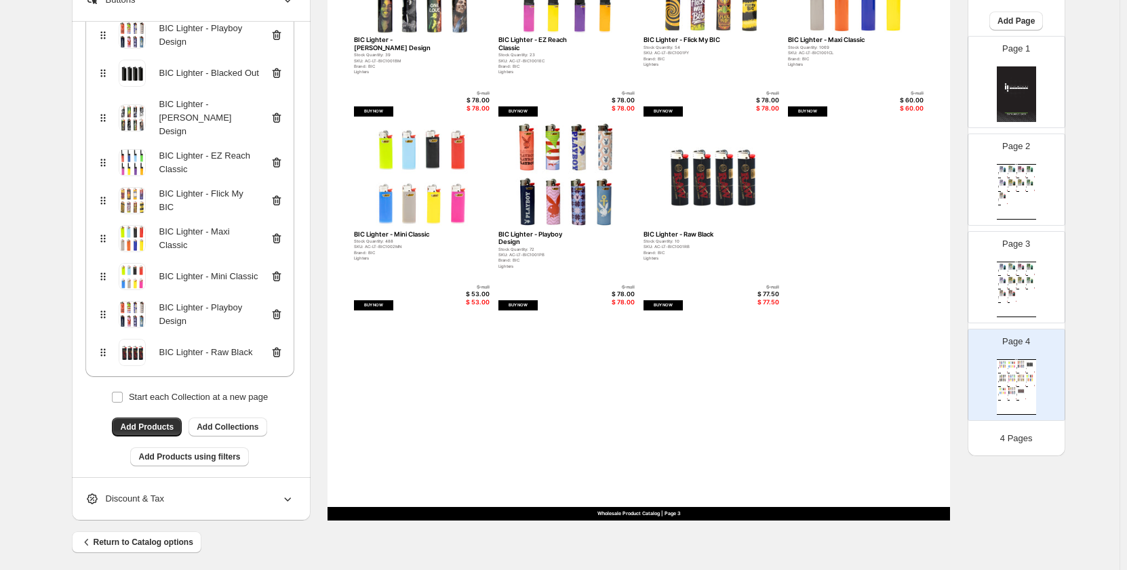
click at [279, 346] on icon at bounding box center [277, 353] width 14 height 14
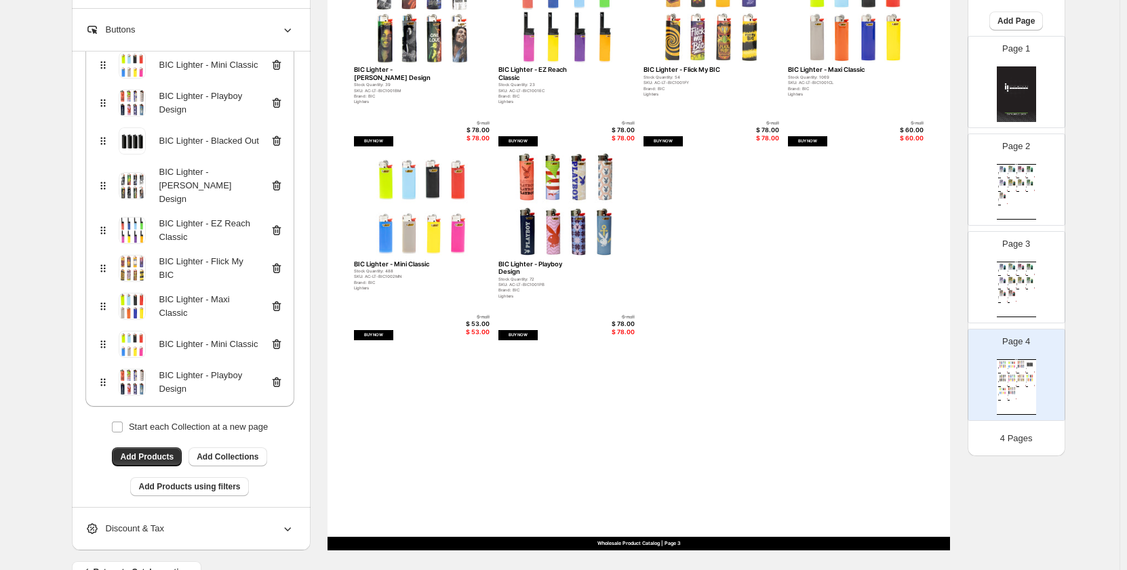
scroll to position [413, 0]
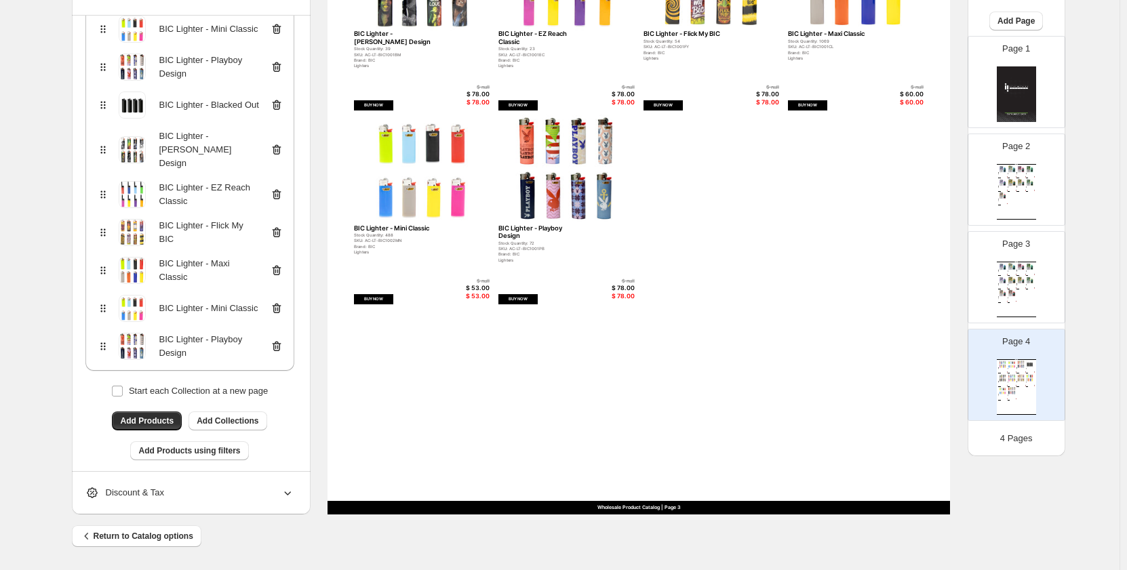
click at [1014, 178] on div "$ 108.85" at bounding box center [1015, 178] width 3 height 1
type input "*"
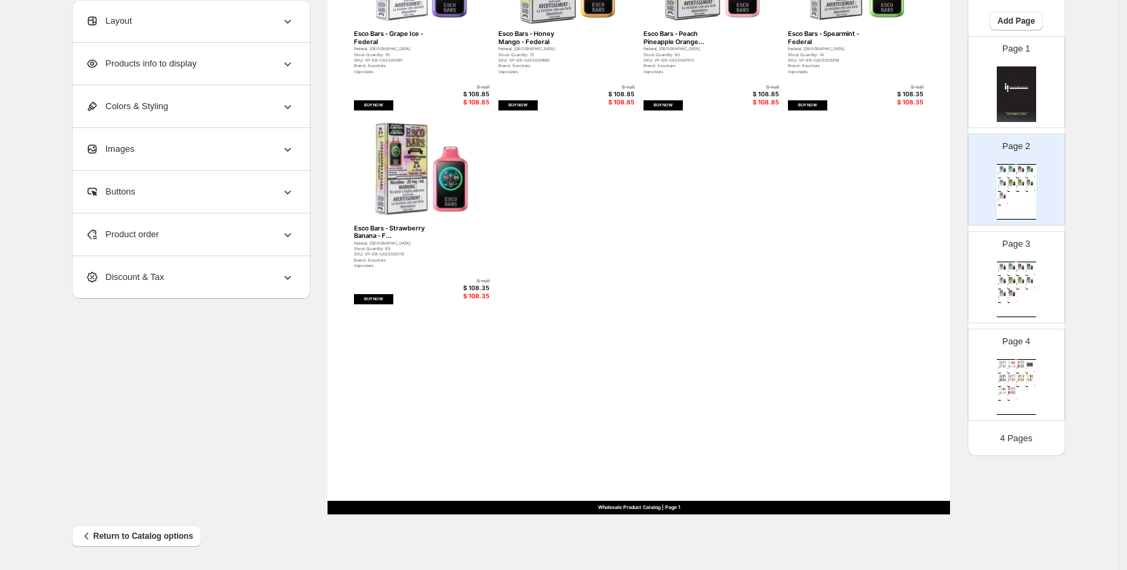
scroll to position [0, 0]
click at [1023, 21] on span "Add Page" at bounding box center [1016, 21] width 37 height 11
click at [1002, 49] on span "Cover / Blank Page" at bounding box center [985, 49] width 76 height 10
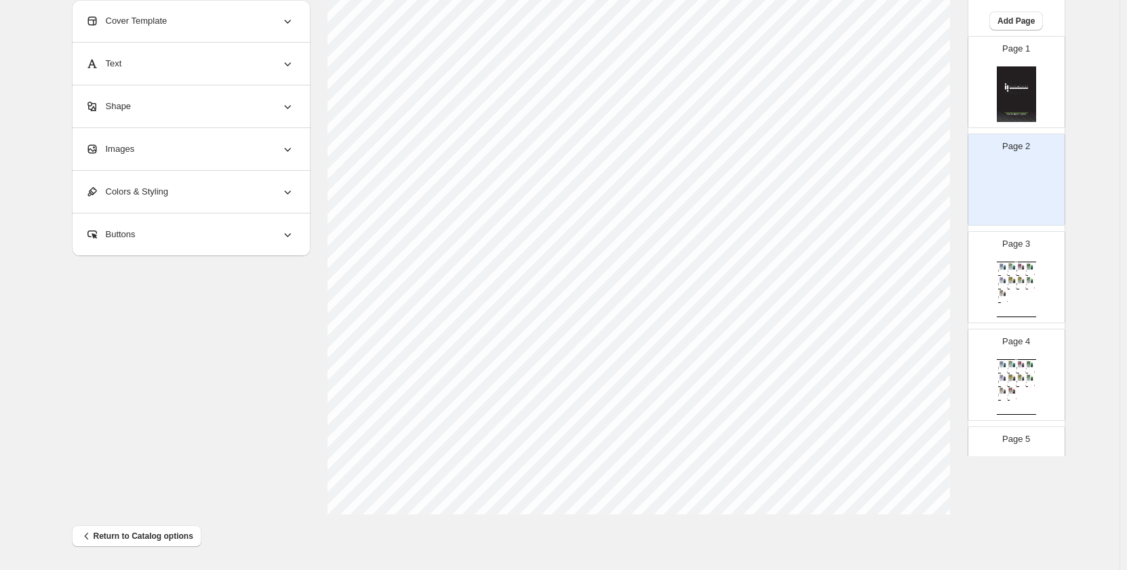
click at [1017, 169] on img at bounding box center [1016, 192] width 39 height 56
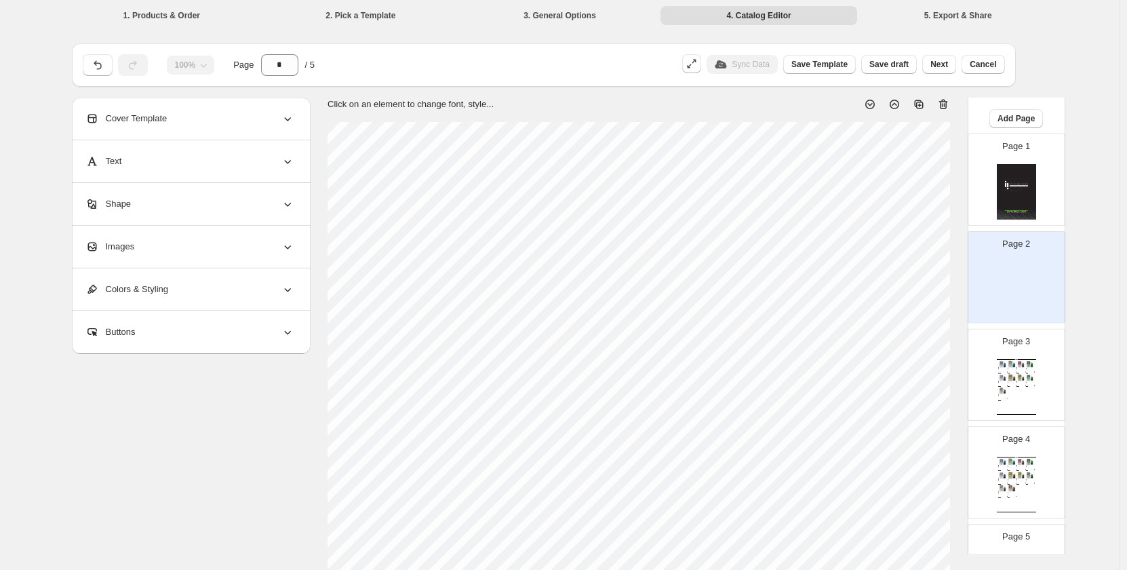
click at [142, 249] on div "Images" at bounding box center [189, 247] width 209 height 42
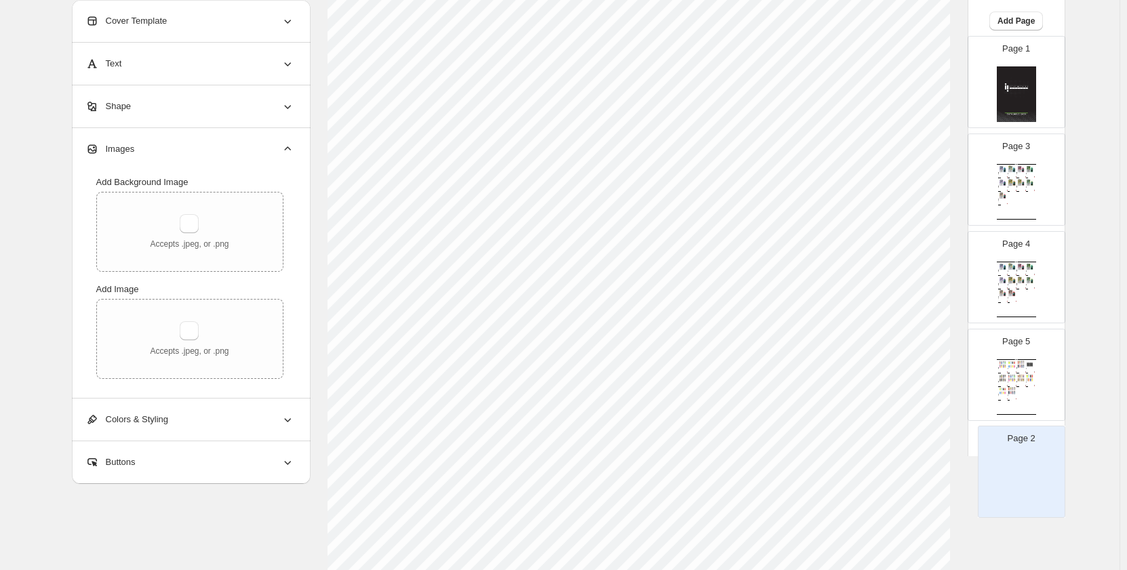
scroll to position [305, 0]
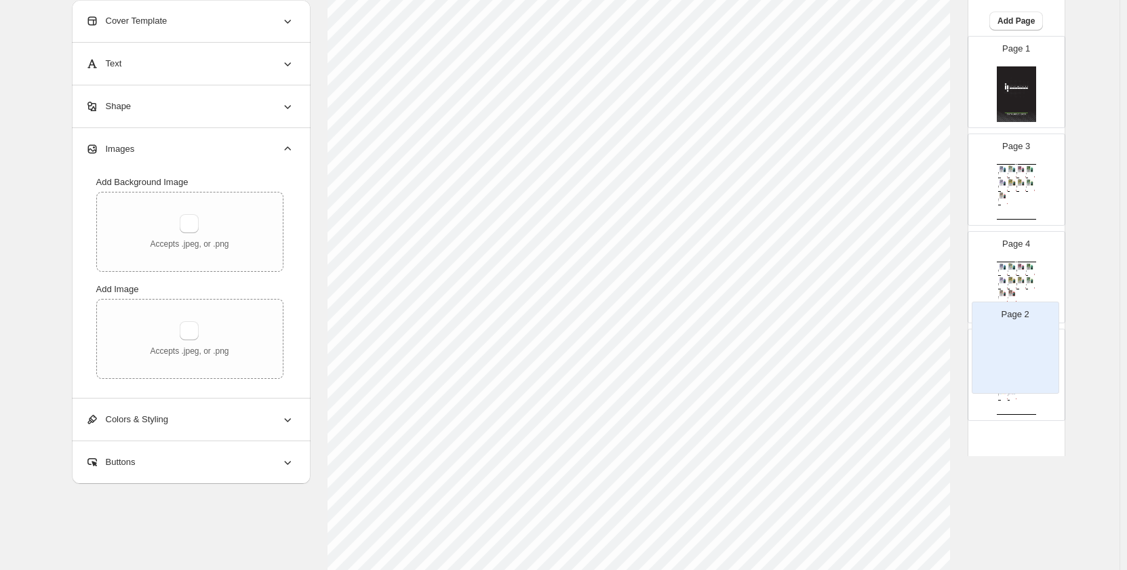
drag, startPoint x: 1020, startPoint y: 260, endPoint x: 1021, endPoint y: 338, distance: 78.0
click at [1021, 338] on div "Page 1 Page 2 Page 3 Wholesale Product Catalog Esco Bars - Blue Razz - Federal …" at bounding box center [1017, 277] width 98 height 483
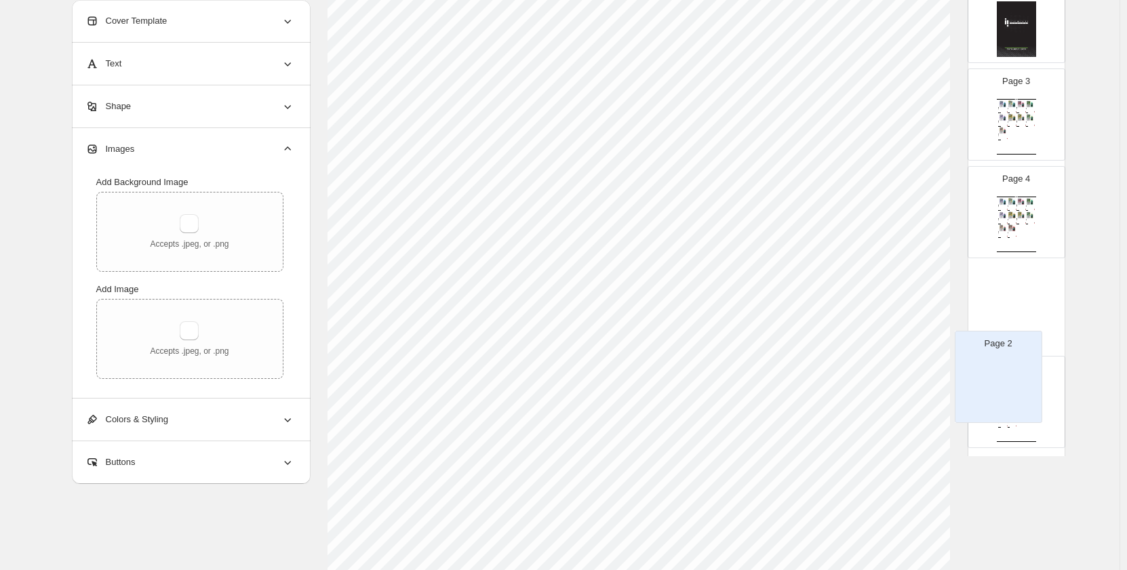
drag, startPoint x: 1026, startPoint y: 195, endPoint x: 1024, endPoint y: 359, distance: 163.4
click at [1008, 398] on div "Page 1 Page 2 Page 3 Wholesale Product Catalog Esco Bars - Blue Razz - Federal …" at bounding box center [1017, 212] width 98 height 483
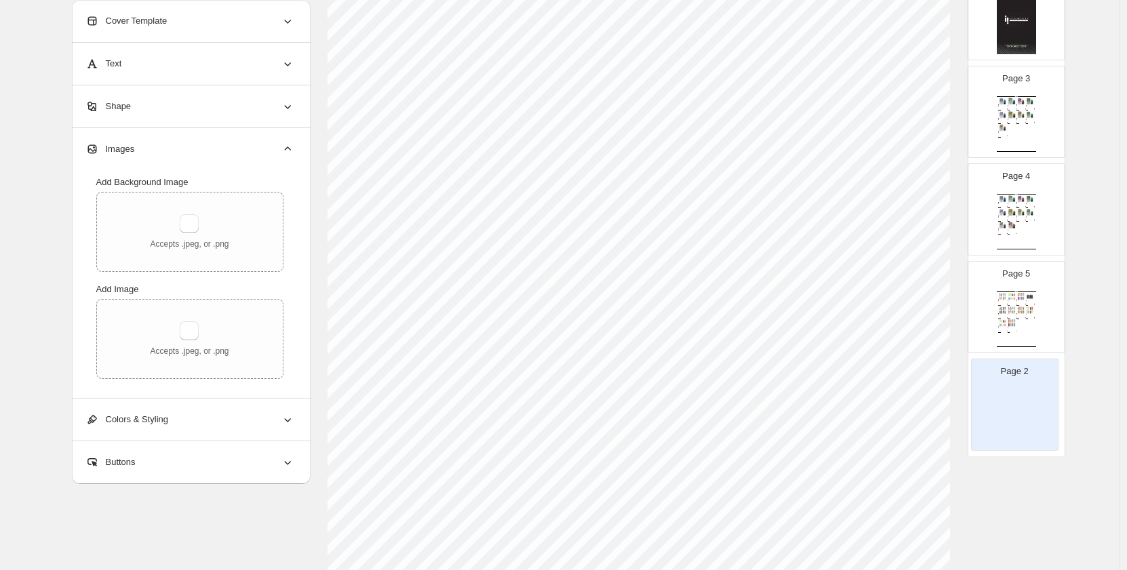
select select "**********"
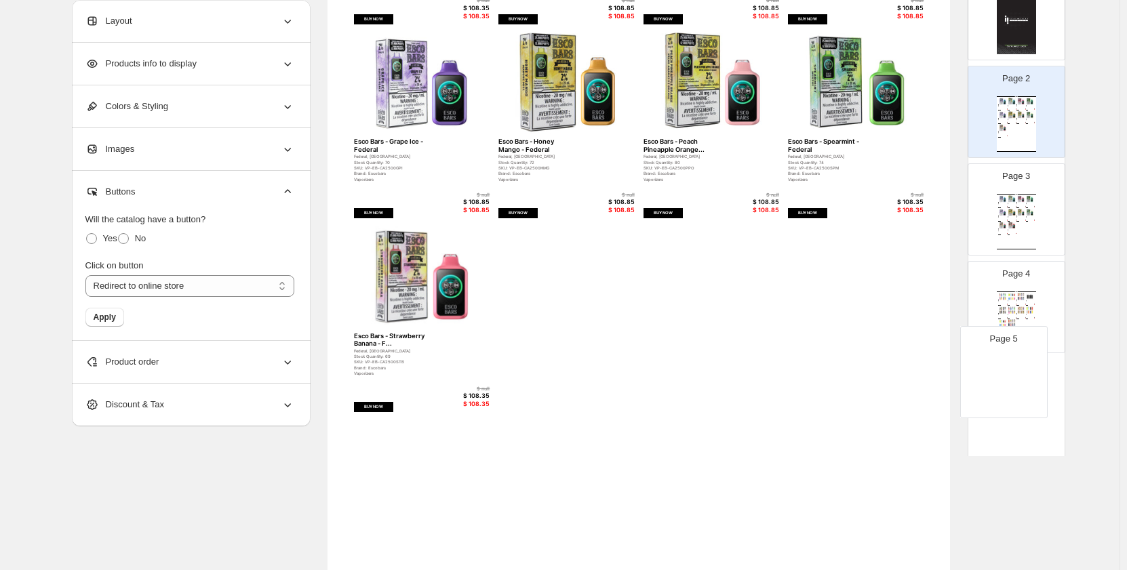
scroll to position [98, 0]
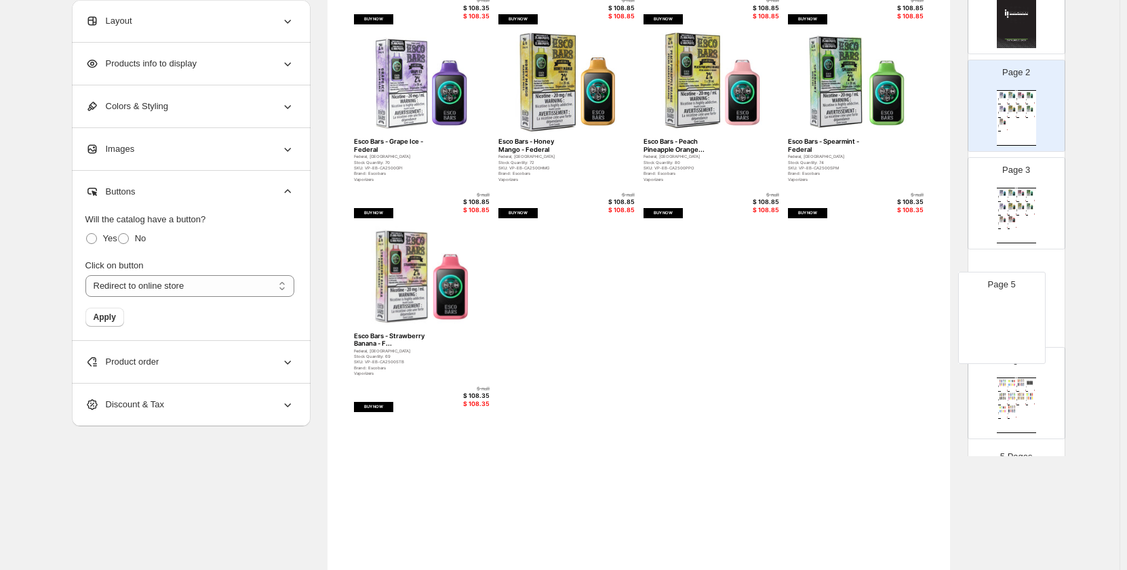
drag, startPoint x: 1012, startPoint y: 352, endPoint x: 1014, endPoint y: 298, distance: 53.6
click at [1014, 298] on div "Page 1 Page 2 Wholesale Product Catalog Esco Bars - Blue Razz - Federal Federal…" at bounding box center [1017, 203] width 98 height 483
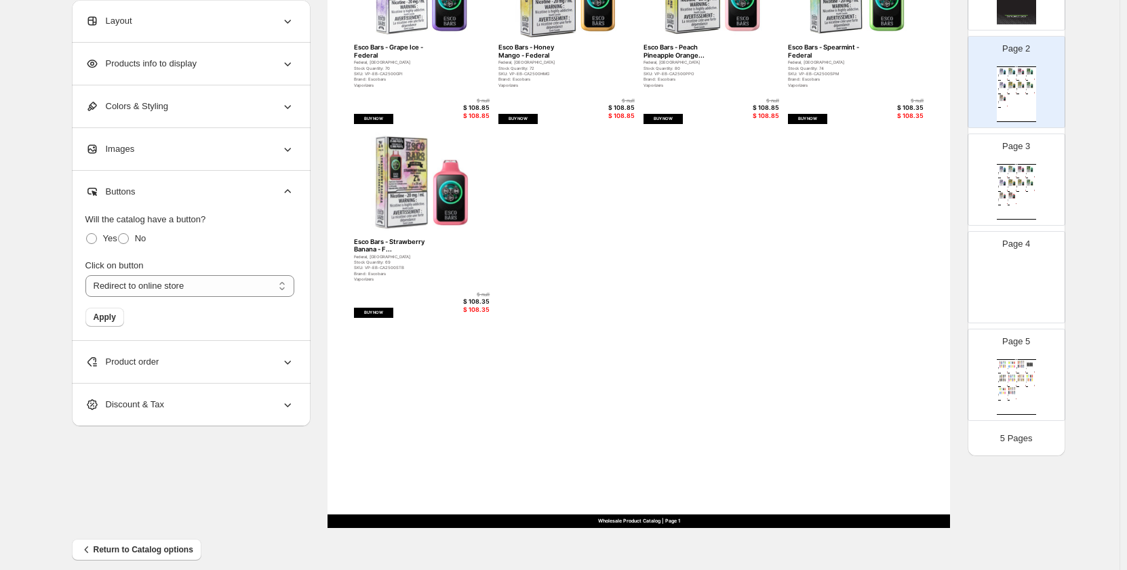
scroll to position [413, 0]
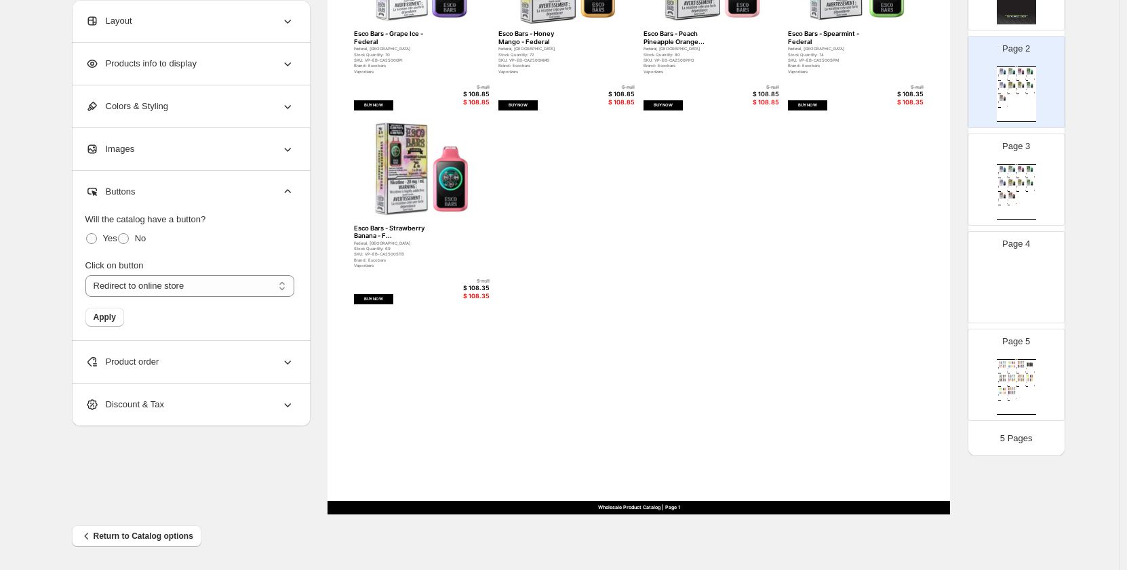
click at [1036, 252] on div "Page 4" at bounding box center [1010, 272] width 85 height 91
type input "*"
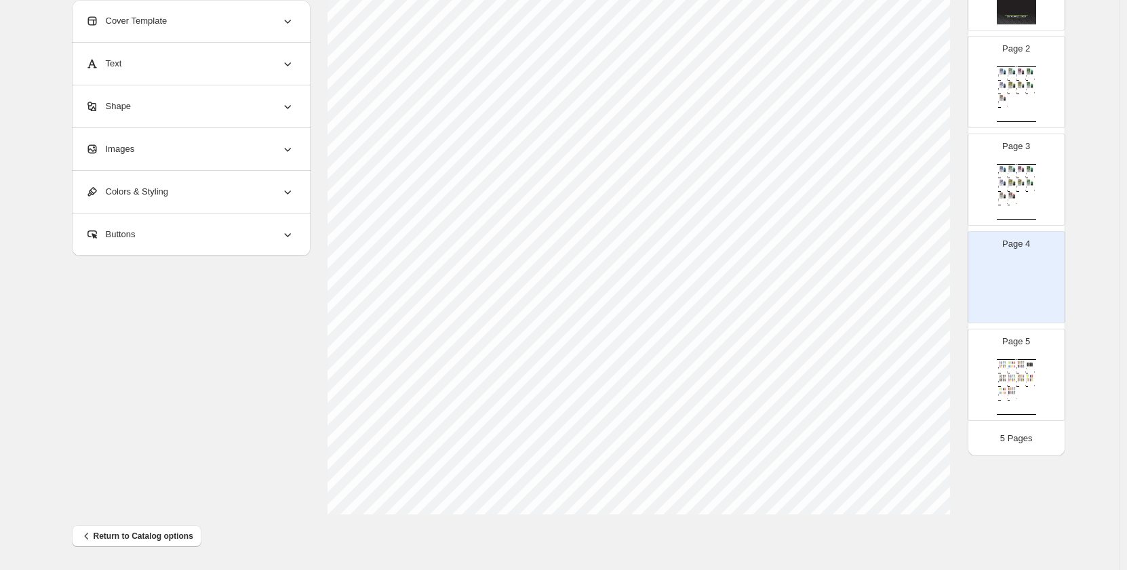
click at [176, 166] on div "Images" at bounding box center [189, 149] width 209 height 42
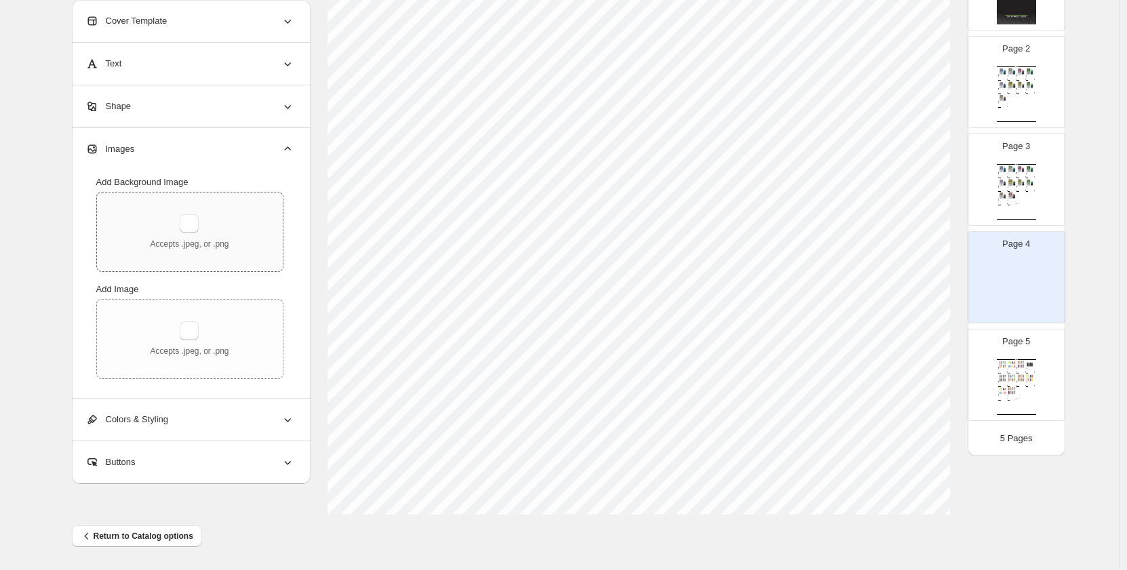
click at [175, 241] on p "Accepts .jpeg, or .png" at bounding box center [189, 244] width 79 height 11
type input "**********"
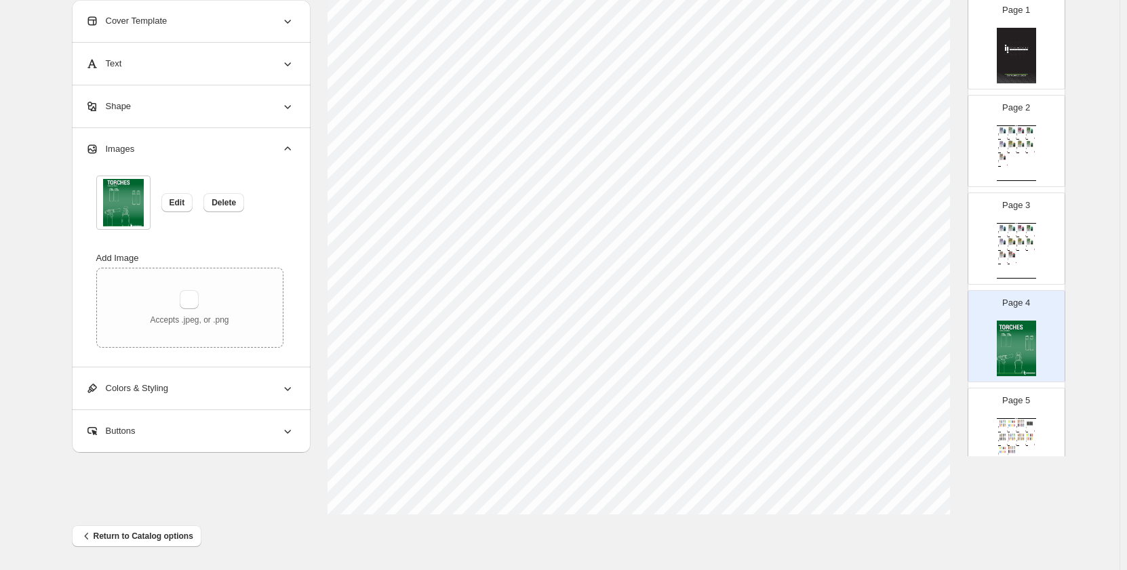
scroll to position [121, 0]
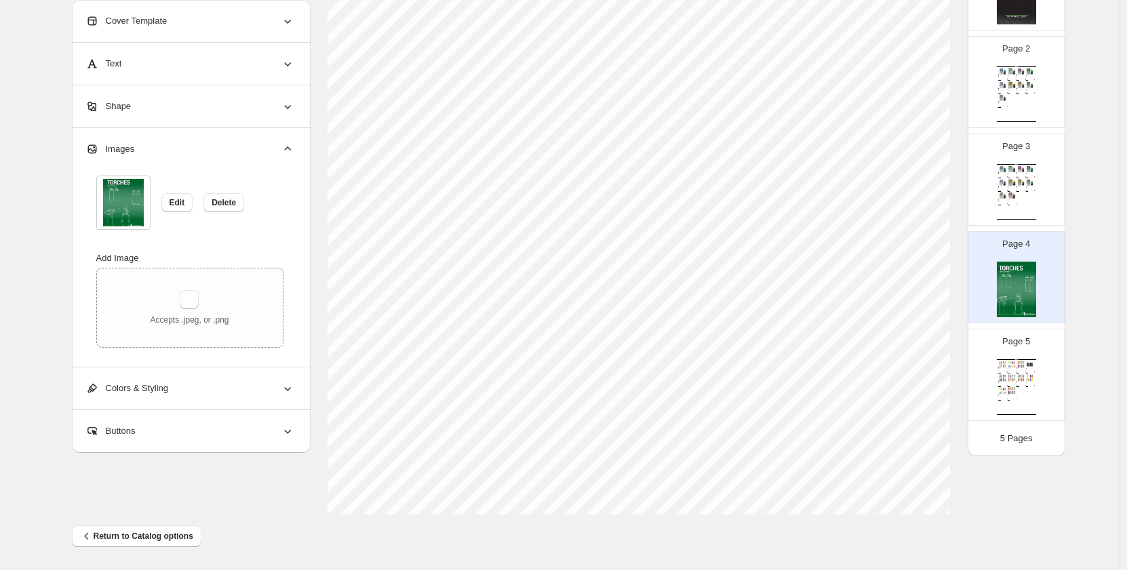
click at [1008, 378] on img at bounding box center [1012, 377] width 9 height 7
type input "*"
select select "**********"
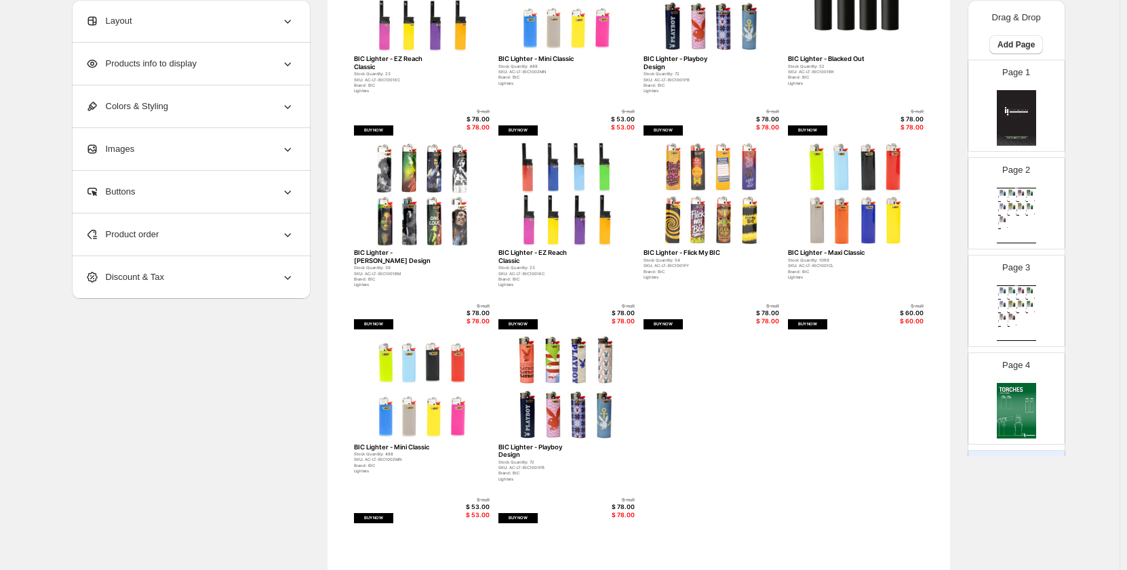
scroll to position [0, 0]
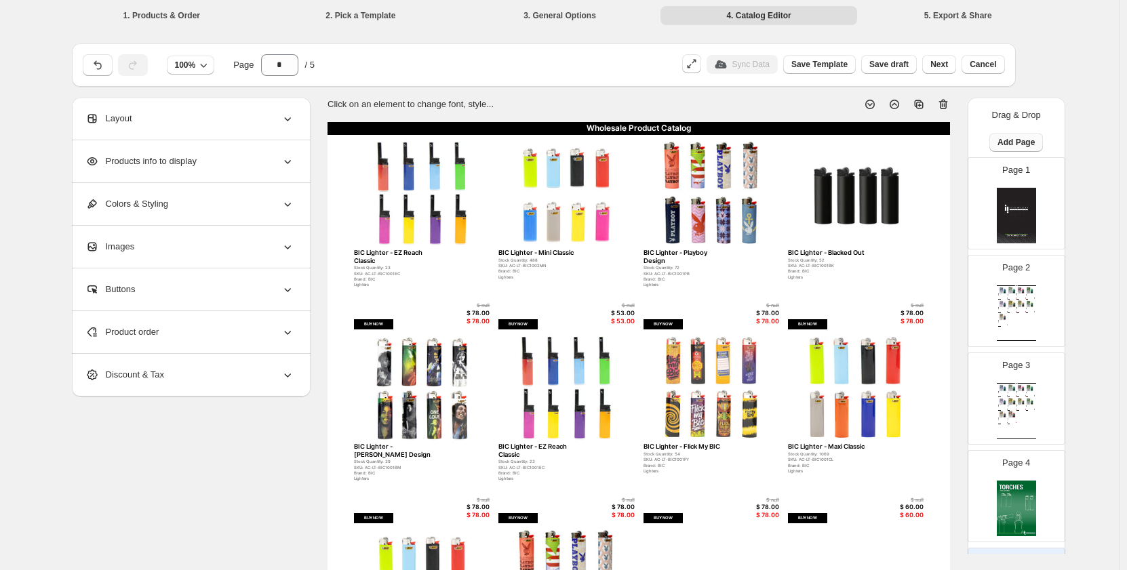
click at [1015, 147] on span "Add Page" at bounding box center [1016, 142] width 37 height 11
click at [1016, 189] on span "Product Grid Page" at bounding box center [1014, 194] width 73 height 10
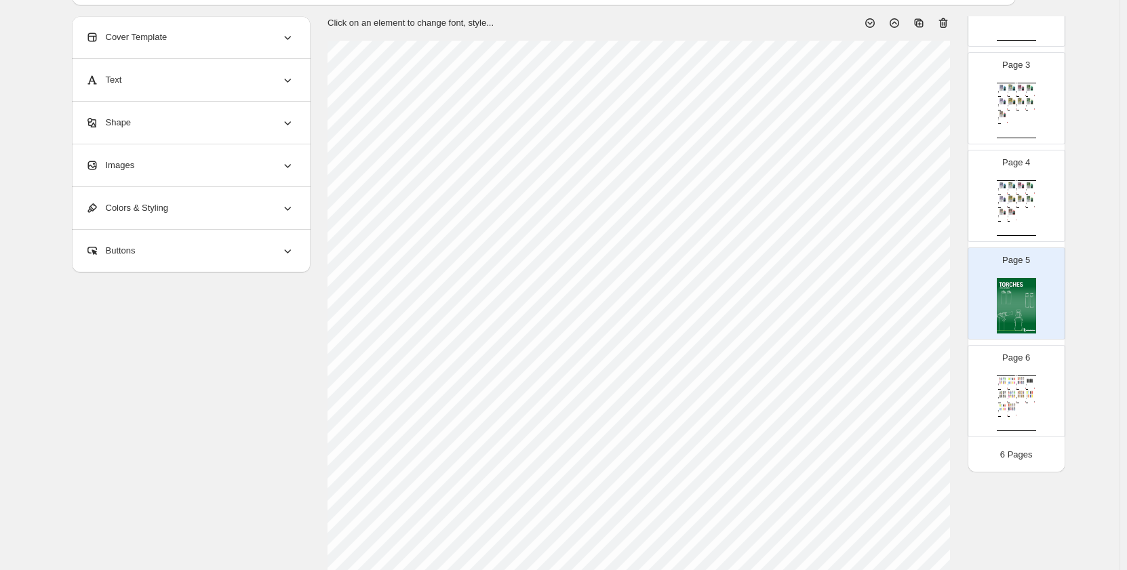
scroll to position [271, 0]
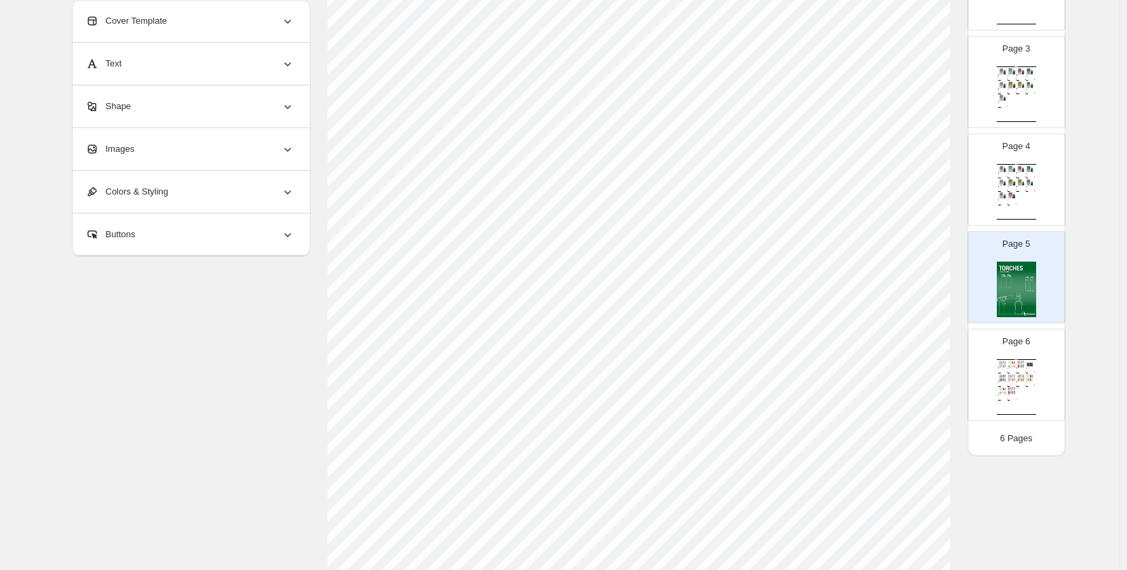
click at [1021, 365] on img at bounding box center [1021, 364] width 9 height 7
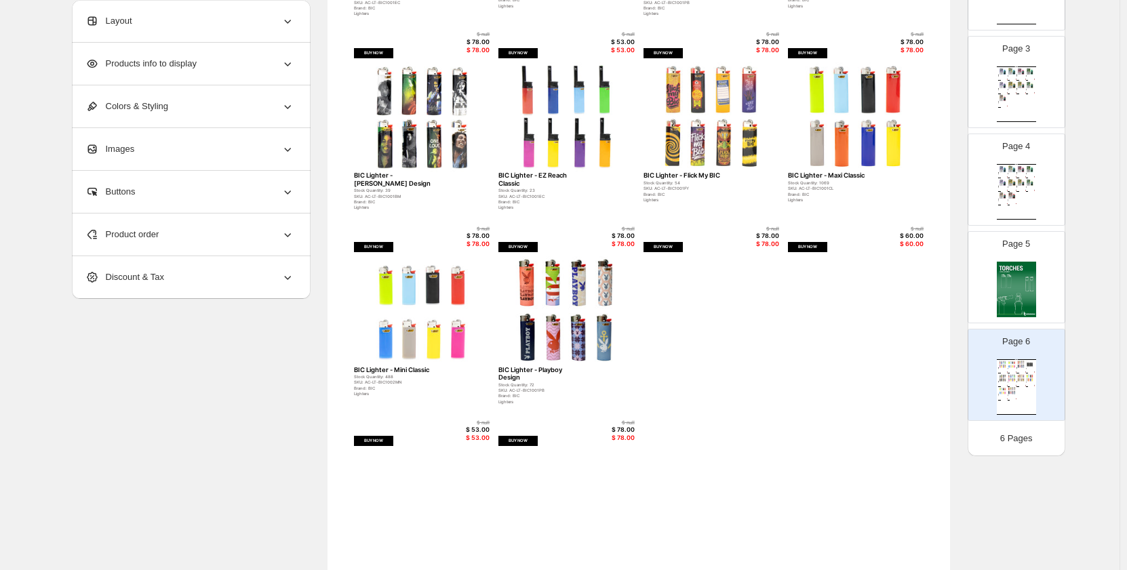
click at [227, 237] on div "Product order" at bounding box center [189, 235] width 209 height 42
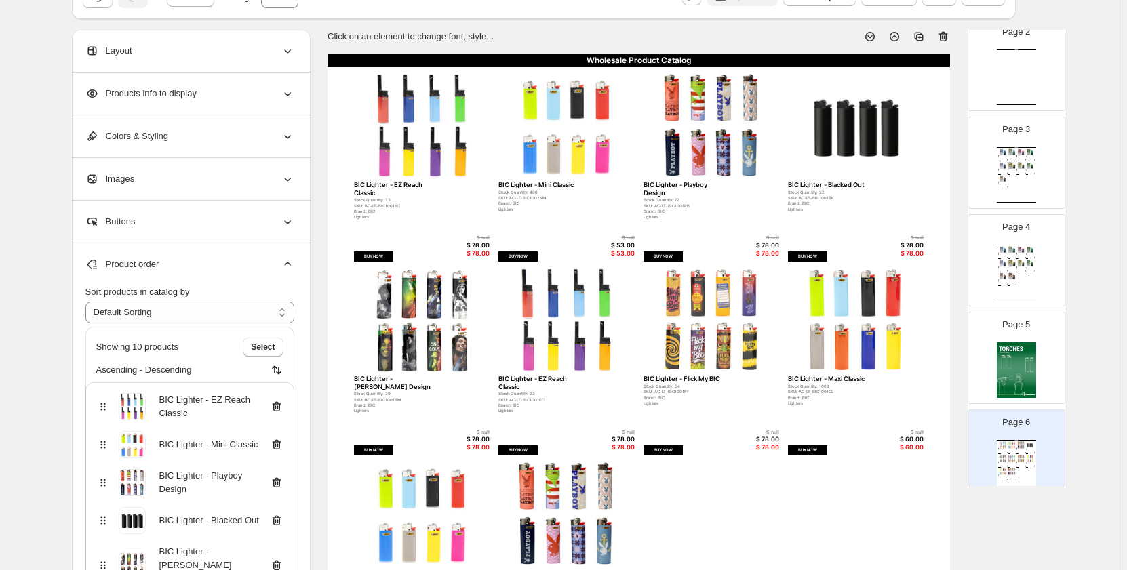
scroll to position [16, 0]
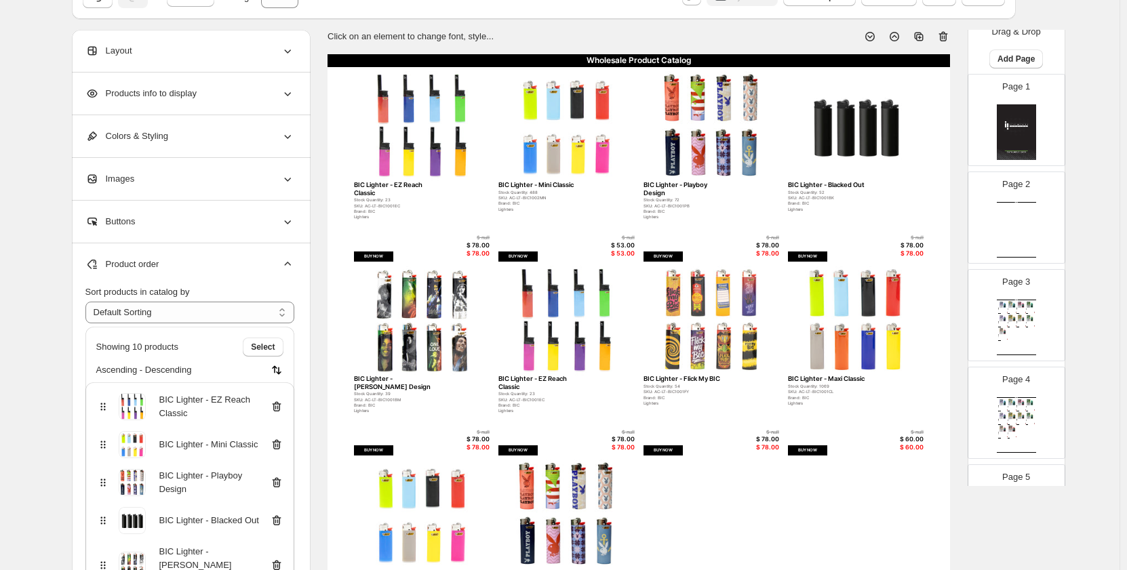
click at [1020, 223] on div "Wholesale Product Catalog Wholesale Product Catalog | Page undefined" at bounding box center [1016, 230] width 39 height 56
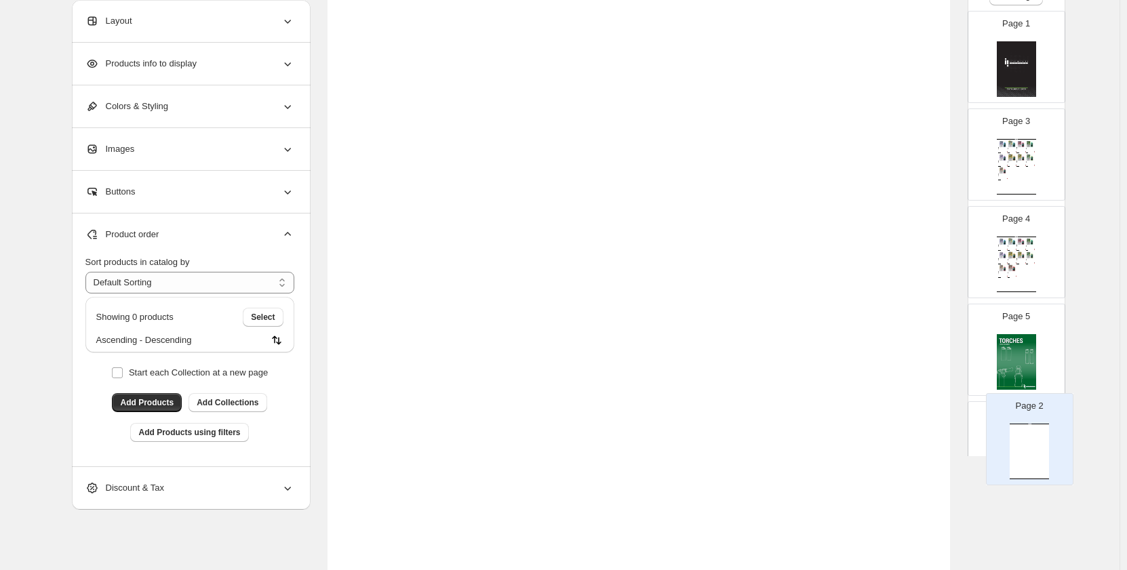
scroll to position [181, 0]
drag, startPoint x: 1016, startPoint y: 208, endPoint x: 1030, endPoint y: 437, distance: 230.3
click at [1030, 437] on div "Page 1 Page 2 Wholesale Product Catalog Wholesale Product Catalog | Page undefi…" at bounding box center [1017, 301] width 98 height 581
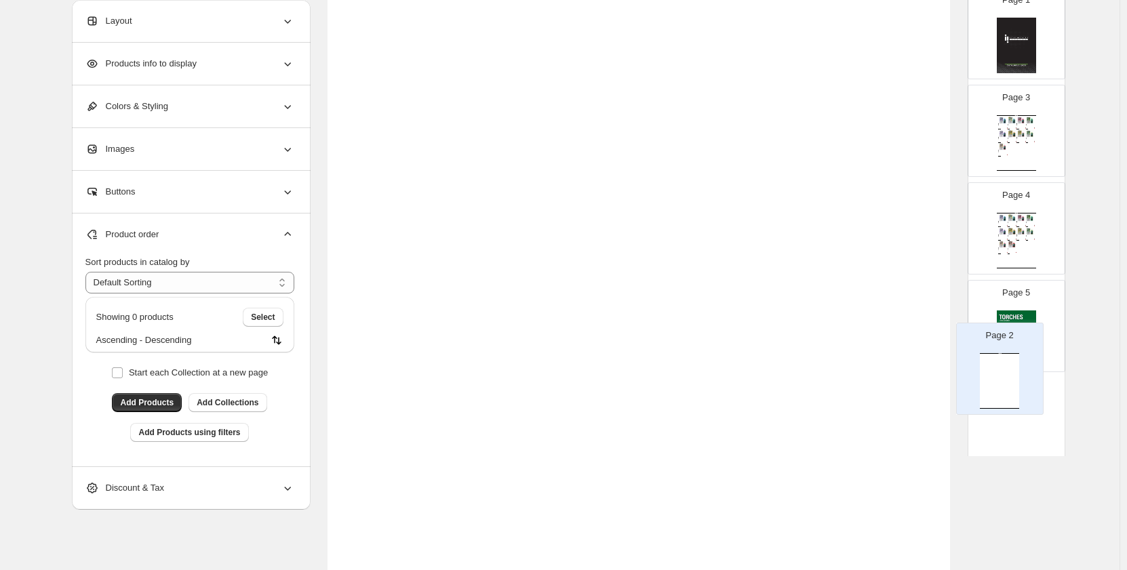
drag, startPoint x: 1028, startPoint y: 281, endPoint x: 1024, endPoint y: 393, distance: 112.0
click at [1024, 393] on div "Page 1 Page 2 Wholesale Product Catalog Wholesale Product Catalog | Page undefi…" at bounding box center [1017, 277] width 98 height 581
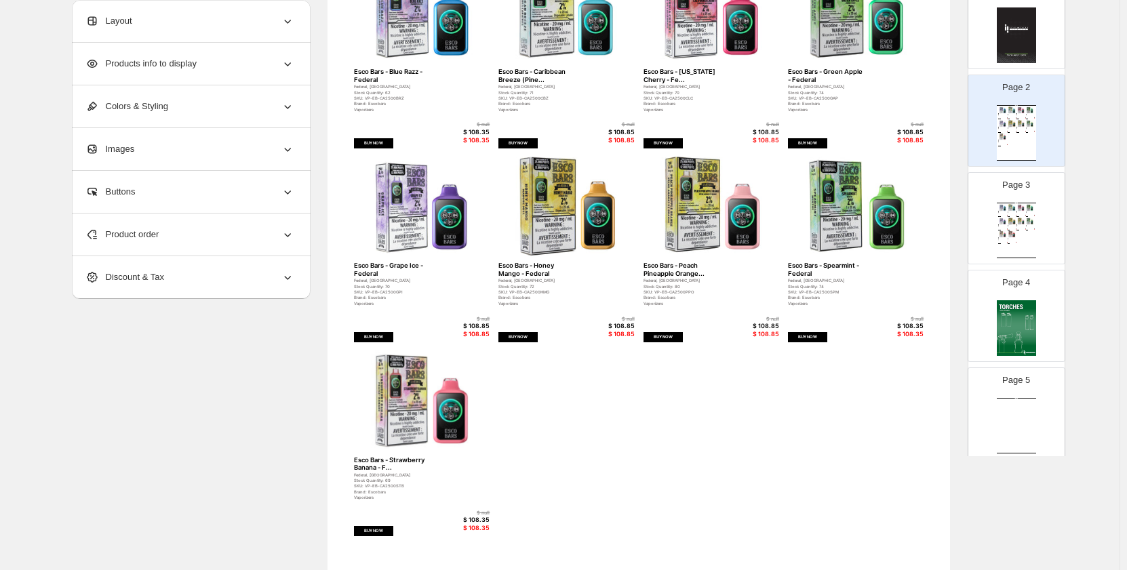
click at [1040, 400] on div "Page 5 Wholesale Product Catalog Wholesale Product Catalog | Page undefined" at bounding box center [1010, 408] width 85 height 91
type input "*"
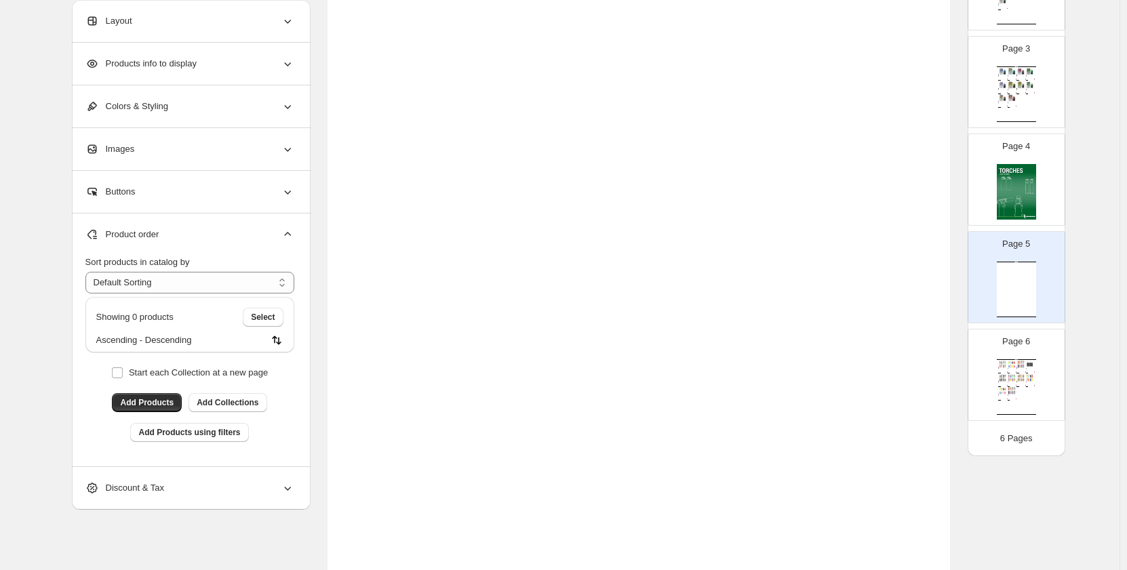
scroll to position [385, 0]
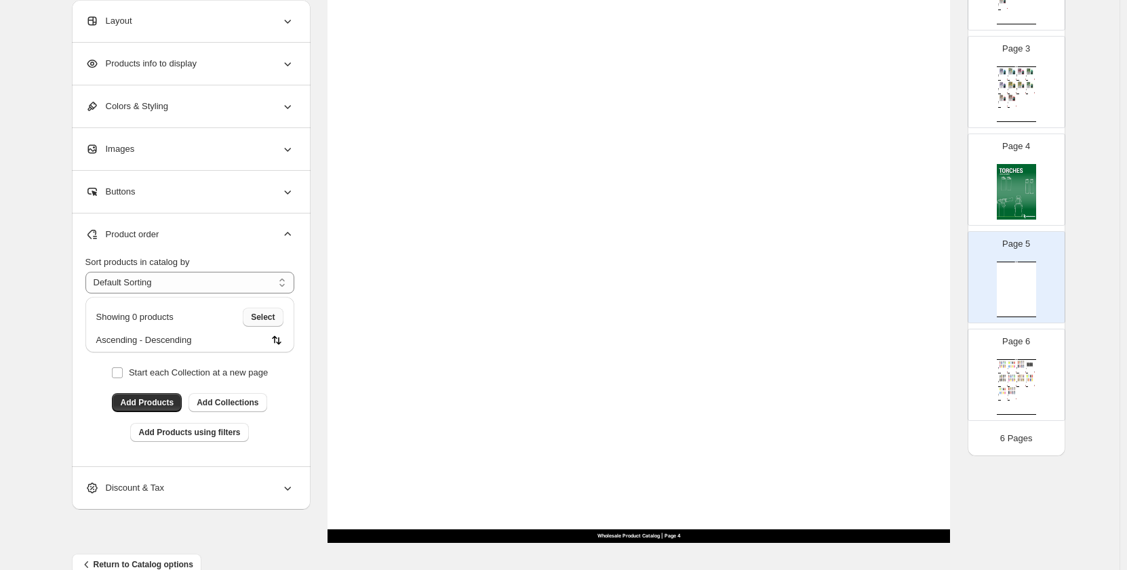
click at [271, 321] on span "Select" at bounding box center [263, 317] width 24 height 11
click at [153, 411] on button "Add Products" at bounding box center [147, 402] width 70 height 19
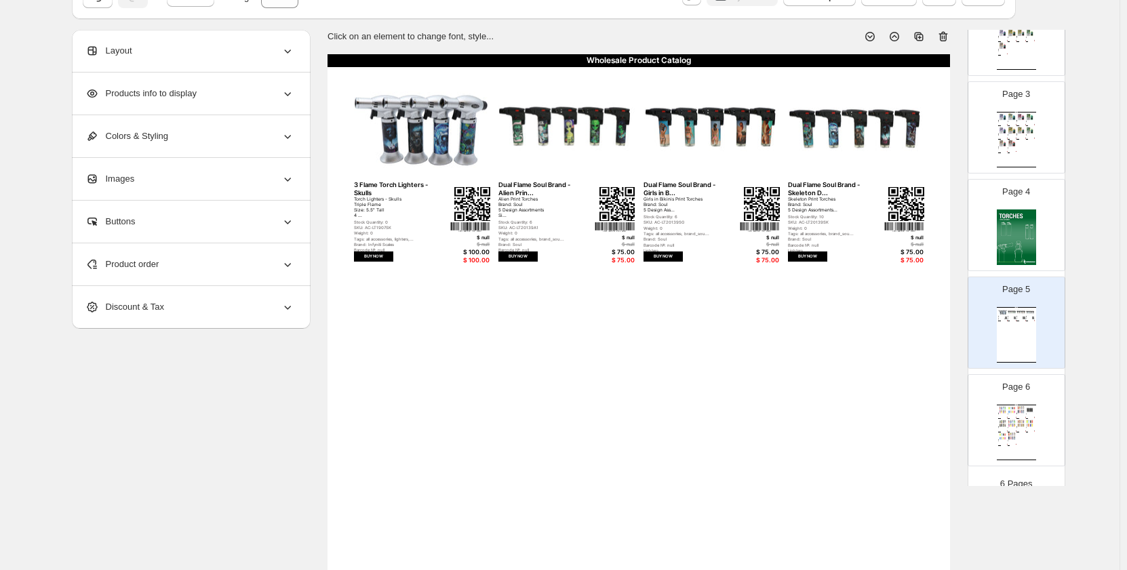
scroll to position [219, 0]
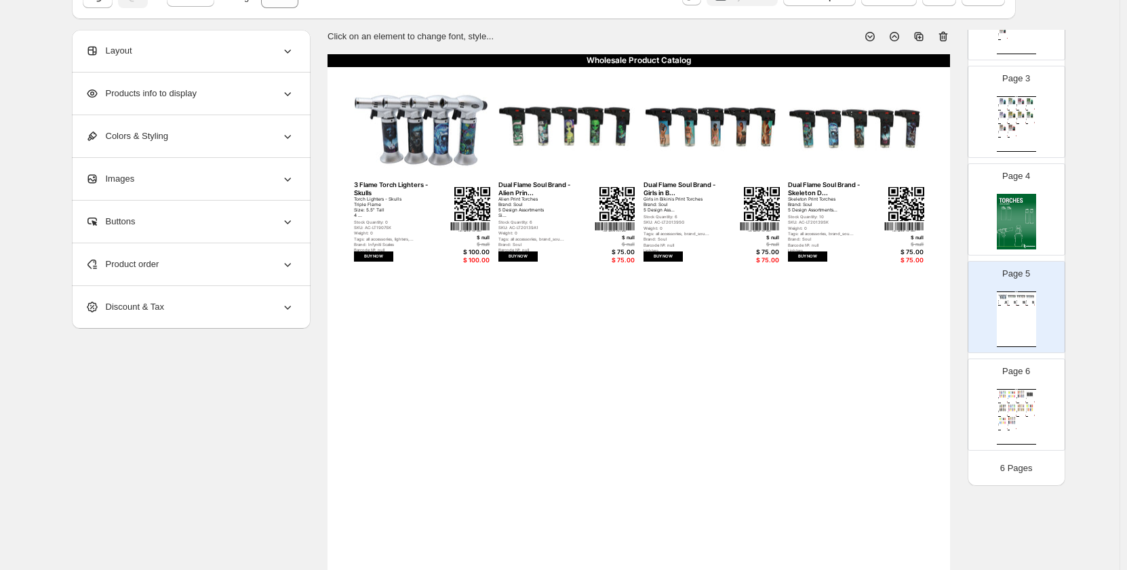
click at [479, 200] on img at bounding box center [472, 204] width 36 height 34
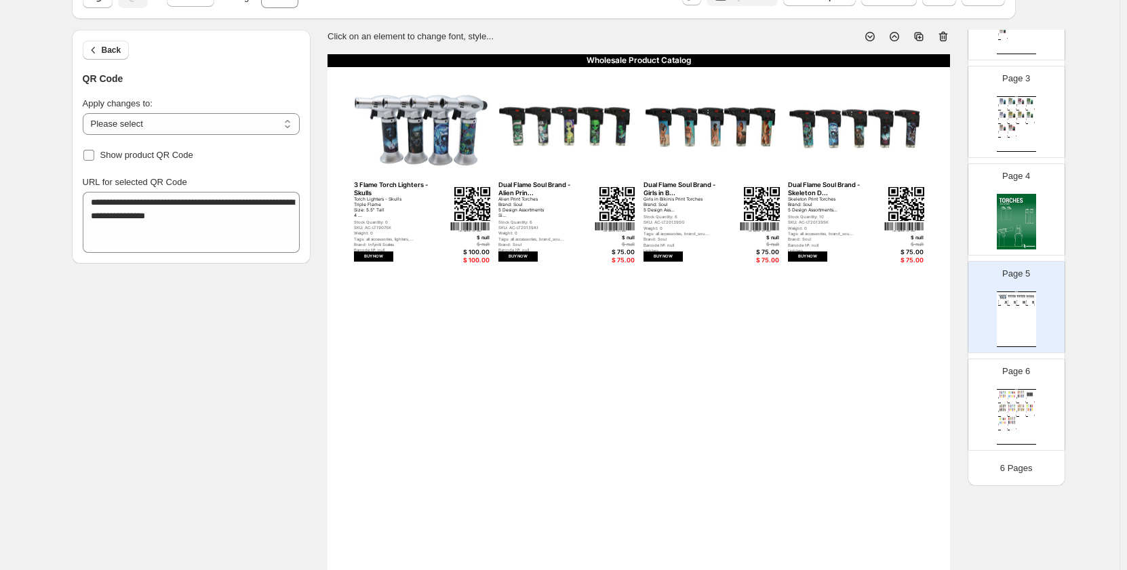
click at [120, 157] on span "Show product QR Code" at bounding box center [146, 155] width 93 height 10
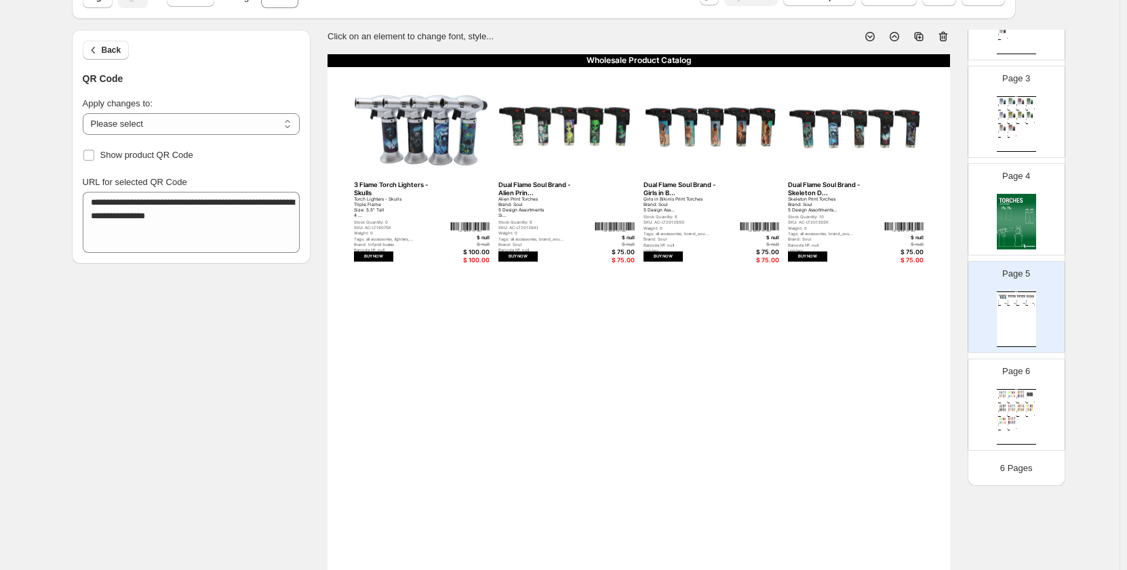
click at [481, 223] on img at bounding box center [469, 226] width 39 height 9
click at [123, 150] on span "Show product Barcode" at bounding box center [145, 155] width 90 height 10
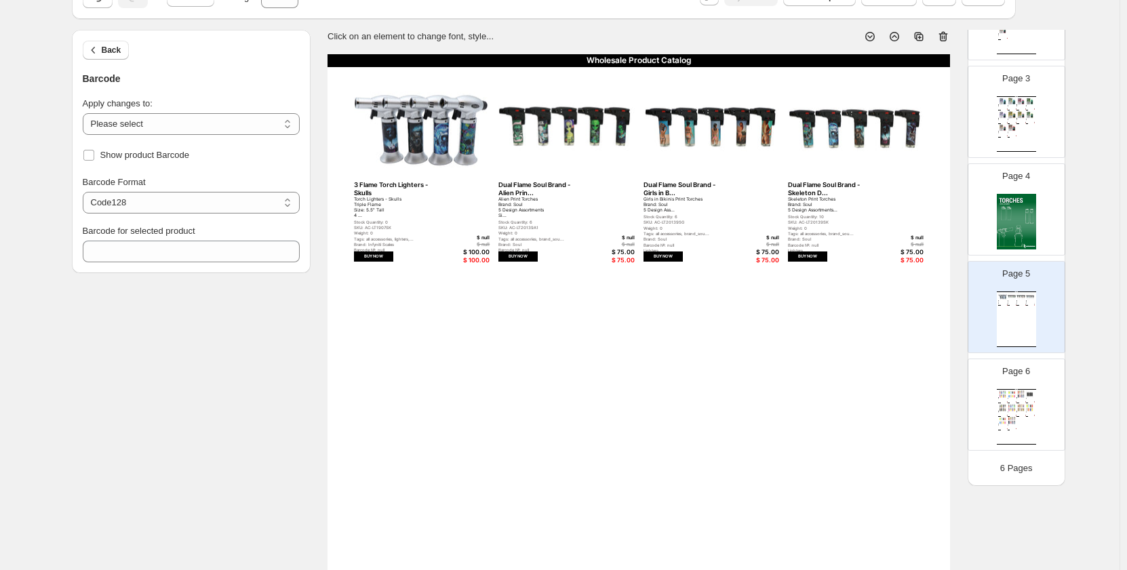
click at [385, 243] on div "Brand: Infyniti Scales" at bounding box center [393, 244] width 79 height 5
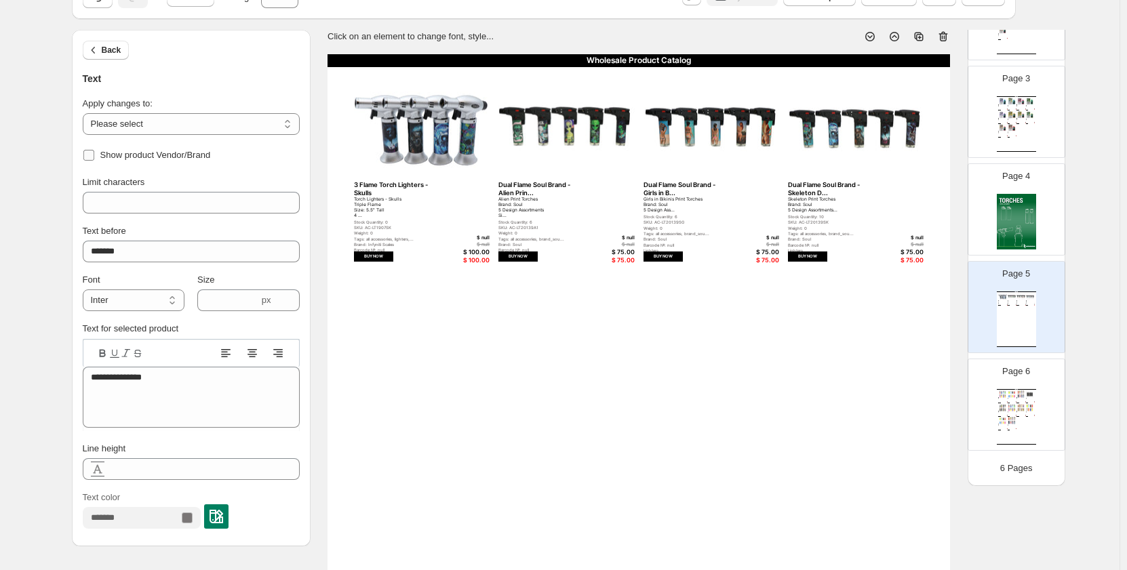
click at [148, 160] on span "Show product Vendor/Brand" at bounding box center [155, 156] width 111 height 14
click at [372, 248] on div "Lighters" at bounding box center [393, 250] width 79 height 5
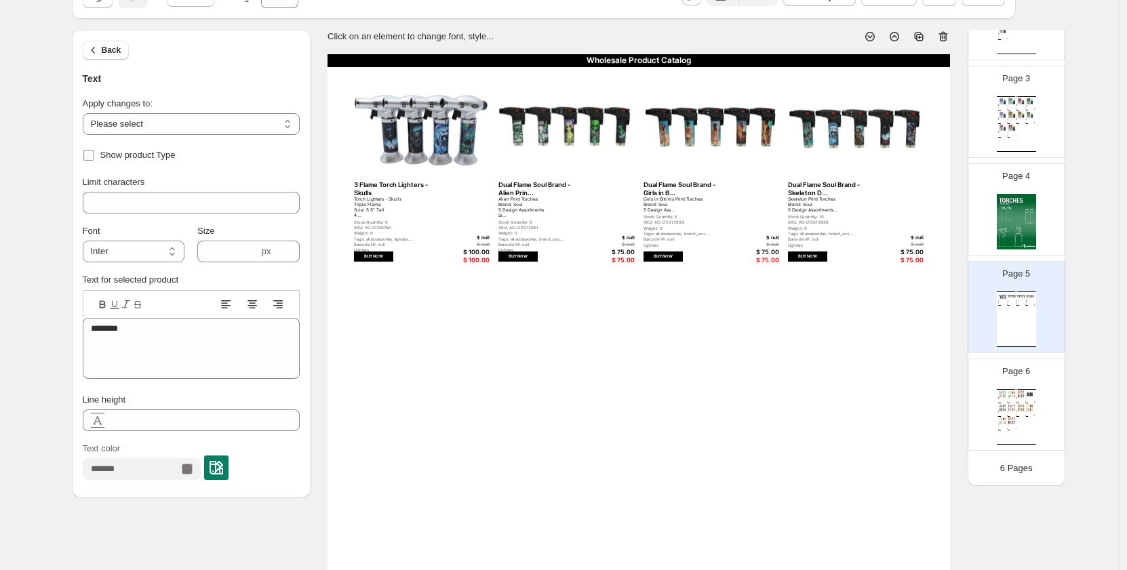
click at [112, 162] on label "Show product Type" at bounding box center [129, 155] width 93 height 19
click at [376, 243] on div "Barcode №: null" at bounding box center [393, 244] width 79 height 5
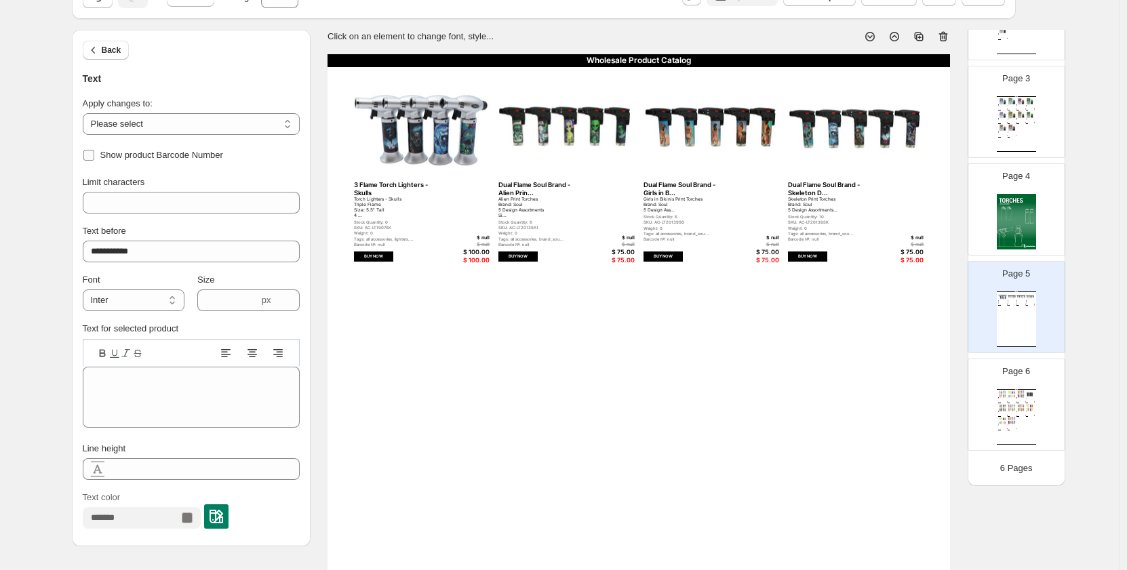
click at [142, 157] on span "Show product Barcode Number" at bounding box center [161, 155] width 123 height 10
click at [395, 239] on div "Tags: all accessories, lighters,..." at bounding box center [393, 239] width 79 height 5
type input "*****"
type textarea "**********"
click at [168, 155] on span "Show product Tags" at bounding box center [137, 155] width 75 height 10
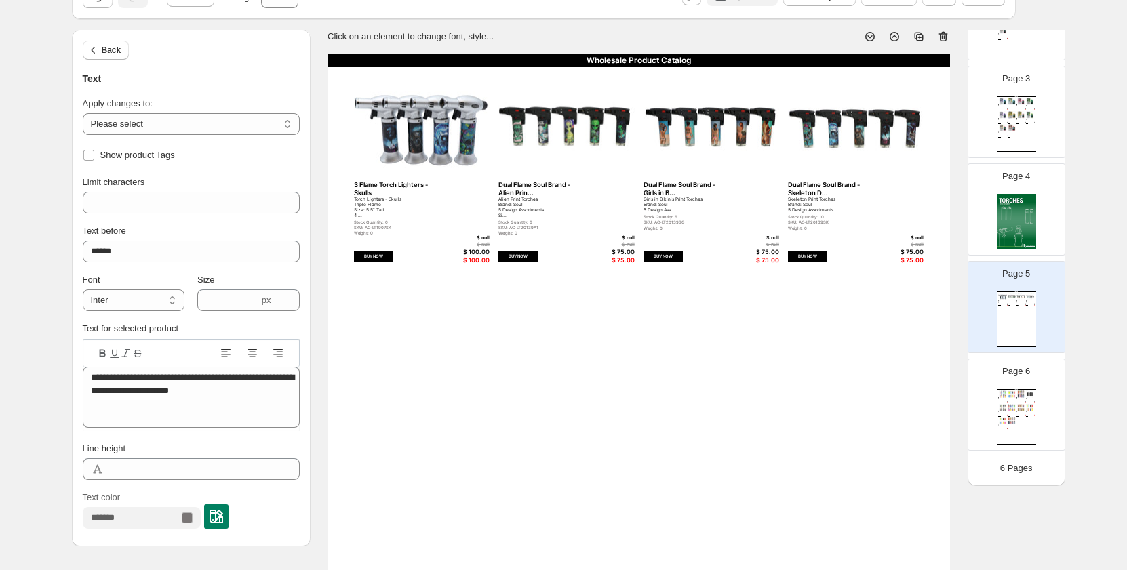
click at [357, 216] on div "Torch Lighters - Skulls Triple Flame Size: 5.5" Tall 4 ..." at bounding box center [393, 207] width 79 height 21
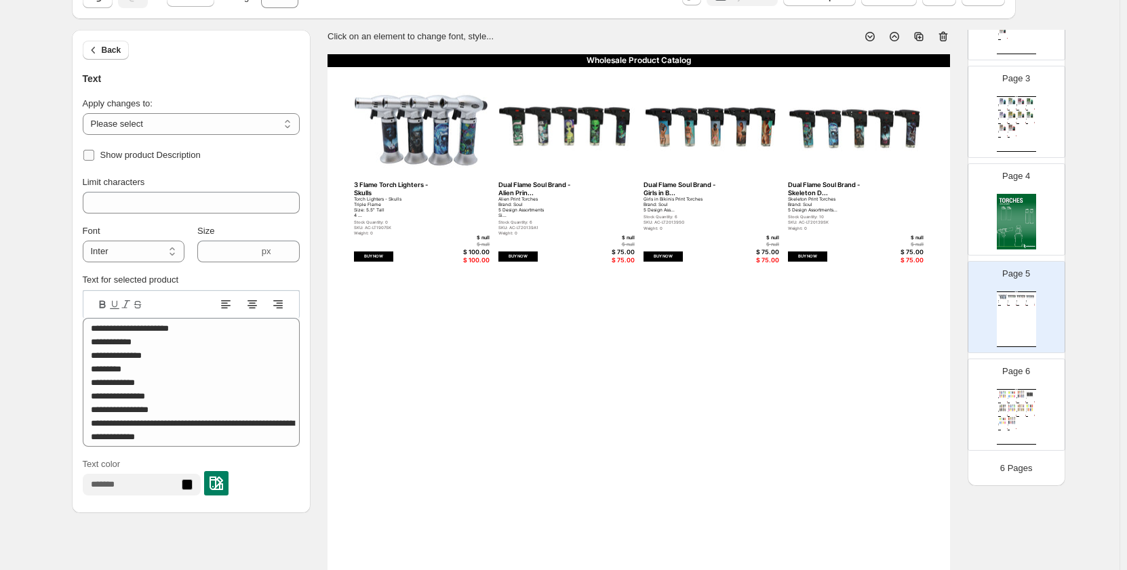
click at [161, 156] on span "Show product Description" at bounding box center [150, 155] width 100 height 10
click at [372, 231] on div "Weight: 0" at bounding box center [393, 233] width 79 height 5
type input "**"
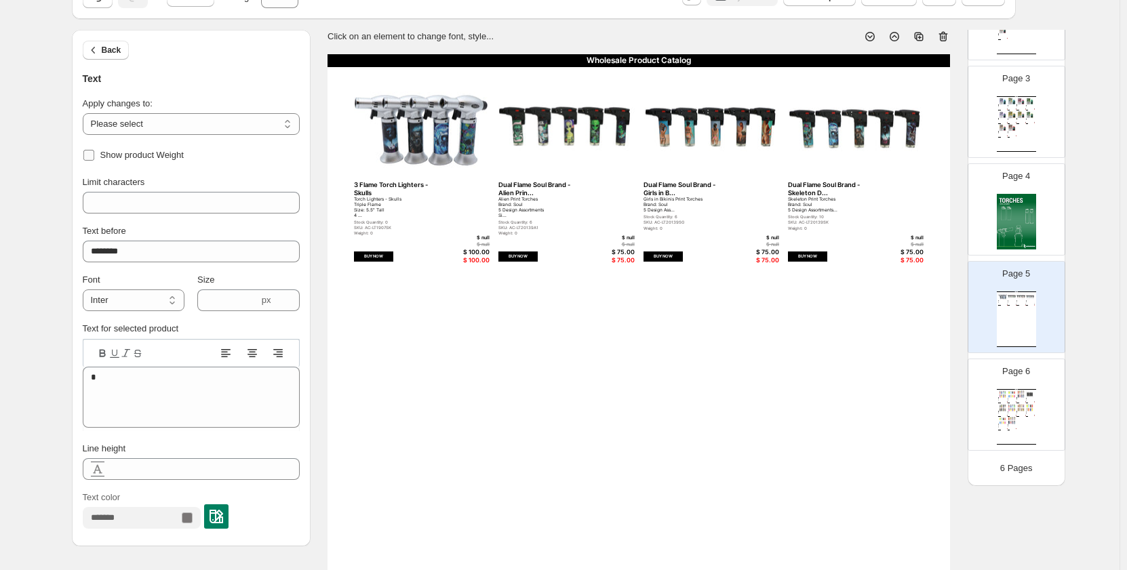
click at [165, 153] on span "Show product Weight" at bounding box center [141, 155] width 83 height 10
click at [481, 242] on div "$ null" at bounding box center [469, 245] width 39 height 6
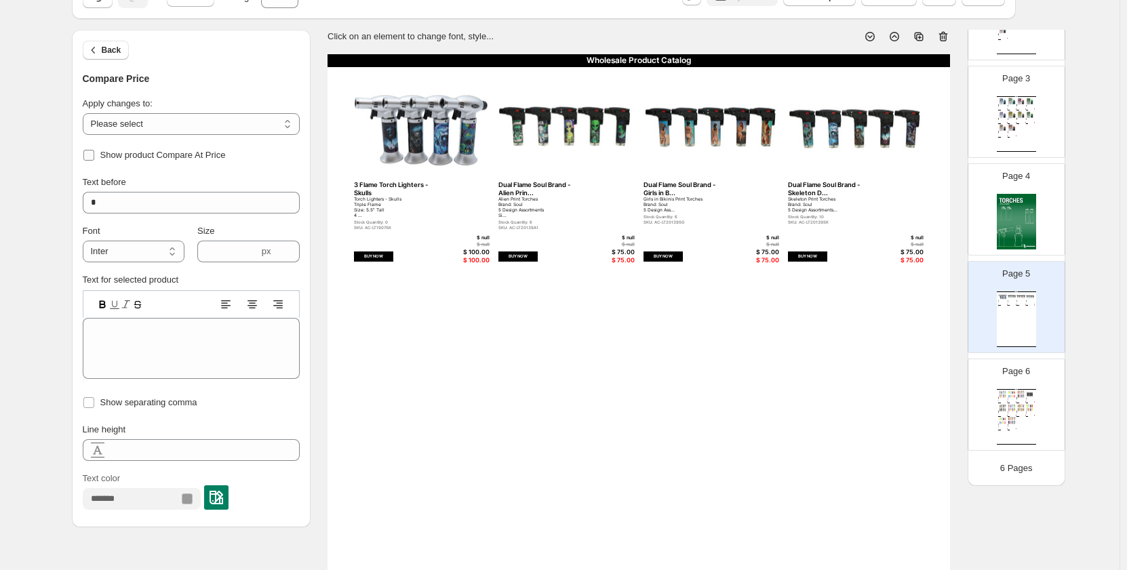
click at [163, 155] on span "Show product Compare At Price" at bounding box center [162, 155] width 125 height 10
click at [482, 236] on div "$ null" at bounding box center [469, 238] width 39 height 6
click at [133, 154] on span "Show product Cost Per Item" at bounding box center [155, 155] width 111 height 10
click at [100, 56] on icon "button" at bounding box center [94, 50] width 14 height 14
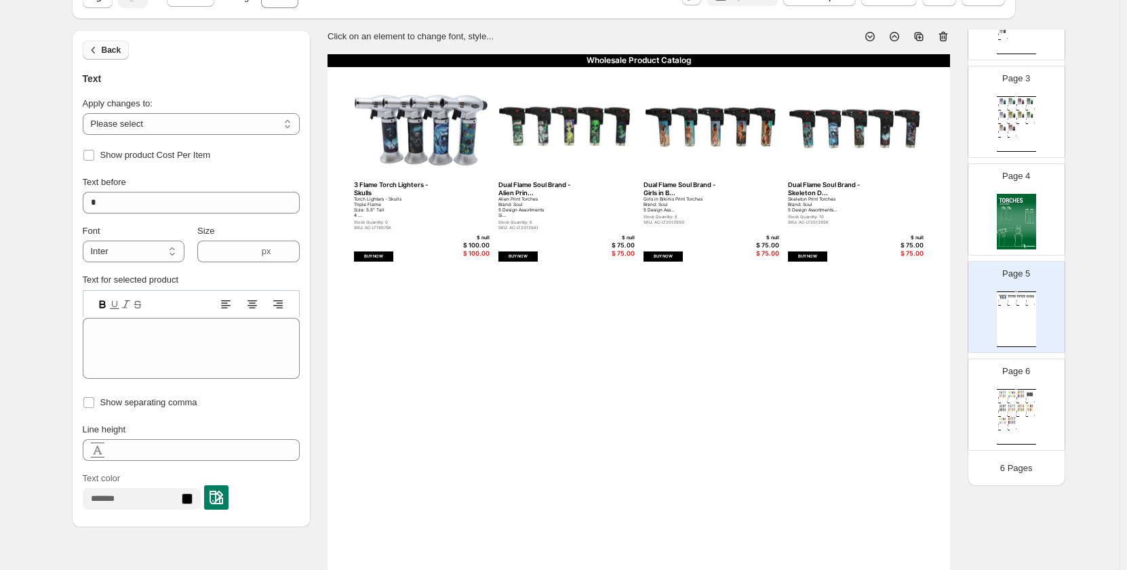
select select "**********"
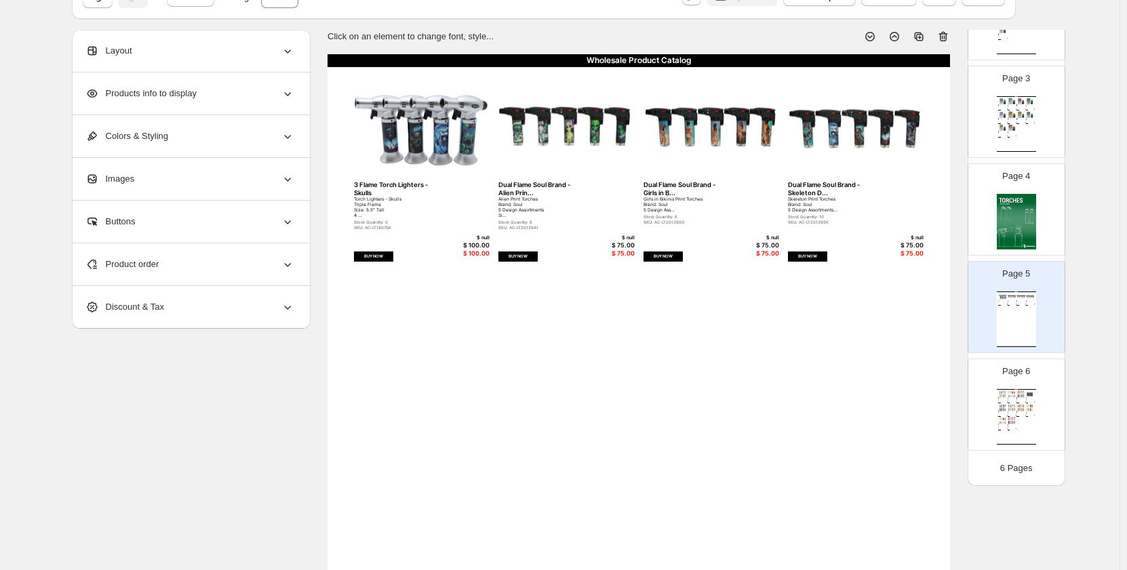
click at [222, 263] on div "Product order" at bounding box center [189, 264] width 209 height 42
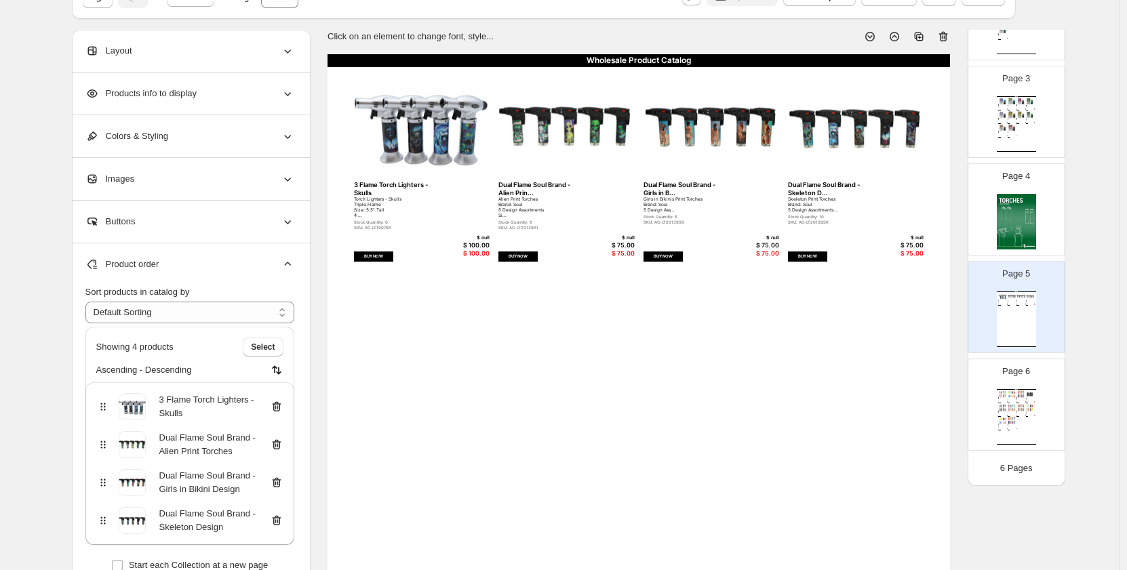
click at [230, 227] on div "Buttons" at bounding box center [189, 222] width 209 height 42
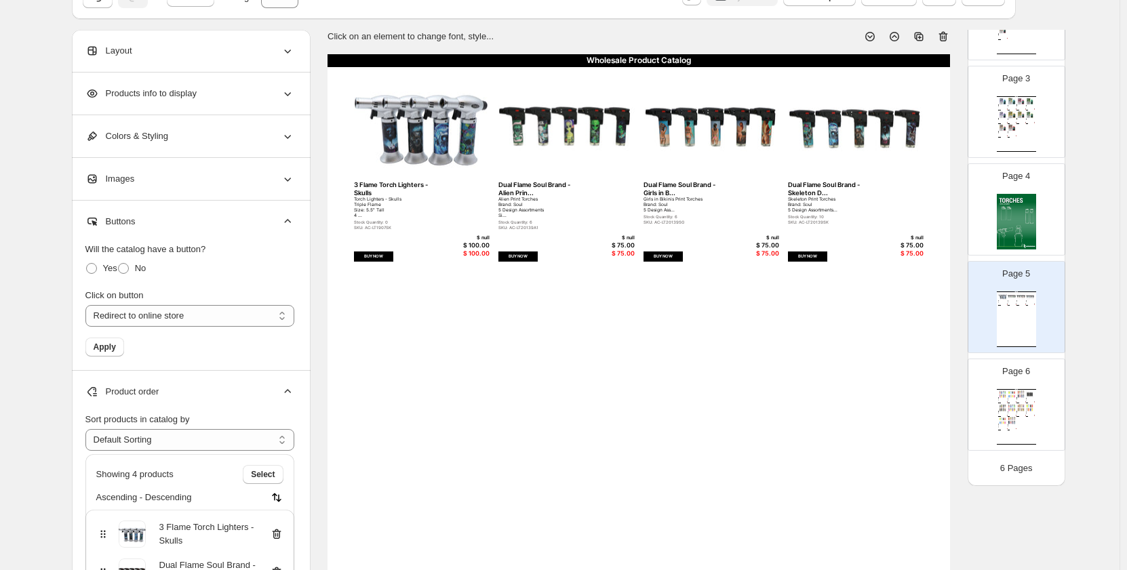
click at [230, 182] on div "Images" at bounding box center [189, 179] width 209 height 42
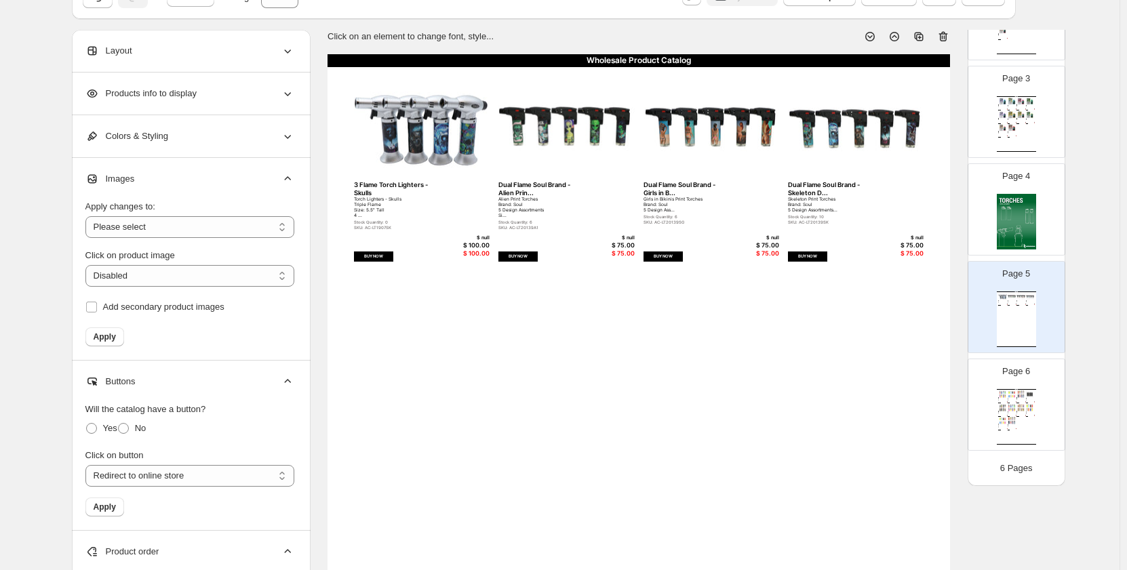
click at [241, 144] on div "Colors & Styling" at bounding box center [189, 136] width 209 height 42
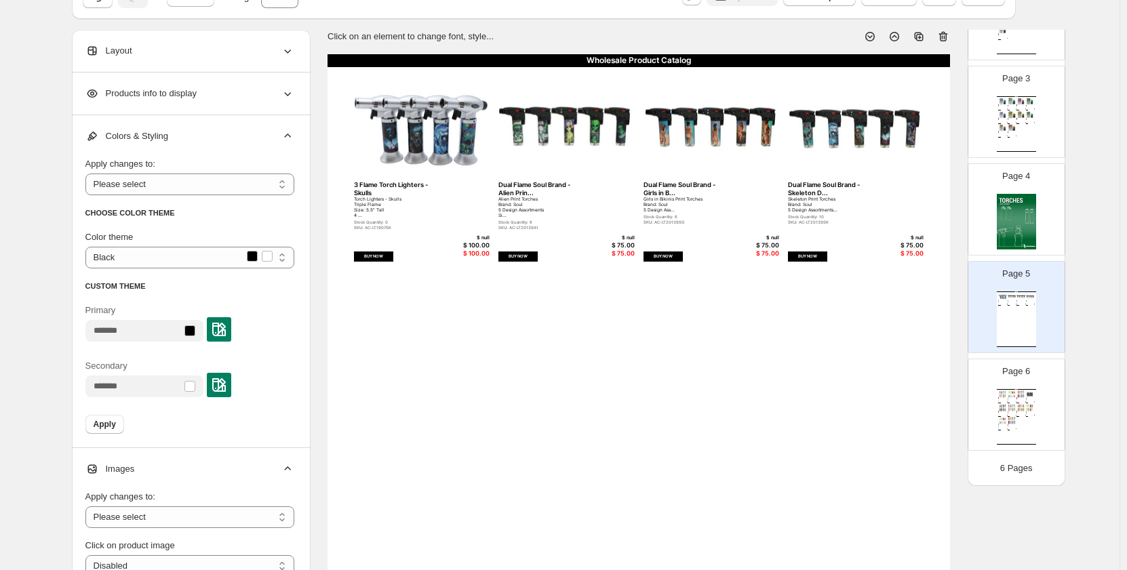
click at [241, 108] on div "Products info to display" at bounding box center [189, 94] width 209 height 42
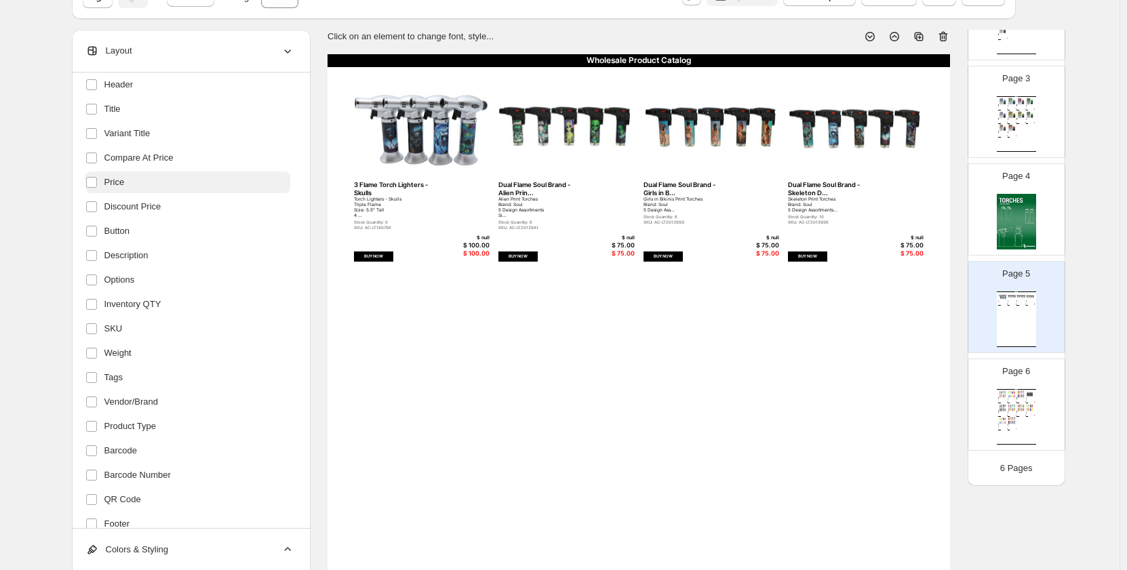
click at [144, 180] on label "Price" at bounding box center [187, 183] width 205 height 22
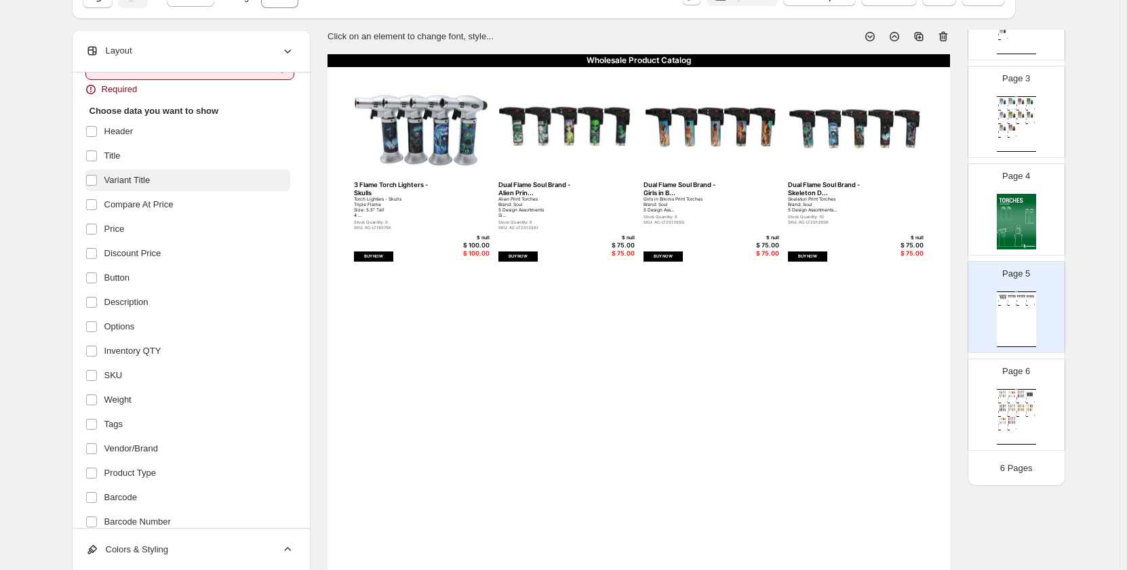
scroll to position [0, 0]
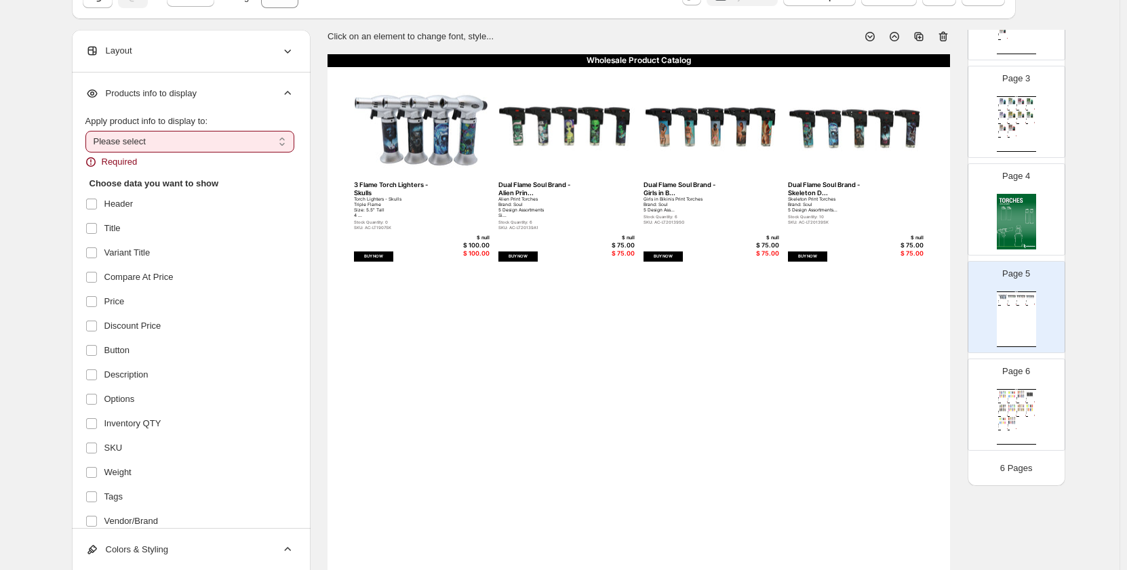
click at [170, 138] on select "**********" at bounding box center [189, 142] width 209 height 22
select select "*********"
click at [88, 131] on select "**********" at bounding box center [189, 142] width 209 height 22
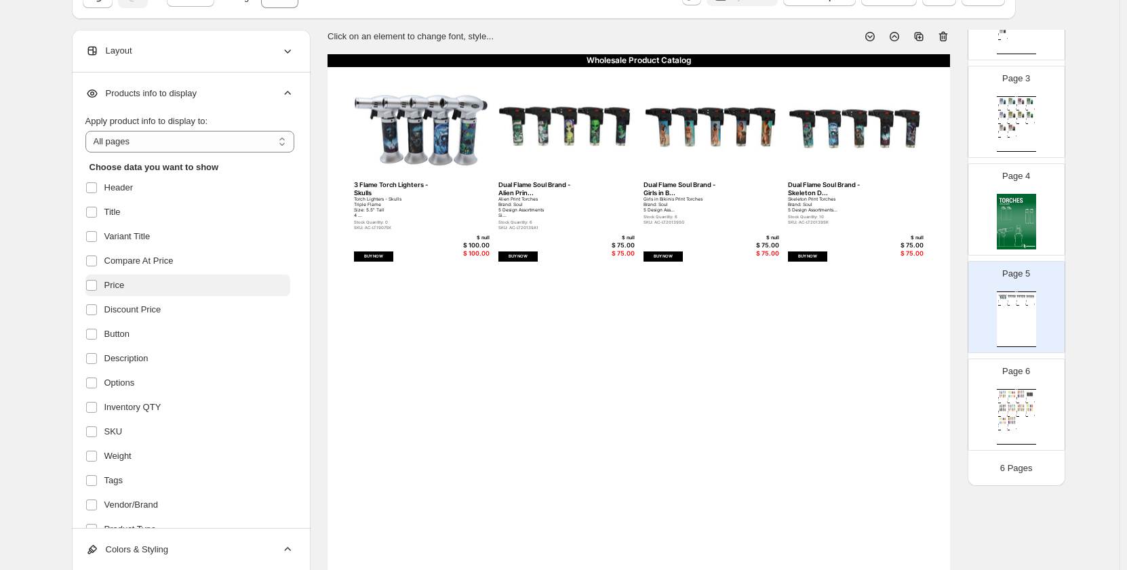
click at [145, 284] on label "Price" at bounding box center [187, 286] width 205 height 22
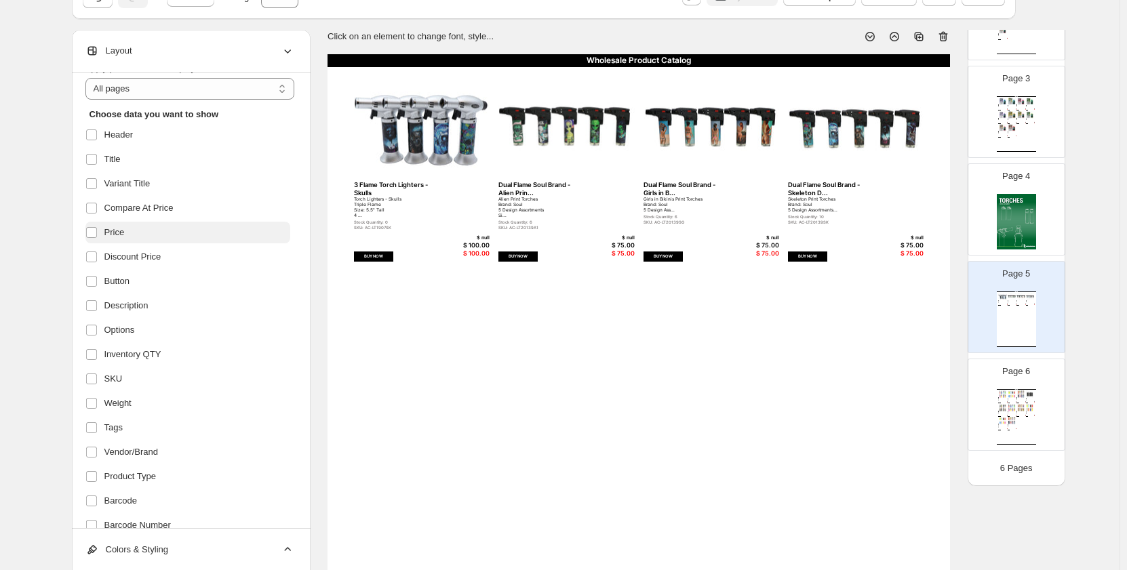
scroll to position [171, 0]
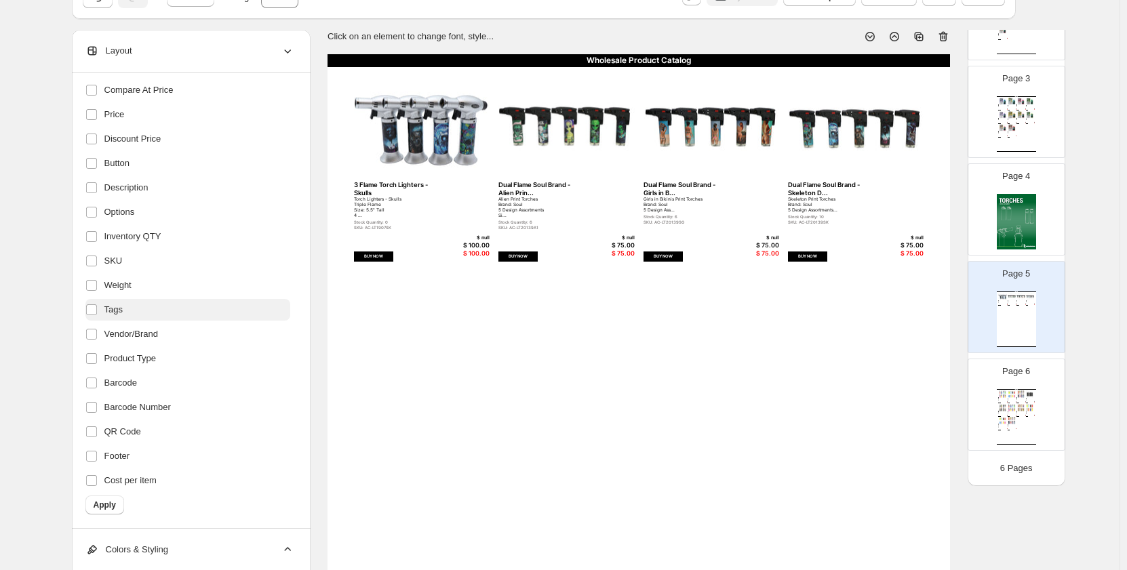
click at [123, 303] on span "Tags" at bounding box center [113, 310] width 18 height 14
click at [142, 238] on span "Inventory QTY" at bounding box center [132, 237] width 57 height 14
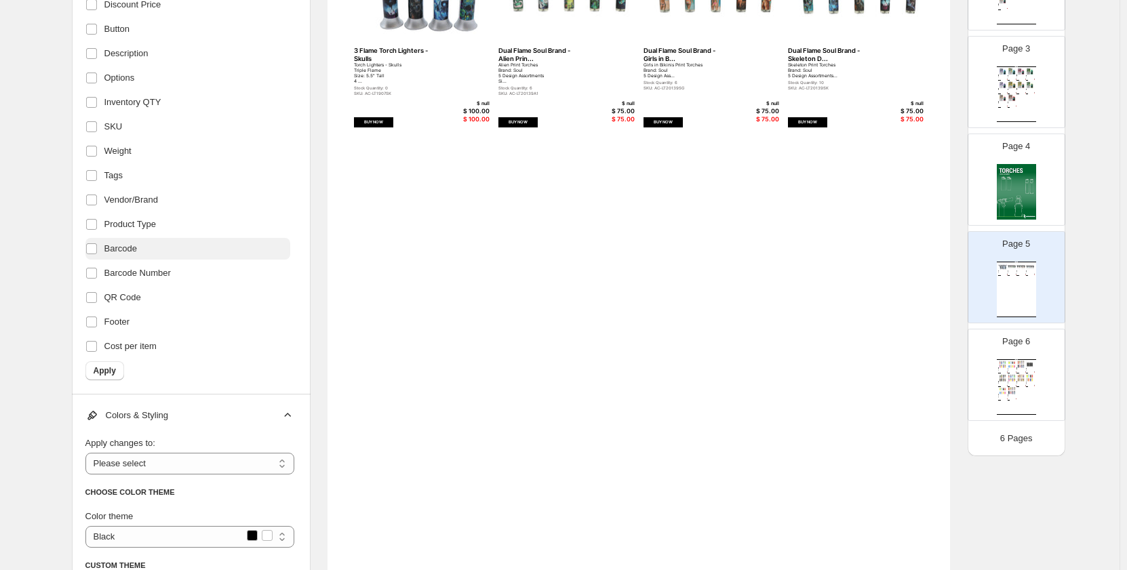
scroll to position [203, 0]
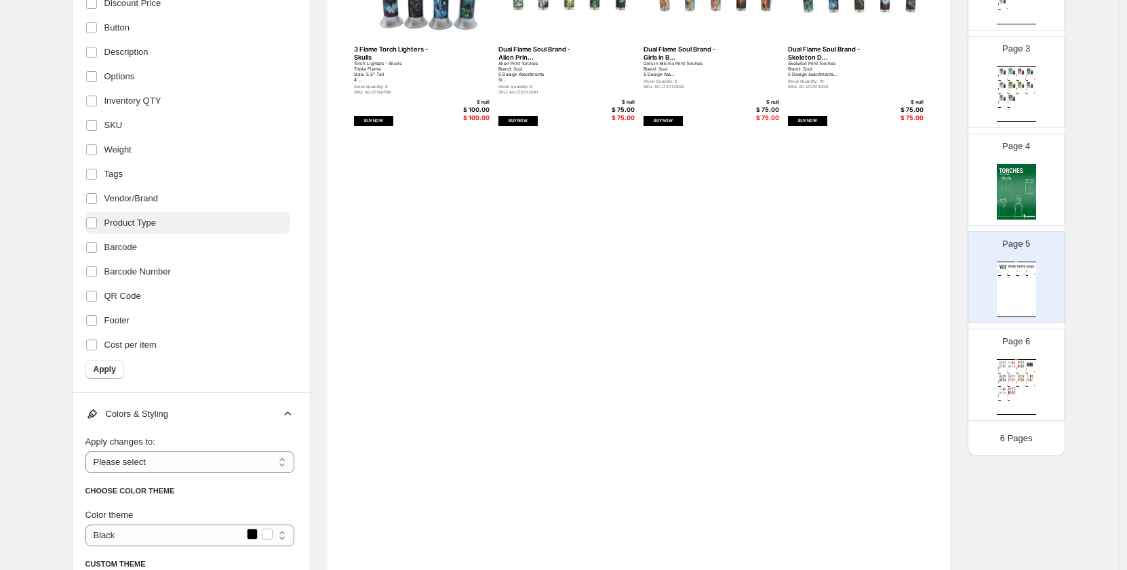
click at [138, 233] on label "Product Type" at bounding box center [187, 223] width 205 height 22
click at [135, 237] on label "Barcode" at bounding box center [187, 248] width 205 height 22
click at [140, 226] on span "Product Type" at bounding box center [130, 223] width 52 height 14
click at [150, 269] on span "Barcode Number" at bounding box center [137, 272] width 66 height 14
click at [138, 224] on span "Product Type" at bounding box center [130, 223] width 52 height 14
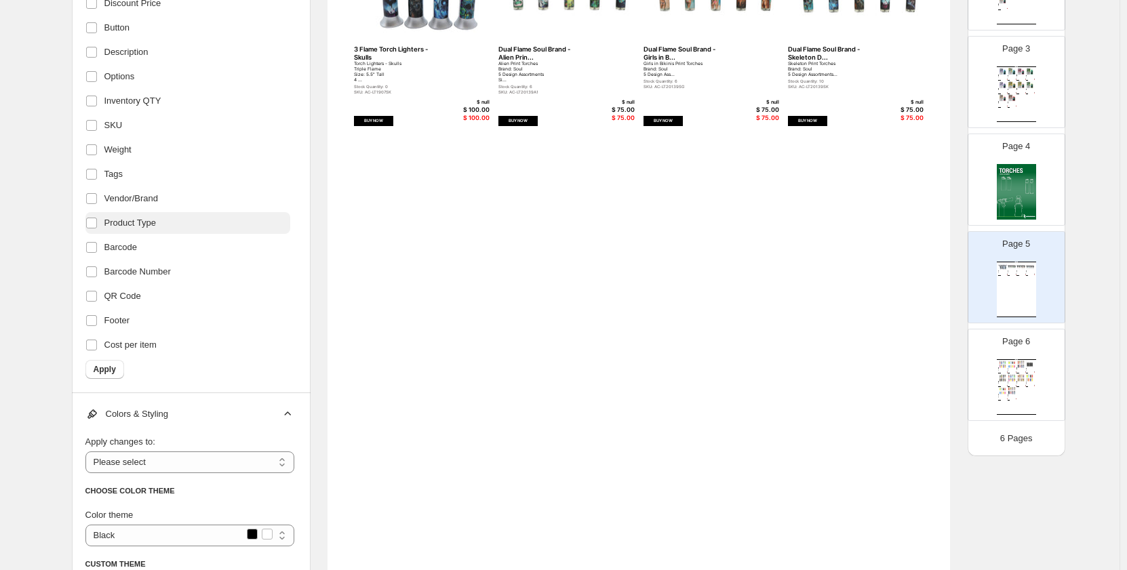
click at [142, 226] on span "Product Type" at bounding box center [130, 223] width 52 height 14
click at [120, 294] on span "QR Code" at bounding box center [122, 297] width 37 height 14
click at [116, 366] on span "Apply" at bounding box center [105, 369] width 22 height 11
drag, startPoint x: 103, startPoint y: 363, endPoint x: 116, endPoint y: 358, distance: 13.7
click at [103, 363] on button "Apply" at bounding box center [104, 369] width 39 height 19
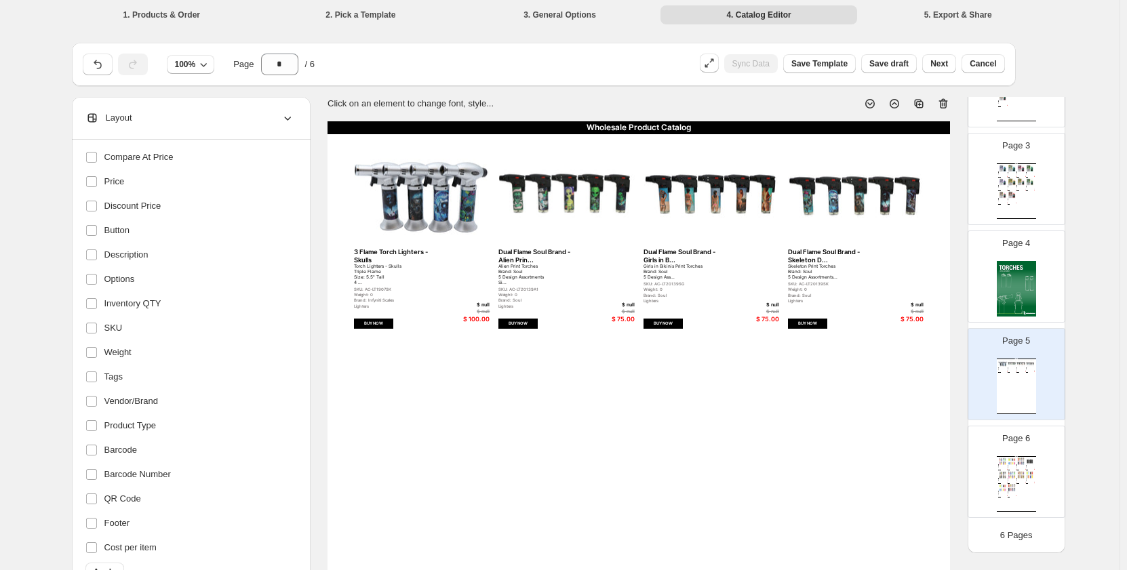
scroll to position [0, 0]
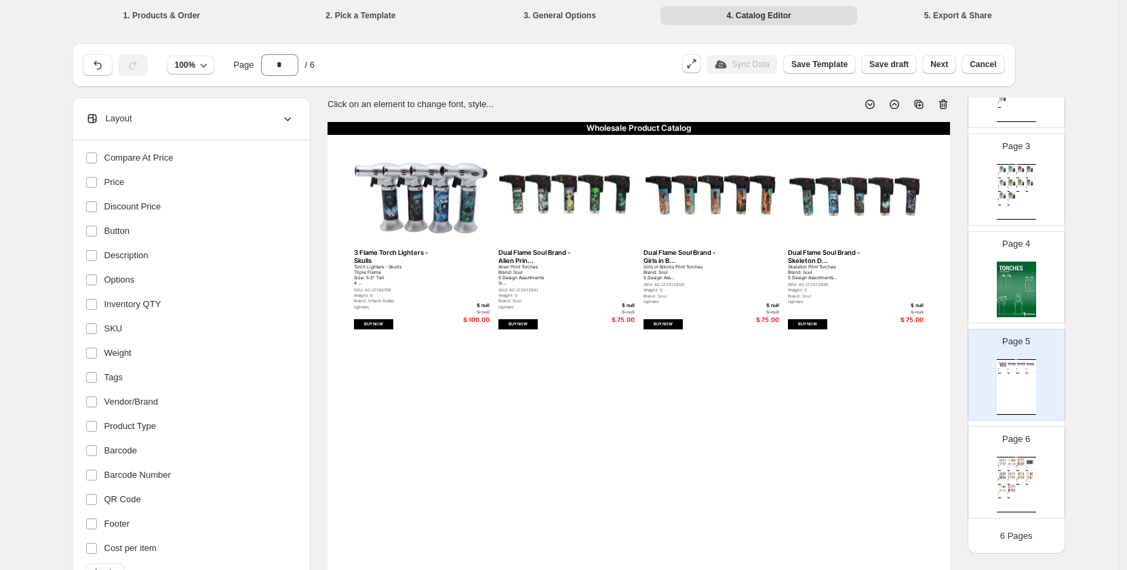
click at [357, 284] on div "Torch Lighters - Skulls Triple Flame Size: 5.5" Tall 4 ..." at bounding box center [393, 275] width 79 height 21
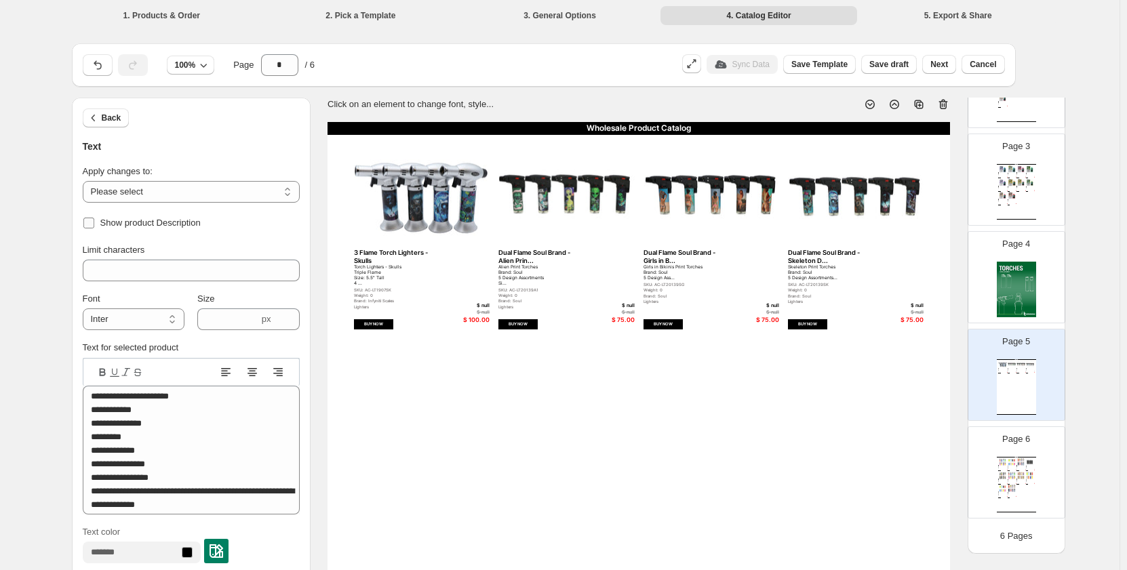
click at [100, 215] on label "Show product Description" at bounding box center [142, 223] width 118 height 19
click at [378, 279] on div "Torch Lighters - Skulls Triple Flame Size: 5.5" Tall 4 ..." at bounding box center [393, 275] width 79 height 21
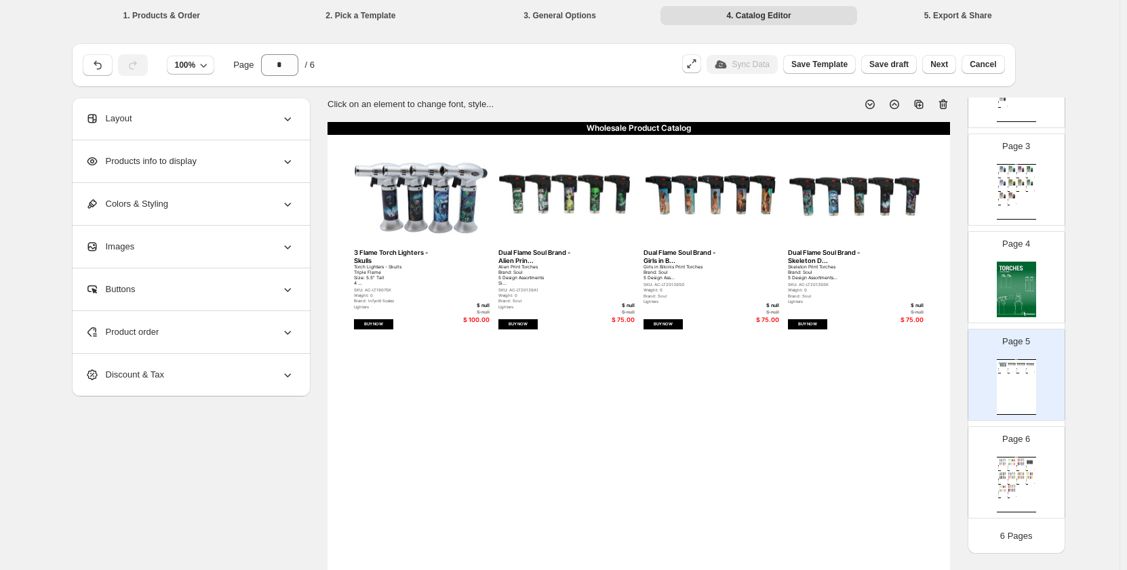
click at [366, 272] on div "Torch Lighters - Skulls Triple Flame Size: 5.5" Tall 4 ..." at bounding box center [393, 275] width 79 height 21
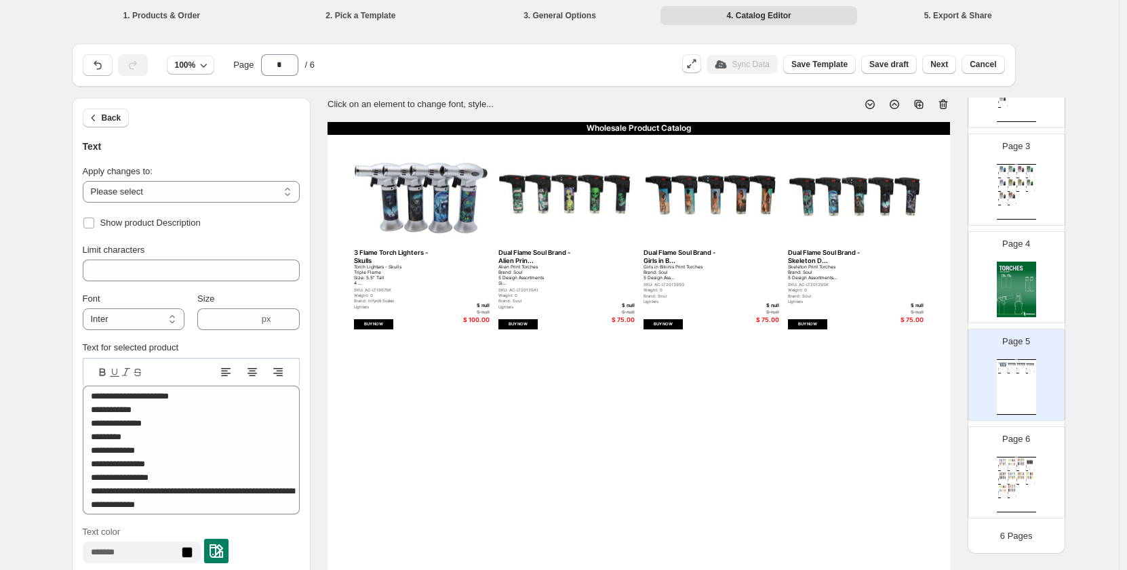
click at [365, 280] on div "Torch Lighters - Skulls Triple Flame Size: 5.5" Tall 4 ..." at bounding box center [393, 275] width 79 height 21
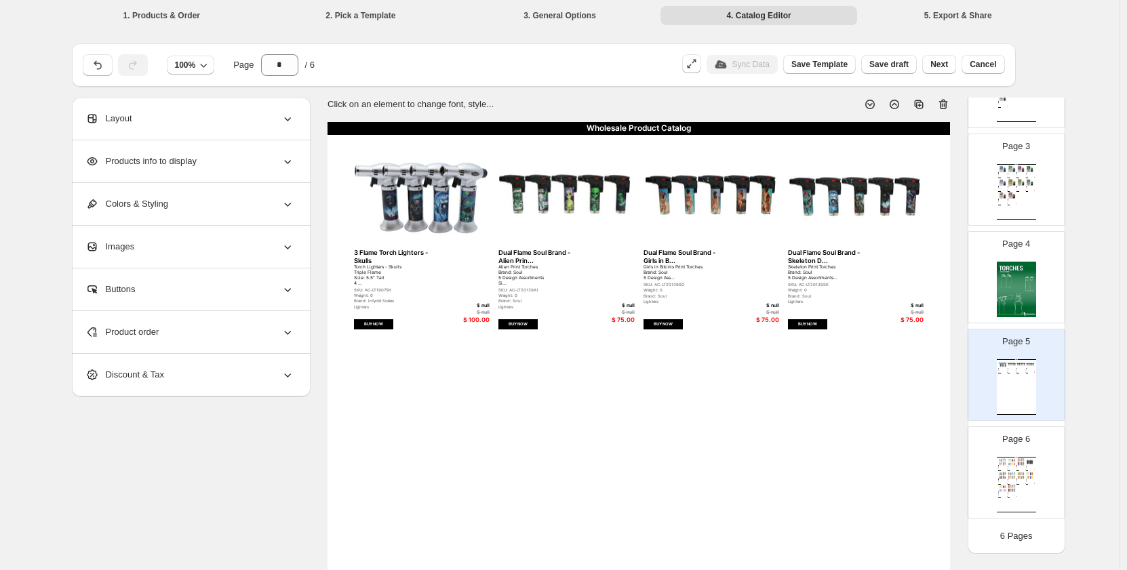
click at [379, 275] on div "Torch Lighters - Skulls Triple Flame Size: 5.5" Tall 4 ..." at bounding box center [393, 275] width 79 height 21
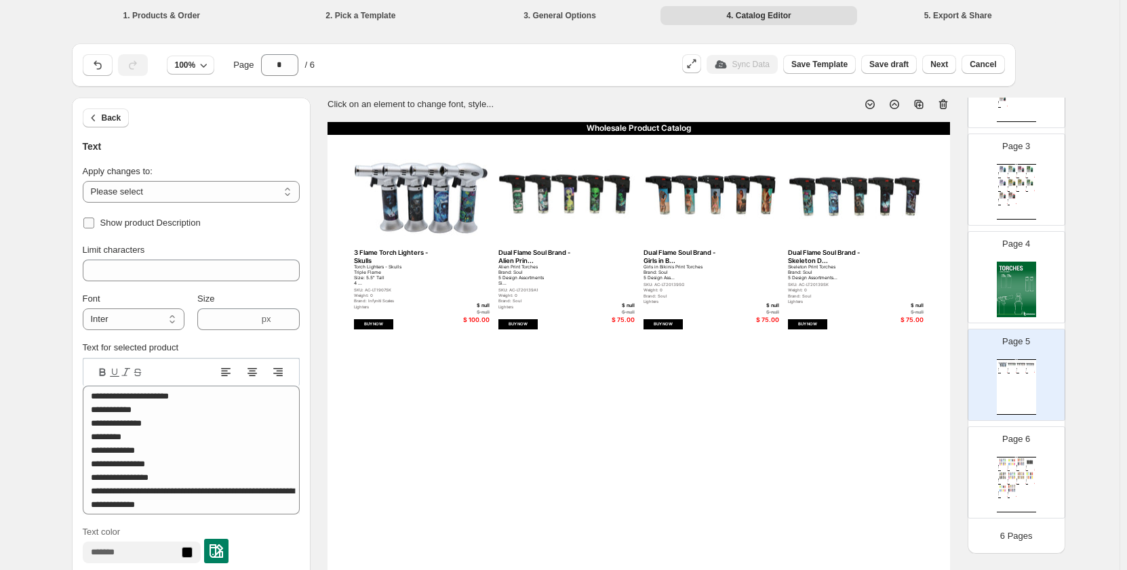
click at [145, 216] on span "Show product Description" at bounding box center [150, 223] width 100 height 14
click at [370, 297] on div "Weight: 0" at bounding box center [393, 295] width 79 height 5
type input "**"
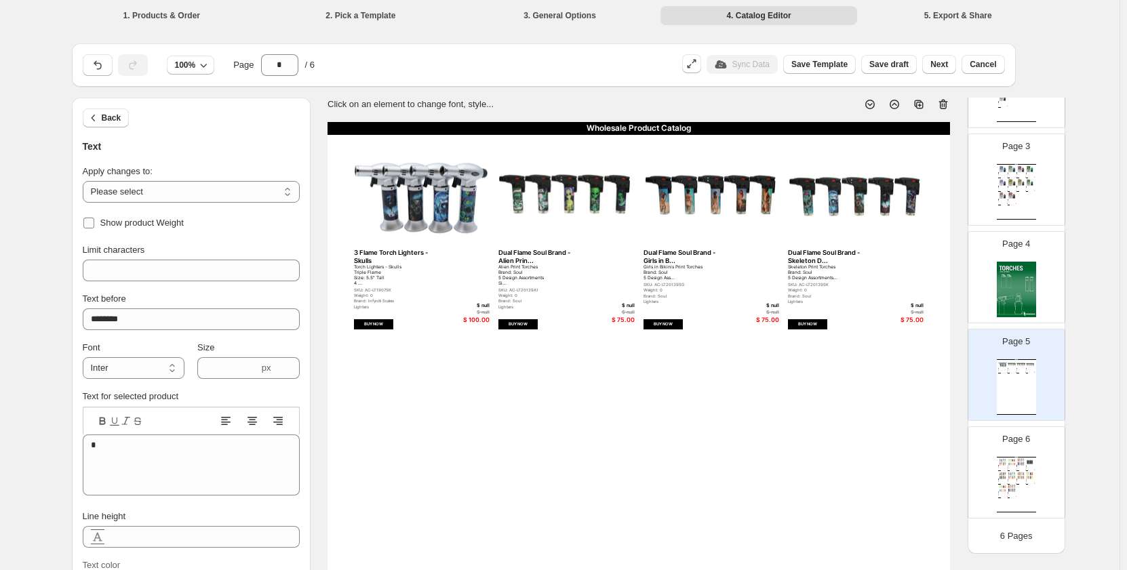
click at [127, 225] on span "Show product Weight" at bounding box center [141, 223] width 83 height 10
click at [431, 384] on div "Wholesale Product Catalog 3 Flame Torch Lighters - Skulls Torch Lighters - Skul…" at bounding box center [639, 525] width 623 height 806
click at [123, 121] on button "Back" at bounding box center [106, 118] width 47 height 19
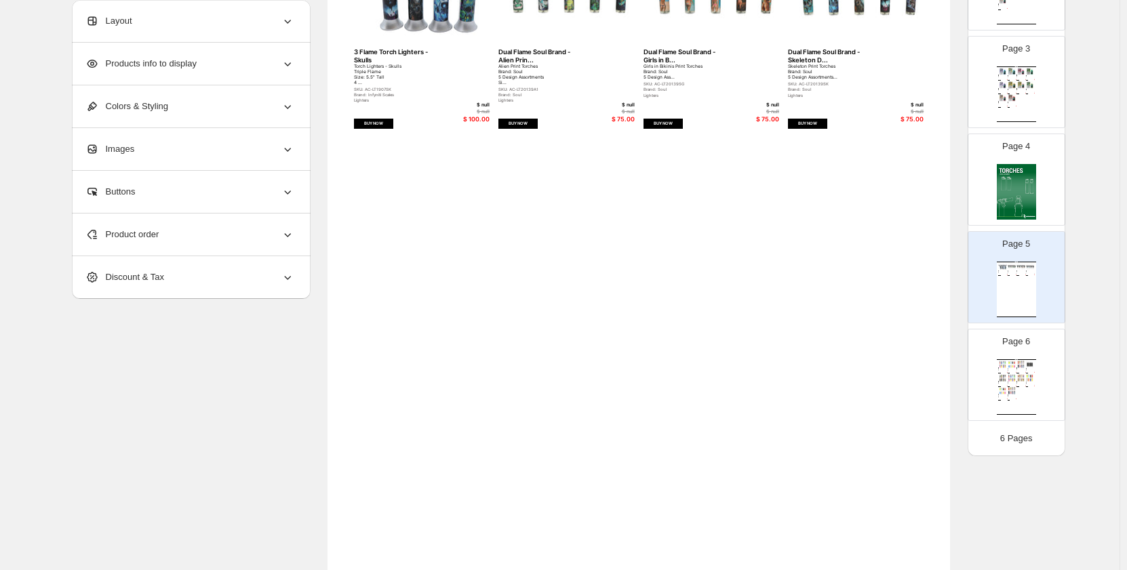
scroll to position [407, 0]
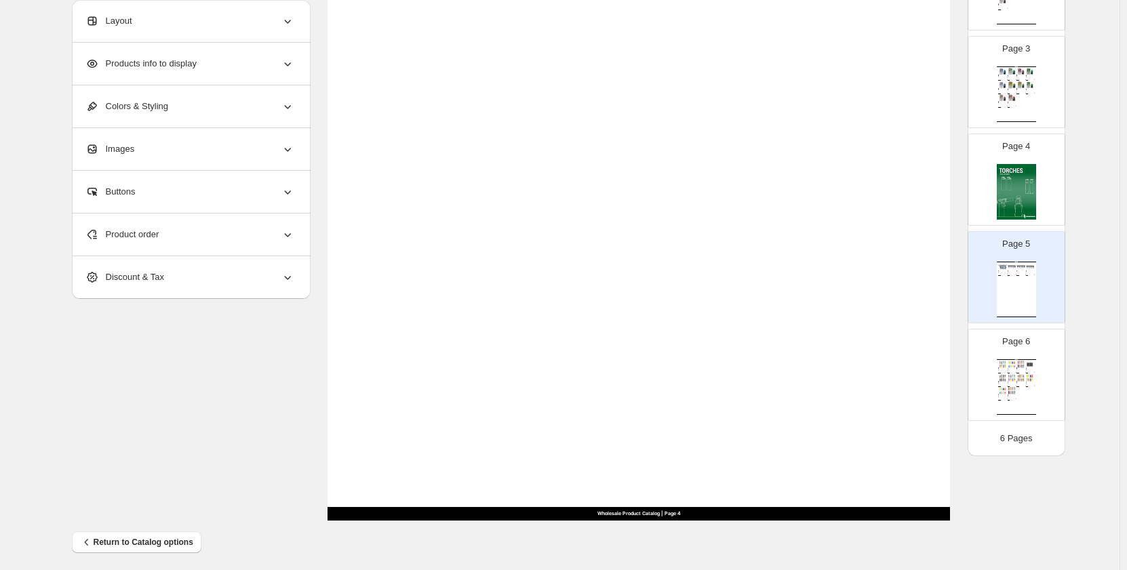
click at [1008, 381] on img at bounding box center [1012, 377] width 9 height 7
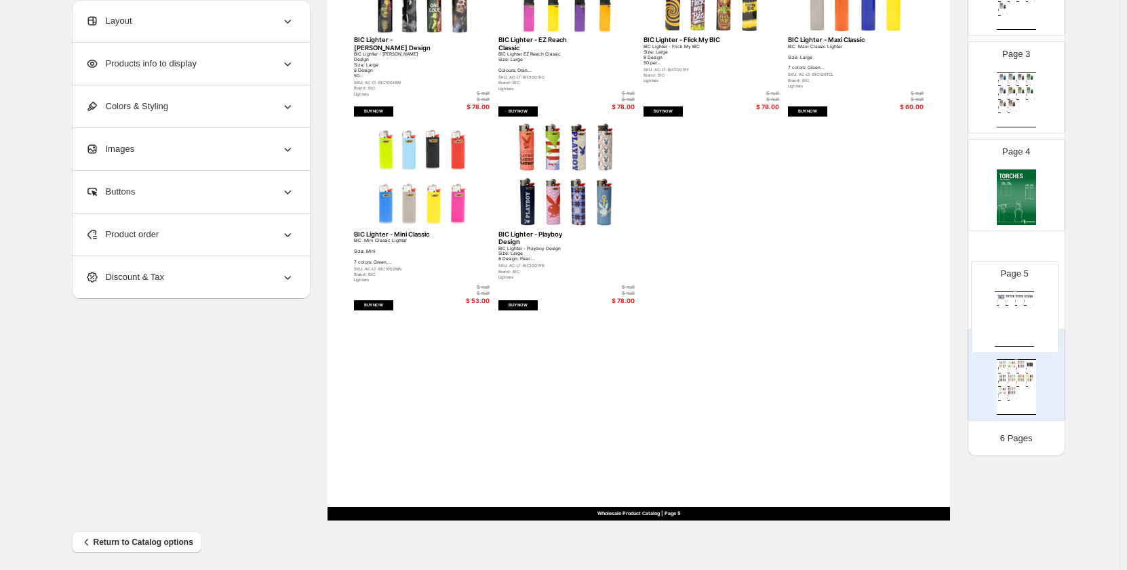
scroll to position [214, 0]
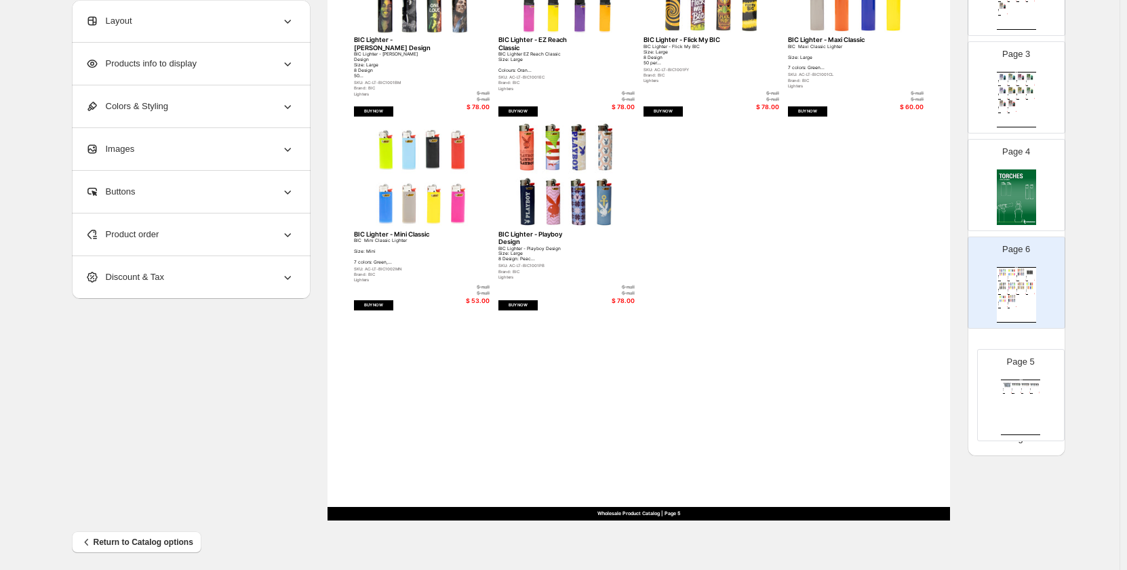
drag, startPoint x: 995, startPoint y: 290, endPoint x: 1001, endPoint y: 412, distance: 122.2
click at [1001, 412] on div "Page 1 Page 2 Wholesale Product Catalog Esco Bars - Blue Razz - Federal Blue Ra…" at bounding box center [1017, 136] width 98 height 581
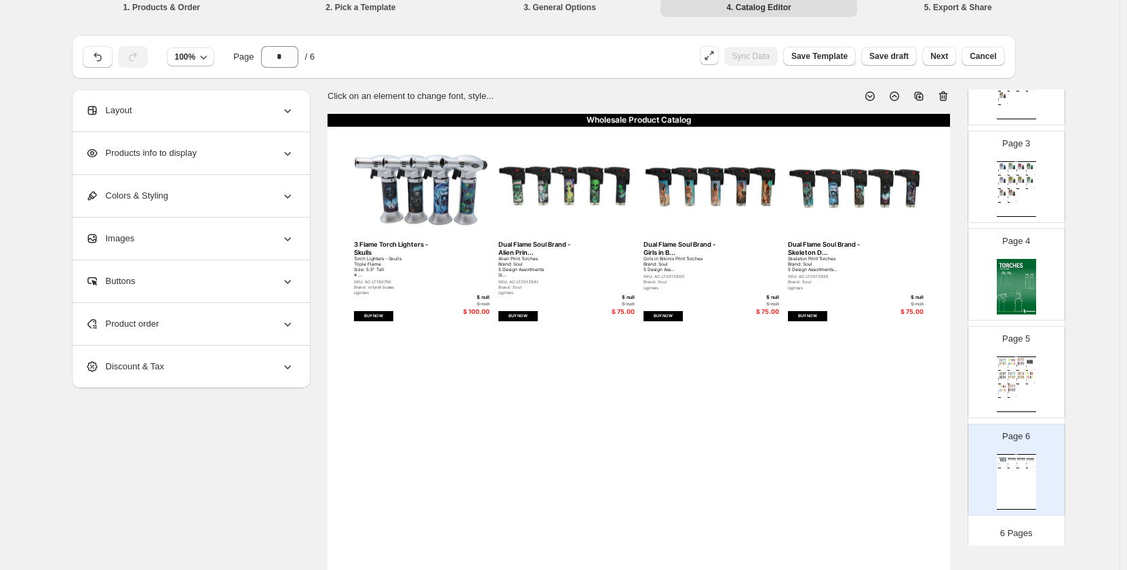
scroll to position [0, 0]
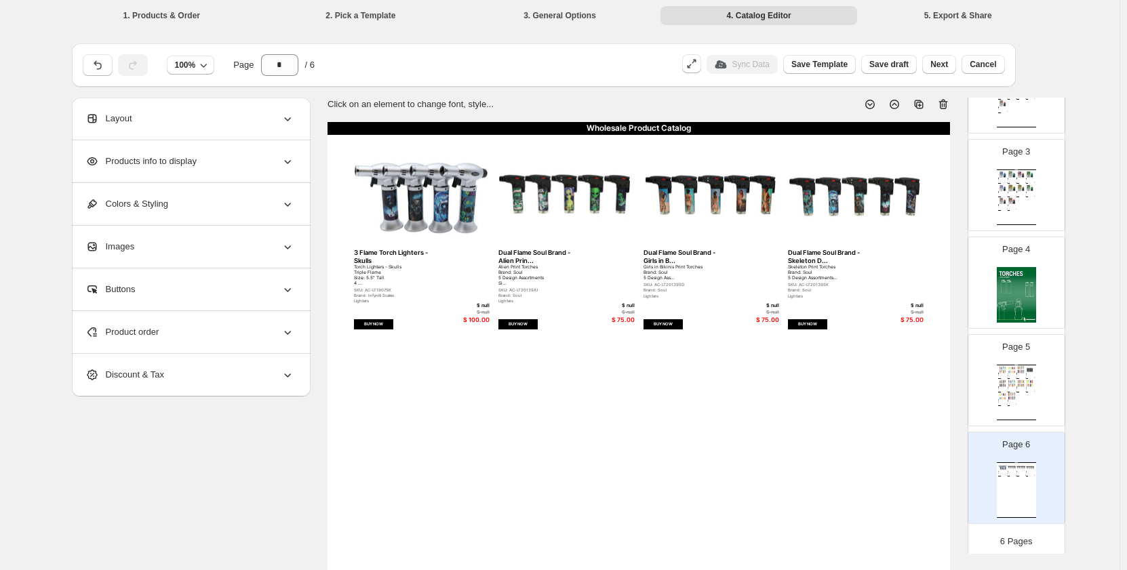
click at [1026, 374] on div "BIC Lighter - Blacked Out" at bounding box center [1028, 374] width 5 height 1
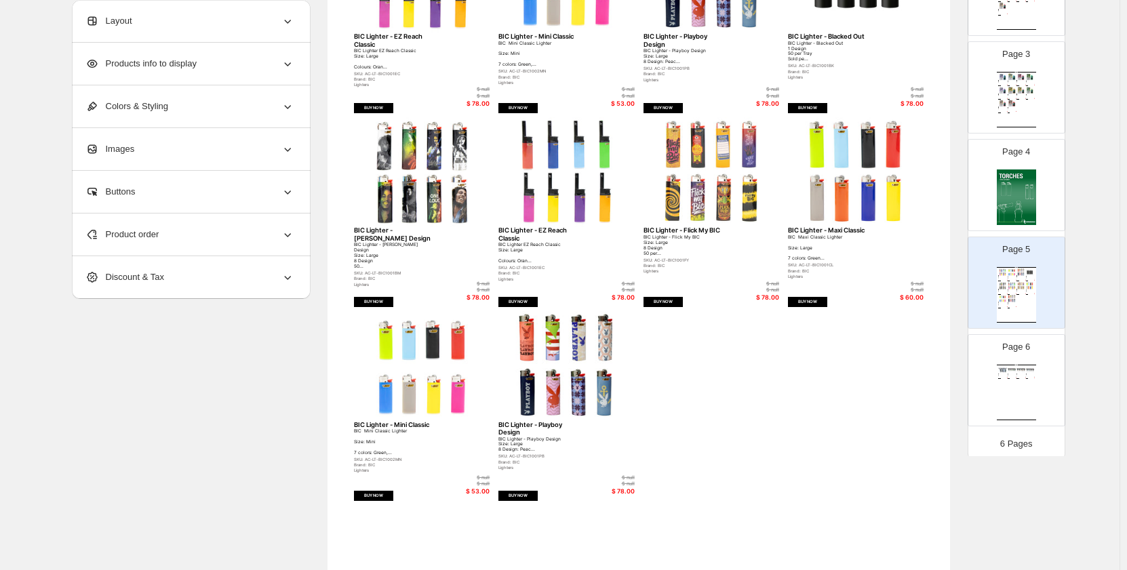
scroll to position [407, 0]
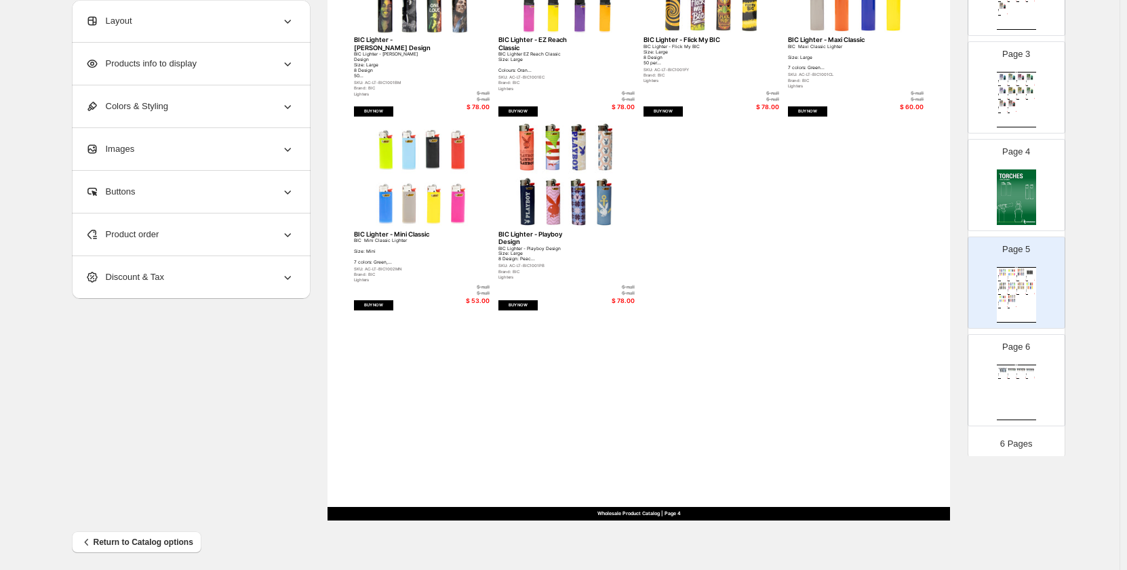
click at [1003, 190] on img at bounding box center [1016, 198] width 39 height 56
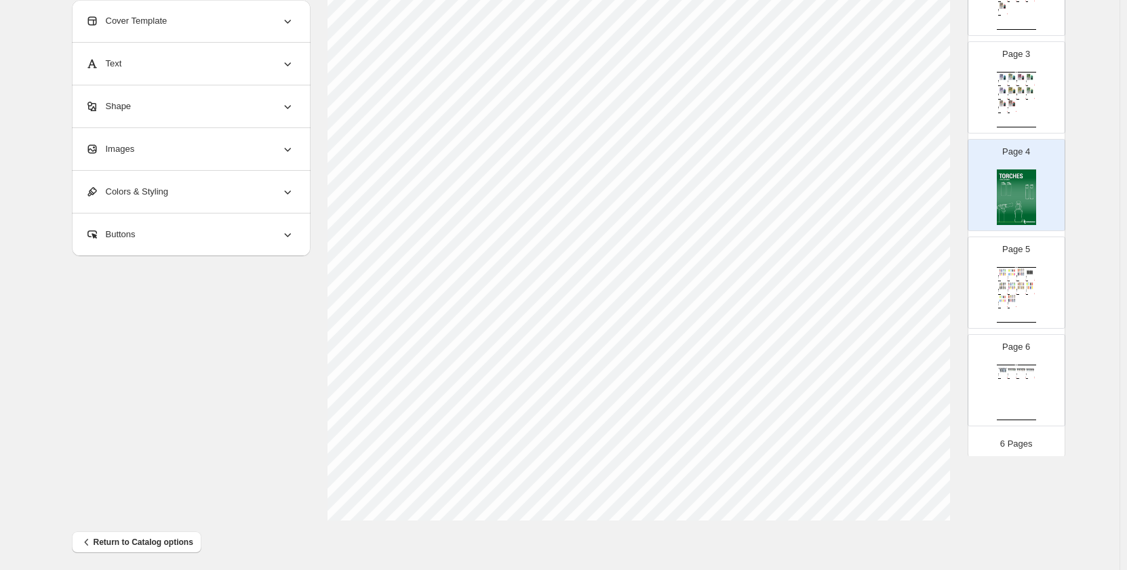
click at [1014, 110] on div "Esco Bars - Watermelon Ice - Feder... Strawberry Banana Esco Bars Dual Mesh Dis…" at bounding box center [1012, 108] width 9 height 3
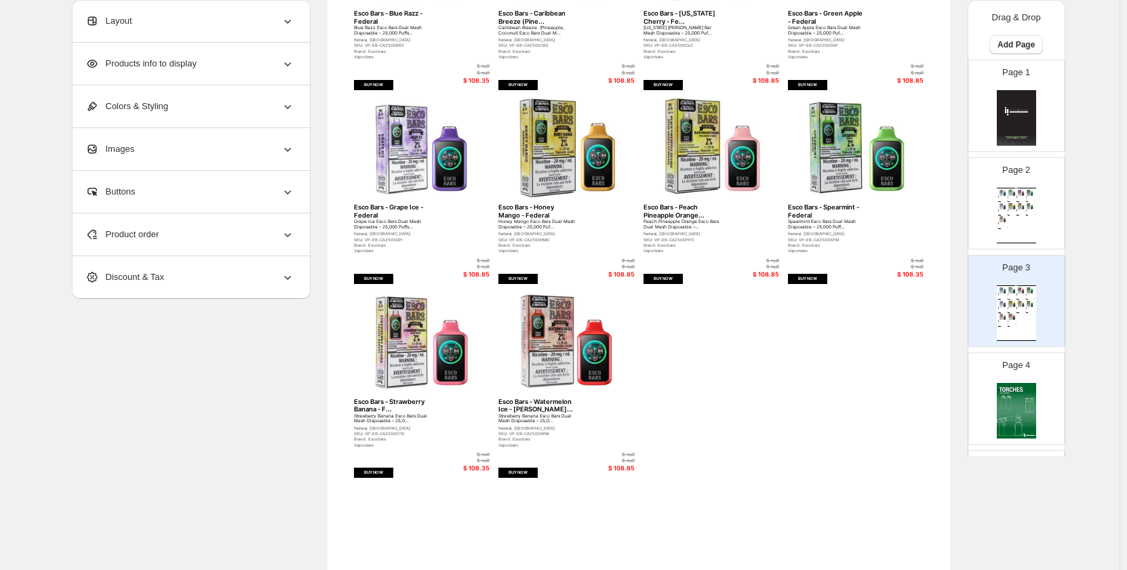
scroll to position [210, 0]
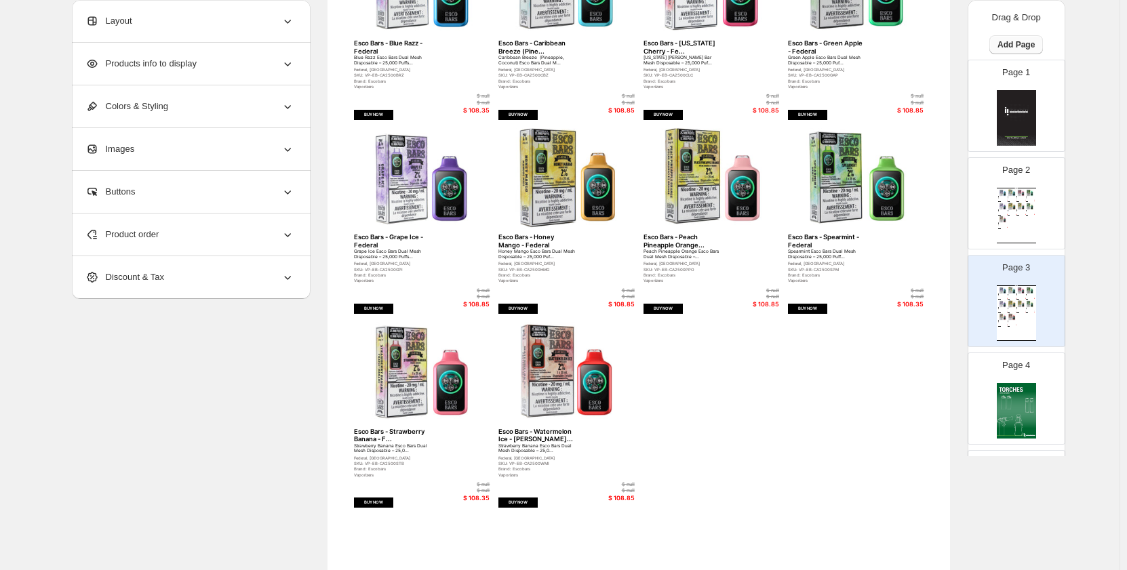
click at [1021, 48] on span "Add Page" at bounding box center [1016, 44] width 37 height 11
click at [1017, 286] on div "Wholesale Product Catalog" at bounding box center [1016, 286] width 39 height 1
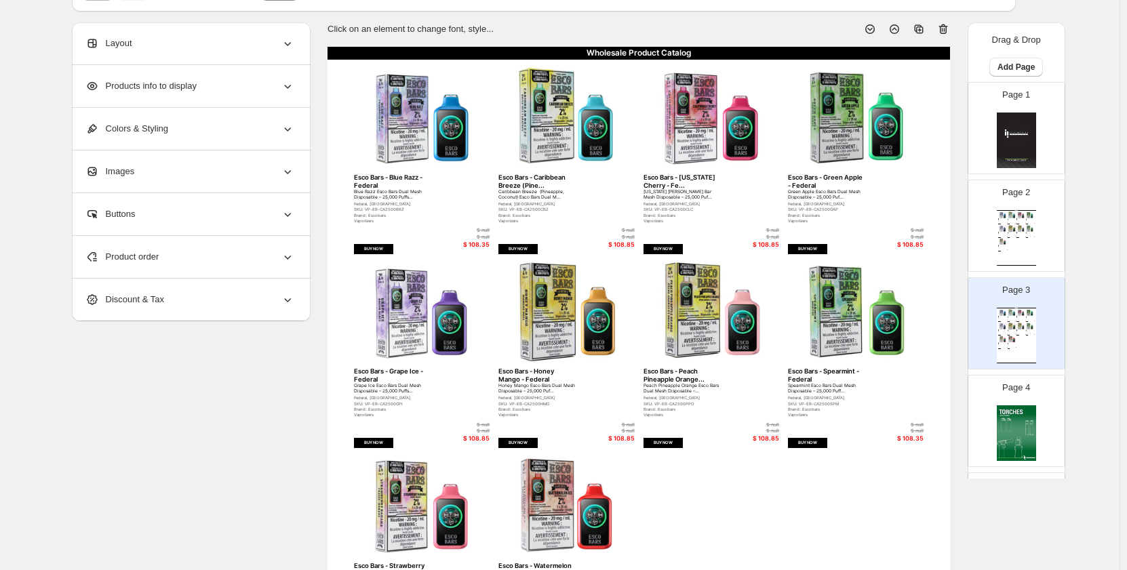
scroll to position [0, 0]
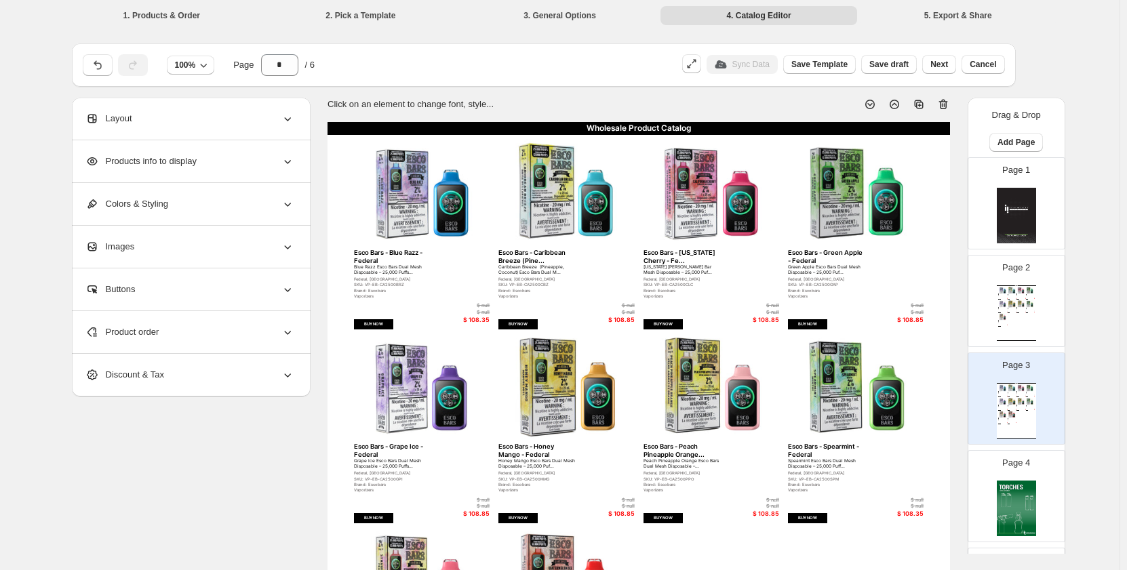
click at [926, 104] on icon at bounding box center [919, 105] width 14 height 14
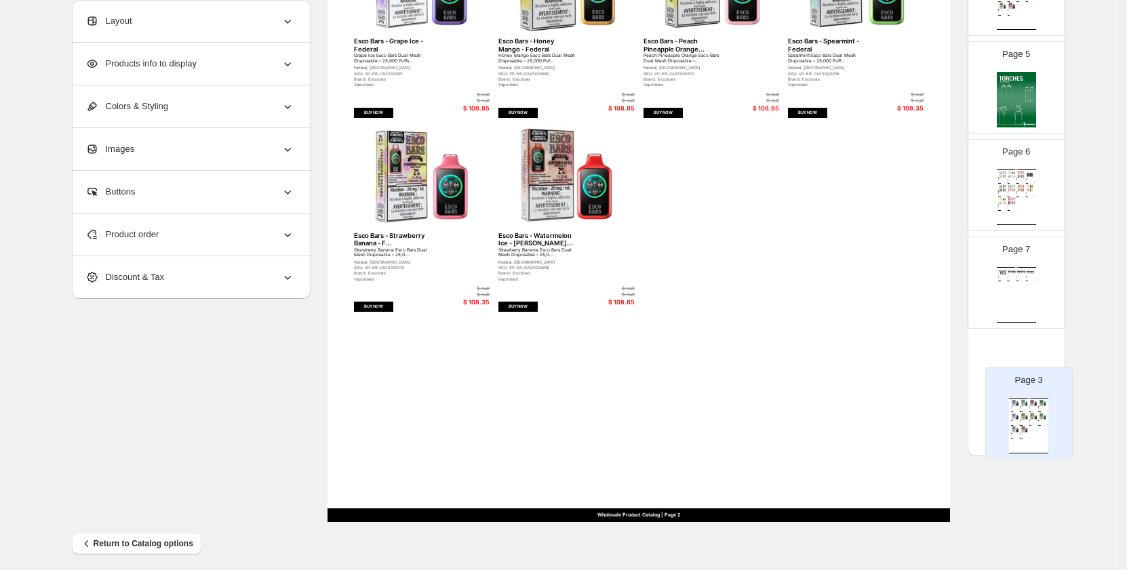
scroll to position [311, 0]
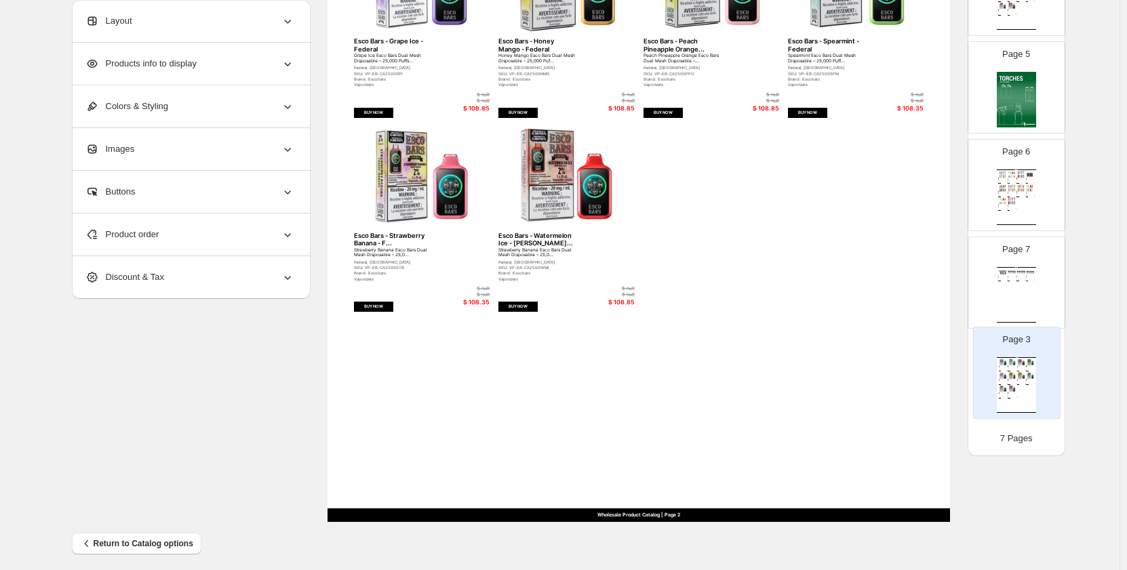
drag, startPoint x: 1017, startPoint y: 151, endPoint x: 1017, endPoint y: 410, distance: 259.7
click at [1017, 410] on div "Page 1 Page 2 Wholesale Product Catalog Esco Bars - Blue Razz - Federal Blue Ra…" at bounding box center [1017, 87] width 98 height 678
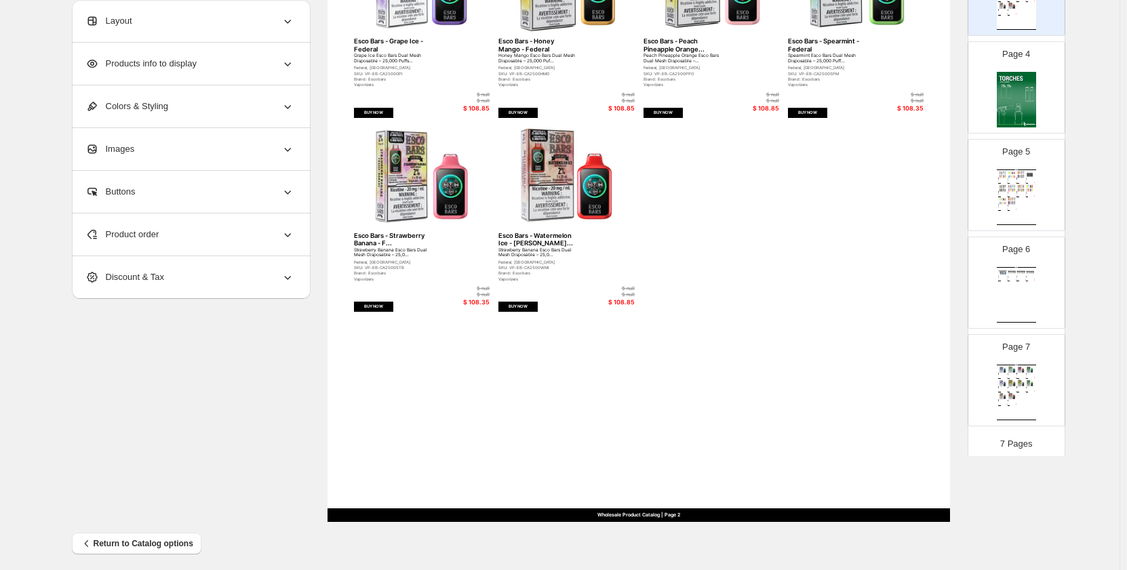
click at [1018, 380] on img at bounding box center [1021, 383] width 9 height 7
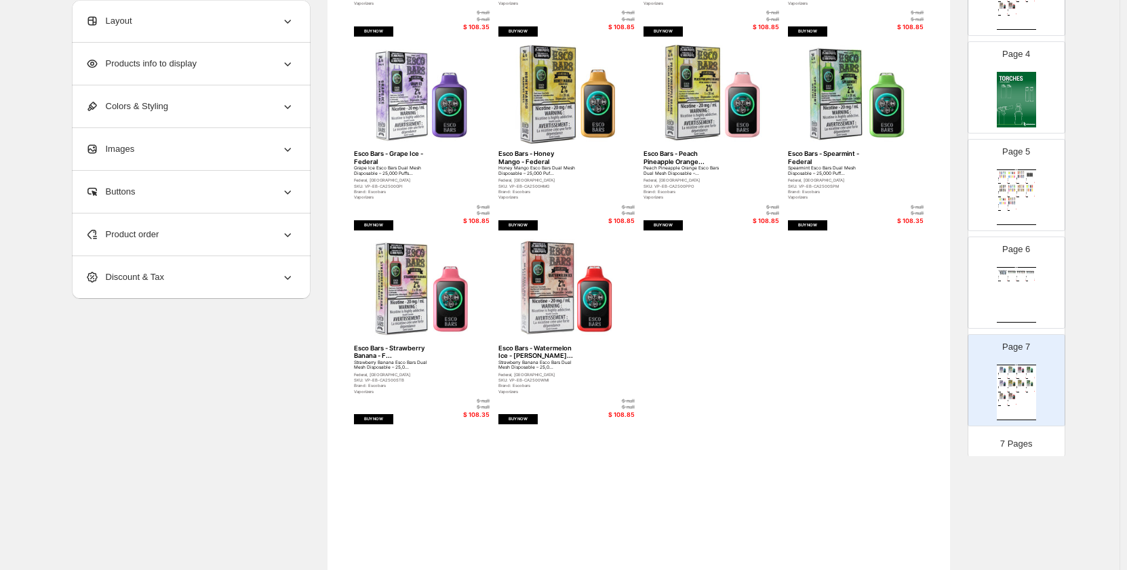
scroll to position [270, 0]
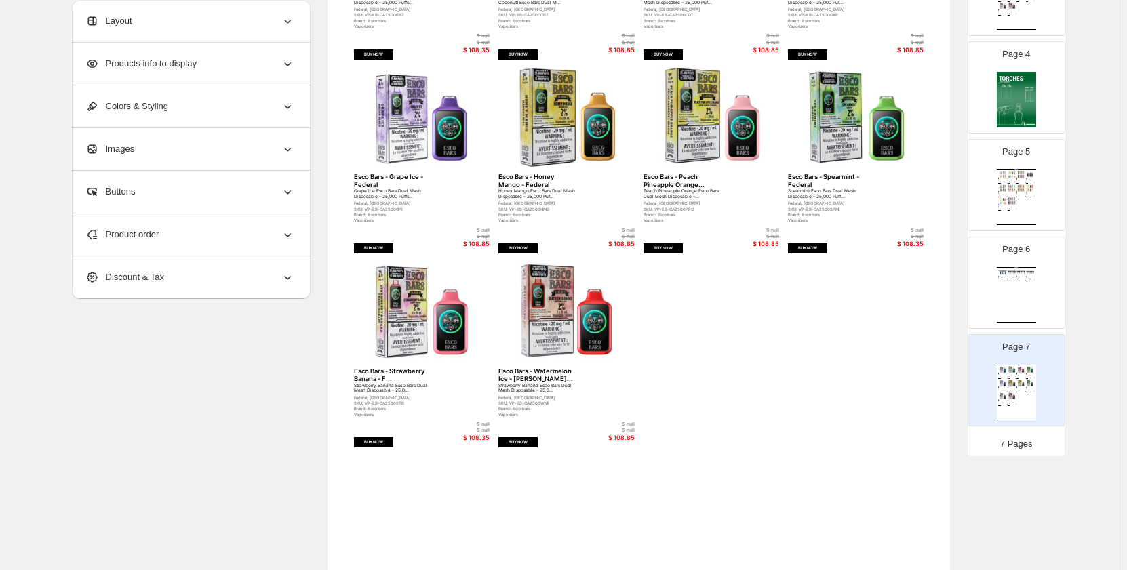
click at [209, 235] on div "Product order" at bounding box center [189, 235] width 209 height 42
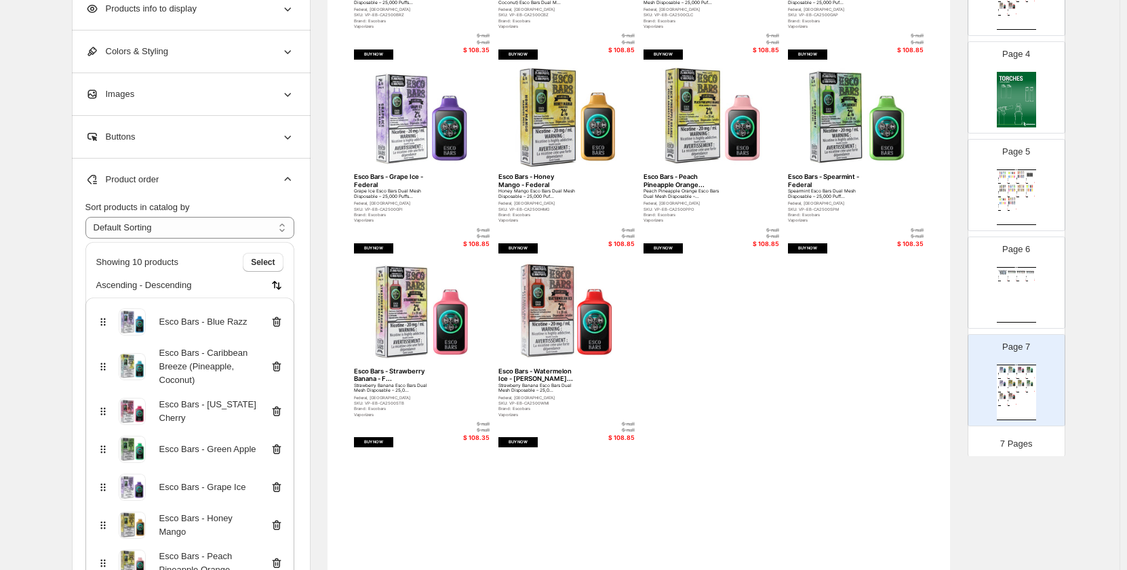
click at [277, 318] on icon at bounding box center [277, 322] width 14 height 14
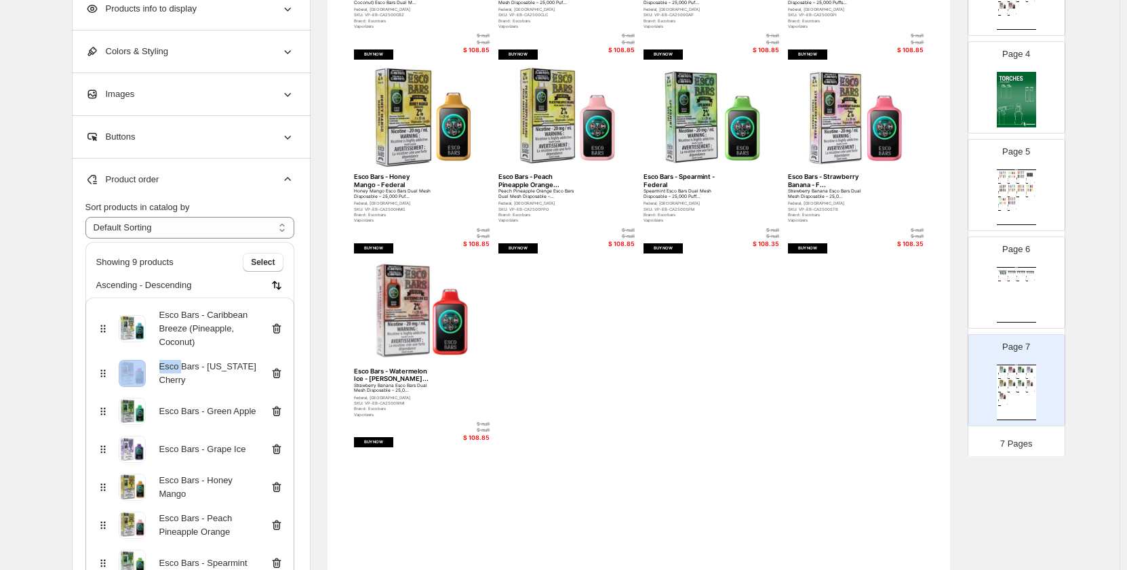
click at [277, 318] on div "Esco Bars - Caribbean Breeze (Pineapple, Coconut)" at bounding box center [189, 329] width 187 height 41
click at [281, 329] on icon at bounding box center [277, 329] width 14 height 14
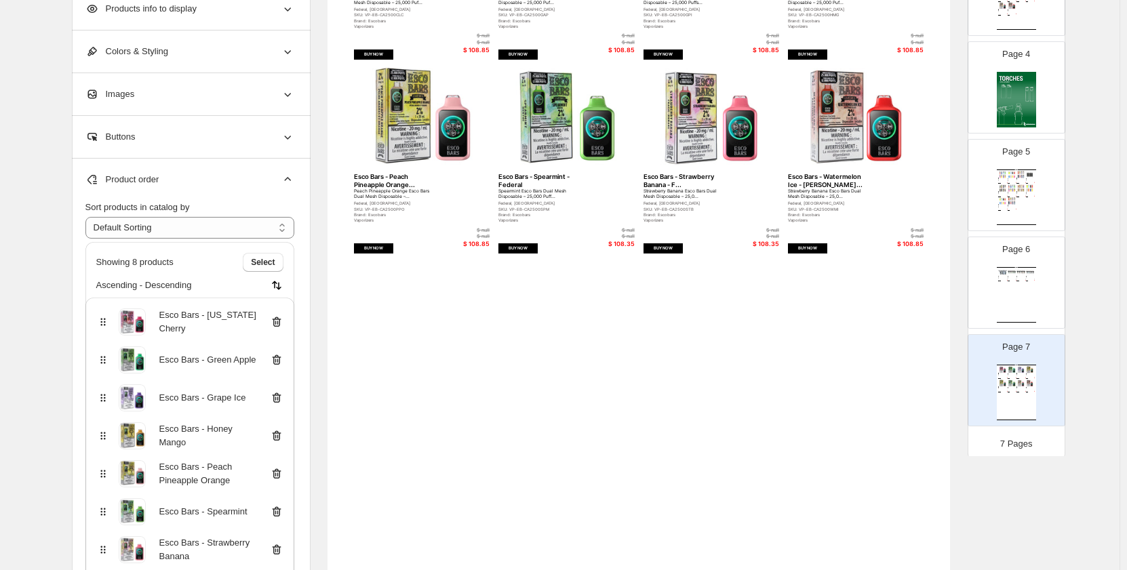
click at [282, 332] on div "Esco Bars - [US_STATE] Cherry" at bounding box center [189, 322] width 187 height 27
click at [281, 327] on icon at bounding box center [276, 322] width 9 height 10
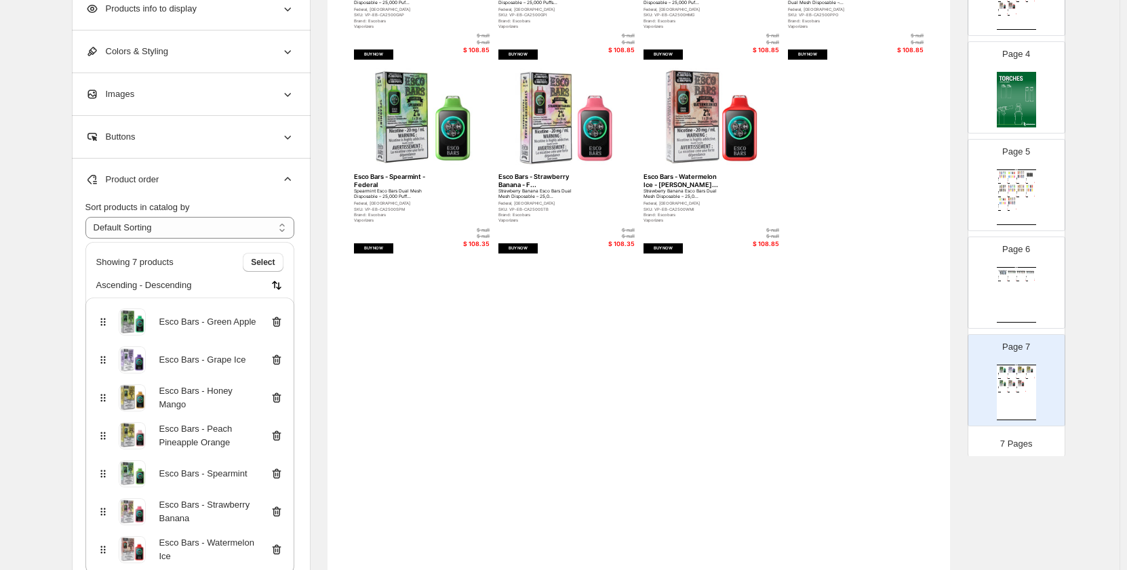
click at [281, 327] on icon at bounding box center [276, 322] width 9 height 10
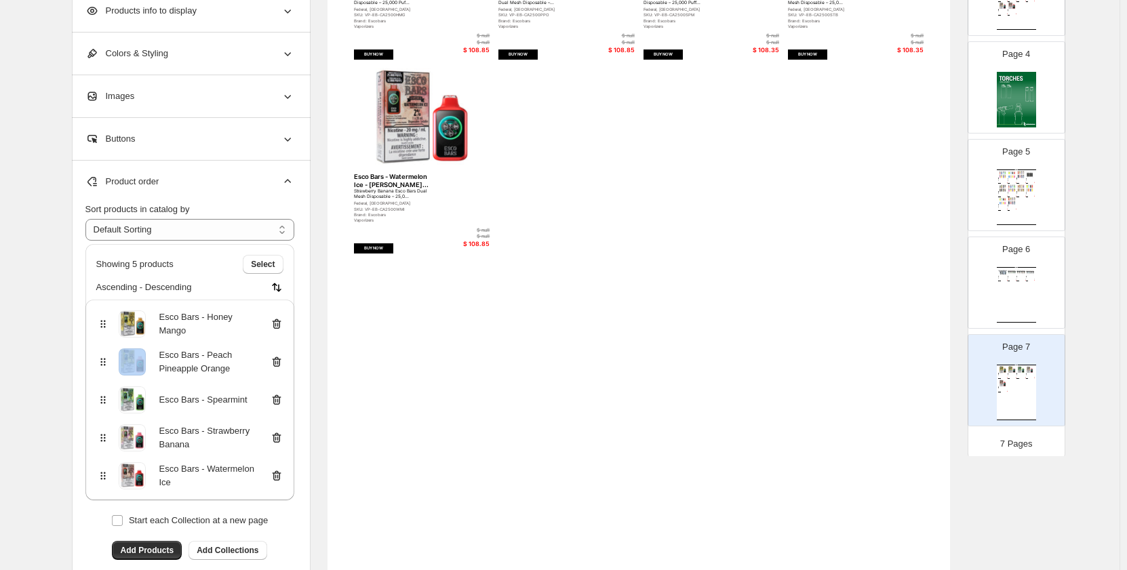
click at [278, 327] on icon at bounding box center [277, 325] width 1 height 4
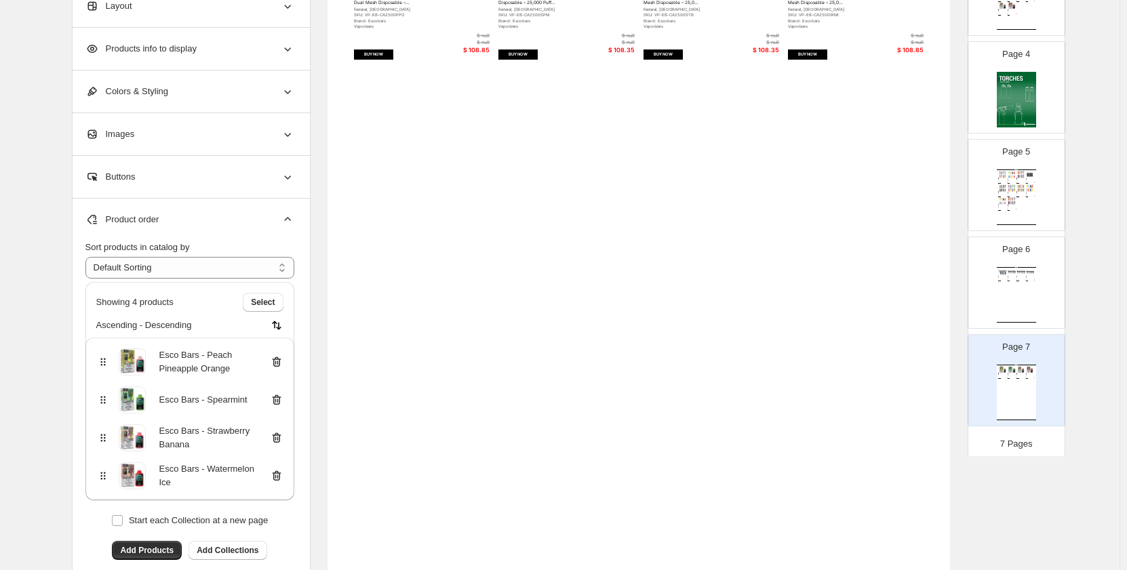
click at [281, 327] on img at bounding box center [277, 326] width 14 height 14
click at [280, 361] on icon at bounding box center [277, 362] width 14 height 14
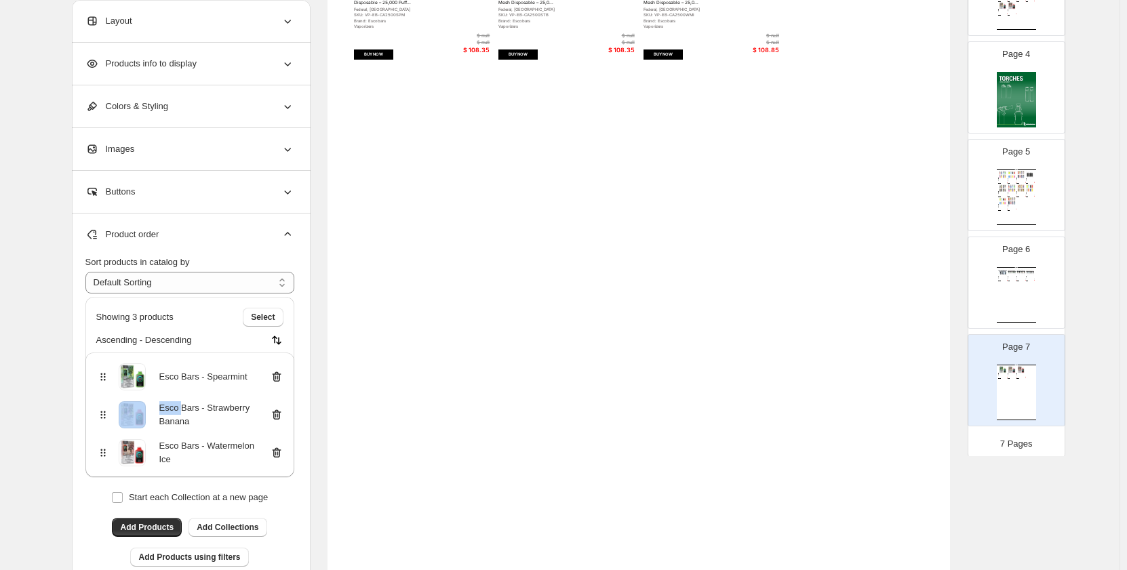
click at [280, 361] on div "Esco Bars - Spearmint" at bounding box center [189, 374] width 209 height 43
click at [279, 372] on icon at bounding box center [277, 377] width 14 height 14
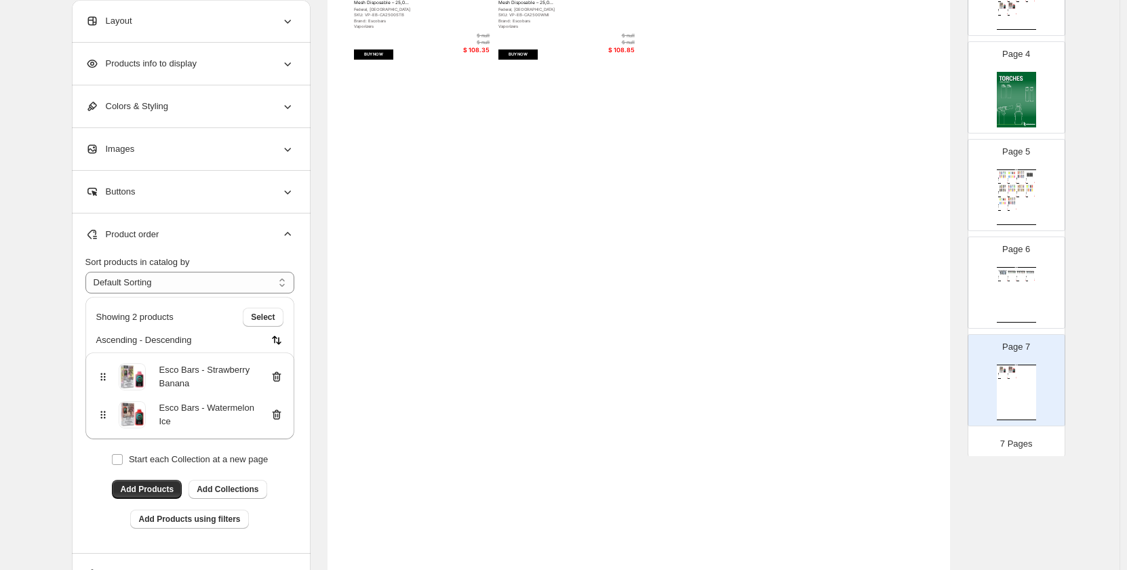
click at [279, 379] on icon at bounding box center [277, 377] width 14 height 14
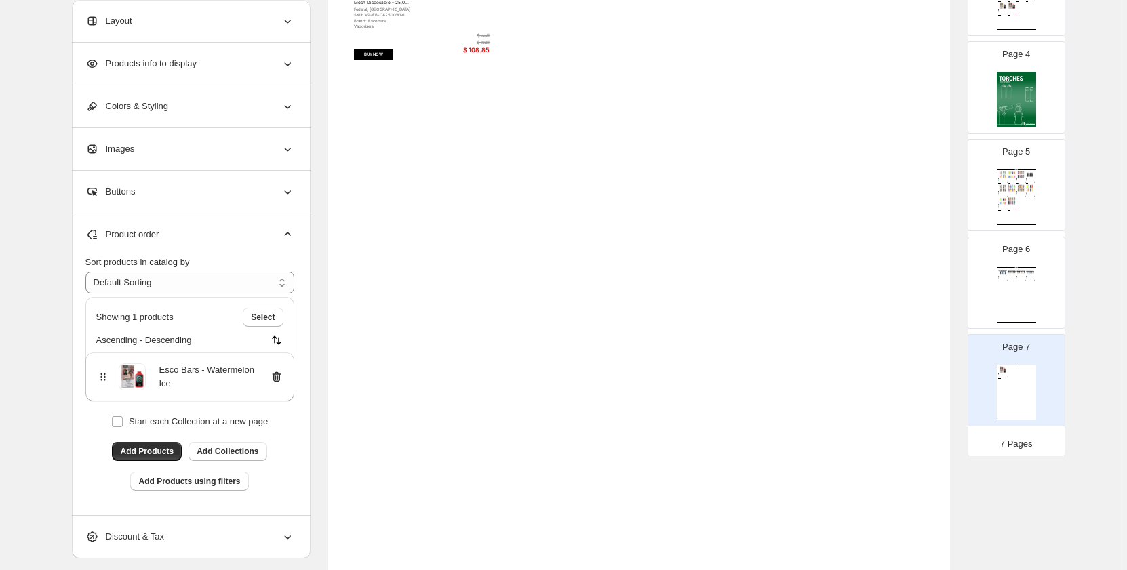
click at [276, 379] on icon at bounding box center [275, 378] width 1 height 4
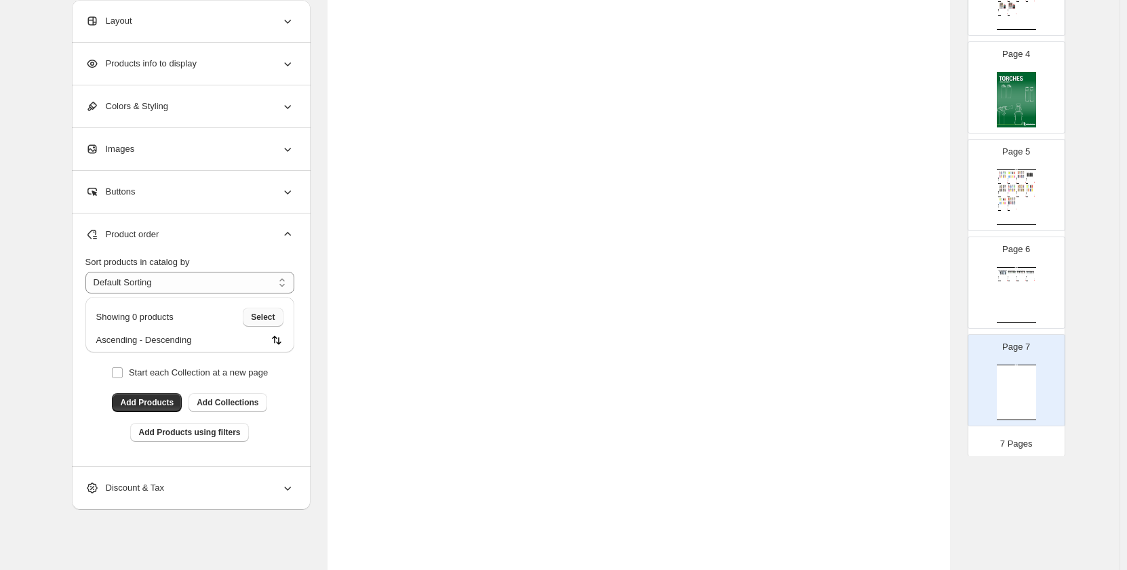
click at [262, 321] on span "Select" at bounding box center [263, 317] width 24 height 11
click at [270, 315] on span "Cancel" at bounding box center [261, 317] width 26 height 11
click at [173, 401] on span "Add Products" at bounding box center [147, 402] width 54 height 11
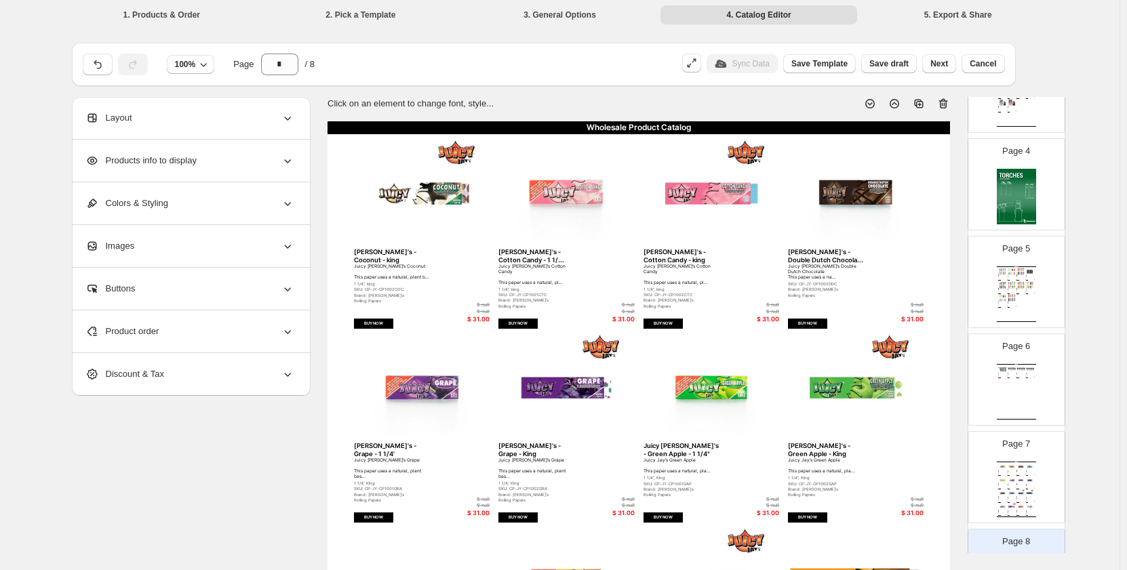
scroll to position [0, 0]
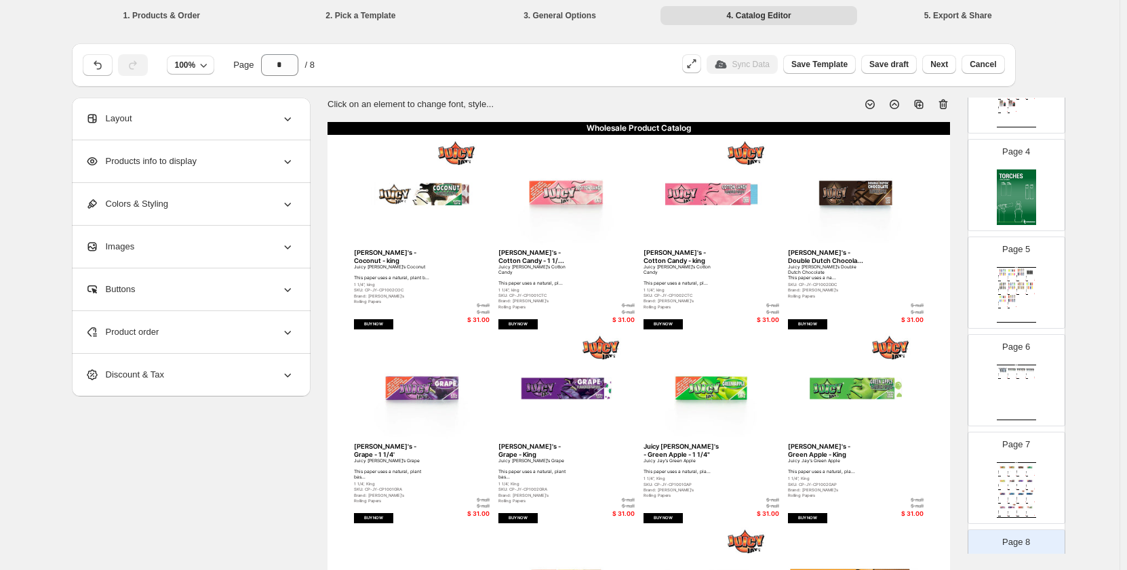
click at [1011, 472] on div "Juicy Jay's - Jamaican Rum - King Juicy Jay's Jamaican Rum This paper uses a na…" at bounding box center [1012, 472] width 9 height 3
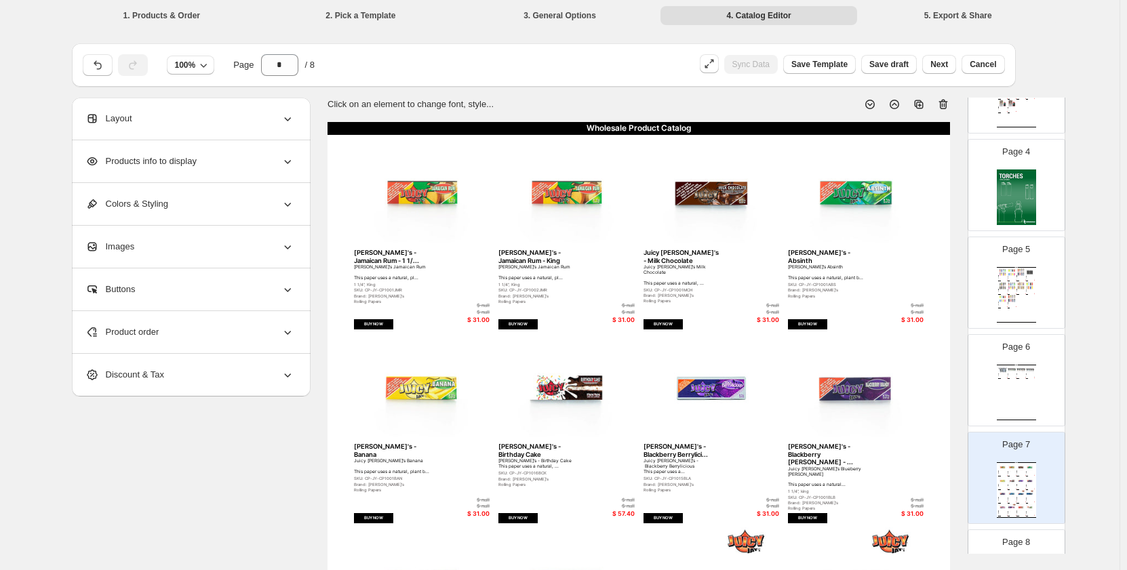
click at [1038, 346] on div "Page 6 Wholesale Product Catalog 3 Flame Torch Lighters - Skulls Torch Lighters…" at bounding box center [1010, 375] width 85 height 91
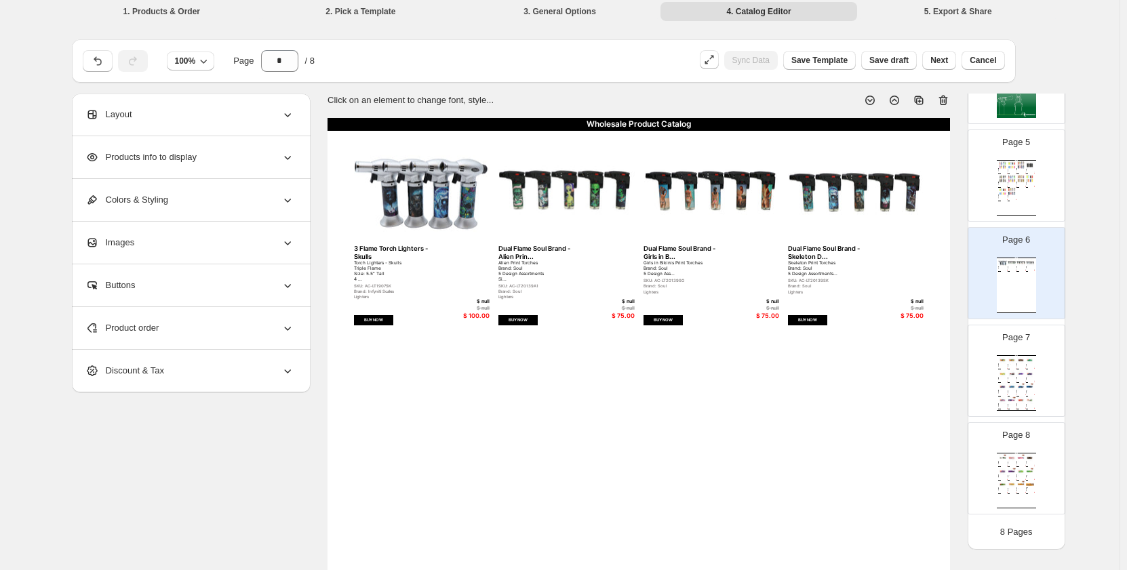
scroll to position [271, 0]
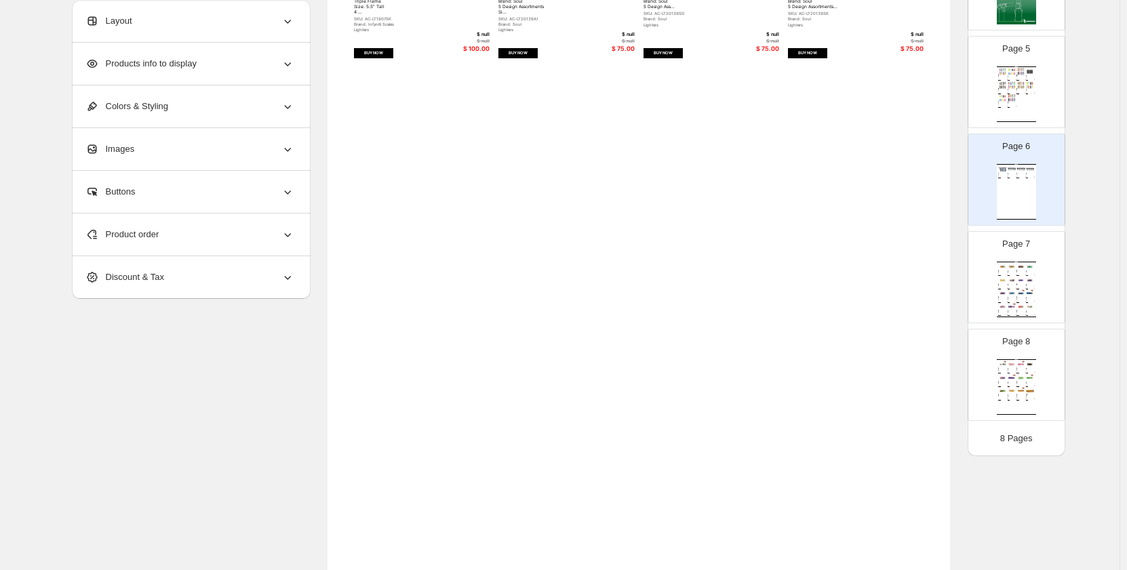
click at [1014, 317] on div "Wholesale Product Catalog | Page undefined" at bounding box center [1016, 317] width 39 height 1
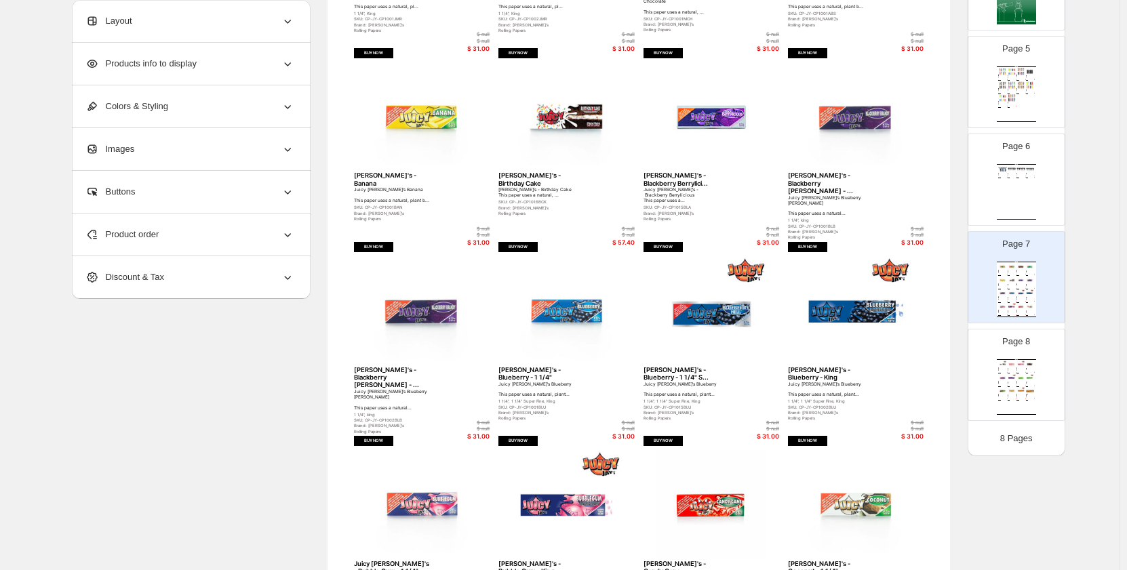
click at [1028, 369] on div "Juicy Jay's Double Dutch Chocolate This paper uses a na..." at bounding box center [1028, 369] width 5 height 1
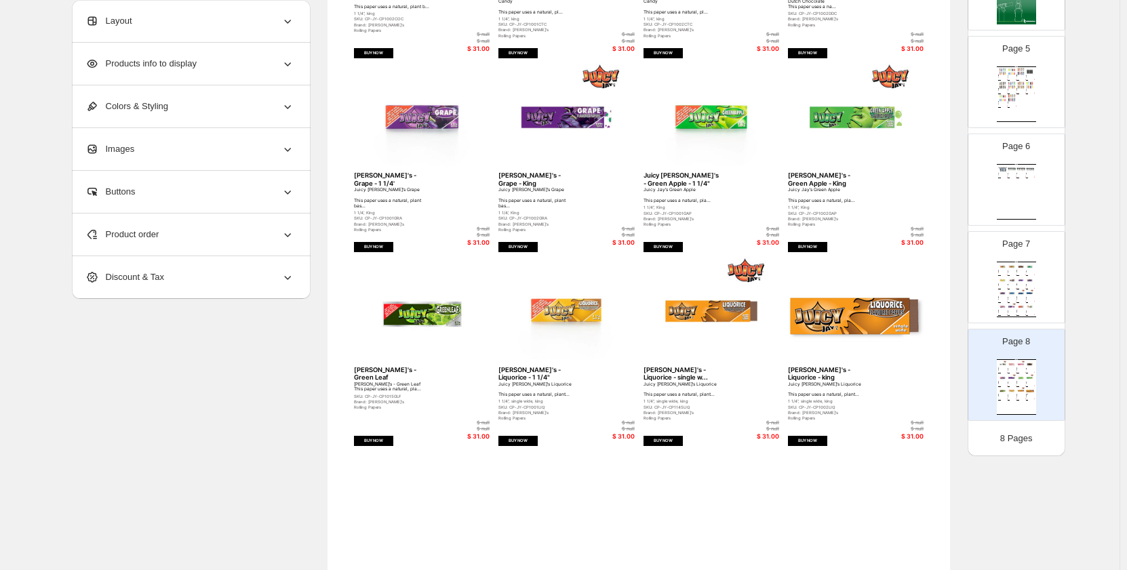
click at [1044, 295] on div "Page 7 Wholesale Product Catalog Juicy Jay's - Jamaican Rum - 1 1/... Juicy Jay…" at bounding box center [1010, 272] width 85 height 91
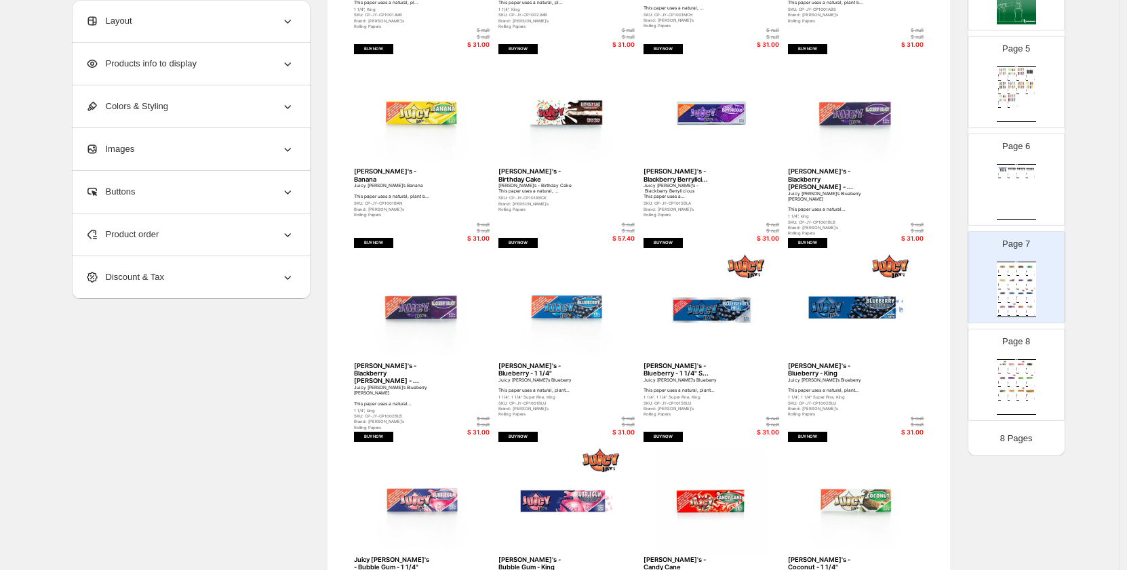
scroll to position [339, 0]
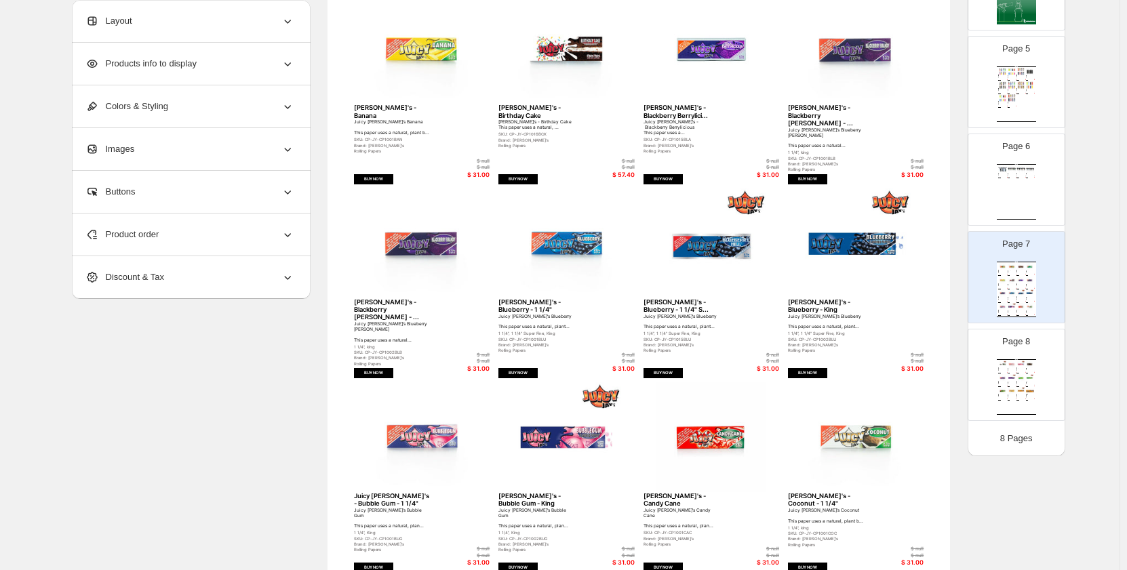
click at [1022, 370] on div "Juicy Jay's - Cotton Candy - king Juicy Jay's Cotton Candy This paper uses a na…" at bounding box center [1021, 369] width 9 height 3
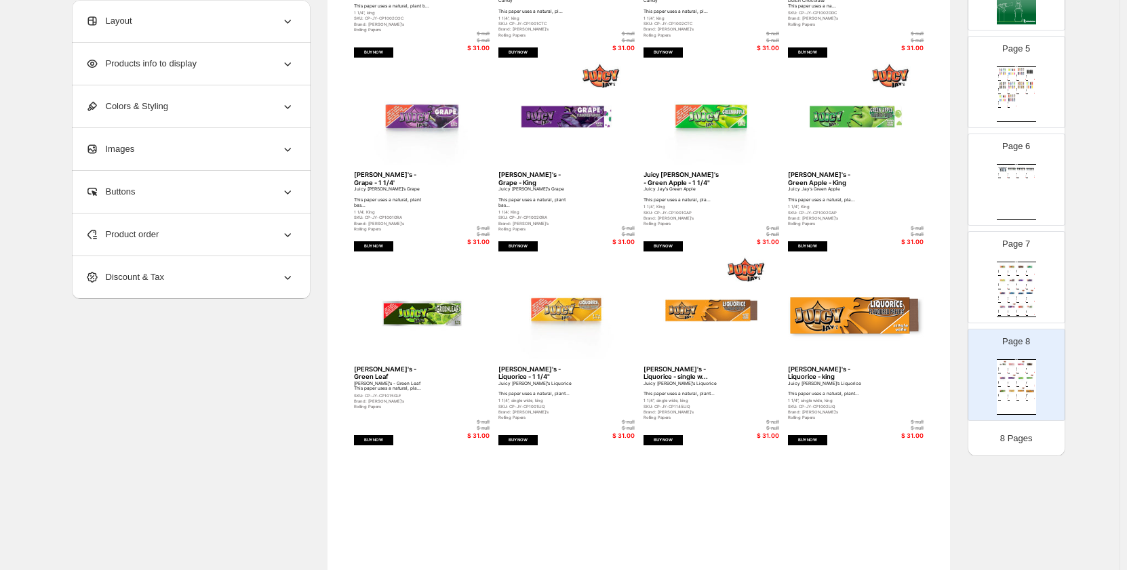
scroll to position [271, 0]
click at [203, 231] on div "Product order" at bounding box center [189, 235] width 209 height 42
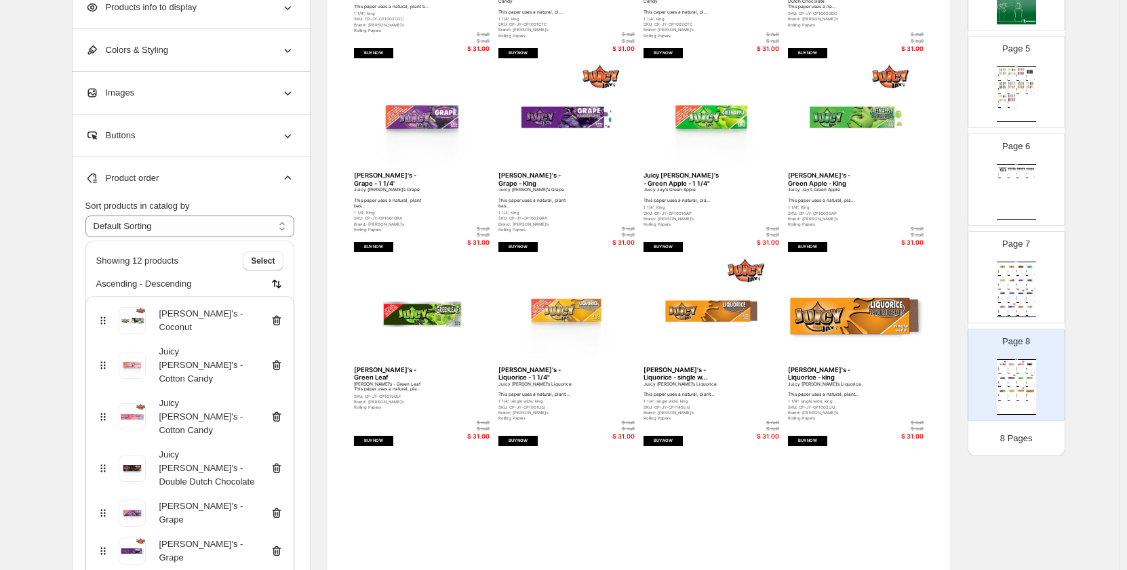
click at [280, 318] on icon at bounding box center [276, 321] width 9 height 10
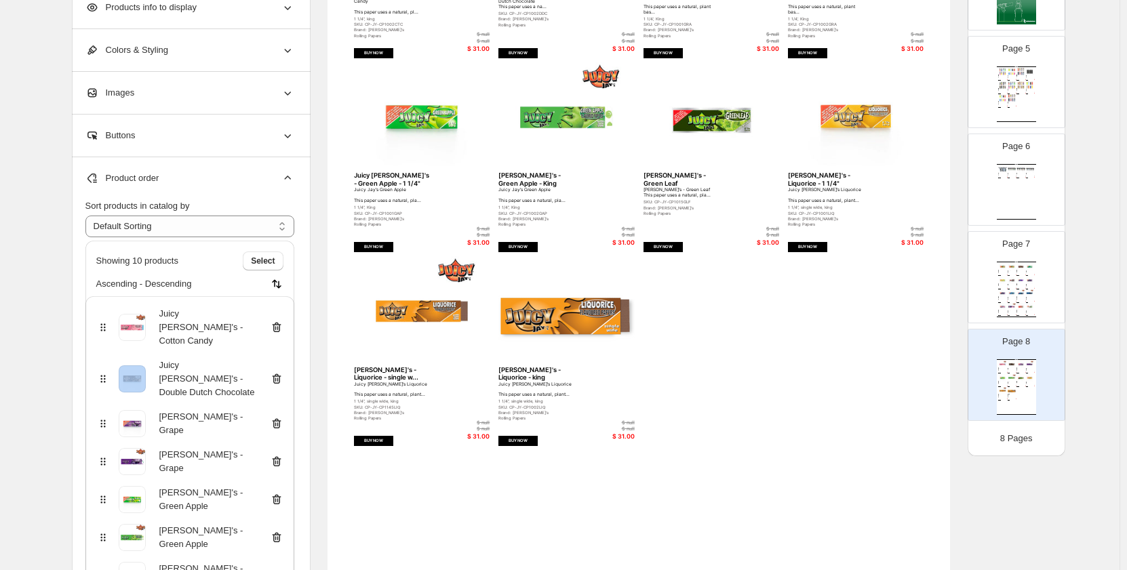
click at [280, 323] on icon at bounding box center [276, 328] width 9 height 10
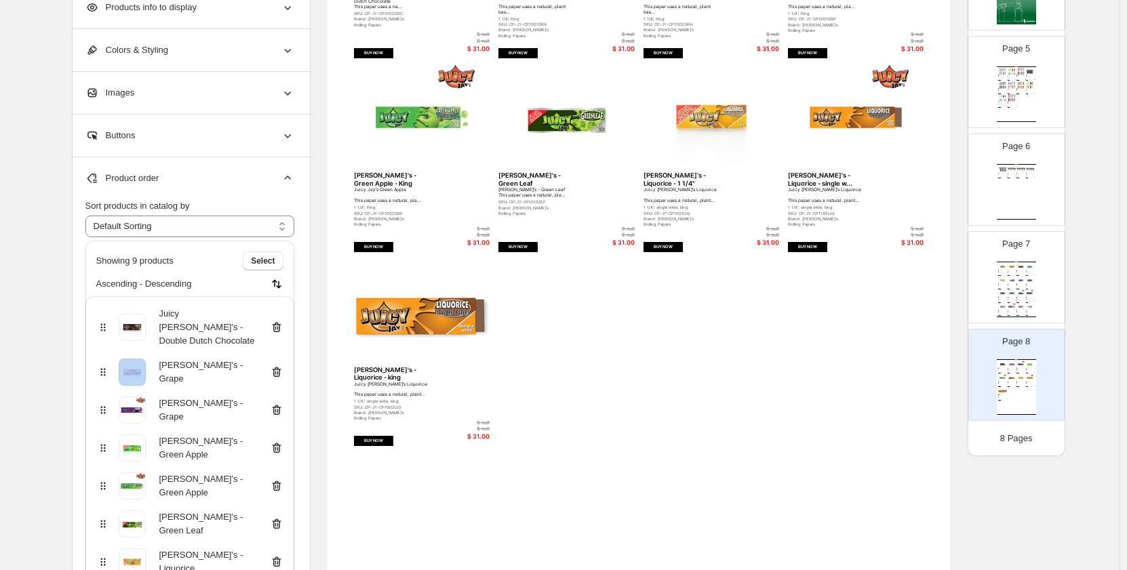
click at [280, 323] on icon at bounding box center [276, 328] width 9 height 10
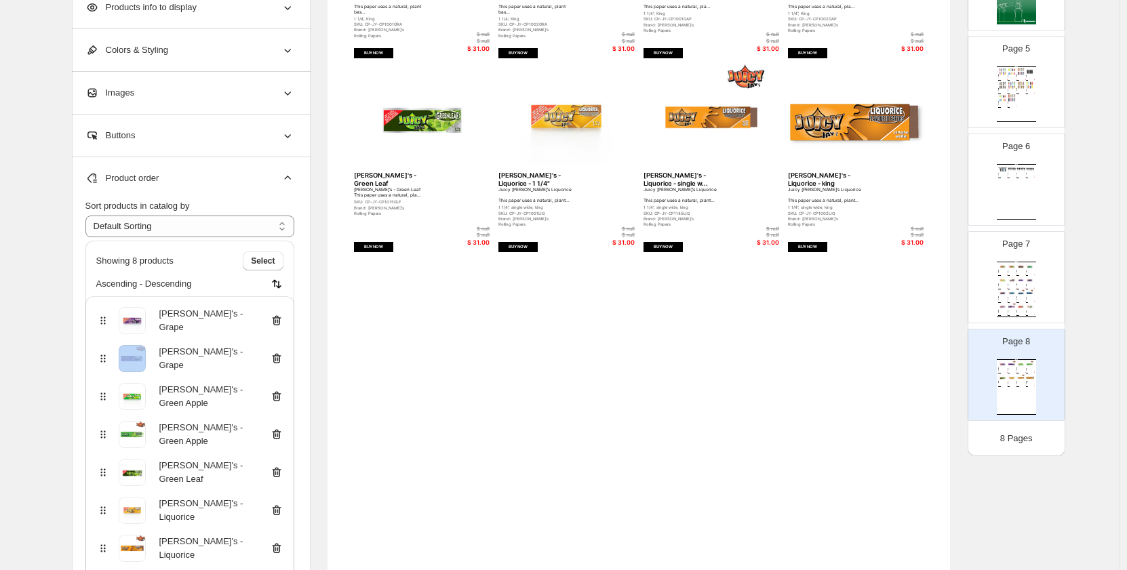
click at [280, 318] on icon at bounding box center [276, 321] width 9 height 10
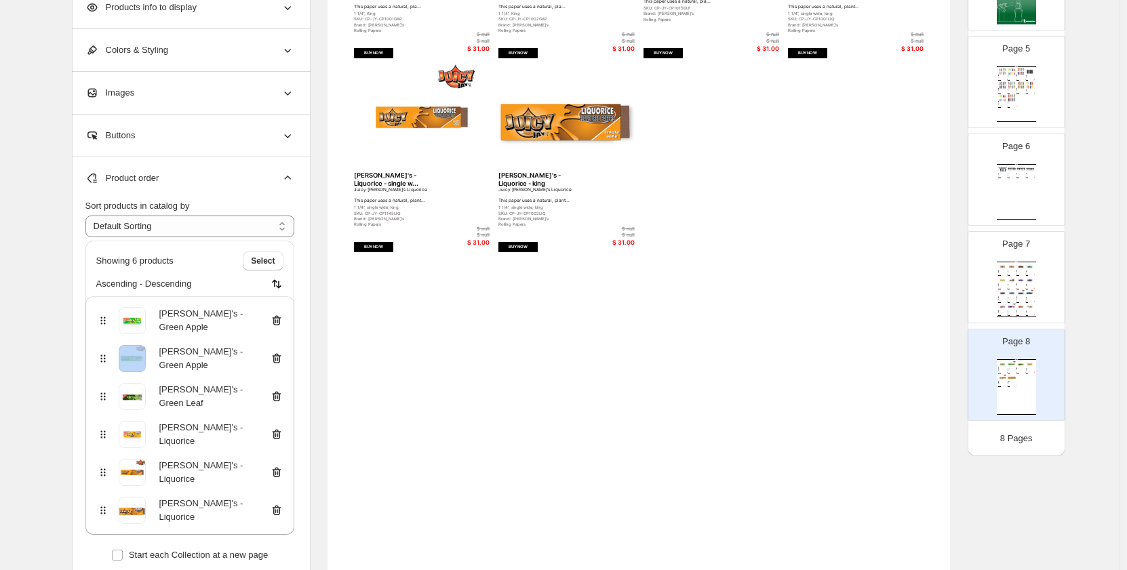
click at [280, 318] on icon at bounding box center [276, 321] width 9 height 10
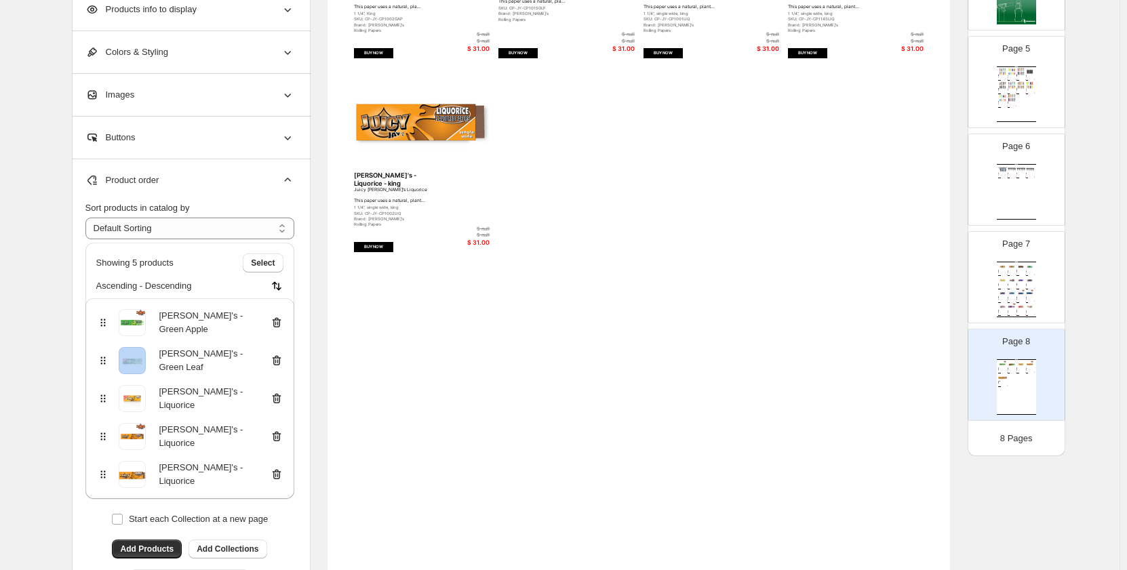
click at [280, 318] on icon at bounding box center [276, 323] width 9 height 10
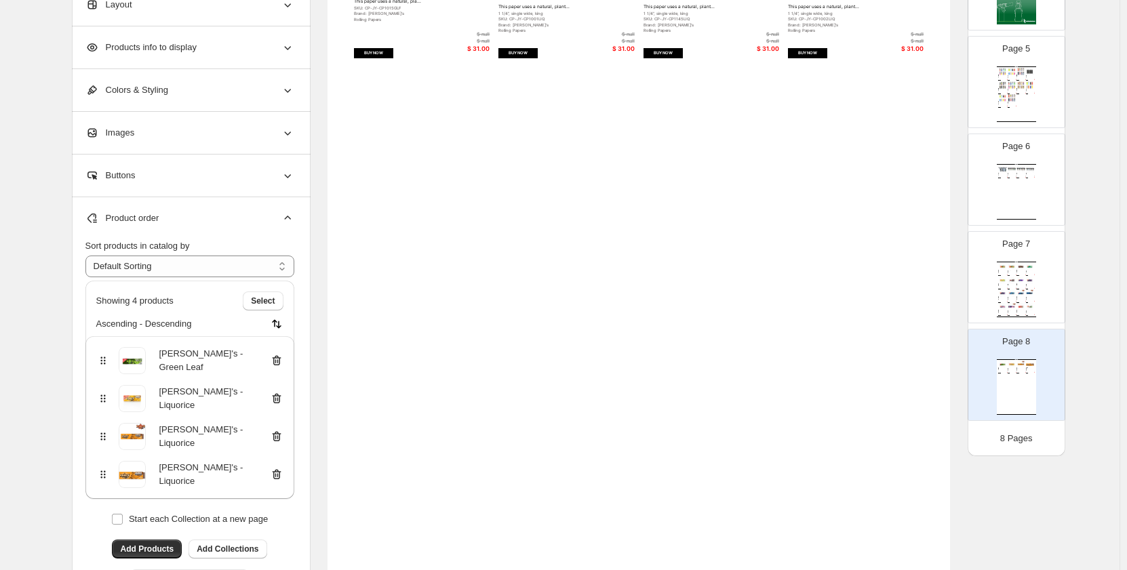
click at [279, 360] on icon at bounding box center [277, 361] width 14 height 14
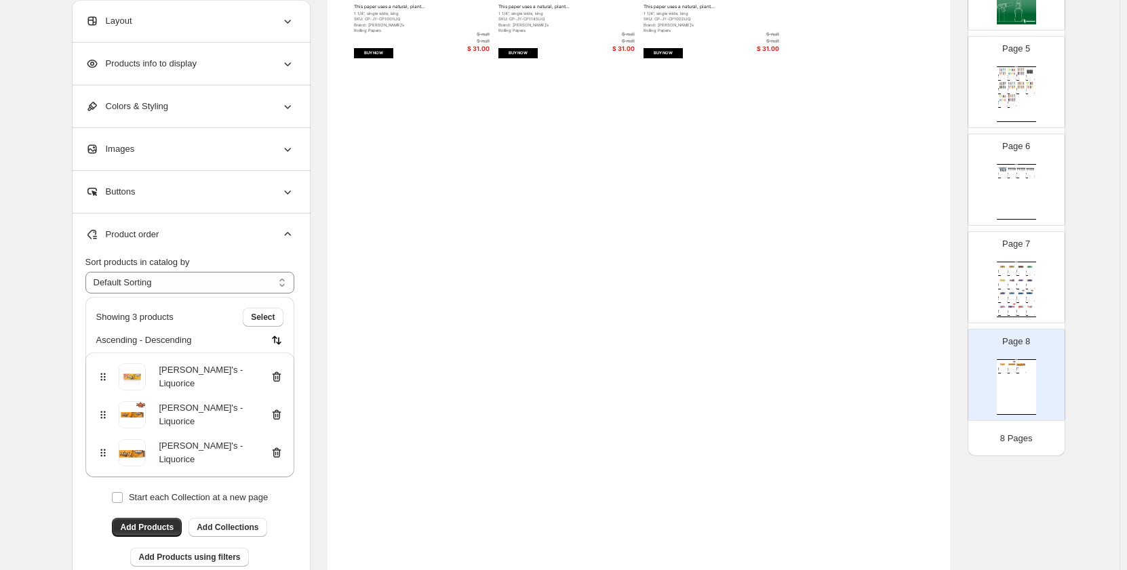
click at [278, 379] on icon at bounding box center [277, 377] width 14 height 14
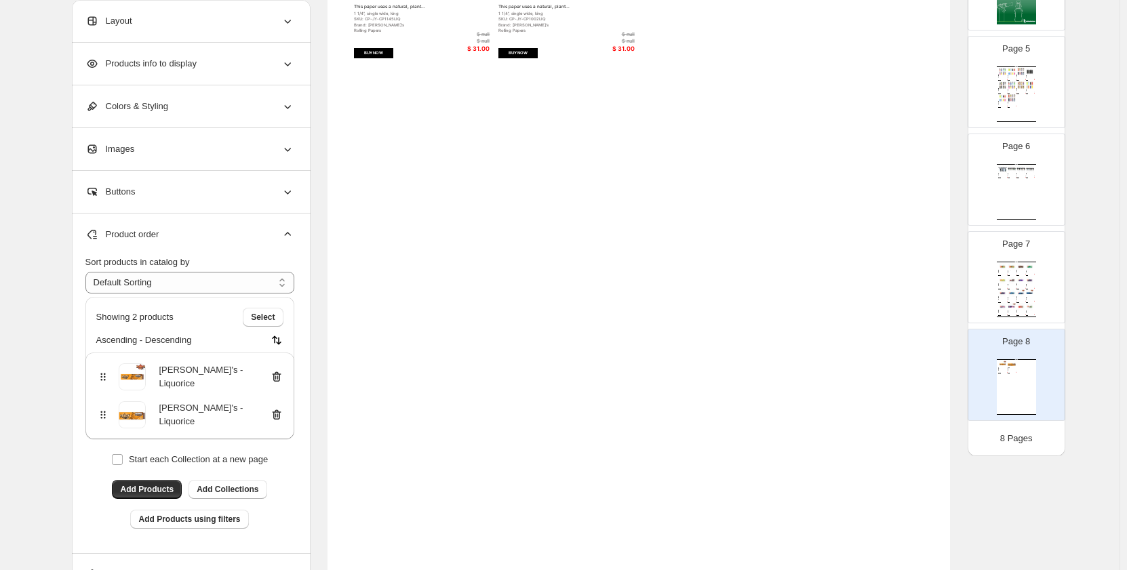
click at [278, 379] on icon at bounding box center [277, 378] width 1 height 4
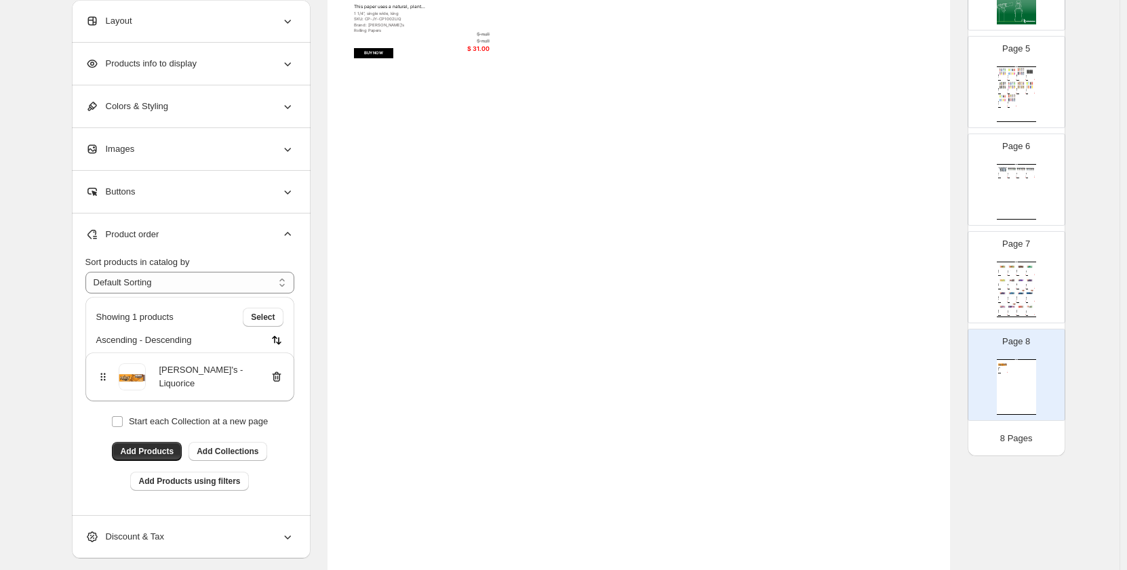
click at [277, 385] on div "Juicy Jay's - Liquorice" at bounding box center [189, 376] width 187 height 27
click at [277, 376] on icon at bounding box center [277, 377] width 14 height 14
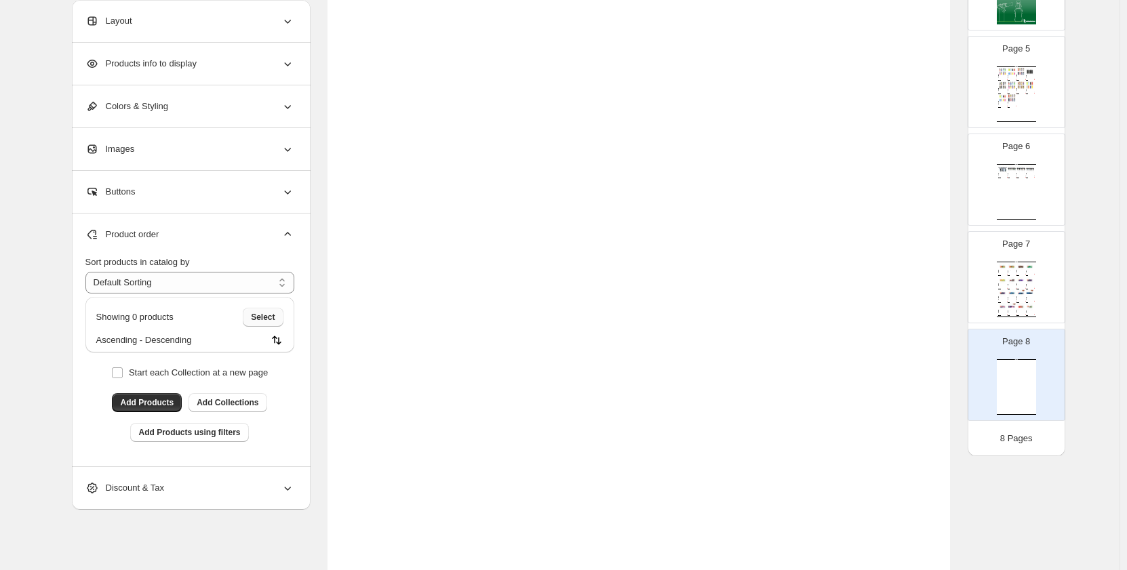
click at [264, 320] on span "Select" at bounding box center [263, 317] width 24 height 11
click at [250, 281] on select "**********" at bounding box center [189, 283] width 209 height 22
drag, startPoint x: 99, startPoint y: 444, endPoint x: 101, endPoint y: 433, distance: 11.7
click at [99, 444] on div "**********" at bounding box center [189, 361] width 209 height 211
click at [132, 406] on span "Add Products" at bounding box center [147, 402] width 54 height 11
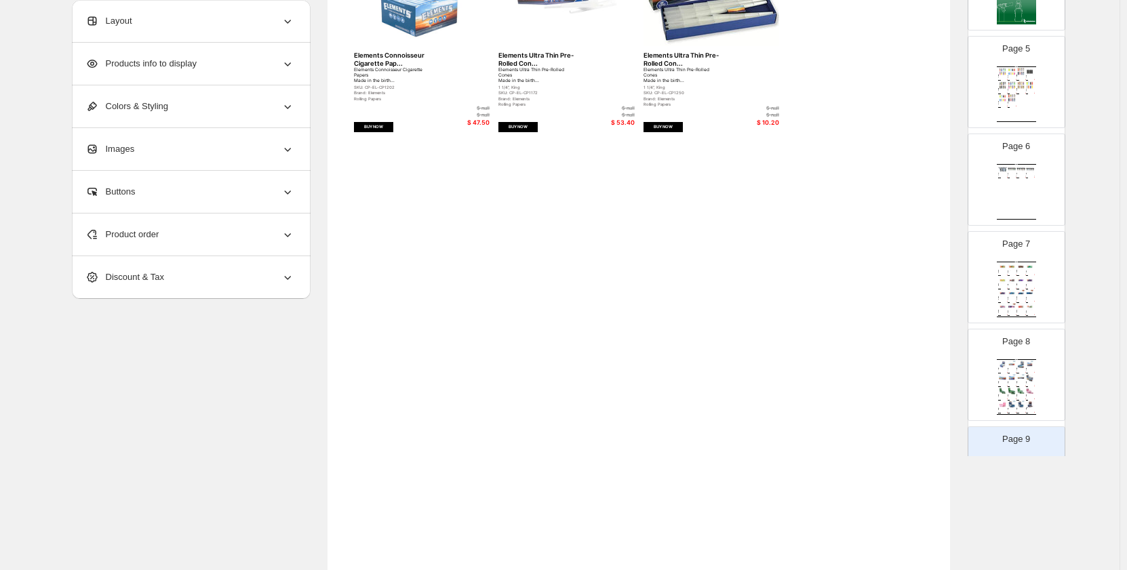
scroll to position [203, 0]
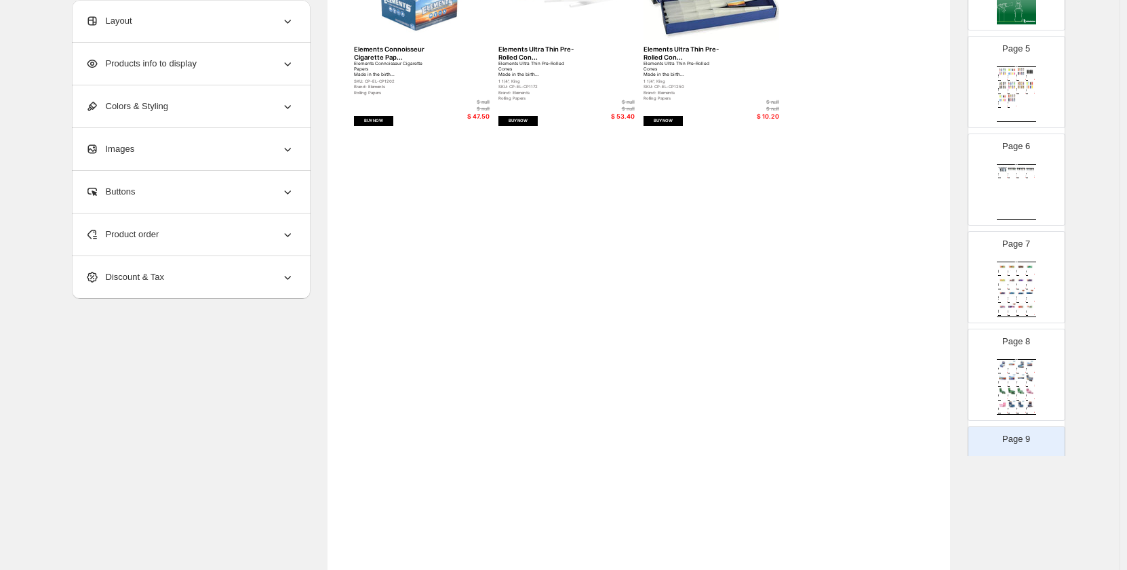
click at [1022, 294] on img at bounding box center [1021, 293] width 9 height 7
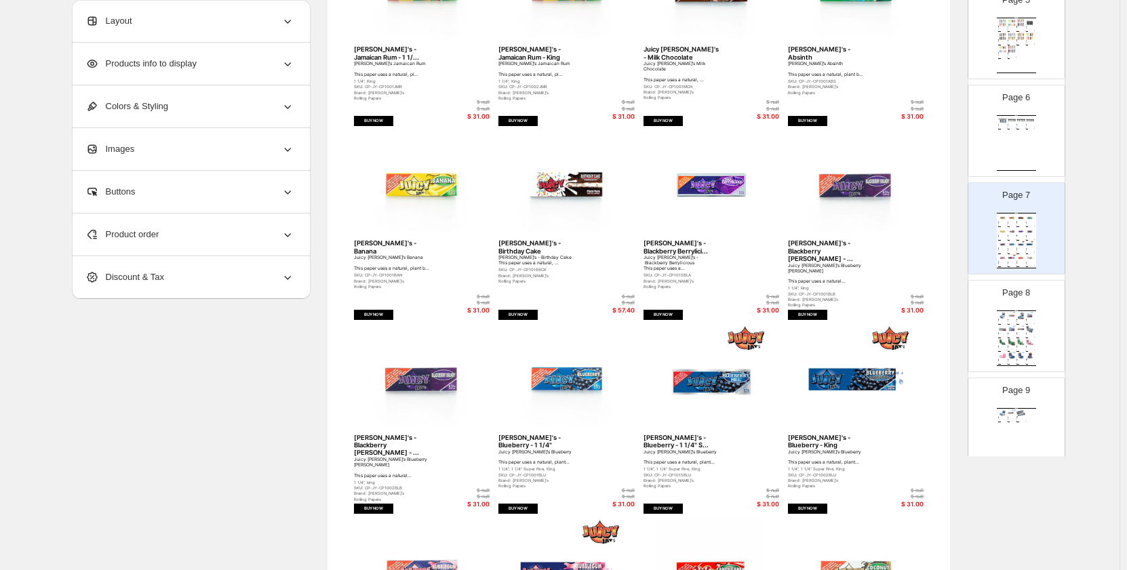
scroll to position [512, 0]
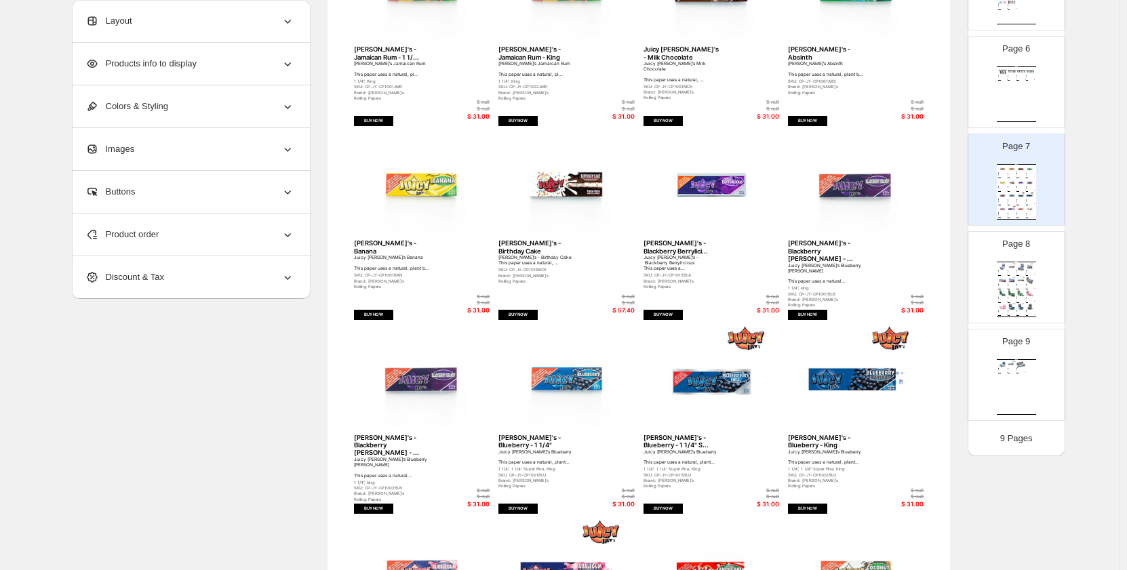
click at [1018, 329] on div "Page 9 Wholesale Product Catalog Elements Connoisseur Cigarette Pap... Elements…" at bounding box center [1010, 369] width 85 height 91
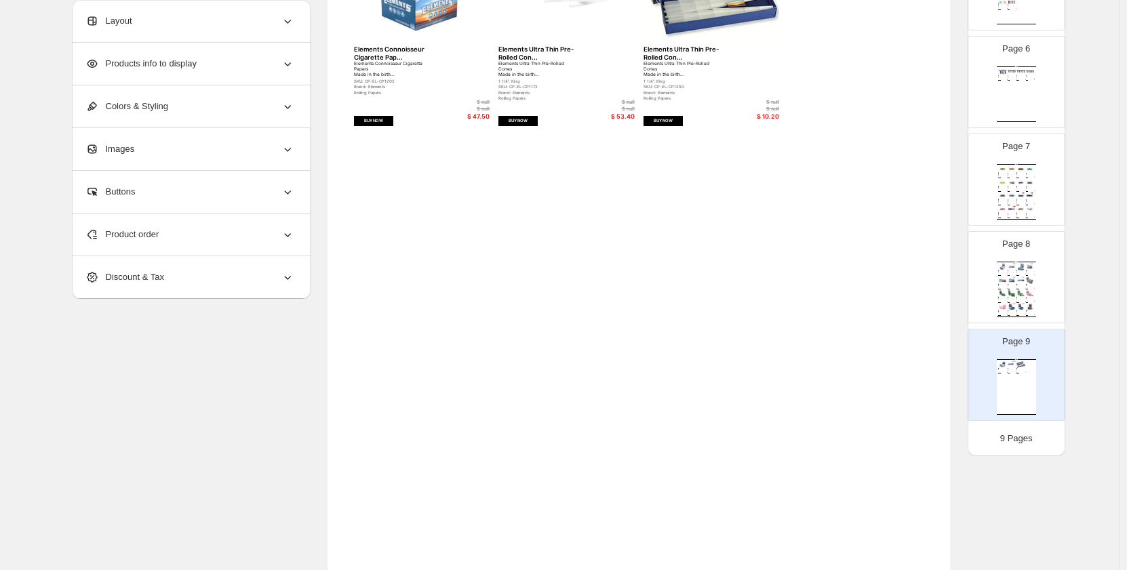
click at [1017, 291] on img at bounding box center [1021, 293] width 9 height 7
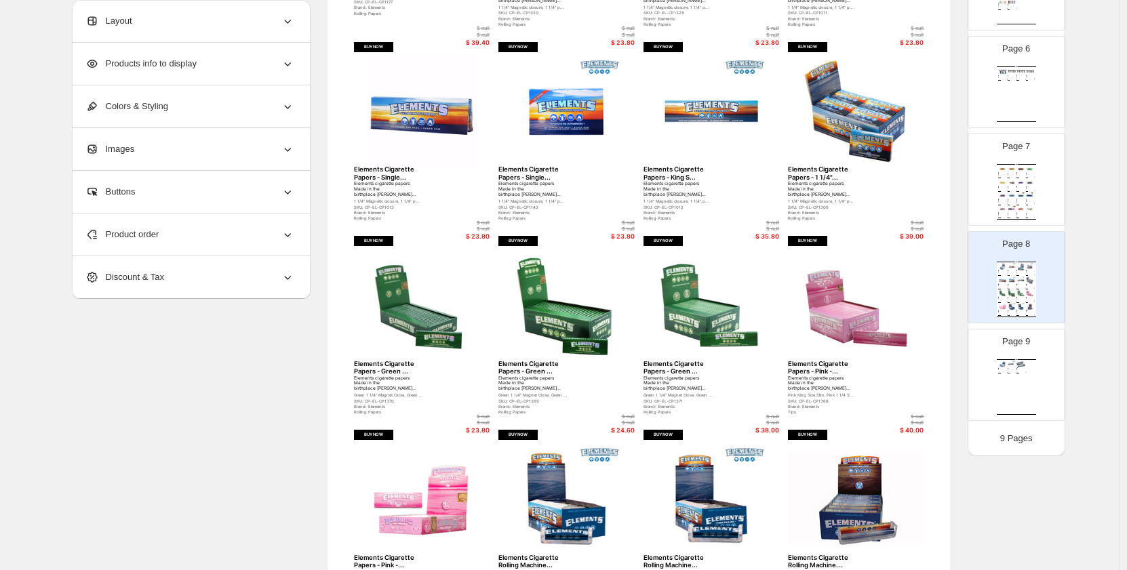
click at [1012, 384] on div "Wholesale Product Catalog Elements Connoisseur Cigarette Pap... Elements Connoi…" at bounding box center [1016, 387] width 39 height 56
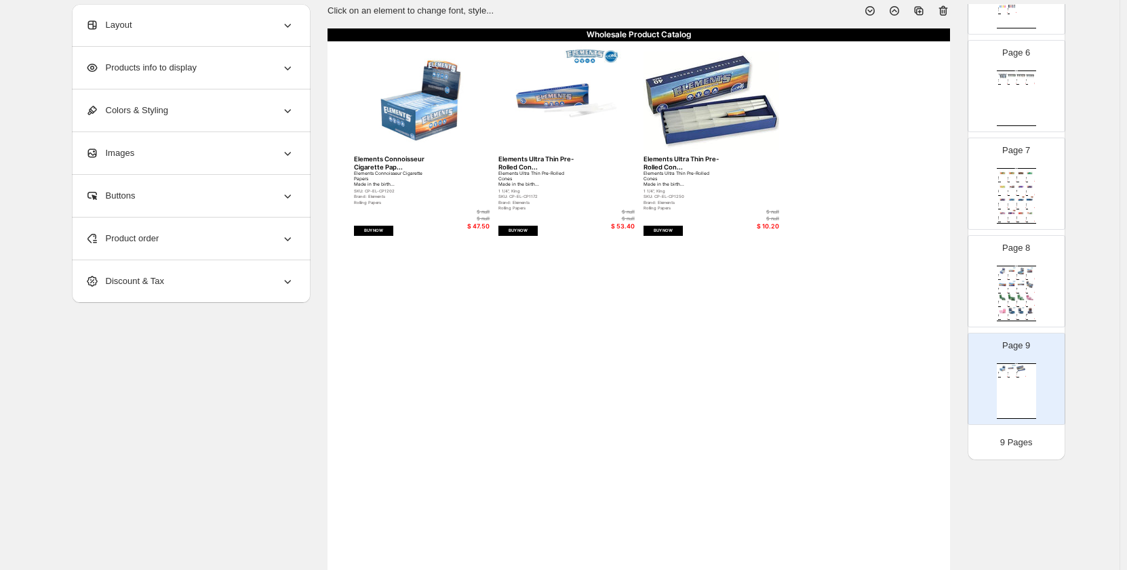
scroll to position [74, 0]
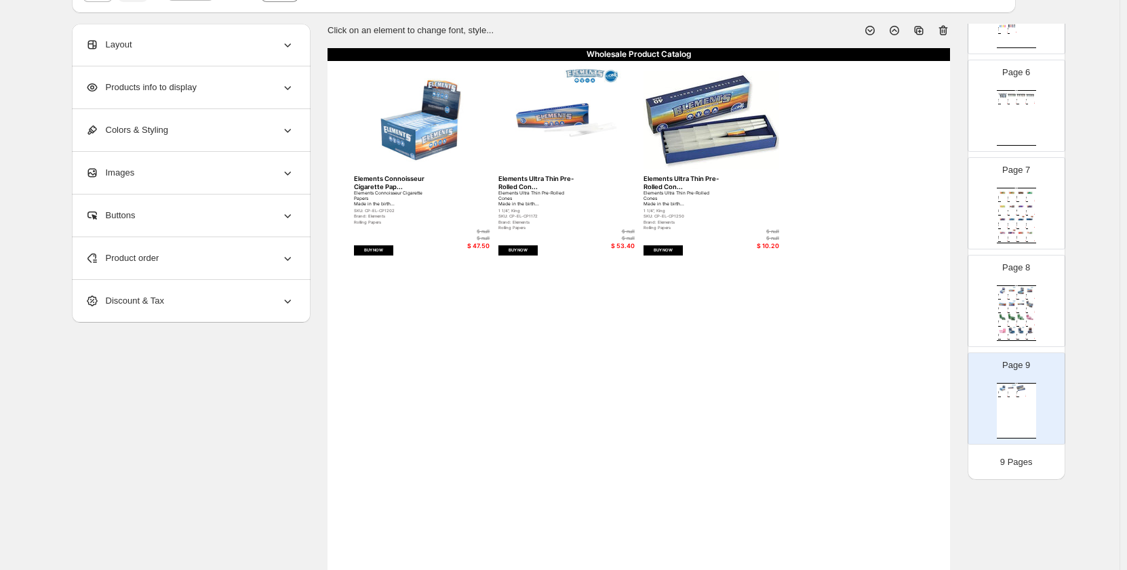
click at [942, 33] on icon at bounding box center [944, 31] width 14 height 14
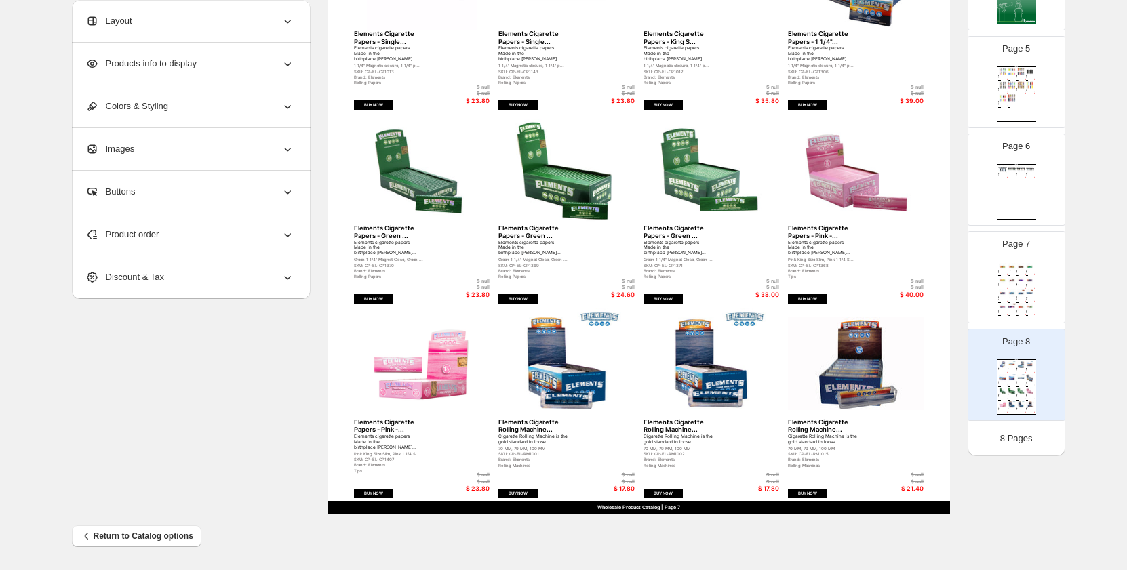
scroll to position [0, 0]
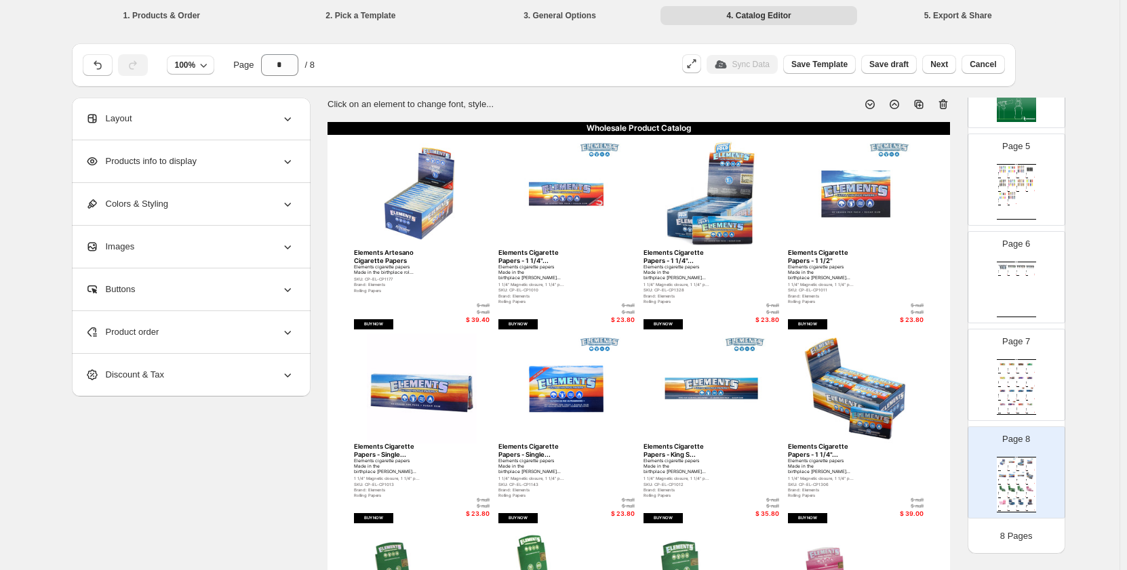
click at [997, 357] on div "Page 7 Wholesale Product Catalog Juicy Jay's - Jamaican Rum - 1 1/... Juicy Jay…" at bounding box center [1010, 369] width 85 height 91
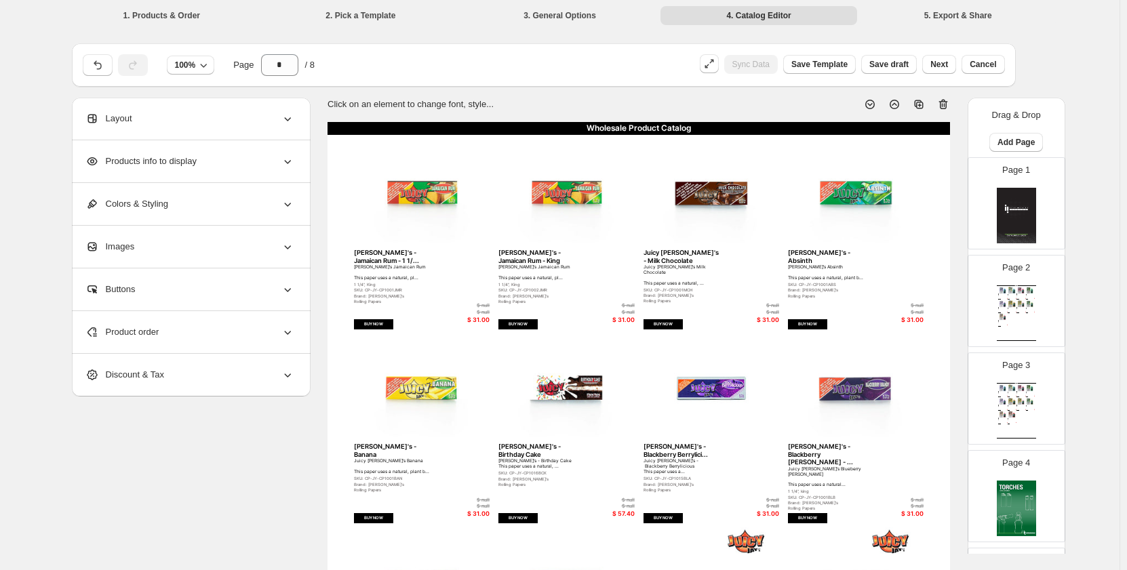
click at [1009, 317] on div "Wholesale Product Catalog Esco Bars - Blue Razz - Federal Blue Razz Esco Bars D…" at bounding box center [1016, 314] width 39 height 56
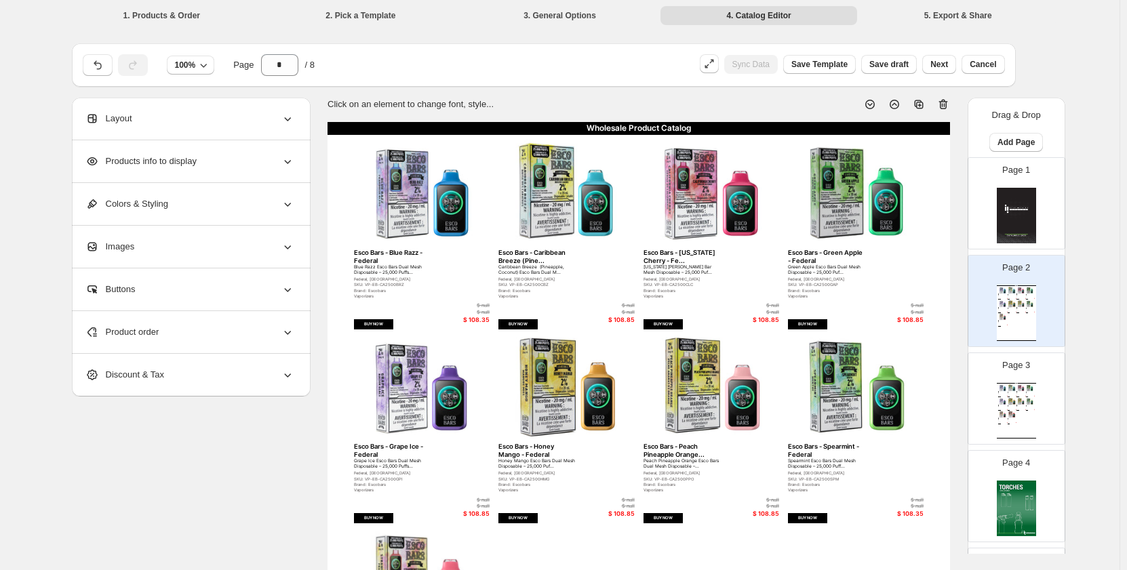
click at [1011, 368] on p "Page 3" at bounding box center [1016, 366] width 28 height 14
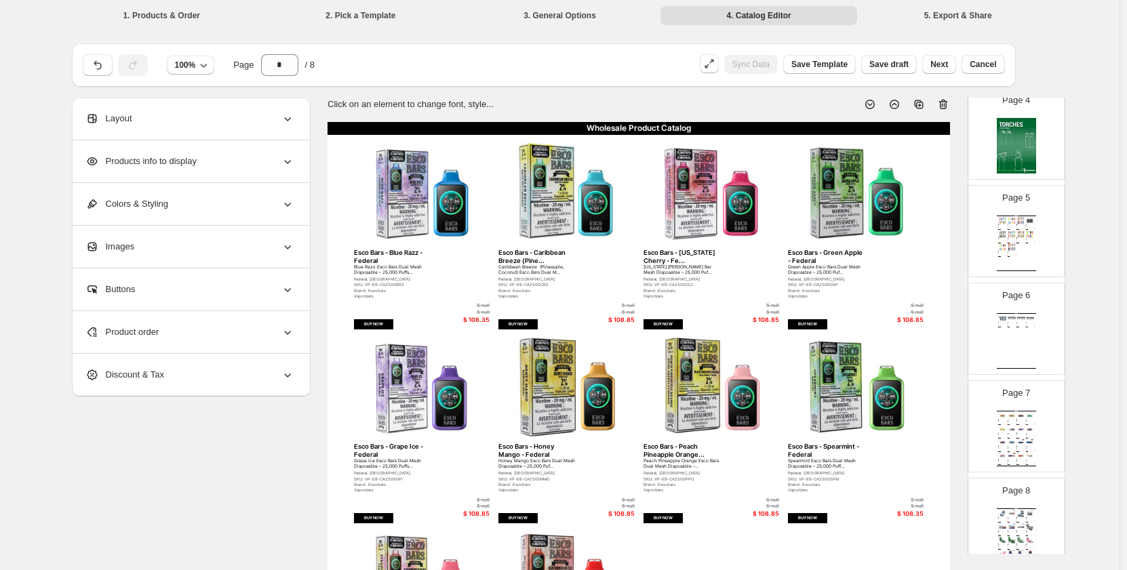
scroll to position [414, 0]
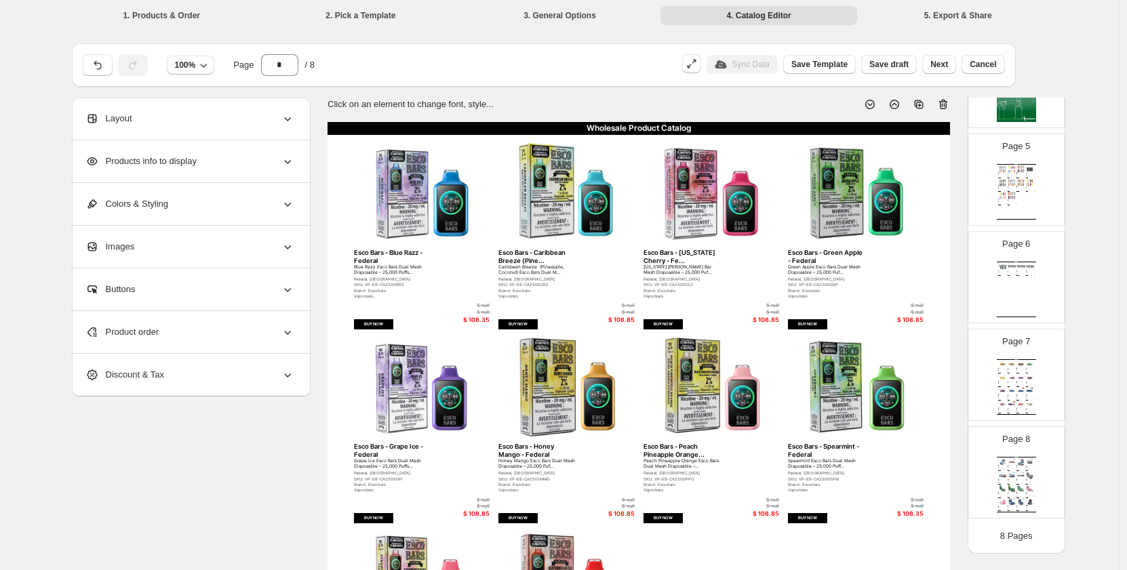
drag, startPoint x: 1103, startPoint y: 103, endPoint x: 1093, endPoint y: 122, distance: 21.9
click at [1103, 104] on div "**********" at bounding box center [560, 491] width 1120 height 983
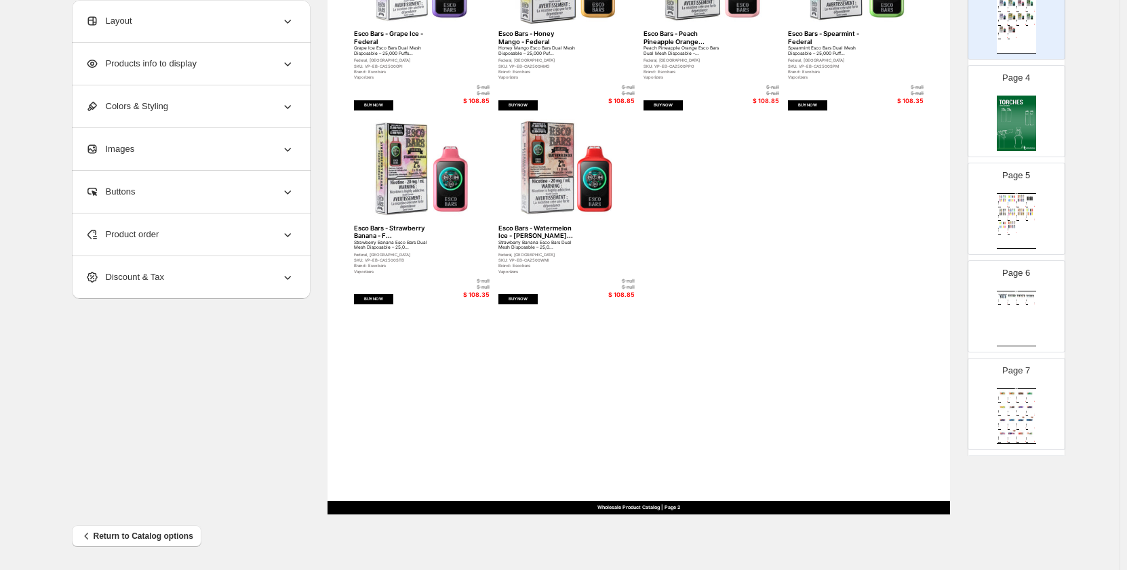
scroll to position [143, 0]
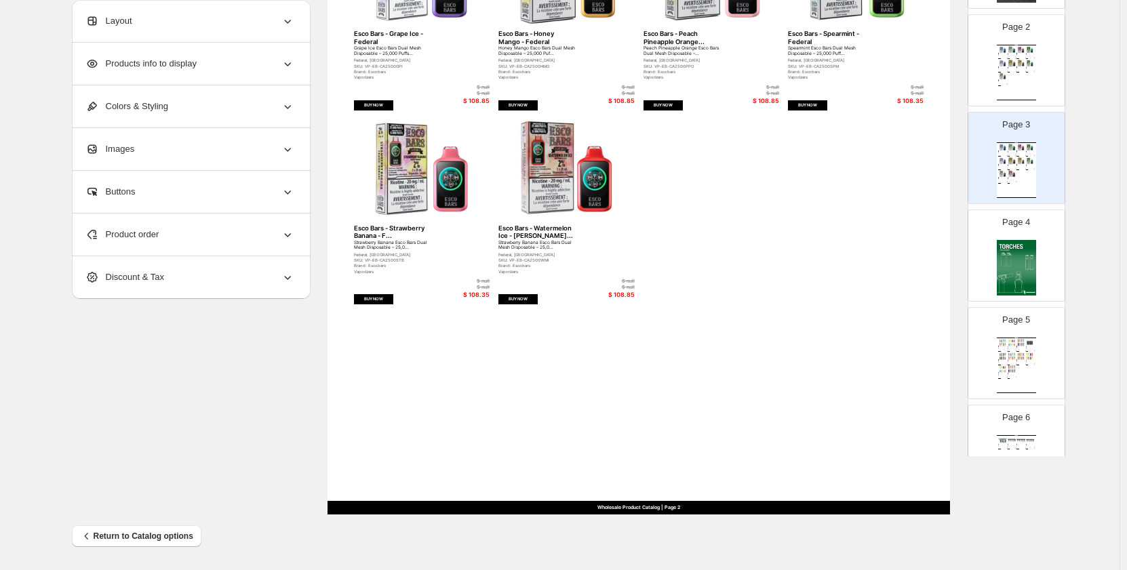
click at [1018, 264] on img at bounding box center [1016, 268] width 39 height 56
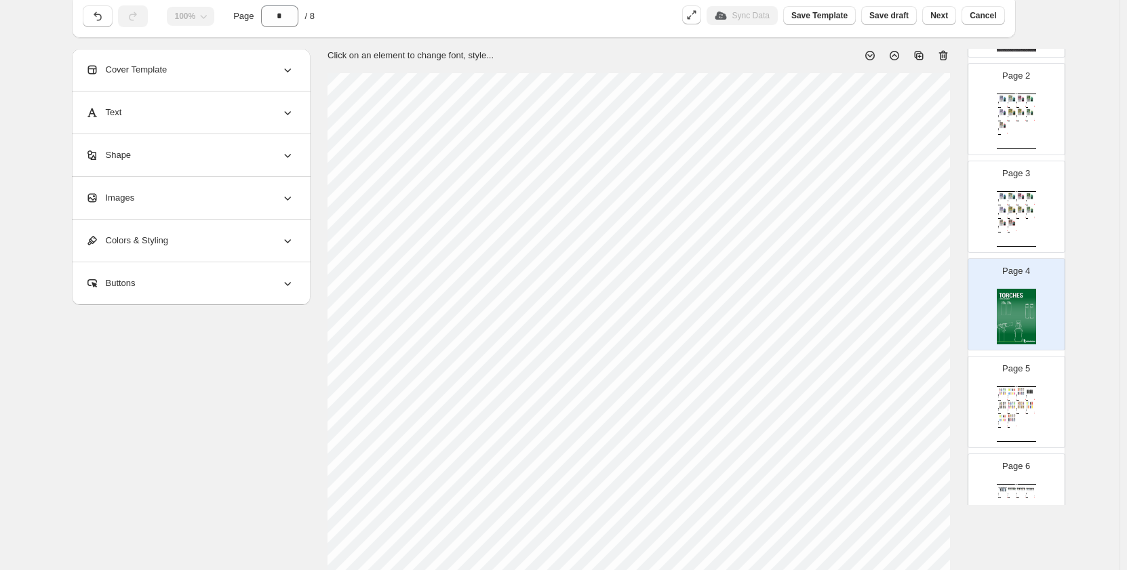
scroll to position [0, 0]
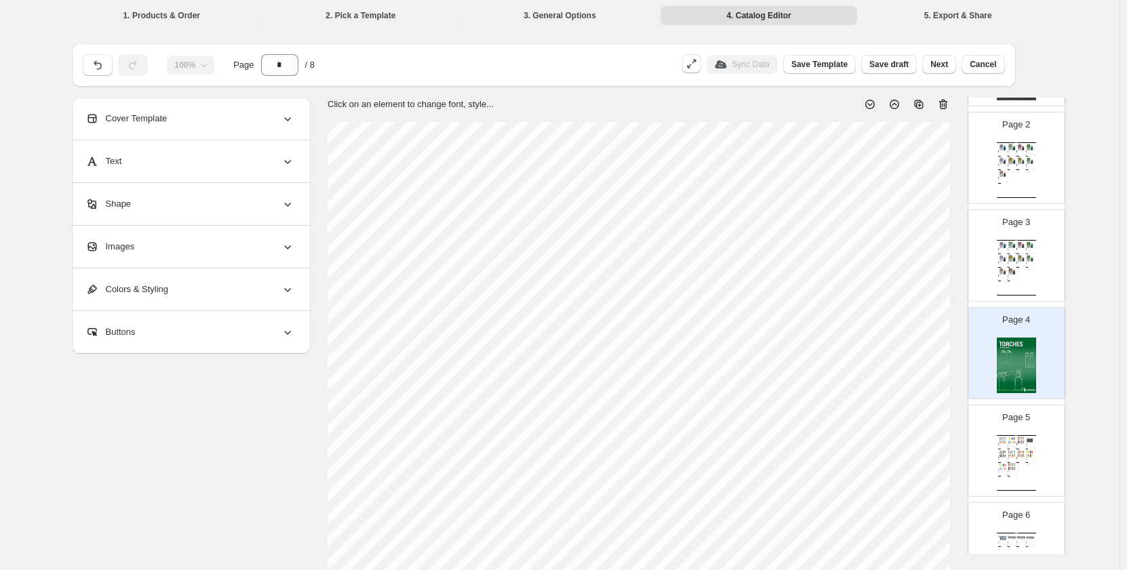
click at [926, 100] on icon at bounding box center [919, 105] width 14 height 14
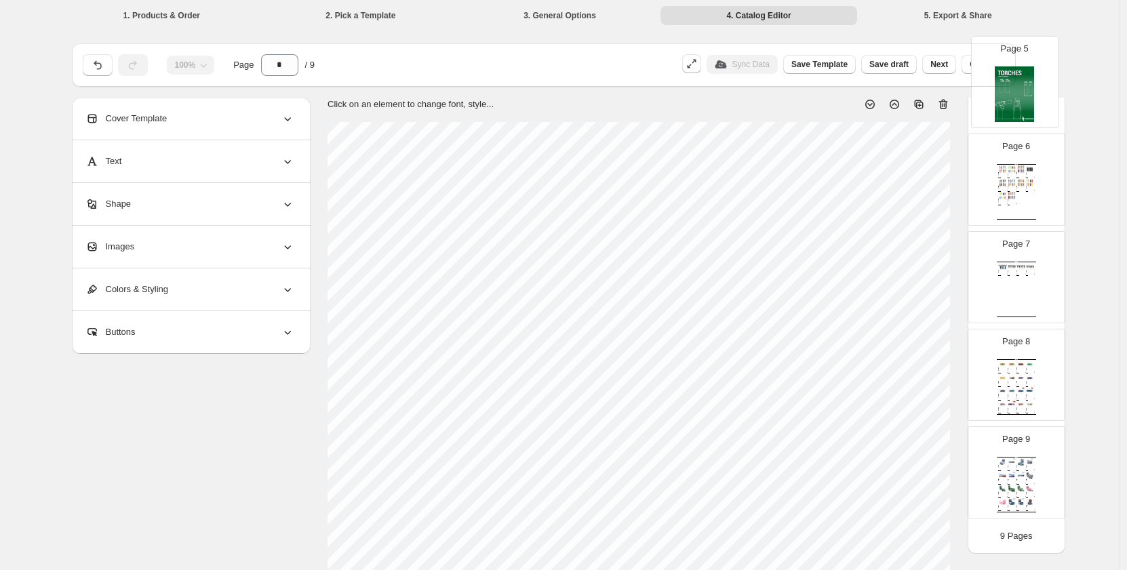
scroll to position [503, 0]
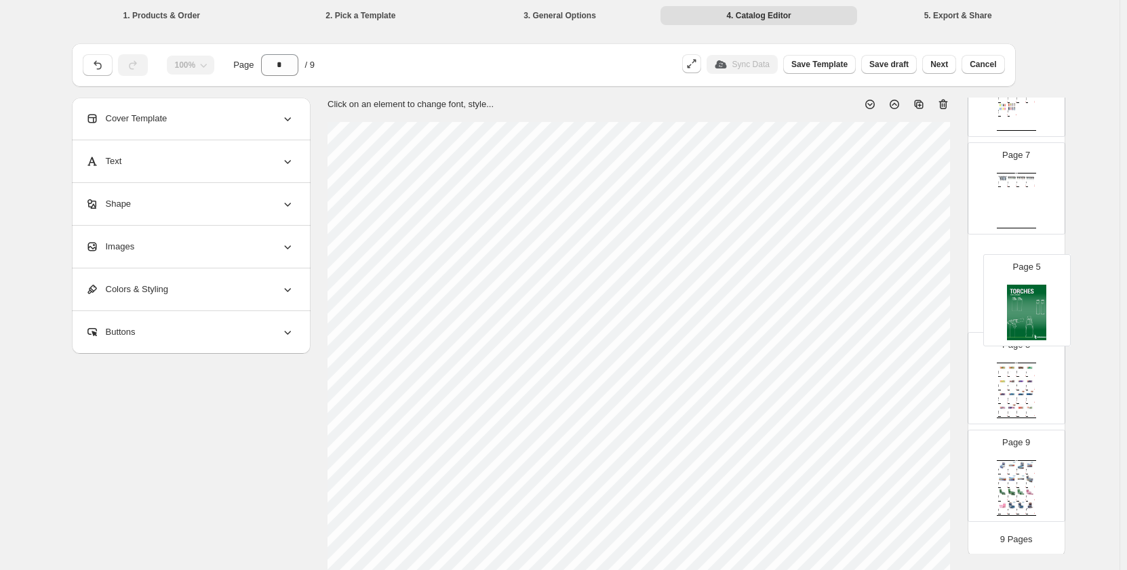
drag, startPoint x: 1008, startPoint y: 112, endPoint x: 1014, endPoint y: 324, distance: 212.3
click at [1014, 329] on div "Page 1 Page 2 Wholesale Product Catalog Esco Bars - Blue Razz - Federal Blue Ra…" at bounding box center [1017, 90] width 98 height 873
click at [1021, 207] on div "Wholesale Product Catalog 3 Flame Torch Lighters - Skulls Torch Lighters - Skul…" at bounding box center [1016, 201] width 39 height 56
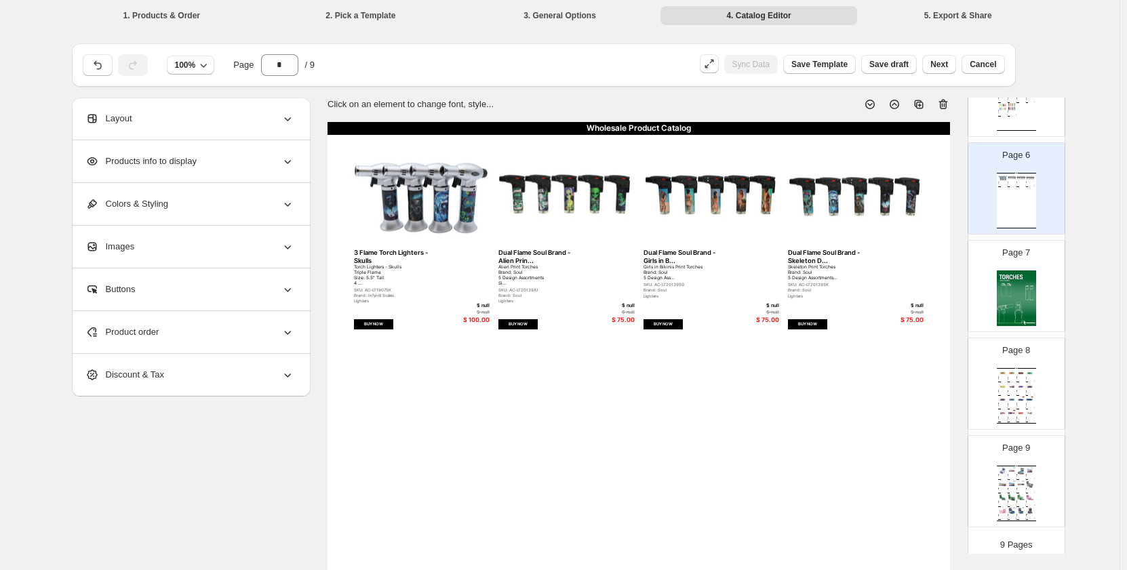
click at [992, 389] on div "Page 8 Wholesale Product Catalog Juicy Jay's - Jamaican Rum - 1 1/... Juicy Jay…" at bounding box center [1010, 378] width 85 height 91
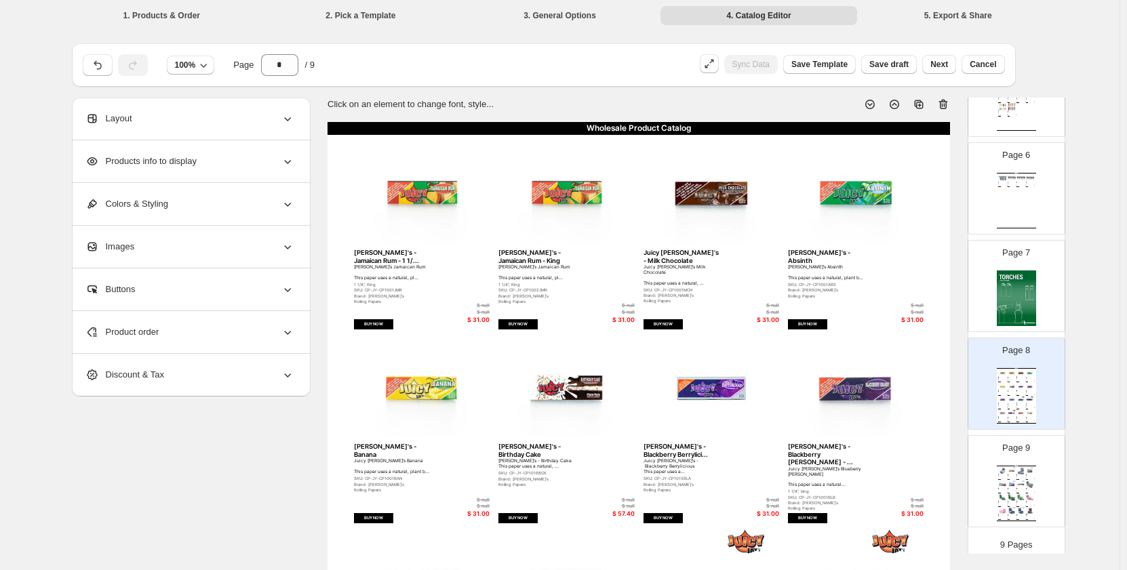
click at [1013, 280] on img at bounding box center [1016, 299] width 39 height 56
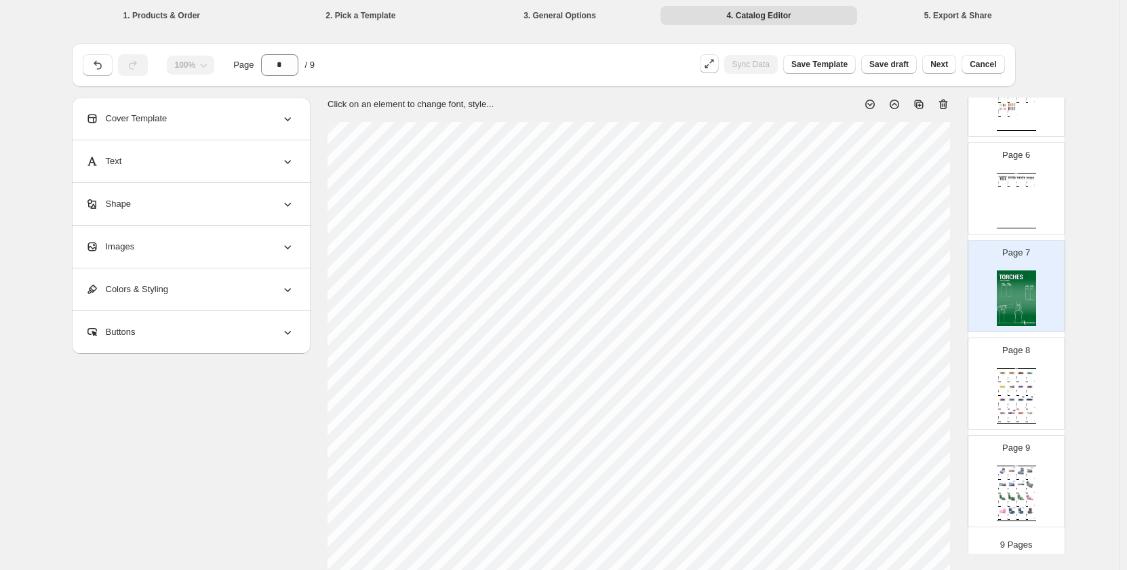
click at [146, 252] on div "Images" at bounding box center [189, 247] width 209 height 42
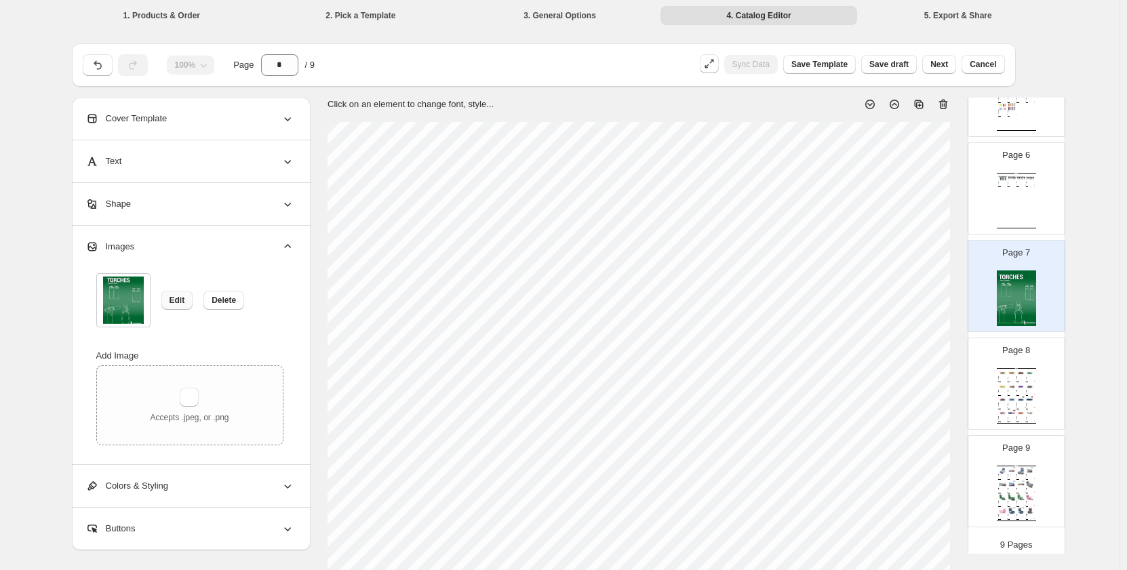
click at [178, 299] on span "Edit" at bounding box center [178, 300] width 16 height 11
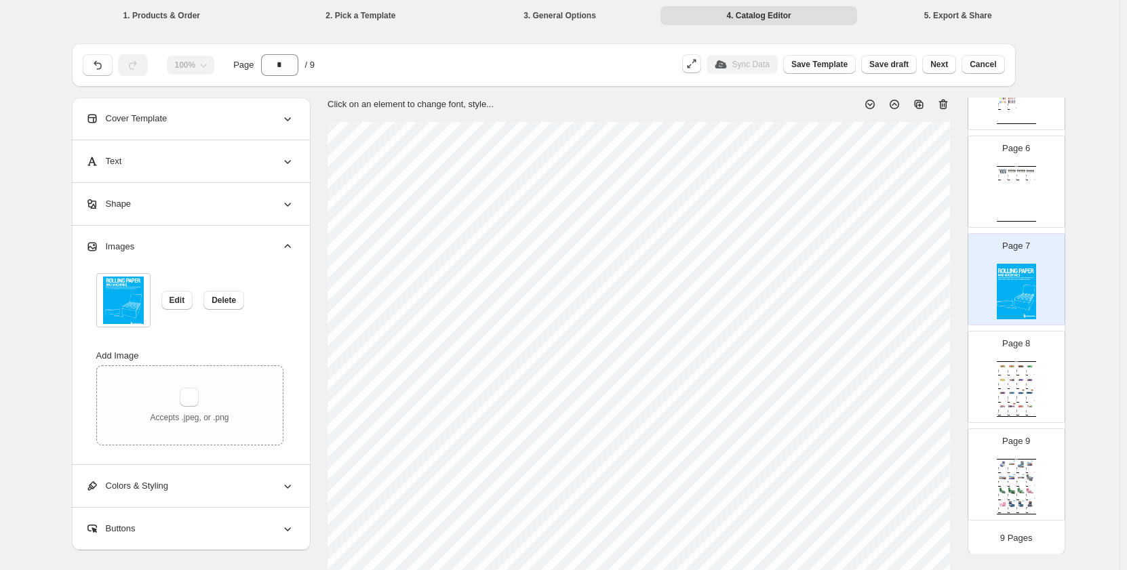
scroll to position [512, 0]
click at [1012, 414] on div "Wholesale Product Catalog | Page undefined" at bounding box center [1016, 414] width 39 height 1
type input "*"
select select "**********"
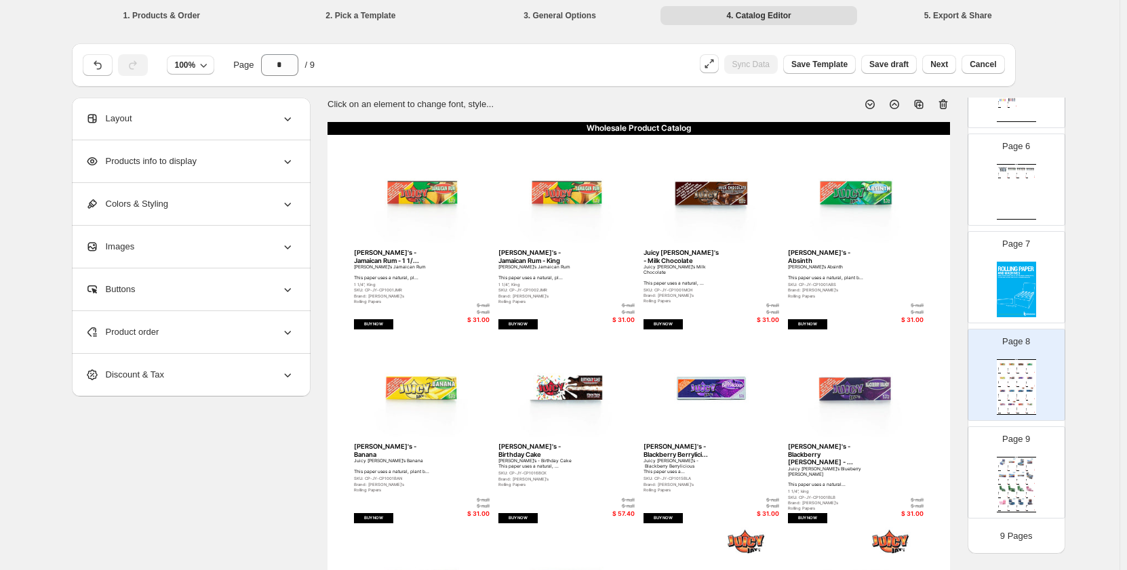
click at [1008, 463] on img at bounding box center [1012, 461] width 9 height 7
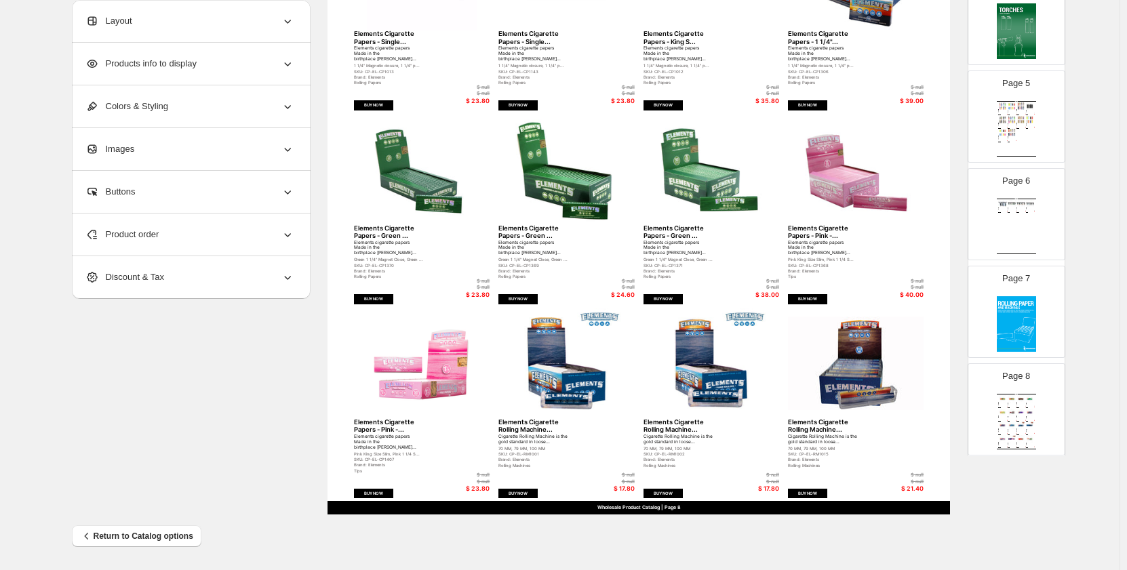
scroll to position [376, 0]
click at [1010, 416] on img at bounding box center [1012, 415] width 9 height 7
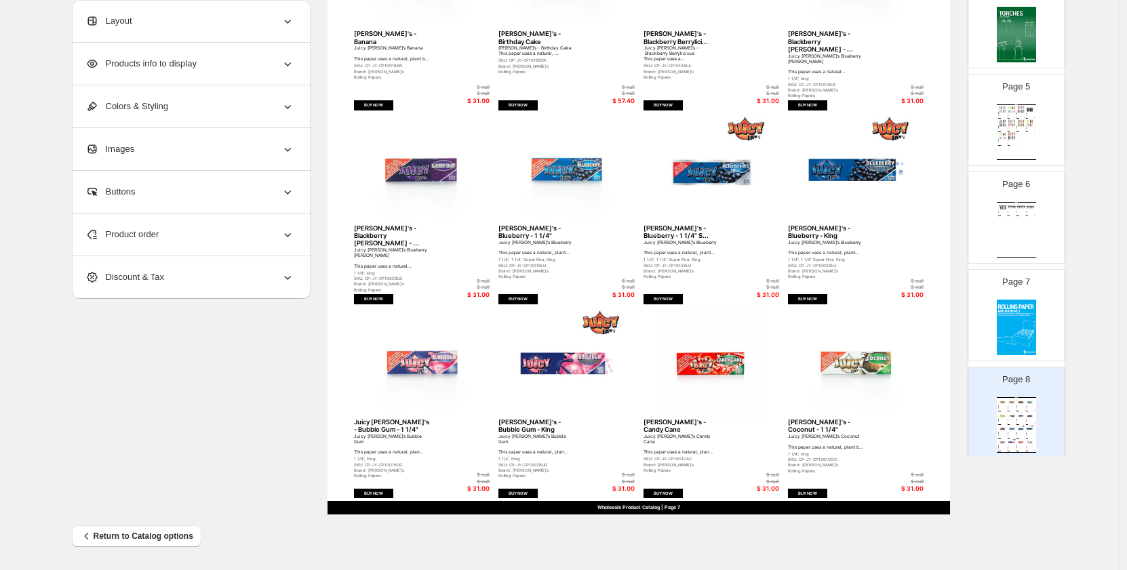
click at [1033, 320] on img at bounding box center [1016, 328] width 39 height 56
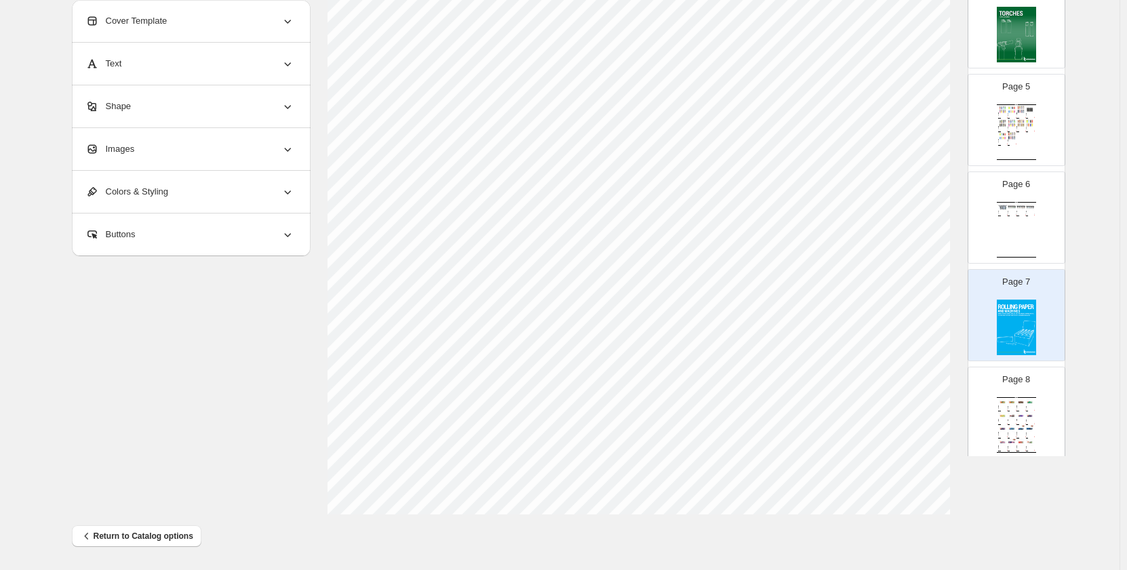
click at [1025, 221] on div "Wholesale Product Catalog 3 Flame Torch Lighters - Skulls Torch Lighters - Skul…" at bounding box center [1016, 230] width 39 height 56
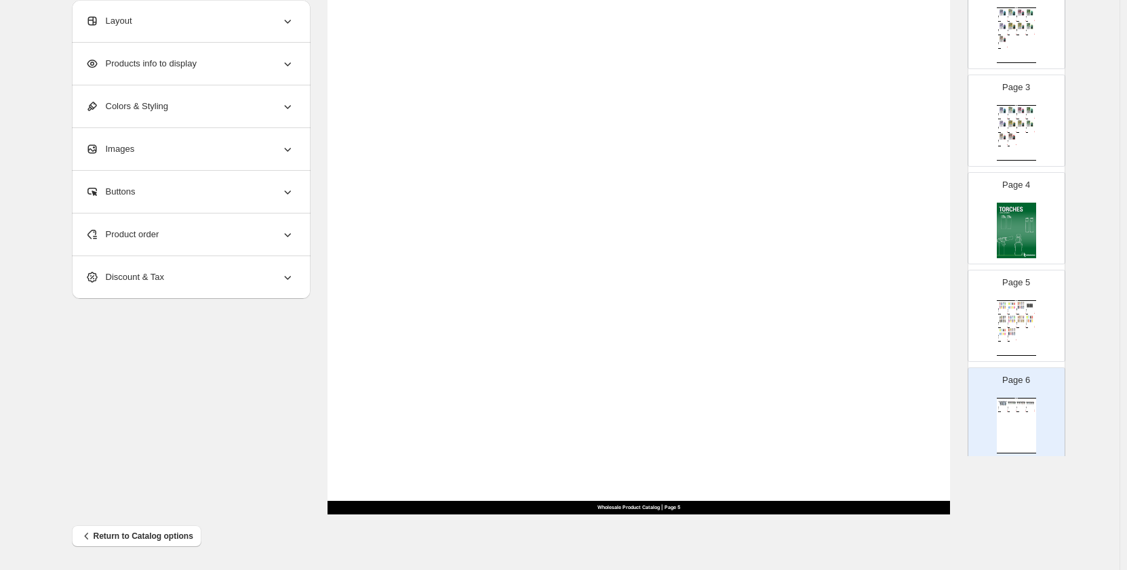
scroll to position [173, 0]
click at [999, 340] on img at bounding box center [1002, 339] width 9 height 7
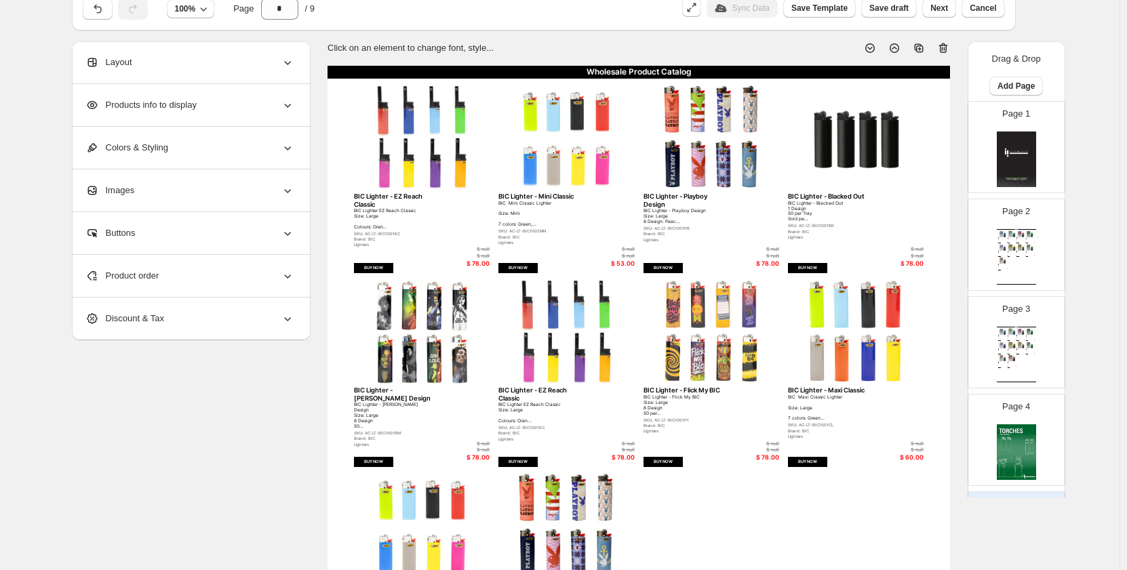
scroll to position [0, 0]
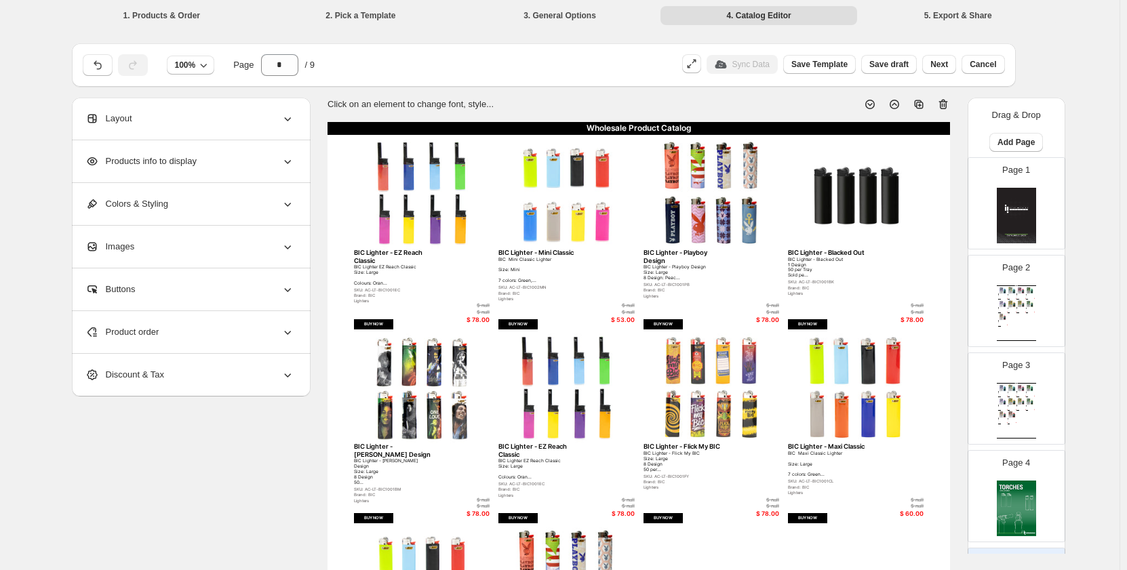
click at [1018, 235] on img at bounding box center [1016, 216] width 39 height 56
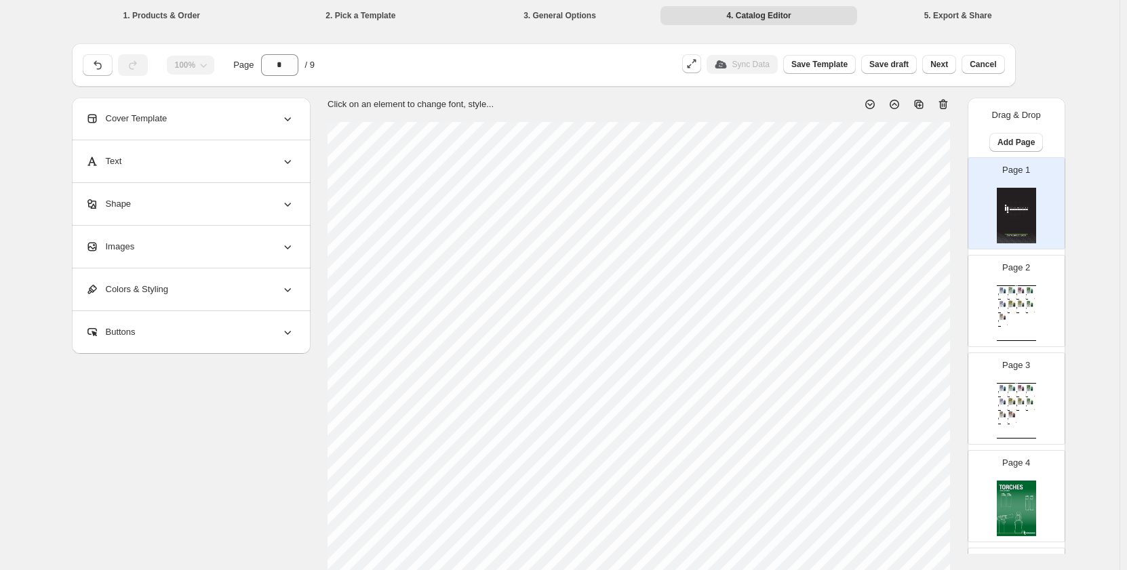
click at [1012, 306] on img at bounding box center [1012, 303] width 9 height 7
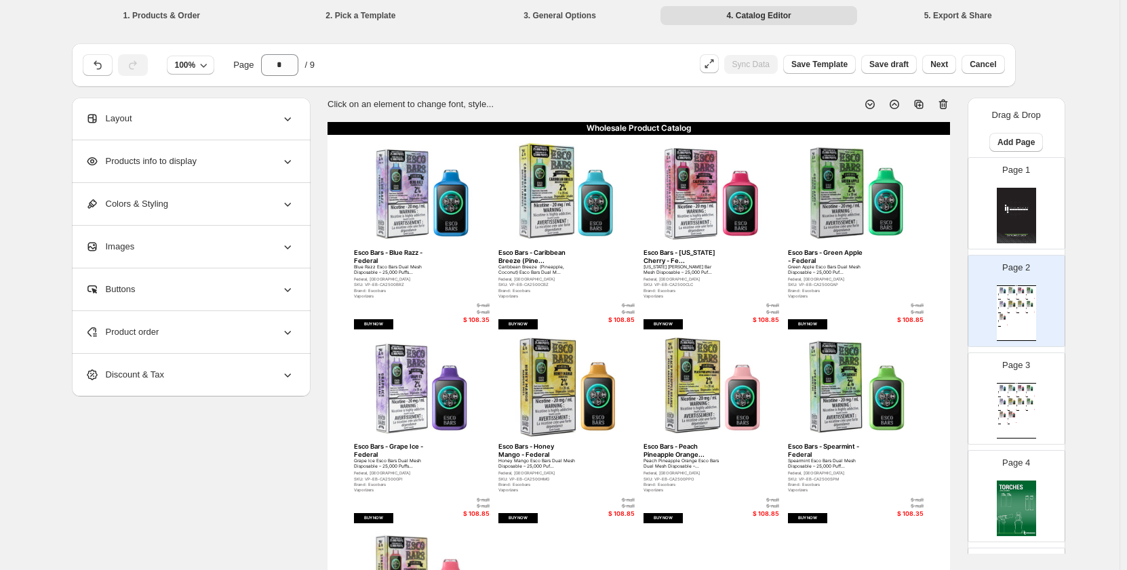
click at [1008, 403] on img at bounding box center [1012, 401] width 9 height 7
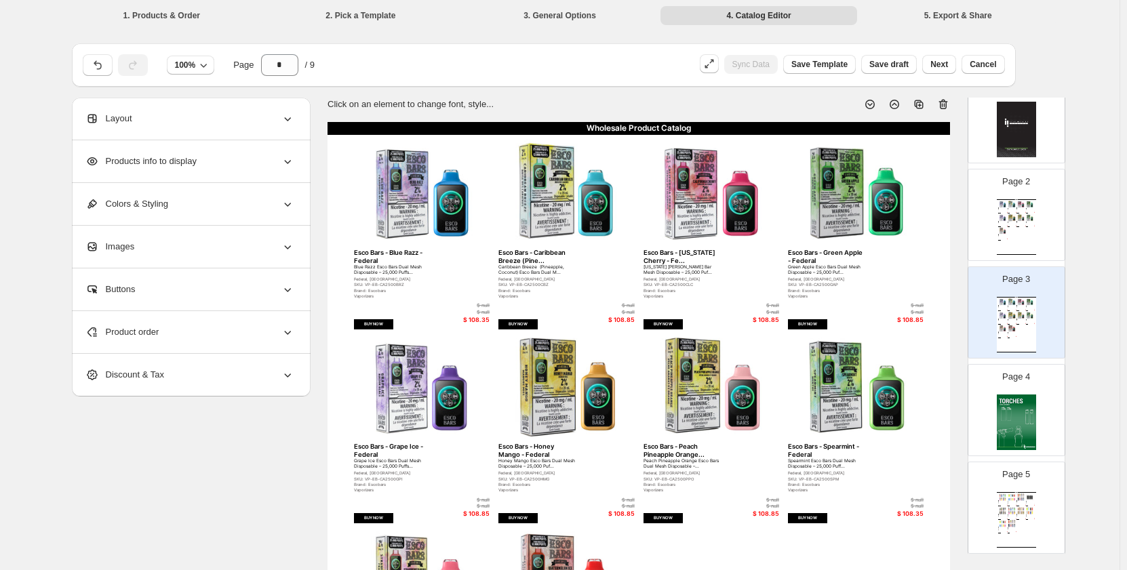
scroll to position [271, 0]
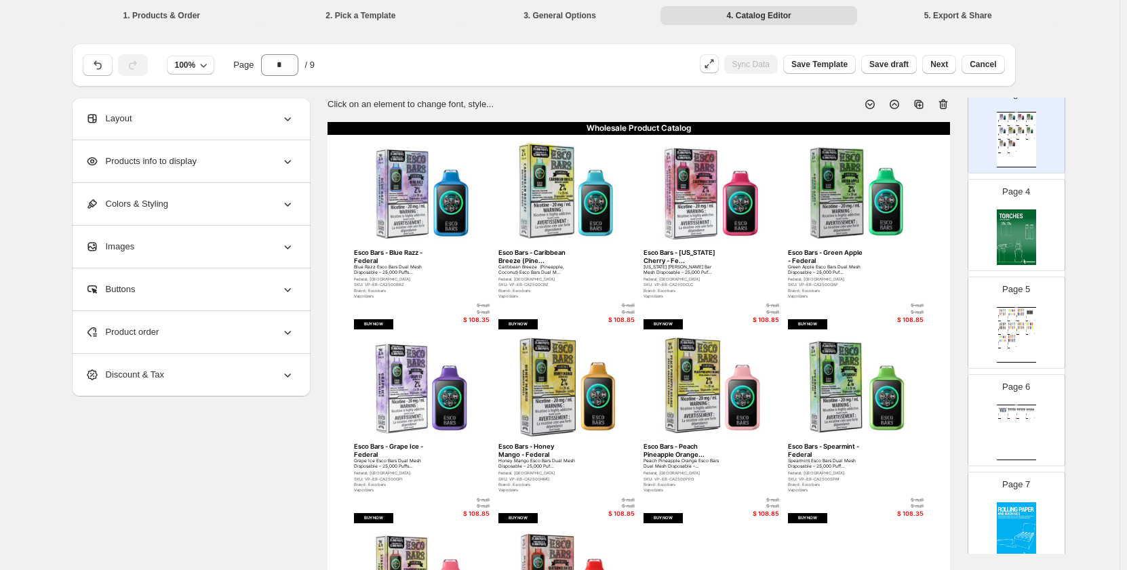
click at [1011, 227] on img at bounding box center [1016, 238] width 39 height 56
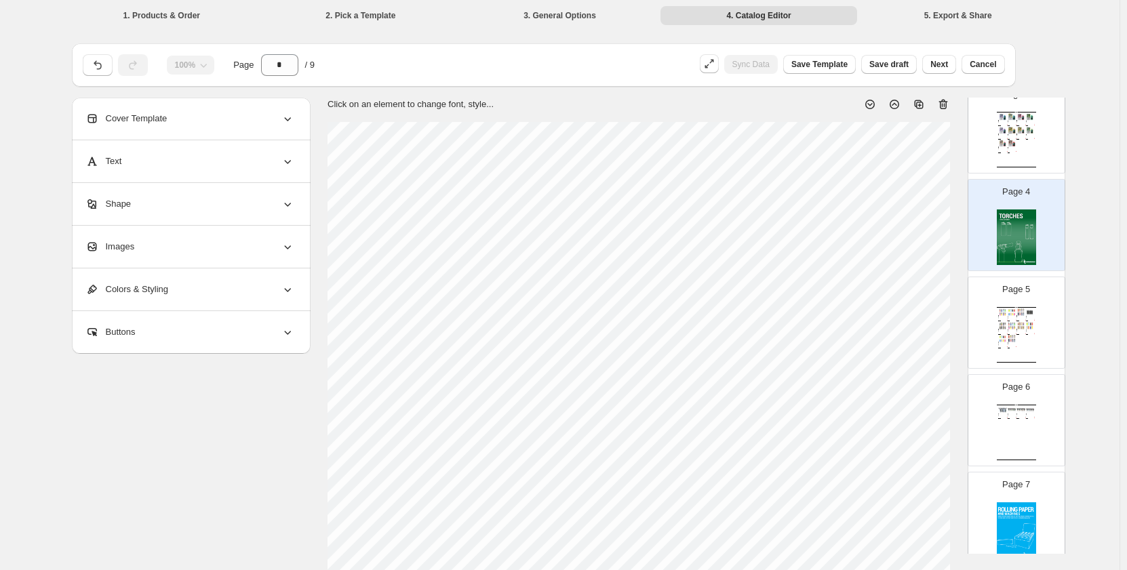
click at [1010, 342] on img at bounding box center [1012, 338] width 9 height 7
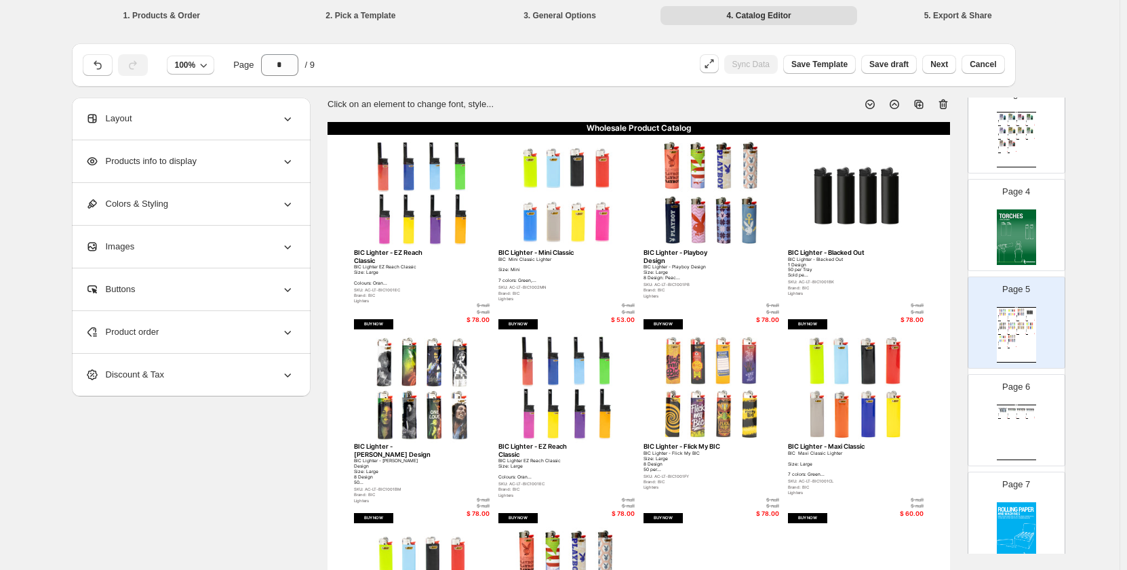
click at [1014, 415] on div "Dual Flame Soul Brand - Alien Prin... Alien Print Torches Brand: Soul 5 Design …" at bounding box center [1012, 415] width 9 height 3
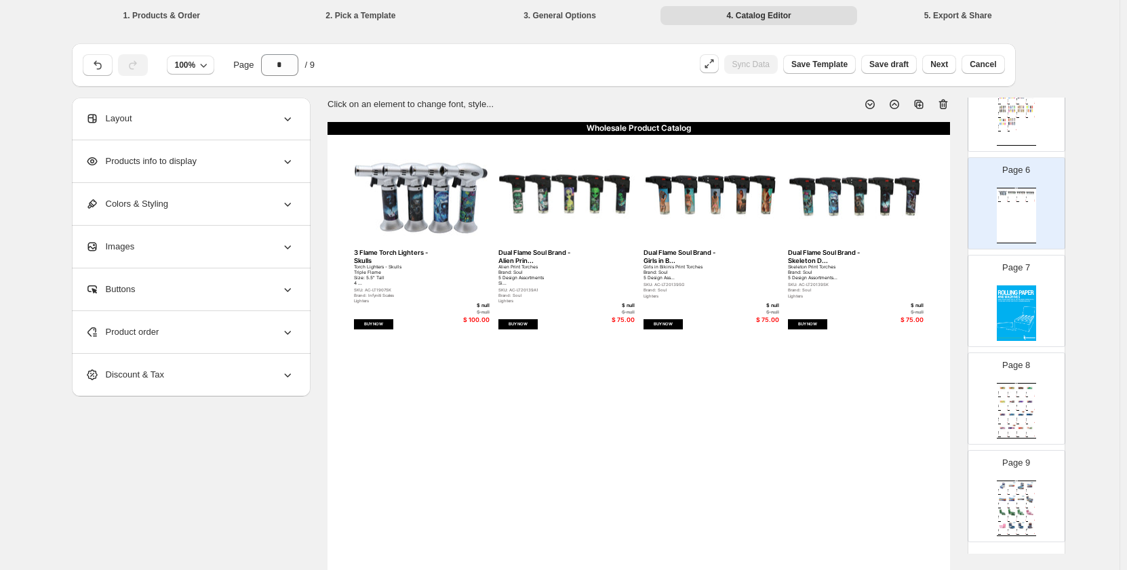
scroll to position [512, 0]
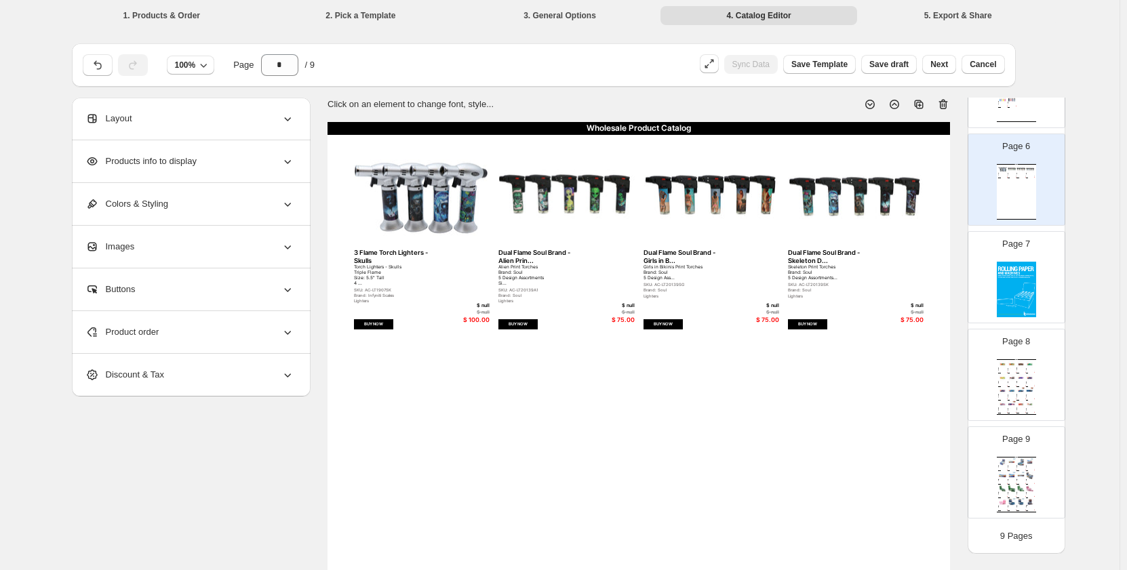
click at [1017, 273] on img at bounding box center [1016, 290] width 39 height 56
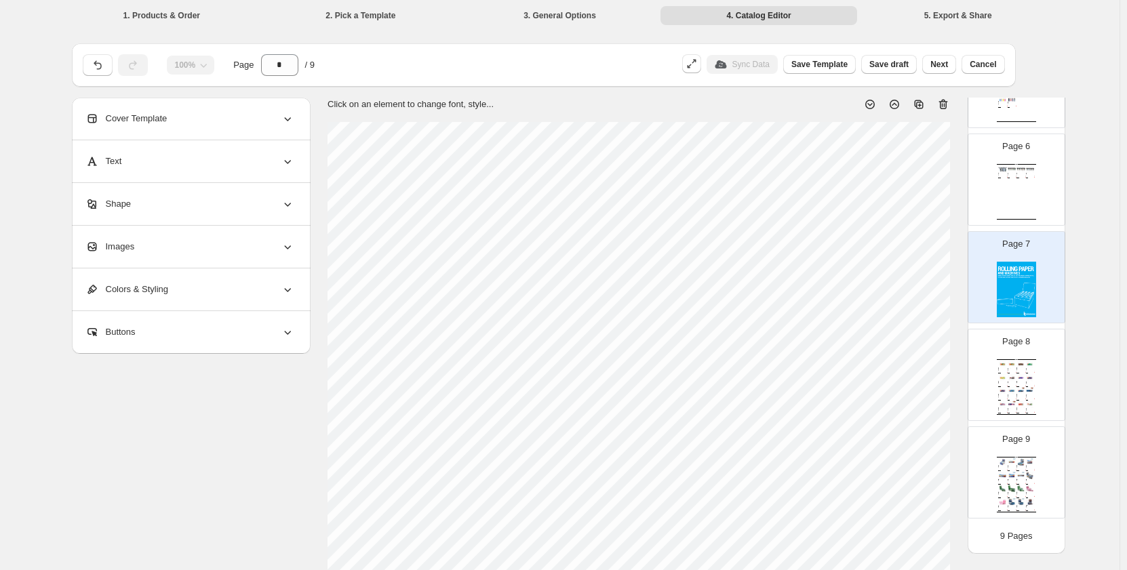
click at [1012, 359] on div "Wholesale Product Catalog" at bounding box center [1016, 359] width 39 height 1
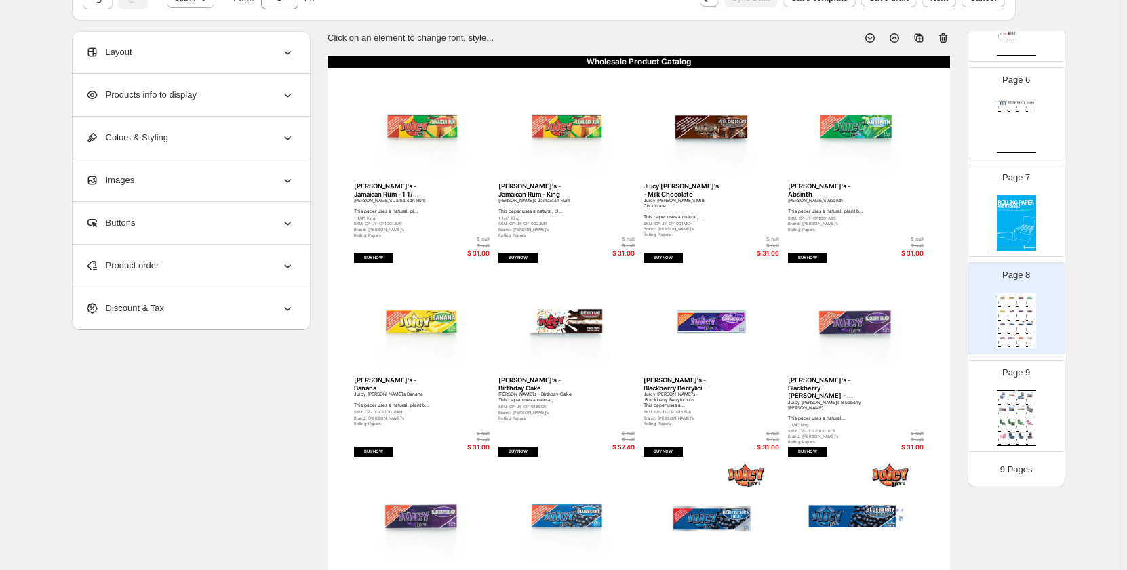
scroll to position [203, 0]
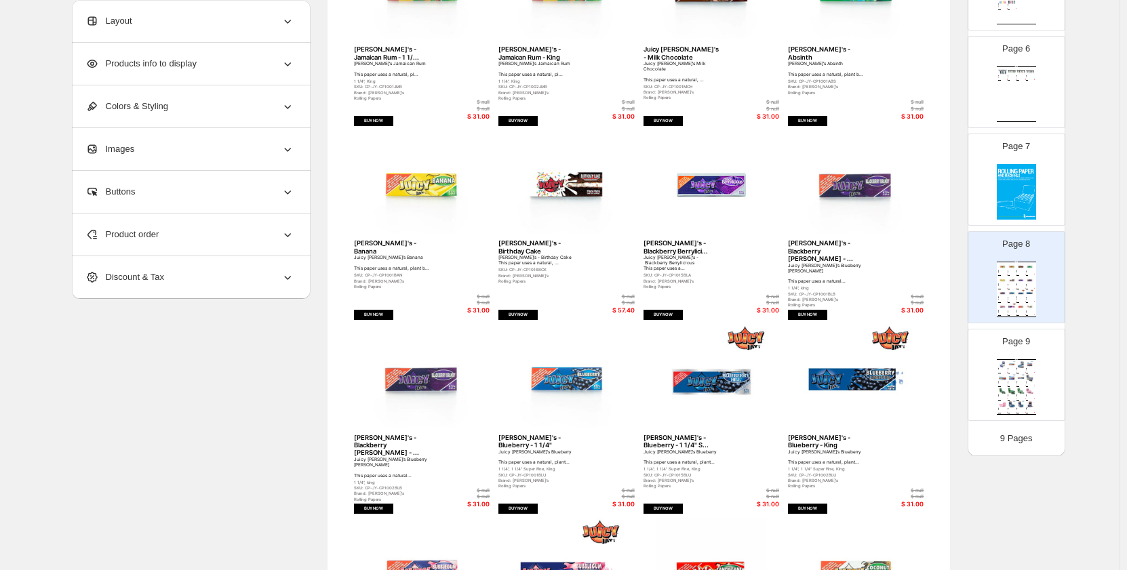
click at [1027, 336] on p "Page 9" at bounding box center [1016, 342] width 28 height 14
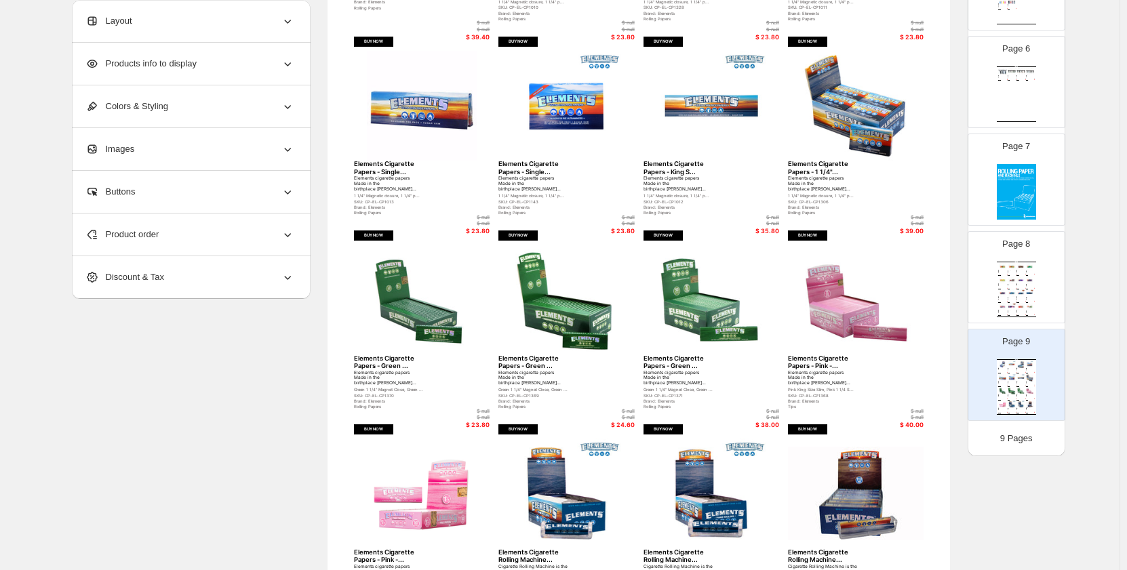
scroll to position [413, 0]
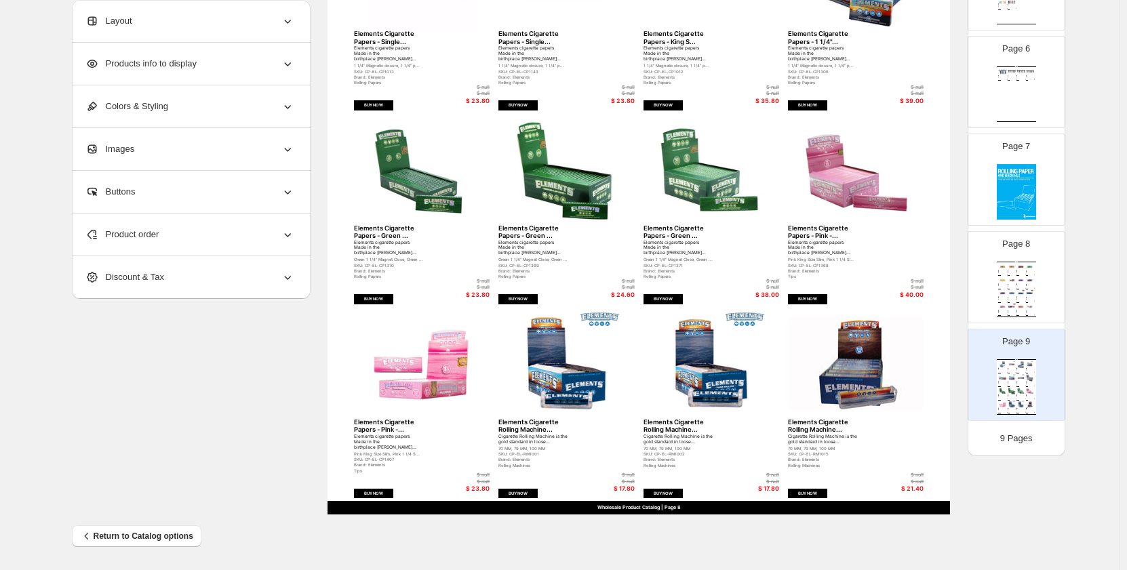
click at [1011, 434] on p "9 Pages" at bounding box center [1016, 439] width 33 height 14
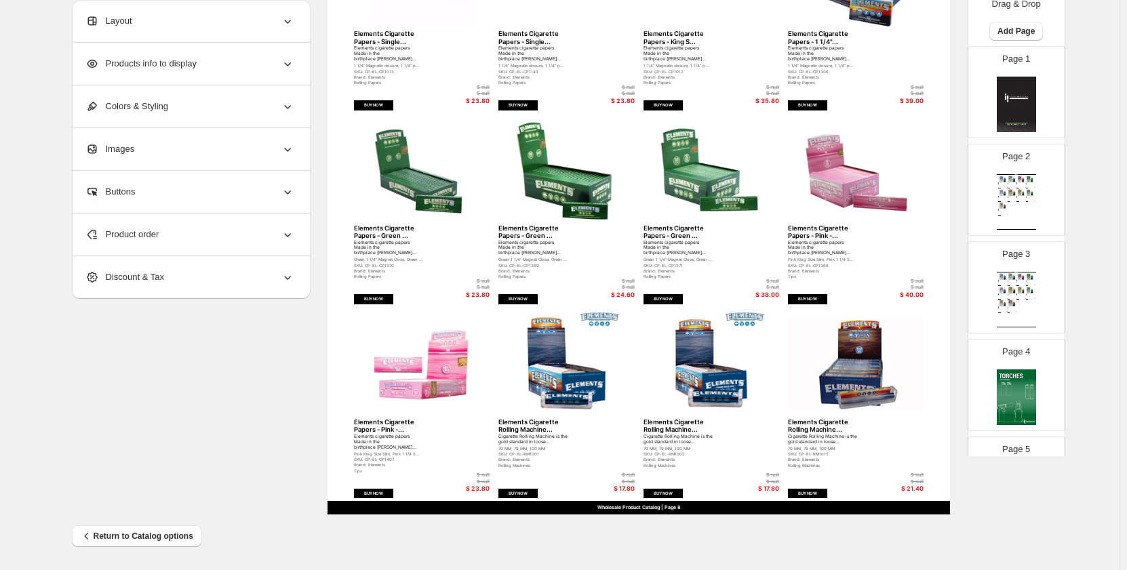
scroll to position [0, 0]
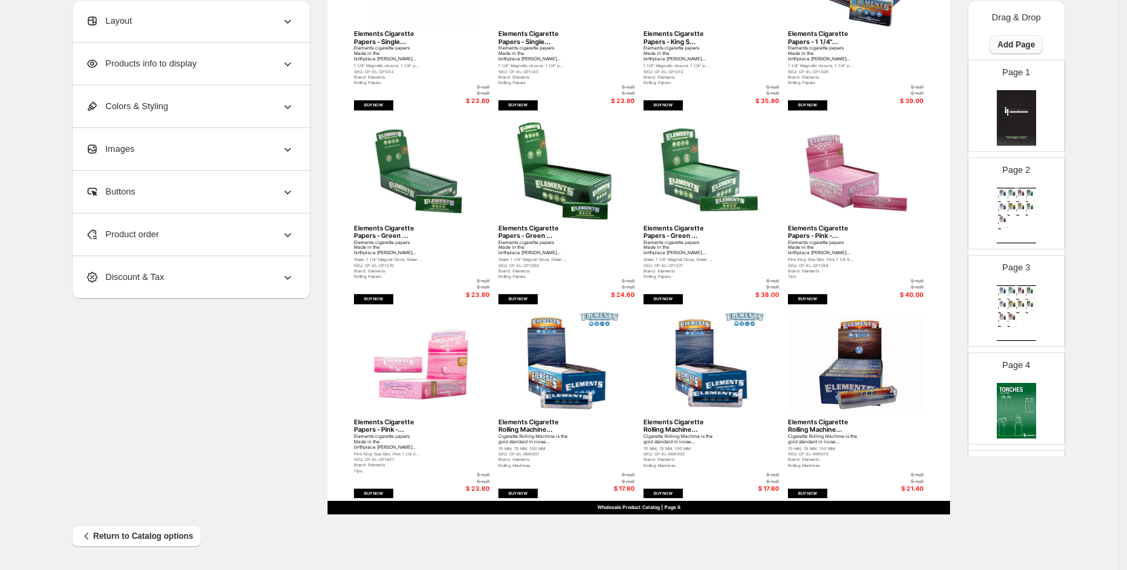
click at [1015, 48] on span "Add Page" at bounding box center [1016, 44] width 37 height 11
click at [1008, 300] on img at bounding box center [1012, 303] width 9 height 7
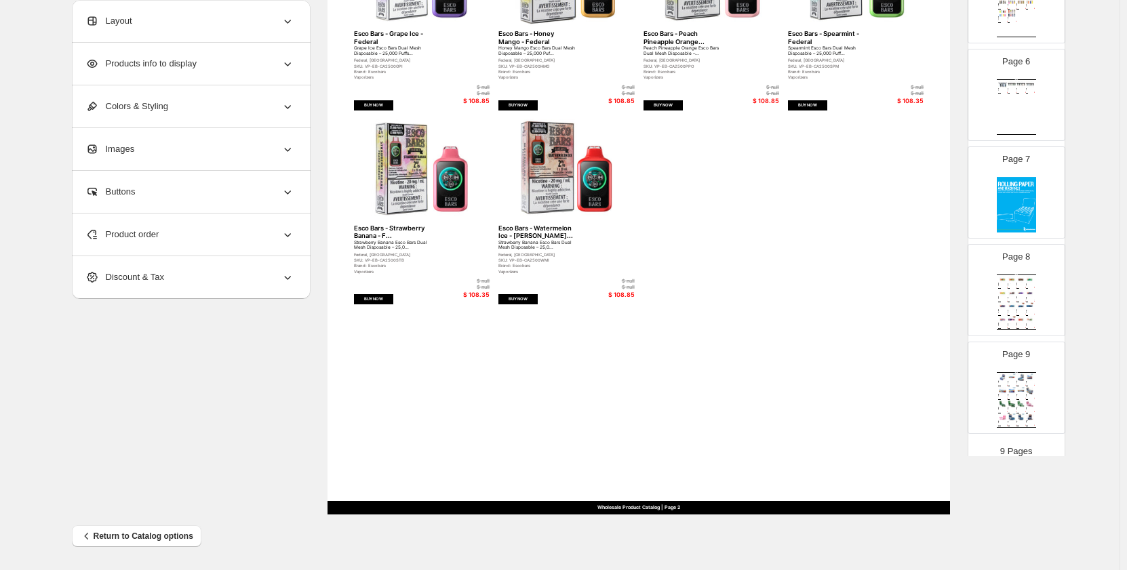
scroll to position [512, 0]
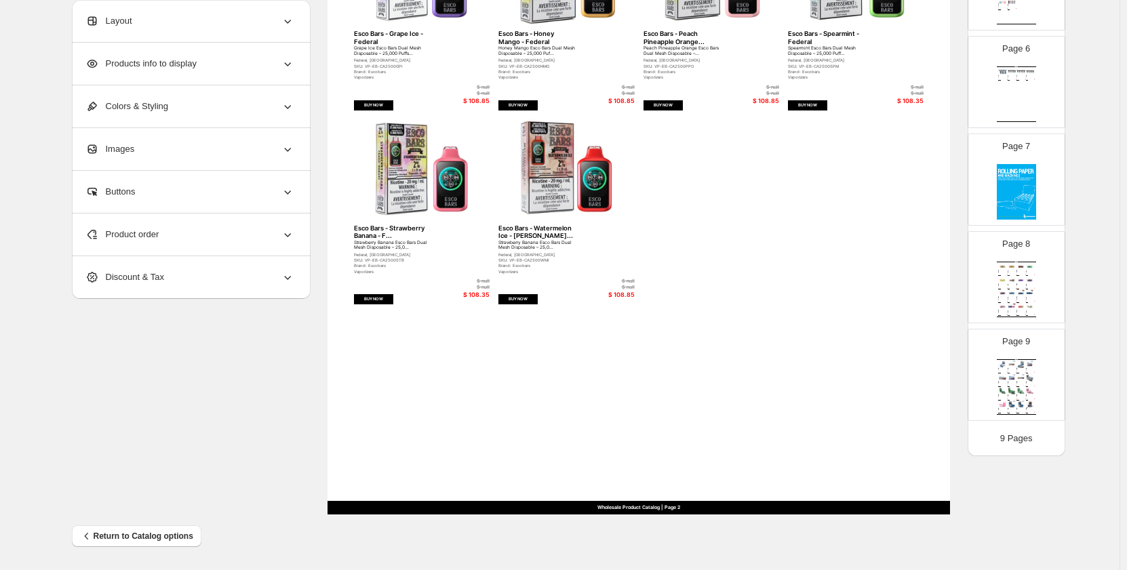
click at [1021, 391] on img at bounding box center [1021, 390] width 9 height 7
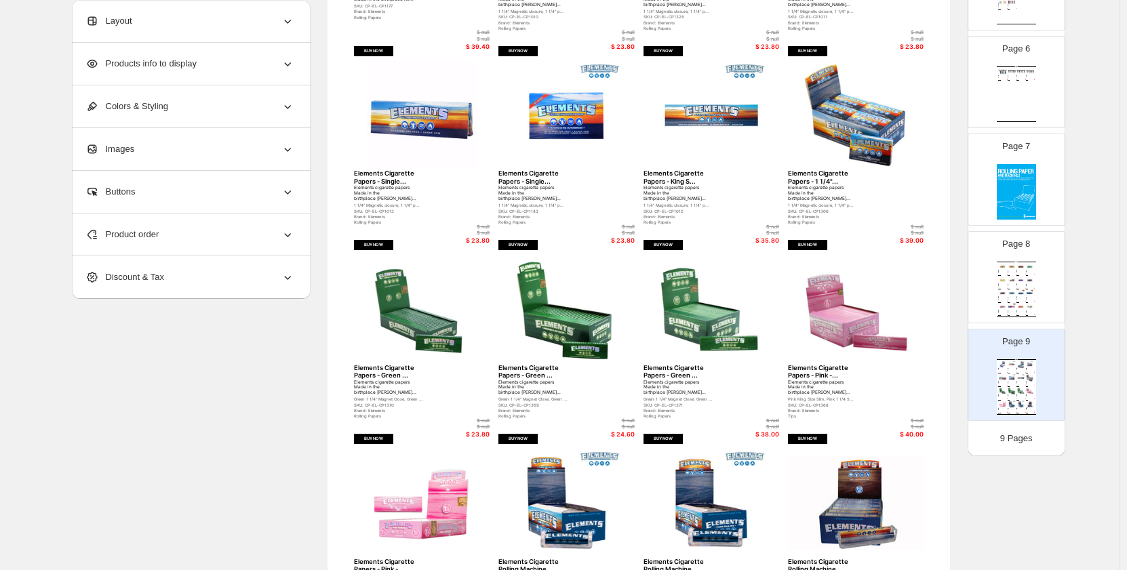
scroll to position [6, 0]
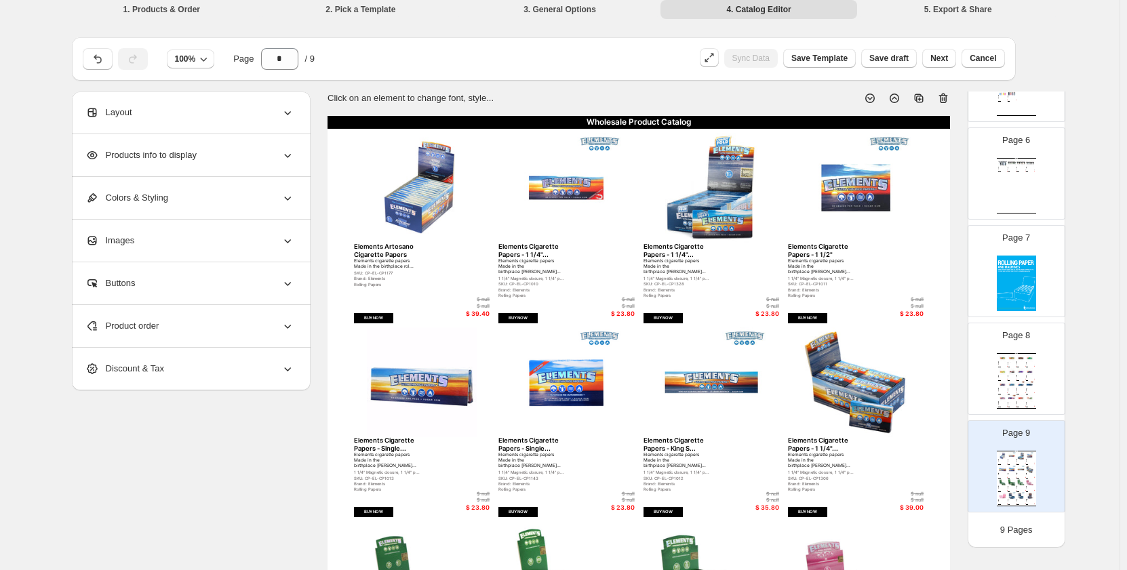
click at [926, 95] on icon at bounding box center [919, 99] width 14 height 14
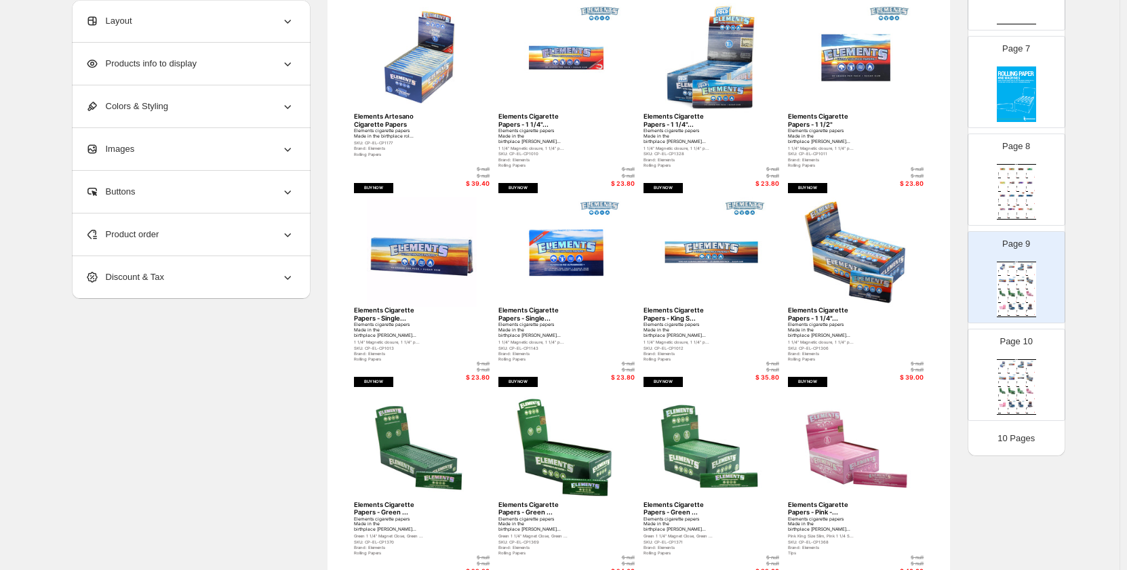
scroll to position [210, 0]
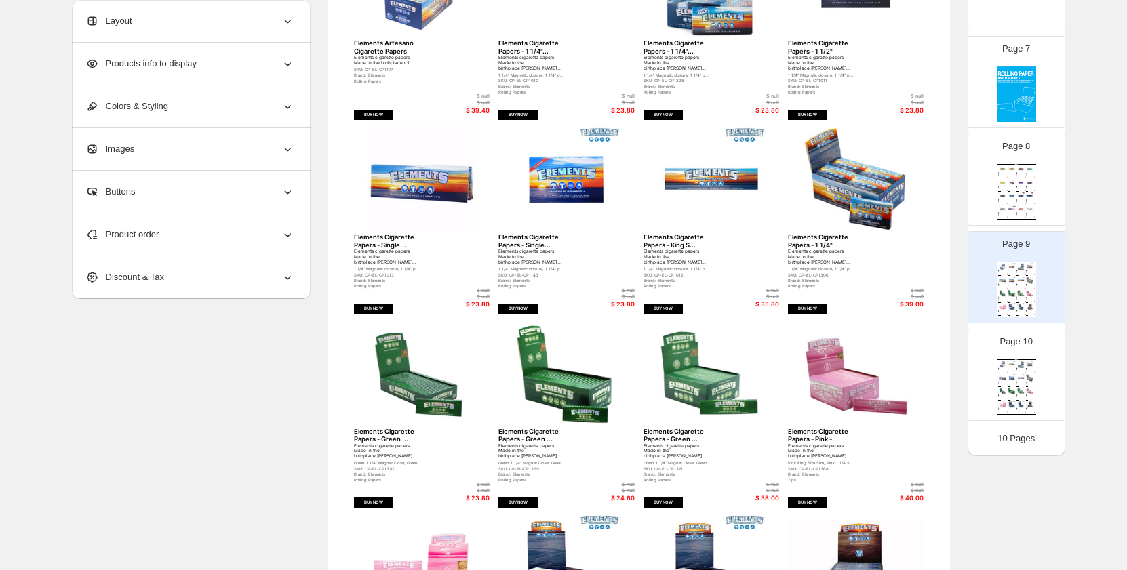
click at [1042, 372] on div "Page 10 Wholesale Product Catalog Elements Artesano Cigarette Papers Elements c…" at bounding box center [1010, 369] width 85 height 91
type input "**"
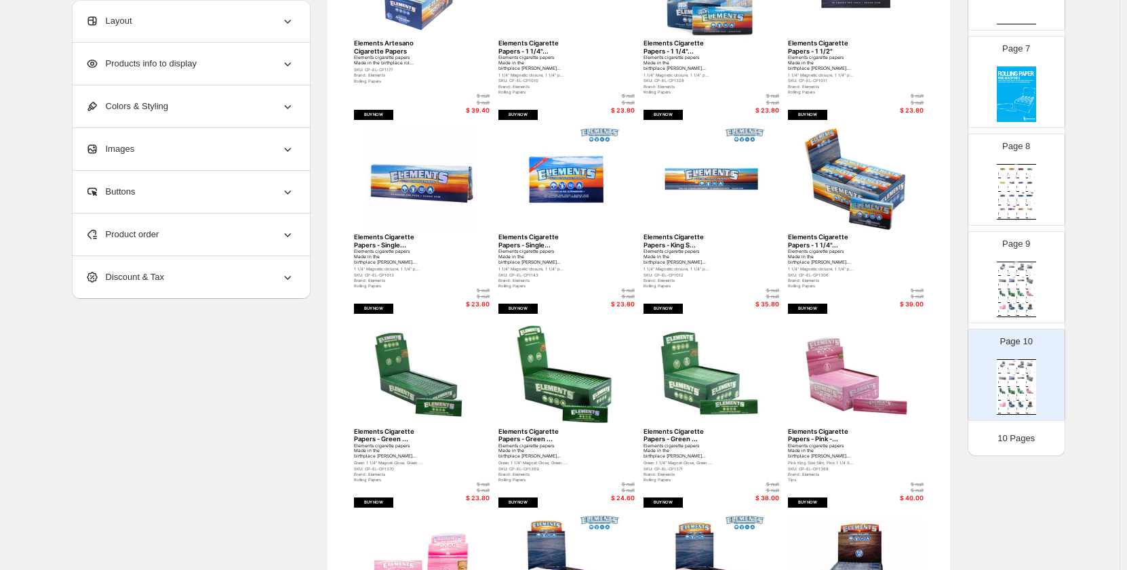
click at [240, 233] on div "Product order" at bounding box center [189, 235] width 209 height 42
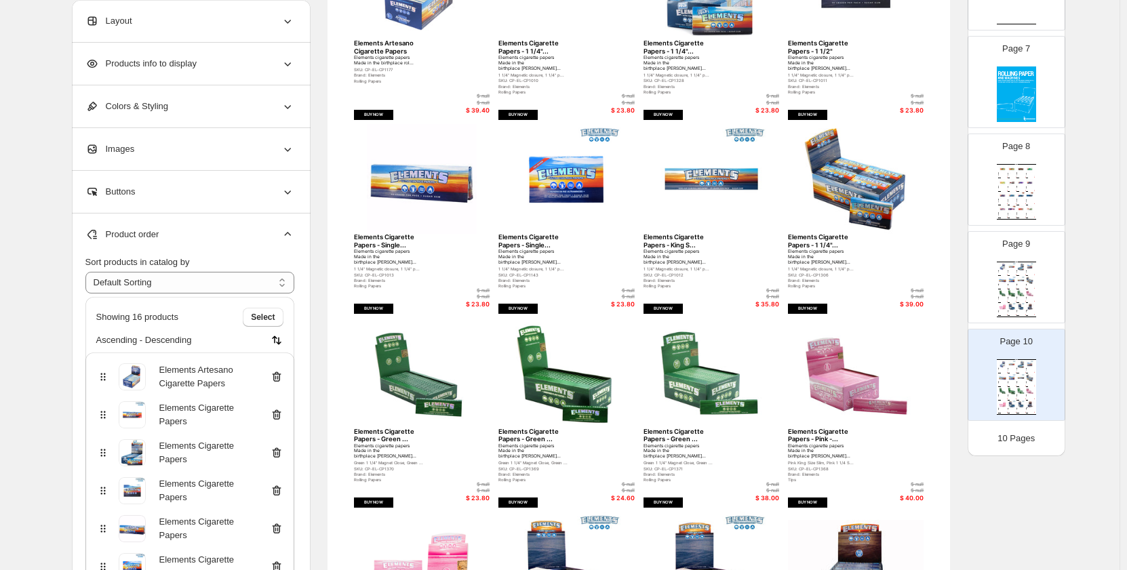
click at [276, 376] on icon at bounding box center [275, 378] width 1 height 4
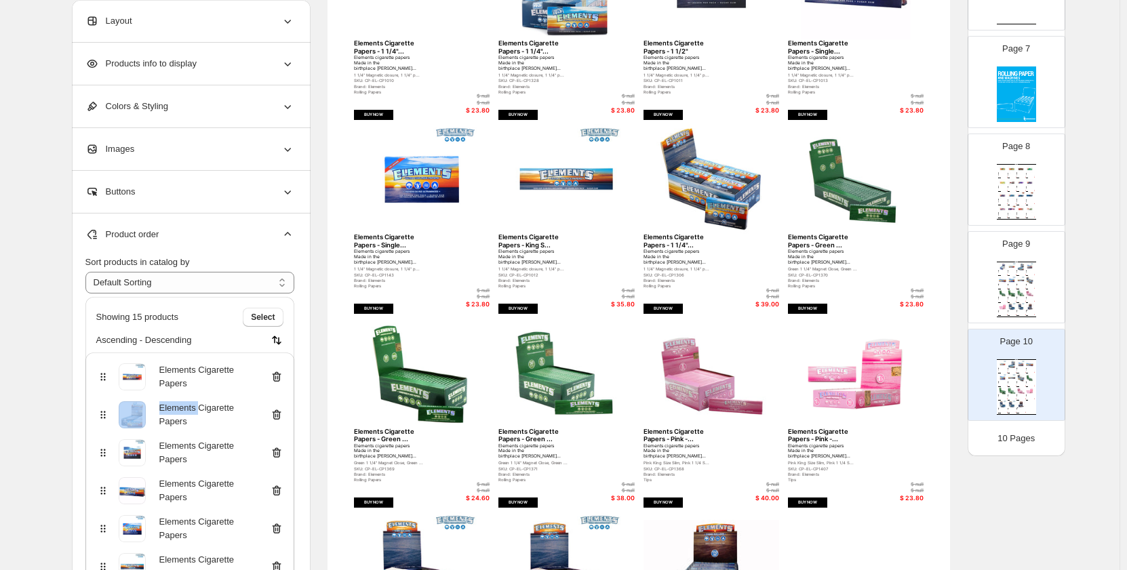
click at [276, 376] on icon at bounding box center [275, 378] width 1 height 4
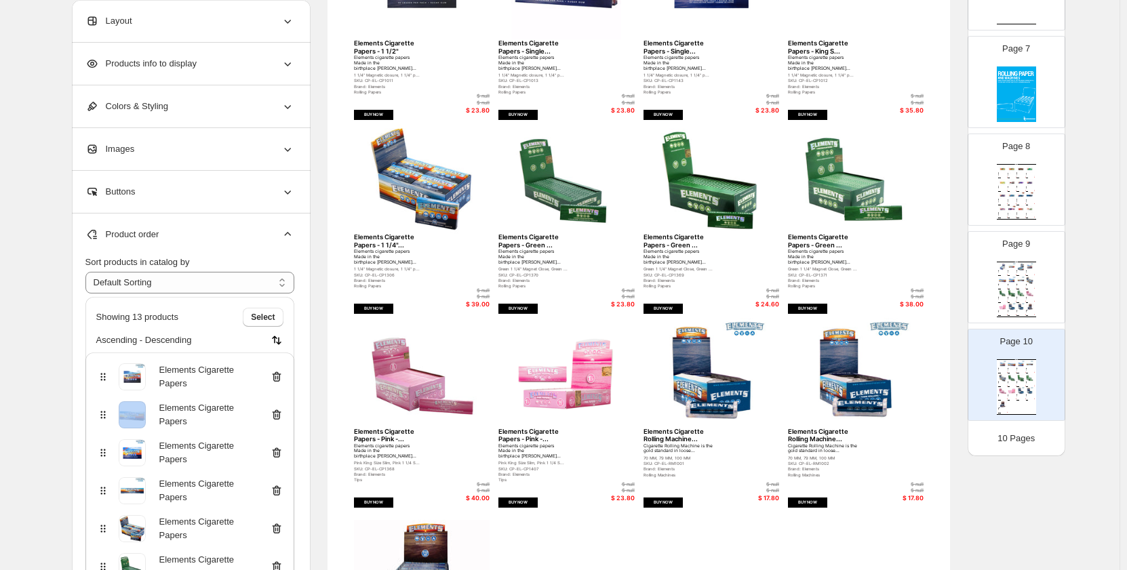
click at [276, 376] on icon at bounding box center [275, 378] width 1 height 4
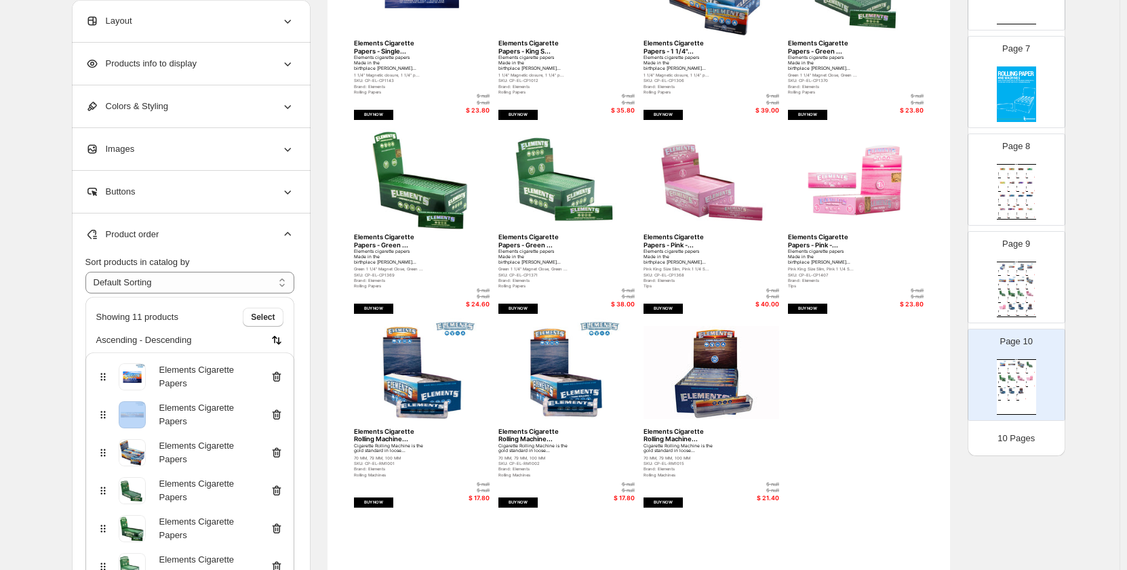
click at [276, 376] on icon at bounding box center [275, 378] width 1 height 4
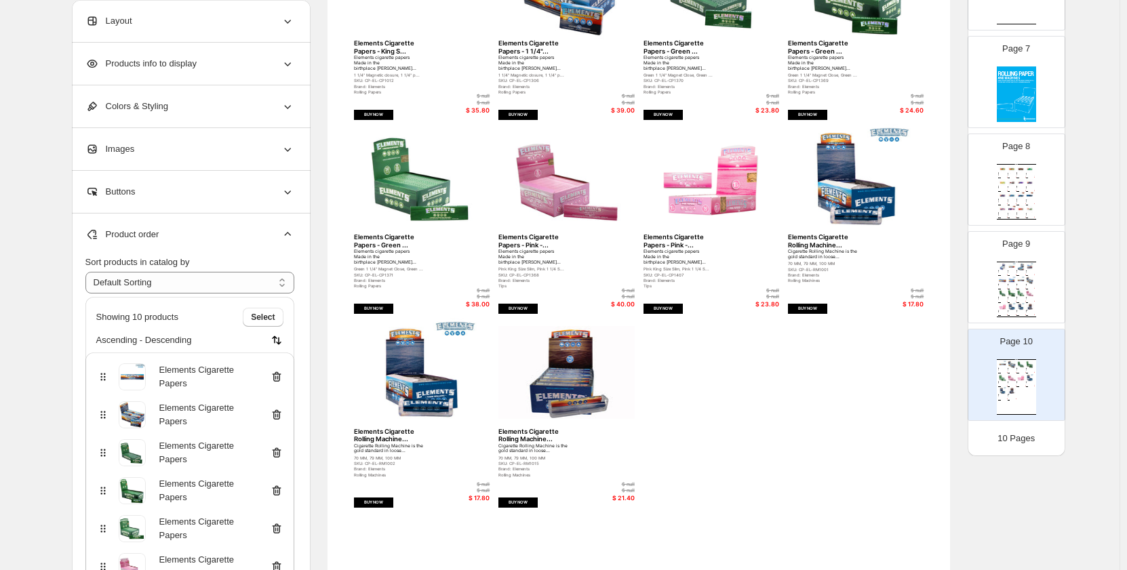
click at [276, 376] on icon at bounding box center [275, 378] width 1 height 4
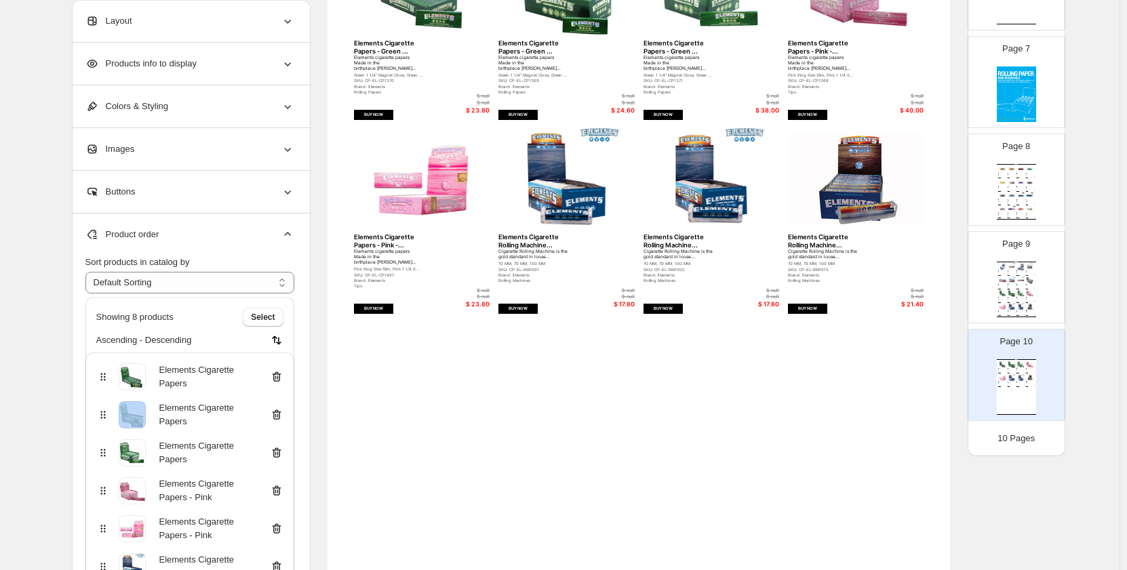
click at [276, 376] on icon at bounding box center [275, 378] width 1 height 4
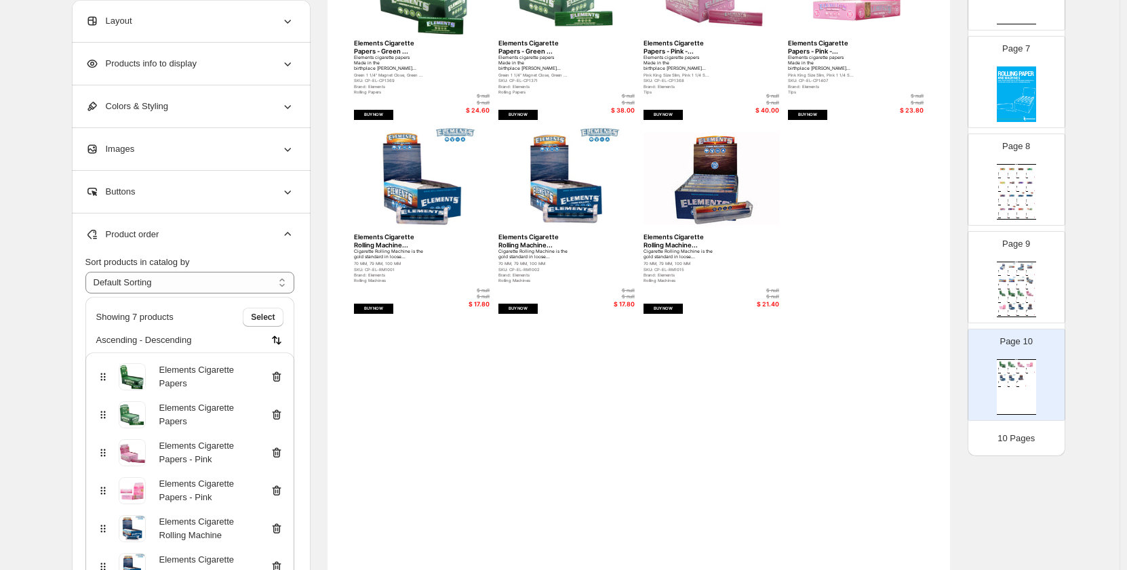
click at [276, 376] on icon at bounding box center [275, 378] width 1 height 4
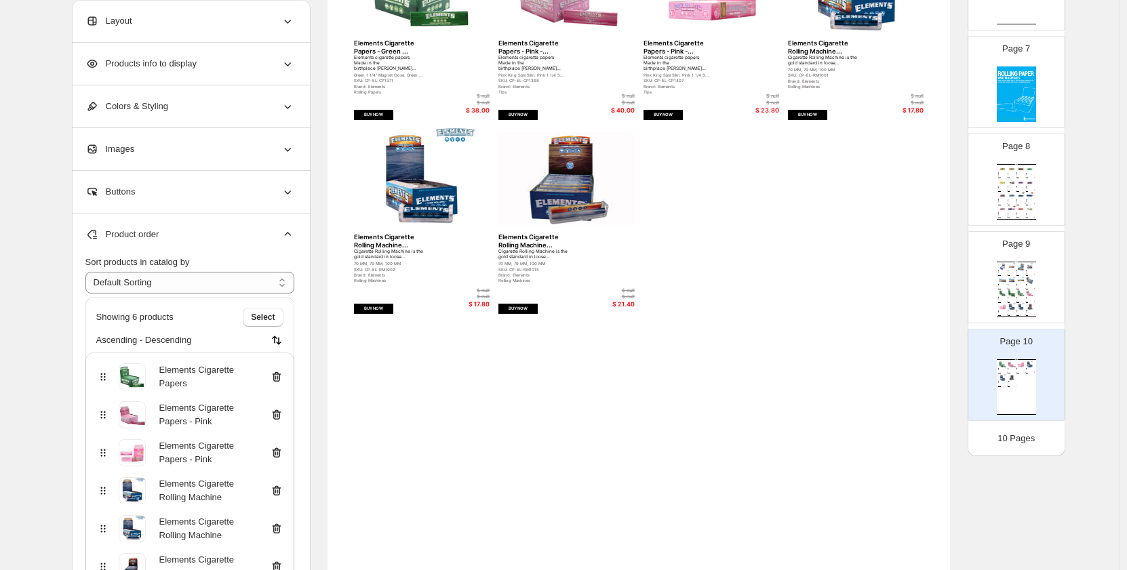
click at [276, 376] on icon at bounding box center [275, 378] width 1 height 4
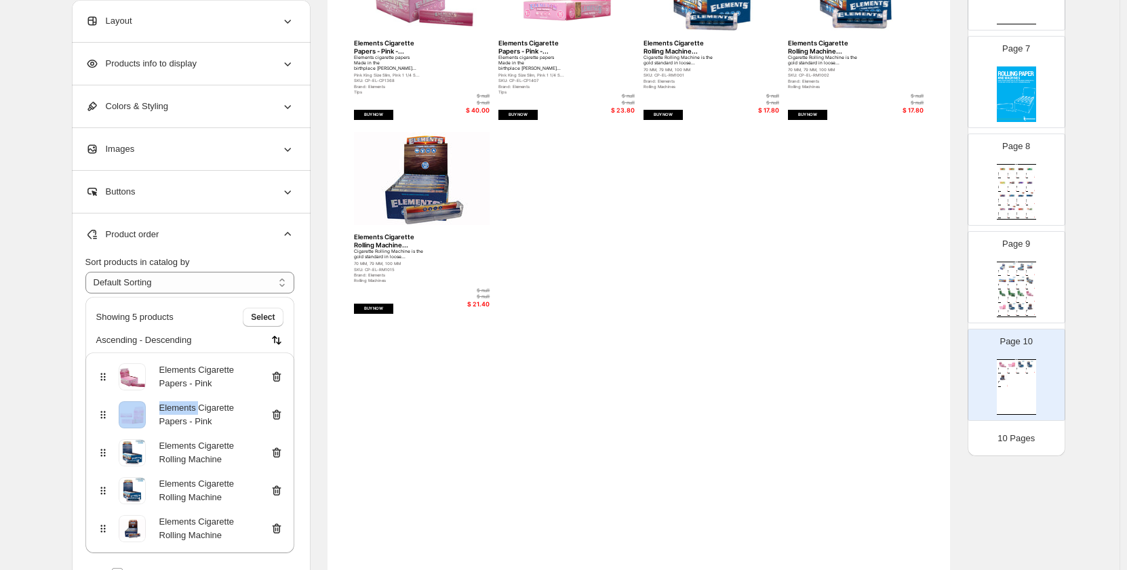
click at [276, 376] on icon at bounding box center [275, 378] width 1 height 4
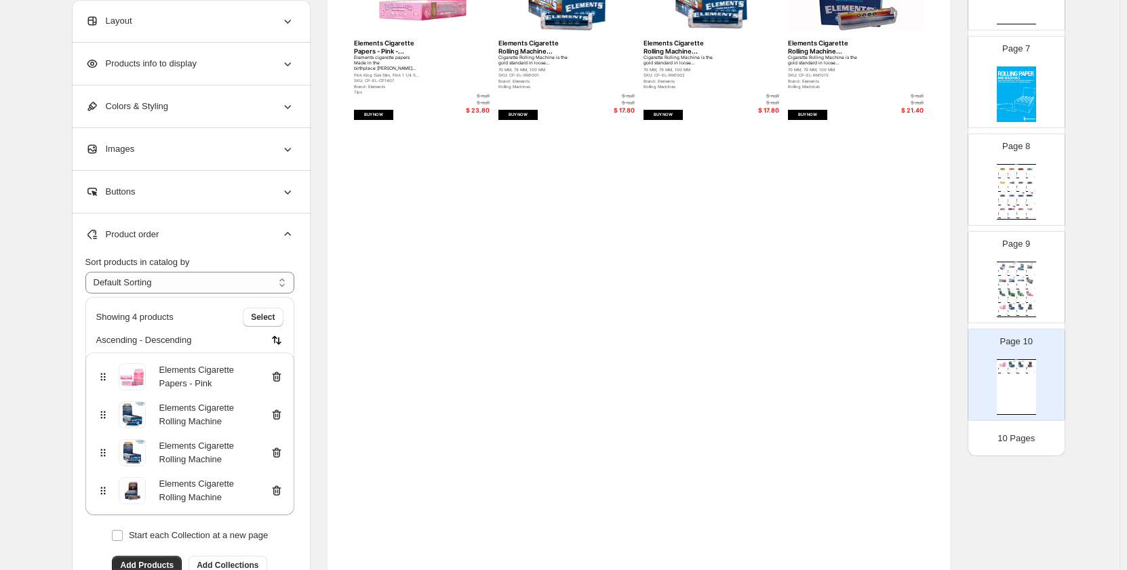
click at [276, 376] on icon at bounding box center [275, 378] width 1 height 4
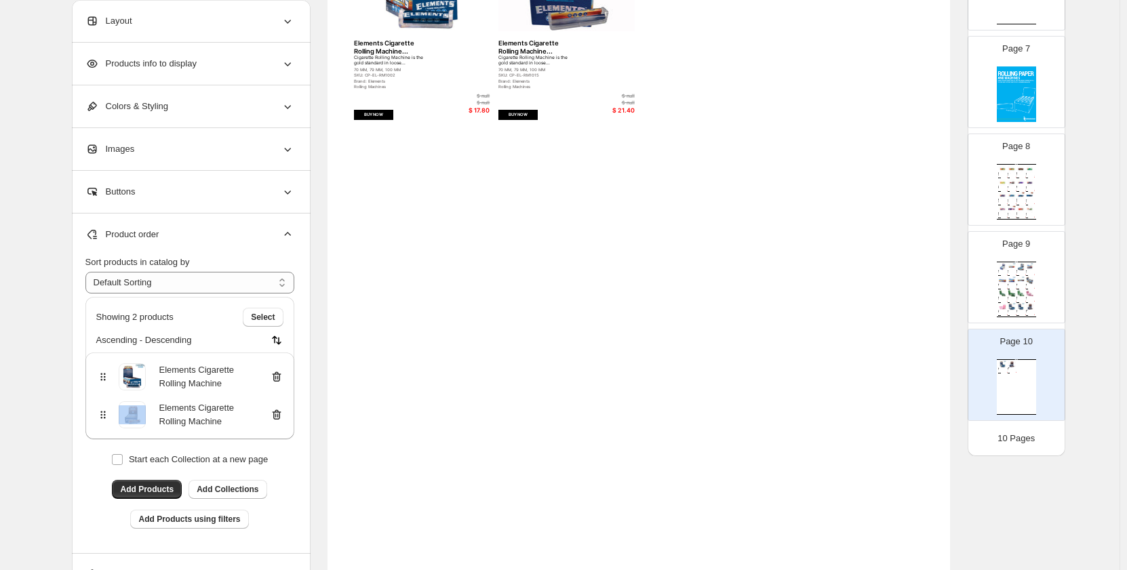
click at [276, 376] on icon at bounding box center [275, 378] width 1 height 4
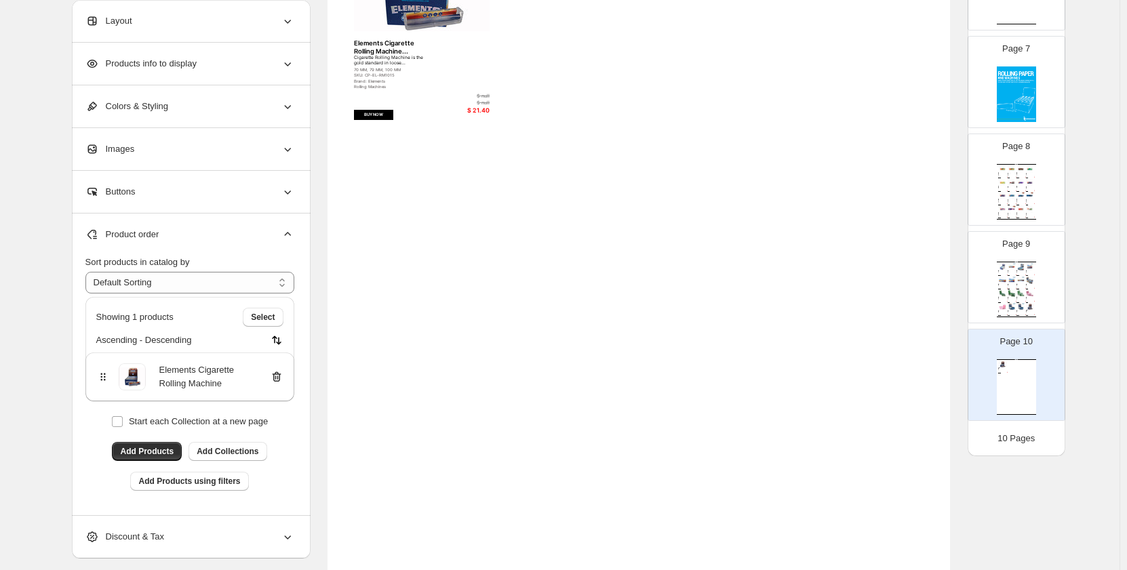
click at [276, 376] on icon at bounding box center [275, 378] width 1 height 4
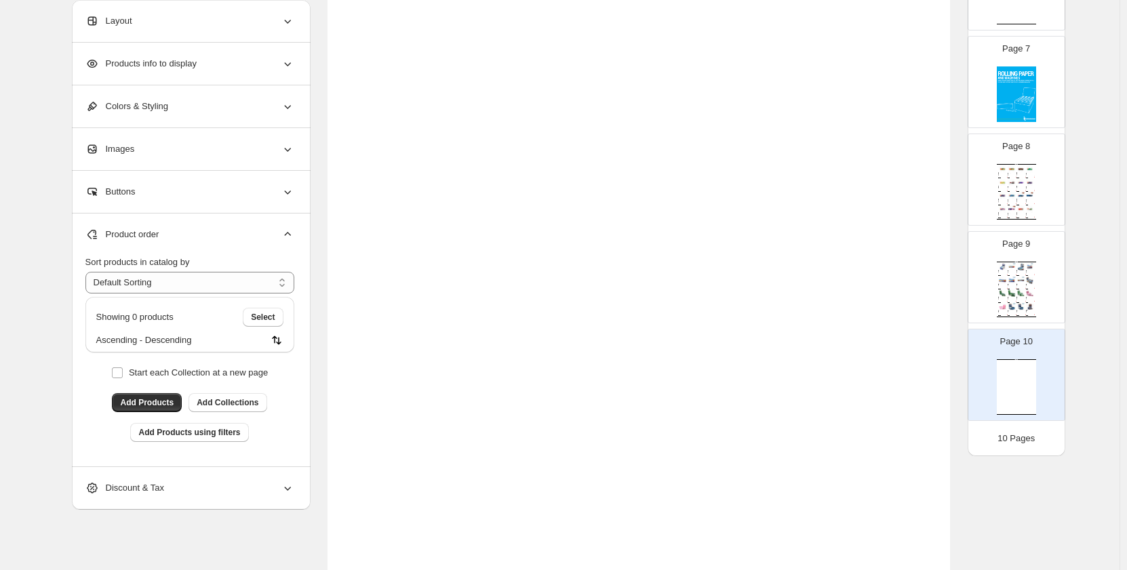
click at [279, 376] on div "Start each Collection at a new page" at bounding box center [189, 372] width 209 height 19
click at [256, 317] on span "Select" at bounding box center [263, 317] width 24 height 11
click at [171, 406] on span "Add Products" at bounding box center [147, 402] width 54 height 11
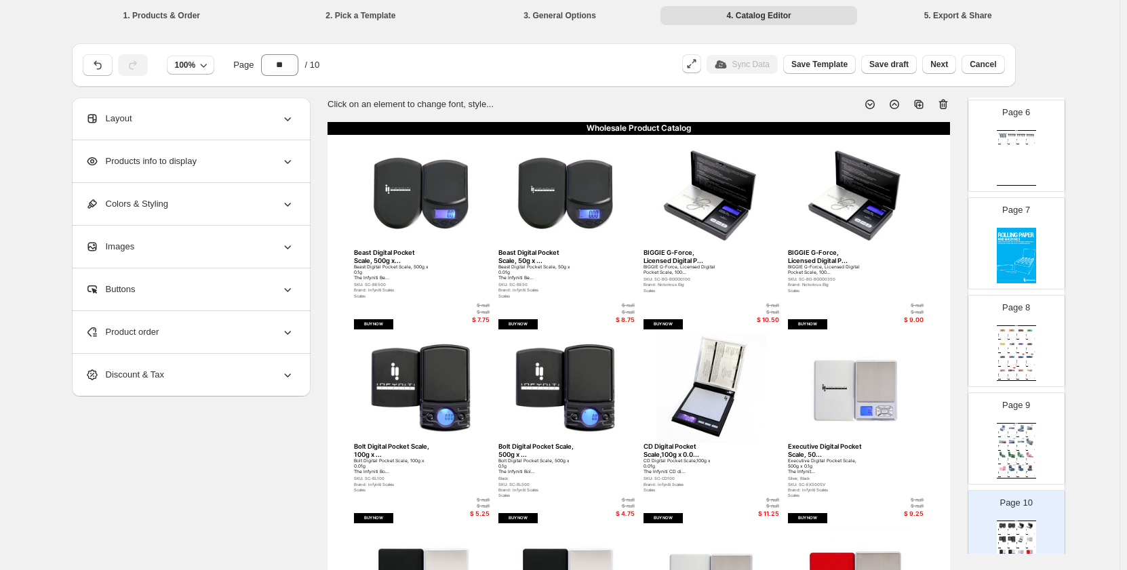
scroll to position [610, 0]
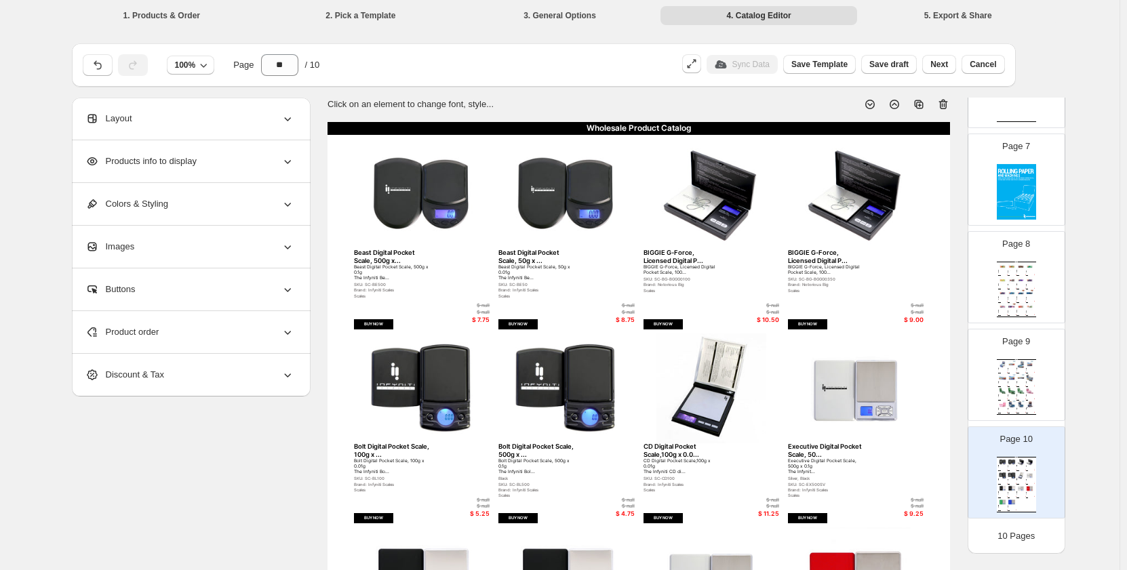
click at [1034, 370] on div "Wholesale Product Catalog Elements Artesano Cigarette Papers Elements cigarette…" at bounding box center [1016, 387] width 39 height 56
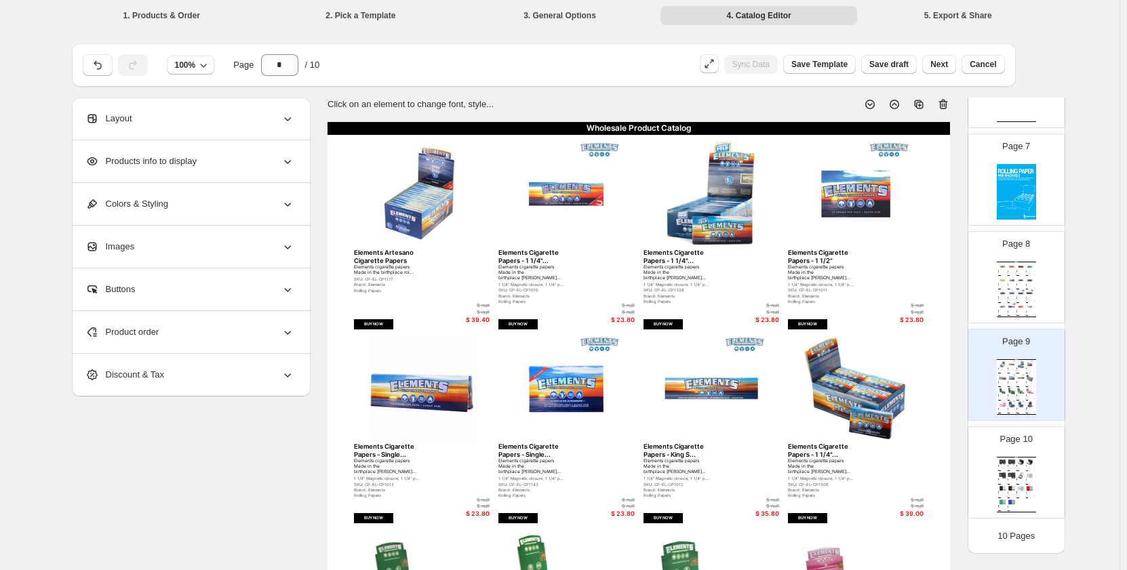
click at [1006, 199] on img at bounding box center [1016, 192] width 39 height 56
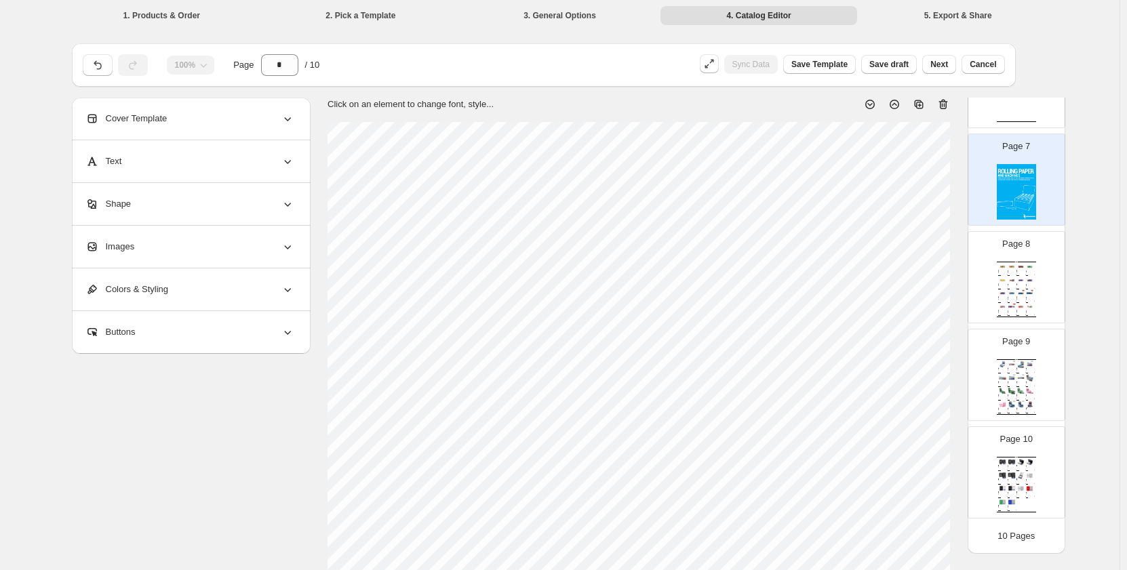
click at [920, 104] on icon at bounding box center [919, 104] width 9 height 9
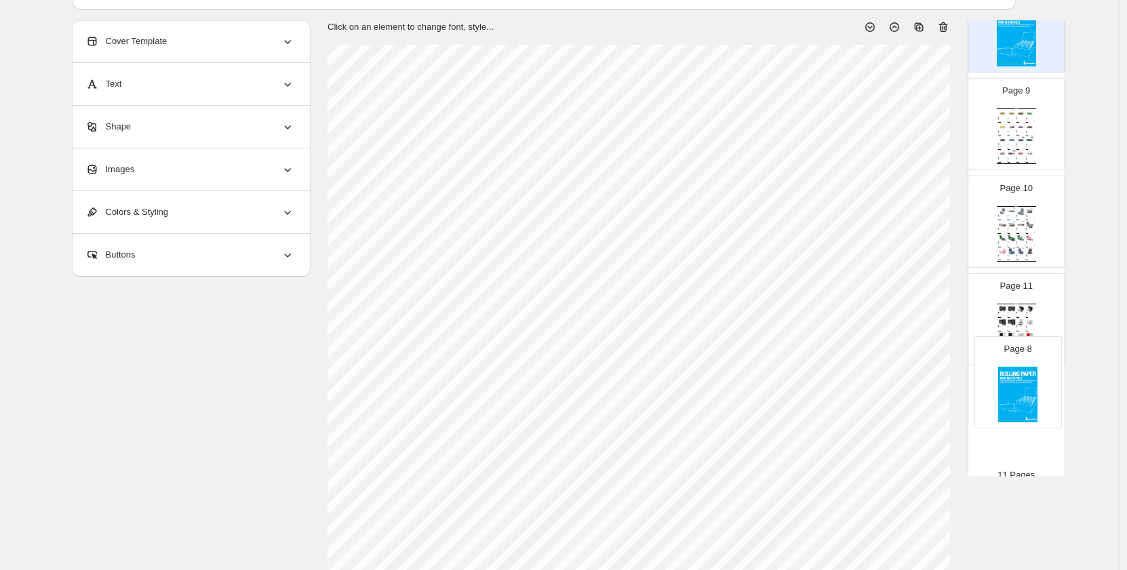
scroll to position [690, 0]
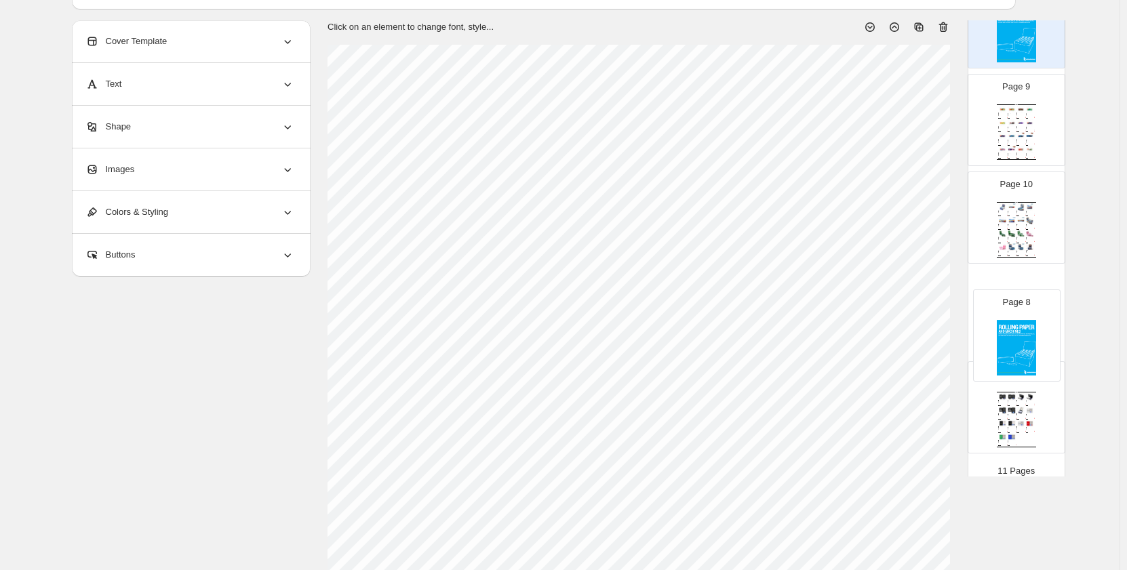
drag, startPoint x: 1014, startPoint y: 290, endPoint x: 1016, endPoint y: 355, distance: 65.1
click at [1031, 418] on img at bounding box center [1030, 415] width 9 height 7
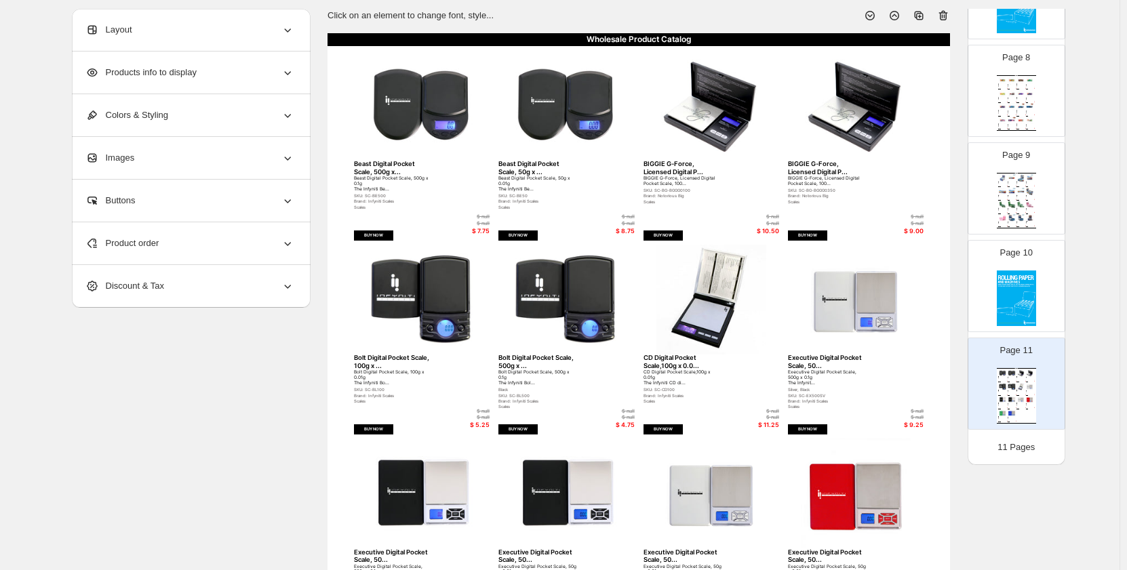
scroll to position [413, 0]
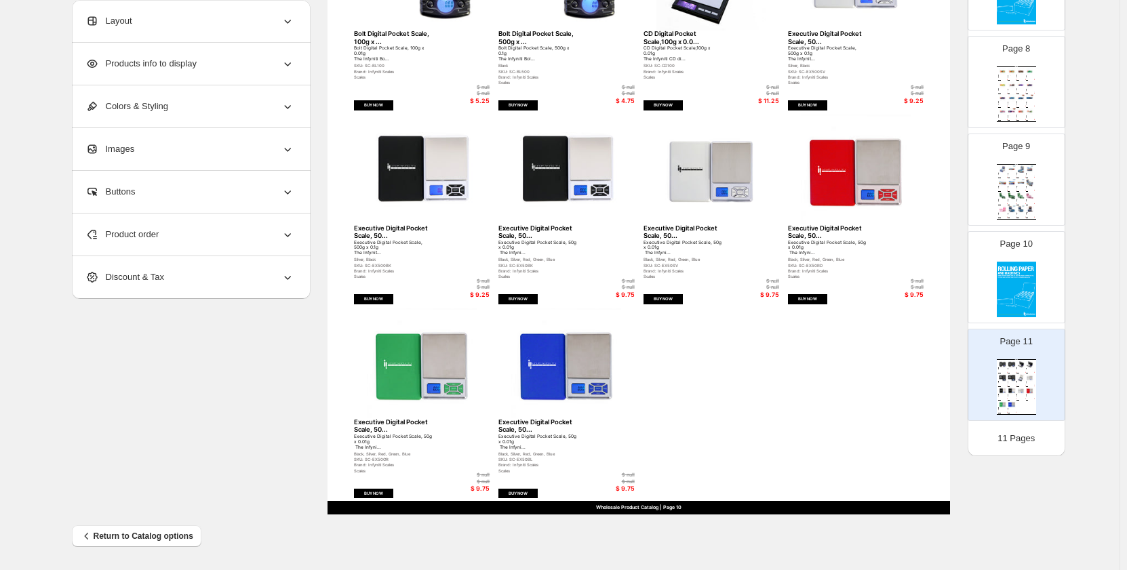
click at [1015, 291] on img at bounding box center [1016, 290] width 39 height 56
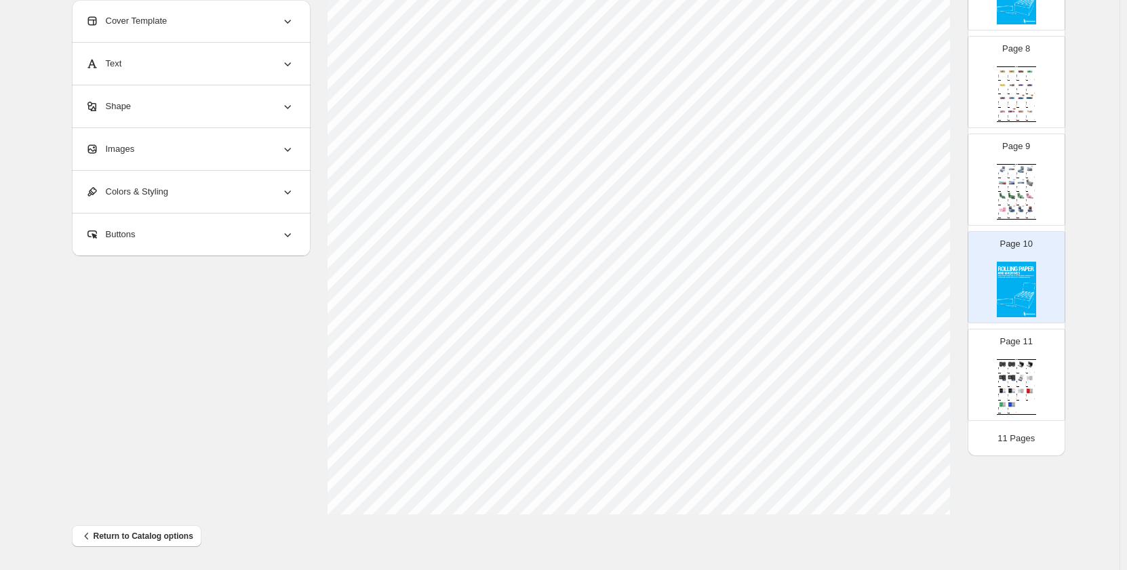
click at [138, 144] on div "Images" at bounding box center [189, 149] width 209 height 42
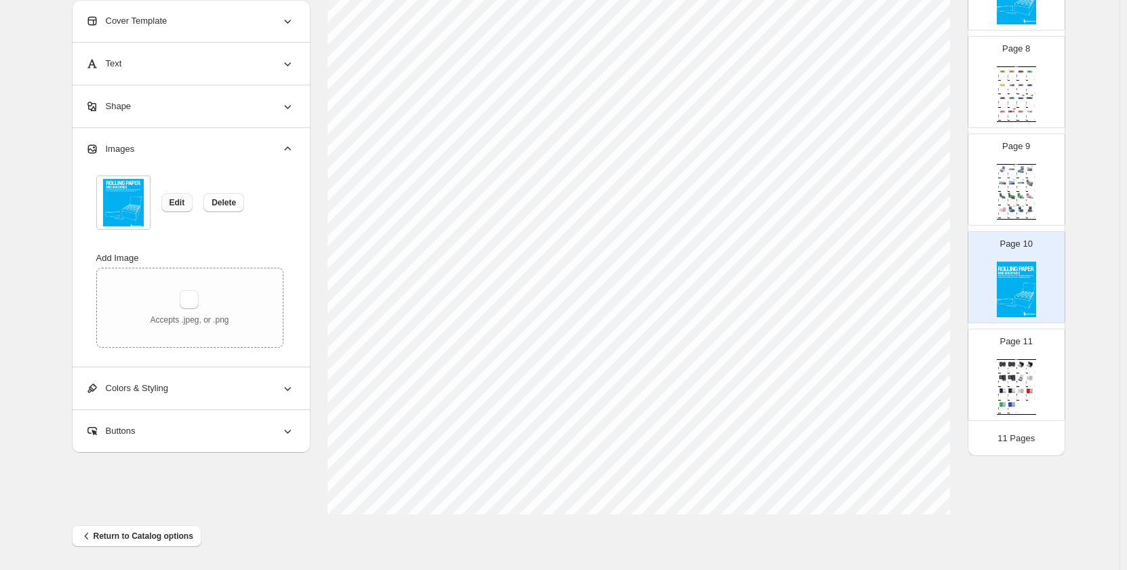
click at [171, 205] on button "Edit" at bounding box center [177, 202] width 32 height 19
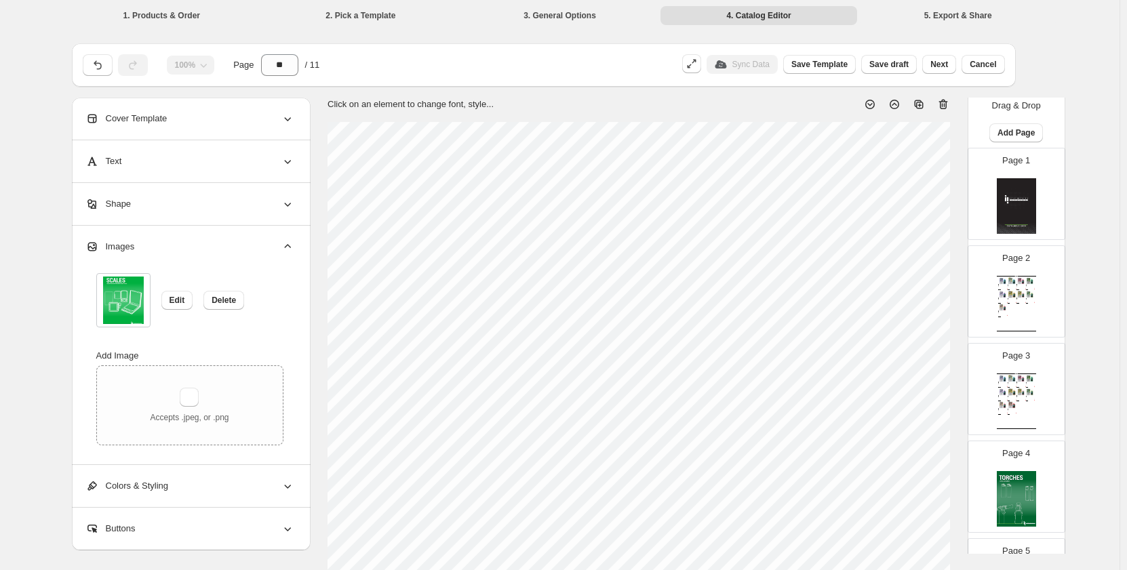
scroll to position [0, 0]
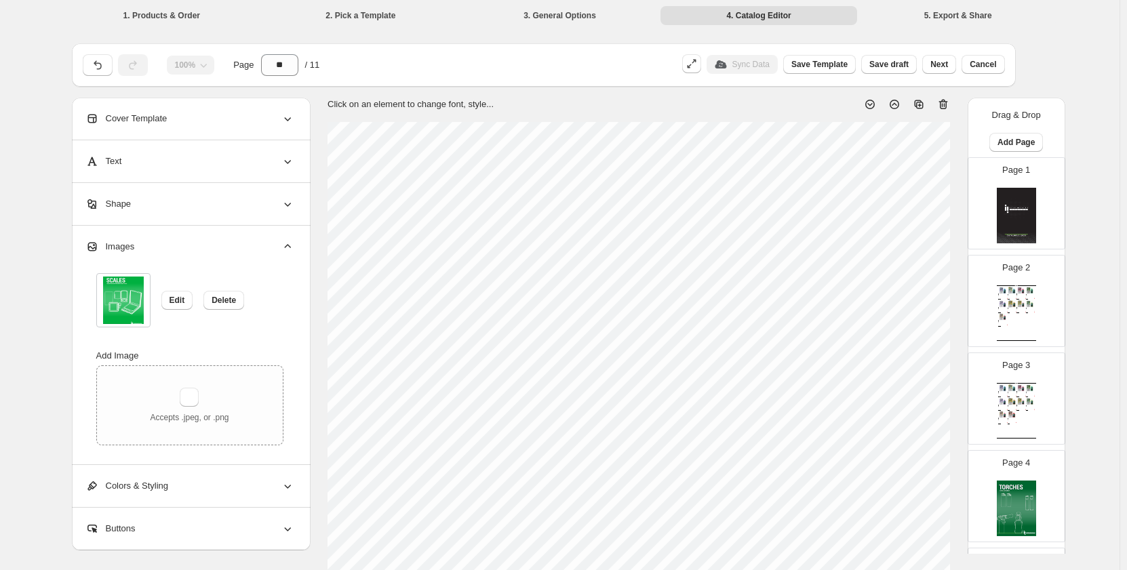
click at [1006, 229] on img at bounding box center [1016, 216] width 39 height 56
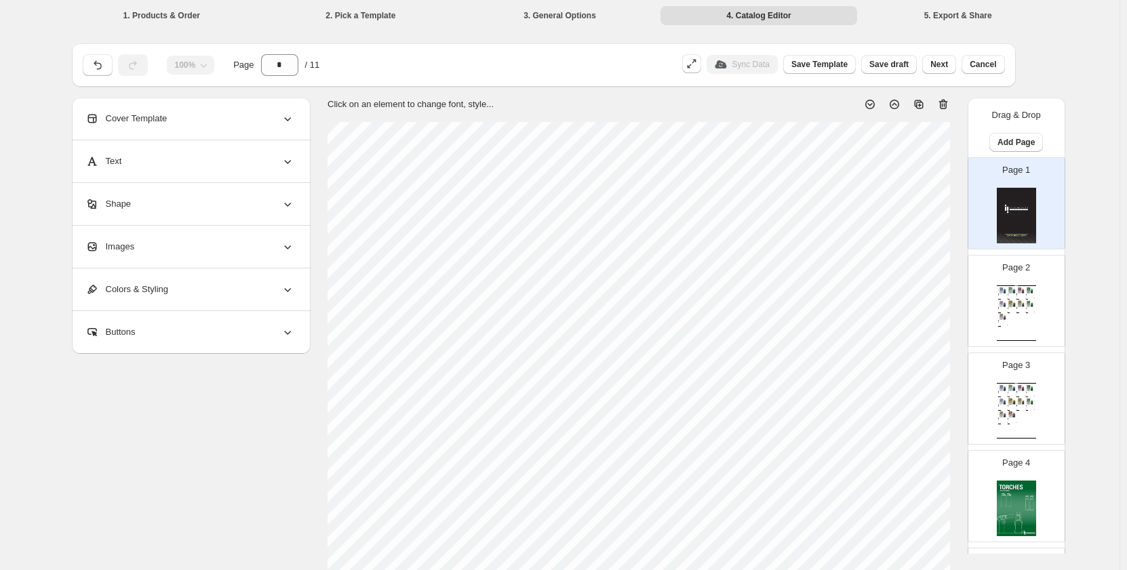
click at [1027, 310] on div "Vaporizers" at bounding box center [1028, 310] width 5 height 0
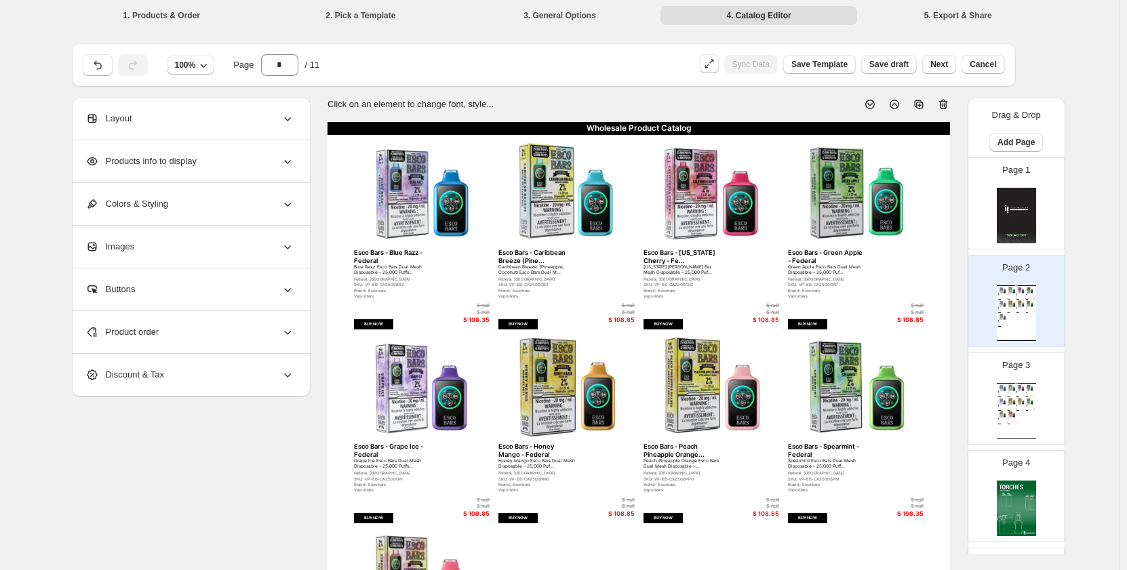
click at [1021, 378] on div "Page 3 Wholesale Product Catalog Esco Bars - Blue Razz - Federal Blue Razz Esco…" at bounding box center [1010, 393] width 85 height 91
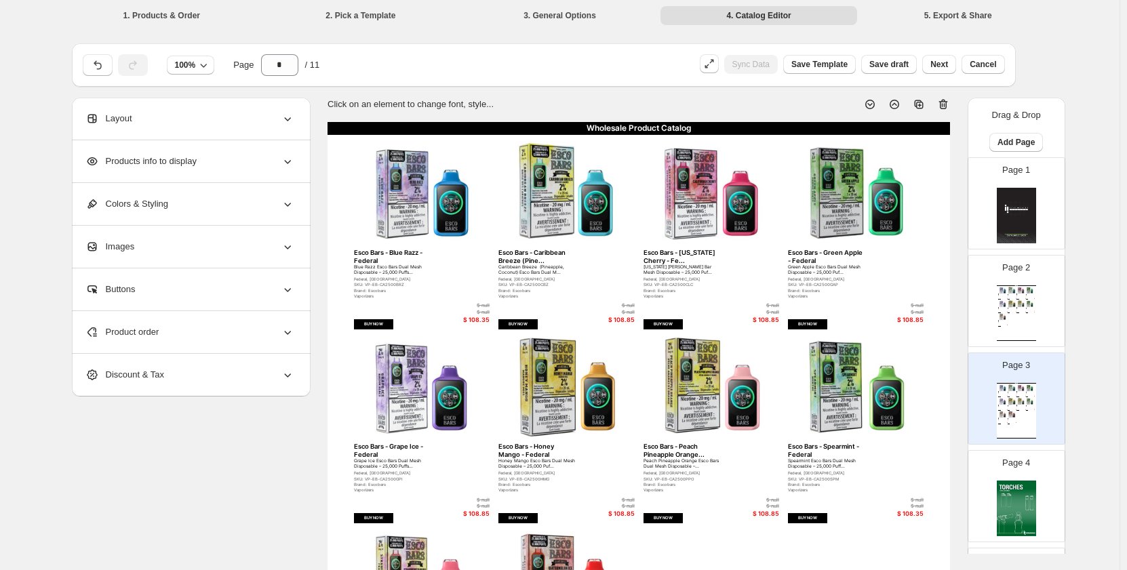
click at [1002, 476] on div "Page 4" at bounding box center [1010, 491] width 85 height 91
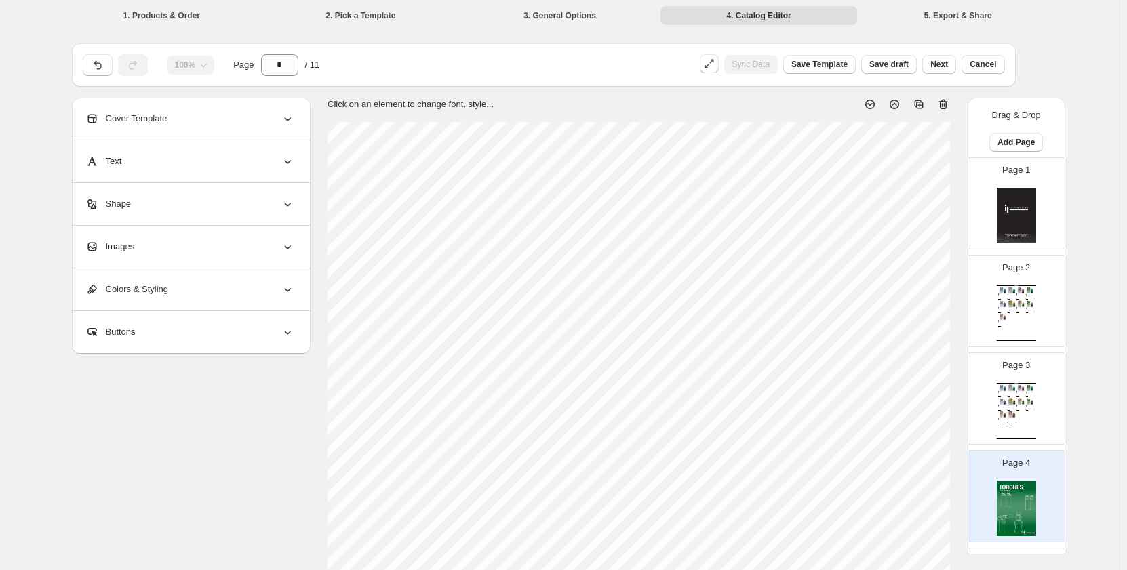
scroll to position [339, 0]
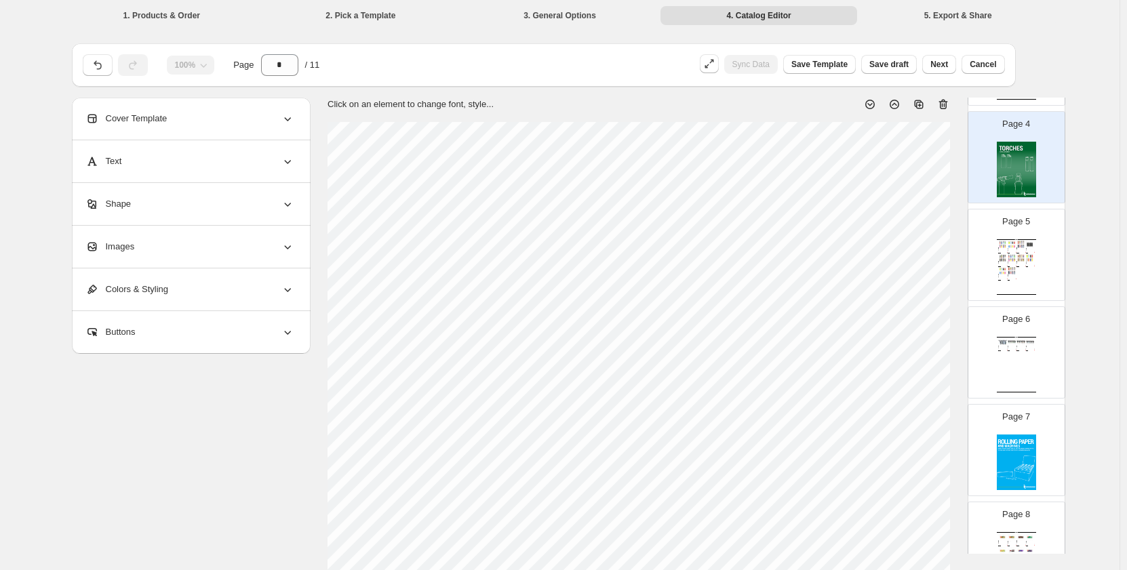
click at [1019, 360] on div "Wholesale Product Catalog 3 Flame Torch Lighters - Skulls Torch Lighters - Skul…" at bounding box center [1016, 365] width 39 height 56
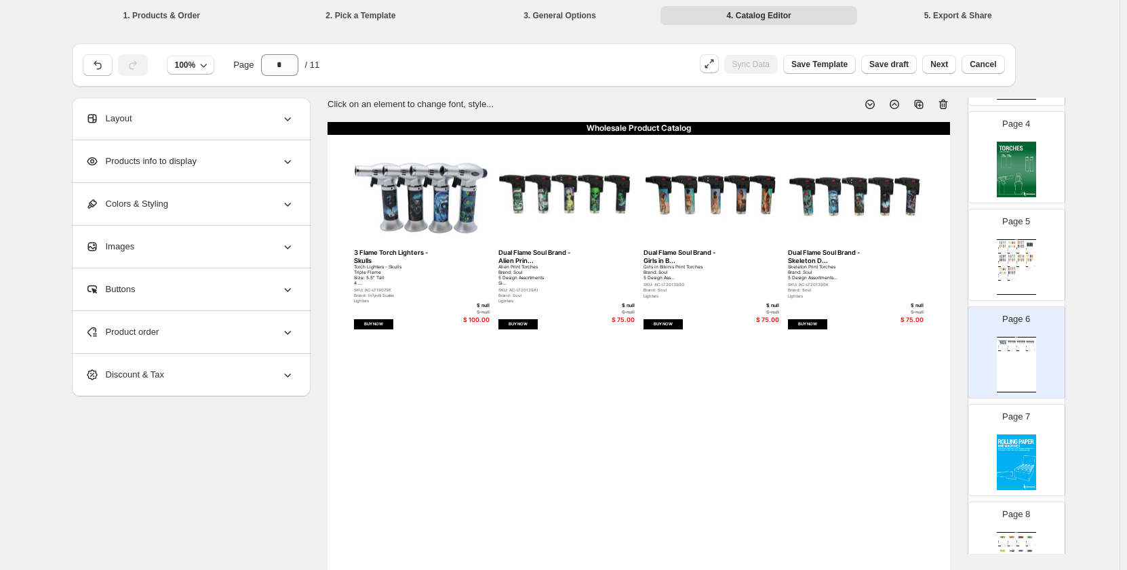
click at [1002, 464] on img at bounding box center [1016, 463] width 39 height 56
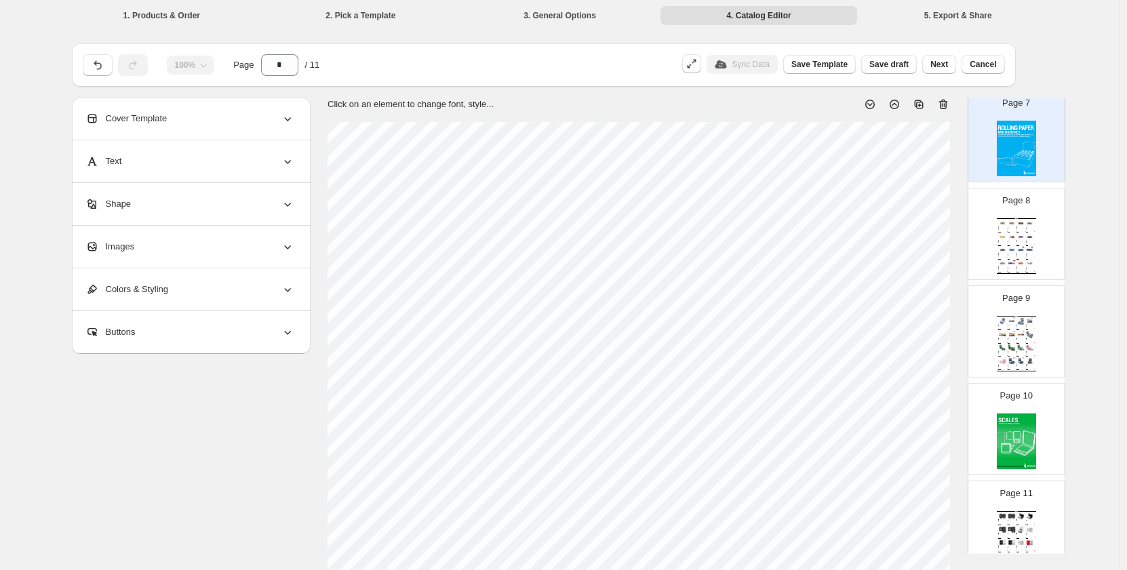
scroll to position [678, 0]
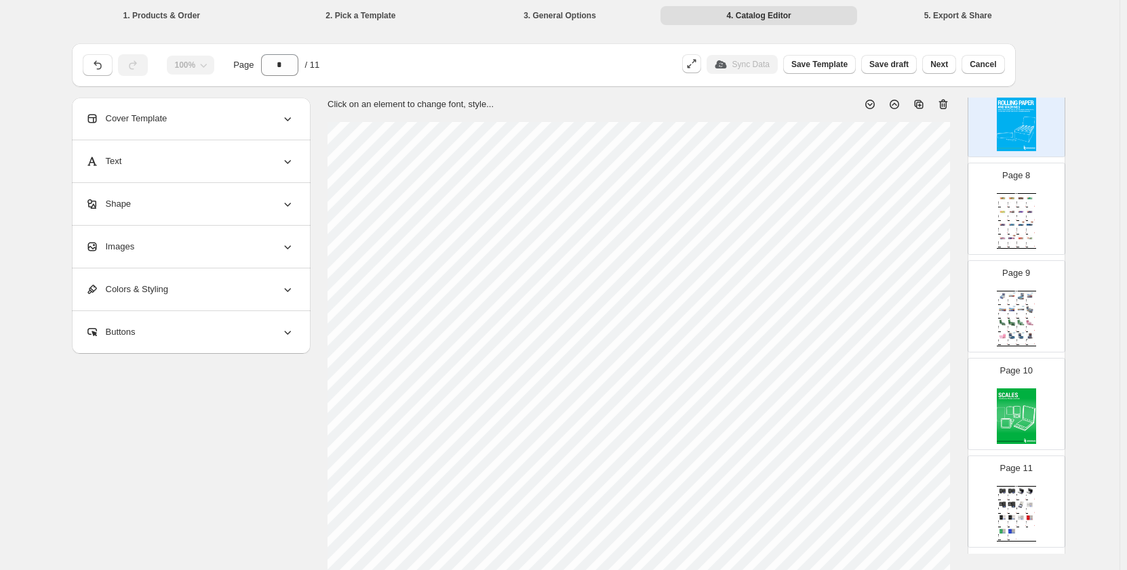
click at [1019, 242] on img at bounding box center [1021, 238] width 9 height 7
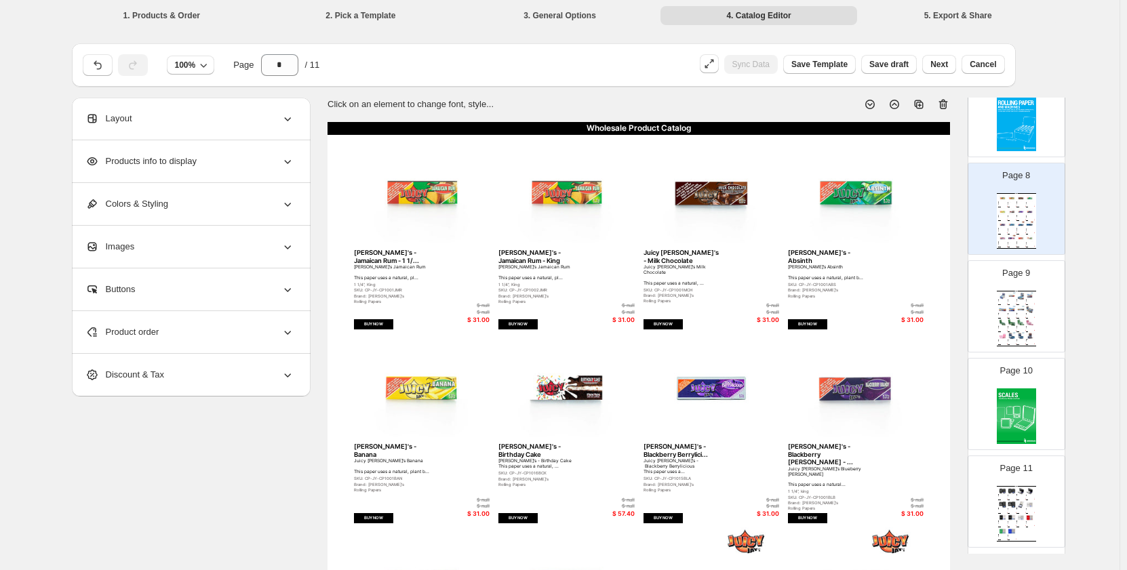
click at [1021, 292] on img at bounding box center [1021, 295] width 9 height 7
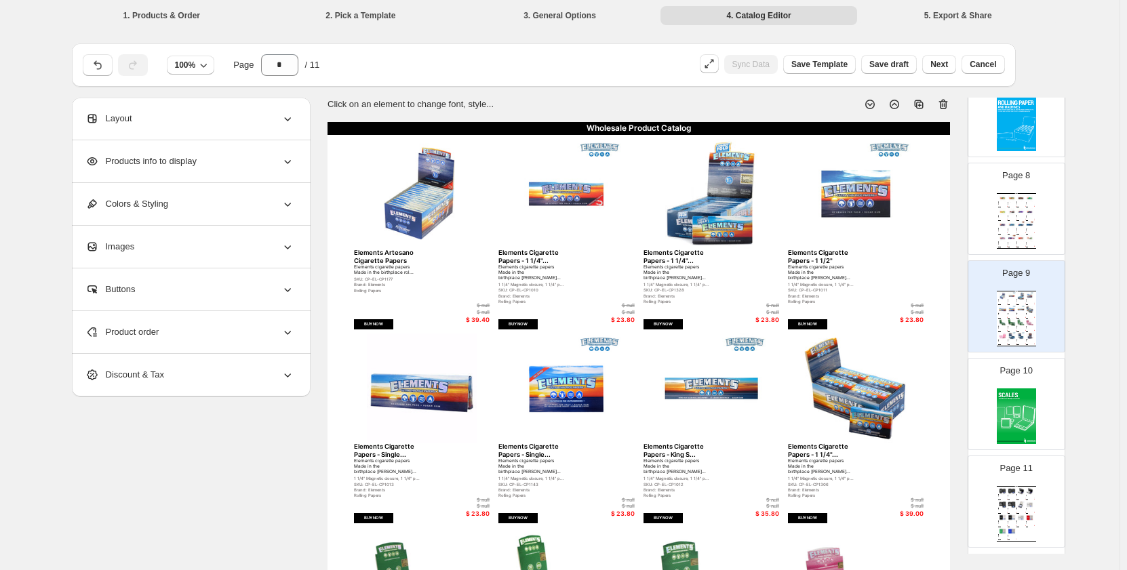
click at [1029, 422] on img at bounding box center [1016, 417] width 39 height 56
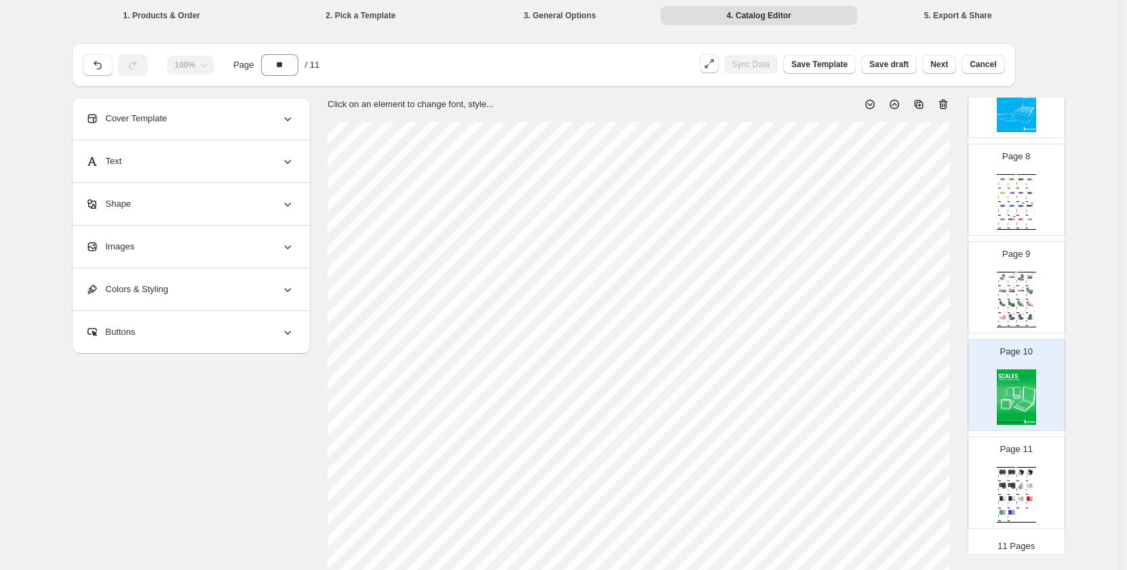
scroll to position [707, 0]
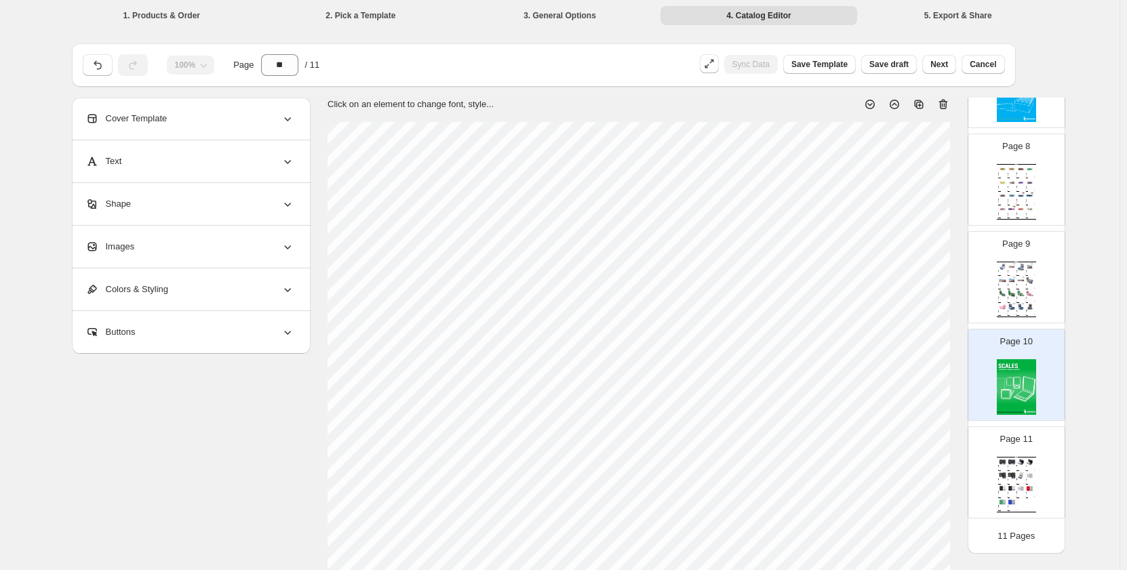
click at [1017, 424] on div "Page 11 Wholesale Product Catalog Beast Digital Pocket Scale, 500g x... Beast D…" at bounding box center [1010, 467] width 85 height 91
type input "**"
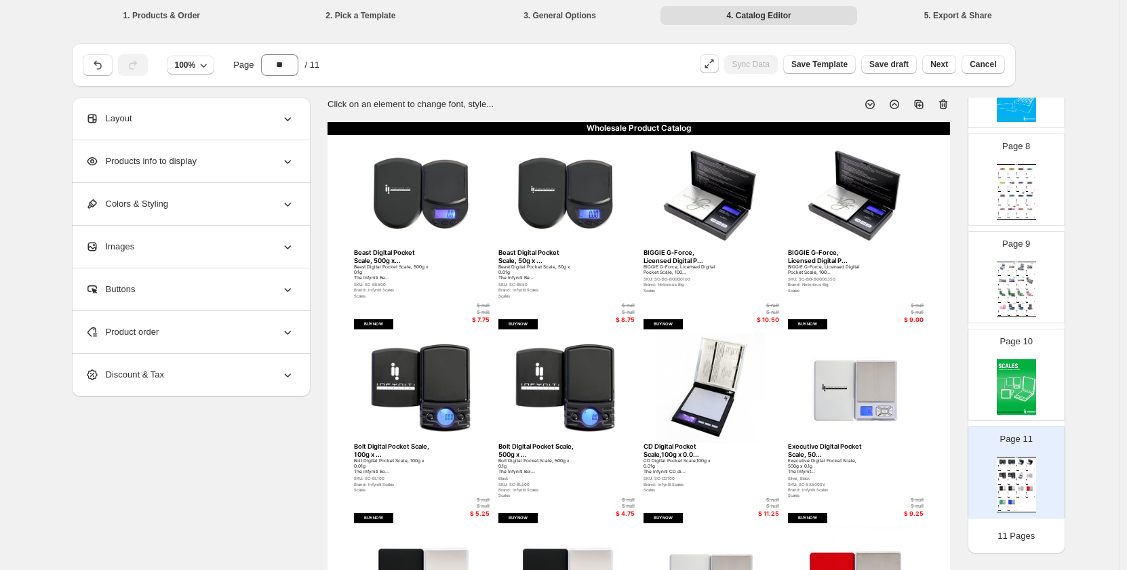
click at [1012, 466] on div "Beast Digital Pocket Scale, 50g x ... Beast Digital Pocket Scale, 50g x 0.01g T…" at bounding box center [1012, 467] width 9 height 3
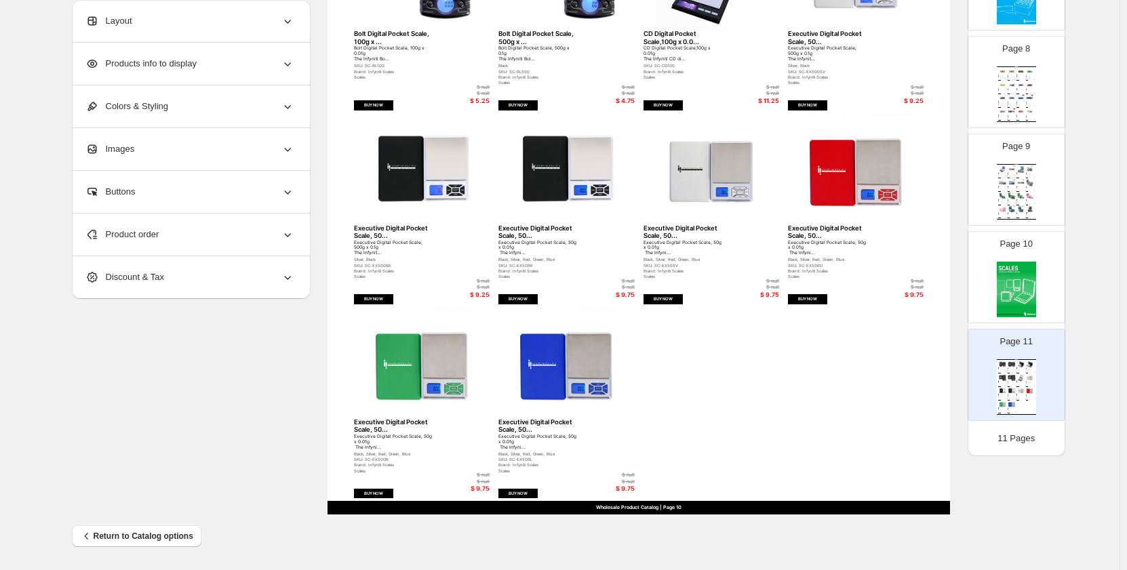
click at [599, 363] on img at bounding box center [566, 364] width 136 height 110
select select "*******"
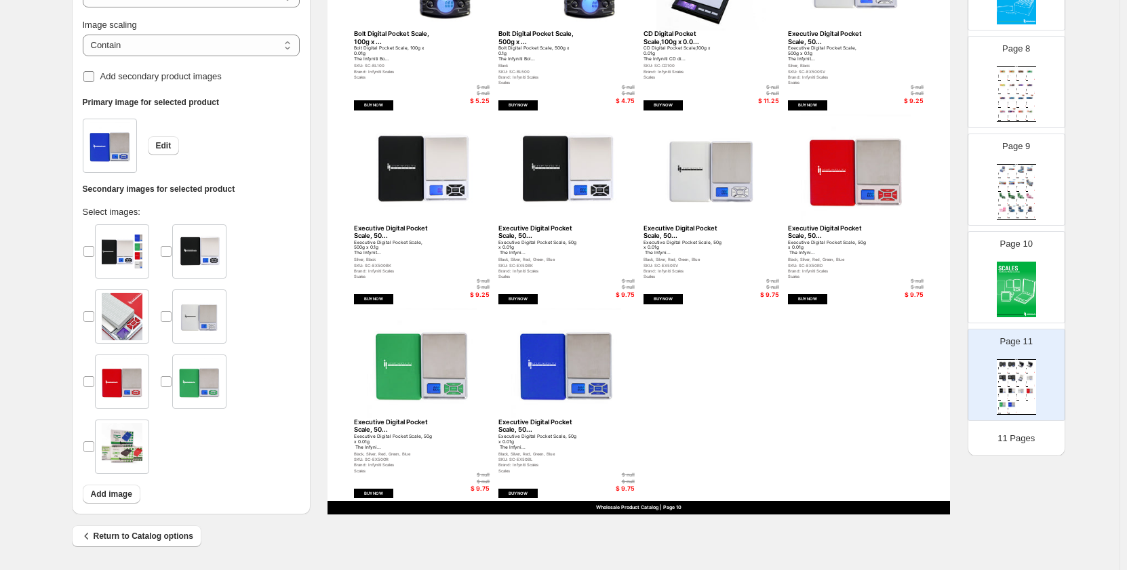
click at [147, 81] on span "Add secondary product images" at bounding box center [160, 76] width 121 height 10
click at [147, 77] on span "Add secondary product images" at bounding box center [160, 76] width 121 height 10
click at [416, 391] on img at bounding box center [422, 364] width 136 height 110
click at [155, 74] on span "Add secondary product images" at bounding box center [160, 76] width 121 height 10
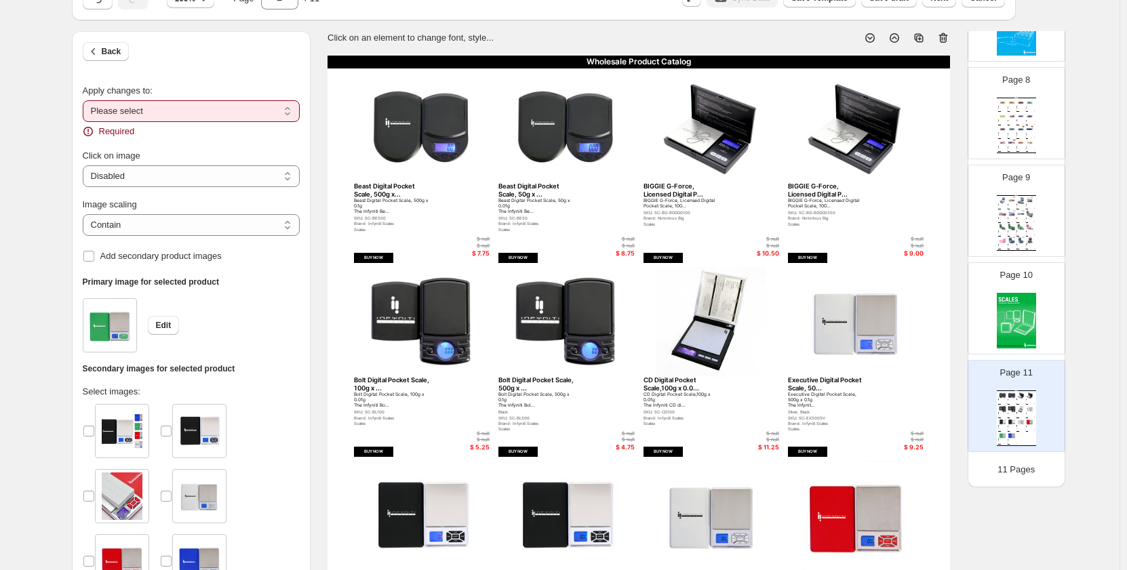
scroll to position [6, 0]
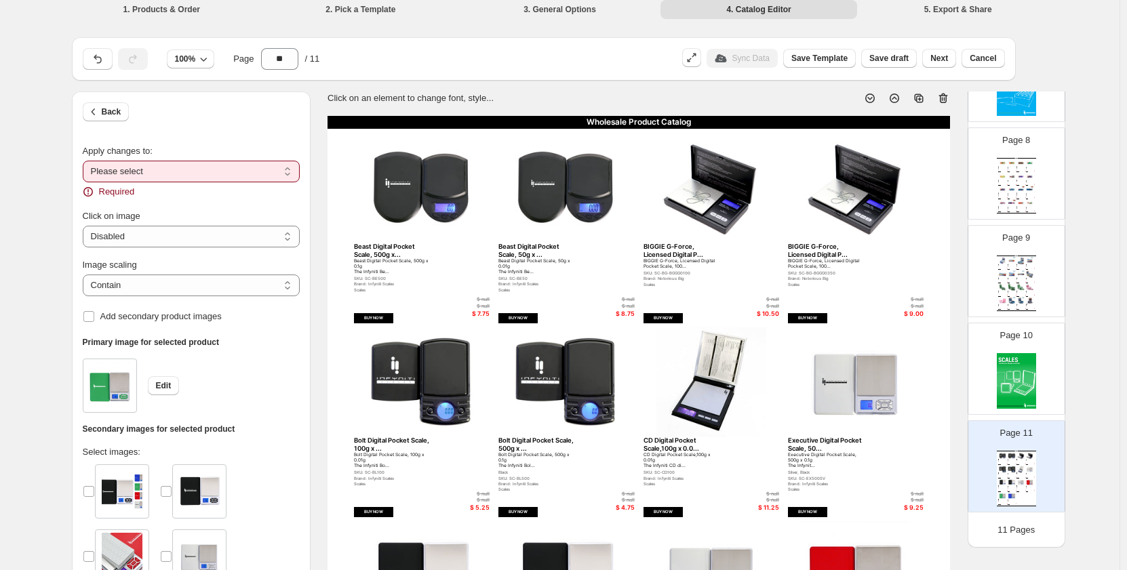
click at [568, 376] on img at bounding box center [566, 383] width 136 height 110
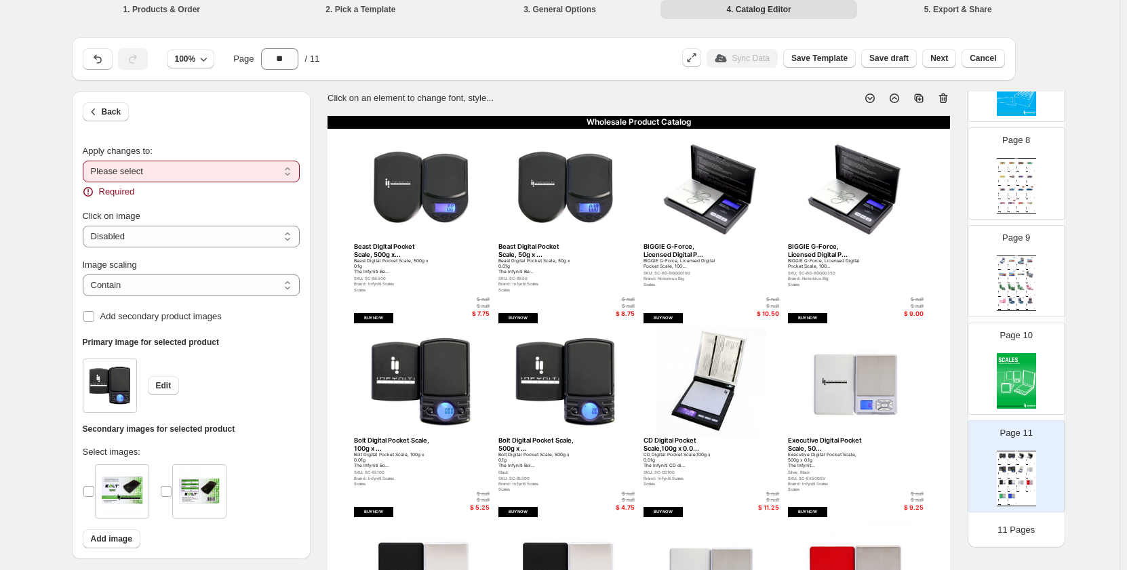
click at [154, 165] on select "**********" at bounding box center [191, 172] width 217 height 22
select select "**********"
click at [85, 161] on select "**********" at bounding box center [191, 172] width 217 height 22
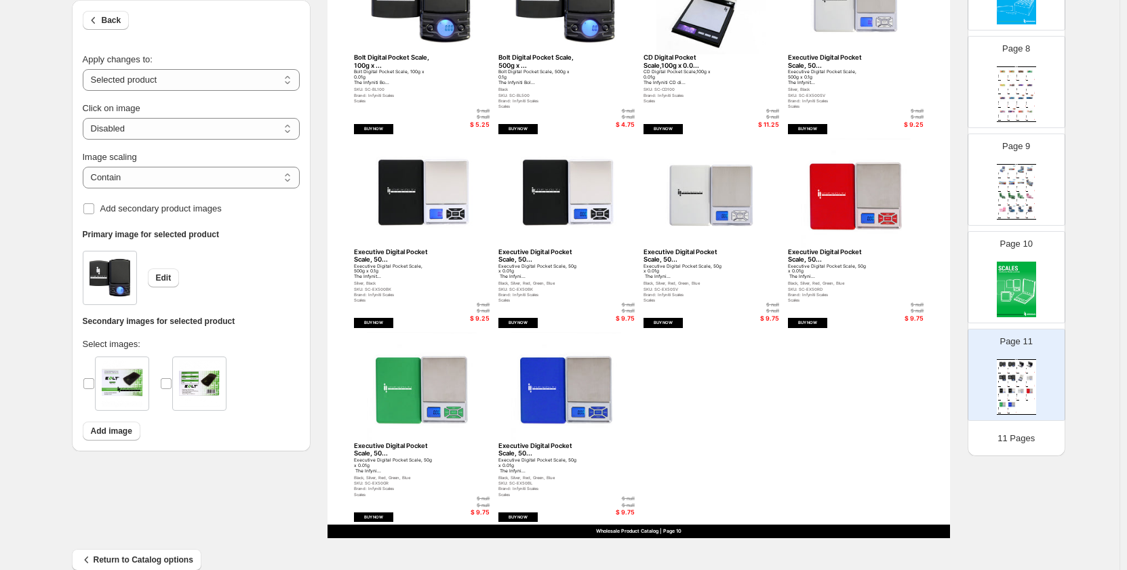
scroll to position [413, 0]
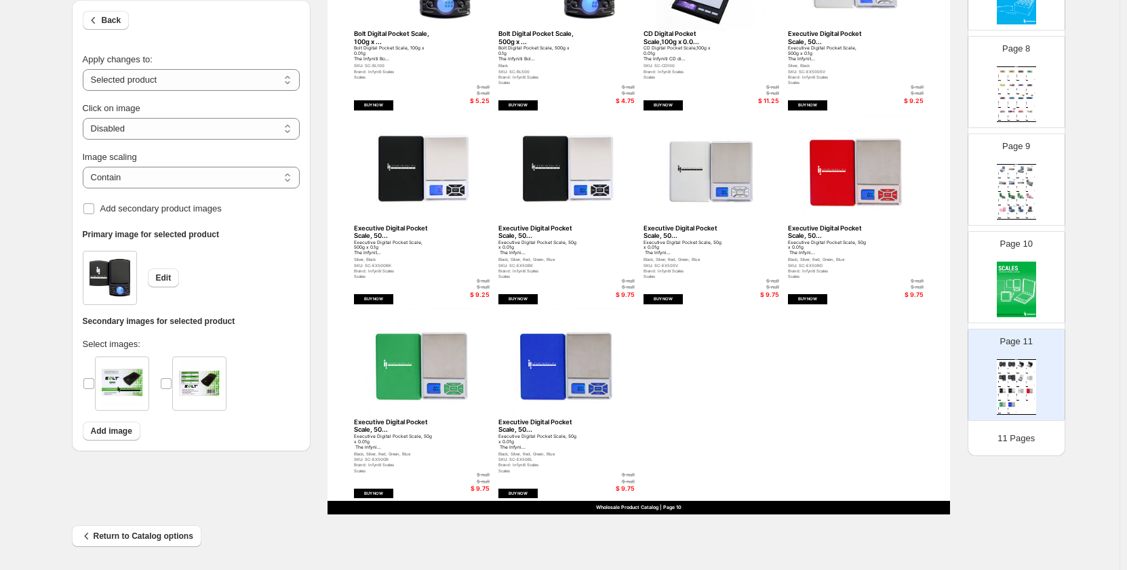
click at [566, 387] on img at bounding box center [566, 364] width 136 height 110
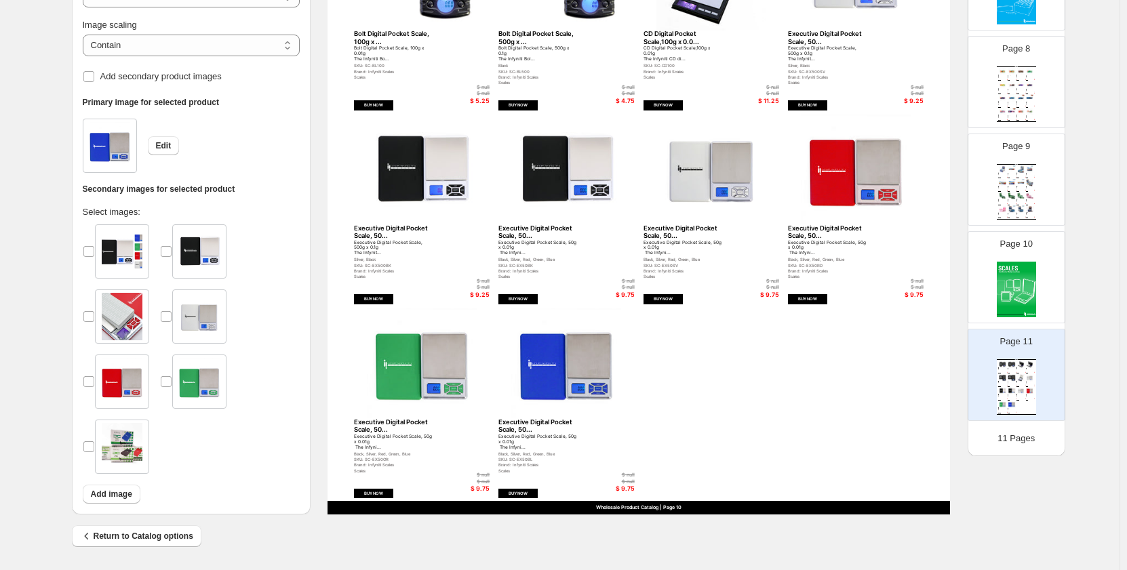
click at [545, 362] on img at bounding box center [566, 364] width 136 height 110
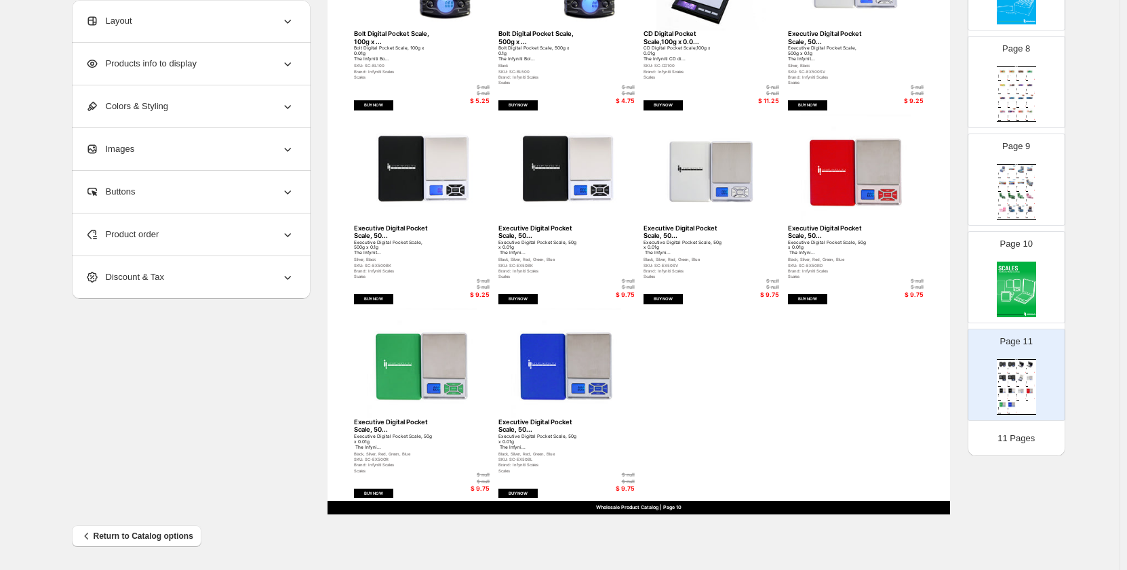
click at [537, 349] on img at bounding box center [566, 364] width 136 height 110
select select "*******"
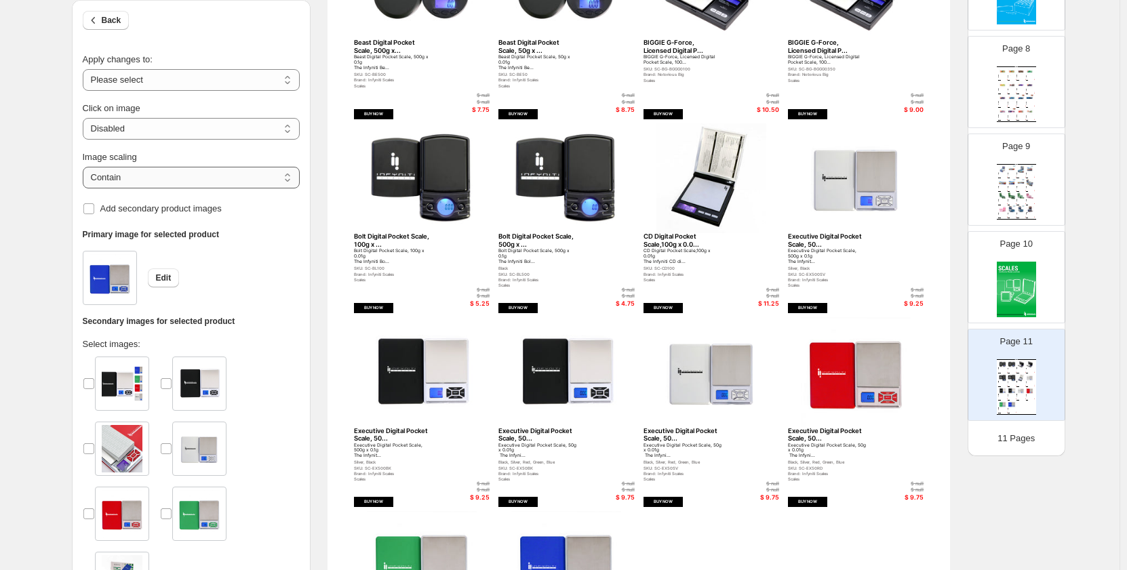
scroll to position [210, 0]
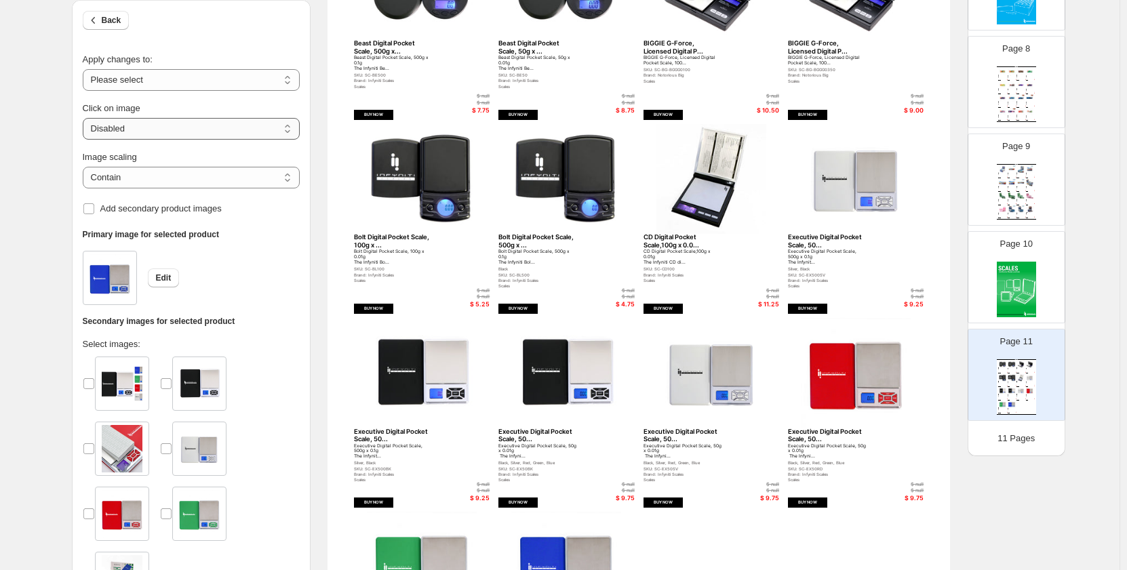
click at [214, 129] on select "**********" at bounding box center [191, 129] width 217 height 22
click at [152, 210] on span "Add secondary product images" at bounding box center [160, 208] width 121 height 10
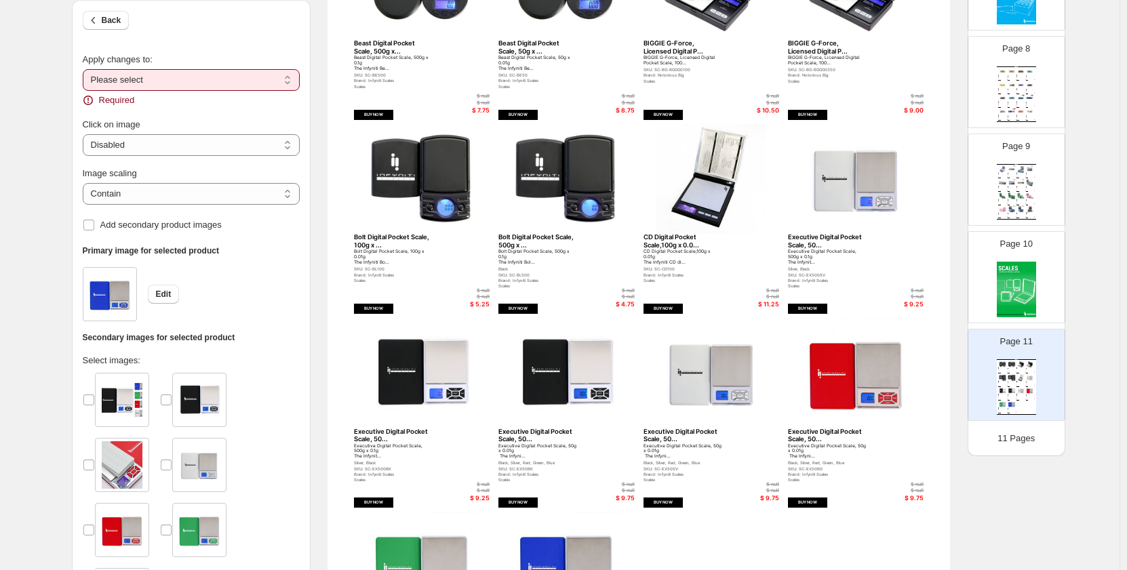
click at [222, 80] on select "**********" at bounding box center [191, 80] width 217 height 22
select select "**********"
click at [85, 69] on select "**********" at bounding box center [191, 80] width 217 height 22
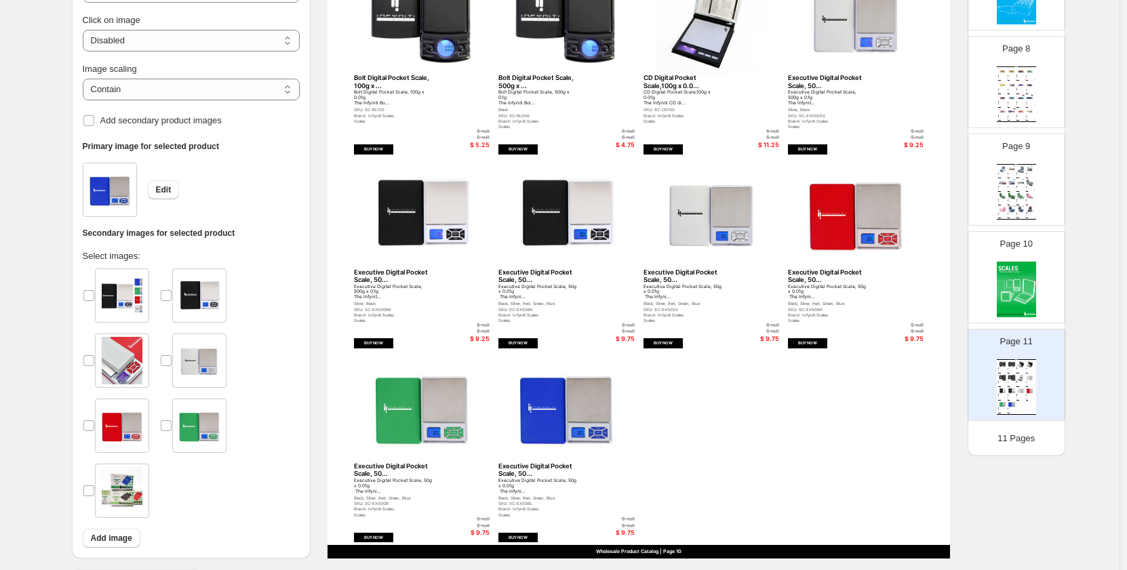
scroll to position [345, 0]
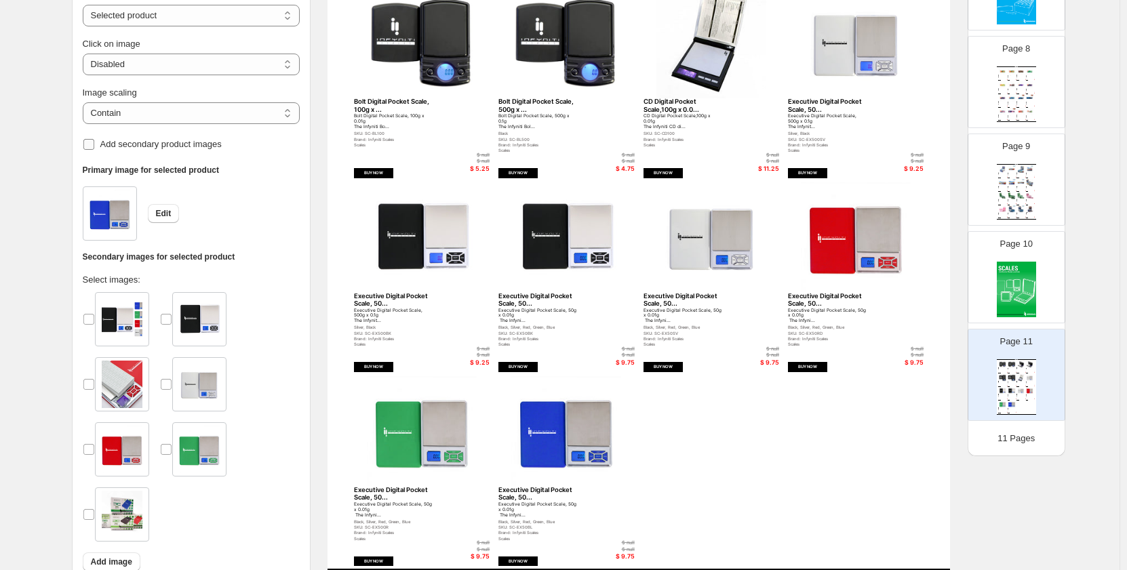
click at [161, 146] on span "Add secondary product images" at bounding box center [160, 144] width 121 height 10
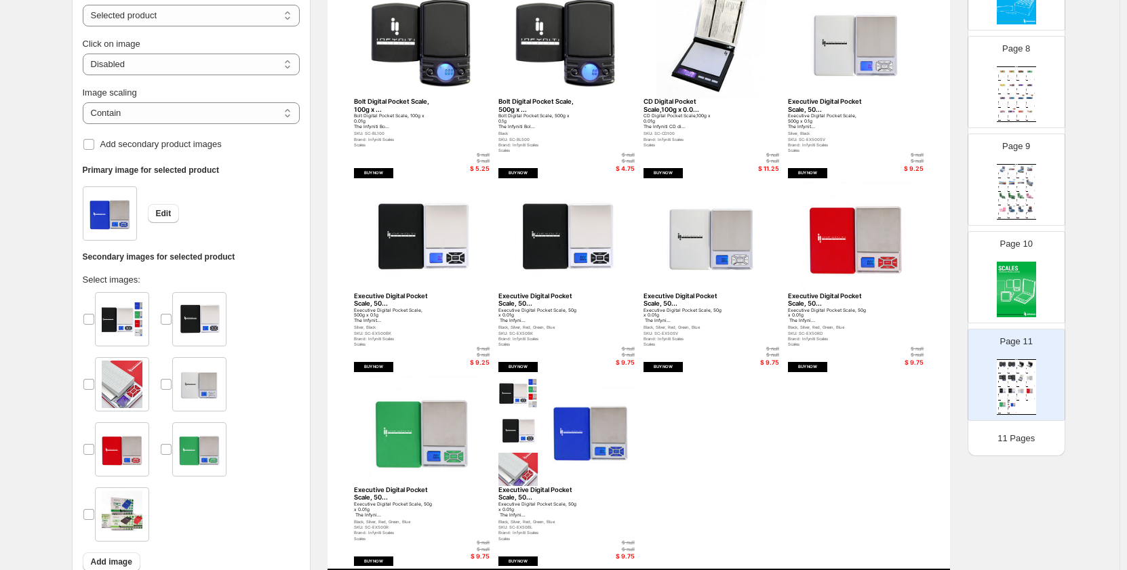
click at [427, 421] on img at bounding box center [422, 431] width 136 height 110
click at [168, 142] on span "Add secondary product images" at bounding box center [160, 144] width 121 height 10
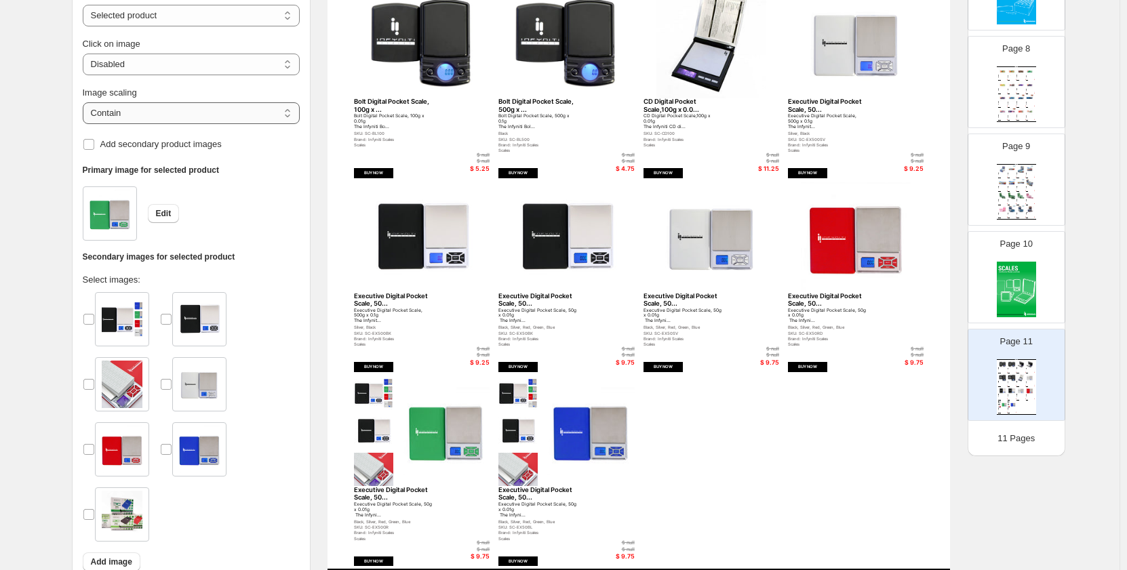
click at [203, 123] on select "***** *******" at bounding box center [191, 113] width 217 height 22
click at [235, 64] on select "**********" at bounding box center [191, 65] width 217 height 22
click at [263, 229] on div "Edit" at bounding box center [191, 213] width 217 height 54
click at [236, 12] on select "**********" at bounding box center [191, 16] width 217 height 22
click at [85, 5] on select "**********" at bounding box center [191, 16] width 217 height 22
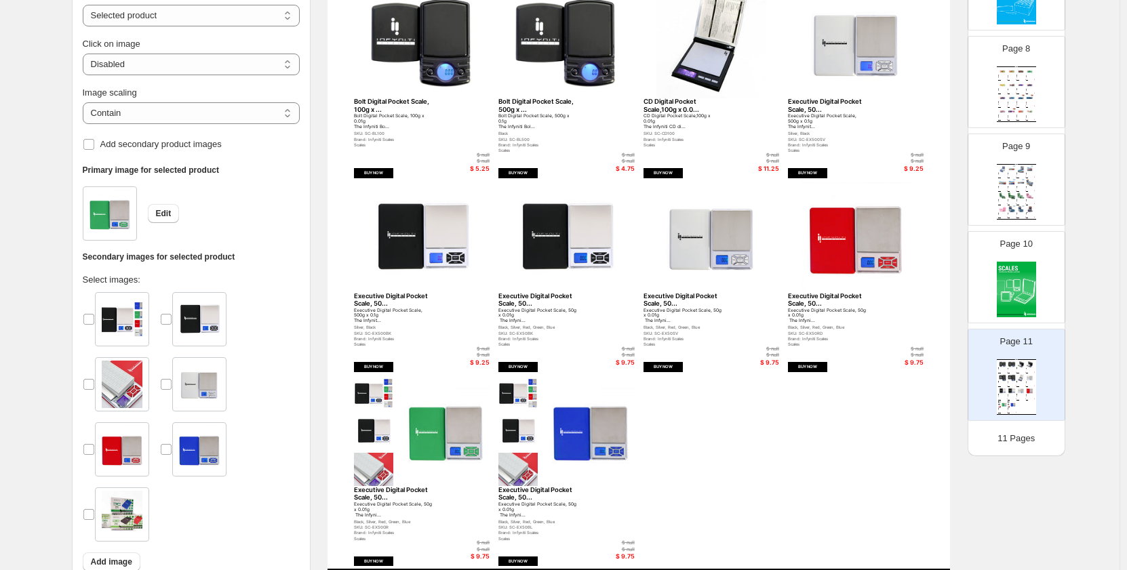
click at [838, 250] on img at bounding box center [856, 237] width 136 height 110
click at [267, 48] on div "Click on image" at bounding box center [191, 44] width 217 height 14
click at [262, 60] on select "**********" at bounding box center [191, 65] width 217 height 22
click at [264, 29] on div "**********" at bounding box center [191, 50] width 217 height 49
click at [265, 14] on select "**********" at bounding box center [191, 16] width 217 height 22
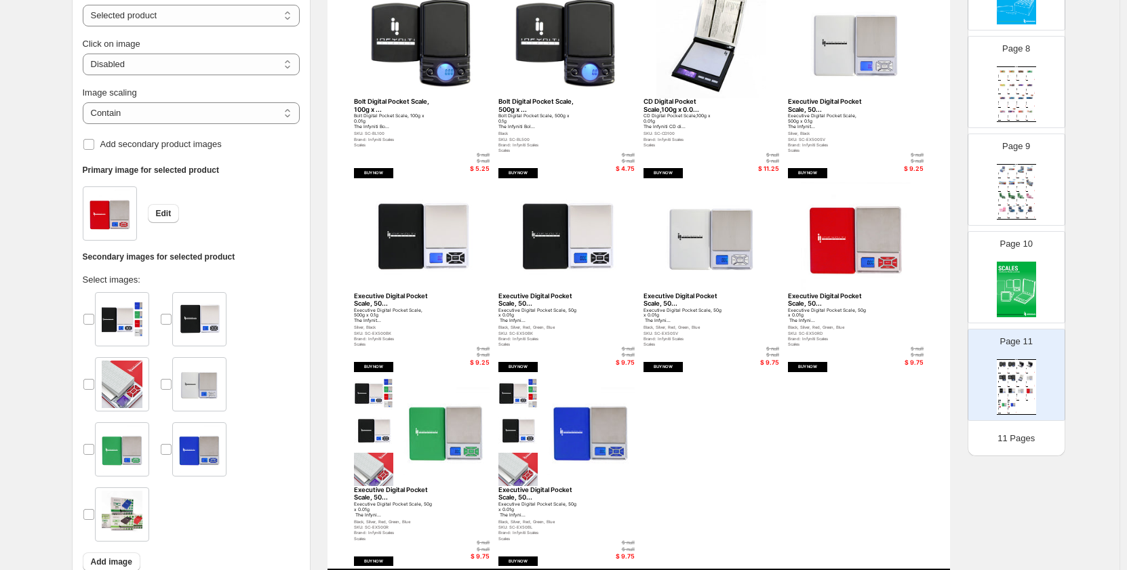
click at [85, 5] on select "**********" at bounding box center [191, 16] width 217 height 22
click at [192, 144] on span "Add secondary product images" at bounding box center [160, 144] width 121 height 10
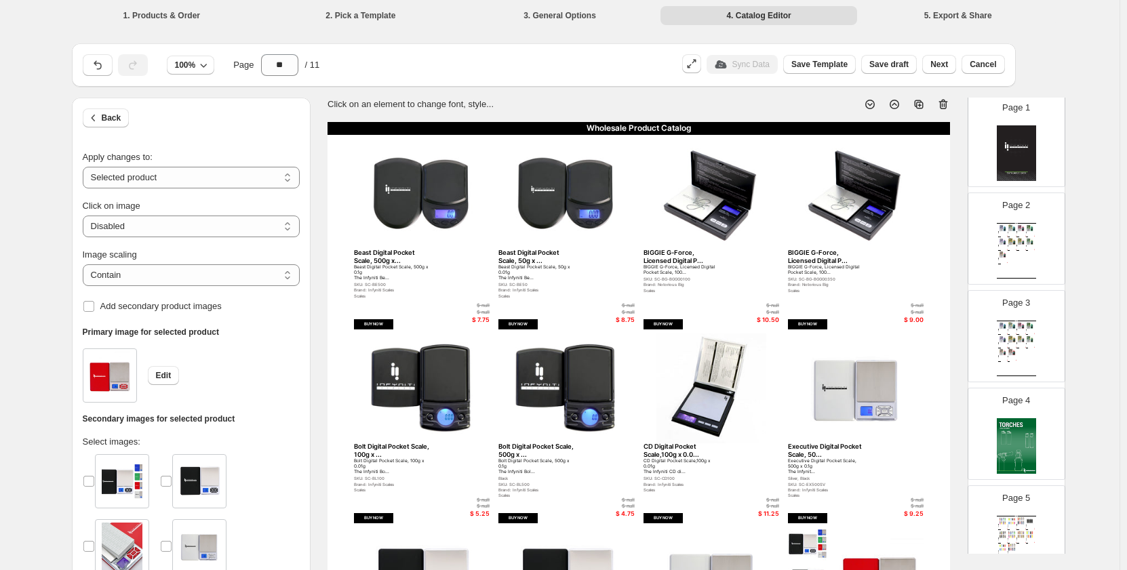
scroll to position [0, 0]
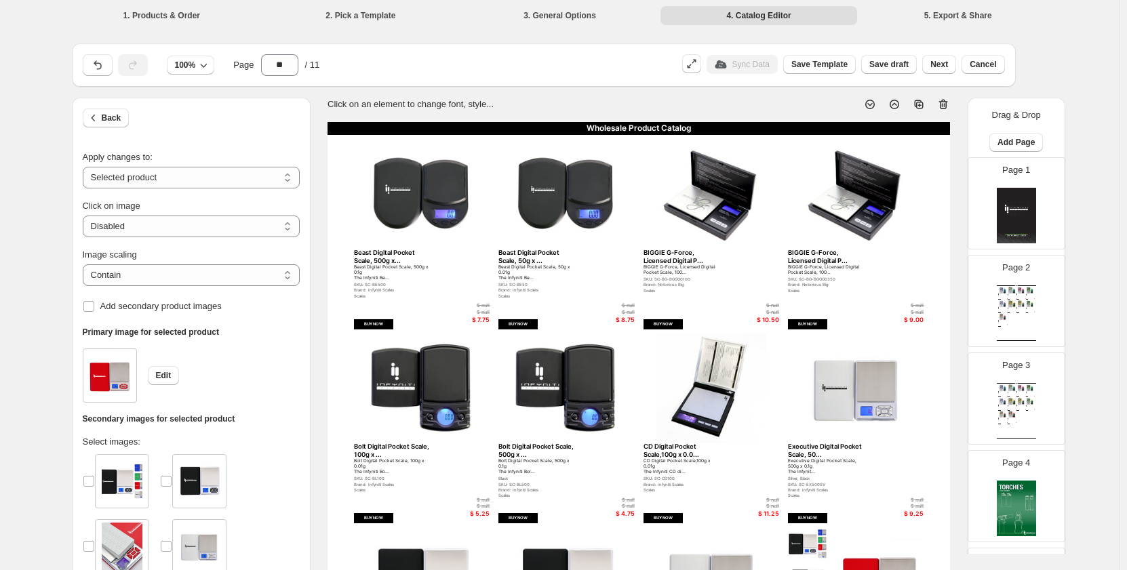
click at [916, 109] on icon at bounding box center [919, 105] width 14 height 14
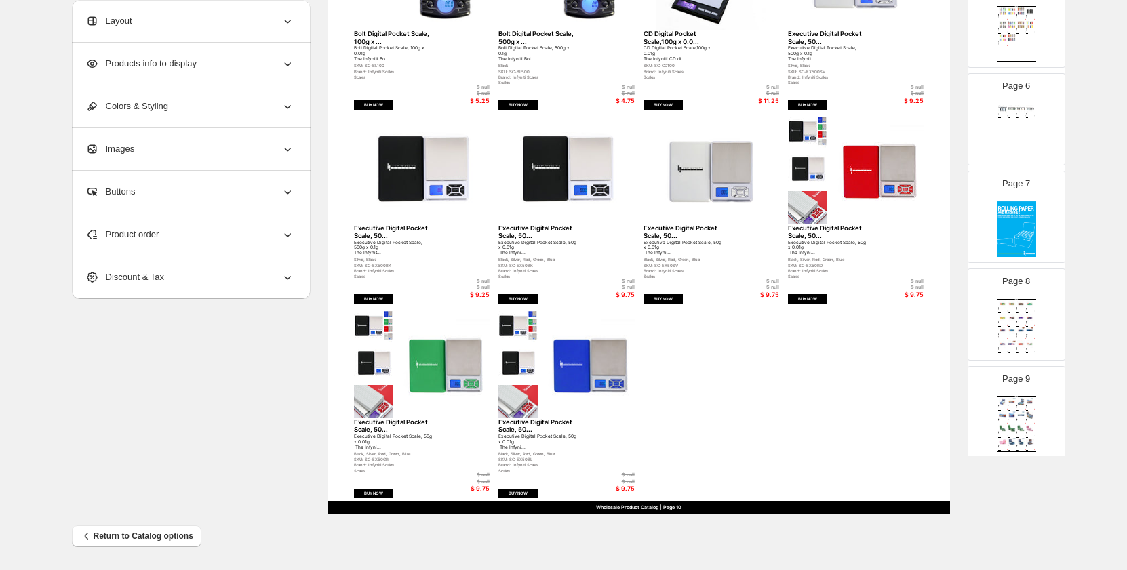
scroll to position [805, 0]
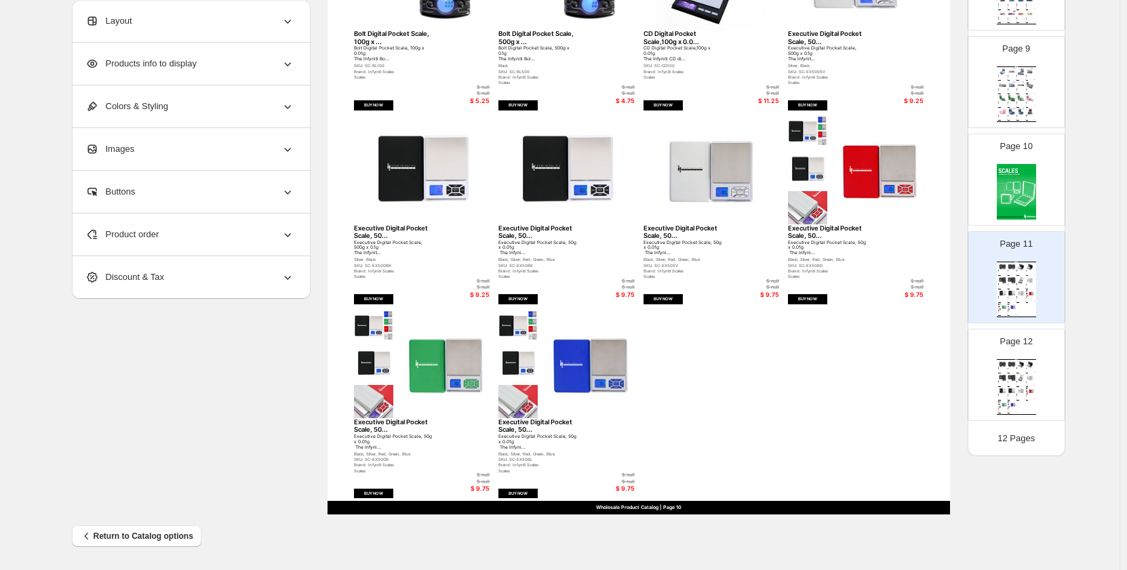
click at [1009, 396] on div "Black, Silver, Red, Green, Blue" at bounding box center [1010, 396] width 5 height 0
type input "**"
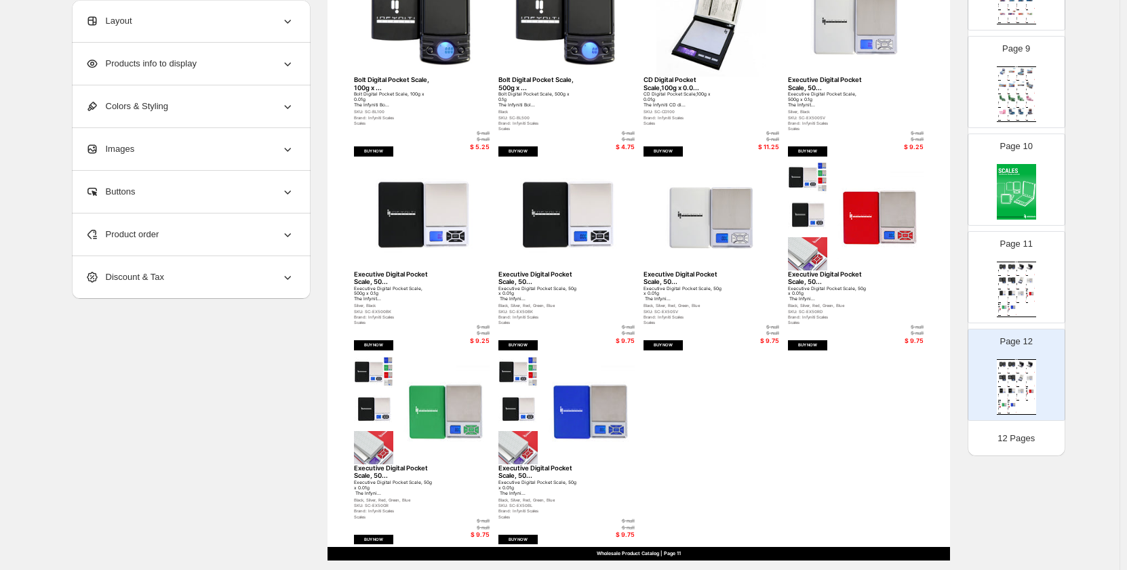
scroll to position [345, 0]
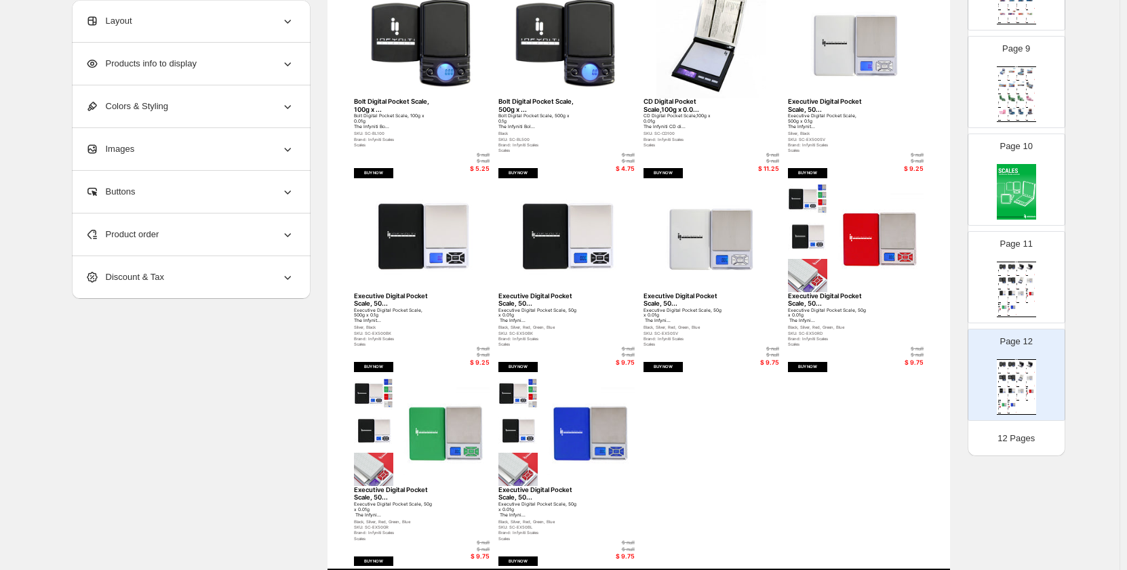
click at [204, 225] on div "Product order" at bounding box center [189, 235] width 209 height 42
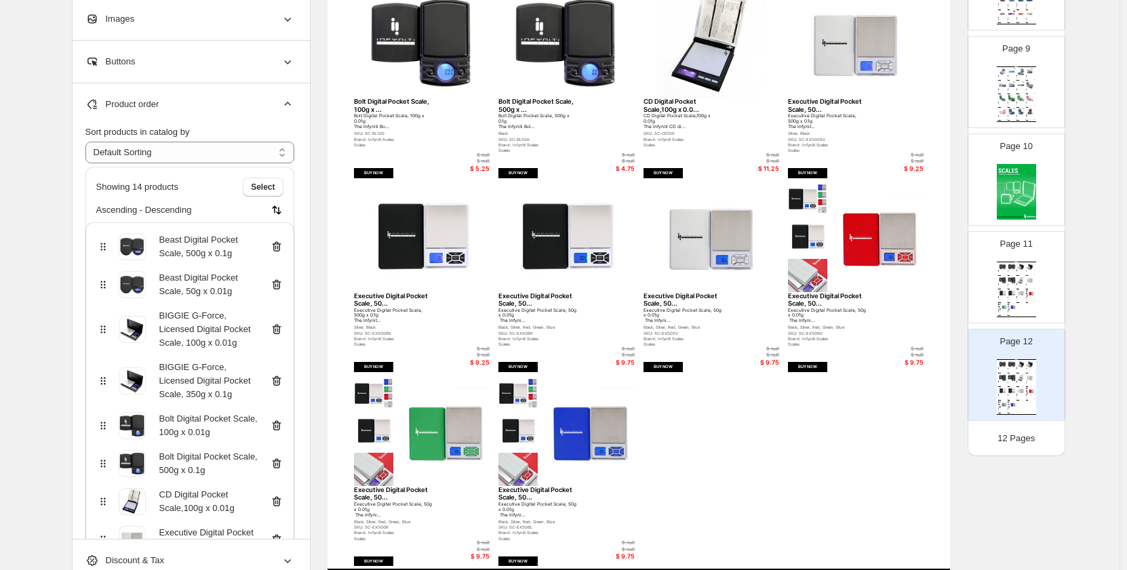
click at [287, 250] on div "Beast Digital Pocket Scale, 500g x 0.1g" at bounding box center [189, 243] width 209 height 43
click at [281, 244] on icon at bounding box center [276, 247] width 9 height 10
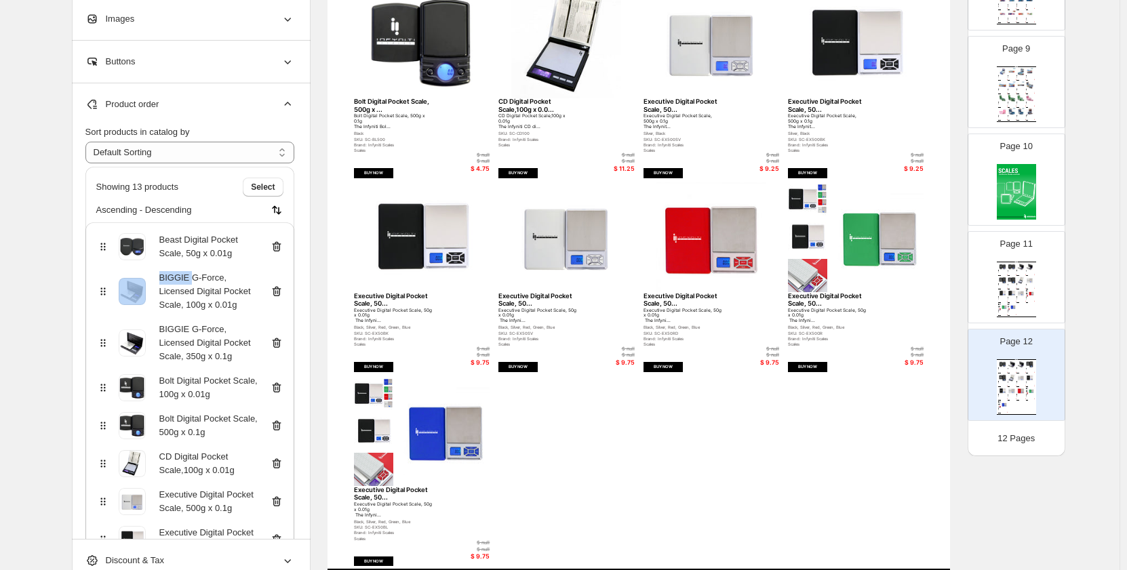
click at [281, 244] on icon at bounding box center [276, 247] width 9 height 10
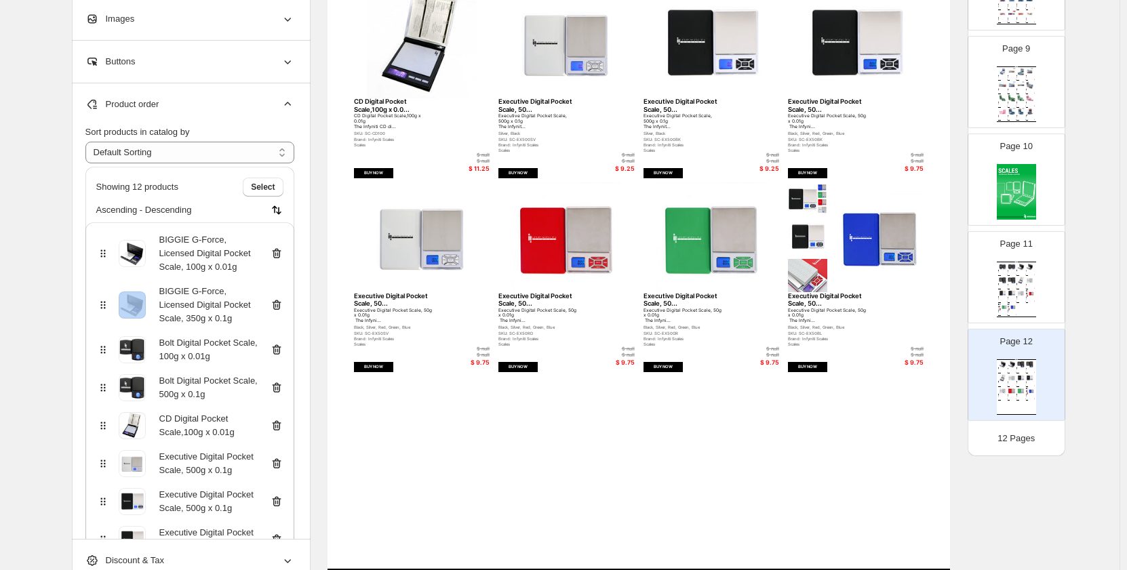
click at [282, 244] on div "BIGGIE G-Force, Licensed Digital Pocket Scale, 100g x 0.01g" at bounding box center [189, 253] width 187 height 41
click at [274, 252] on icon at bounding box center [277, 254] width 14 height 14
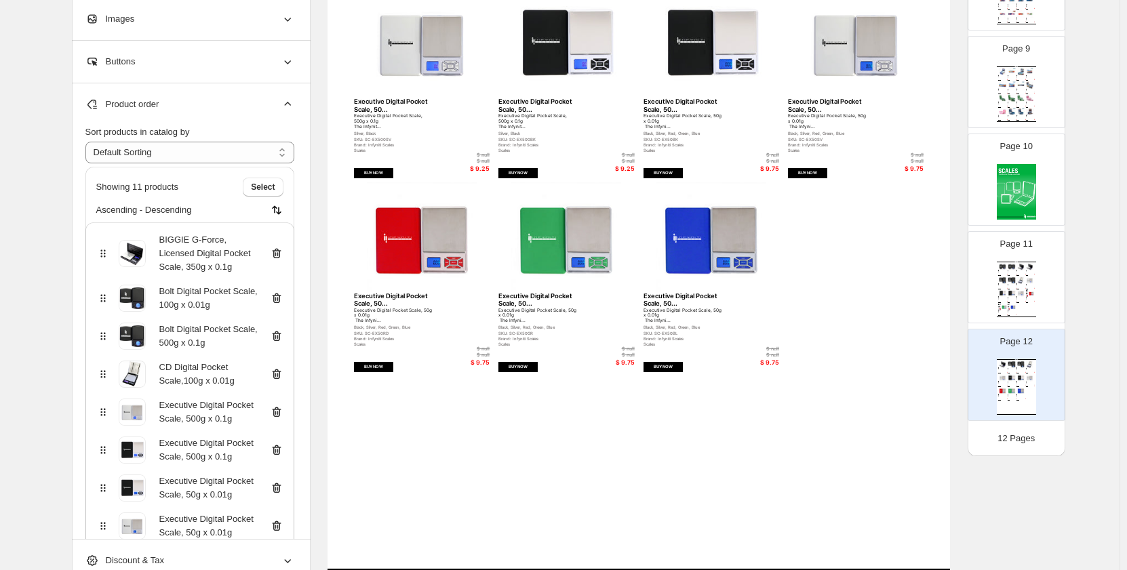
click at [279, 252] on icon at bounding box center [277, 254] width 14 height 14
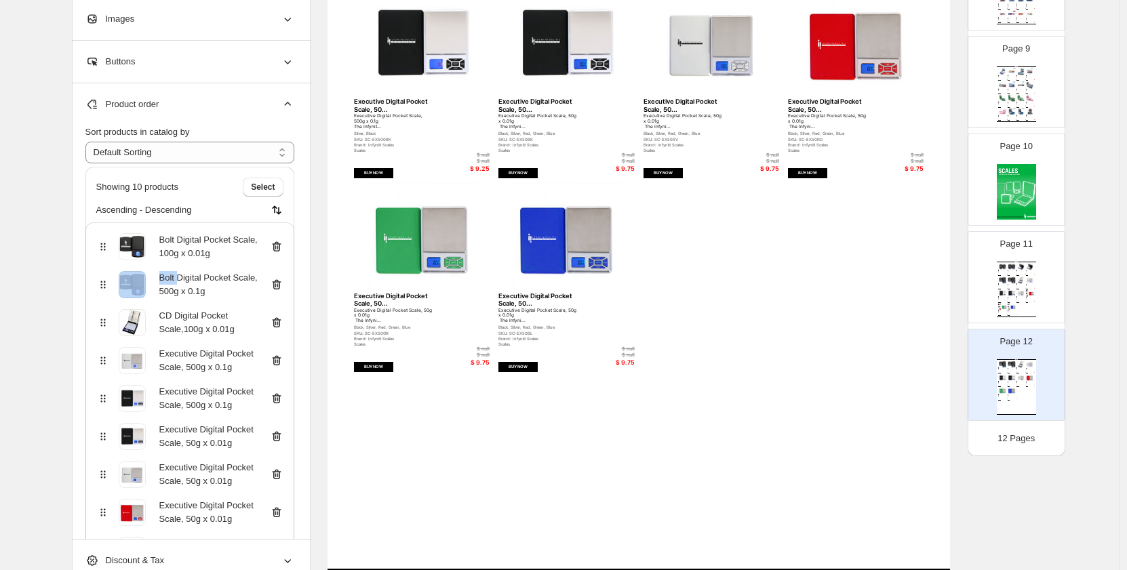
click at [279, 252] on icon at bounding box center [277, 247] width 14 height 14
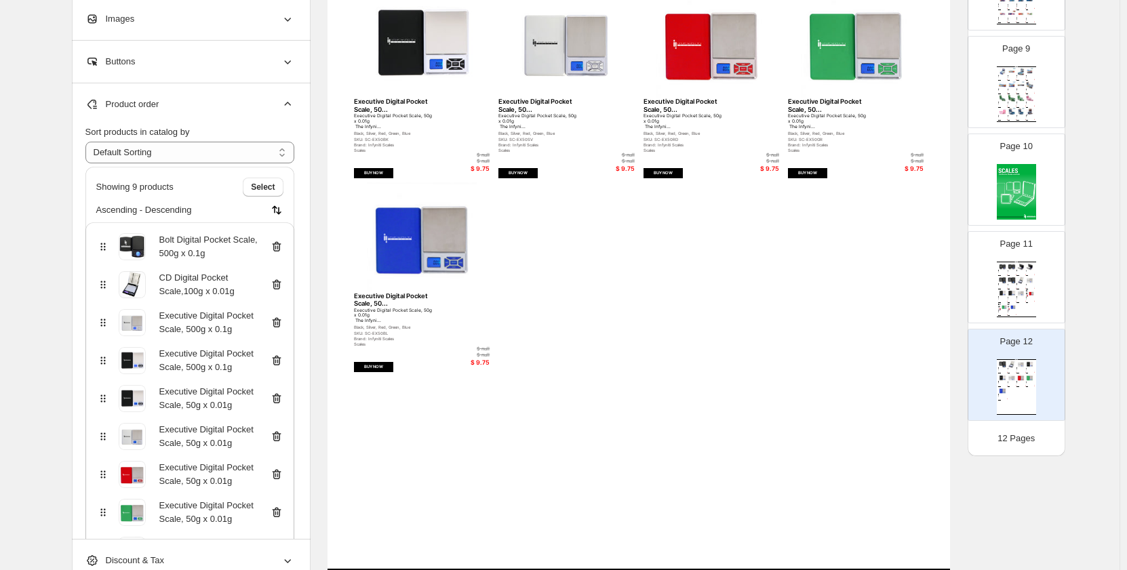
click at [281, 249] on icon at bounding box center [277, 247] width 14 height 14
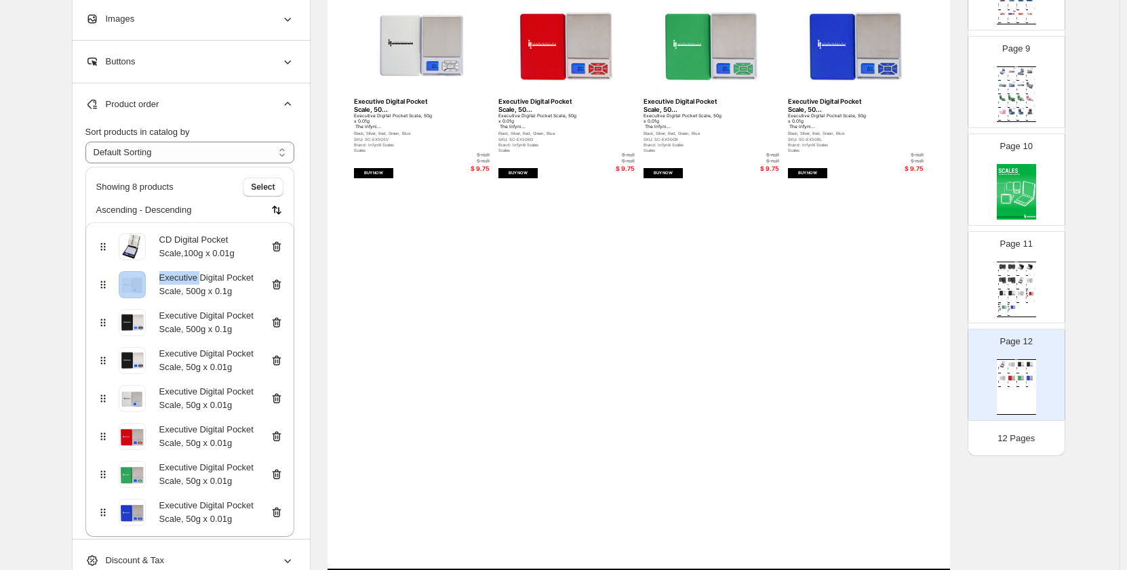
click at [281, 249] on icon at bounding box center [277, 247] width 14 height 14
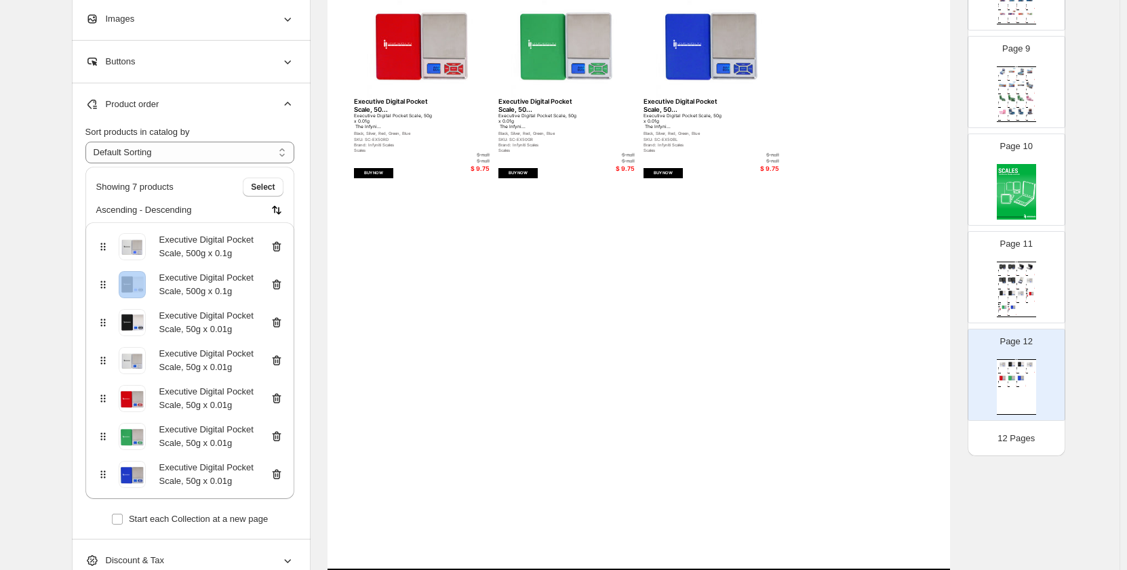
click at [281, 249] on icon at bounding box center [277, 247] width 14 height 14
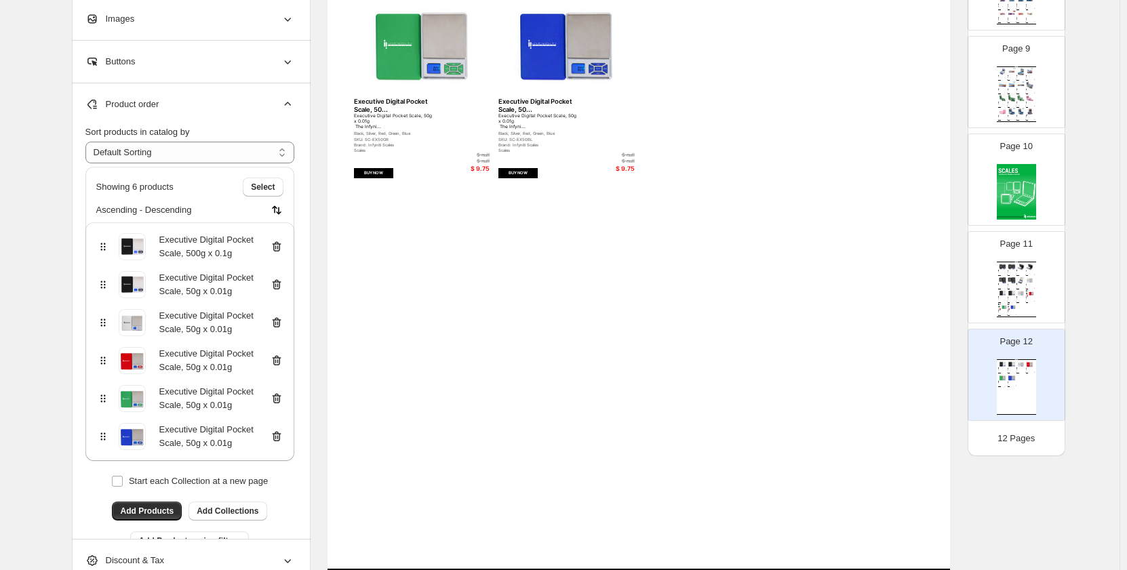
click at [281, 249] on icon at bounding box center [277, 247] width 14 height 14
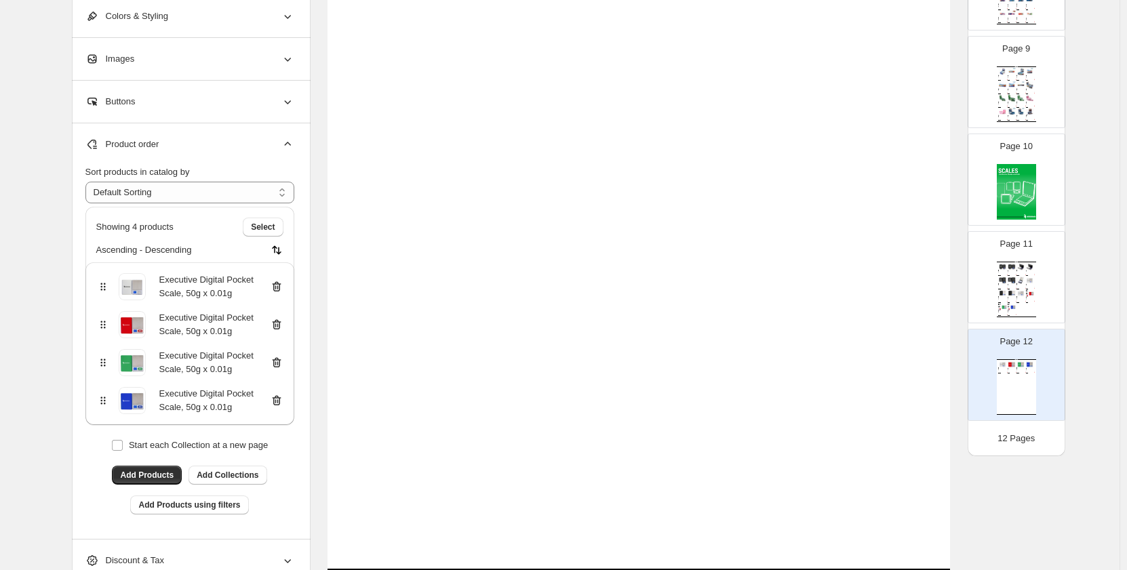
click at [281, 249] on img at bounding box center [277, 250] width 14 height 14
click at [276, 286] on icon at bounding box center [275, 288] width 1 height 4
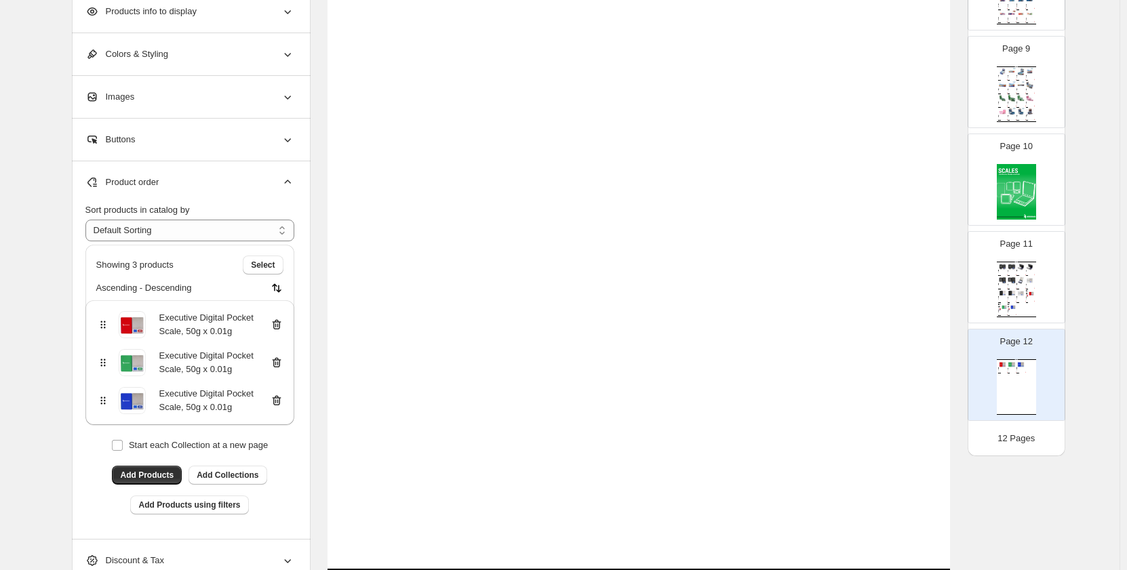
click at [277, 320] on icon at bounding box center [277, 325] width 14 height 14
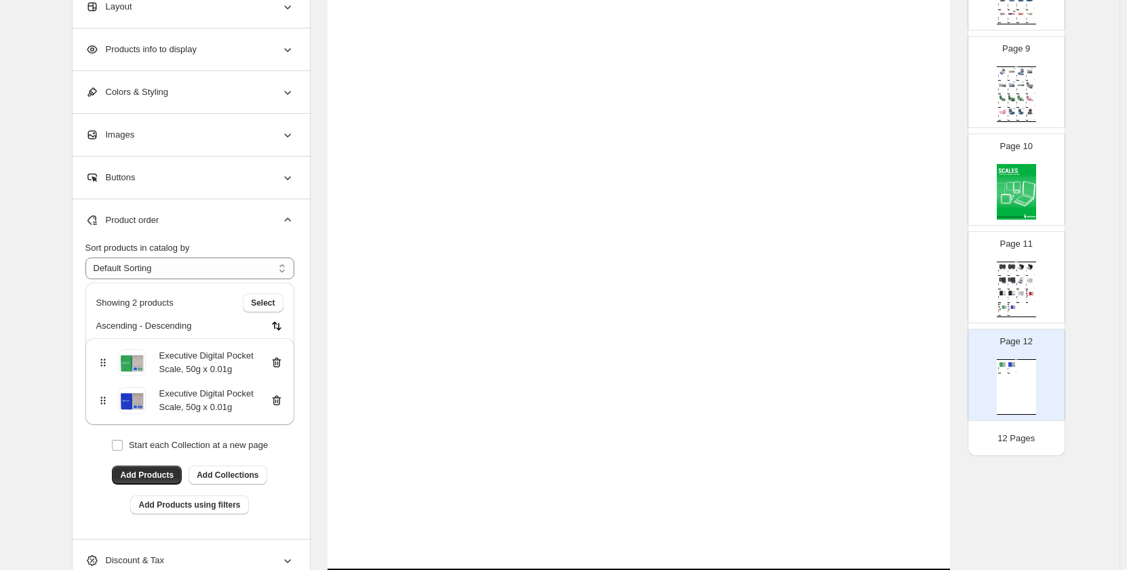
click at [278, 361] on icon at bounding box center [277, 363] width 14 height 14
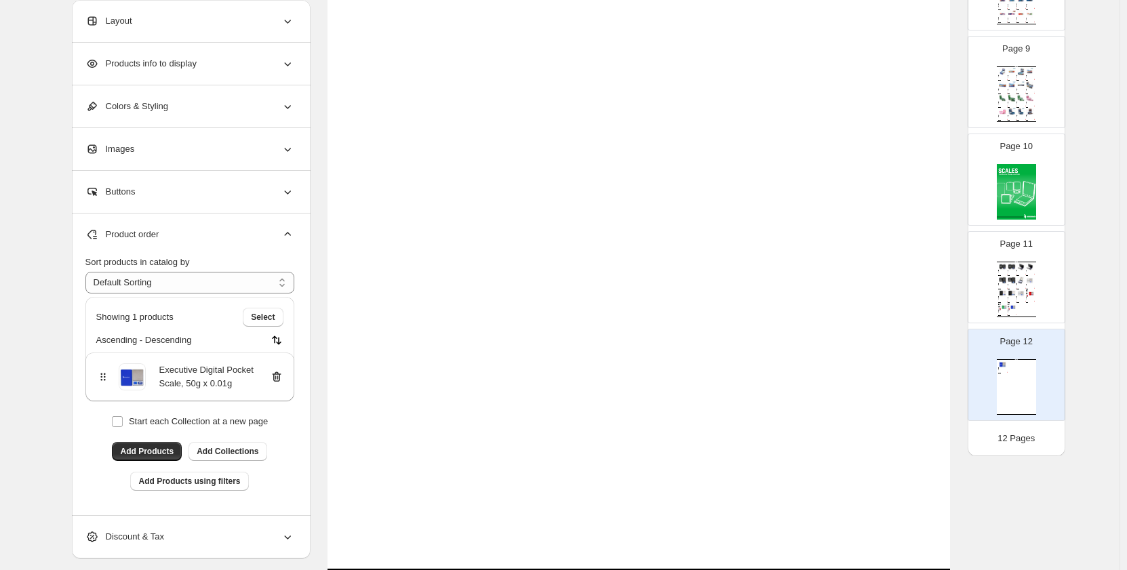
click at [280, 380] on icon at bounding box center [277, 377] width 14 height 14
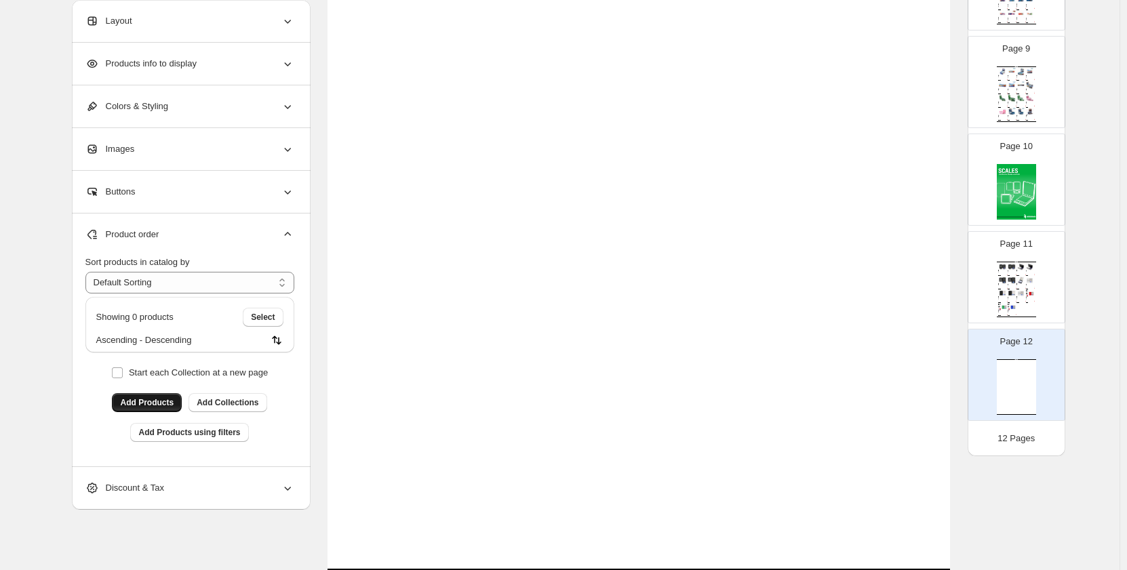
click at [144, 406] on span "Add Products" at bounding box center [147, 402] width 54 height 11
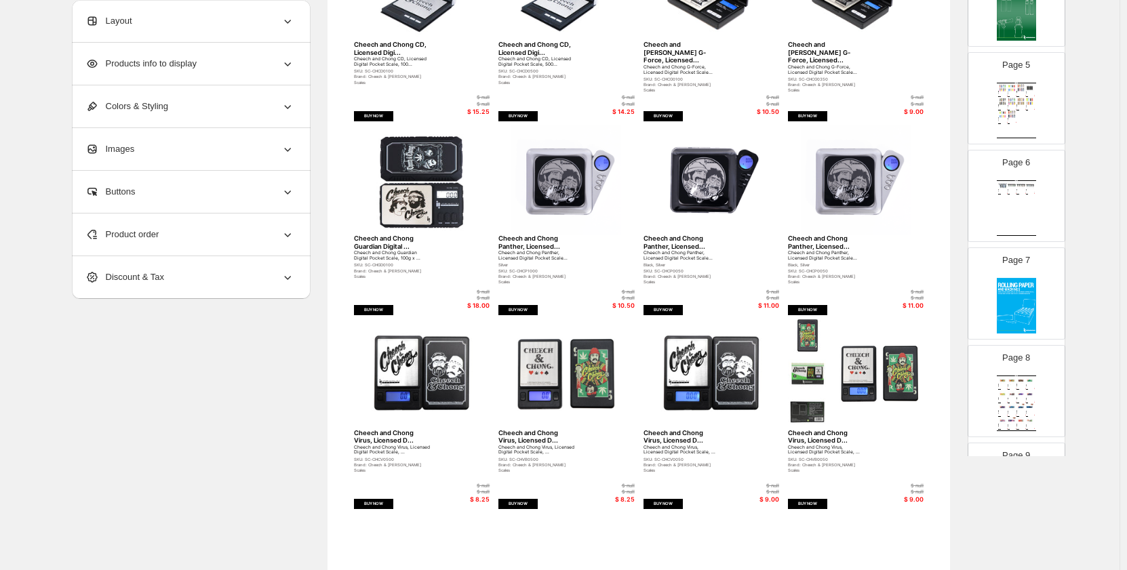
scroll to position [210, 0]
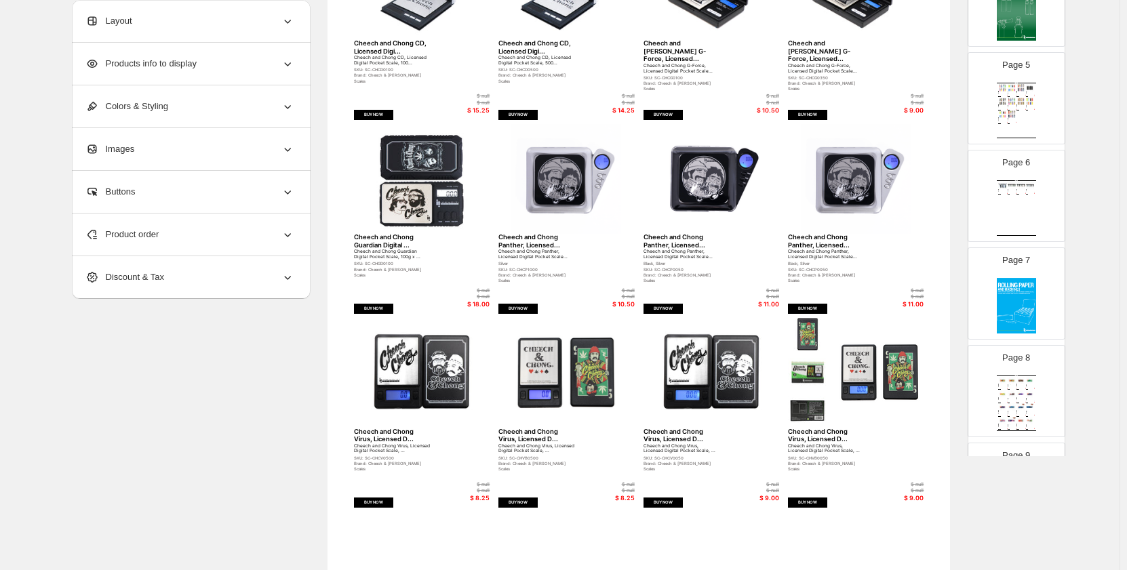
click at [684, 383] on img at bounding box center [712, 373] width 136 height 110
select select "*******"
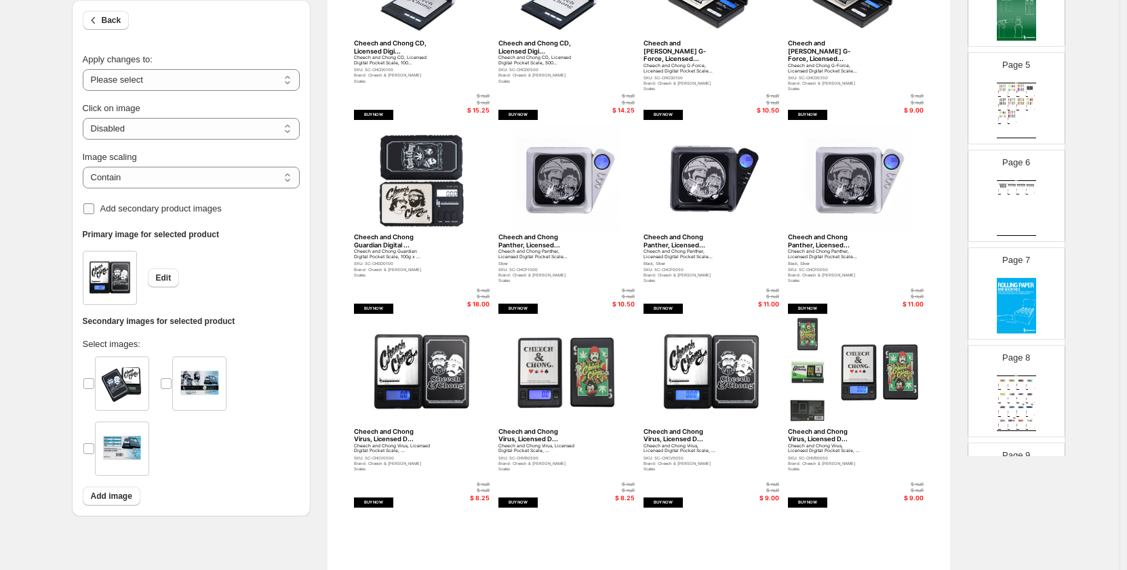
click at [165, 211] on span "Add secondary product images" at bounding box center [160, 208] width 121 height 10
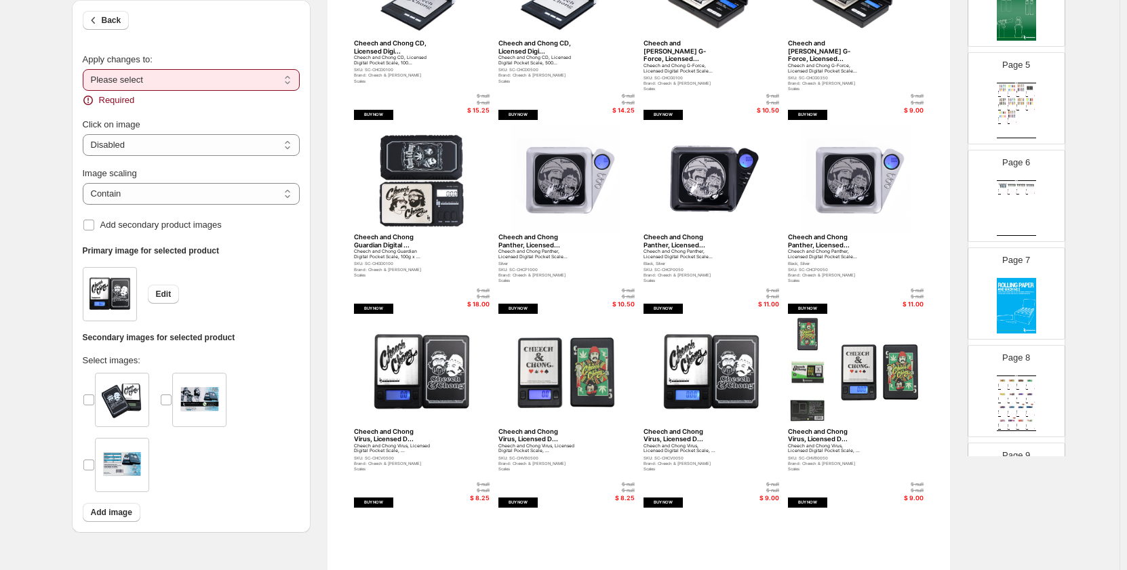
click at [223, 79] on select "**********" at bounding box center [191, 80] width 217 height 22
select select "**********"
click at [85, 69] on select "**********" at bounding box center [191, 80] width 217 height 22
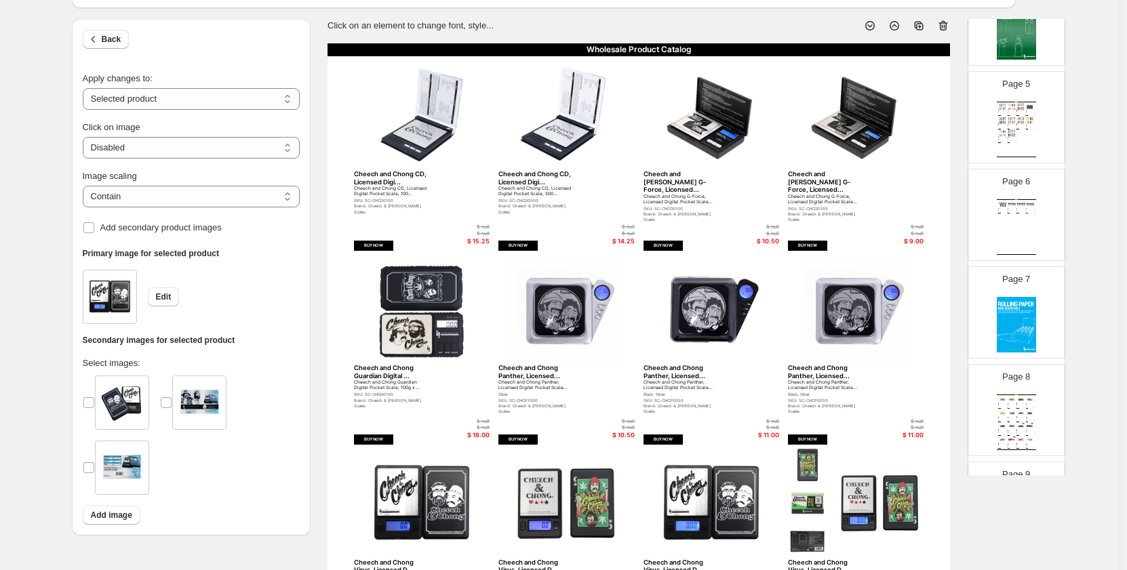
scroll to position [74, 0]
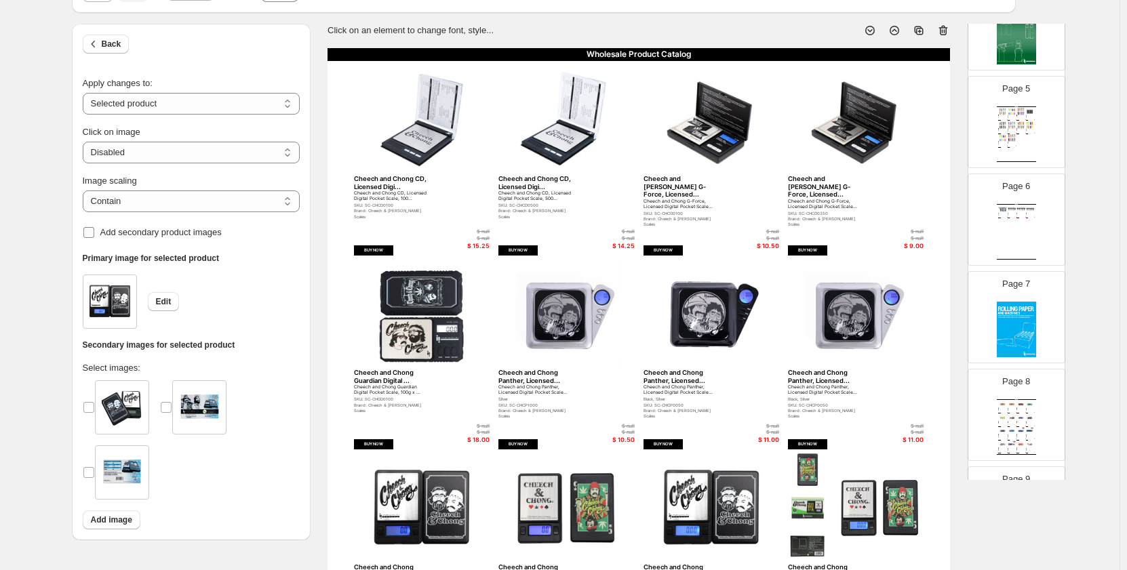
click at [178, 234] on span "Add secondary product images" at bounding box center [160, 232] width 121 height 10
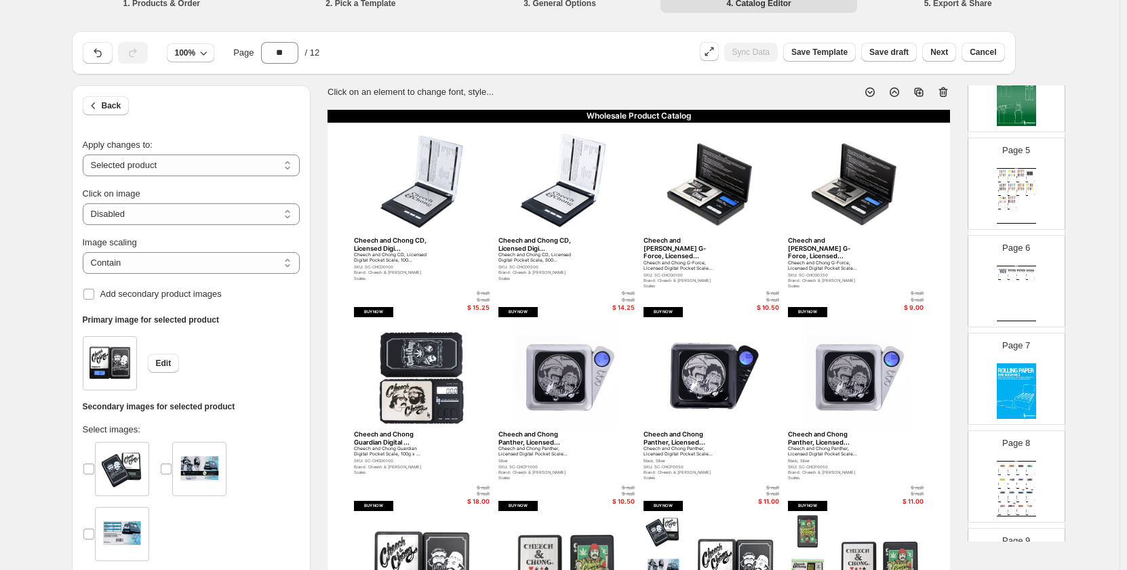
scroll to position [6, 0]
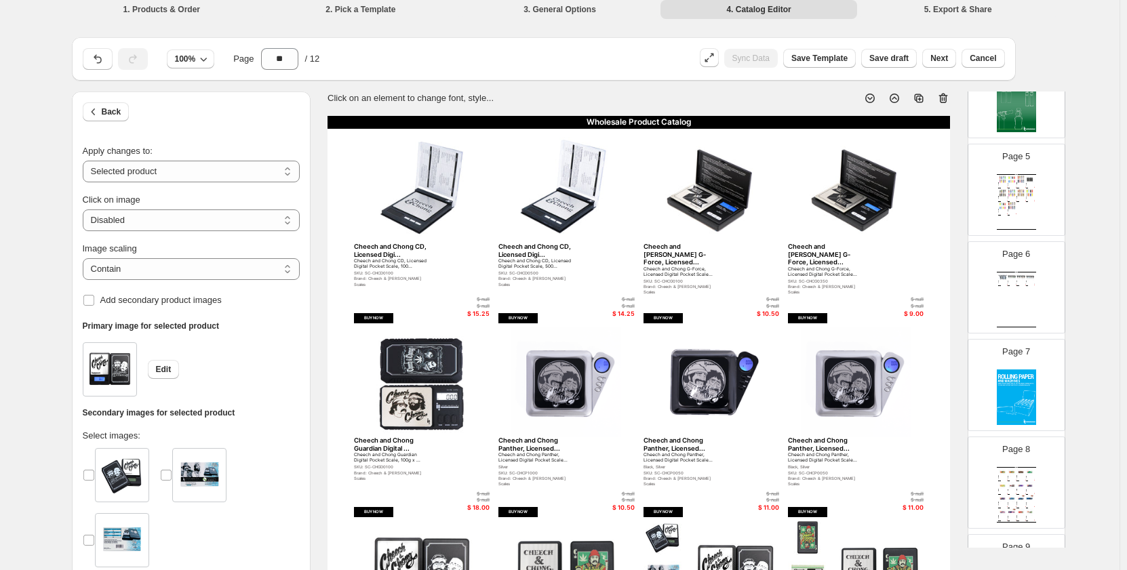
click at [563, 201] on img at bounding box center [566, 188] width 136 height 110
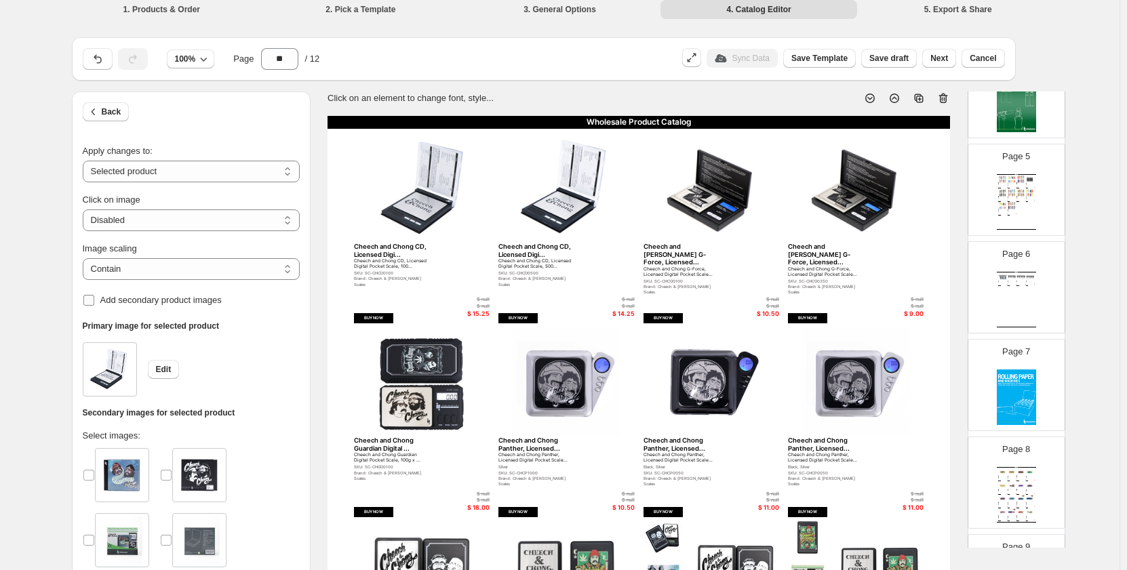
click at [145, 304] on span "Add secondary product images" at bounding box center [160, 300] width 121 height 10
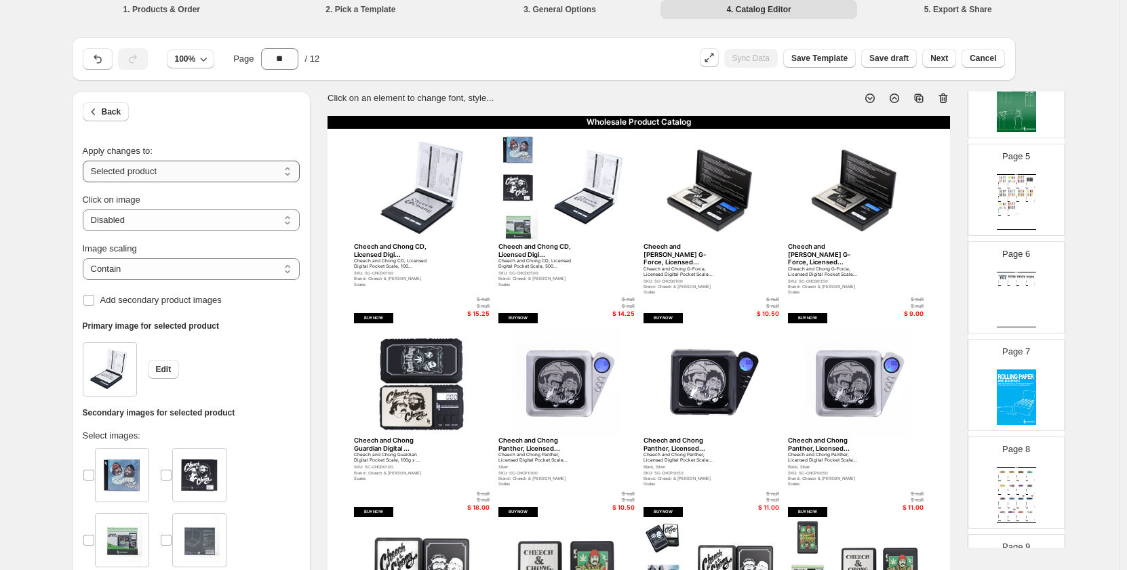
click at [181, 171] on select "**********" at bounding box center [191, 172] width 217 height 22
click at [85, 161] on select "**********" at bounding box center [191, 172] width 217 height 22
click at [246, 321] on h6 "Primary image for selected product" at bounding box center [191, 326] width 217 height 11
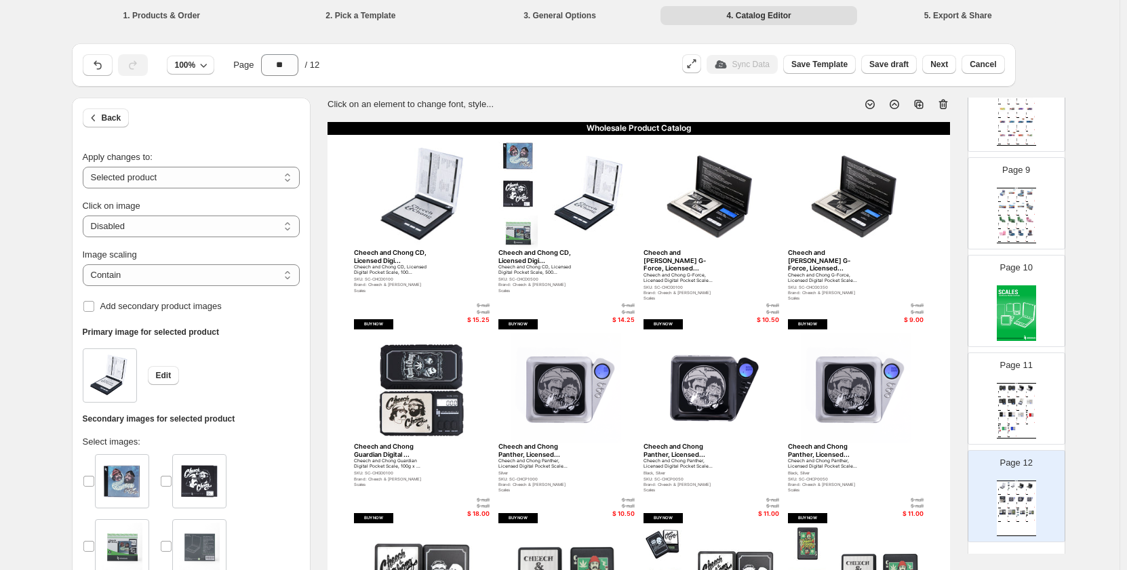
scroll to position [805, 0]
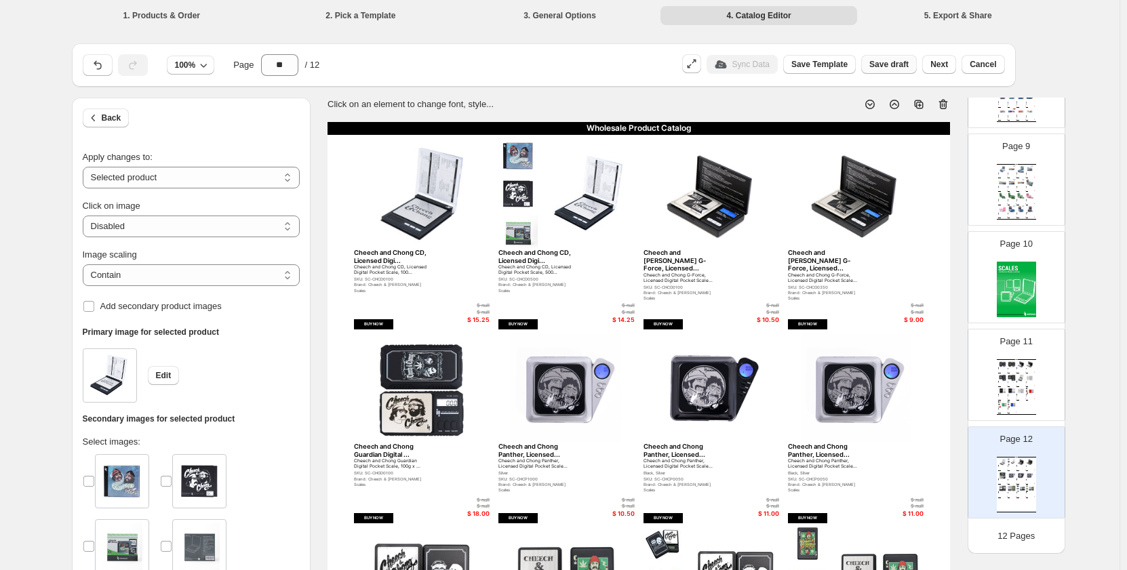
click at [892, 66] on span "Save draft" at bounding box center [888, 64] width 39 height 11
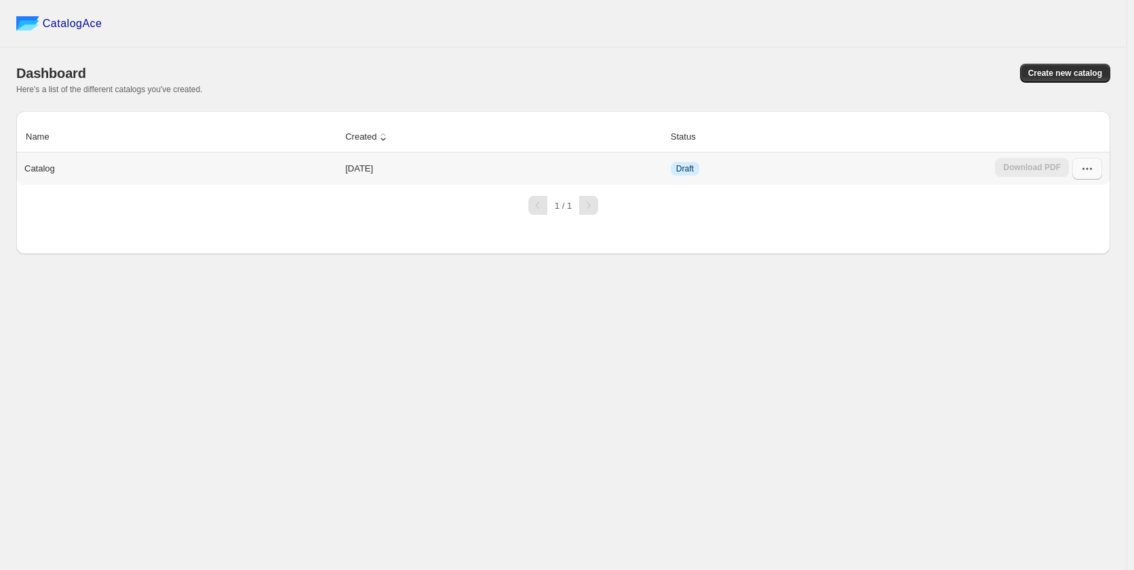
click at [1087, 176] on icon "button" at bounding box center [1087, 169] width 14 height 14
click at [1077, 285] on span "Edit" at bounding box center [1085, 292] width 69 height 14
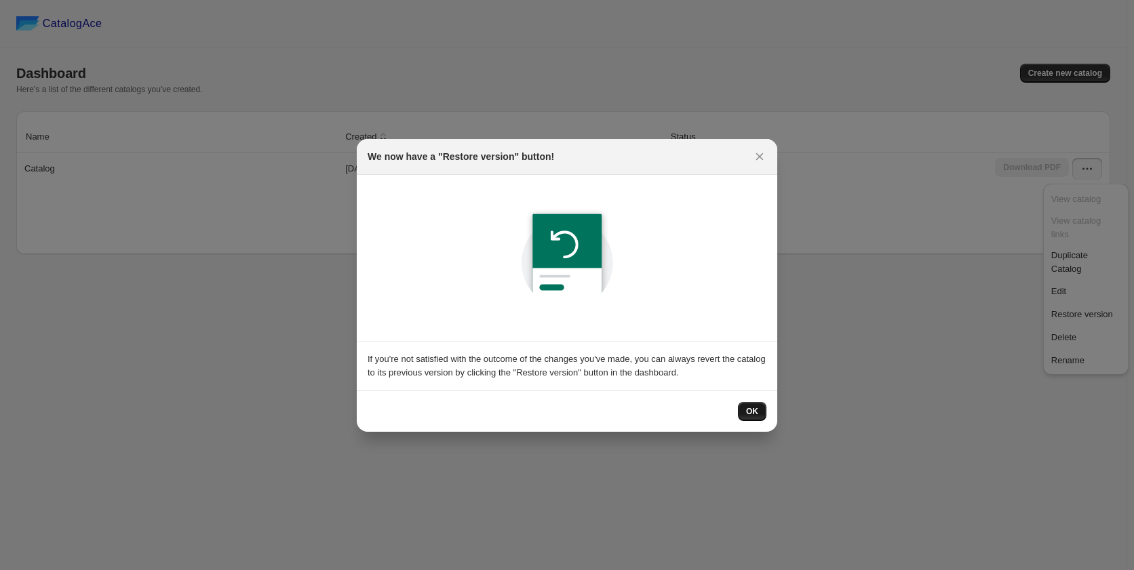
click at [758, 412] on span "OK" at bounding box center [752, 411] width 12 height 11
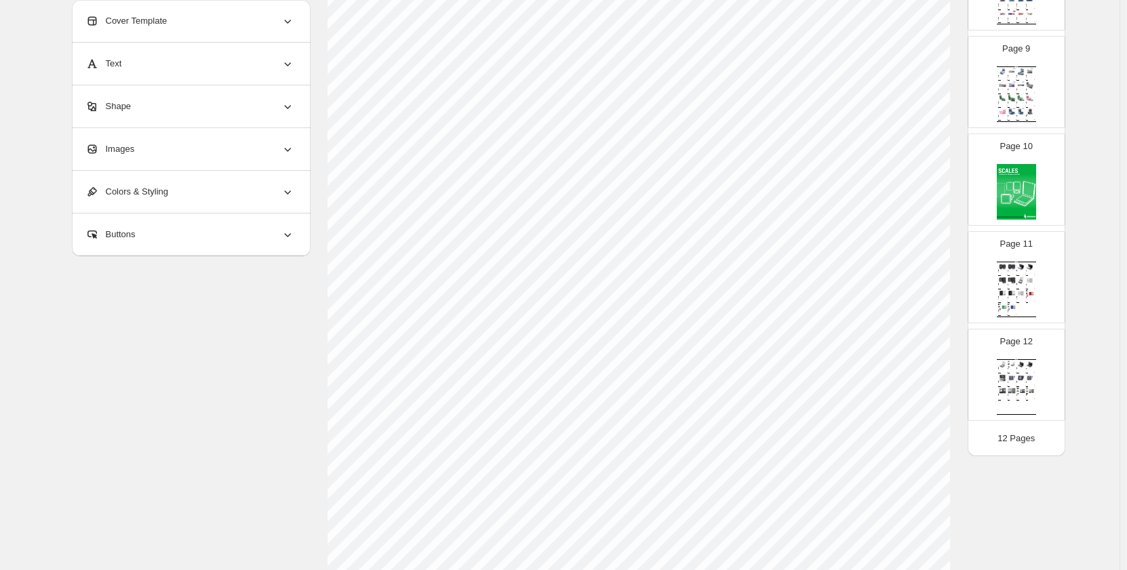
click at [1017, 400] on div "BUY NOW" at bounding box center [1018, 400] width 3 height 1
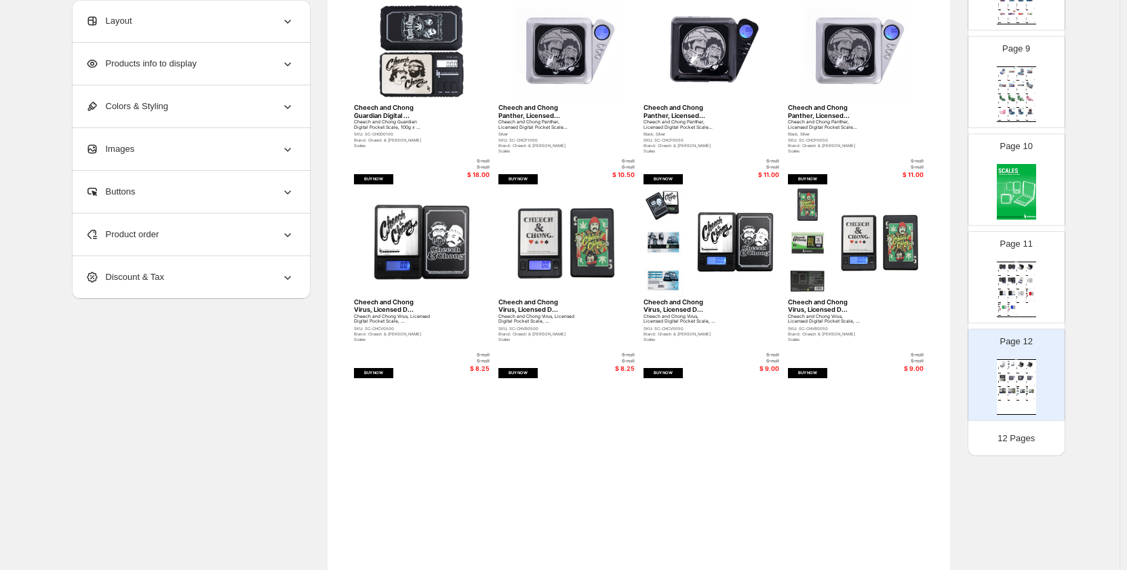
click at [1031, 296] on img at bounding box center [1031, 293] width 5 height 7
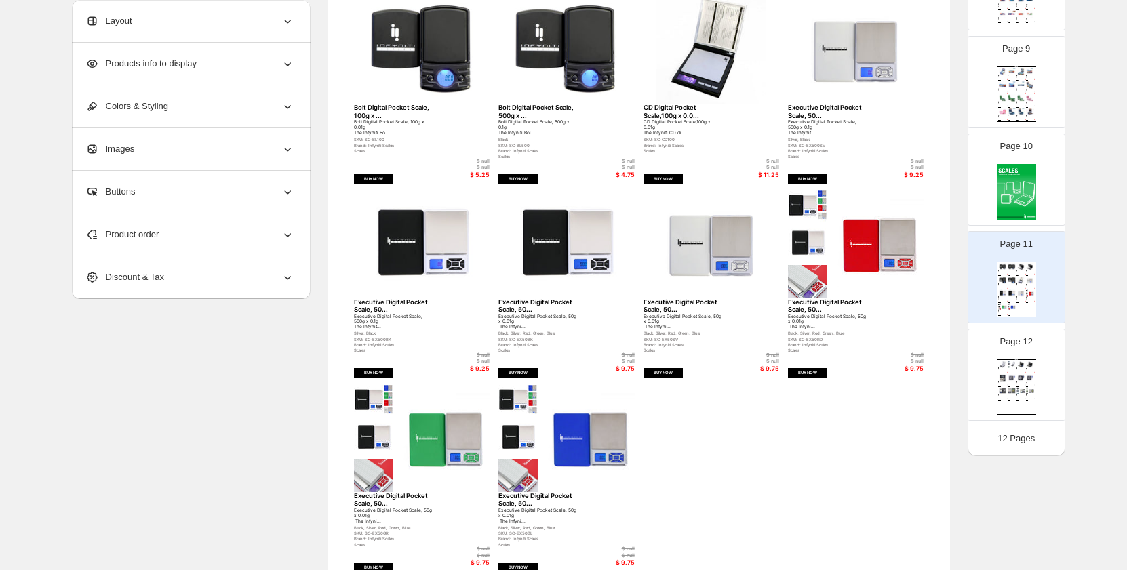
click at [1016, 216] on img at bounding box center [1016, 192] width 39 height 56
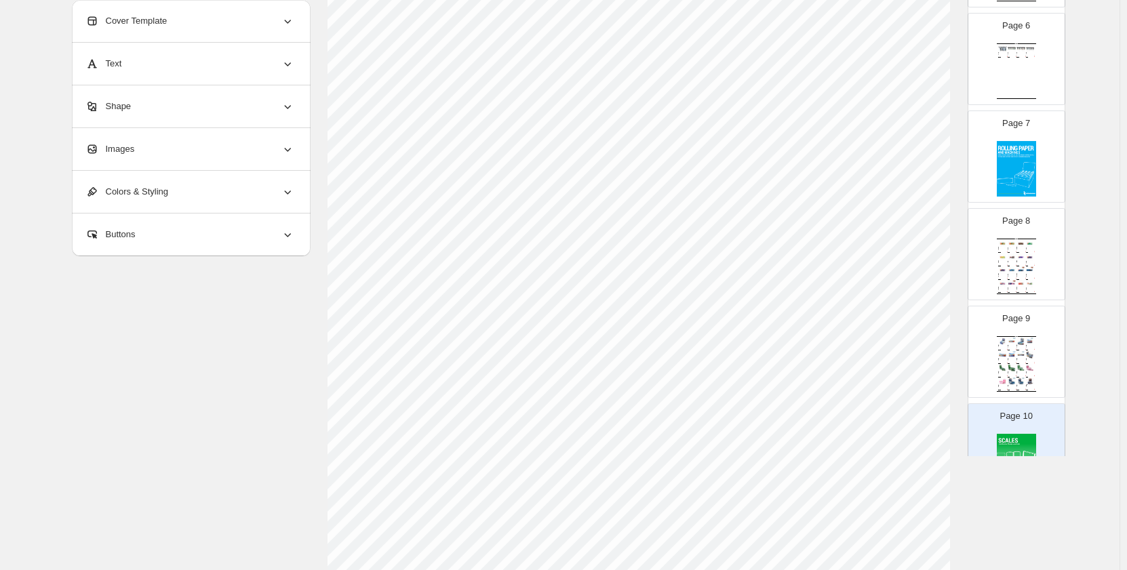
scroll to position [534, 0]
click at [1016, 216] on p "Page 8" at bounding box center [1016, 223] width 28 height 14
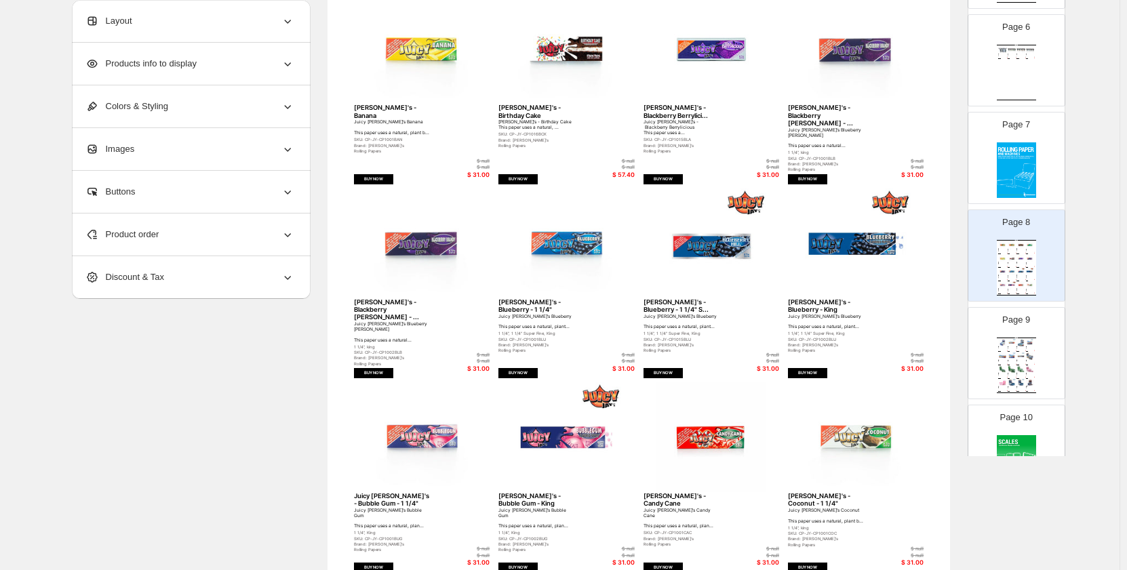
click at [1017, 272] on img at bounding box center [1021, 271] width 9 height 7
click at [1003, 318] on p "Page 9" at bounding box center [1016, 320] width 28 height 14
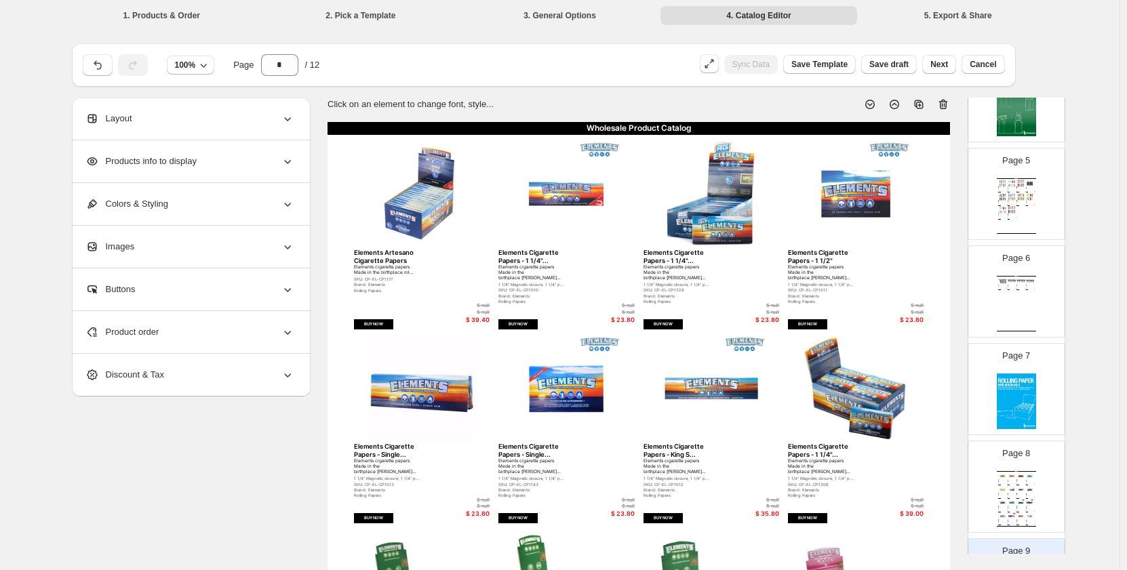
scroll to position [330, 0]
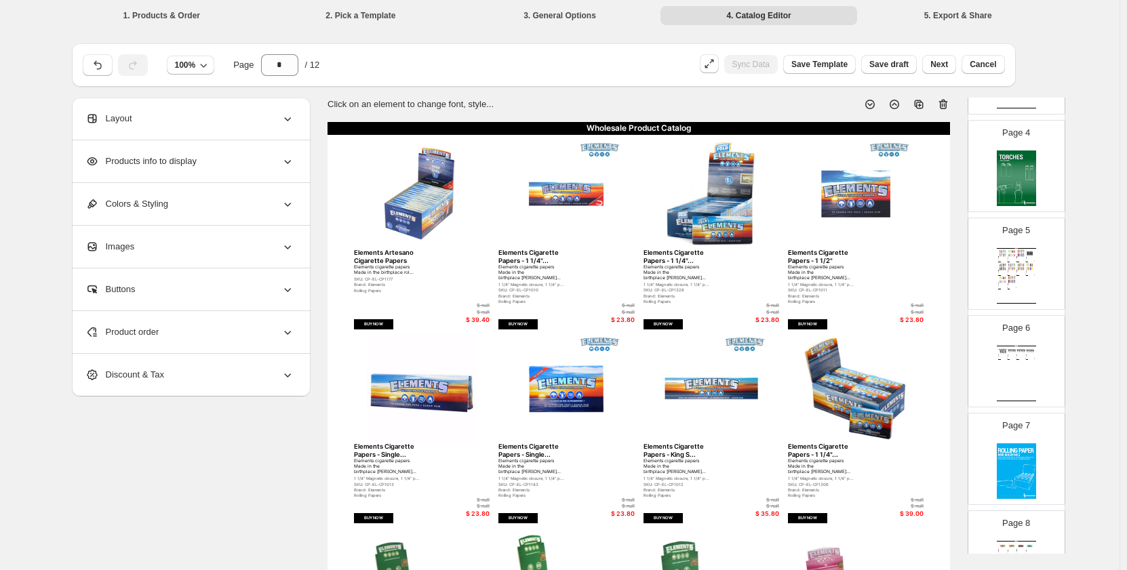
click at [989, 264] on div "Page 5 Wholesale Product Catalog BIC Lighter - EZ Reach Classic BIC Lighter EZ …" at bounding box center [1010, 258] width 85 height 91
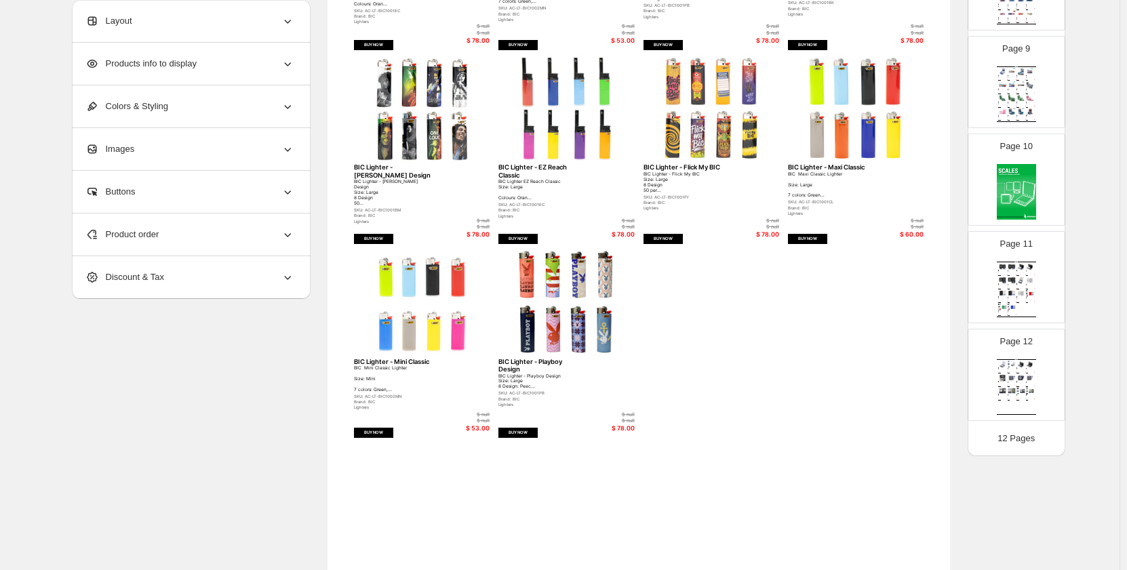
scroll to position [407, 0]
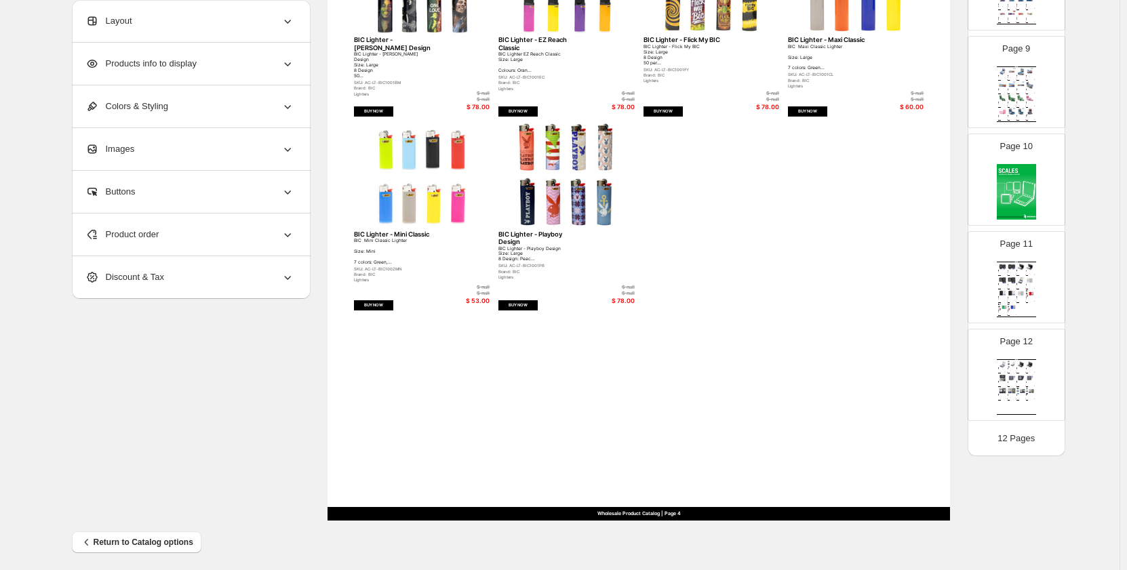
click at [1017, 378] on img at bounding box center [1021, 377] width 9 height 7
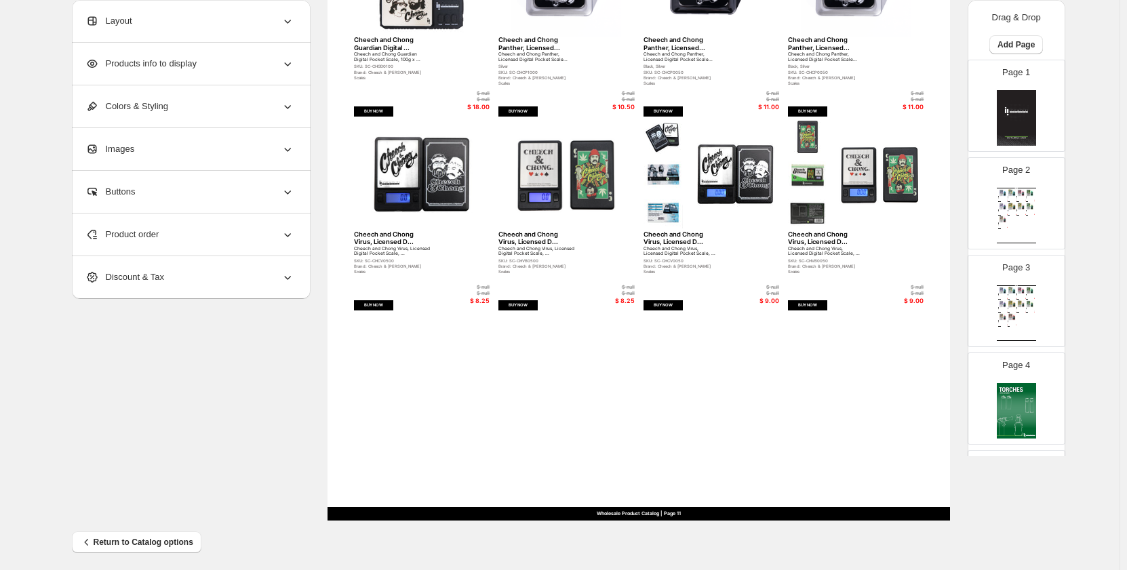
scroll to position [0, 0]
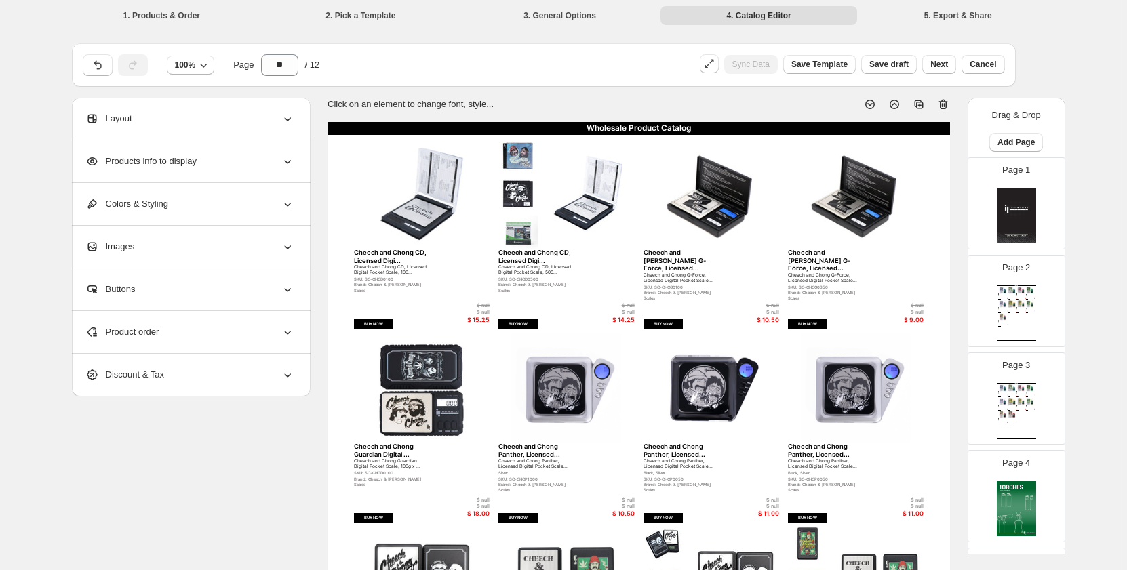
click at [1029, 395] on div "Wholesale Product Catalog Esco Bars - Blue Razz - Federal Blue Razz Esco Bars D…" at bounding box center [1016, 411] width 39 height 56
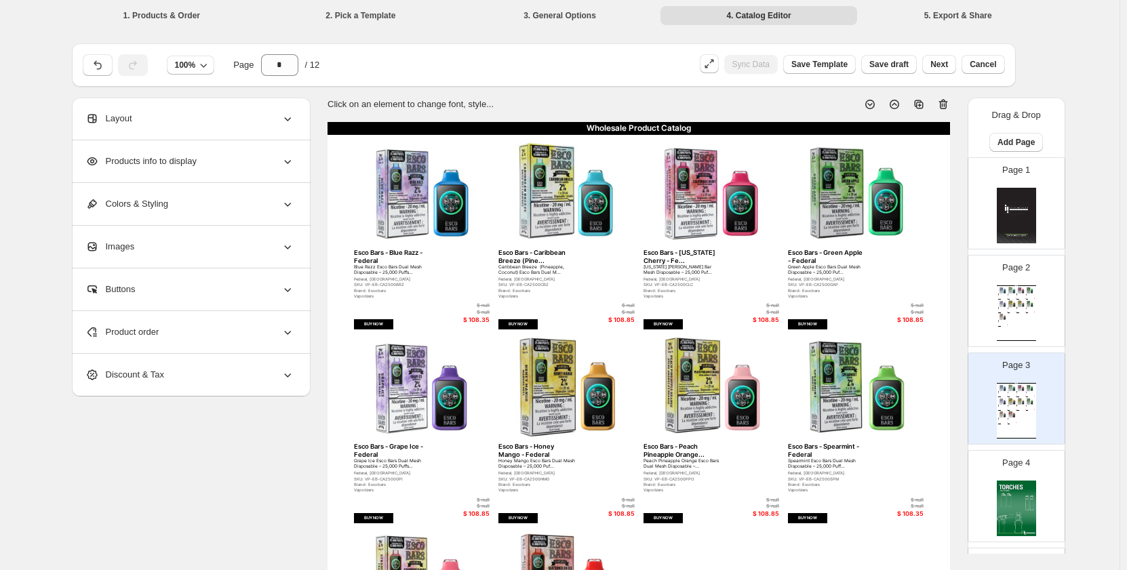
click at [1009, 344] on div "Page 2 Wholesale Product Catalog Esco Bars - Blue Razz - Federal Blue Razz Esco…" at bounding box center [1016, 301] width 96 height 91
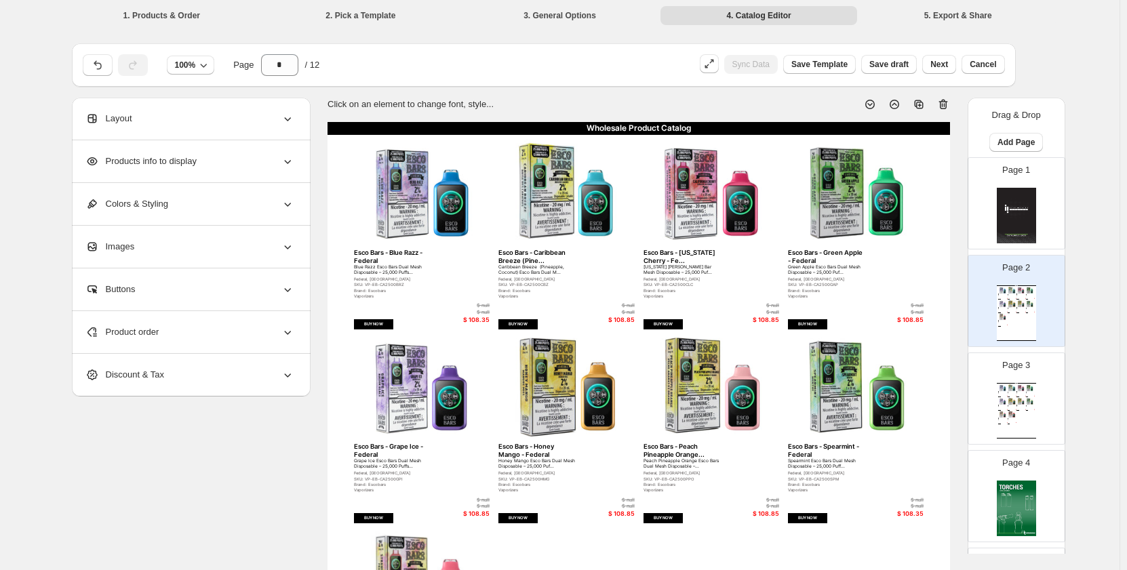
click at [640, 121] on div "Click on an element to change font, style... Wholesale Product Catalog Esco Bar…" at bounding box center [639, 507] width 623 height 841
click at [638, 124] on div "Wholesale Product Catalog" at bounding box center [639, 128] width 623 height 13
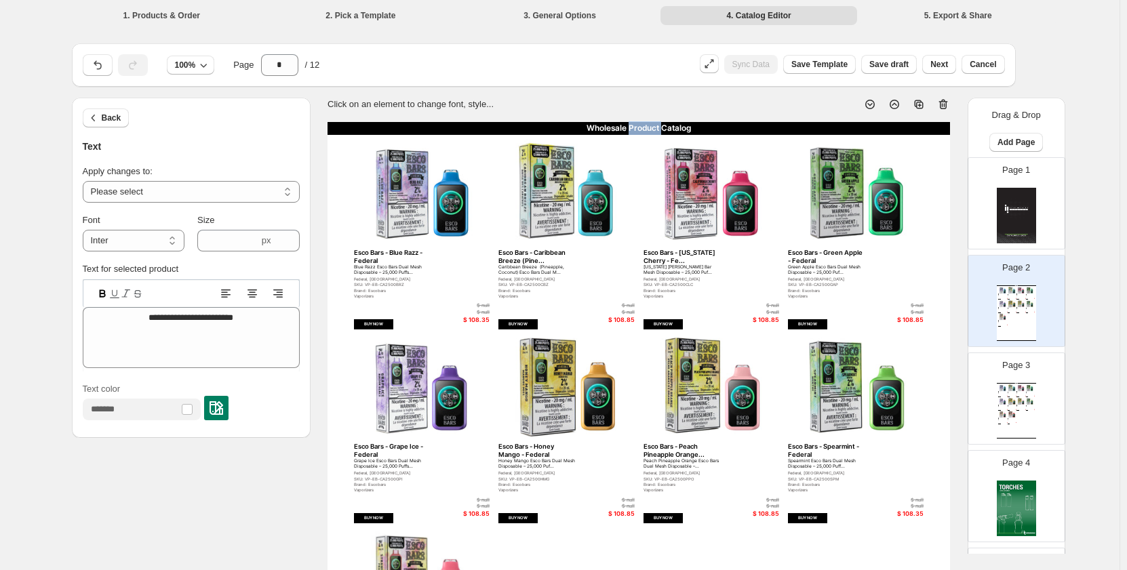
click at [638, 124] on div "Wholesale Product Catalog" at bounding box center [639, 128] width 623 height 13
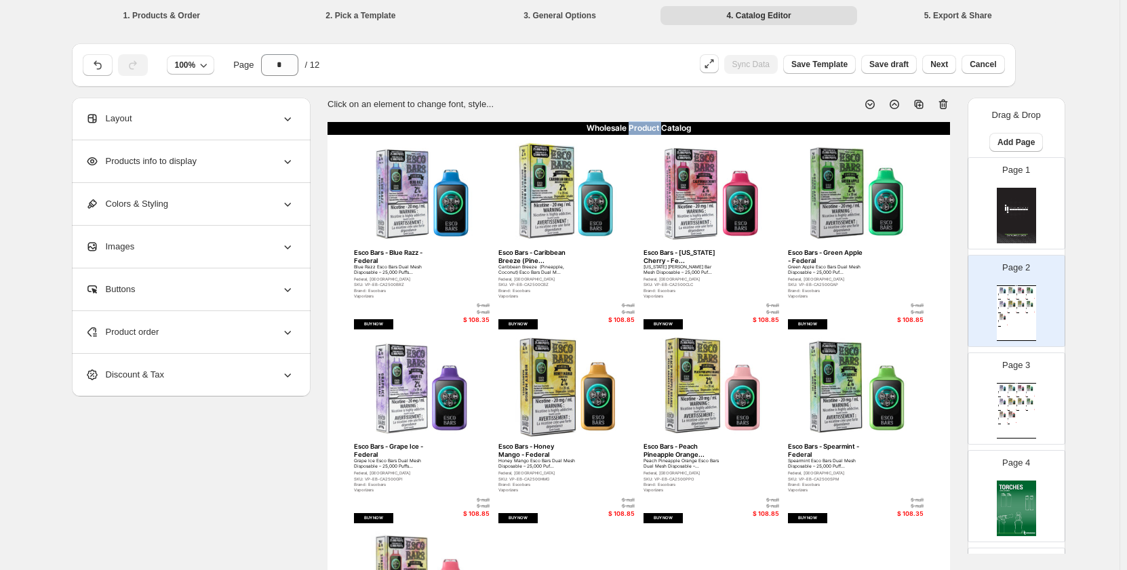
click at [638, 124] on div "Wholesale Product Catalog" at bounding box center [639, 128] width 623 height 13
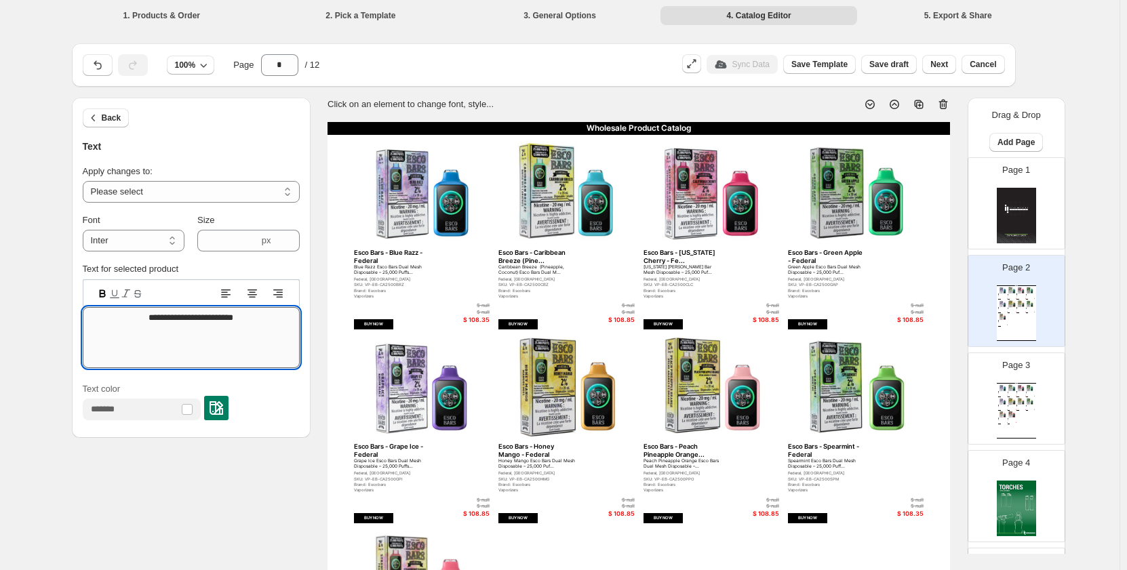
click at [214, 321] on textarea "**********" at bounding box center [191, 337] width 217 height 61
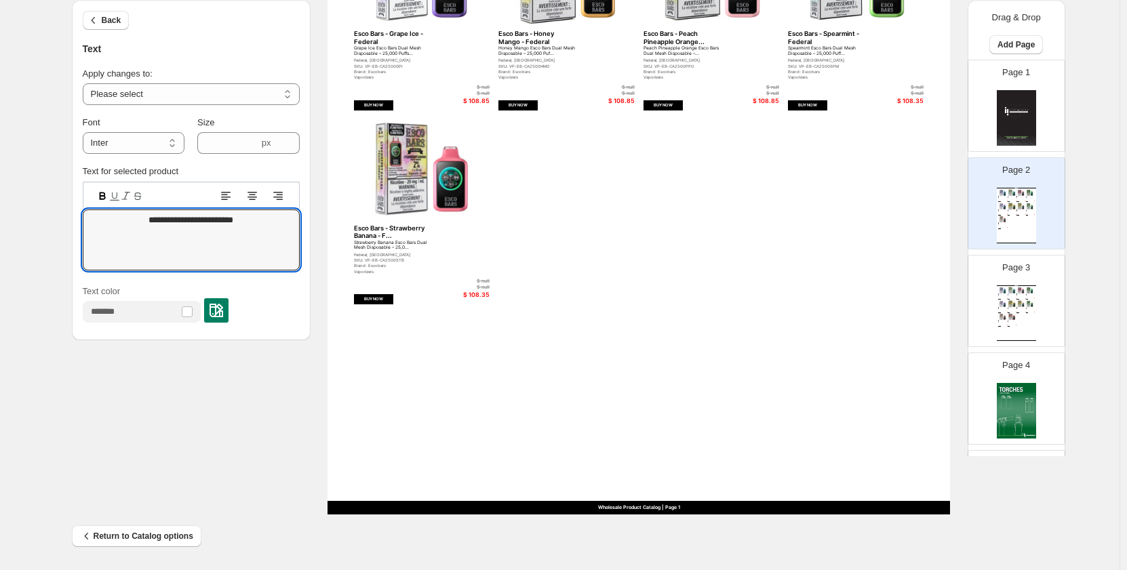
click at [695, 345] on div "Wholesale Product Catalog Esco Bars - Blue Razz - Federal Blue Razz Esco Bars D…" at bounding box center [639, 112] width 623 height 806
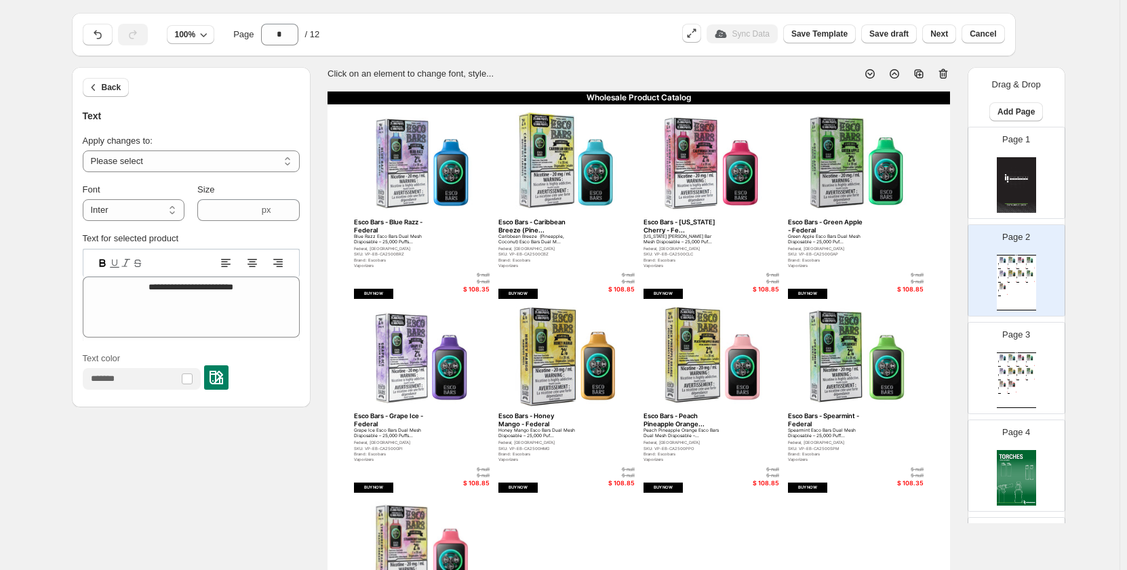
scroll to position [6, 0]
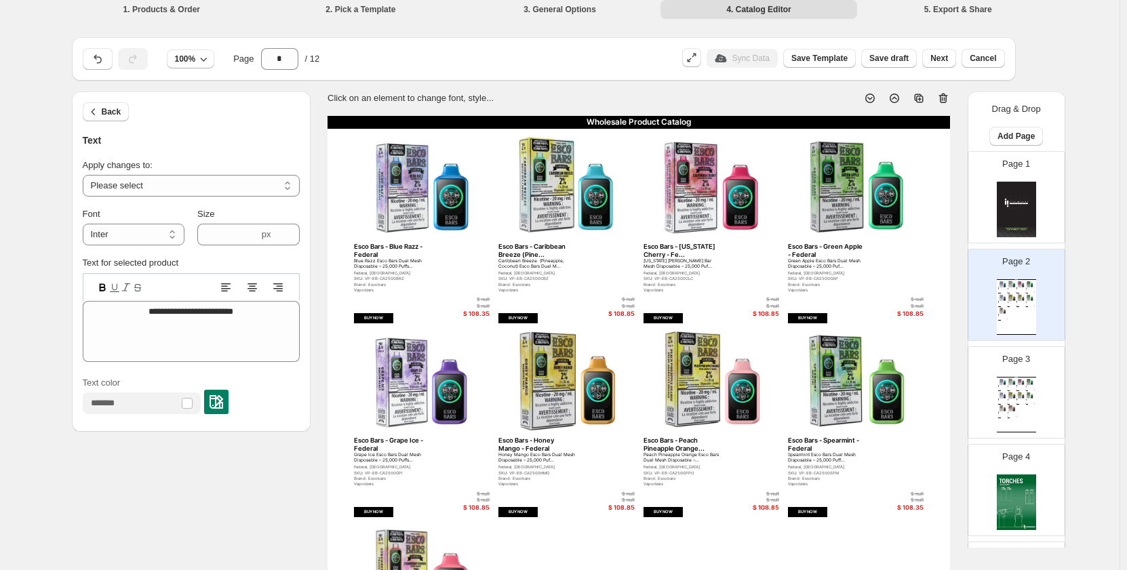
click at [1022, 202] on img at bounding box center [1016, 210] width 39 height 56
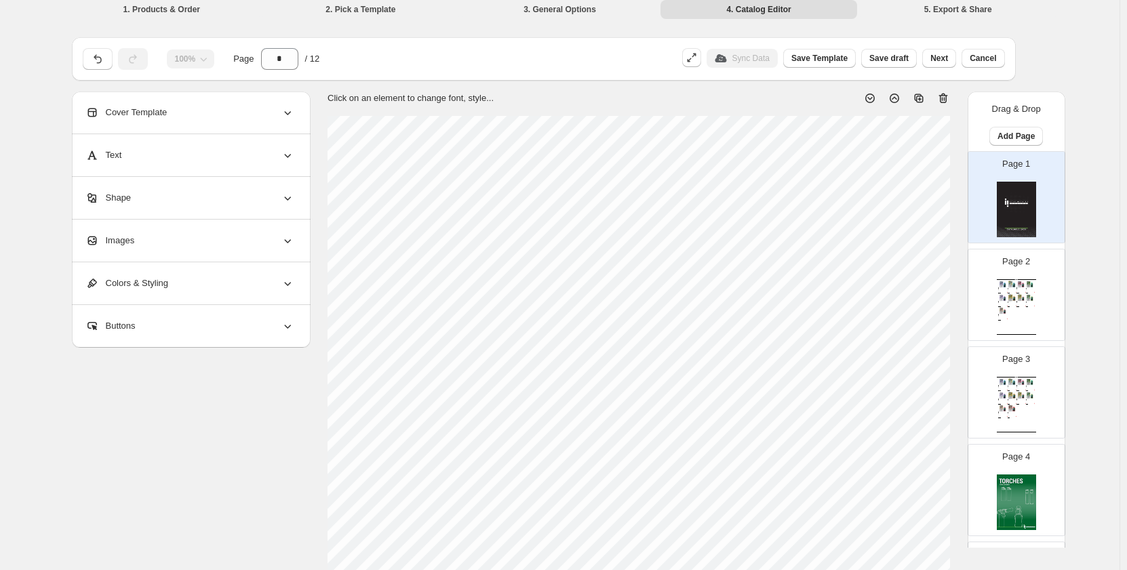
click at [1033, 305] on div "Wholesale Product Catalog Esco Bars - Blue Razz - Federal Blue Razz Esco Bars D…" at bounding box center [1016, 307] width 39 height 56
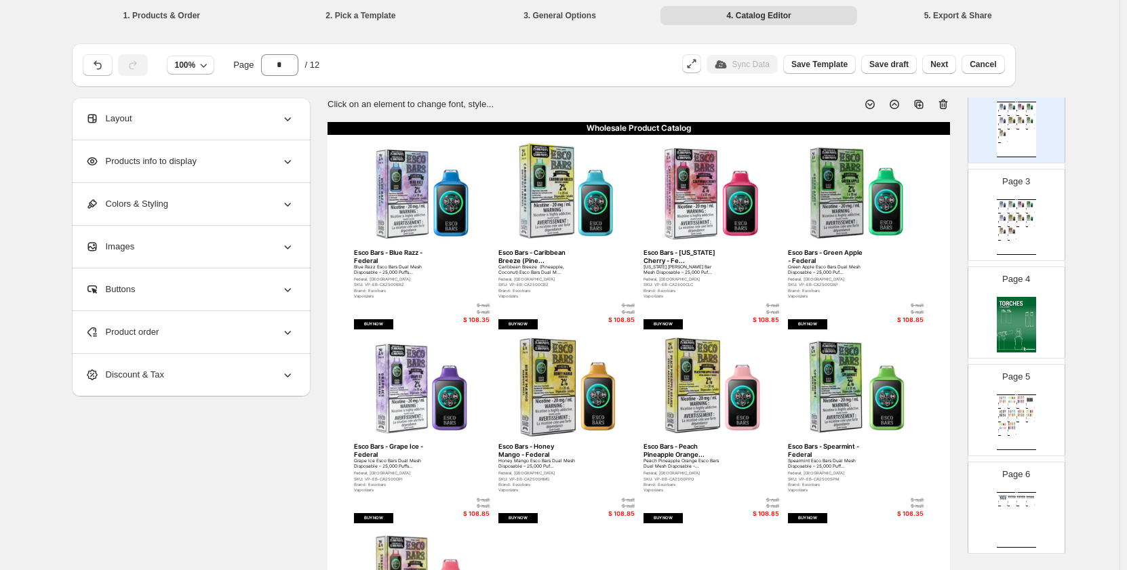
scroll to position [203, 0]
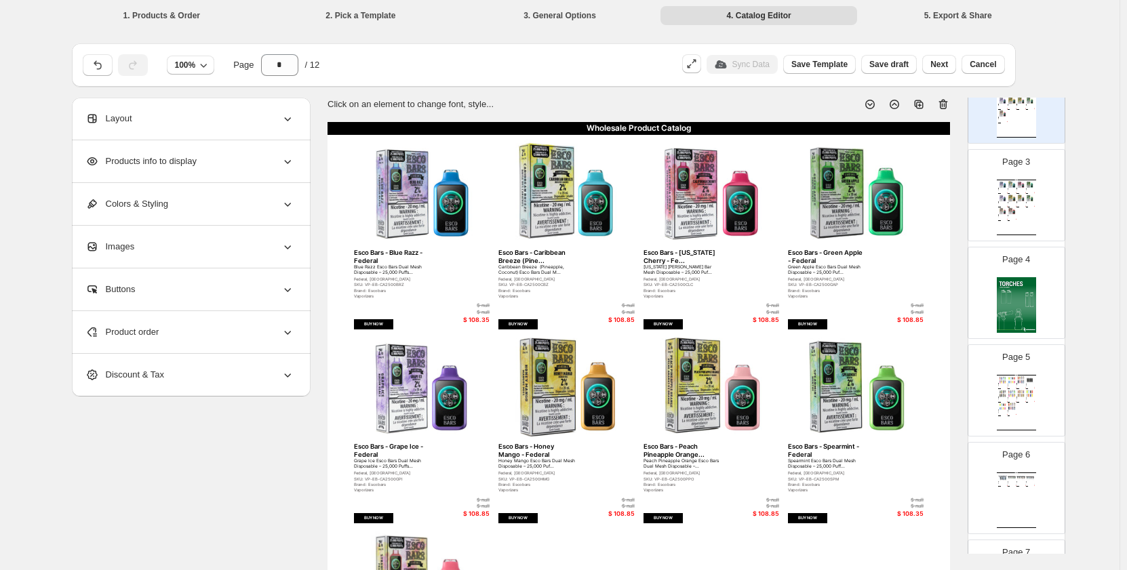
click at [1019, 288] on img at bounding box center [1016, 305] width 39 height 56
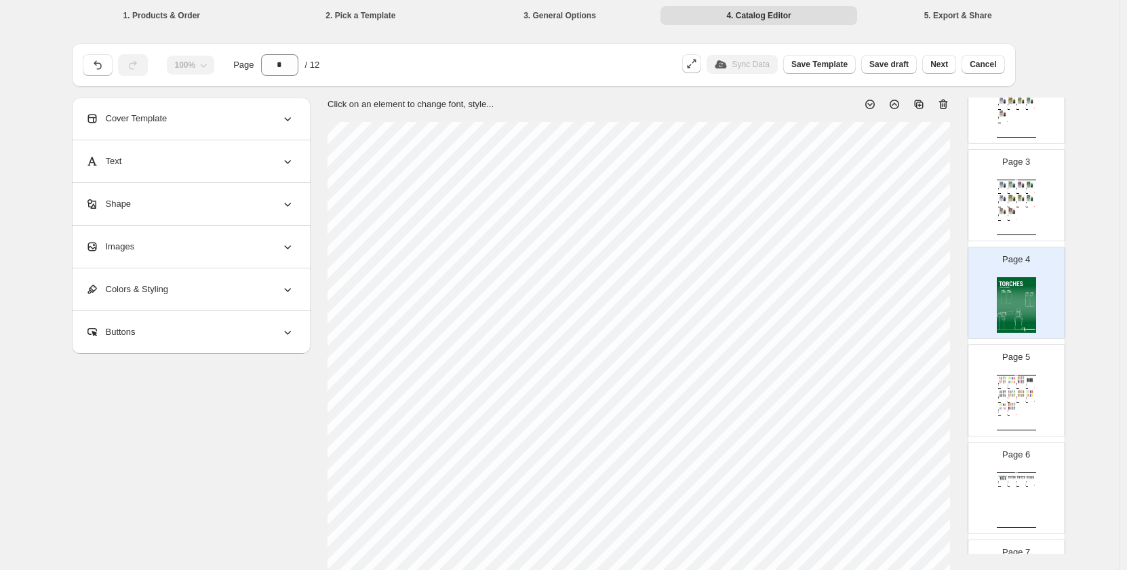
click at [925, 106] on icon at bounding box center [919, 105] width 14 height 14
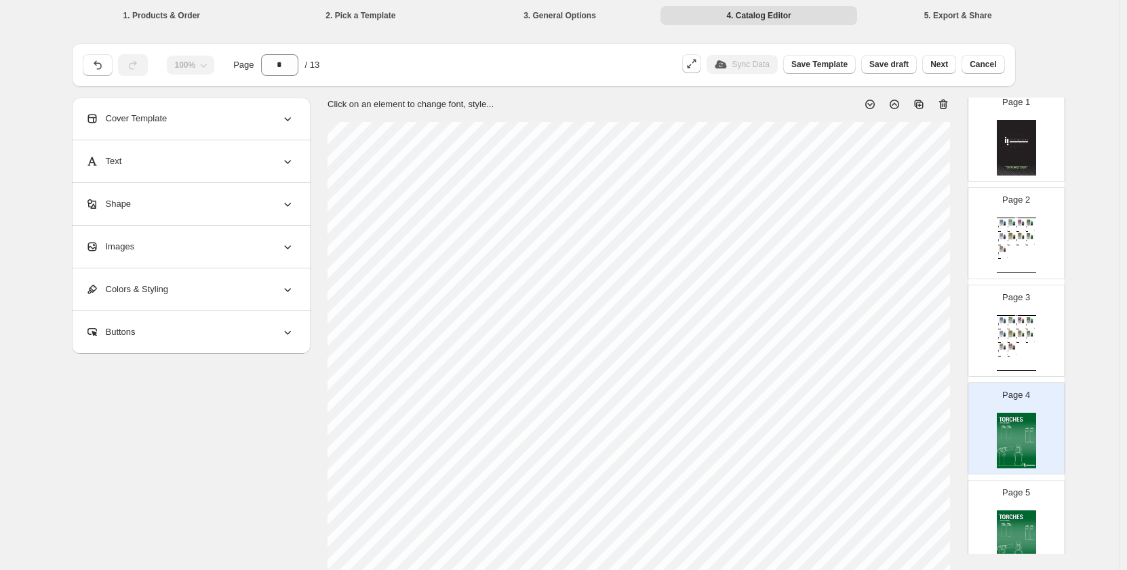
scroll to position [1, 0]
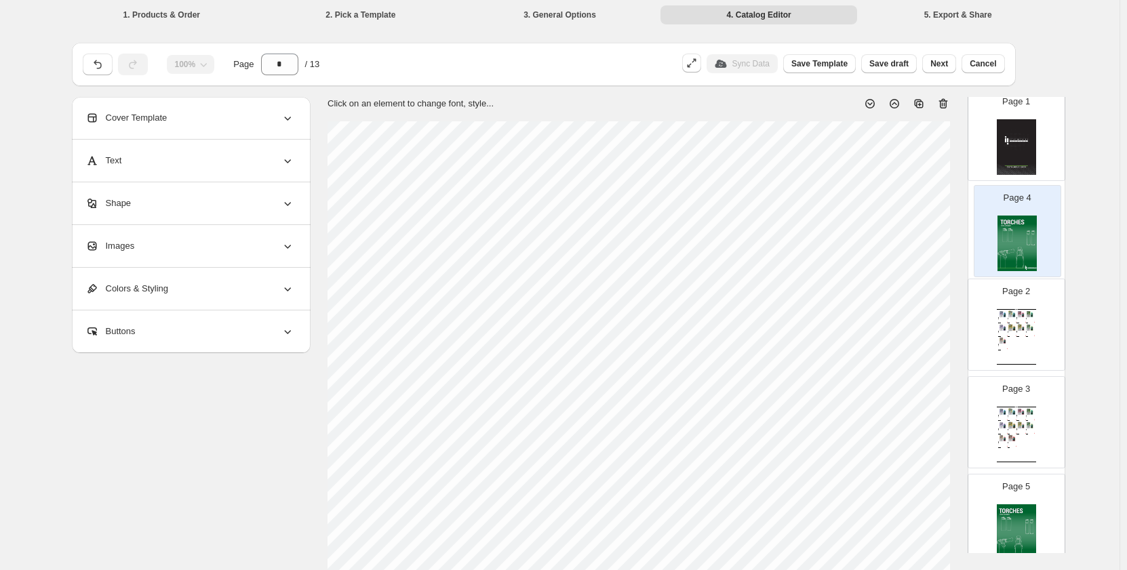
drag, startPoint x: 1022, startPoint y: 350, endPoint x: 1022, endPoint y: 233, distance: 116.6
click at [1013, 241] on img at bounding box center [1014, 245] width 39 height 56
type input "*"
click at [164, 238] on div "Images" at bounding box center [189, 246] width 209 height 42
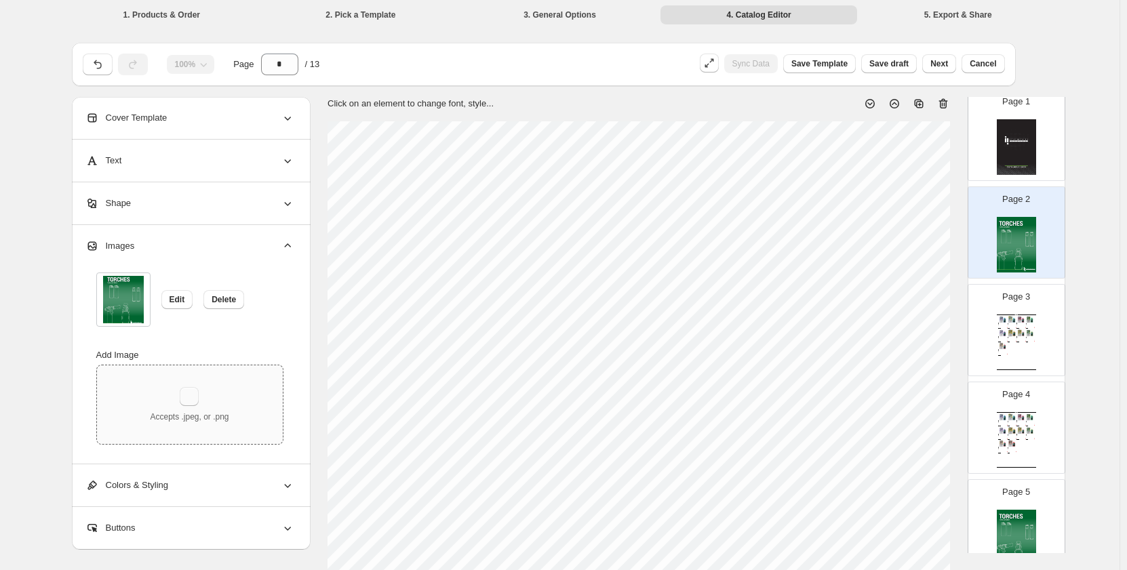
click at [195, 398] on button "button" at bounding box center [189, 396] width 19 height 19
type input "**********"
click at [190, 400] on button "button" at bounding box center [189, 396] width 19 height 19
type input "**********"
click at [1020, 226] on img at bounding box center [1016, 245] width 39 height 56
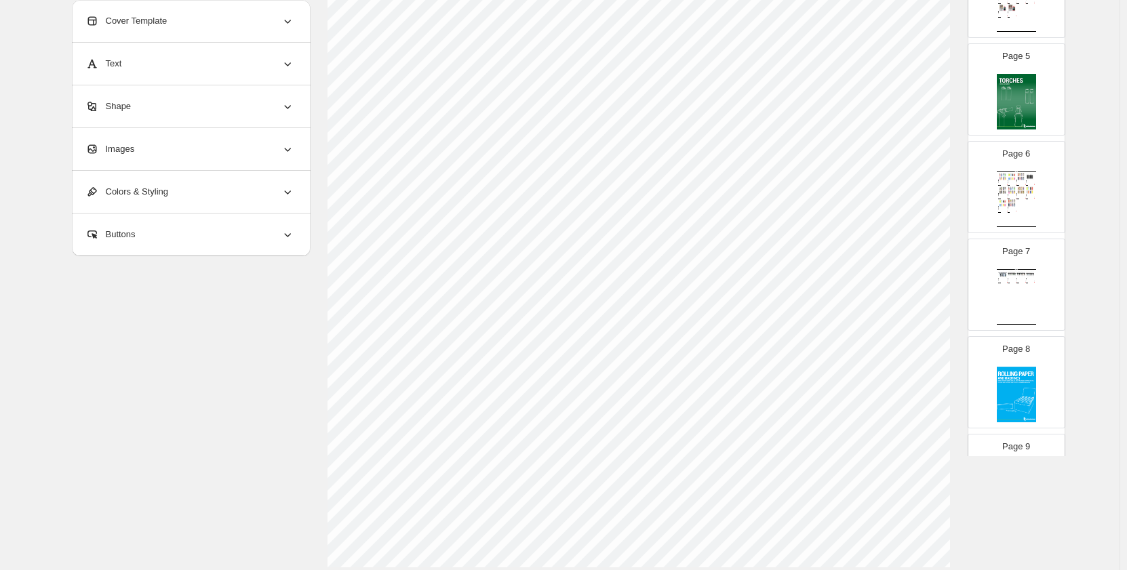
scroll to position [413, 0]
click at [159, 131] on div "Images" at bounding box center [189, 149] width 209 height 42
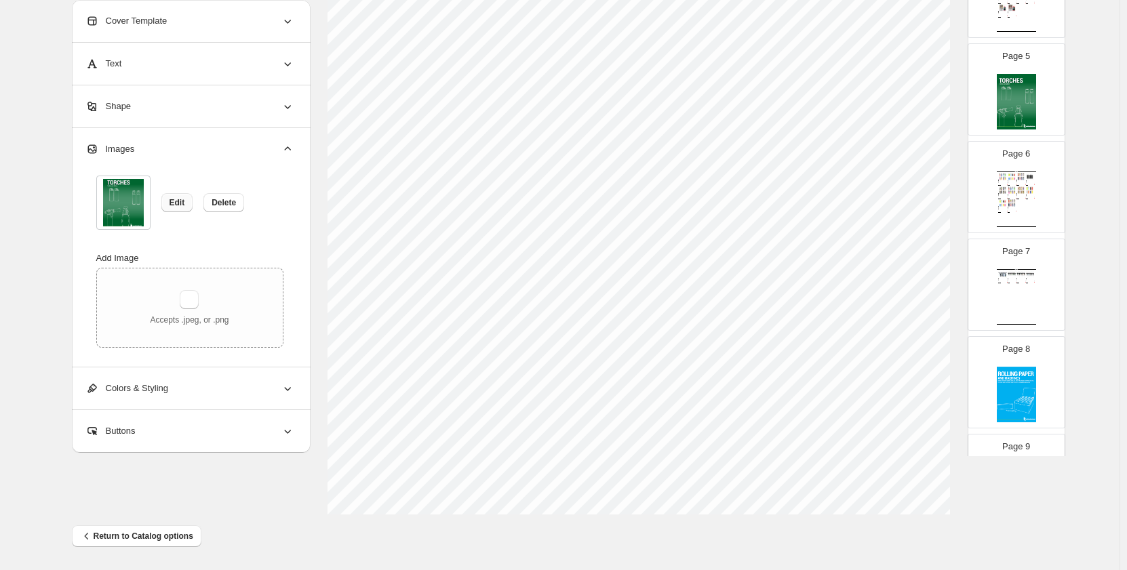
click at [184, 202] on span "Edit" at bounding box center [178, 202] width 16 height 11
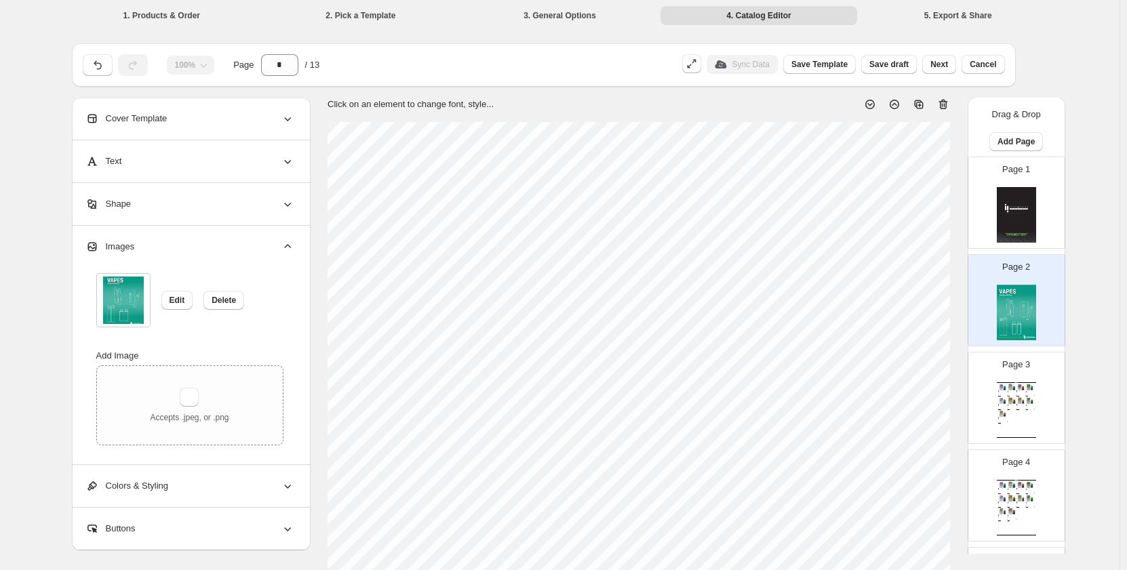
scroll to position [0, 0]
click at [1017, 212] on img at bounding box center [1016, 216] width 39 height 56
type input "*"
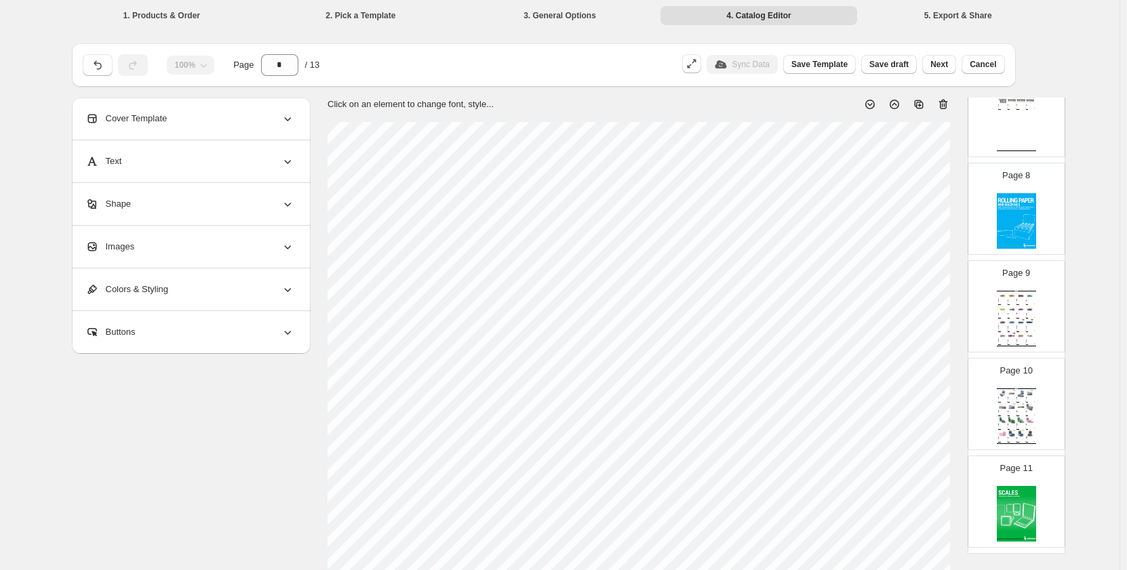
scroll to position [903, 0]
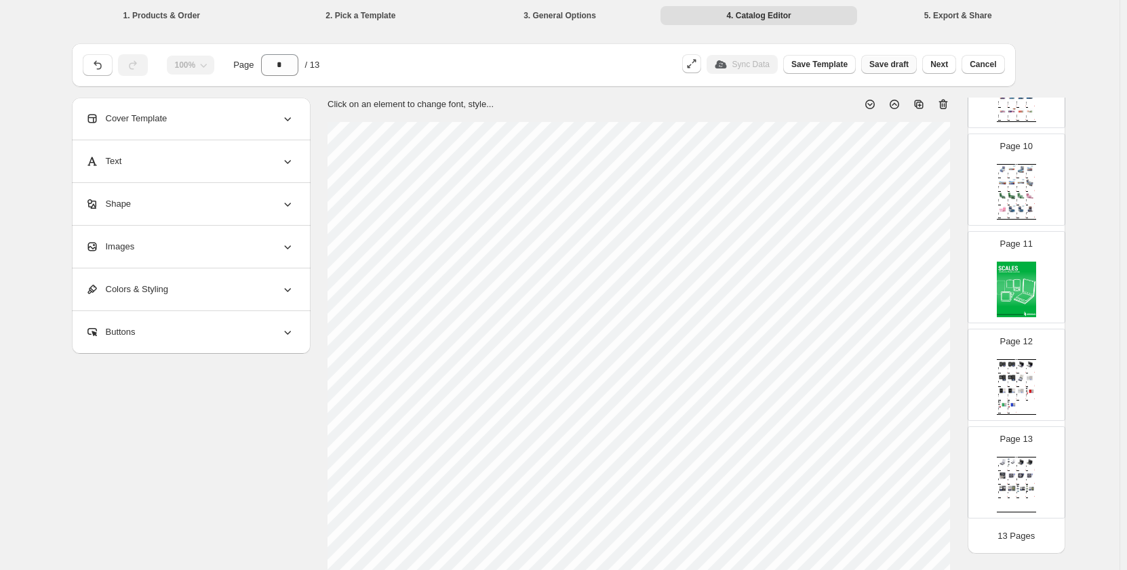
drag, startPoint x: 947, startPoint y: 64, endPoint x: 900, endPoint y: 63, distance: 46.8
click at [900, 66] on div "Sync Data Save Template Save draft Next Cancel" at bounding box center [841, 62] width 328 height 26
click at [900, 63] on span "Save draft" at bounding box center [888, 64] width 39 height 11
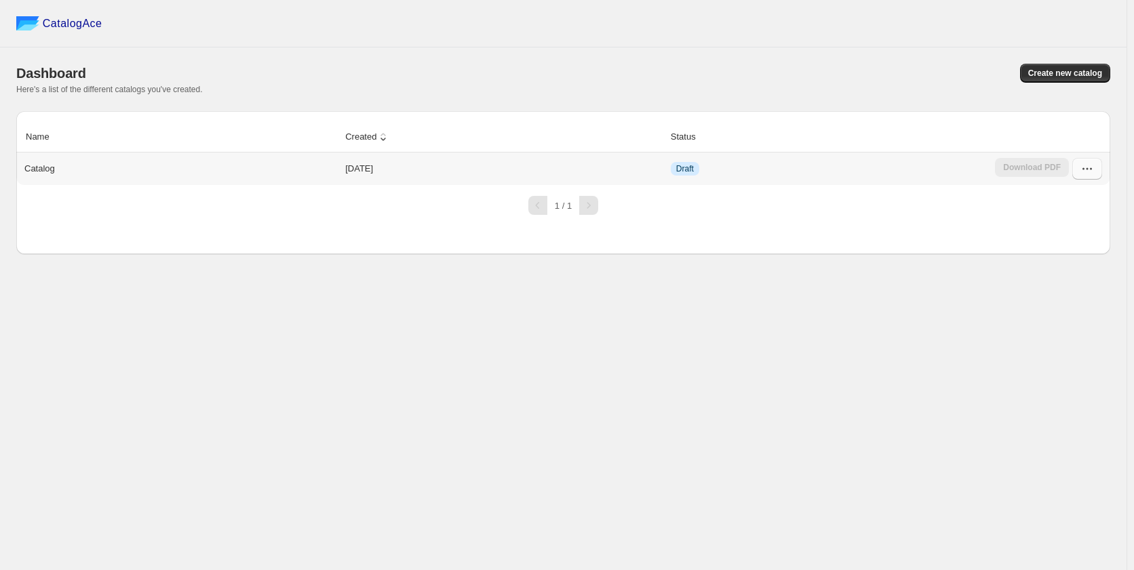
click at [1078, 166] on button "button" at bounding box center [1087, 169] width 30 height 22
click at [1074, 285] on span "Edit" at bounding box center [1085, 292] width 69 height 14
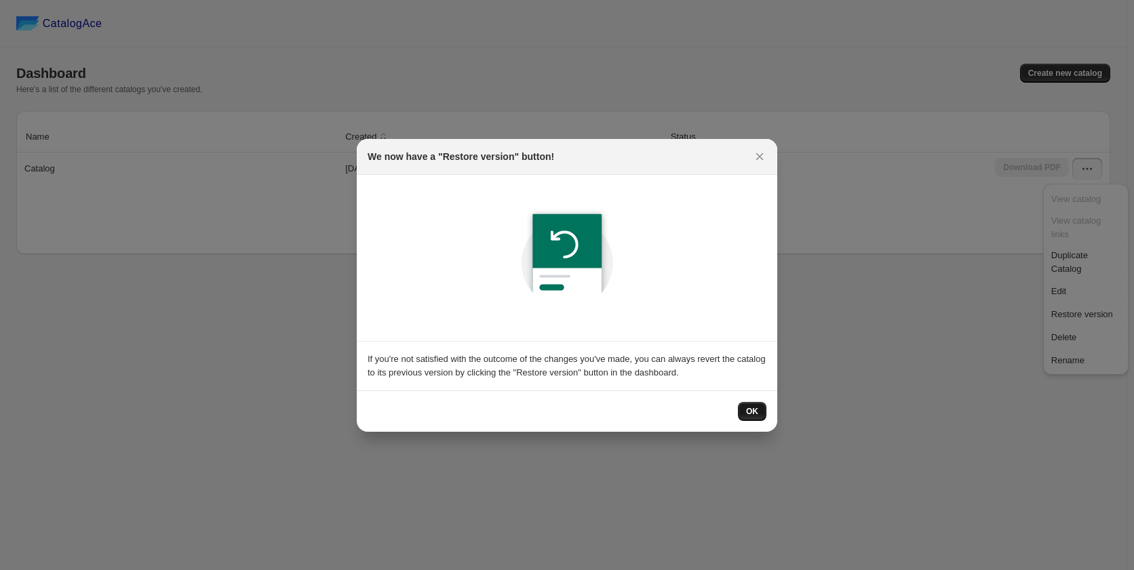
click at [739, 406] on button "OK" at bounding box center [752, 411] width 28 height 19
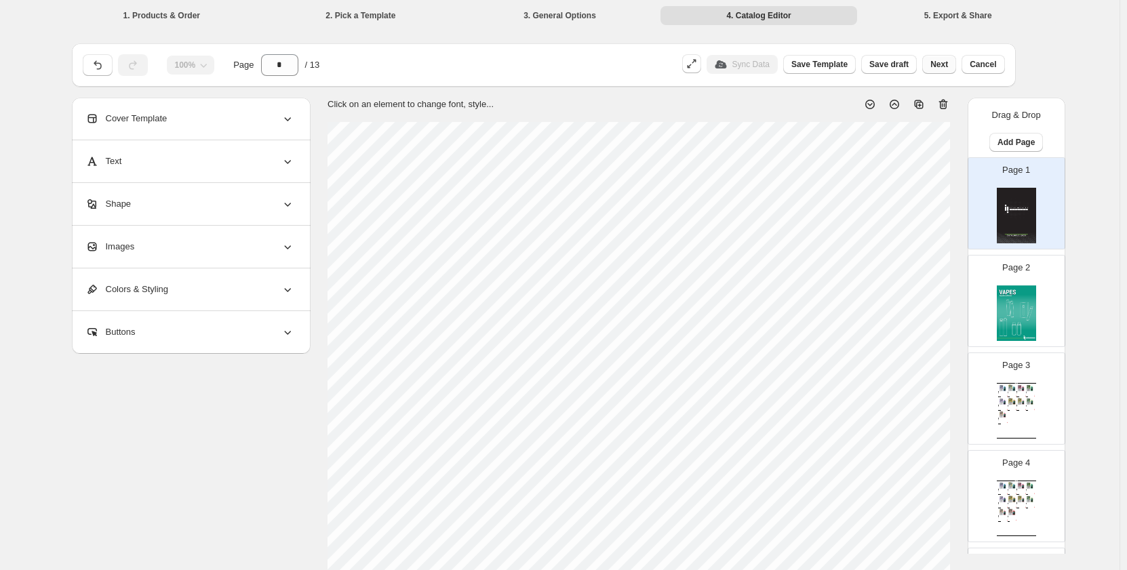
click at [947, 65] on span "Next" at bounding box center [939, 64] width 18 height 11
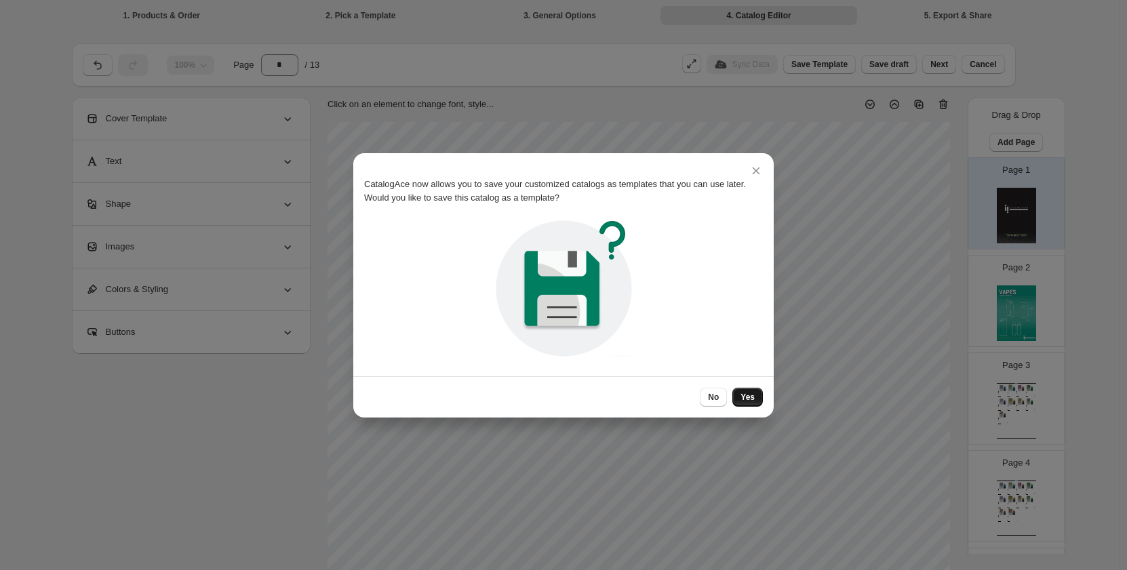
click at [746, 391] on button "Yes" at bounding box center [747, 397] width 31 height 19
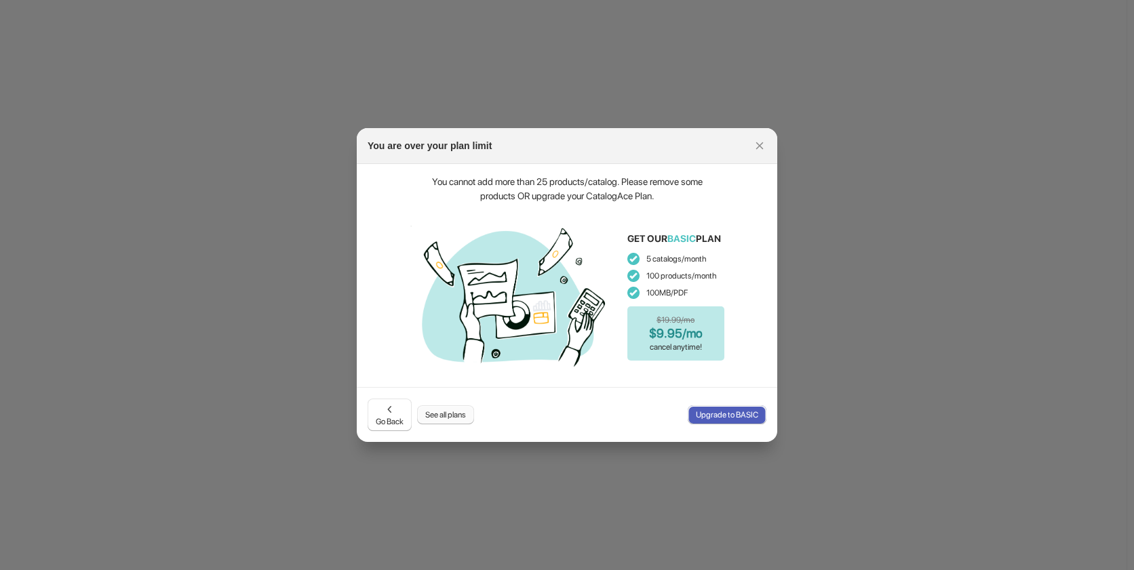
click at [466, 418] on span "See all plans" at bounding box center [445, 415] width 41 height 11
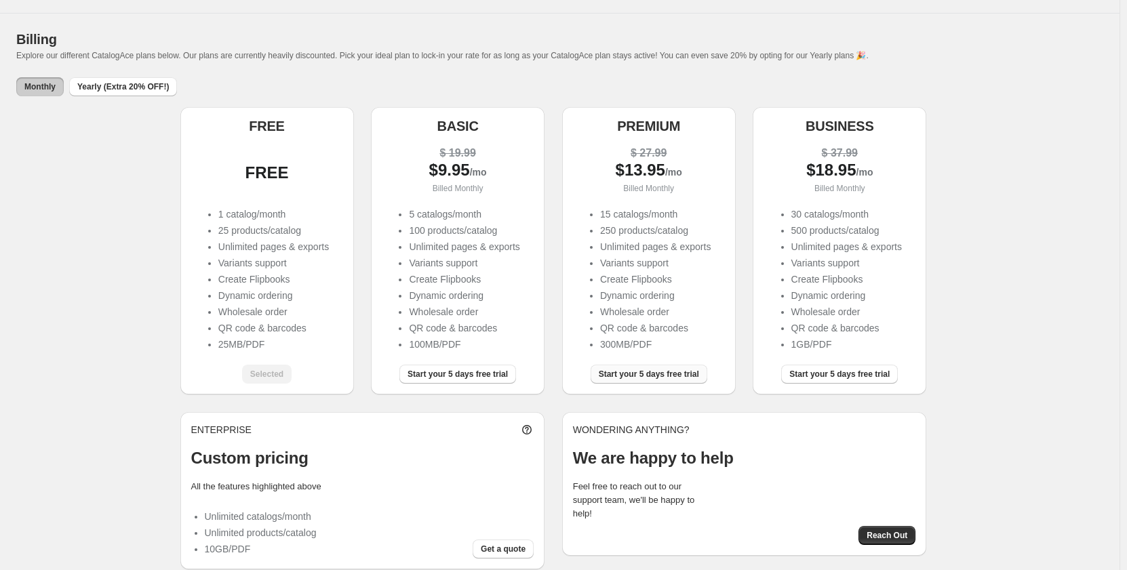
scroll to position [52, 0]
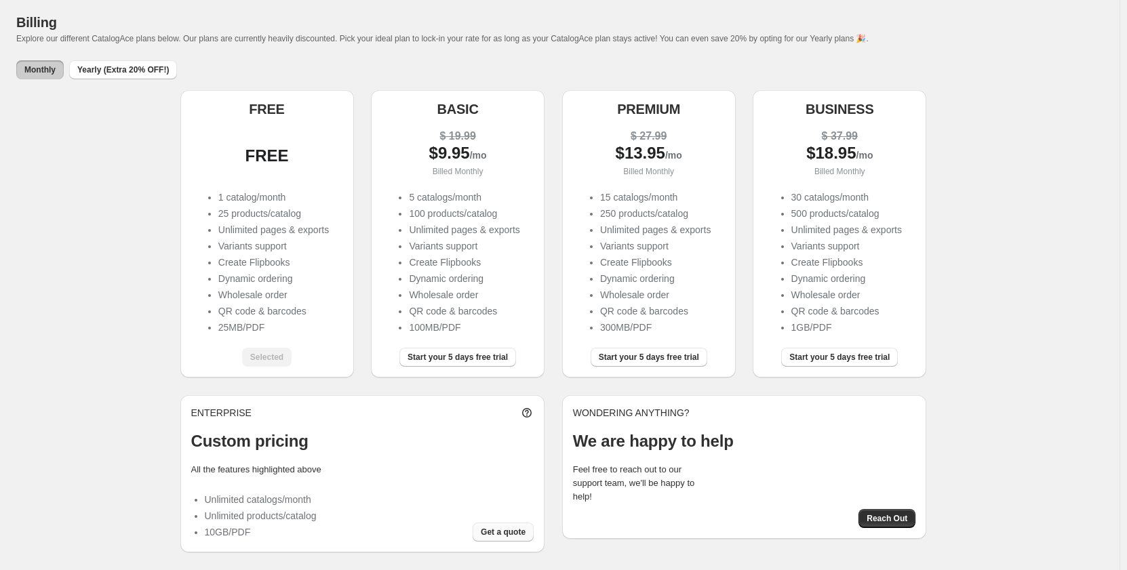
click at [516, 536] on span "Get a quote" at bounding box center [503, 532] width 45 height 11
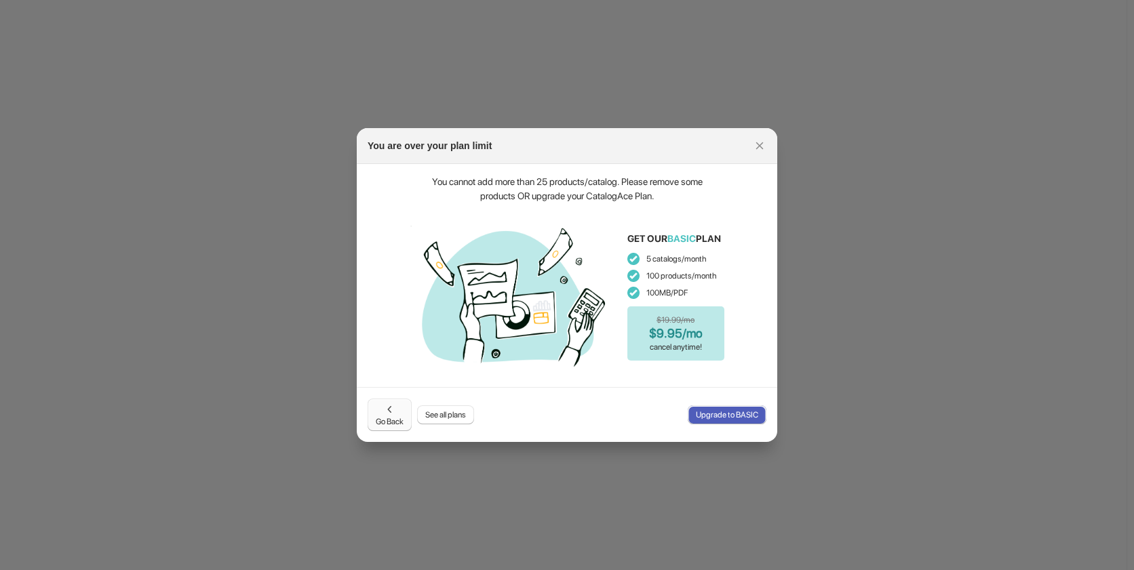
click at [386, 410] on icon ":r2f1:" at bounding box center [390, 410] width 14 height 14
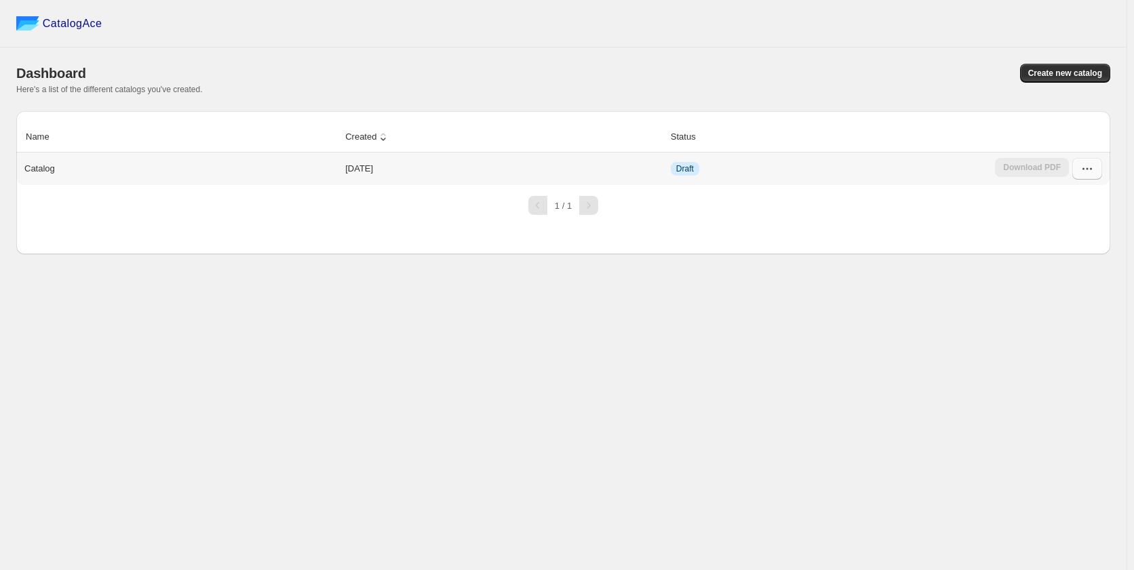
click at [1080, 176] on icon "button" at bounding box center [1087, 169] width 14 height 14
click at [1082, 285] on span "Edit" at bounding box center [1085, 292] width 69 height 14
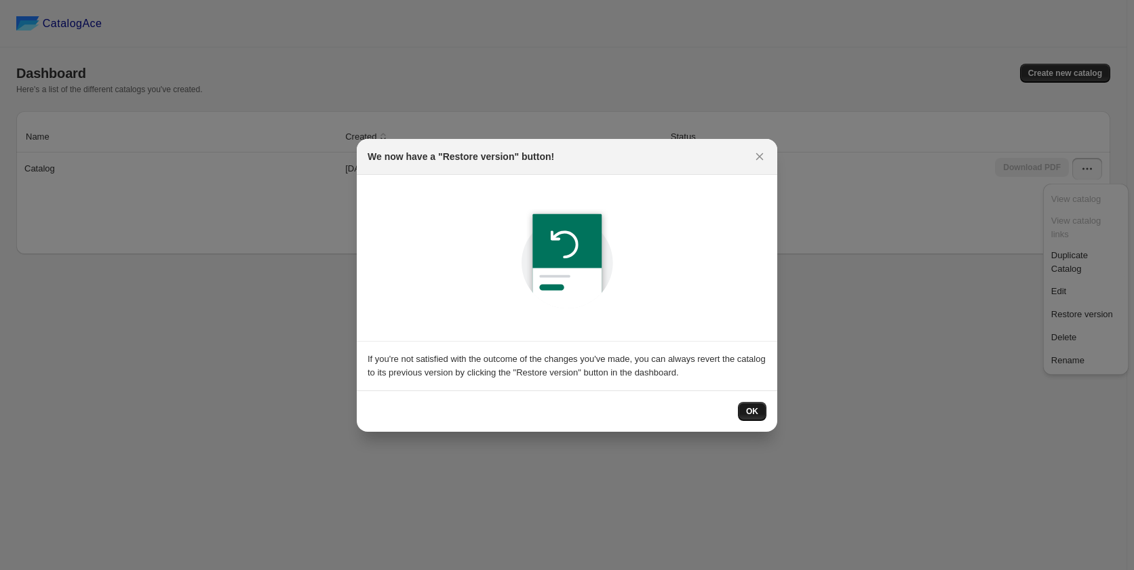
click at [756, 417] on button "OK" at bounding box center [752, 411] width 28 height 19
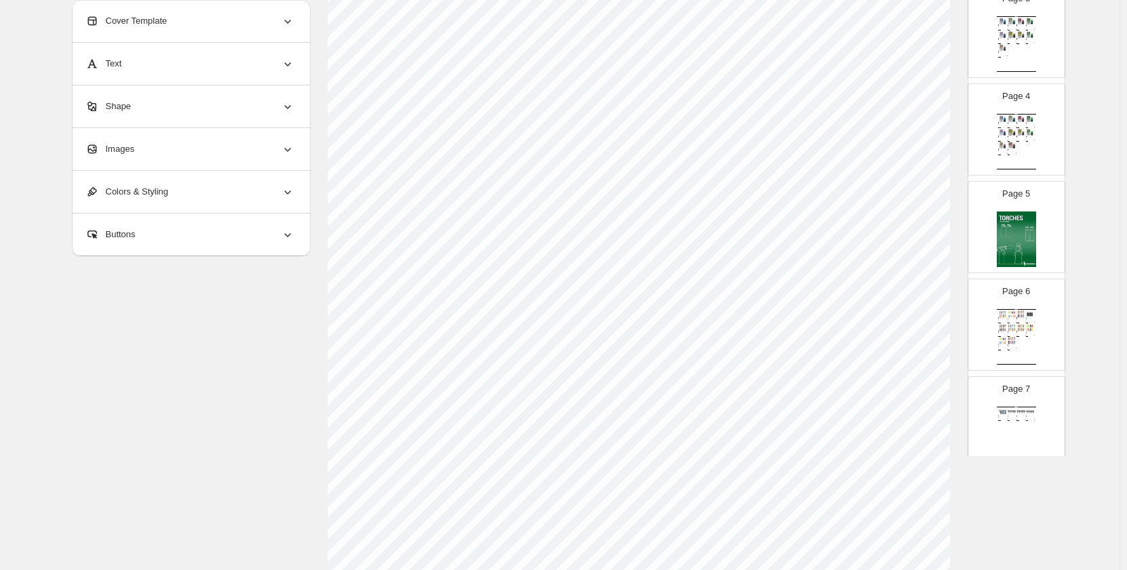
scroll to position [475, 0]
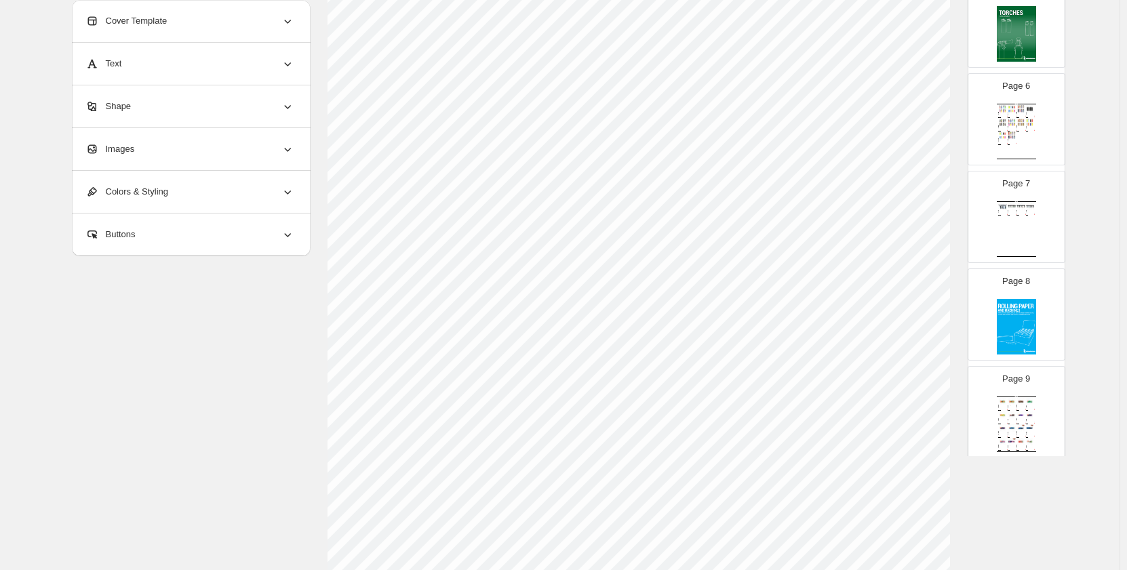
click at [1028, 214] on div "Wholesale Product Catalog 3 Flame Torch Lighters - Skulls Torch Lighters - Skul…" at bounding box center [1016, 229] width 39 height 56
type input "*"
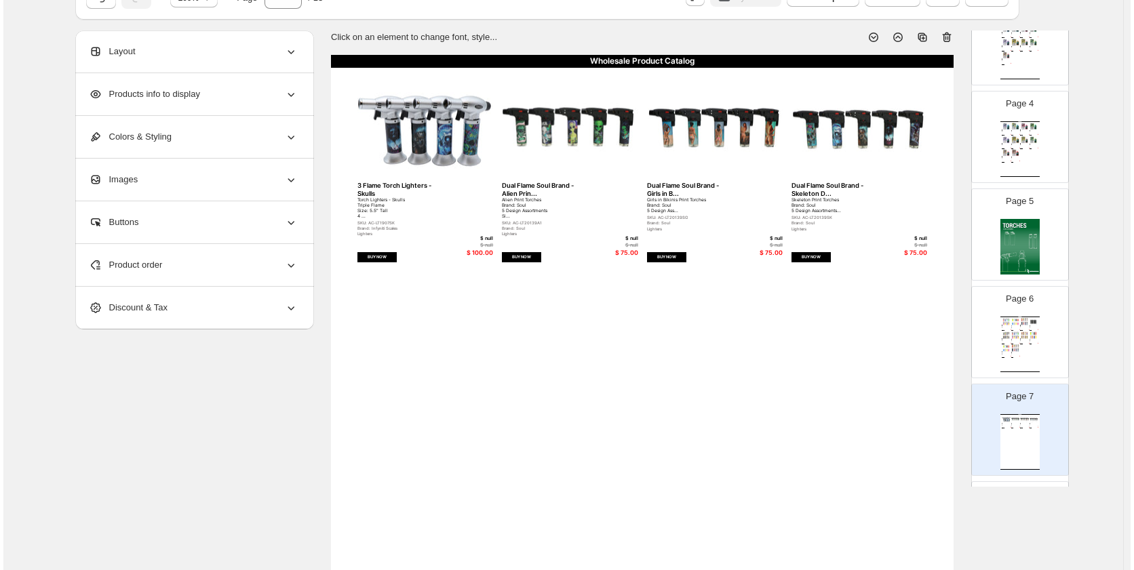
scroll to position [0, 0]
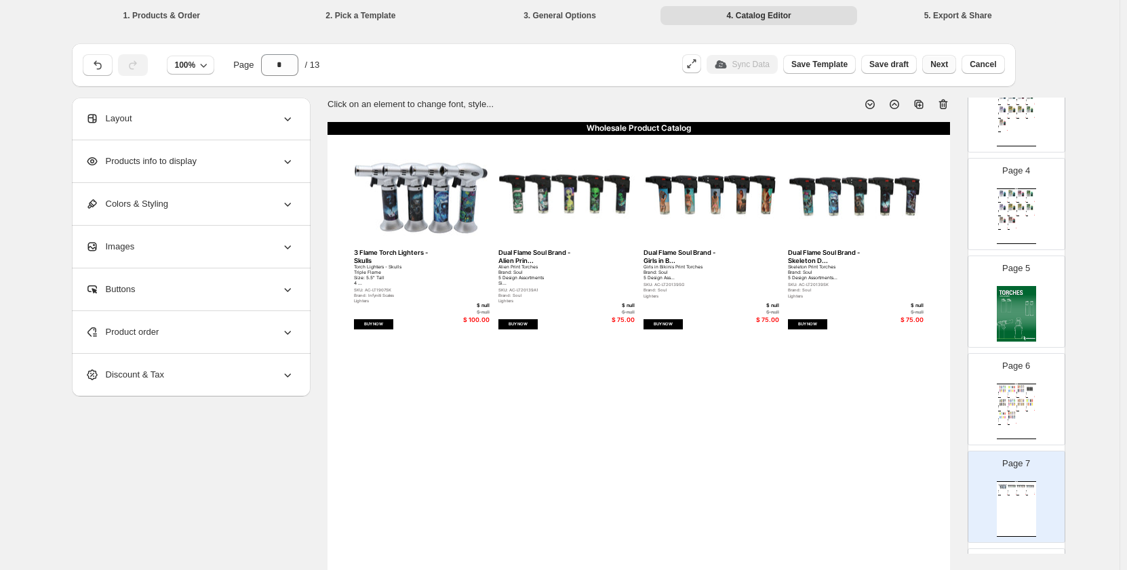
click at [943, 64] on span "Next" at bounding box center [939, 64] width 18 height 11
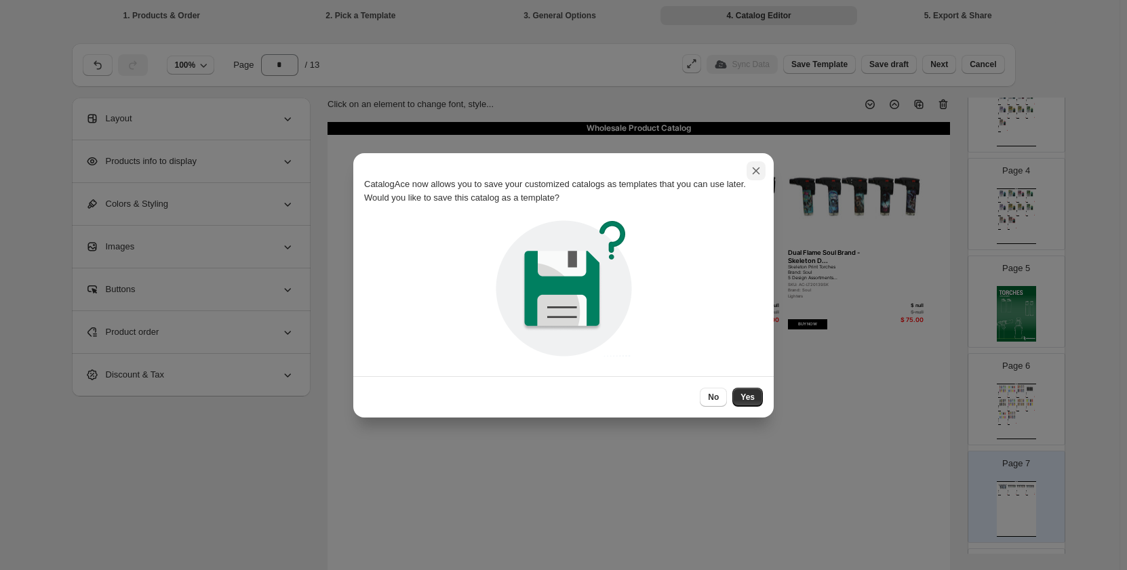
click at [755, 168] on icon ":r1d:" at bounding box center [756, 171] width 14 height 14
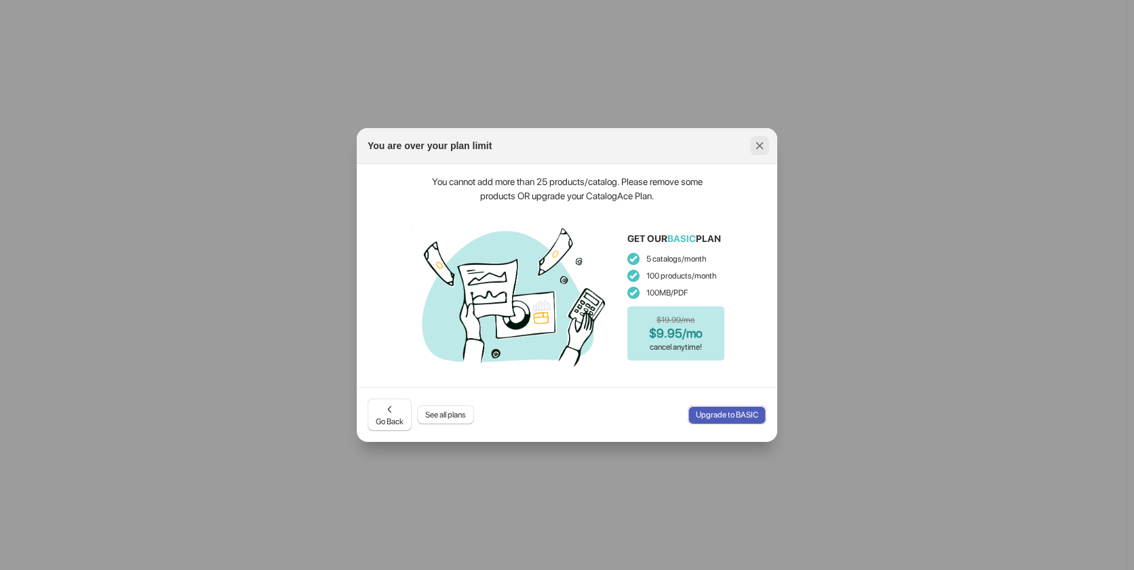
click at [762, 150] on icon ":rj:" at bounding box center [760, 146] width 14 height 14
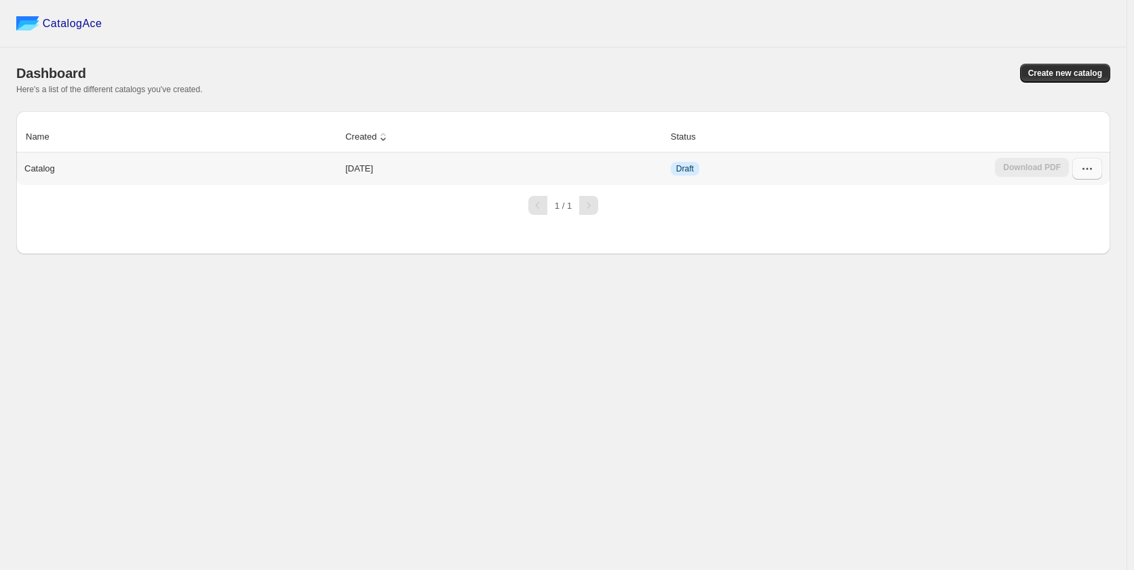
click at [1080, 164] on icon "button" at bounding box center [1087, 169] width 14 height 14
click at [1078, 285] on span "Edit" at bounding box center [1085, 292] width 69 height 14
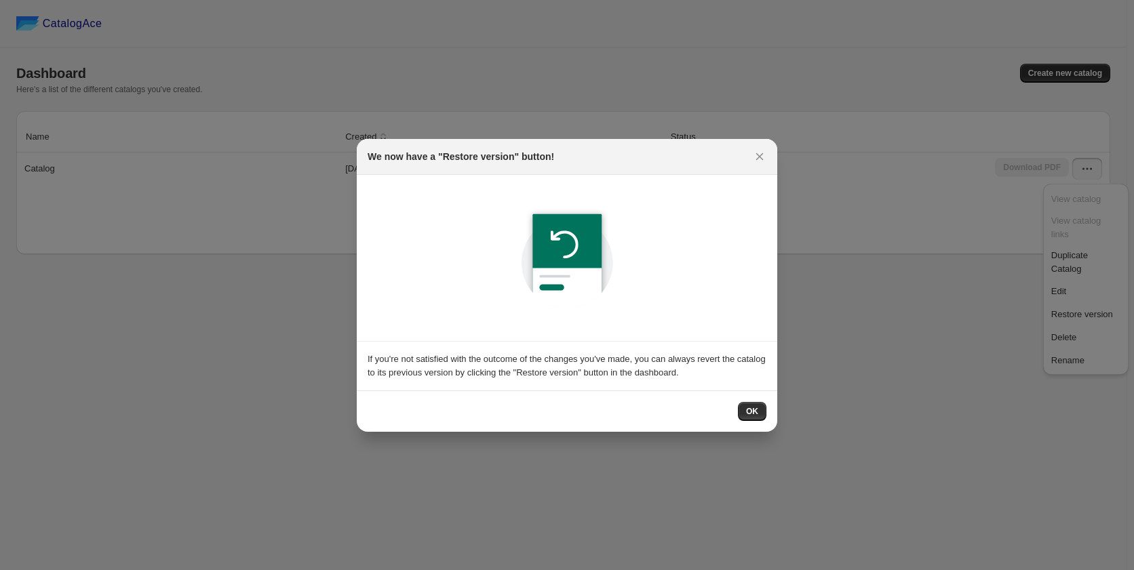
click at [766, 409] on div "OK" at bounding box center [567, 411] width 420 height 41
click at [762, 410] on button "OK" at bounding box center [752, 411] width 28 height 19
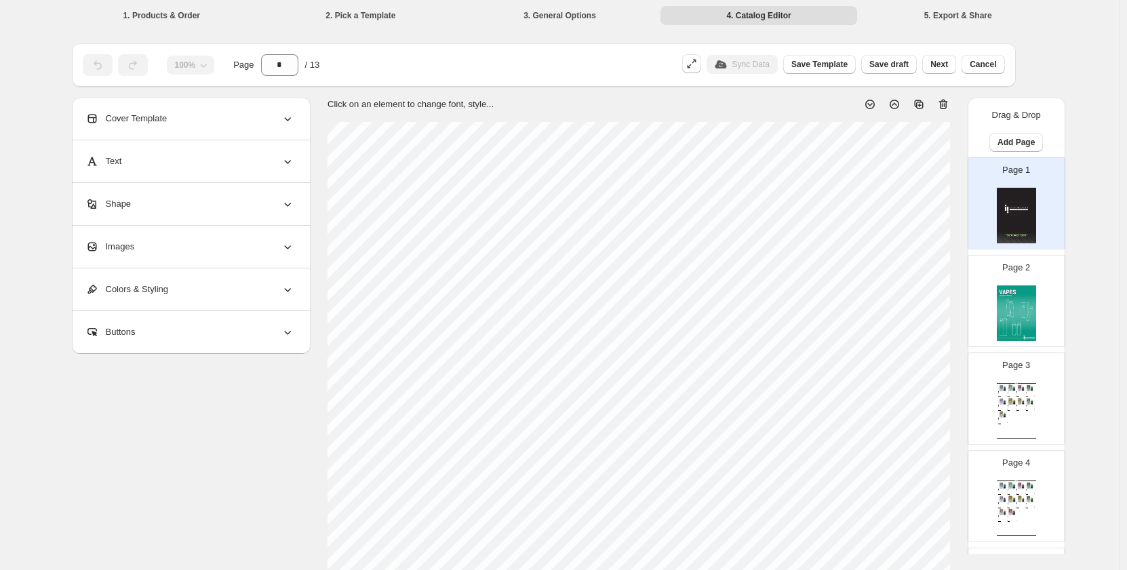
click at [979, 18] on li "5. Export & Share" at bounding box center [958, 14] width 197 height 19
click at [967, 12] on li "5. Export & Share" at bounding box center [958, 14] width 197 height 19
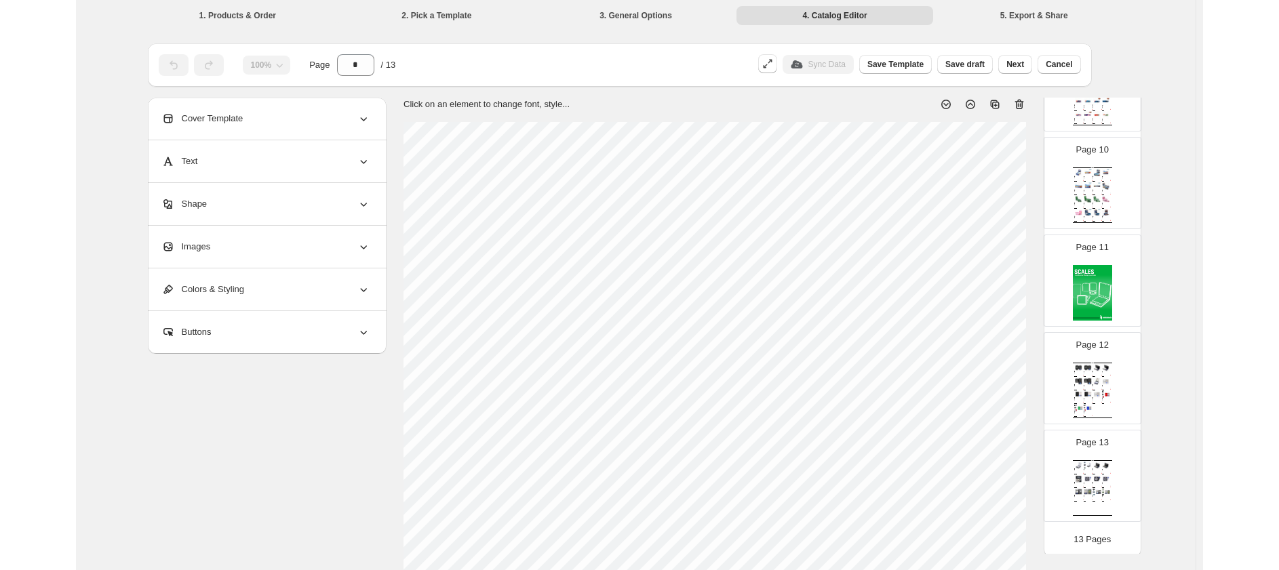
scroll to position [903, 0]
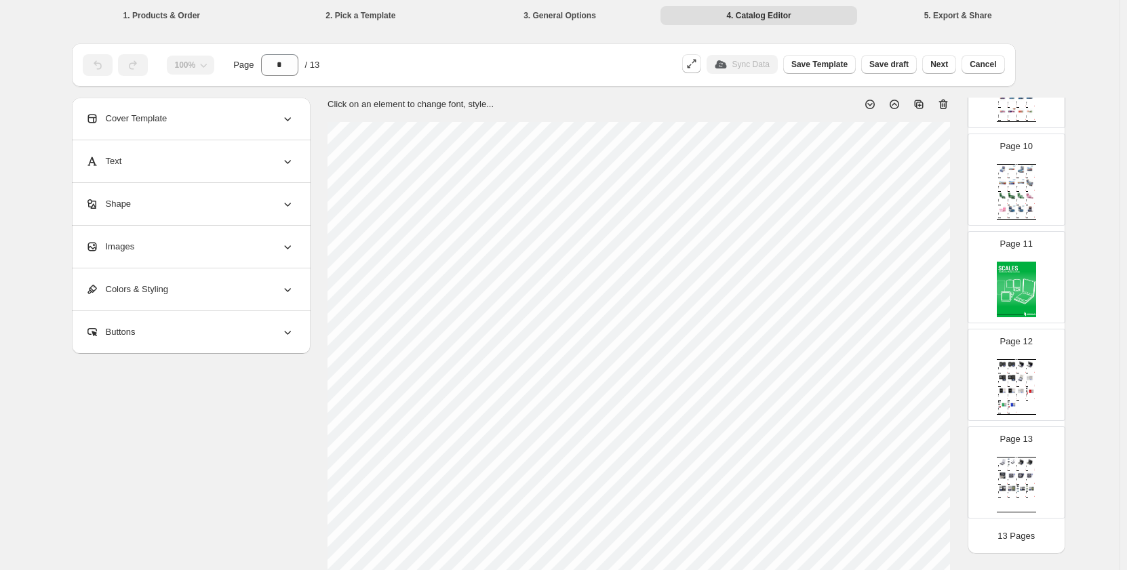
click at [953, 12] on li "5. Export & Share" at bounding box center [958, 14] width 197 height 19
click at [699, 65] on icon "button" at bounding box center [692, 64] width 14 height 14
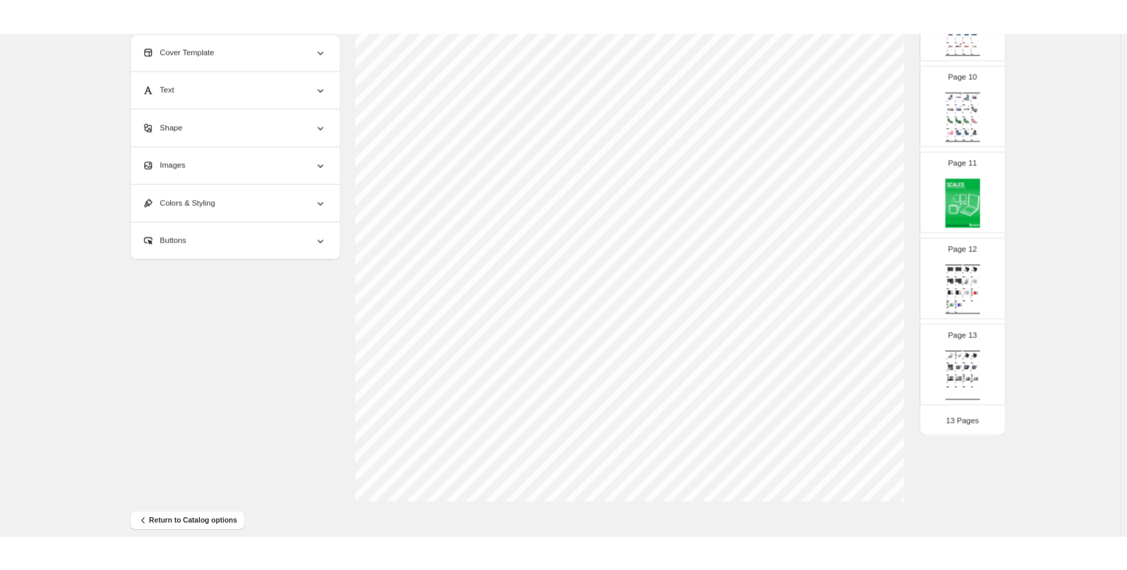
scroll to position [0, 0]
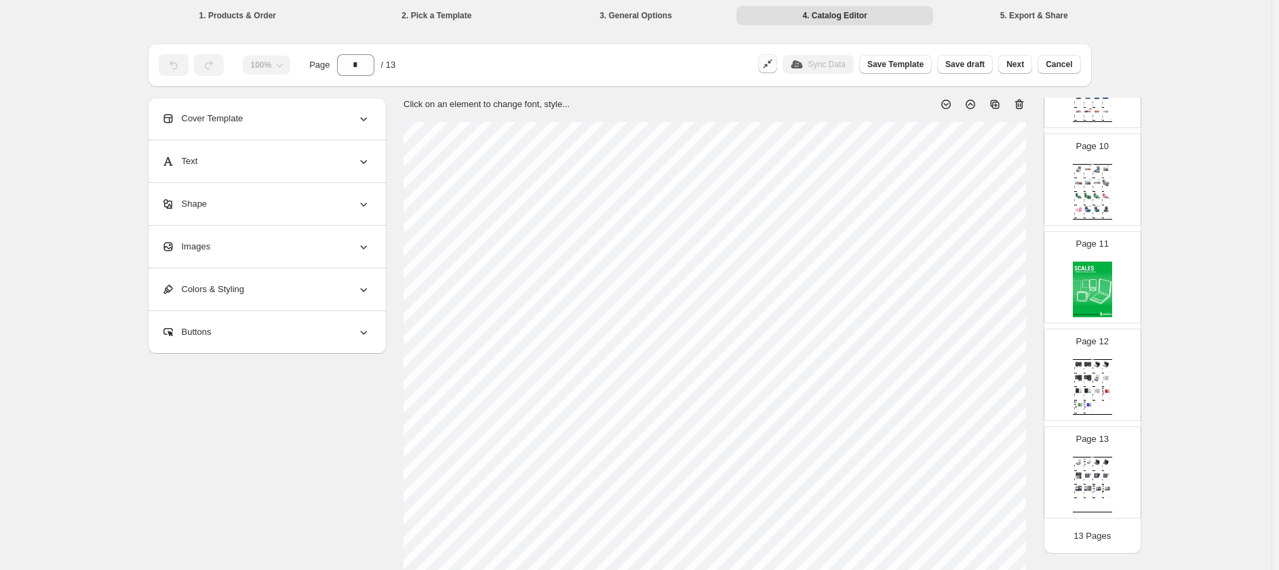
click at [774, 64] on icon "button" at bounding box center [768, 64] width 14 height 14
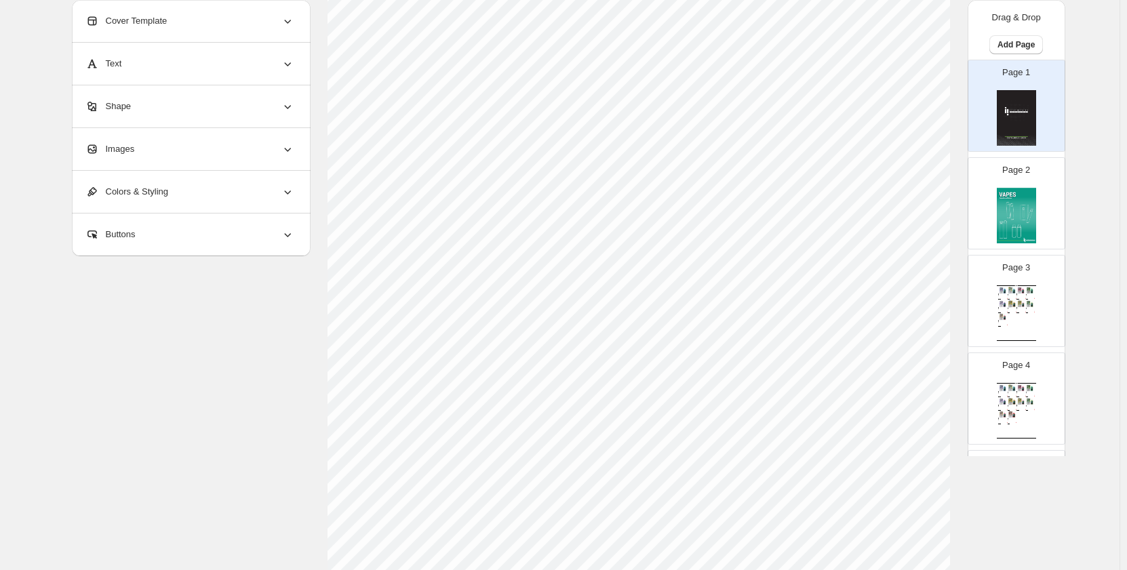
scroll to position [210, 0]
click at [998, 228] on img at bounding box center [1016, 216] width 39 height 56
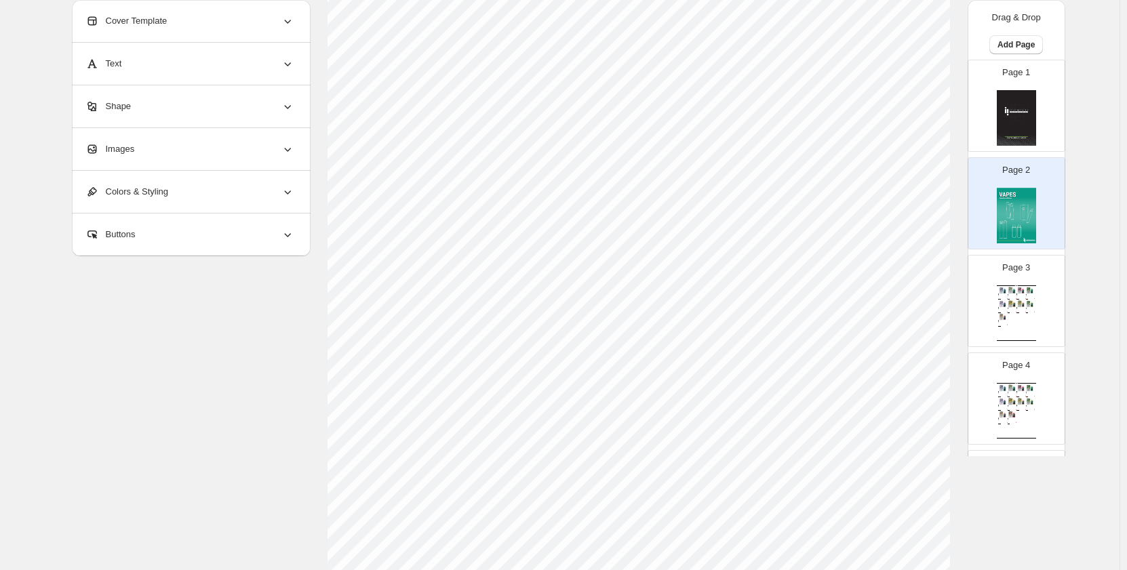
click at [1019, 267] on p "Page 3" at bounding box center [1016, 268] width 28 height 14
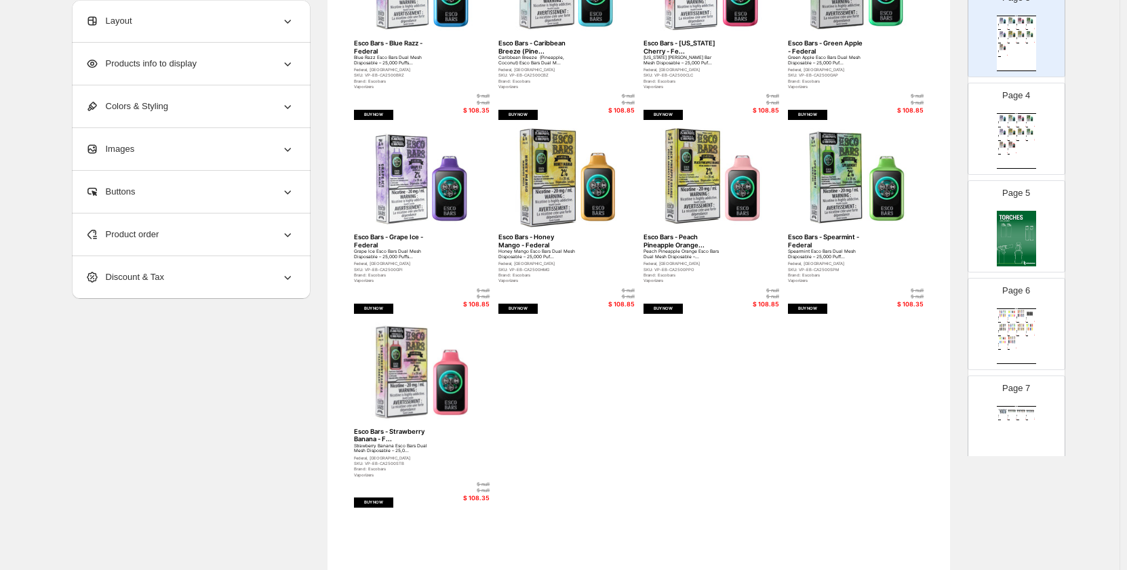
scroll to position [271, 0]
click at [1019, 226] on img at bounding box center [1016, 238] width 39 height 56
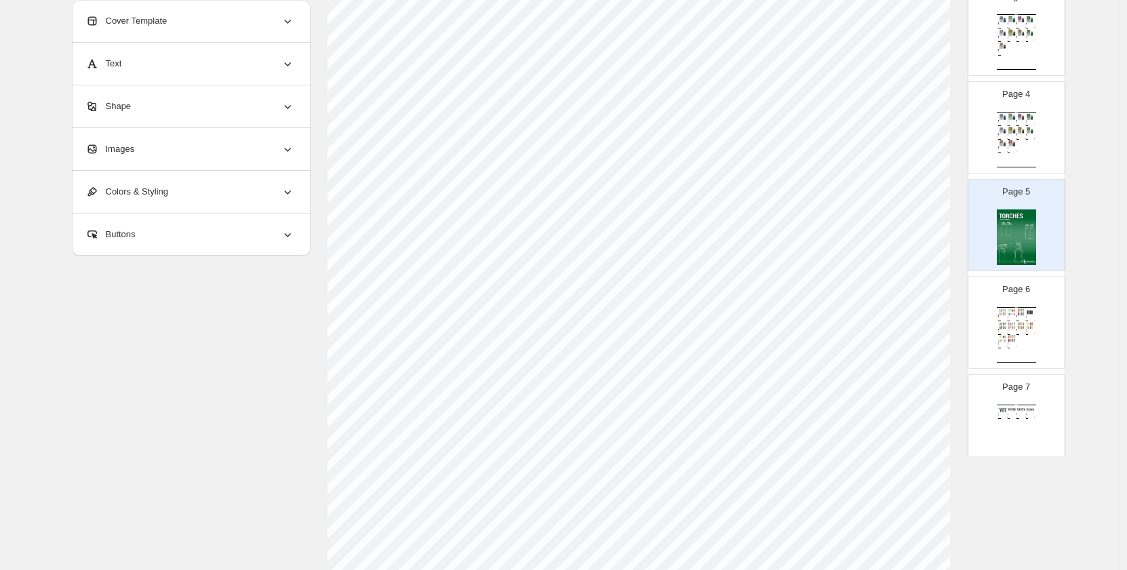
click at [1008, 317] on div "BIC Mini Classic Lighter Size: Mini 7 colors: Green,..." at bounding box center [1010, 318] width 5 height 2
type input "*"
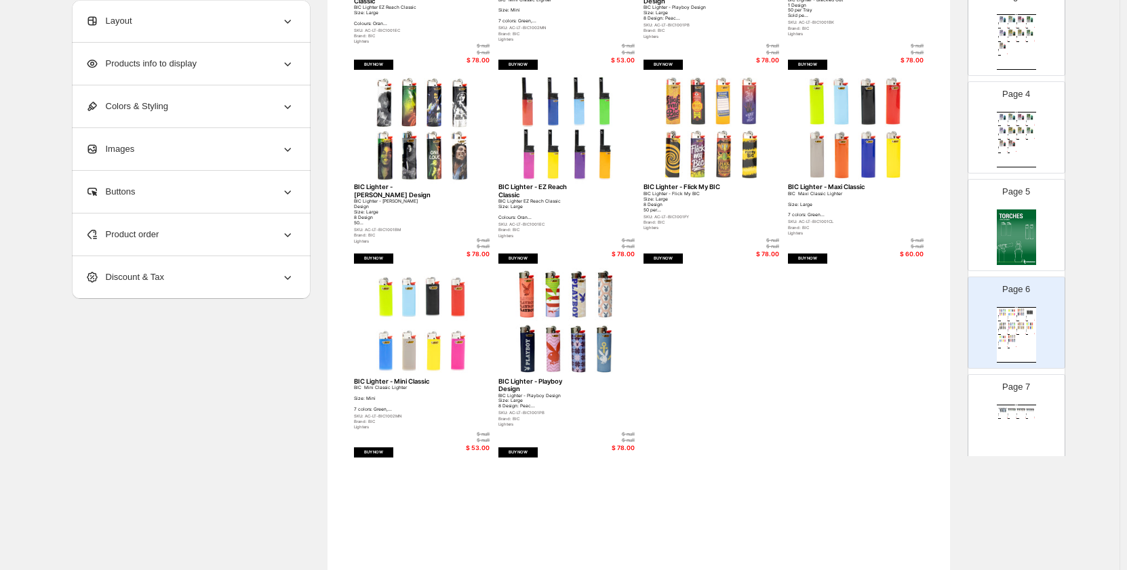
scroll to position [277, 0]
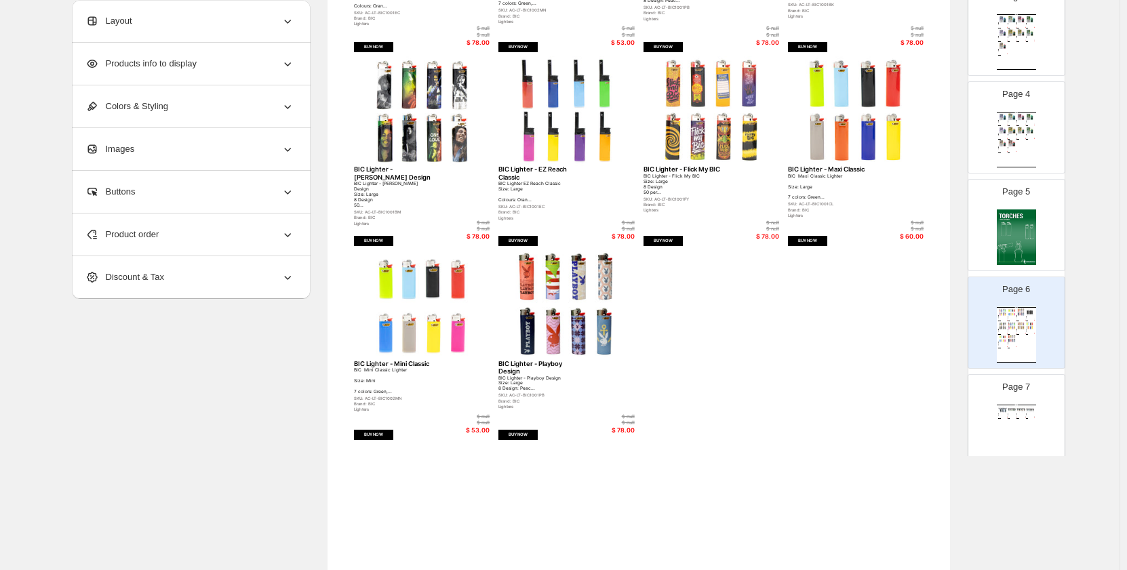
click at [527, 435] on div "BUY NOW" at bounding box center [517, 435] width 39 height 10
select select "**********"
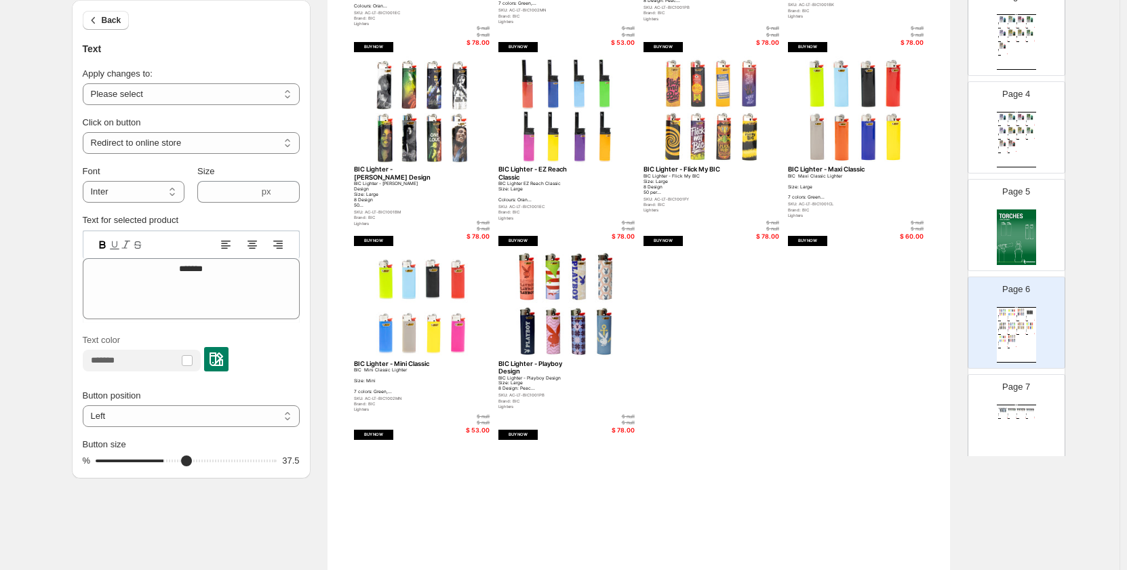
click at [527, 435] on div "BUY NOW" at bounding box center [517, 435] width 39 height 10
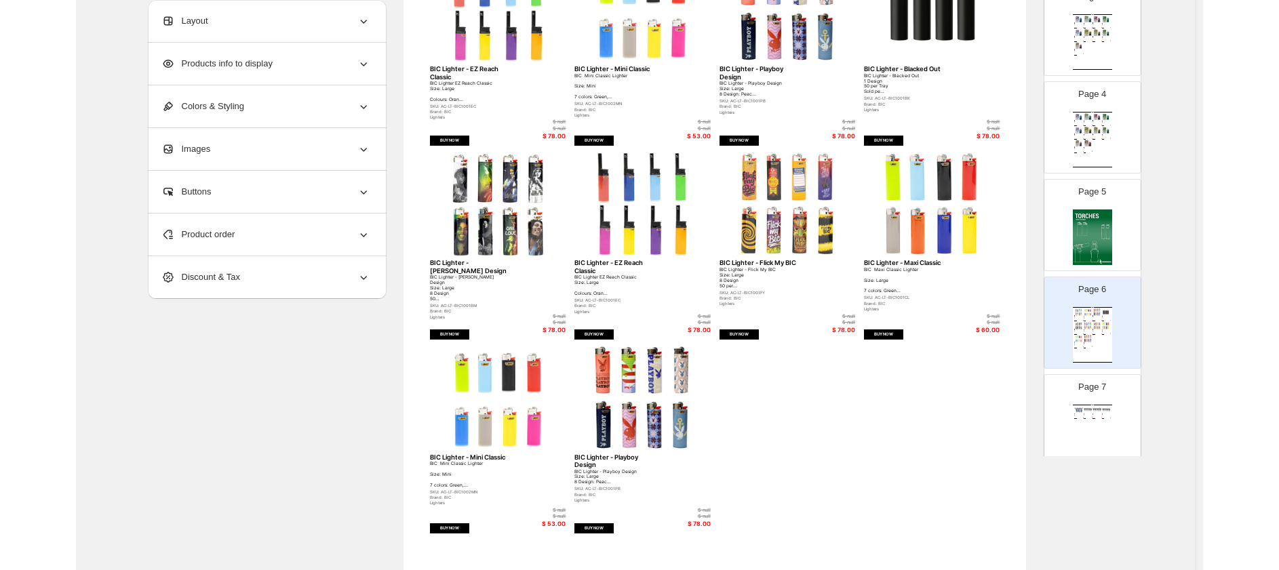
scroll to position [0, 0]
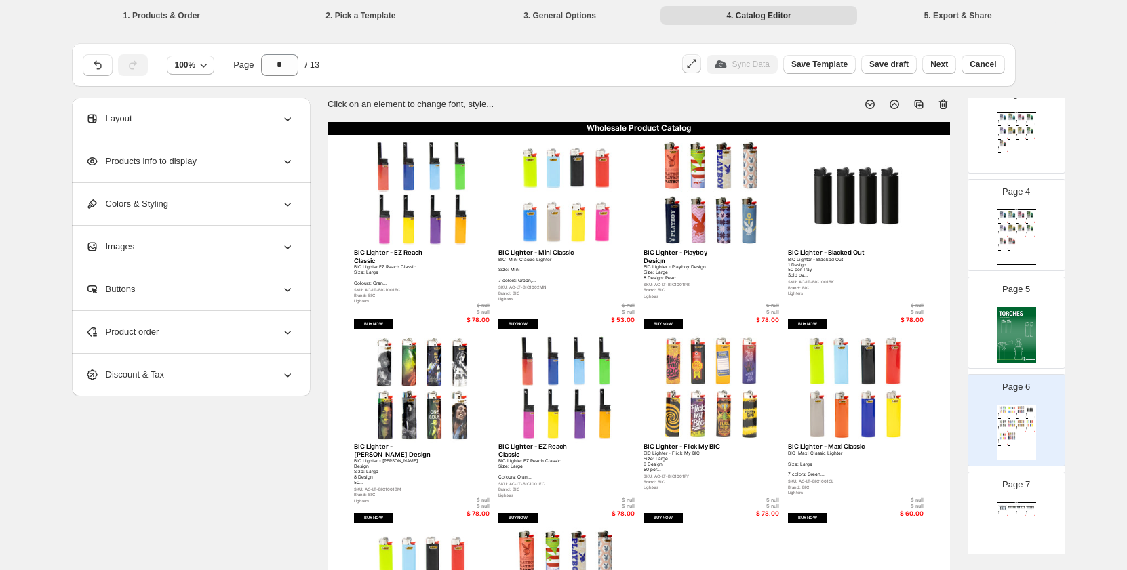
click at [699, 65] on icon "button" at bounding box center [692, 64] width 14 height 14
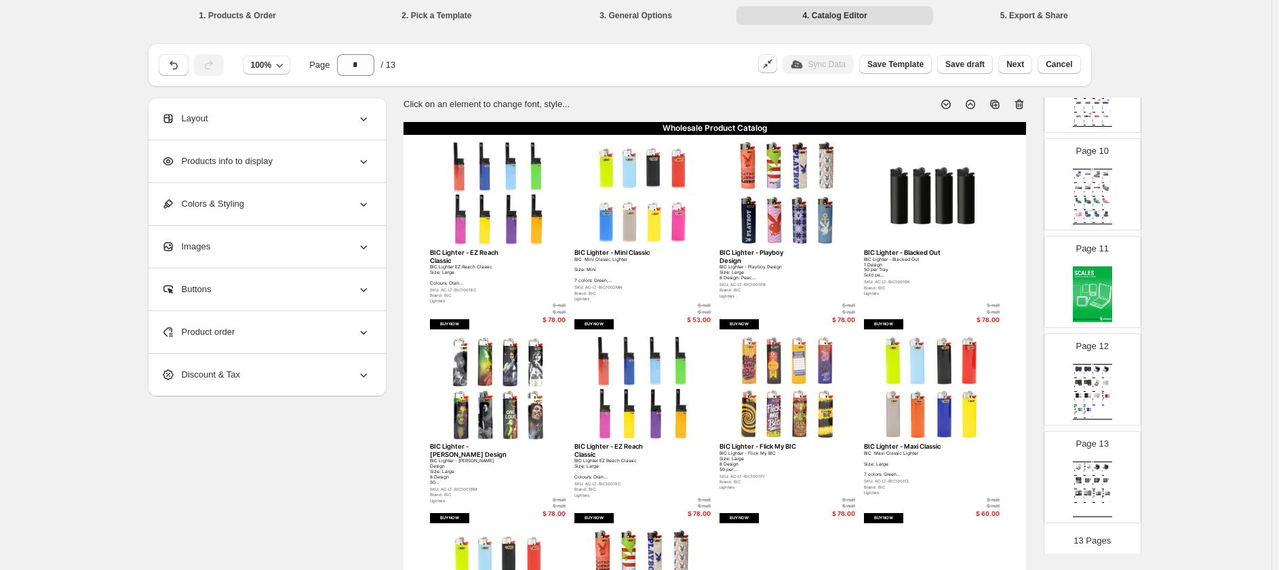
scroll to position [903, 0]
drag, startPoint x: 1082, startPoint y: 368, endPoint x: 1062, endPoint y: 285, distance: 85.0
click at [1084, 368] on img at bounding box center [1088, 364] width 9 height 7
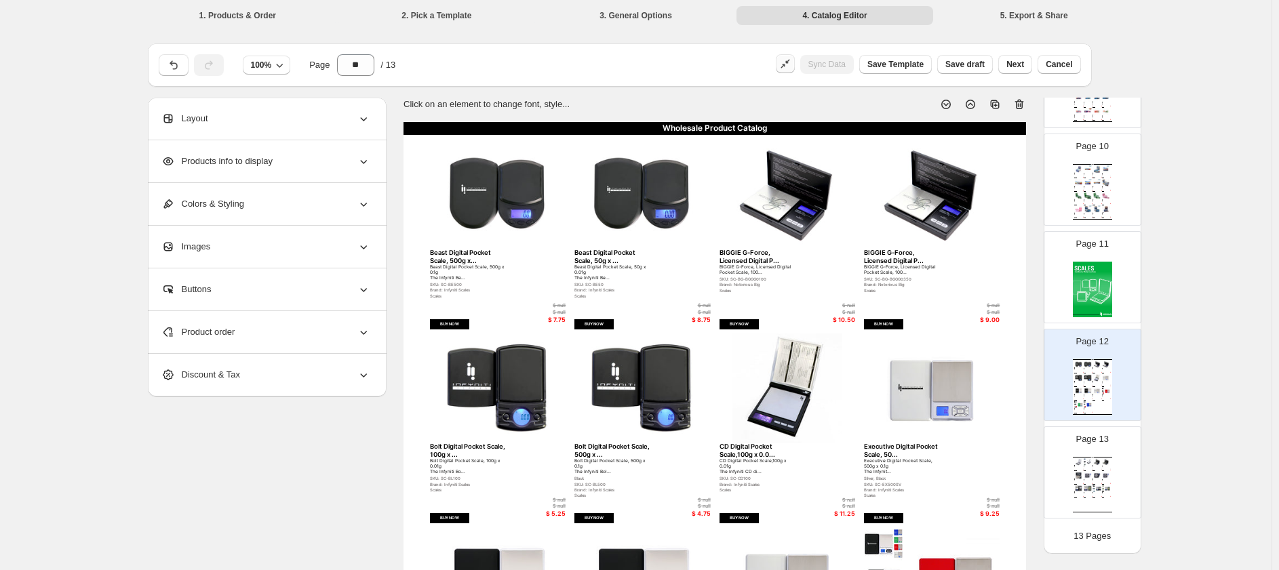
click at [1060, 275] on div "Page 11" at bounding box center [1086, 272] width 85 height 91
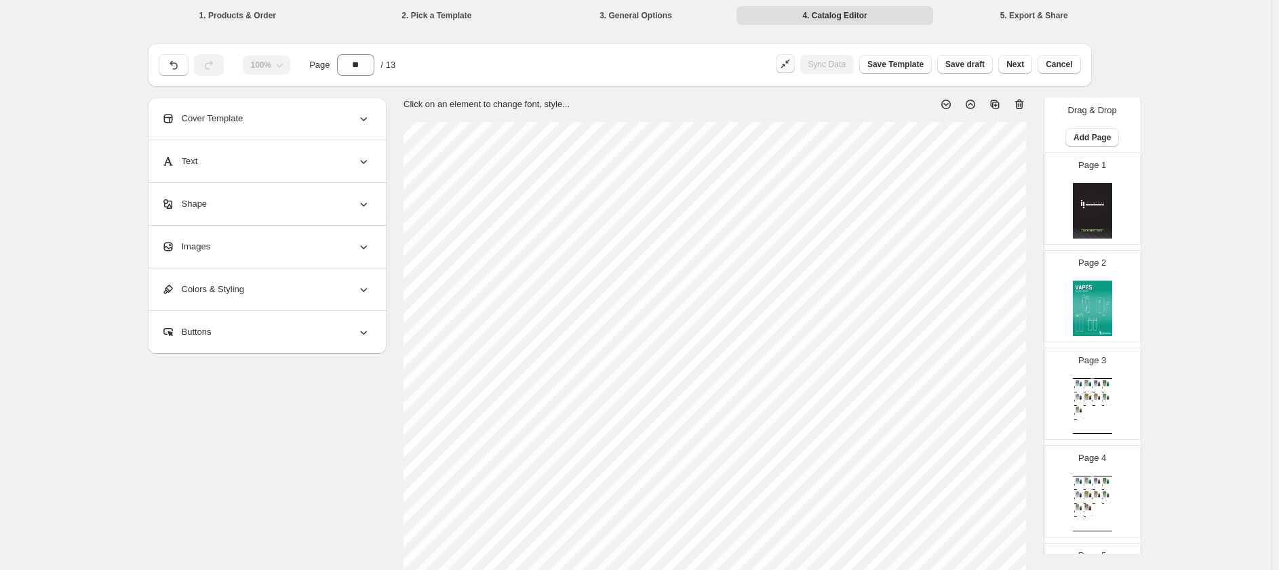
scroll to position [0, 0]
click at [1103, 205] on img at bounding box center [1092, 216] width 39 height 56
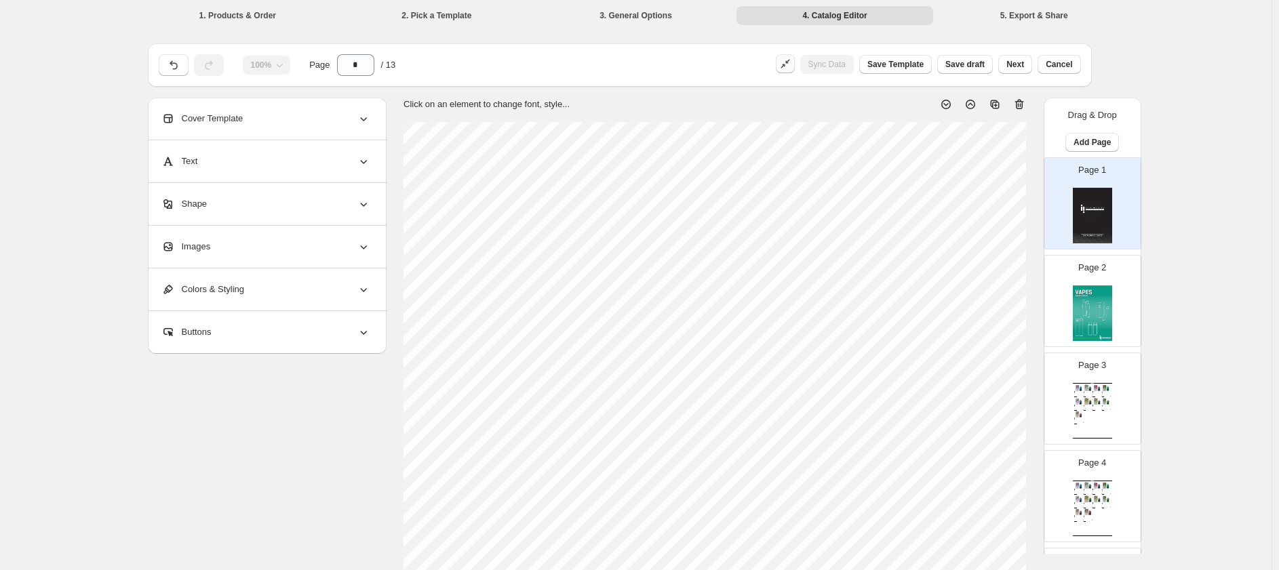
click at [1079, 298] on img at bounding box center [1092, 314] width 39 height 56
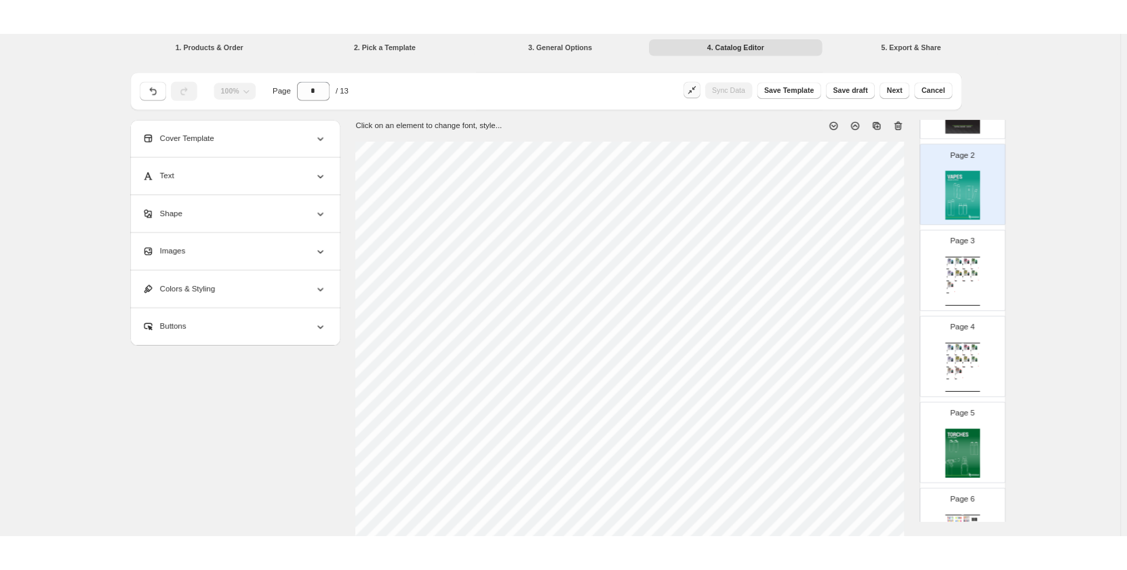
scroll to position [407, 0]
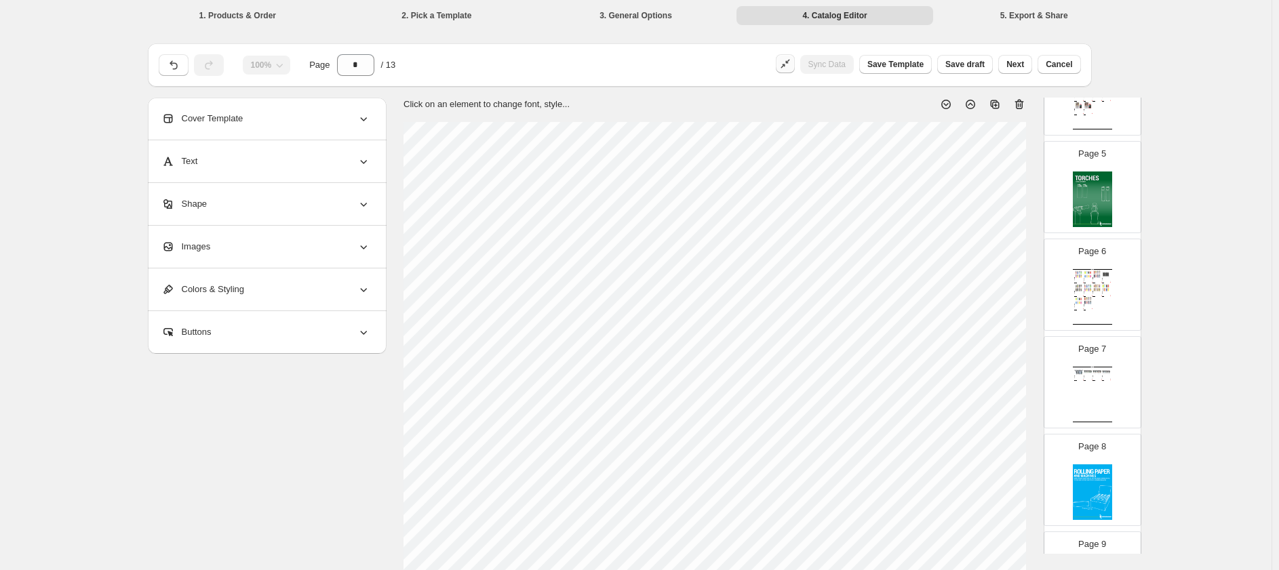
click at [1085, 242] on div "Page 6 Wholesale Product Catalog BIC Lighter - EZ Reach Classic BIC Lighter EZ …" at bounding box center [1086, 279] width 85 height 91
type input "*"
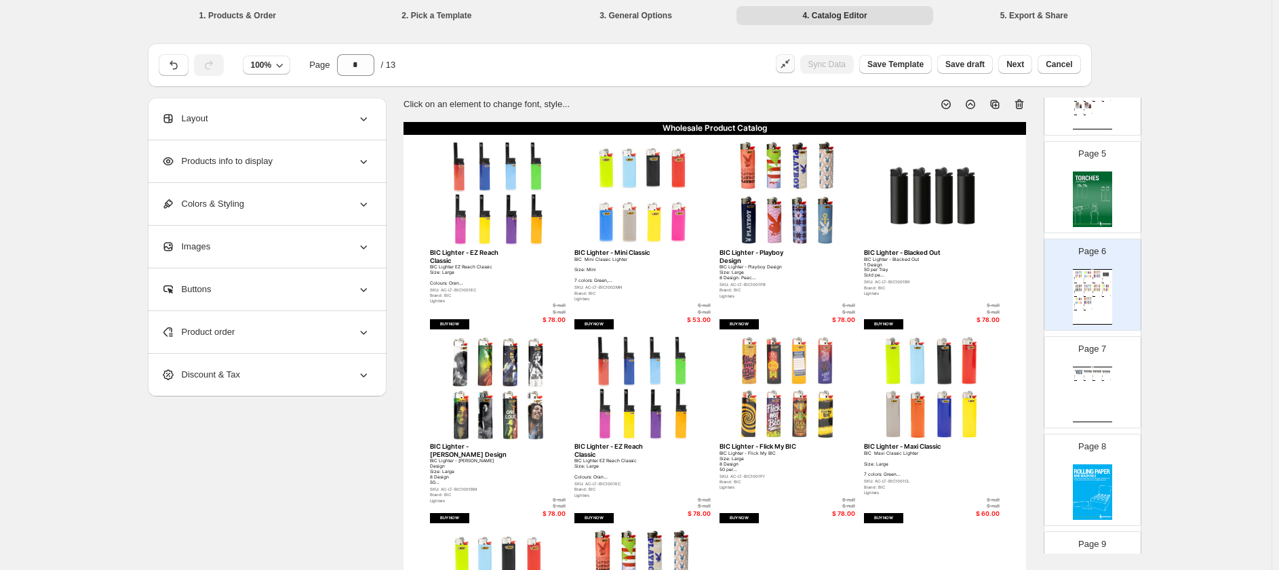
click at [1085, 281] on div "Brand: BIC" at bounding box center [1086, 281] width 5 height 0
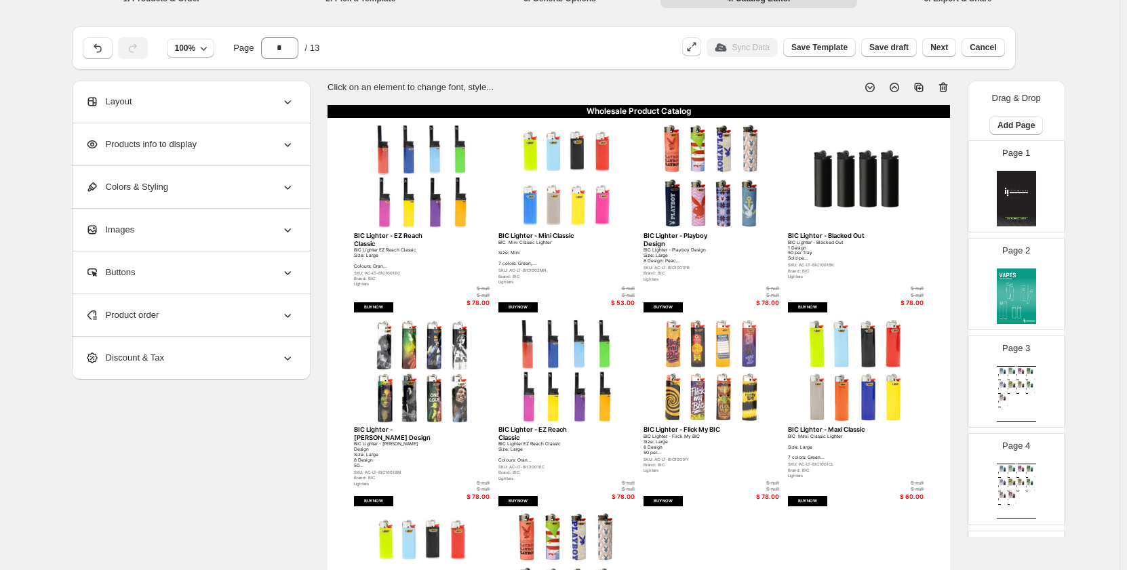
scroll to position [0, 0]
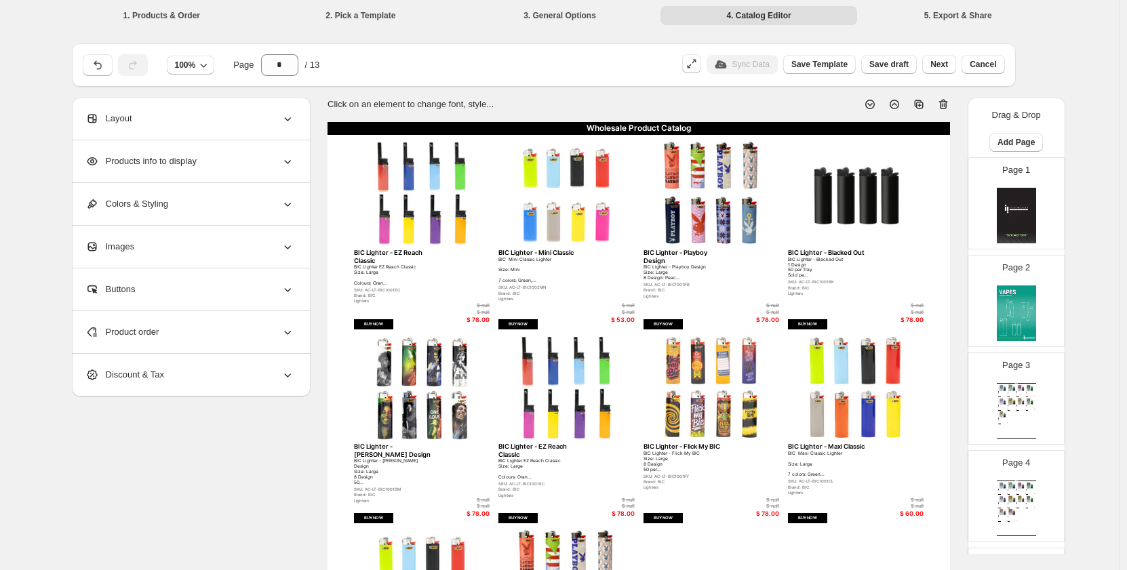
click at [1012, 207] on img at bounding box center [1016, 216] width 39 height 56
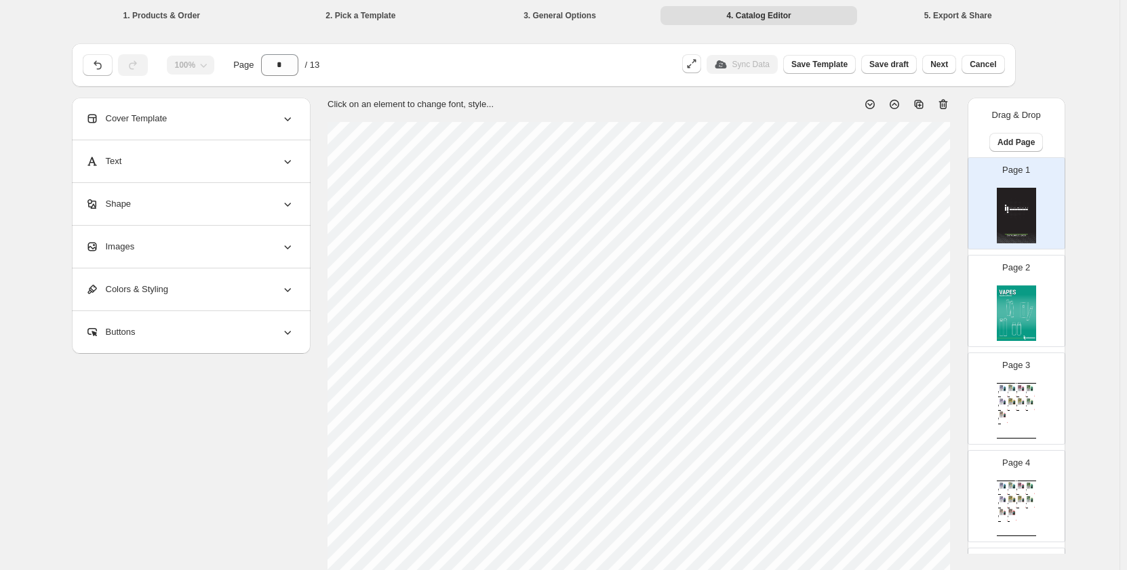
click at [1009, 380] on div "Page 3 Wholesale Product Catalog Esco Bars - Blue Razz - Federal Blue Razz Esco…" at bounding box center [1010, 393] width 85 height 91
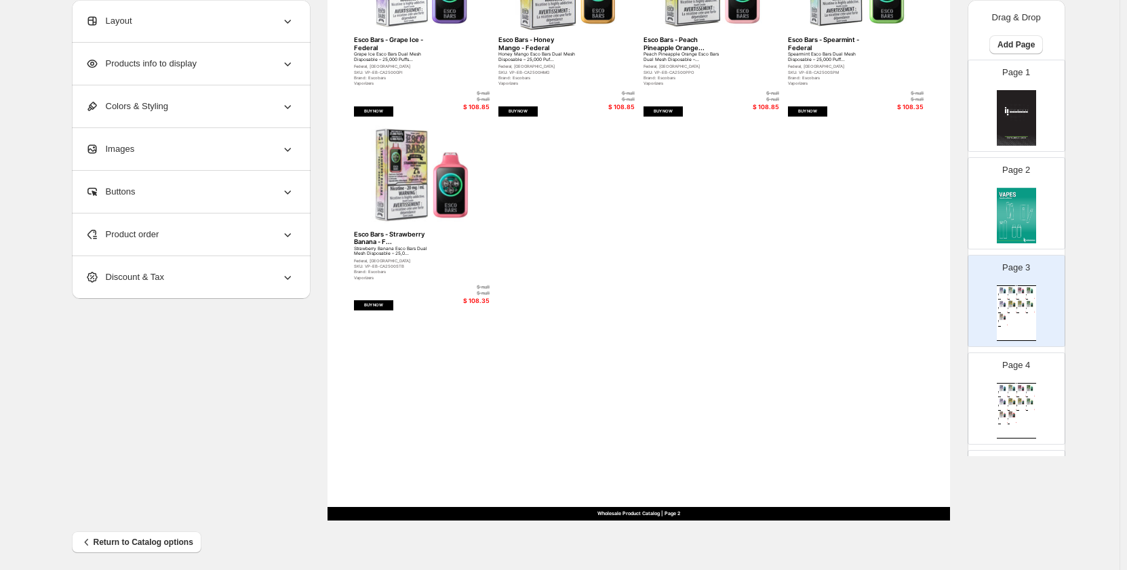
scroll to position [413, 0]
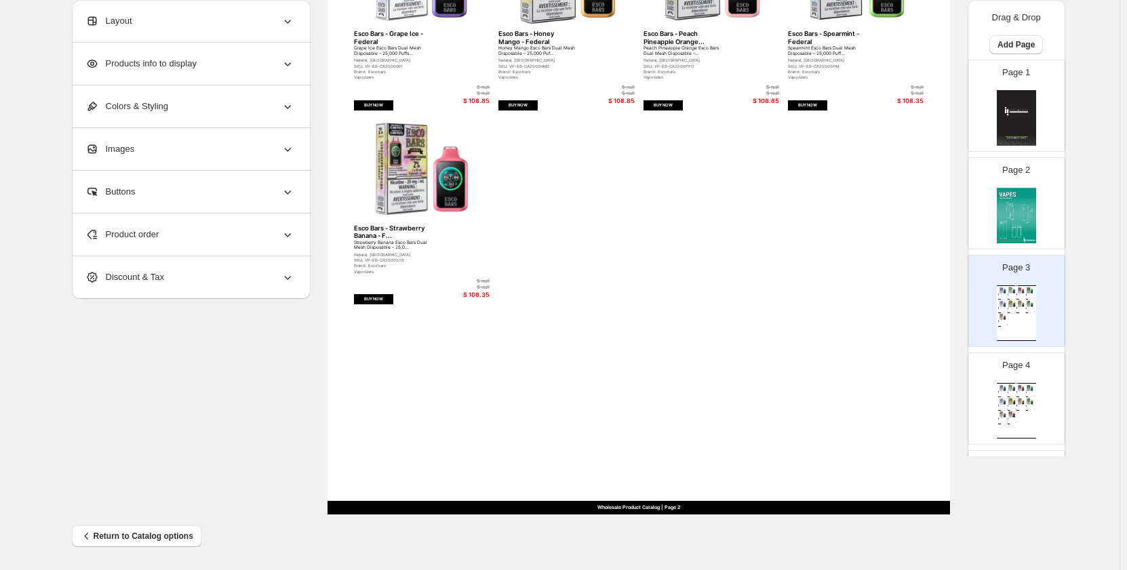
click at [1012, 323] on div "Wholesale Product Catalog Esco Bars - Blue Razz - Federal Blue Razz Esco Bars D…" at bounding box center [1016, 314] width 39 height 56
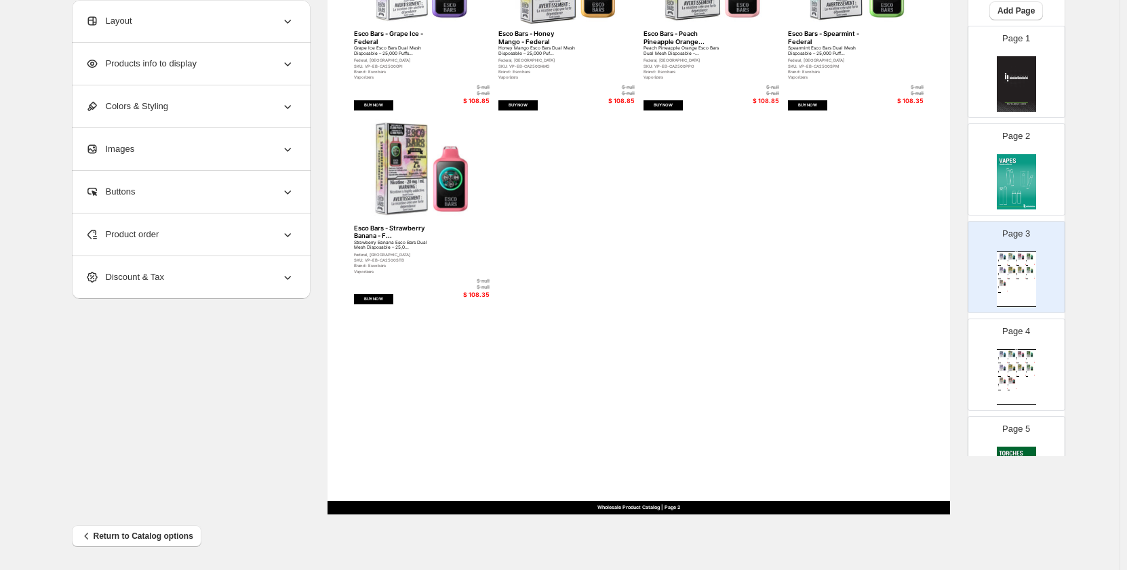
scroll to position [68, 0]
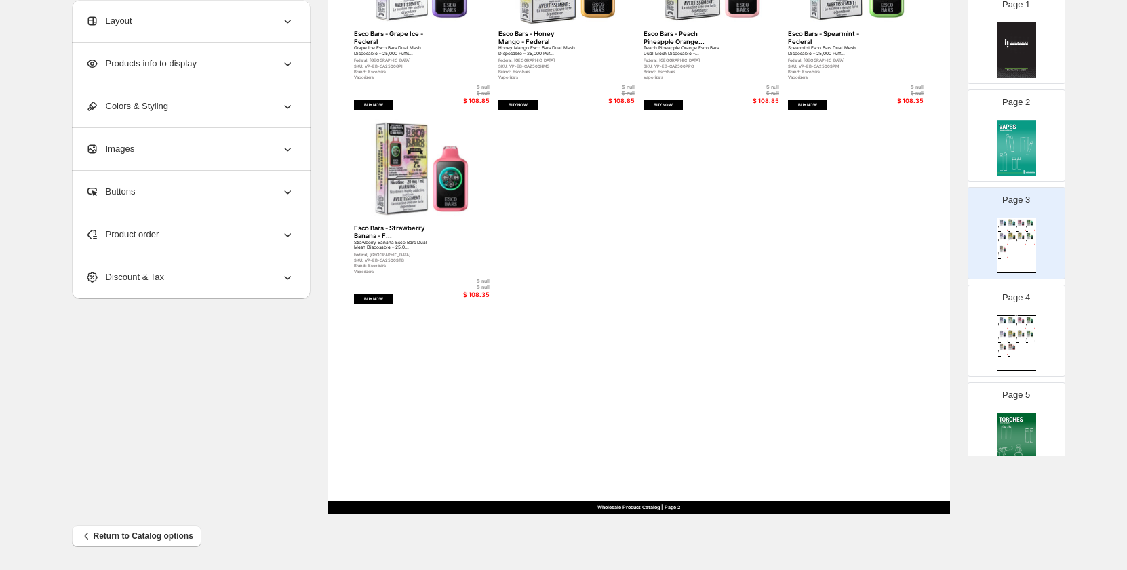
click at [1024, 398] on p "Page 5" at bounding box center [1016, 396] width 28 height 14
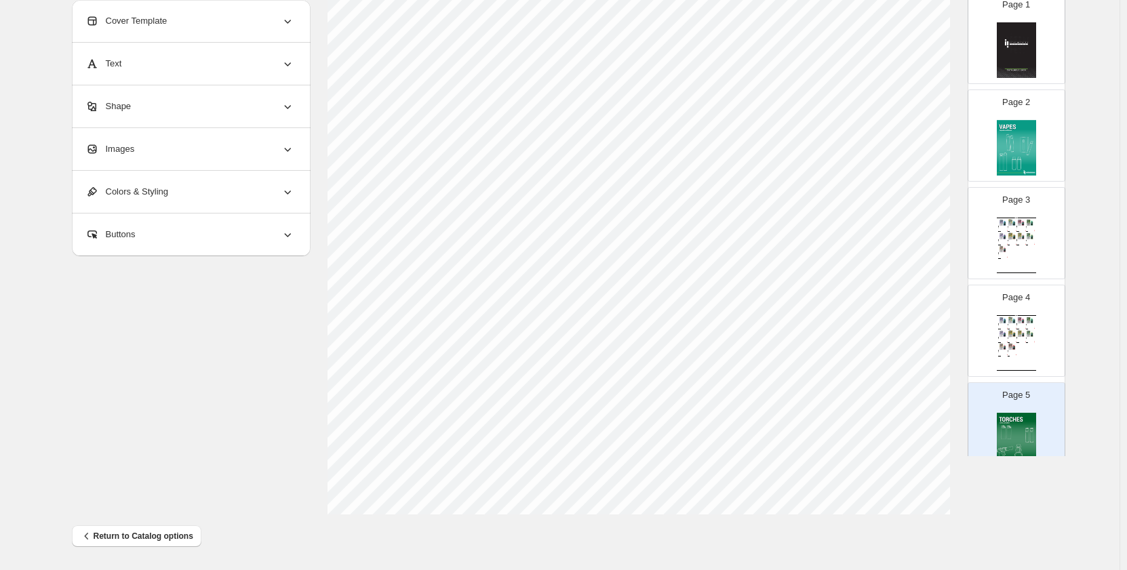
click at [1009, 331] on img at bounding box center [1012, 333] width 9 height 7
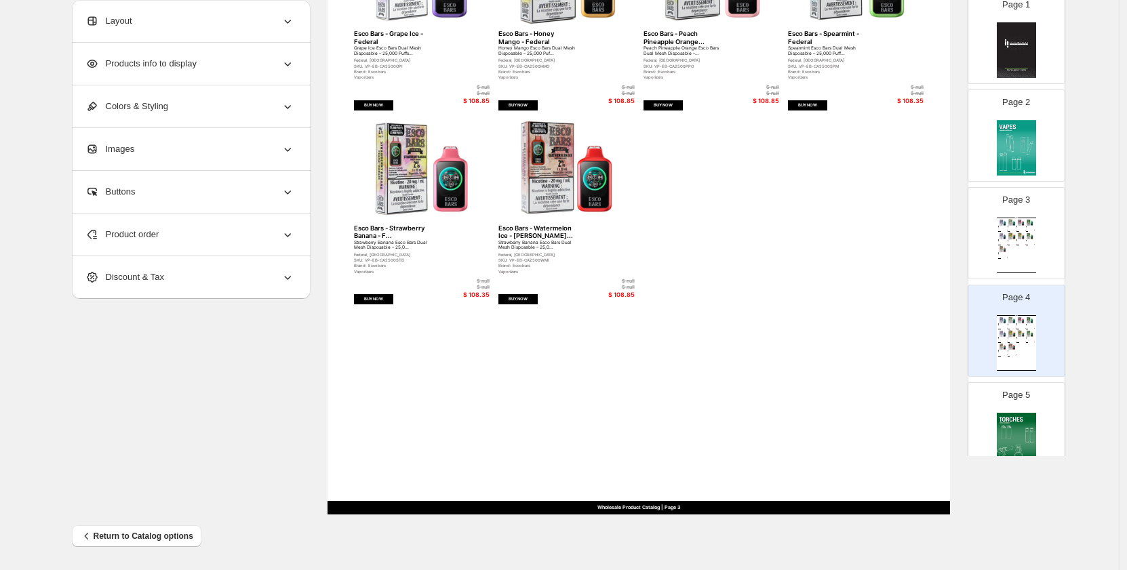
click at [987, 313] on div "Page 4 Wholesale Product Catalog Esco Bars - Blue Razz - Federal Blue Razz Esco…" at bounding box center [1010, 325] width 85 height 91
click at [999, 250] on img at bounding box center [1002, 248] width 9 height 7
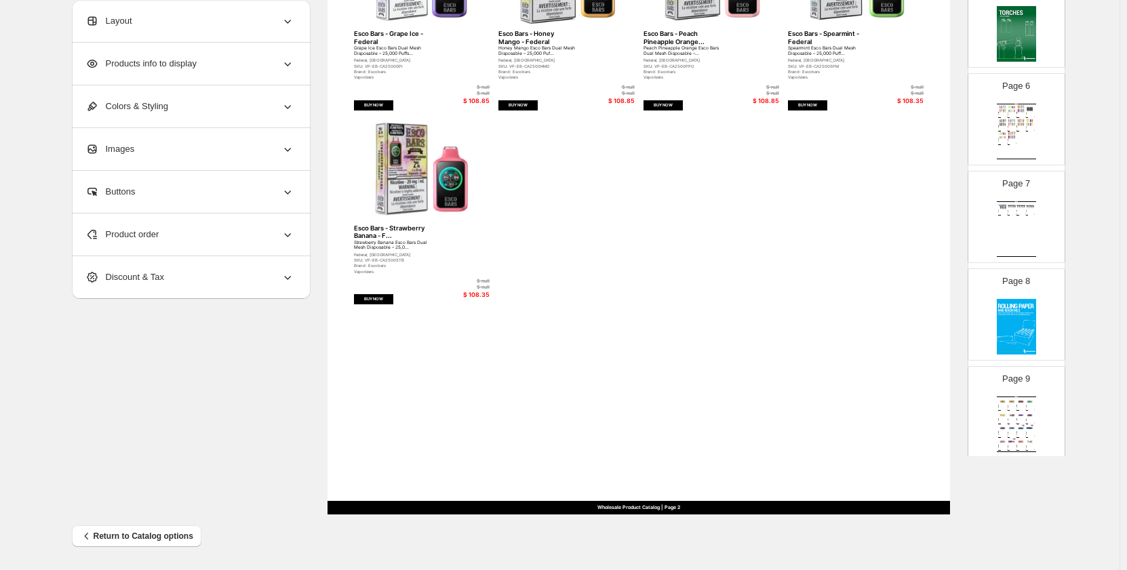
scroll to position [746, 0]
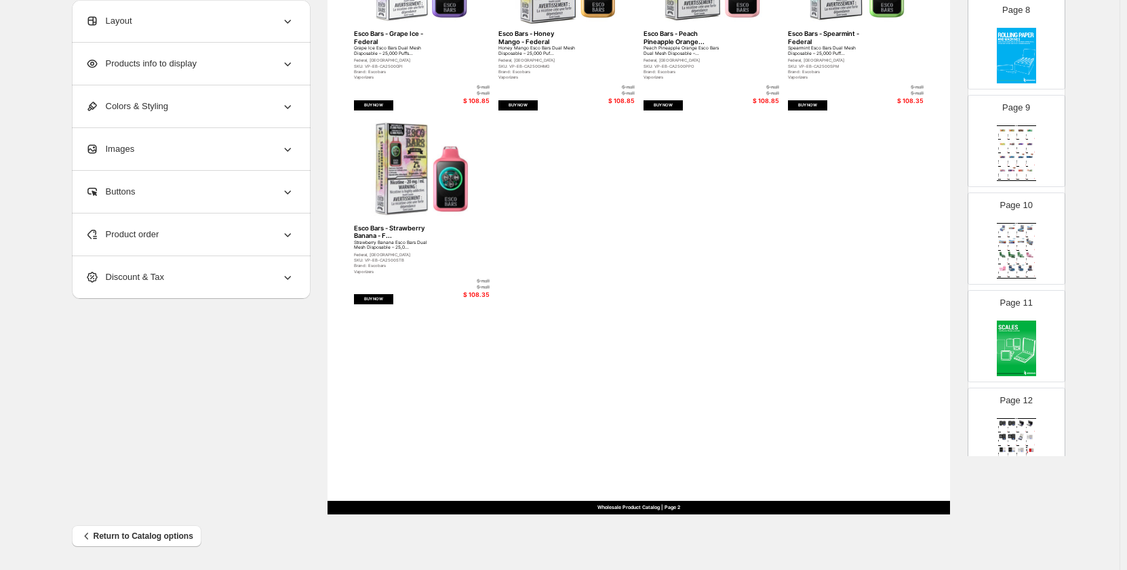
click at [1010, 240] on img at bounding box center [1012, 241] width 9 height 7
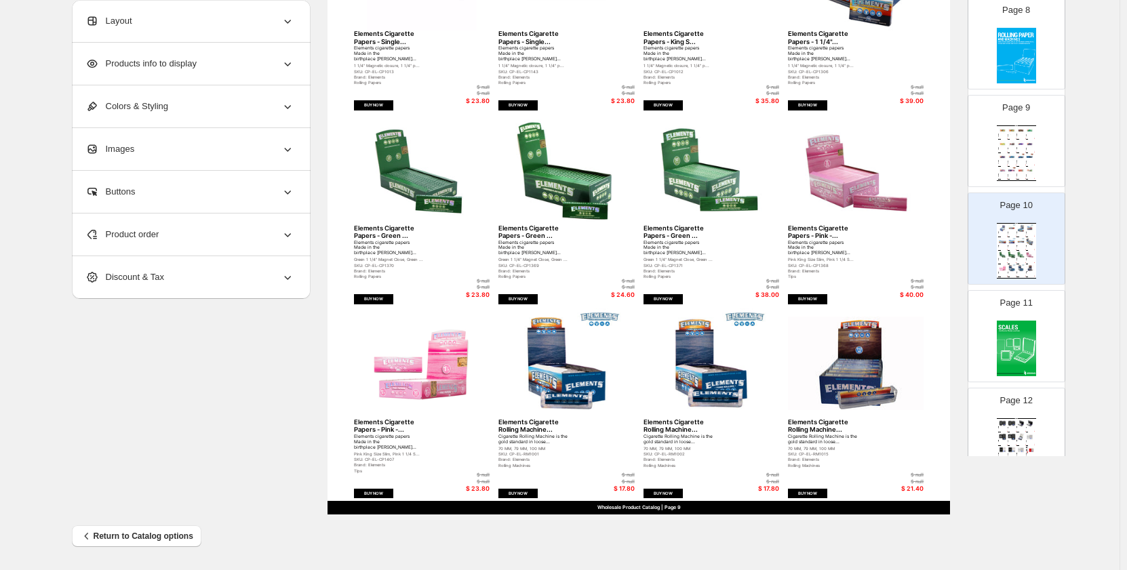
click at [1026, 161] on img at bounding box center [1030, 156] width 9 height 7
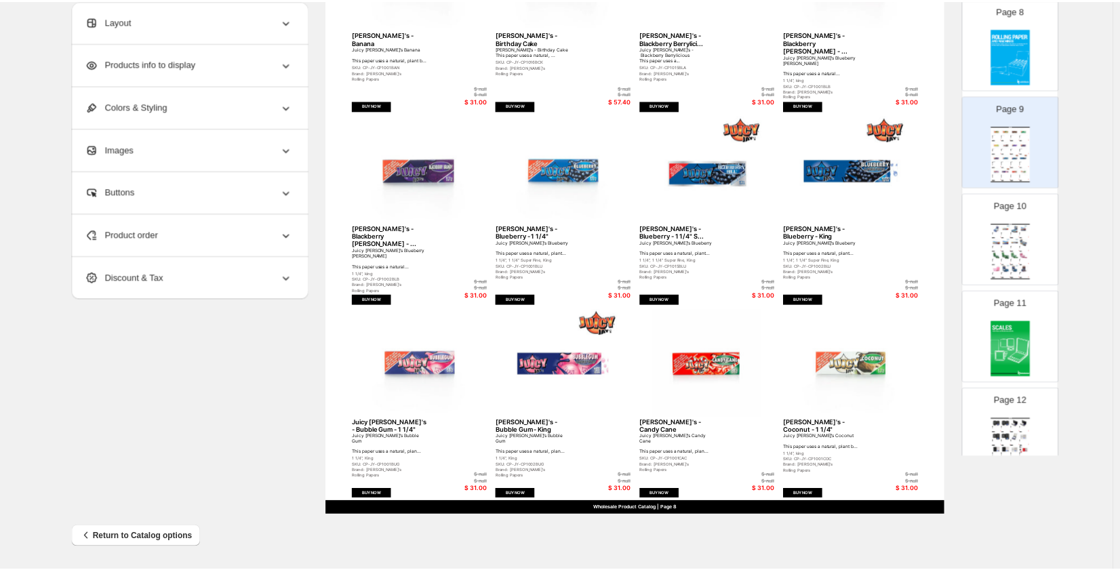
scroll to position [903, 0]
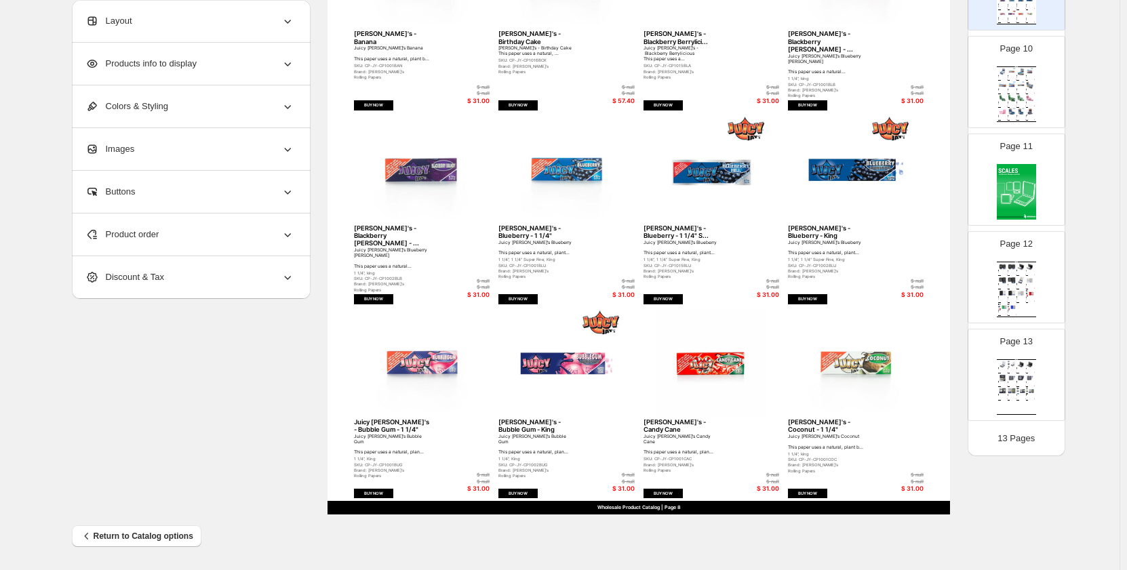
click at [1009, 370] on div "Scales" at bounding box center [1010, 370] width 5 height 0
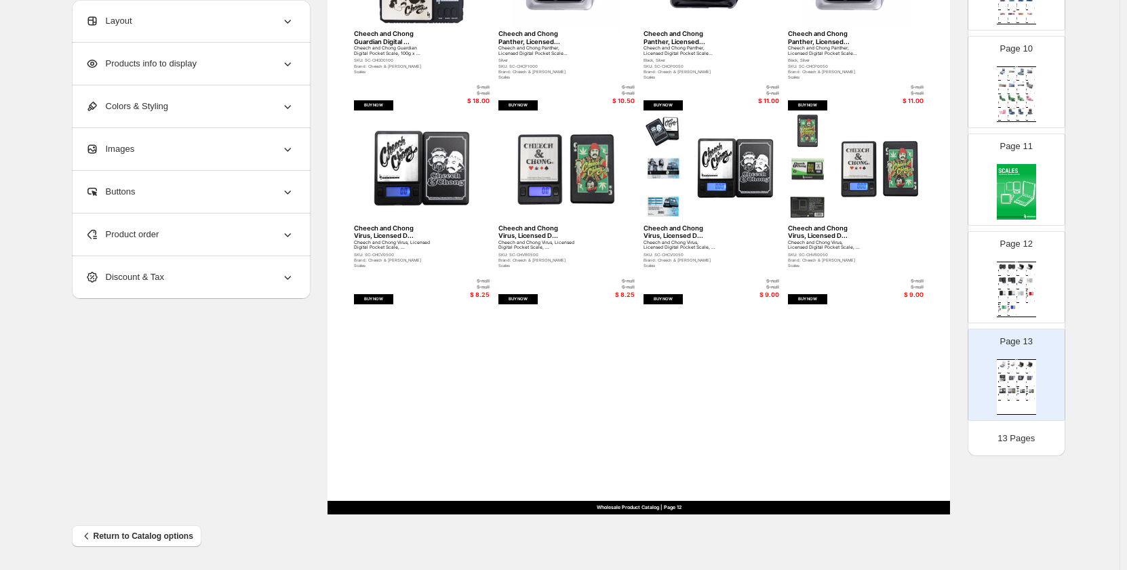
click at [997, 285] on div "Wholesale Product Catalog Beast Digital Pocket Scale, 500g x... Beast Digital P…" at bounding box center [1016, 290] width 39 height 56
type input "**"
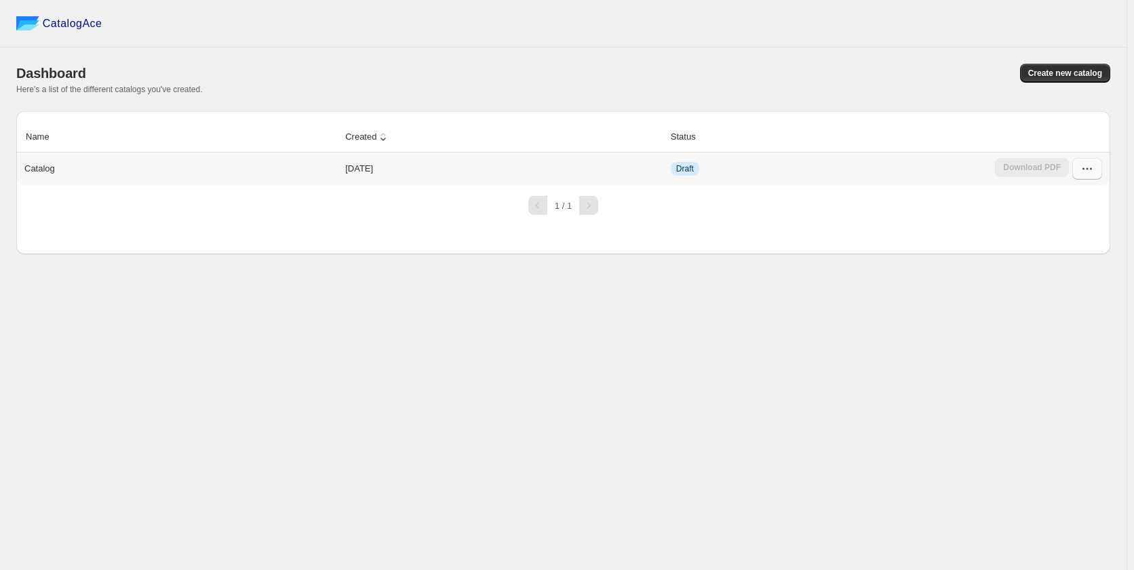
click at [1090, 164] on icon "button" at bounding box center [1087, 169] width 14 height 14
click at [1074, 285] on span "Edit" at bounding box center [1085, 292] width 69 height 14
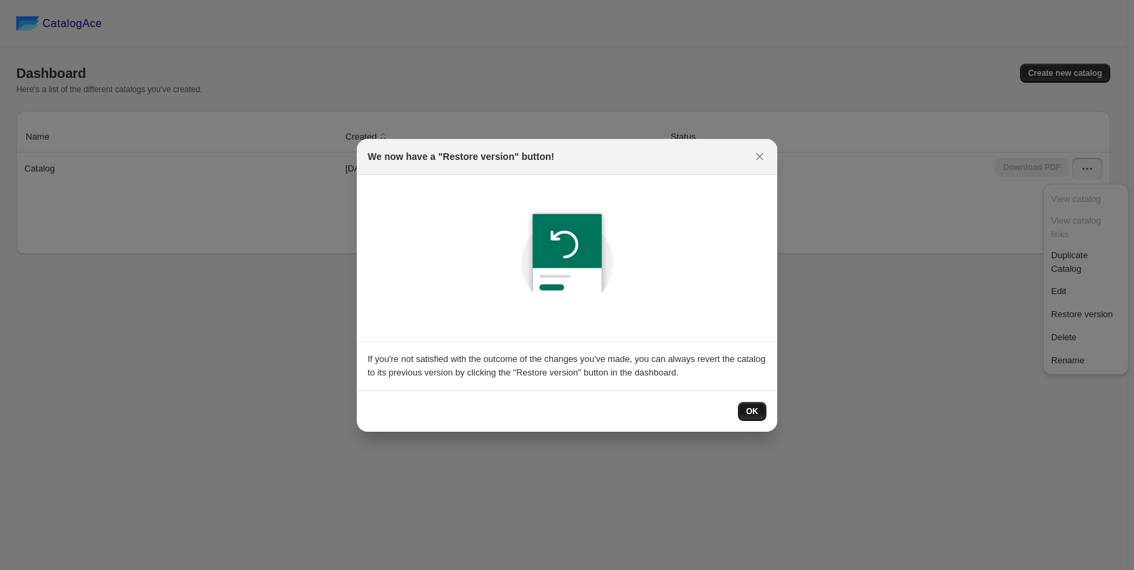
click at [755, 416] on span "OK" at bounding box center [752, 411] width 12 height 11
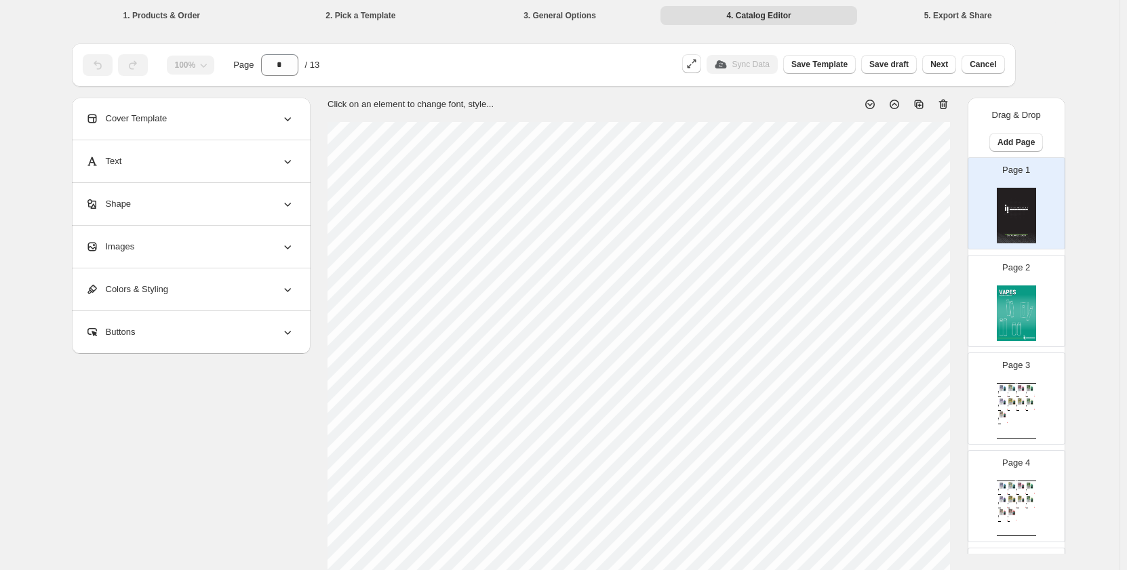
click at [1021, 401] on img at bounding box center [1021, 401] width 9 height 7
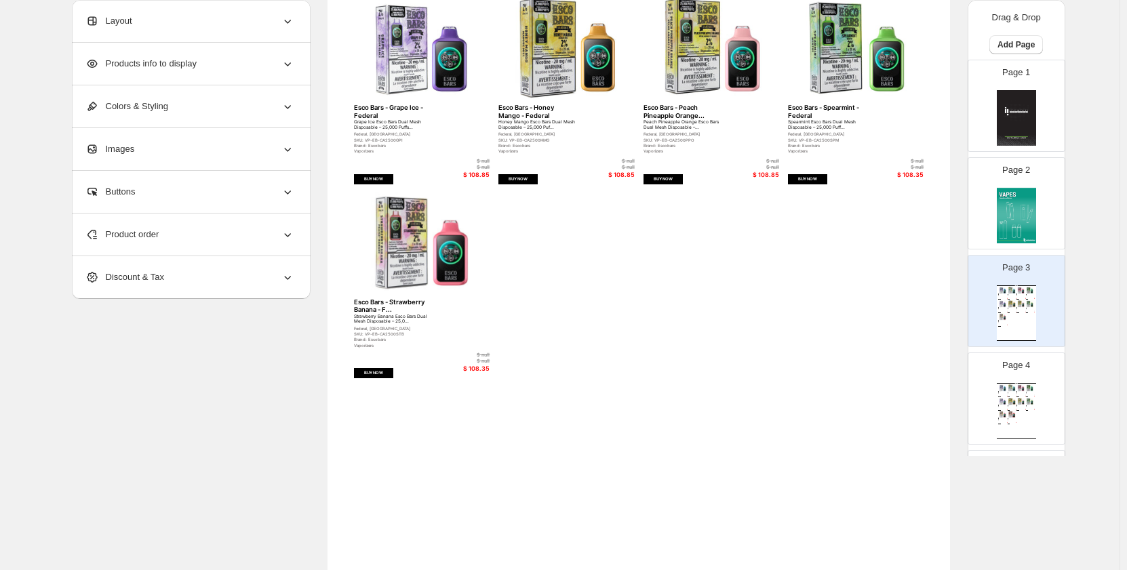
scroll to position [413, 0]
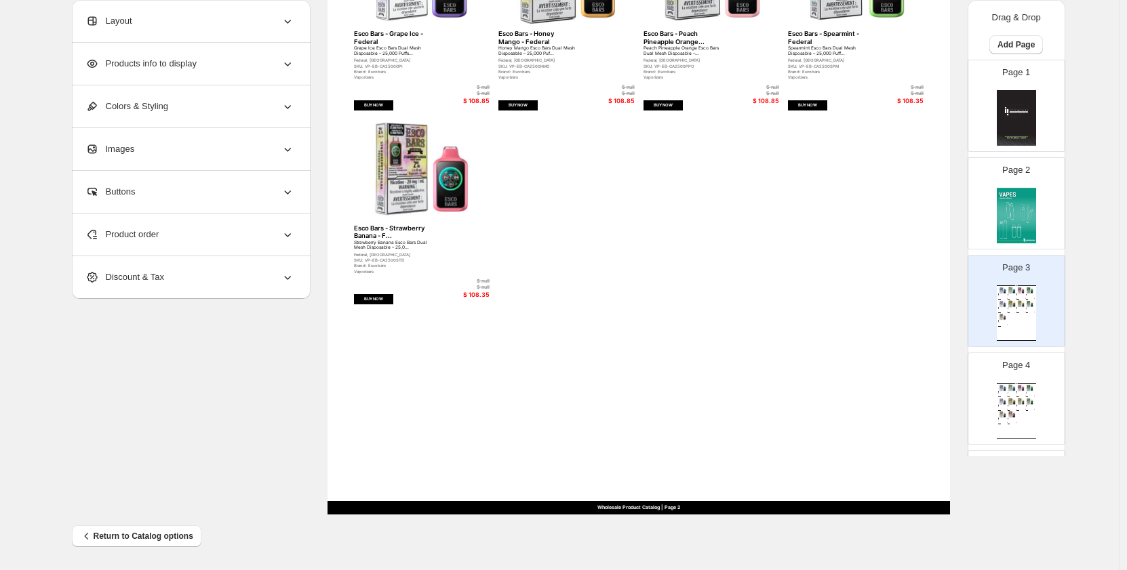
click at [1008, 376] on div "Page 4 Wholesale Product Catalog Esco Bars - Blue Razz - Federal Blue Razz Esco…" at bounding box center [1010, 393] width 85 height 91
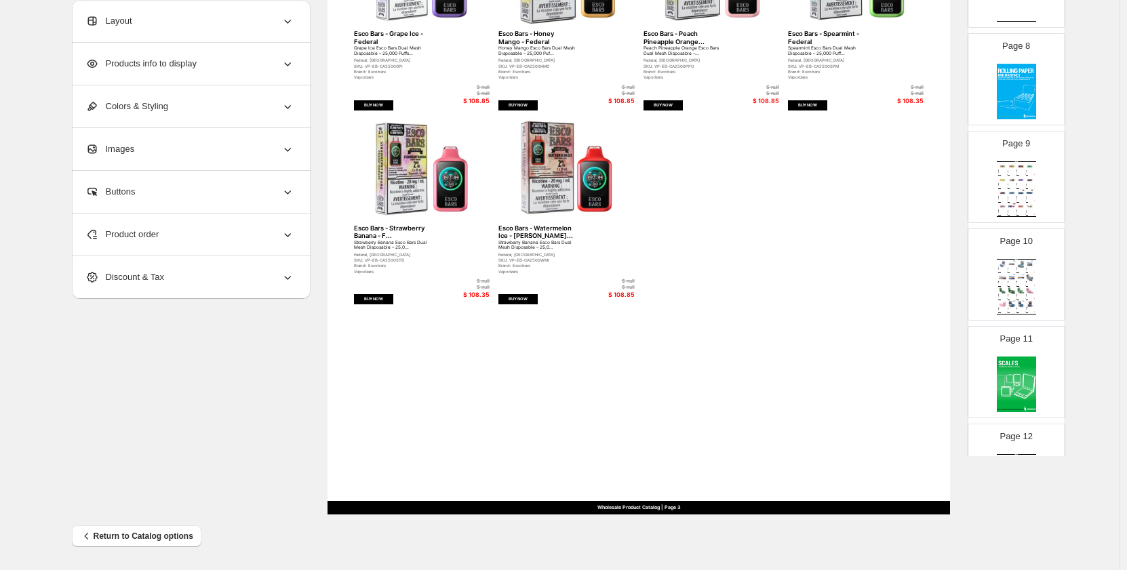
scroll to position [746, 0]
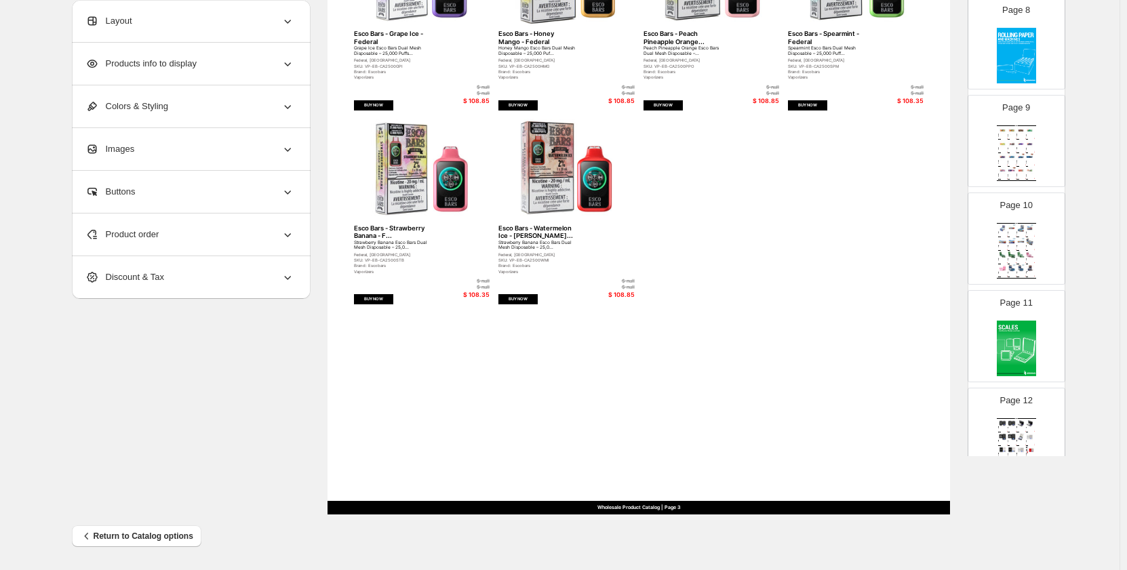
click at [1005, 348] on img at bounding box center [1016, 349] width 39 height 56
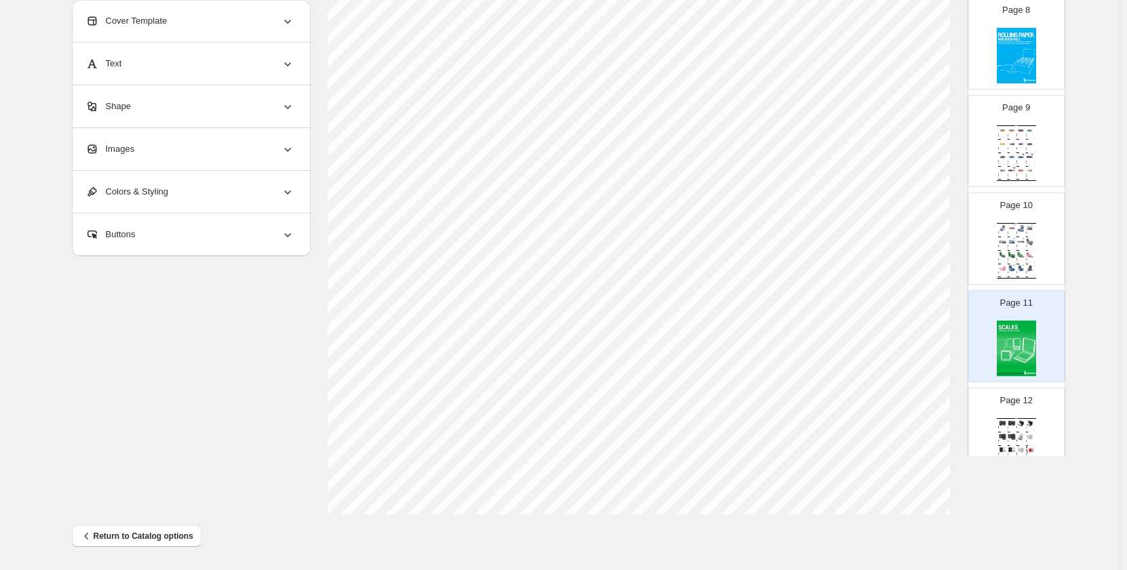
click at [1039, 404] on div "Page 12 Wholesale Product Catalog Beast Digital Pocket Scale, 500g x... Beast D…" at bounding box center [1010, 428] width 85 height 91
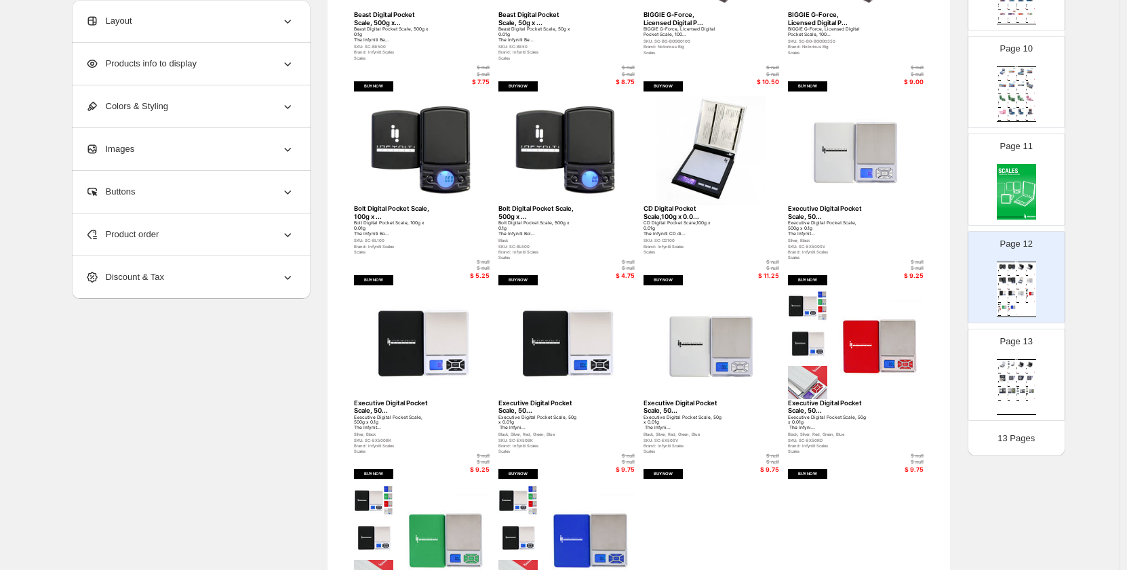
scroll to position [345, 0]
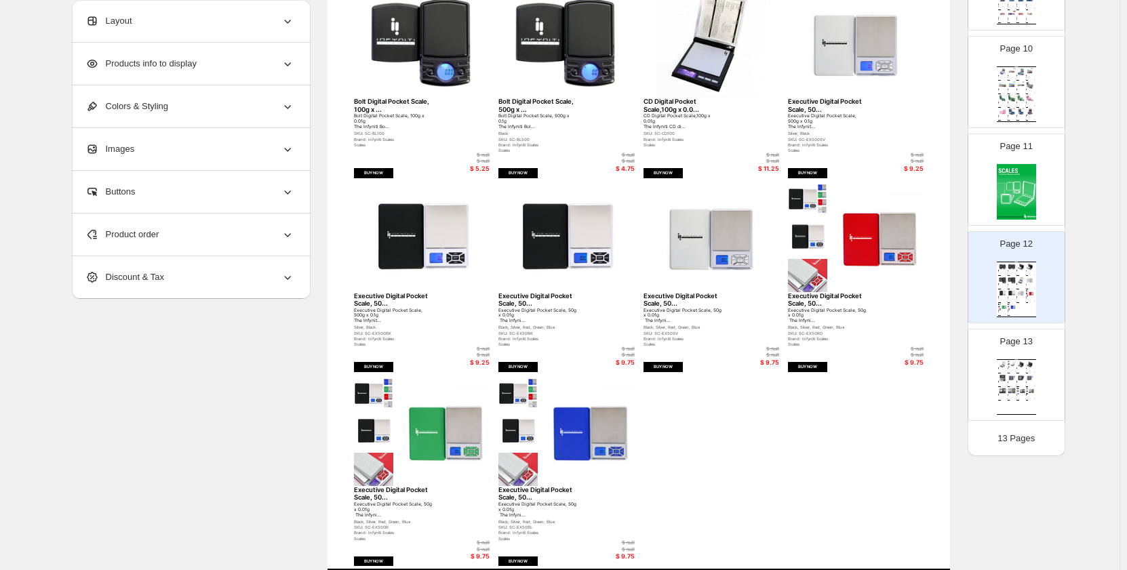
click at [1014, 399] on div "$ 8.25" at bounding box center [1015, 399] width 3 height 1
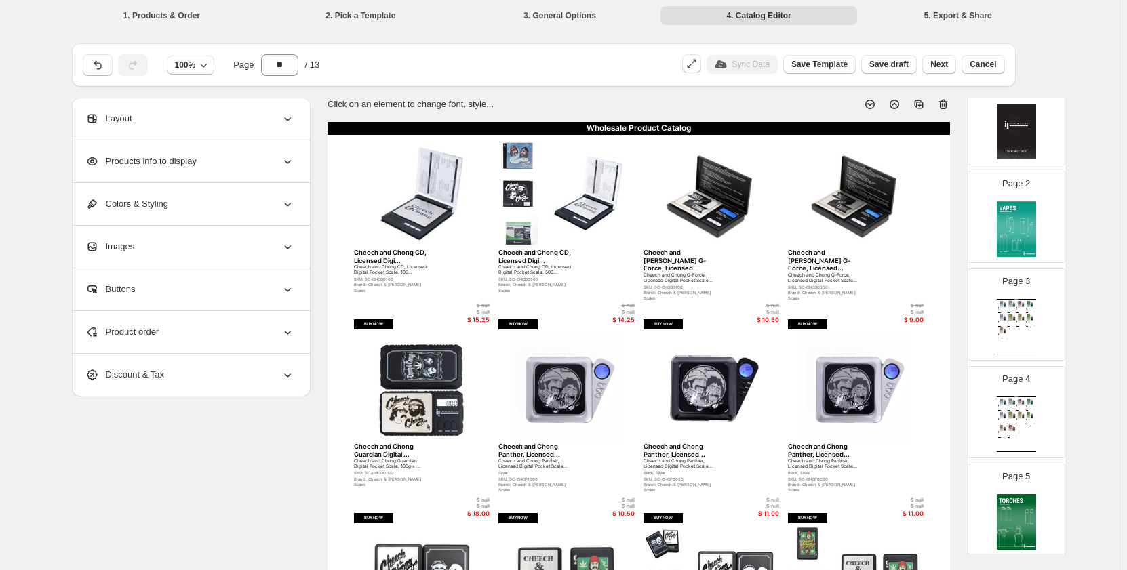
scroll to position [0, 0]
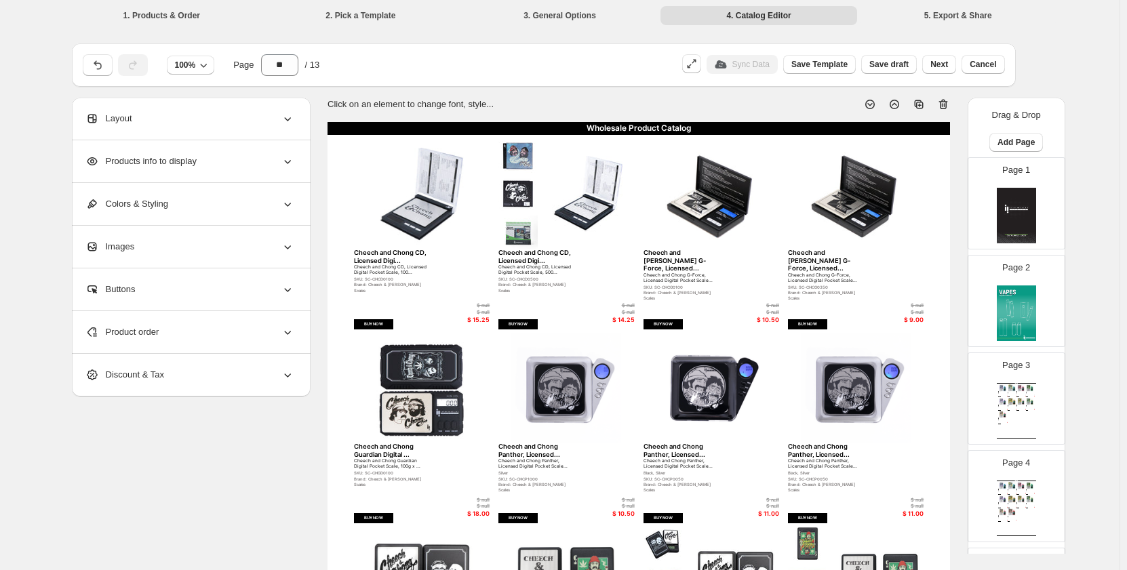
click at [1019, 215] on img at bounding box center [1016, 216] width 39 height 56
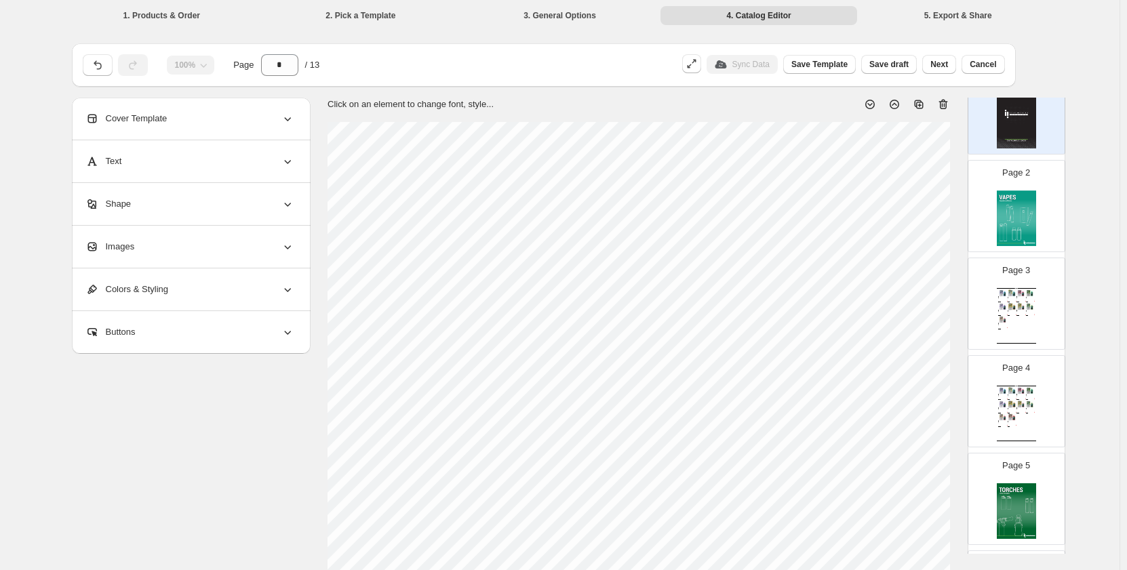
scroll to position [271, 0]
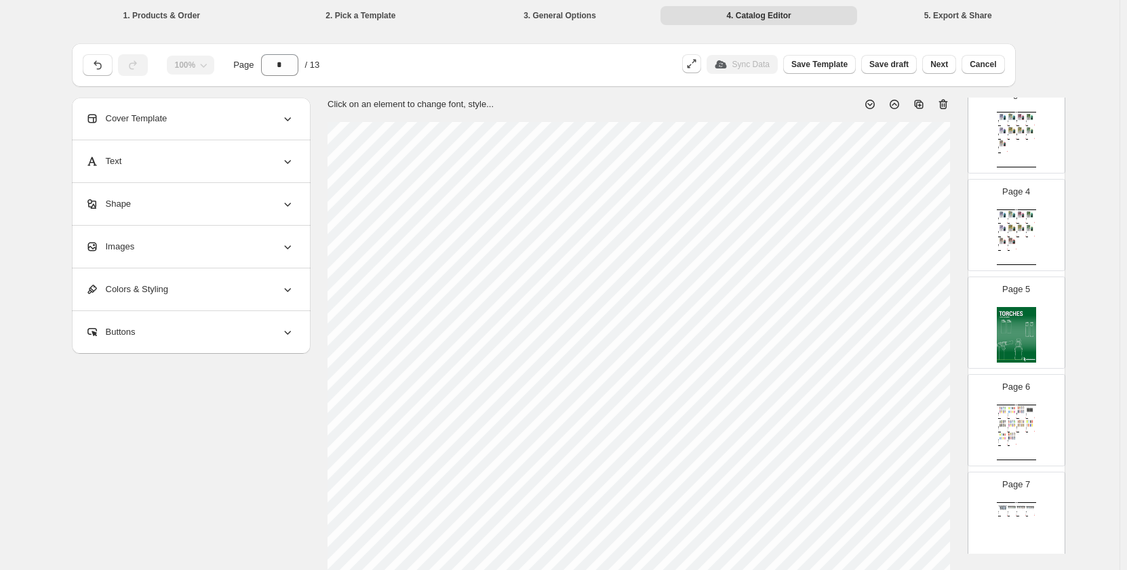
click at [1013, 144] on div "Wholesale Product Catalog Esco Bars - Blue Razz - Federal Blue Razz Esco Bars D…" at bounding box center [1016, 140] width 39 height 56
type input "*"
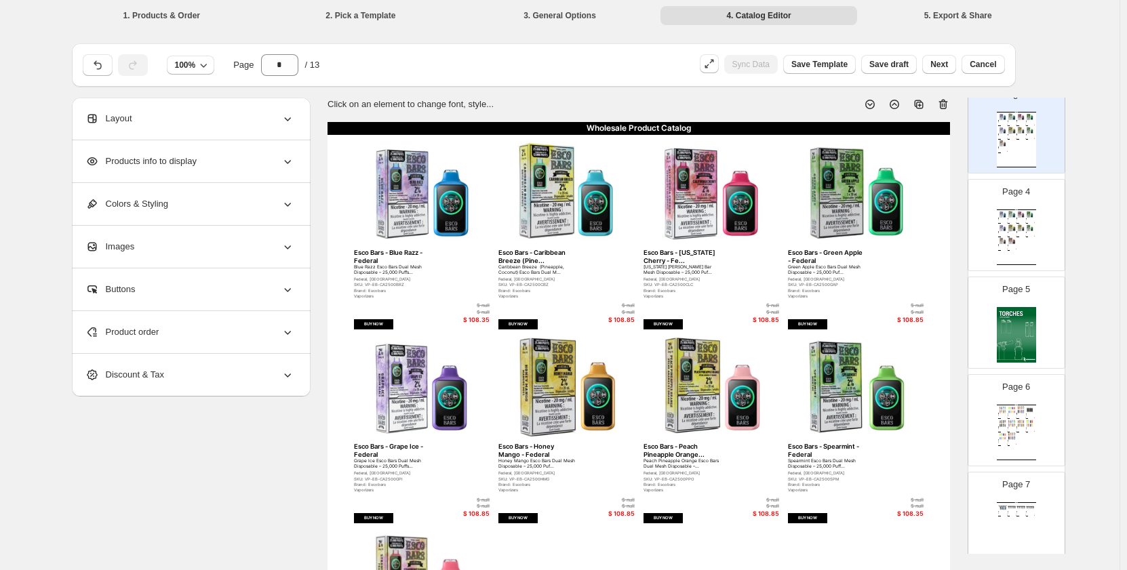
click at [380, 327] on div "BUY NOW" at bounding box center [373, 324] width 39 height 10
select select "**********"
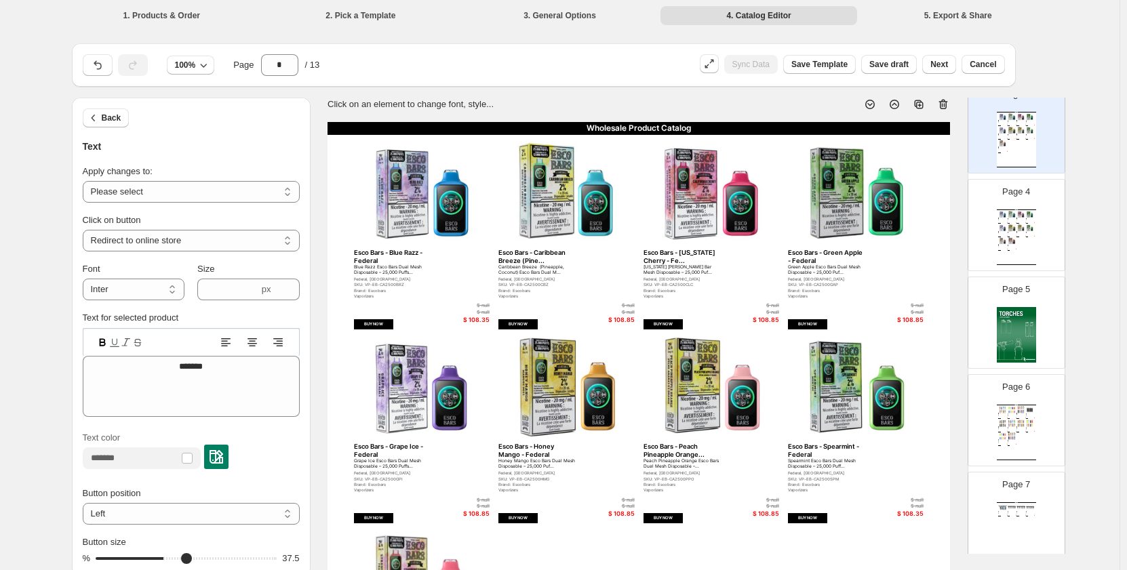
type input "**"
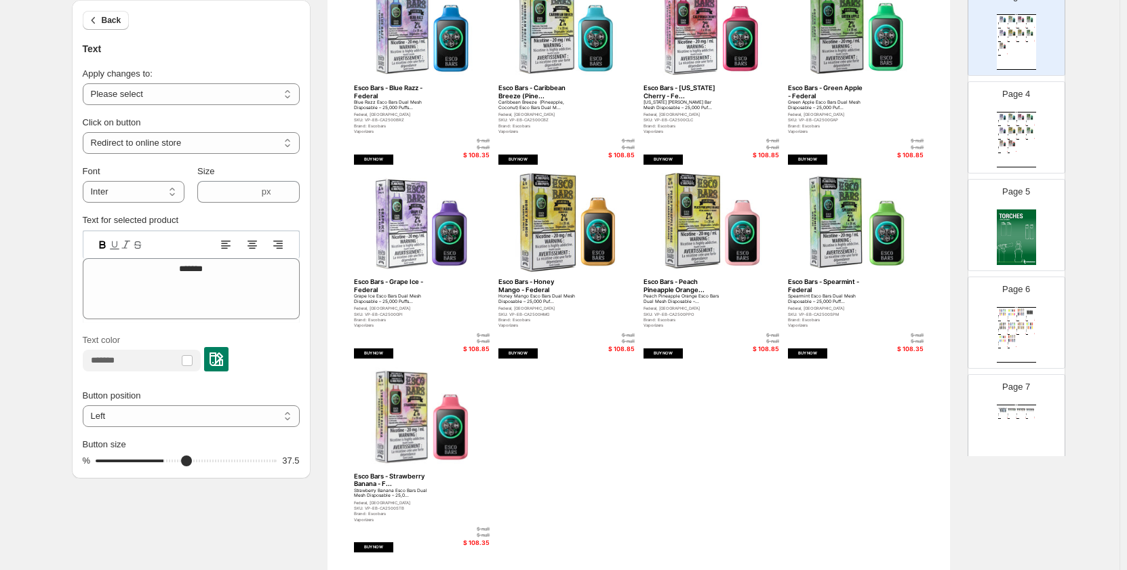
scroll to position [203, 0]
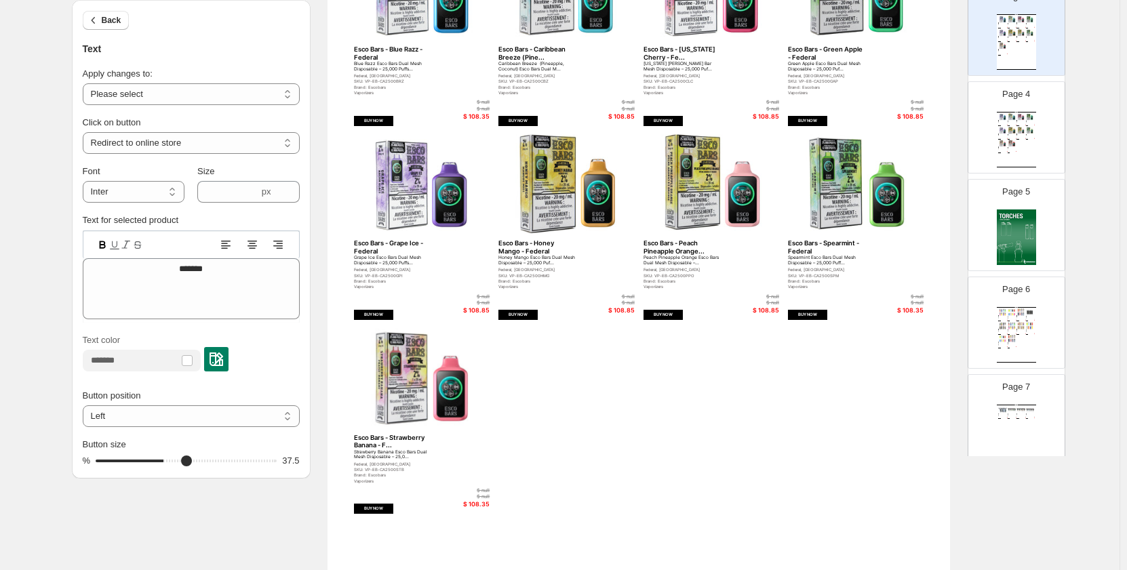
click at [1021, 236] on img at bounding box center [1016, 238] width 39 height 56
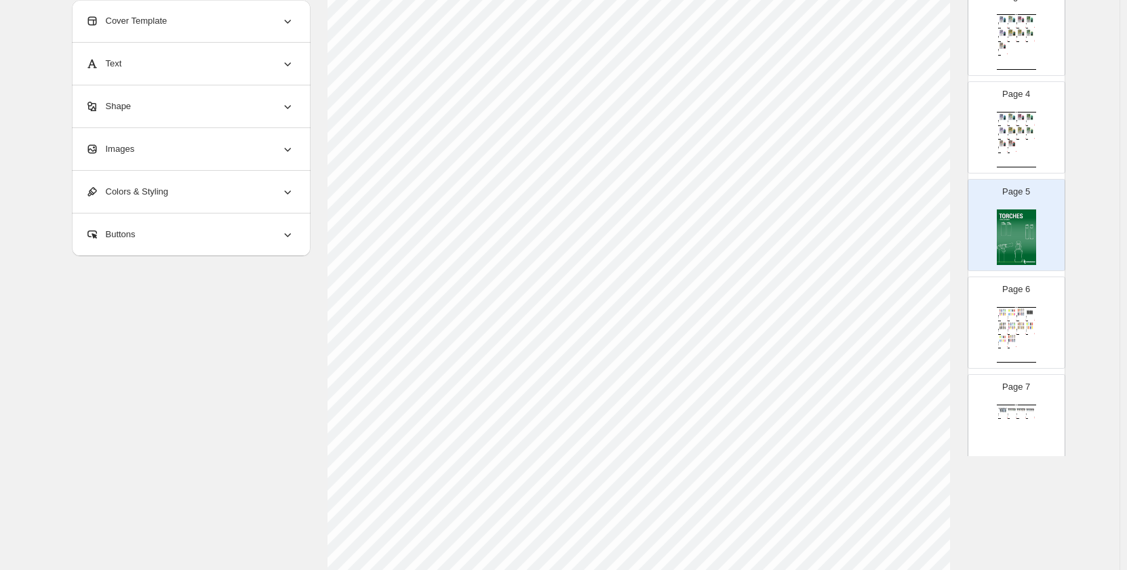
click at [983, 335] on div "Page 6 Wholesale Product Catalog BIC Lighter - EZ Reach Classic BIC Lighter EZ …" at bounding box center [1010, 317] width 85 height 91
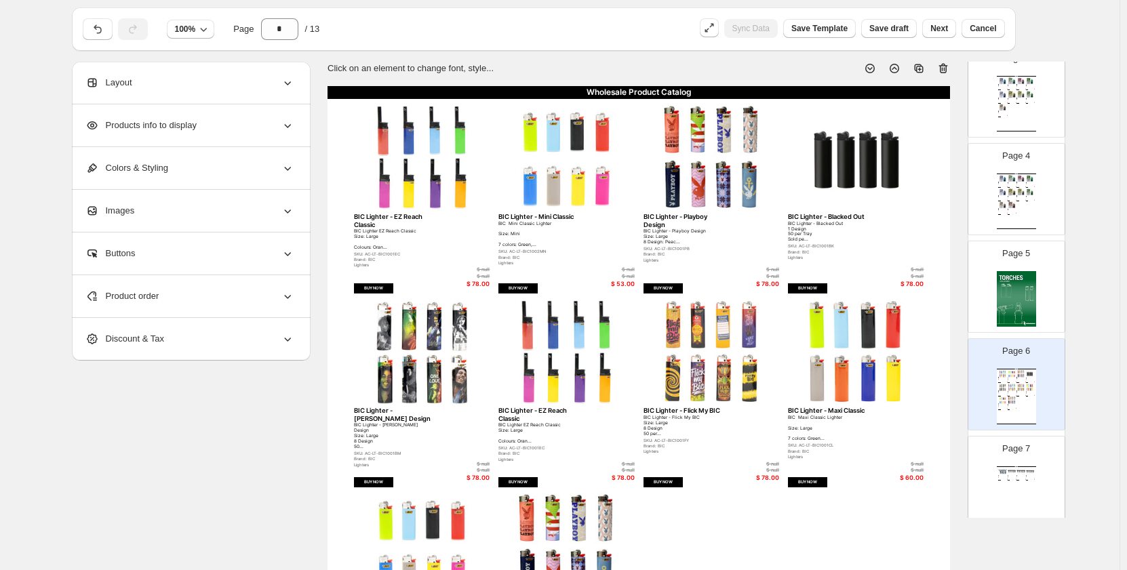
scroll to position [0, 0]
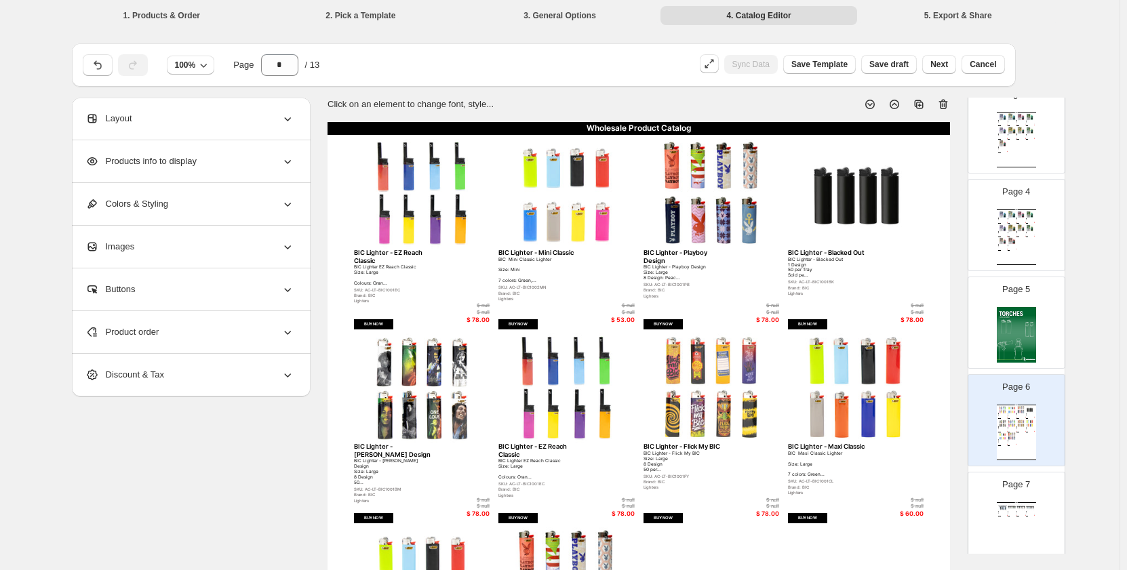
click at [1027, 227] on img at bounding box center [1030, 227] width 9 height 7
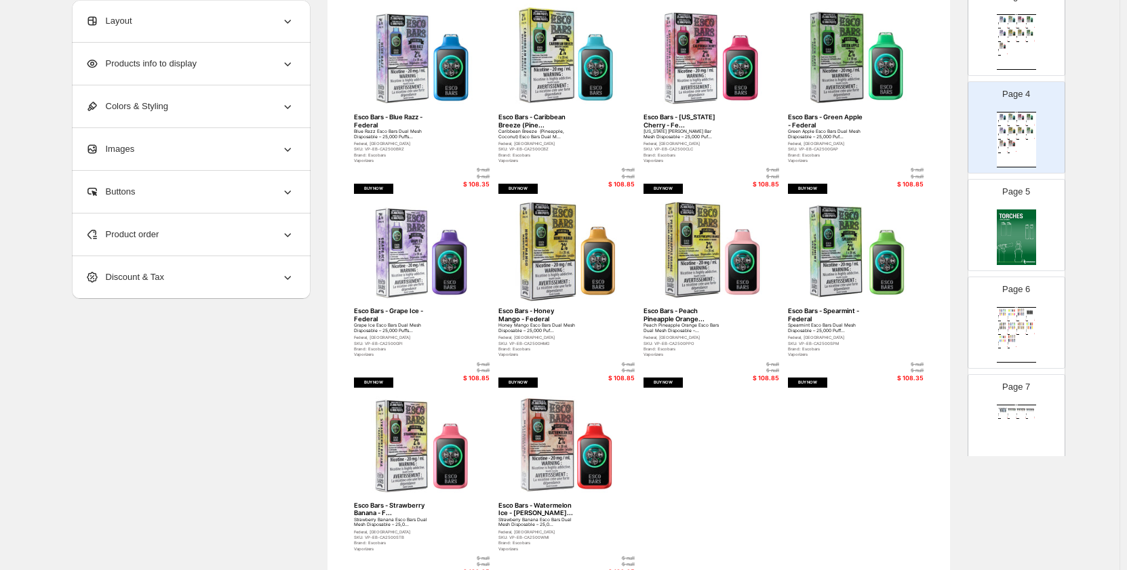
scroll to position [271, 0]
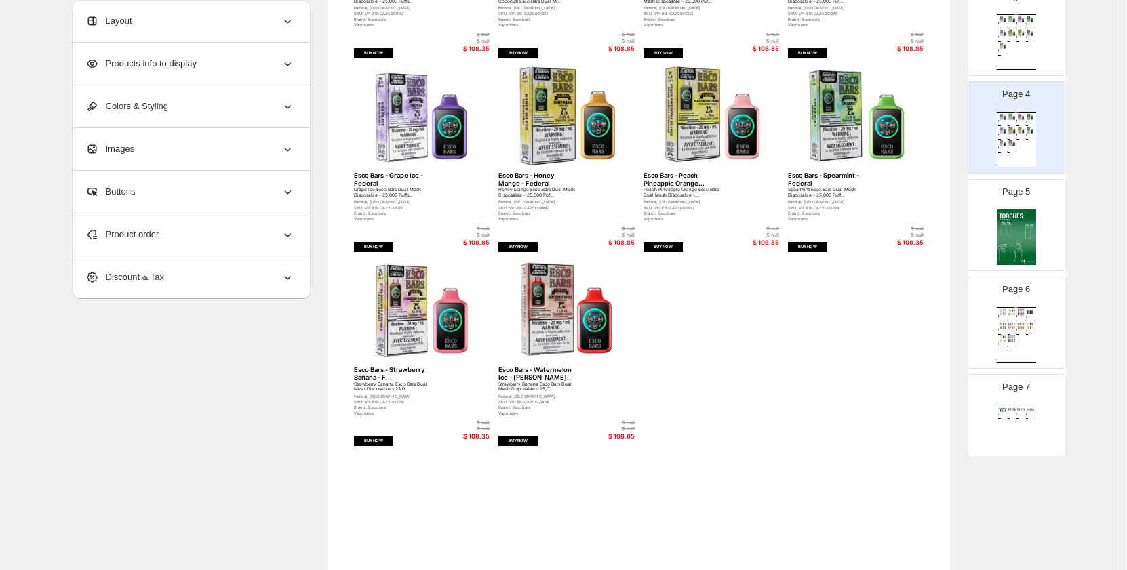
click at [1018, 54] on div "Wholesale Product Catalog Esco Bars - Blue Razz - Federal Blue Razz Esco Bars D…" at bounding box center [1016, 42] width 39 height 56
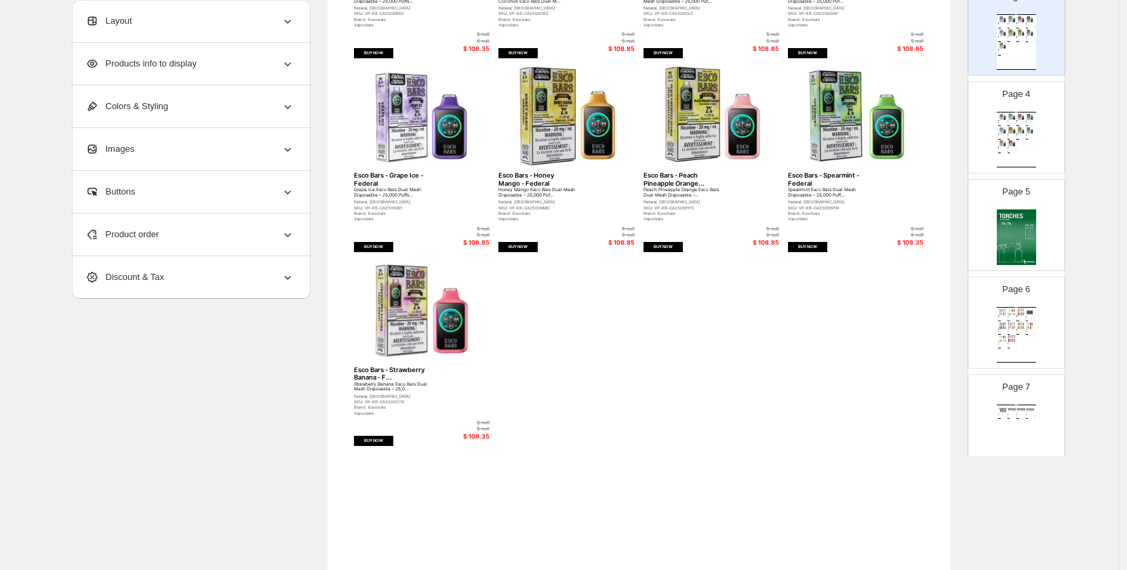
click at [1017, 315] on img at bounding box center [1021, 312] width 9 height 7
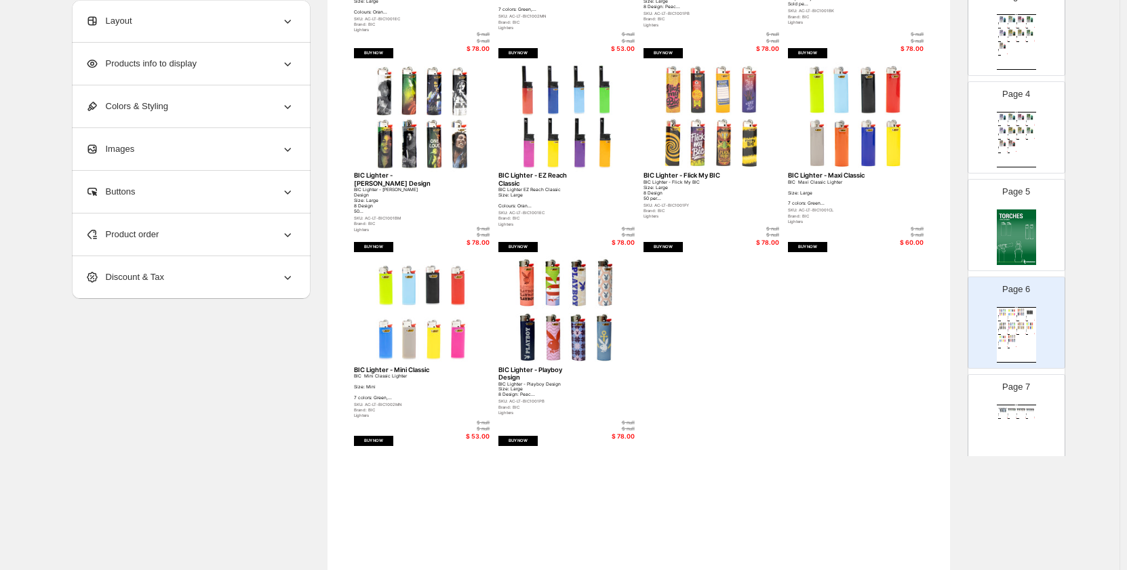
click at [1013, 224] on img at bounding box center [1016, 238] width 39 height 56
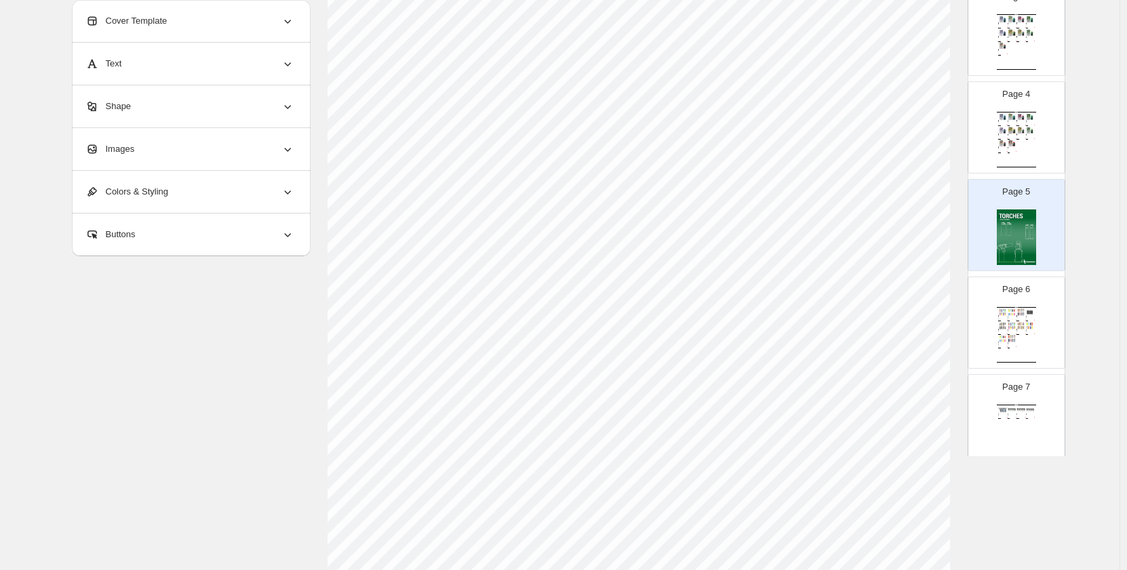
click at [1008, 319] on div "Brand: BIC" at bounding box center [1010, 319] width 5 height 0
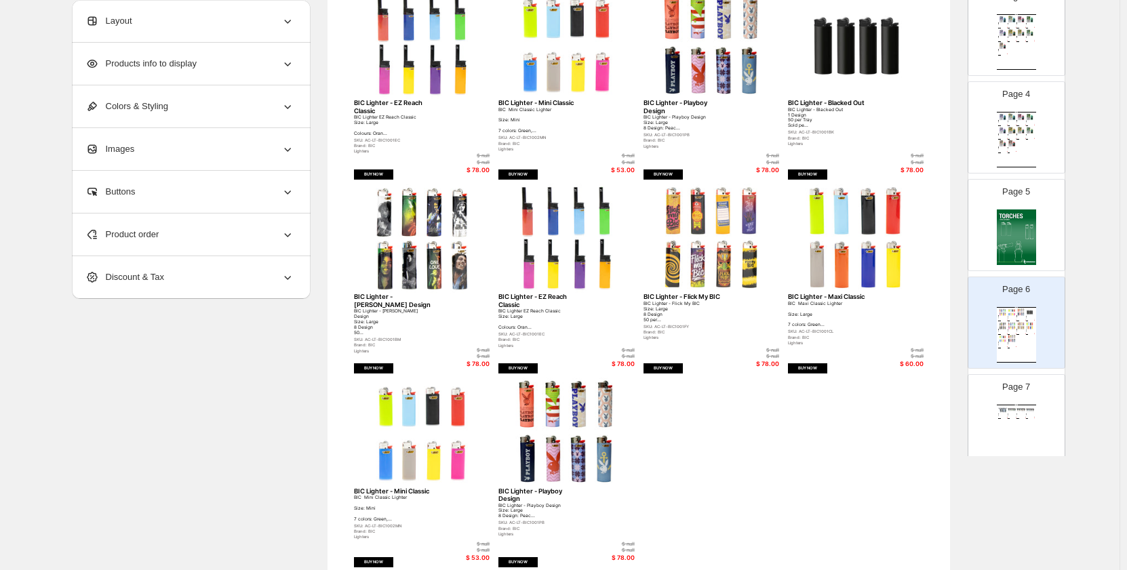
scroll to position [136, 0]
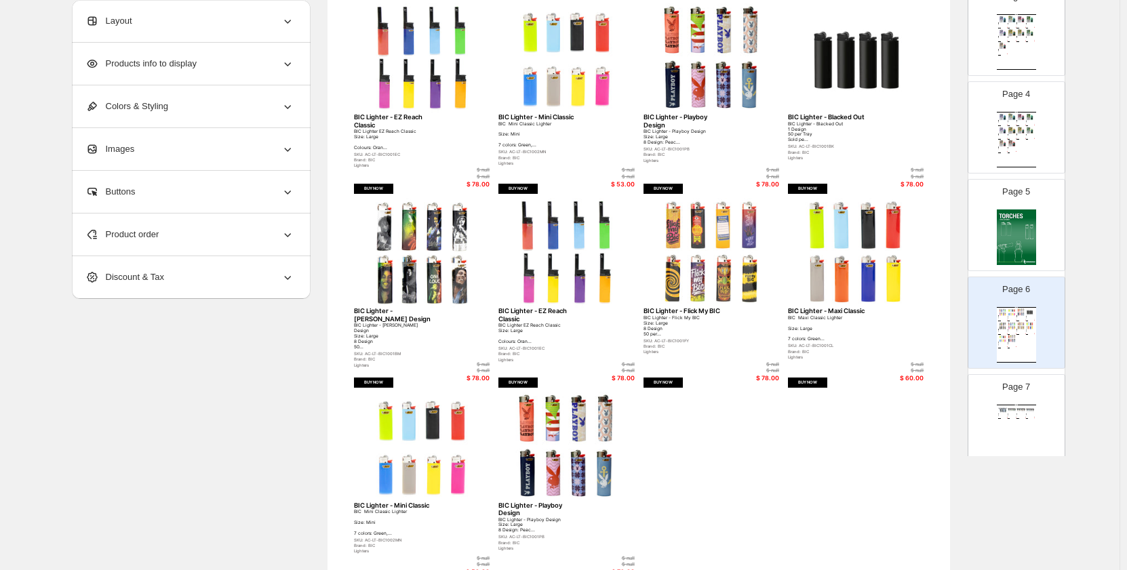
click at [1039, 400] on div "Page 7 Wholesale Product Catalog 3 Flame Torch Lighters - Skulls Torch Lighters…" at bounding box center [1010, 415] width 85 height 91
type input "*"
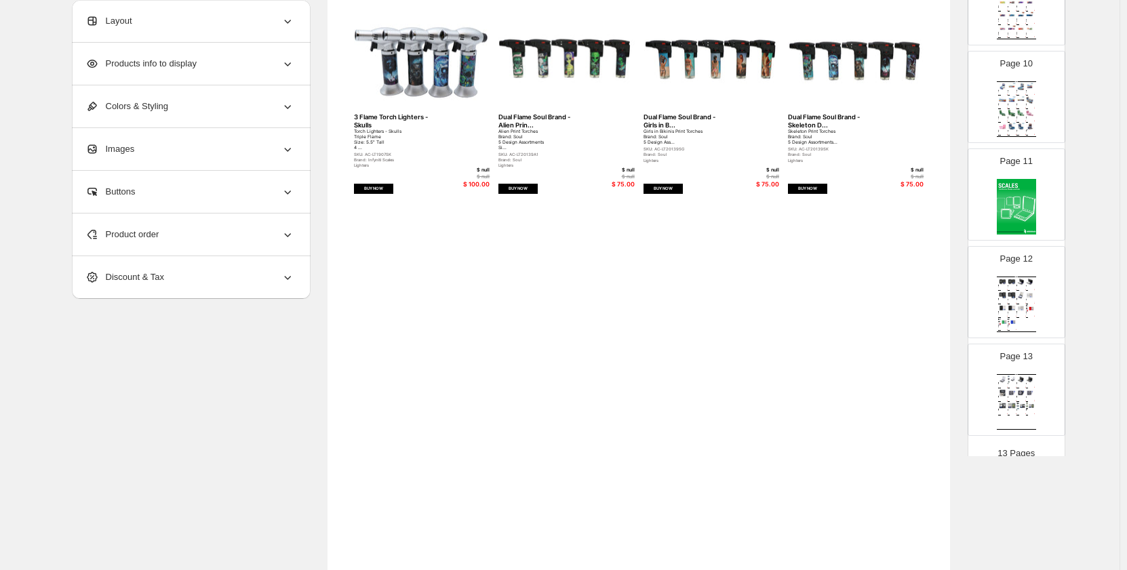
scroll to position [903, 0]
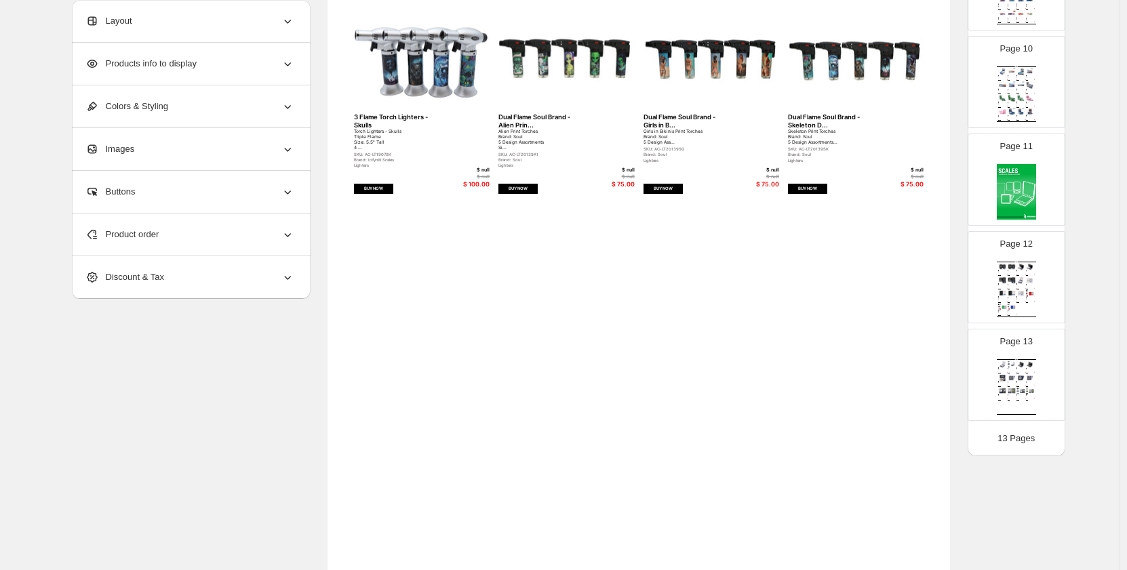
click at [1018, 304] on div "Wholesale Product Catalog Beast Digital Pocket Scale, 500g x... Beast Digital P…" at bounding box center [1016, 290] width 39 height 56
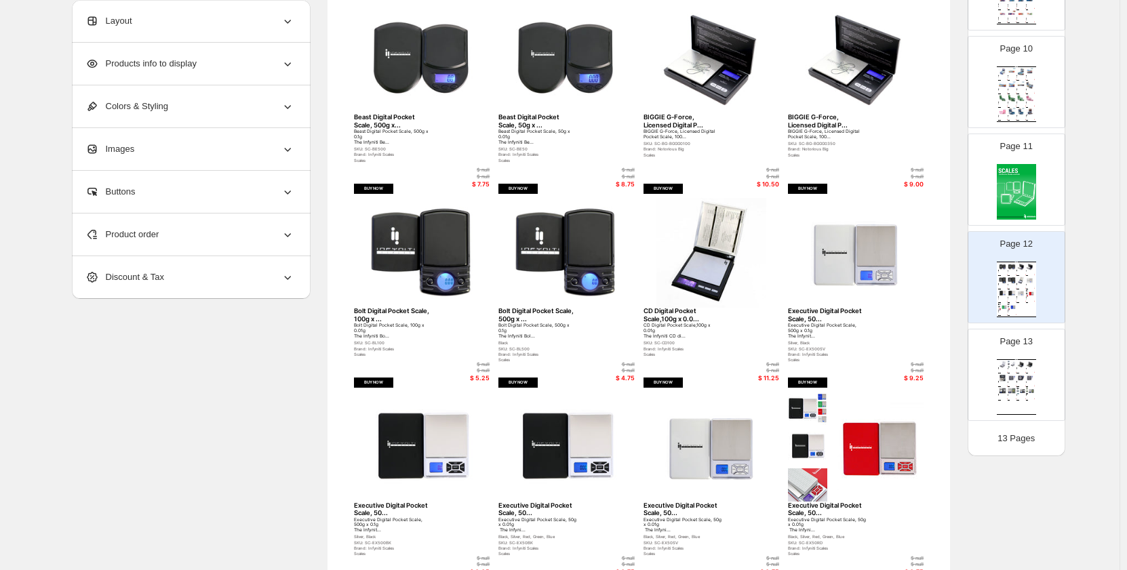
click at [1026, 366] on img at bounding box center [1030, 364] width 9 height 7
type input "**"
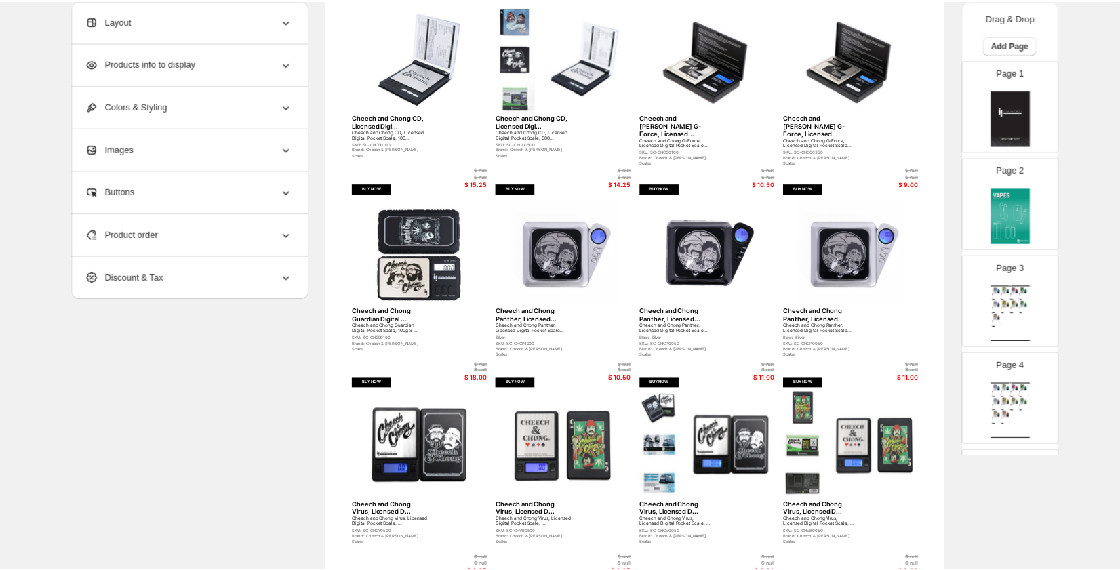
scroll to position [0, 0]
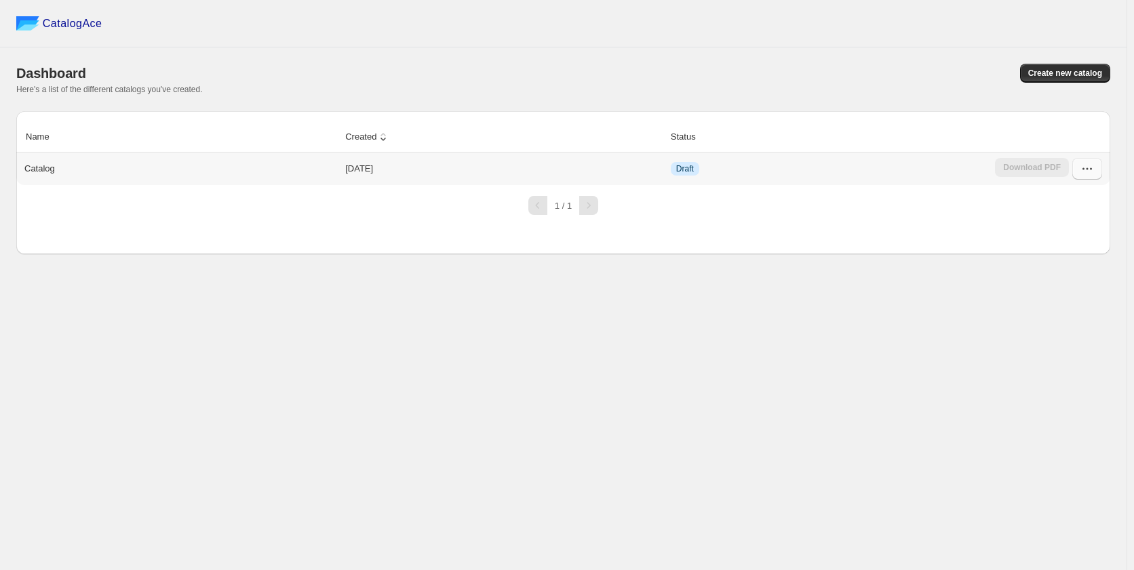
click at [1082, 164] on icon "button" at bounding box center [1087, 169] width 14 height 14
click at [1055, 286] on span "Edit" at bounding box center [1058, 291] width 15 height 10
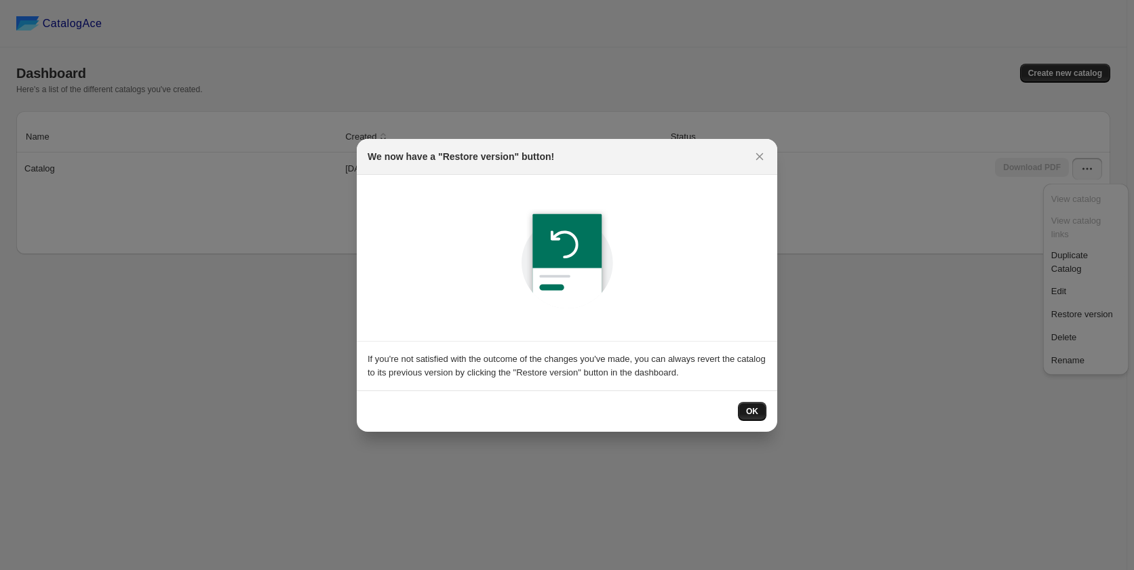
click at [757, 404] on button "OK" at bounding box center [752, 411] width 28 height 19
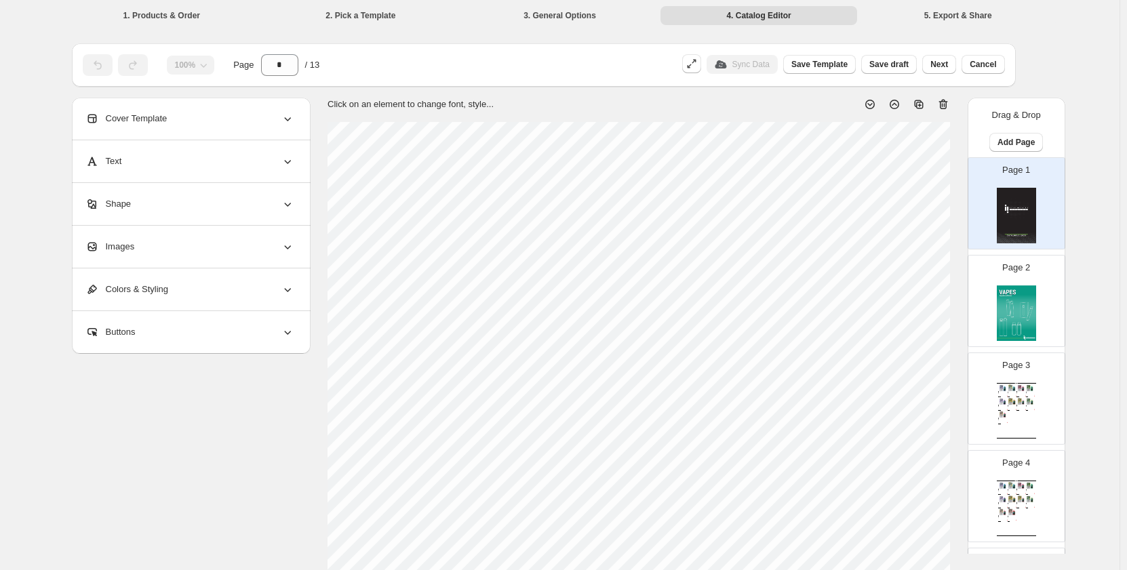
click at [1019, 309] on img at bounding box center [1016, 314] width 39 height 56
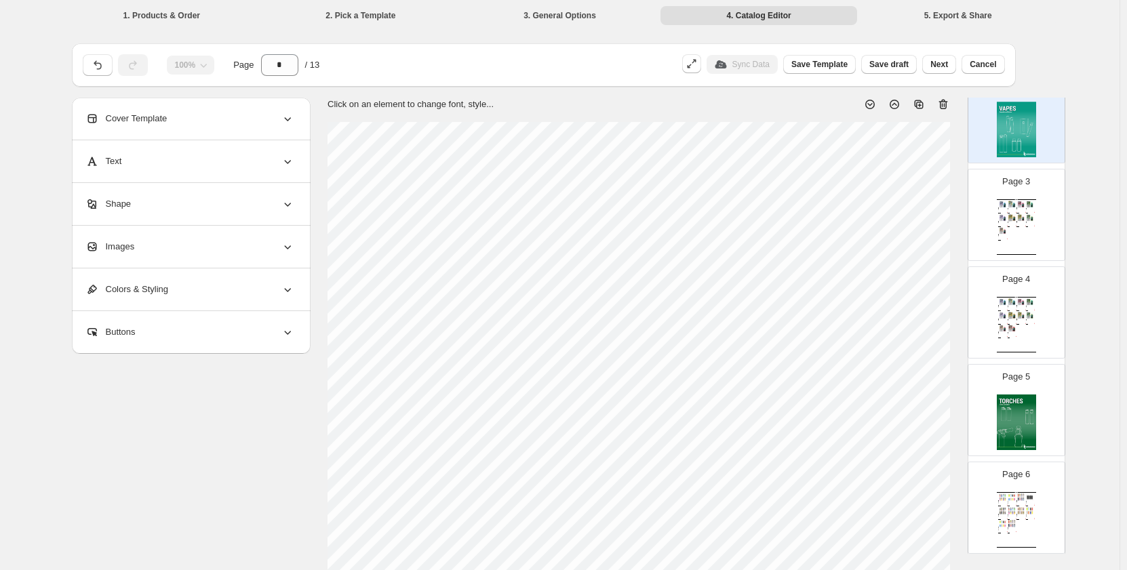
scroll to position [203, 0]
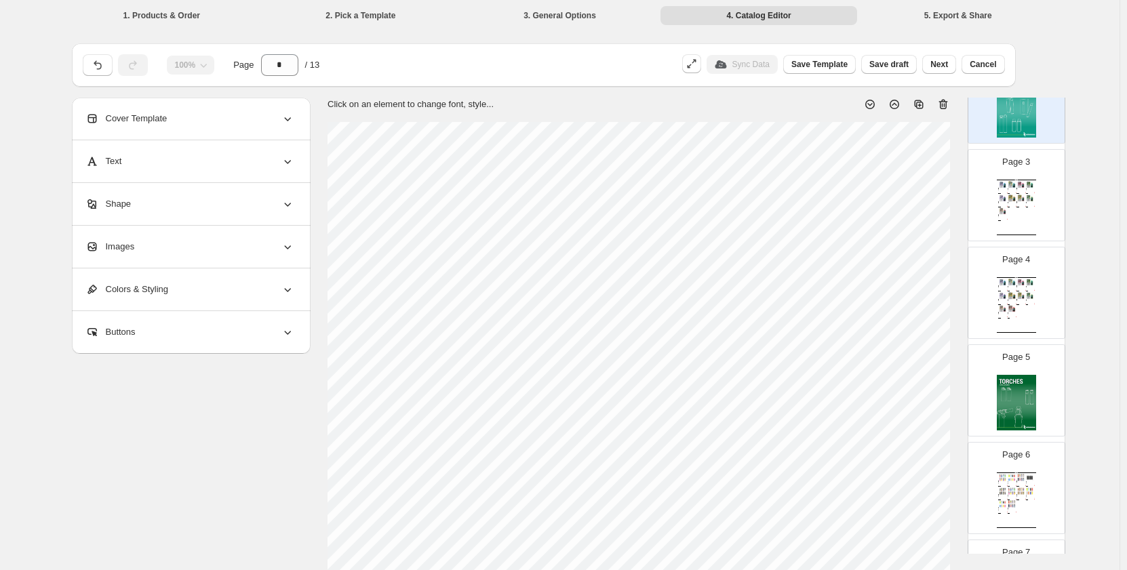
click at [1008, 249] on div "Page 4 Wholesale Product Catalog Esco Bars - Blue Razz - Federal Blue Razz Esco…" at bounding box center [1010, 287] width 85 height 91
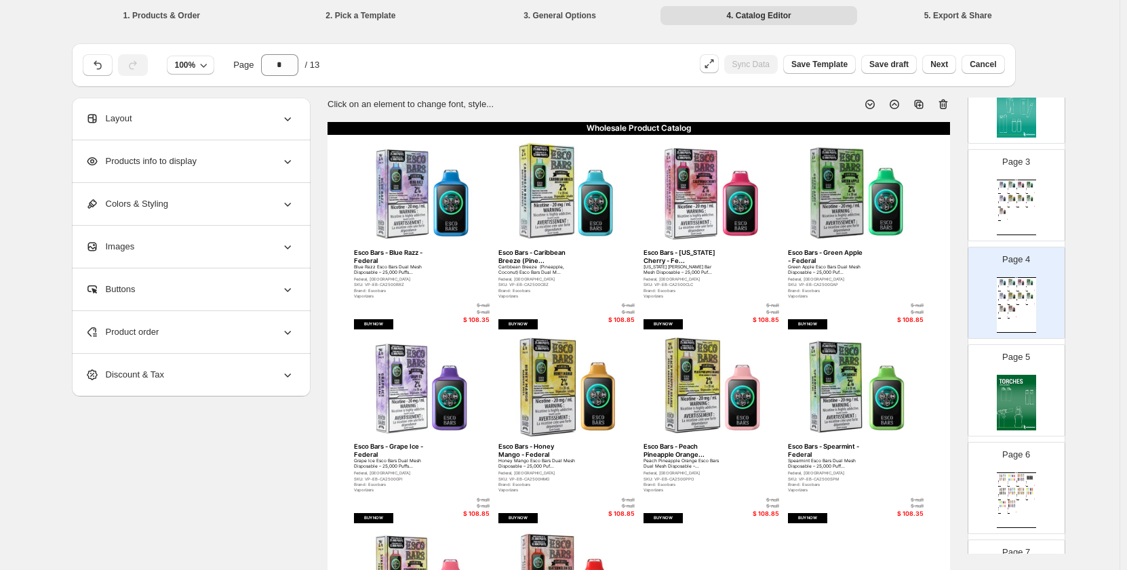
click at [1023, 321] on div "Wholesale Product Catalog Esco Bars - Blue Razz - Federal Blue Razz Esco Bars D…" at bounding box center [1016, 305] width 39 height 56
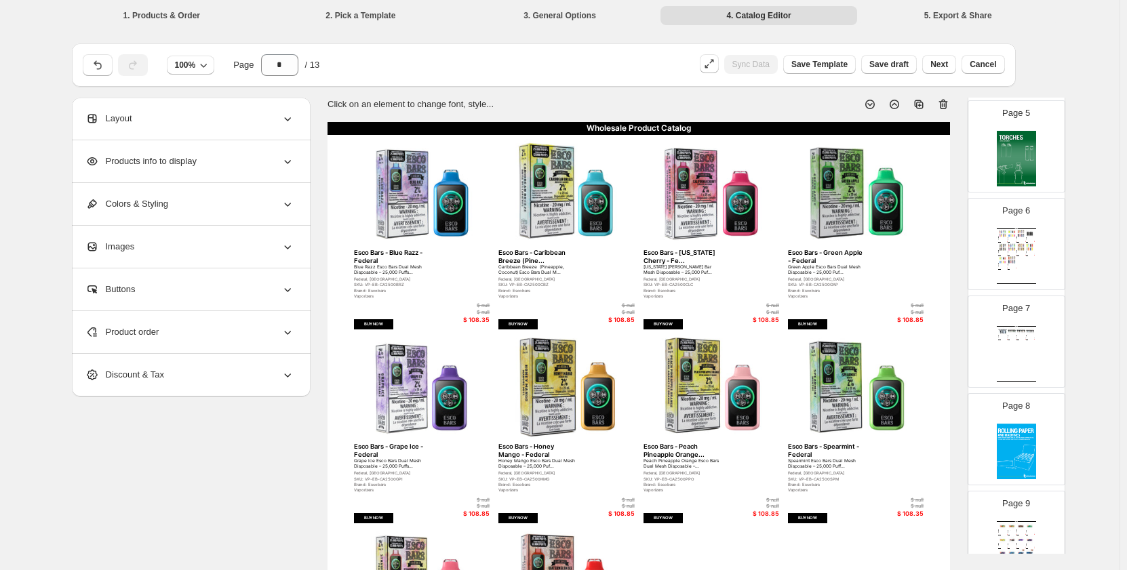
scroll to position [475, 0]
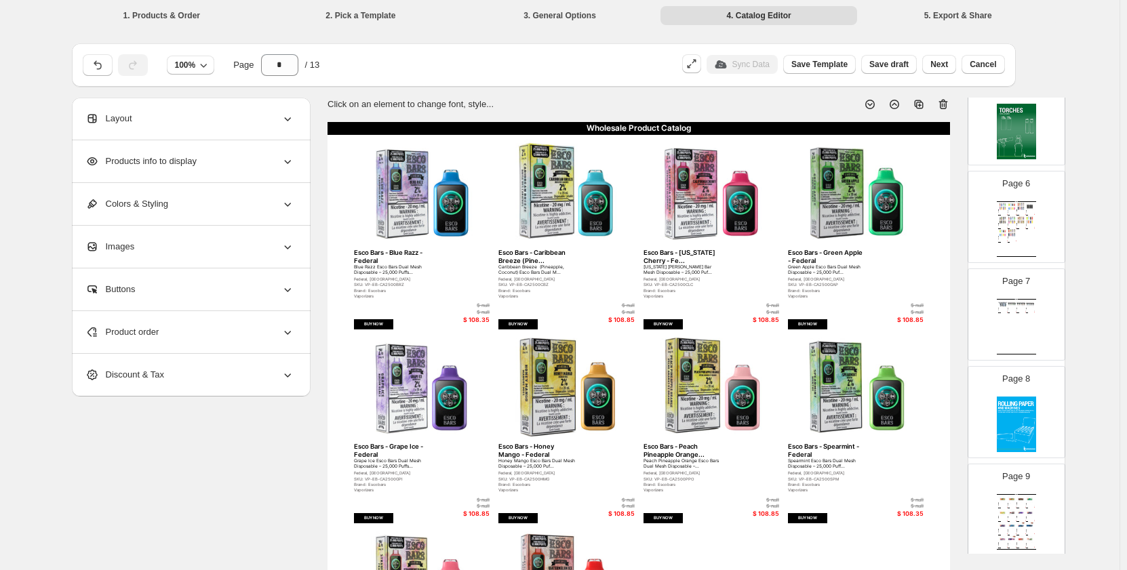
click at [1003, 226] on div "BIC Lighter - [PERSON_NAME] Design BIC Lighter - [PERSON_NAME] Design Size: Lar…" at bounding box center [1002, 225] width 9 height 3
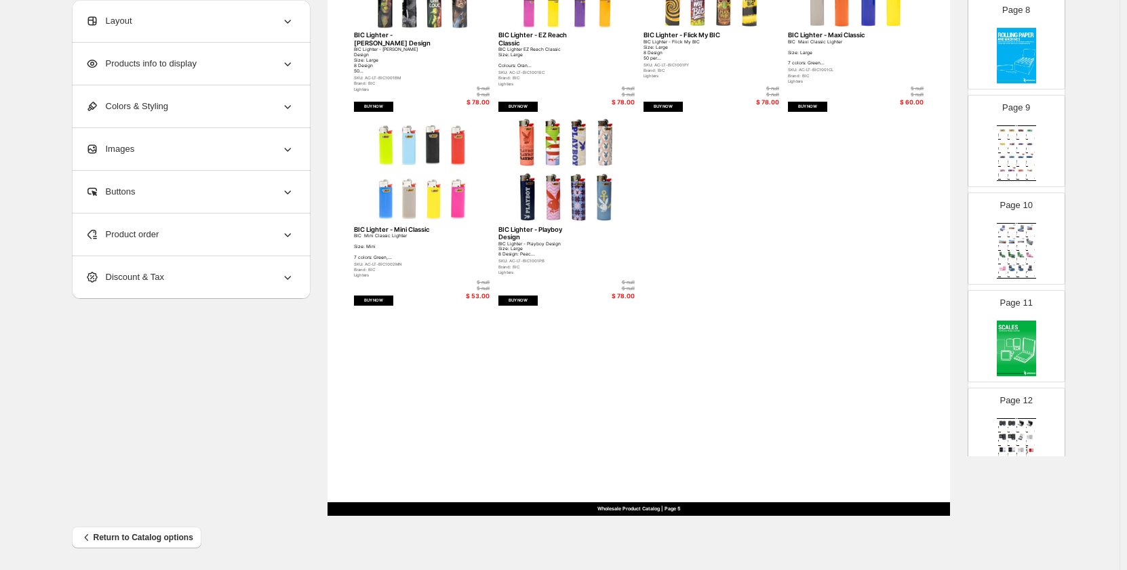
scroll to position [413, 0]
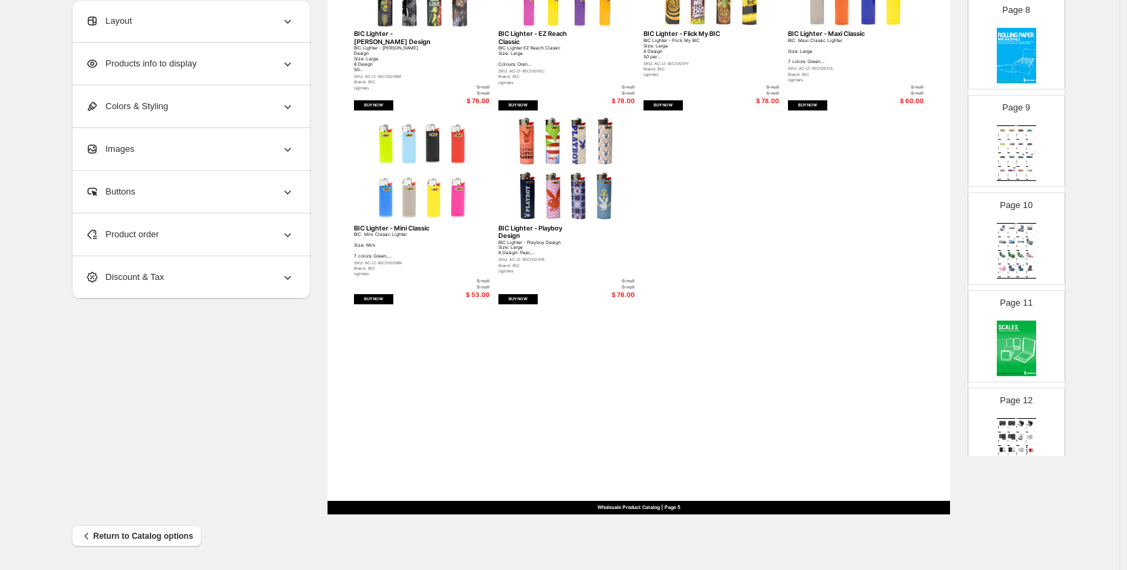
click at [998, 258] on img at bounding box center [1002, 254] width 9 height 7
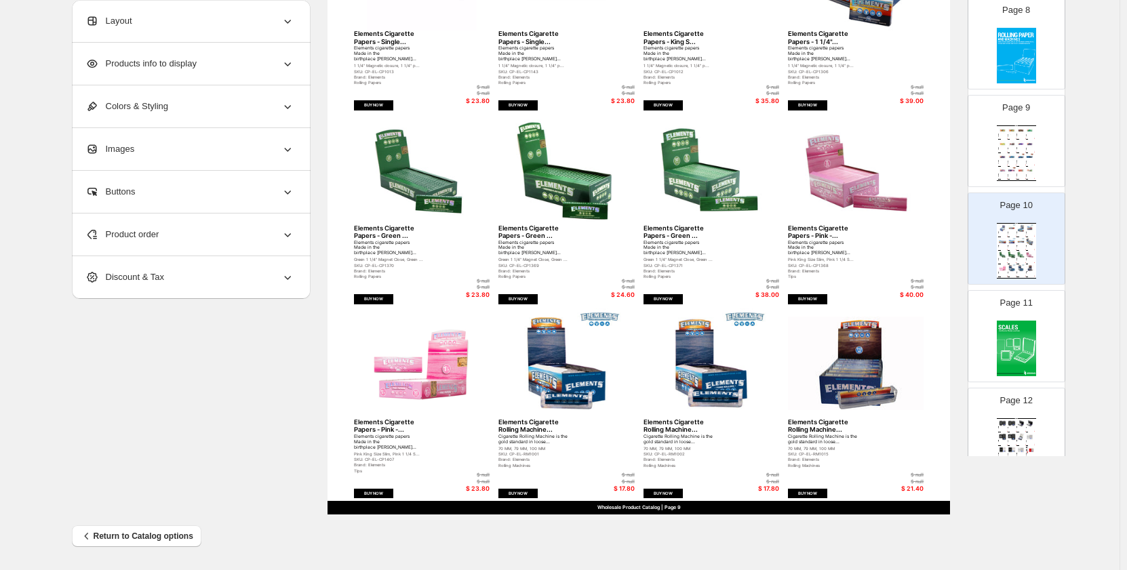
click at [1019, 345] on img at bounding box center [1016, 349] width 39 height 56
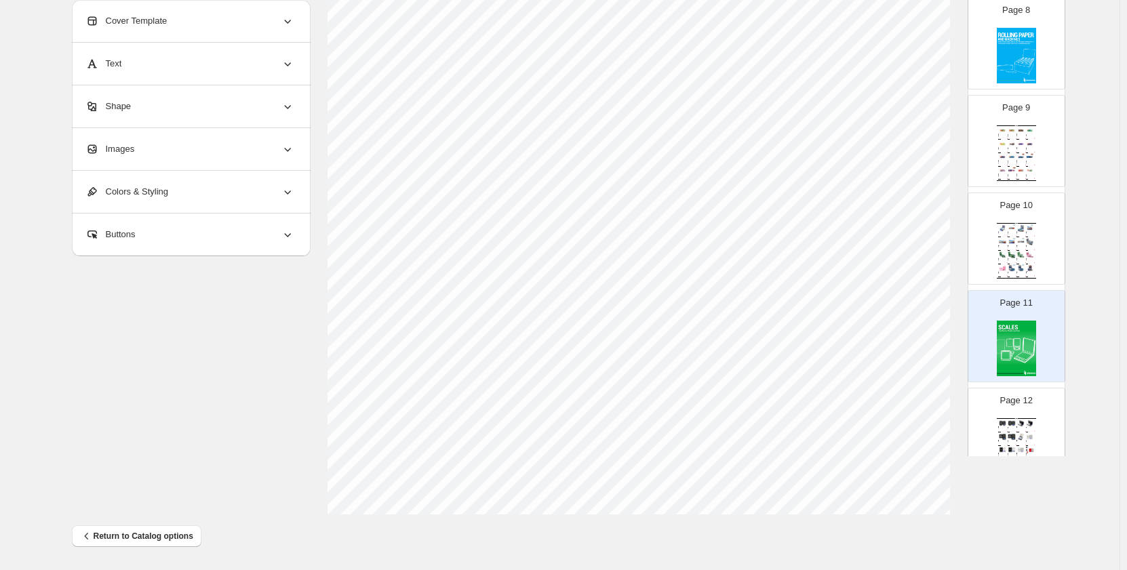
scroll to position [903, 0]
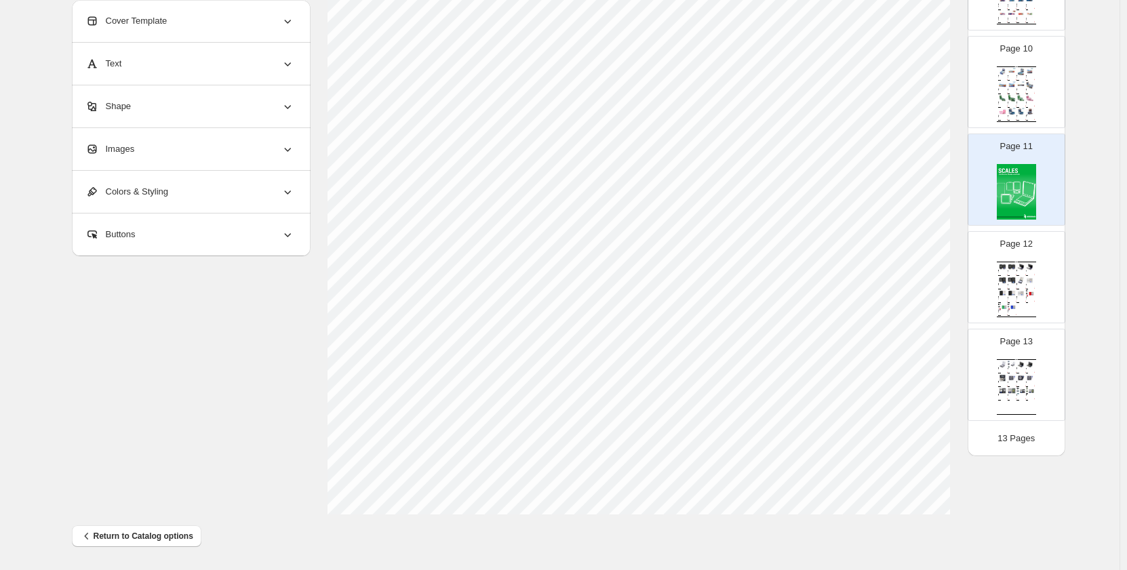
click at [1022, 342] on p "Page 13" at bounding box center [1016, 342] width 33 height 14
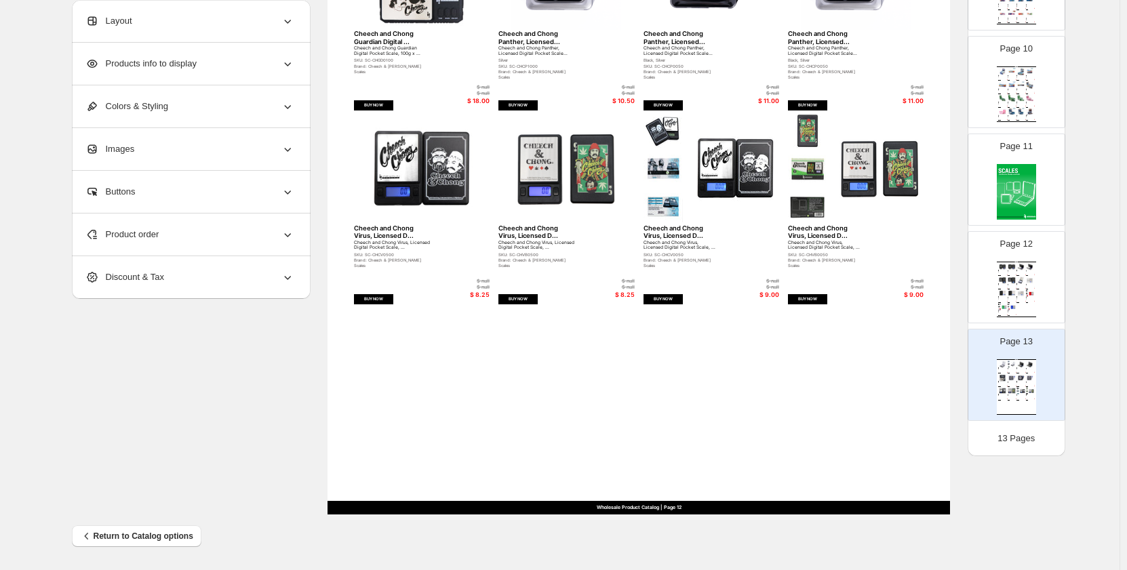
click at [1019, 260] on div "Page 12 Wholesale Product Catalog Beast Digital Pocket Scale, 500g x... Beast D…" at bounding box center [1010, 272] width 85 height 91
type input "**"
